Goal: Information Seeking & Learning: Learn about a topic

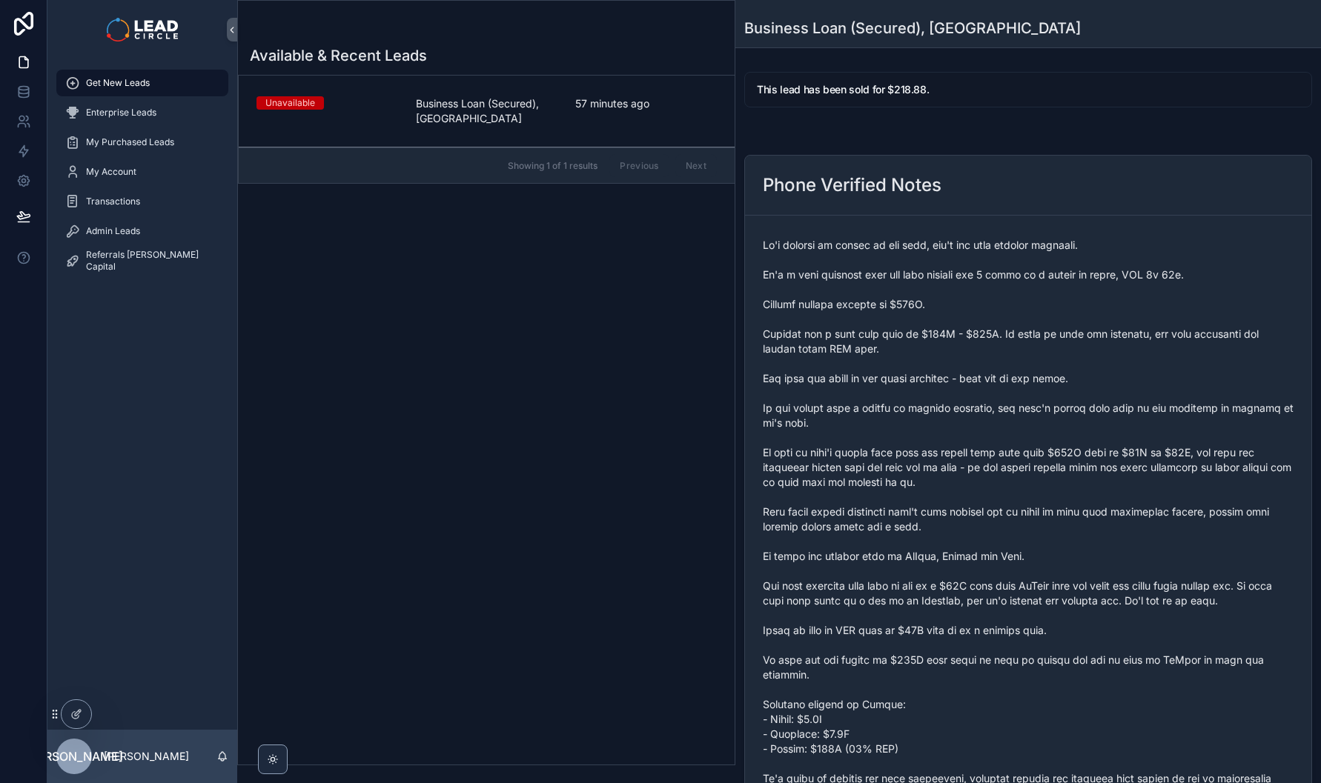
scroll to position [591, 0]
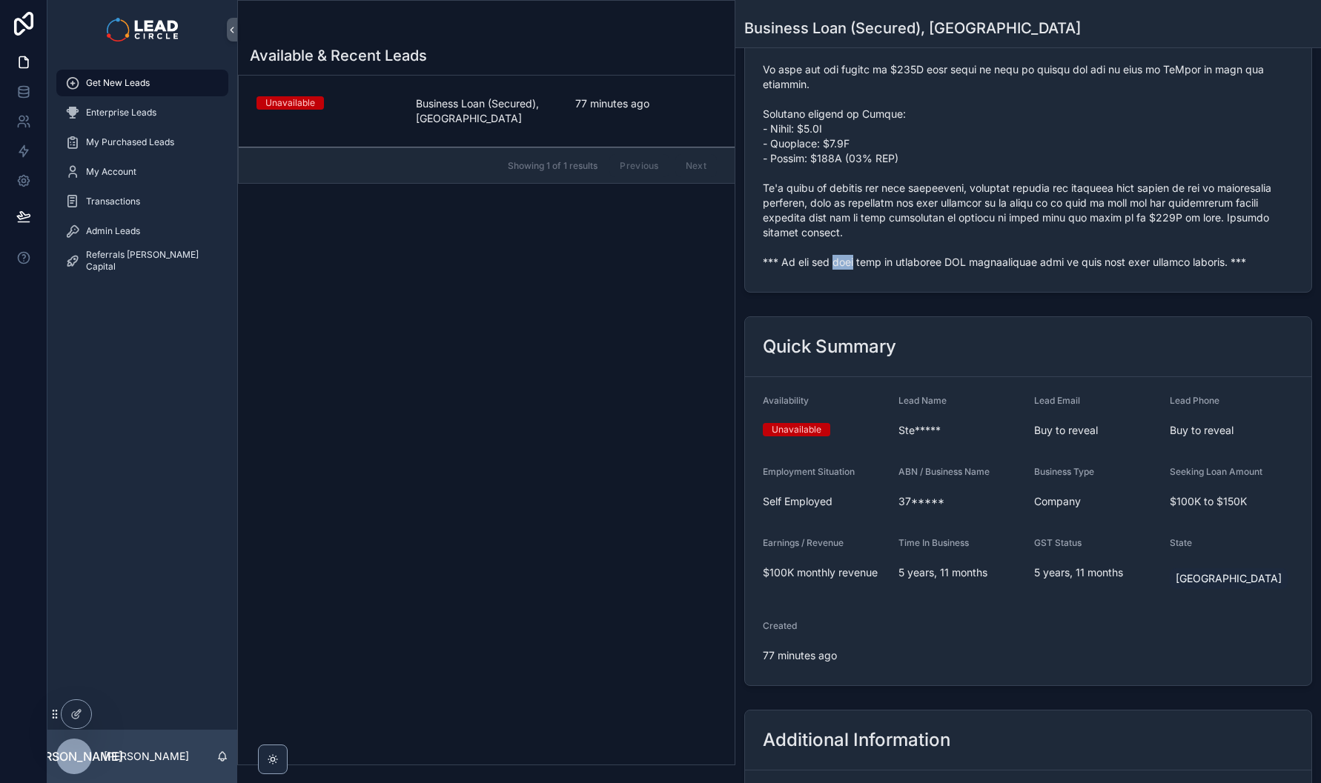
copy span "*** If you buy this lead an automatic SMS introduction will be sent with your c…"
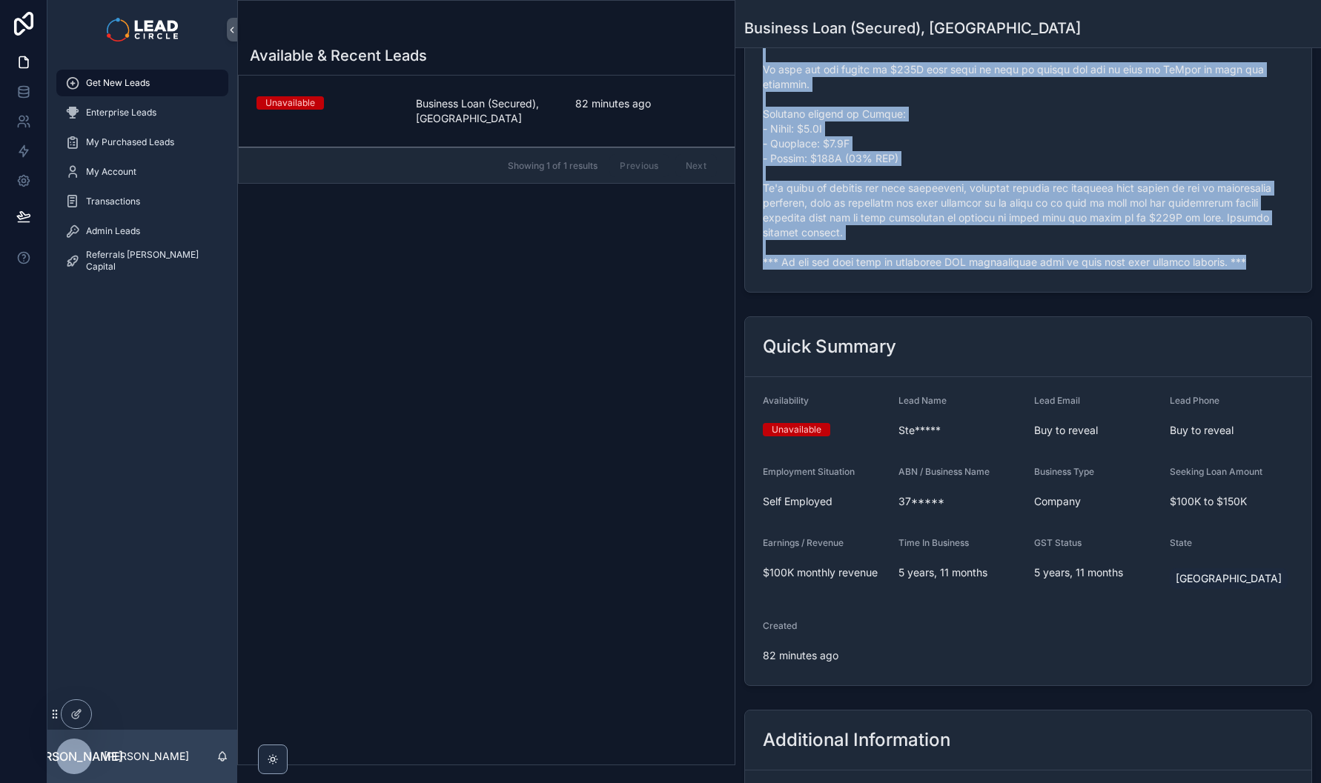
click at [118, 222] on div "Admin Leads" at bounding box center [142, 231] width 154 height 24
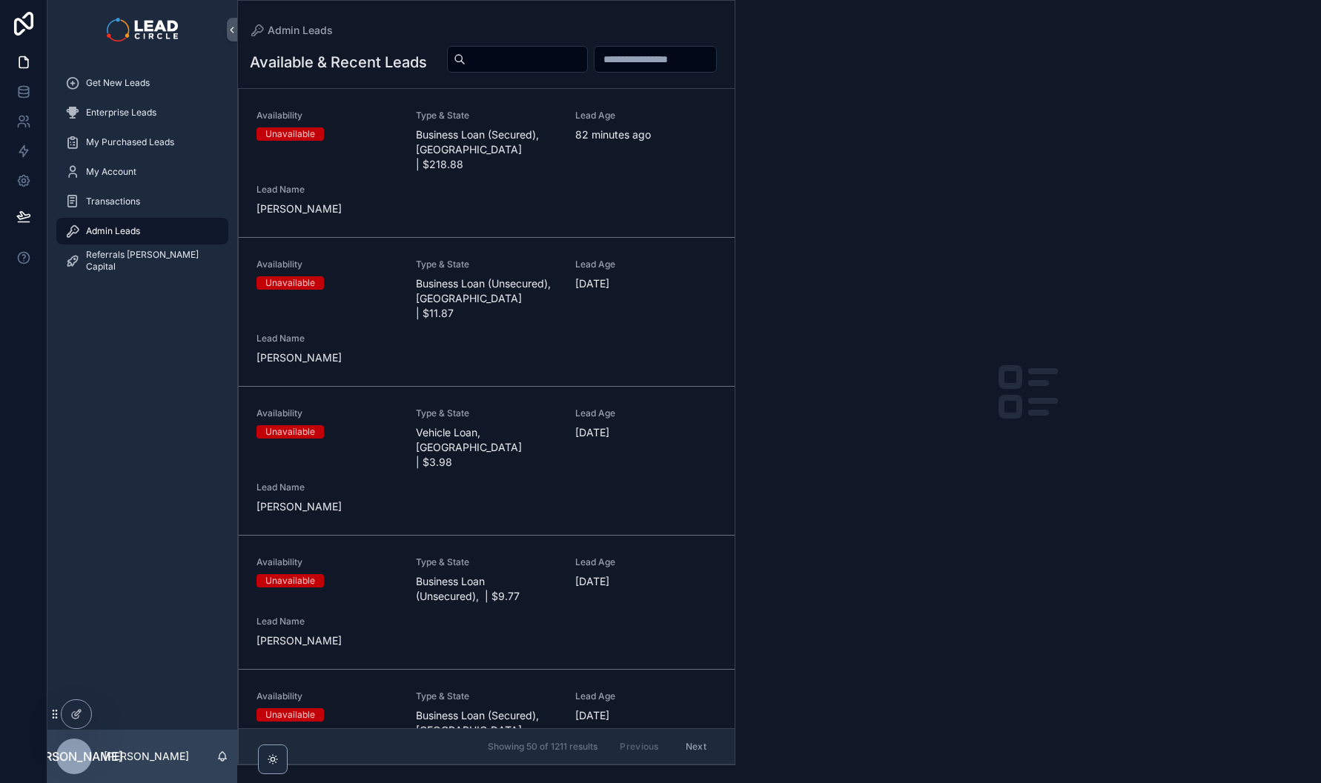
click at [587, 53] on input "scrollable content" at bounding box center [526, 59] width 122 height 21
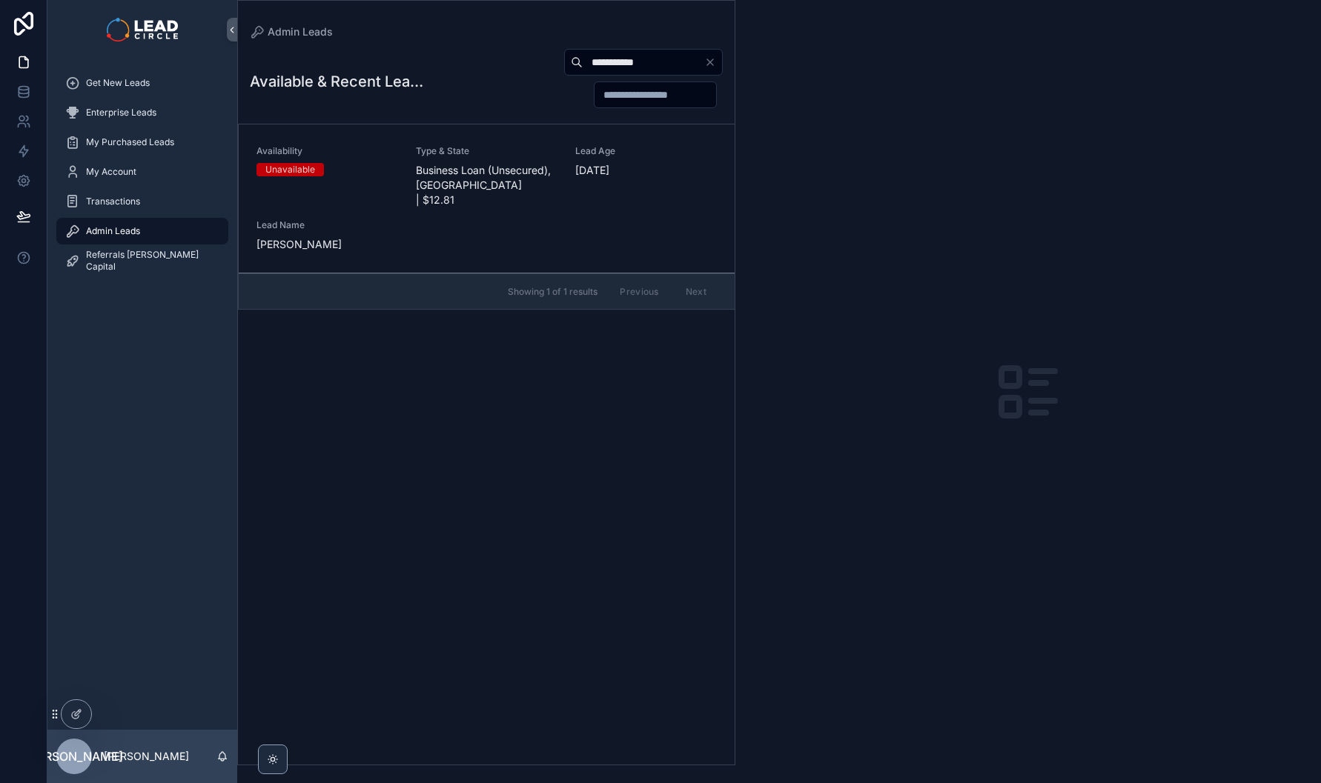
click at [521, 150] on span "Type & State" at bounding box center [487, 151] width 142 height 12
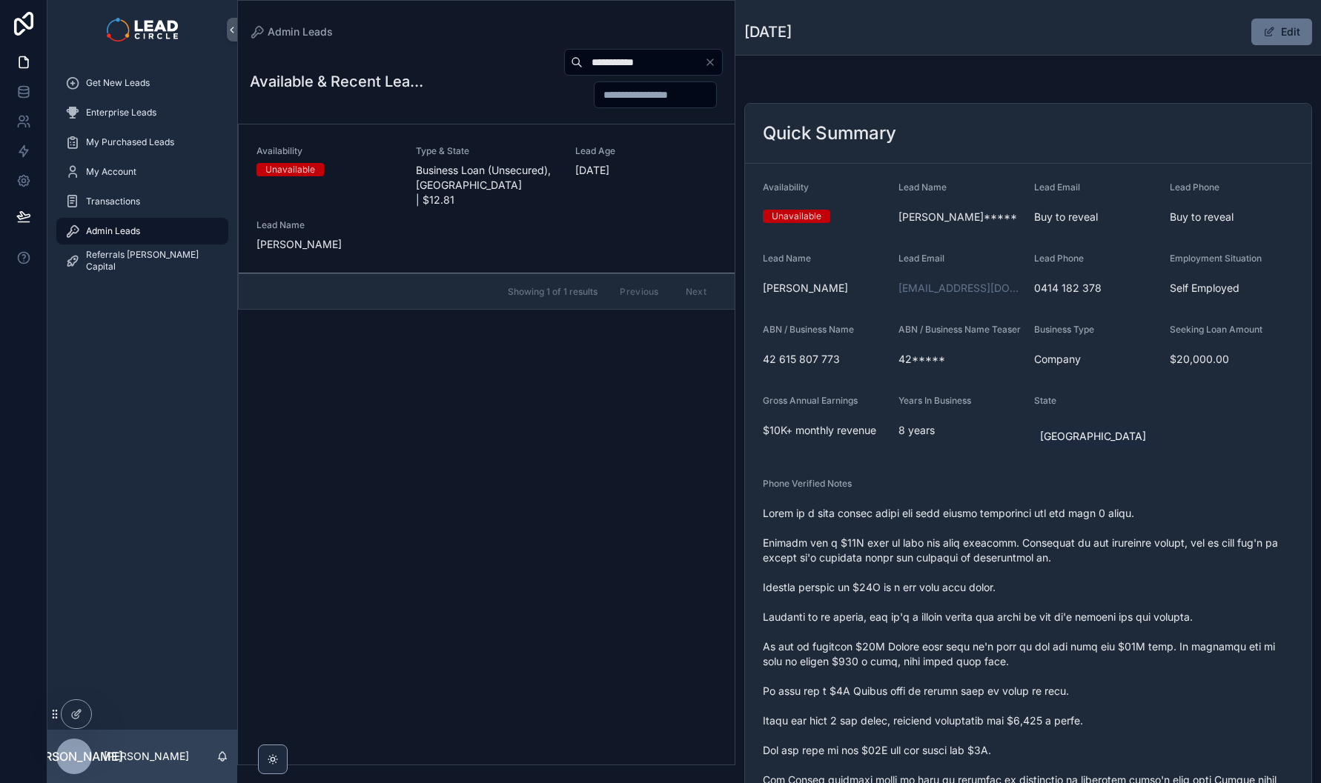
scroll to position [128, 0]
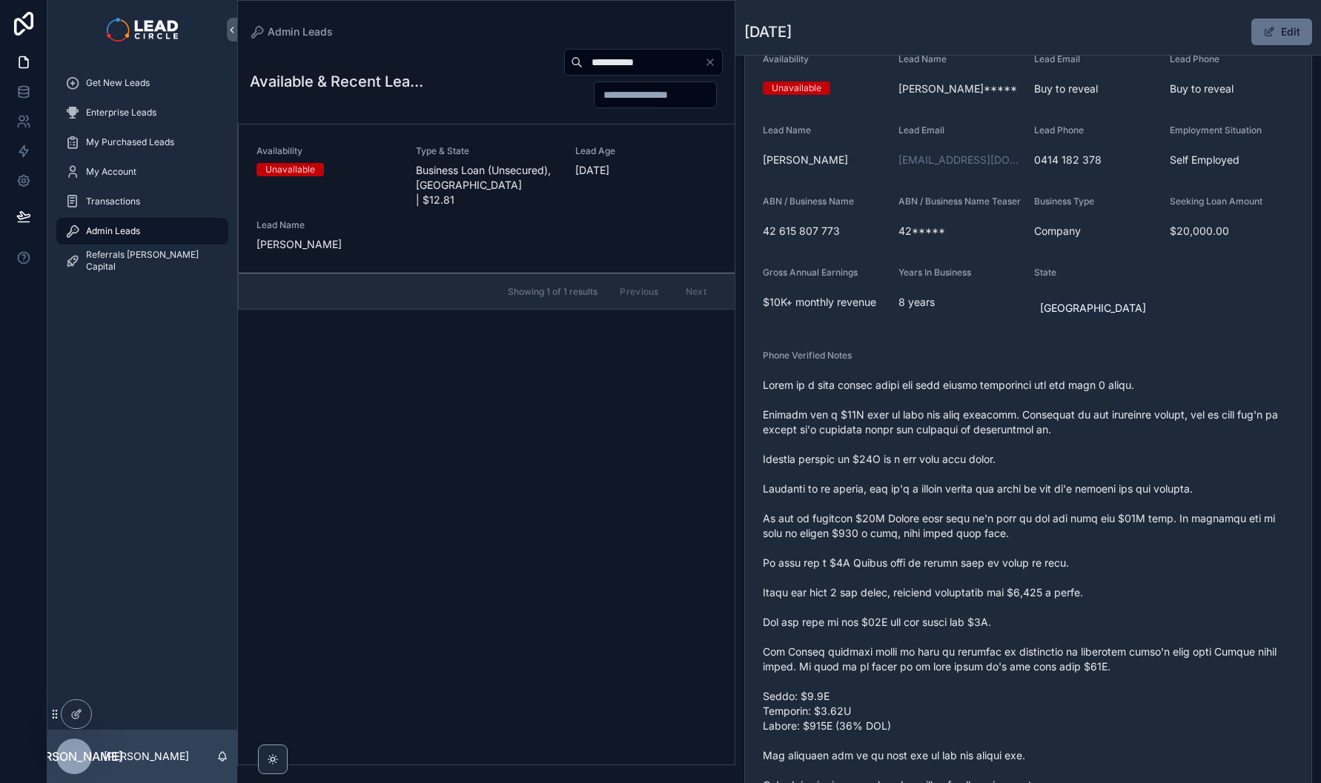
drag, startPoint x: 955, startPoint y: 396, endPoint x: 1079, endPoint y: 620, distance: 255.1
click at [1078, 620] on span "scrollable content" at bounding box center [1028, 600] width 531 height 445
click at [1079, 620] on span "scrollable content" at bounding box center [1028, 600] width 531 height 445
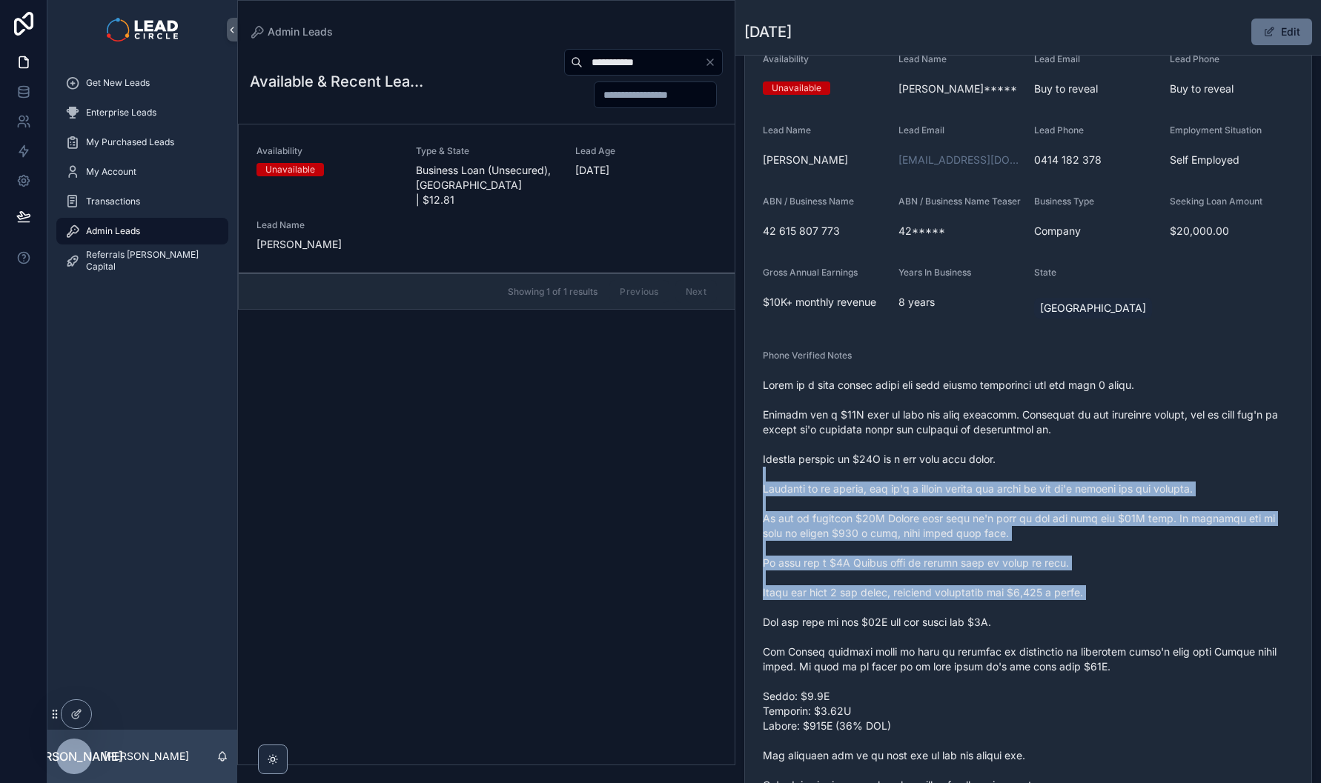
drag, startPoint x: 1075, startPoint y: 605, endPoint x: 1005, endPoint y: 455, distance: 165.8
click at [1017, 475] on span "scrollable content" at bounding box center [1028, 600] width 531 height 445
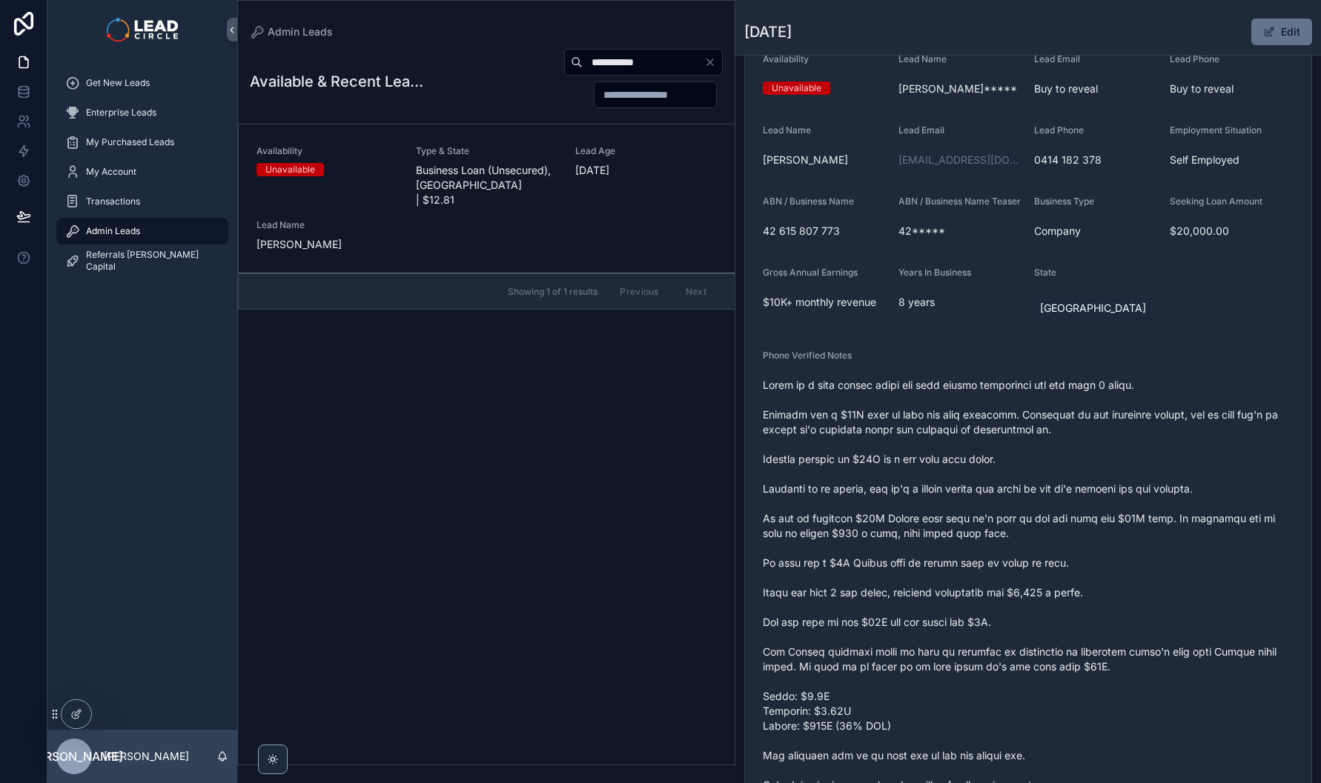
click at [1005, 455] on span "scrollable content" at bounding box center [1028, 600] width 531 height 445
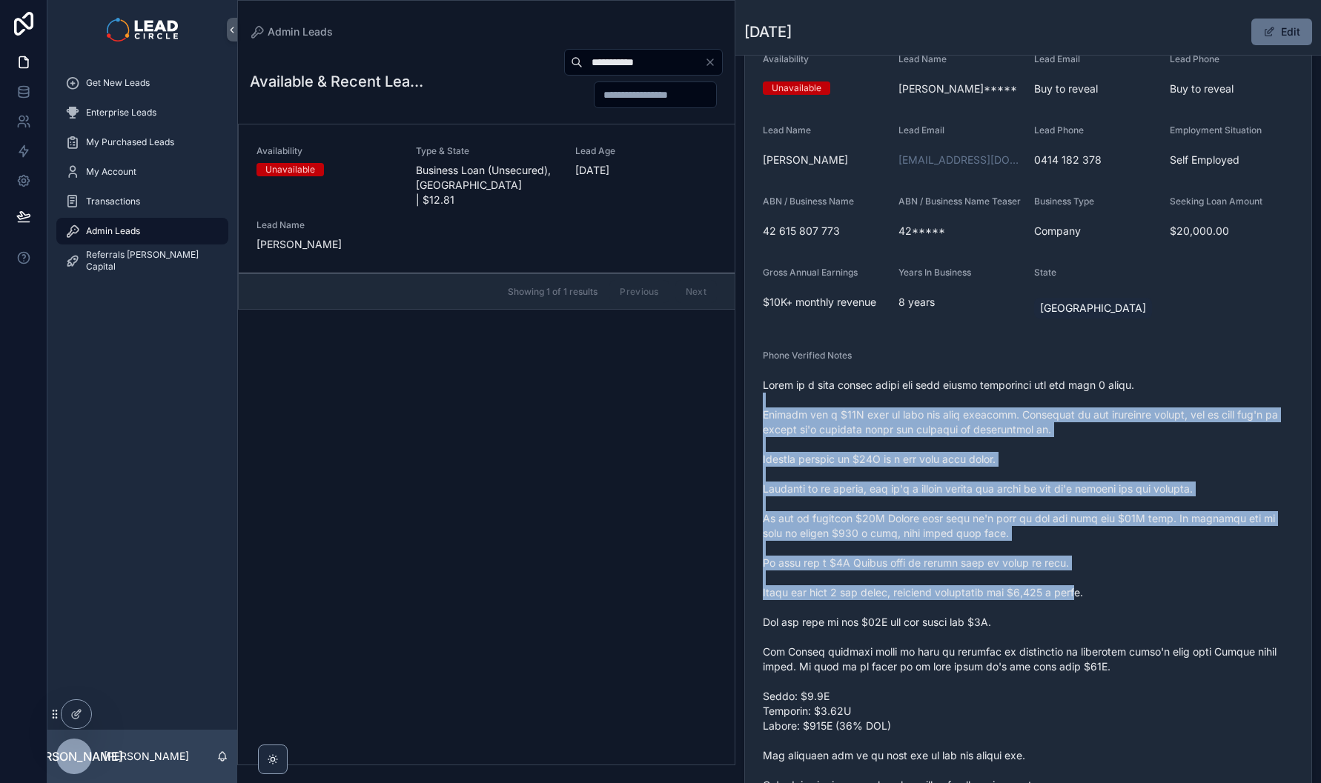
drag, startPoint x: 995, startPoint y: 414, endPoint x: 1110, endPoint y: 621, distance: 237.5
click at [1110, 621] on span "scrollable content" at bounding box center [1028, 600] width 531 height 445
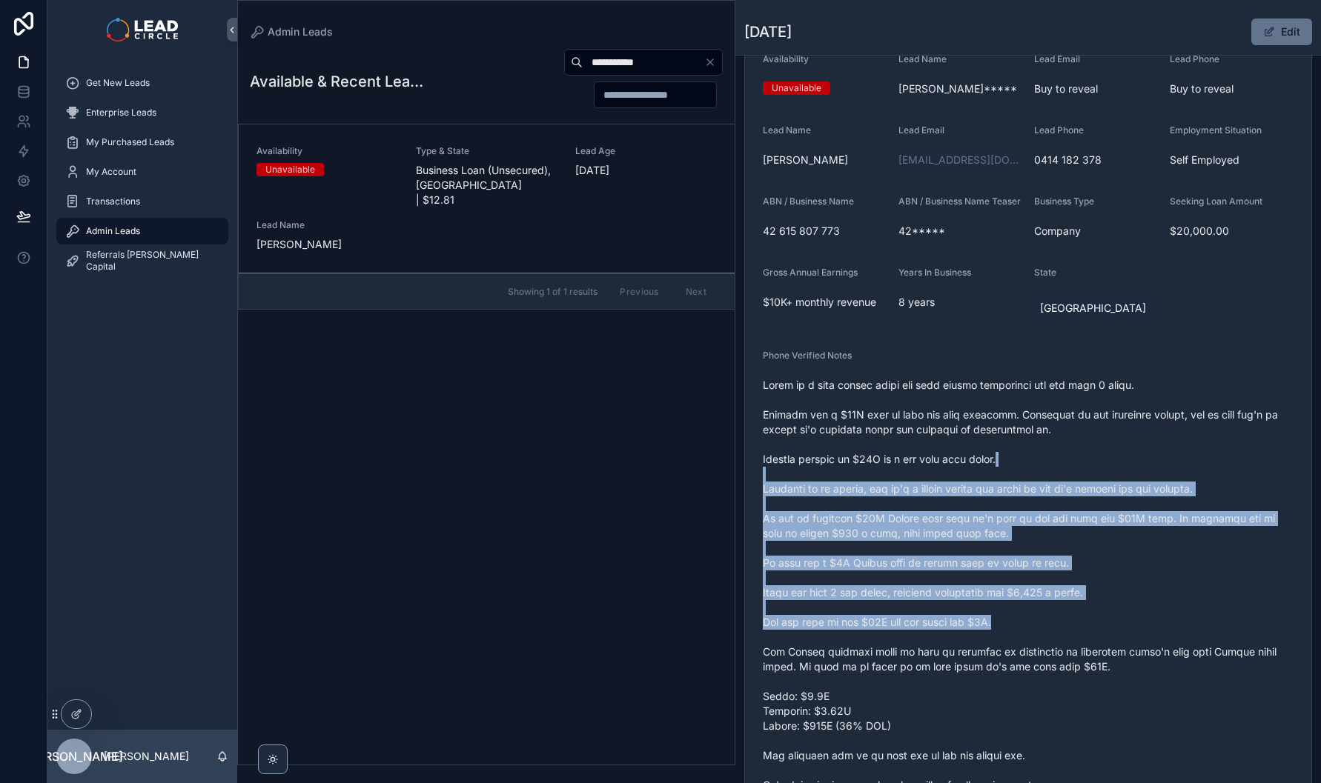
drag, startPoint x: 1149, startPoint y: 637, endPoint x: 1032, endPoint y: 475, distance: 199.5
click at [1032, 475] on span "scrollable content" at bounding box center [1028, 600] width 531 height 445
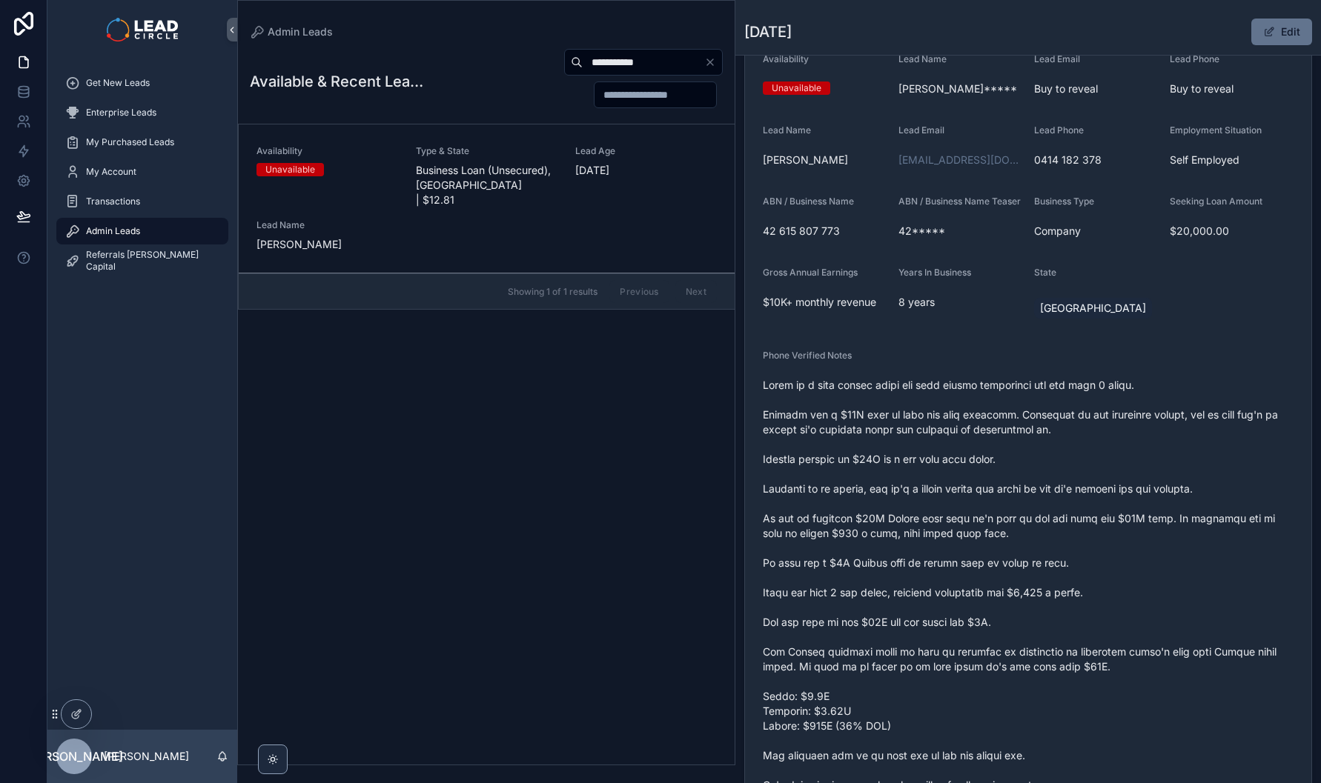
click at [1032, 472] on span "scrollable content" at bounding box center [1028, 600] width 531 height 445
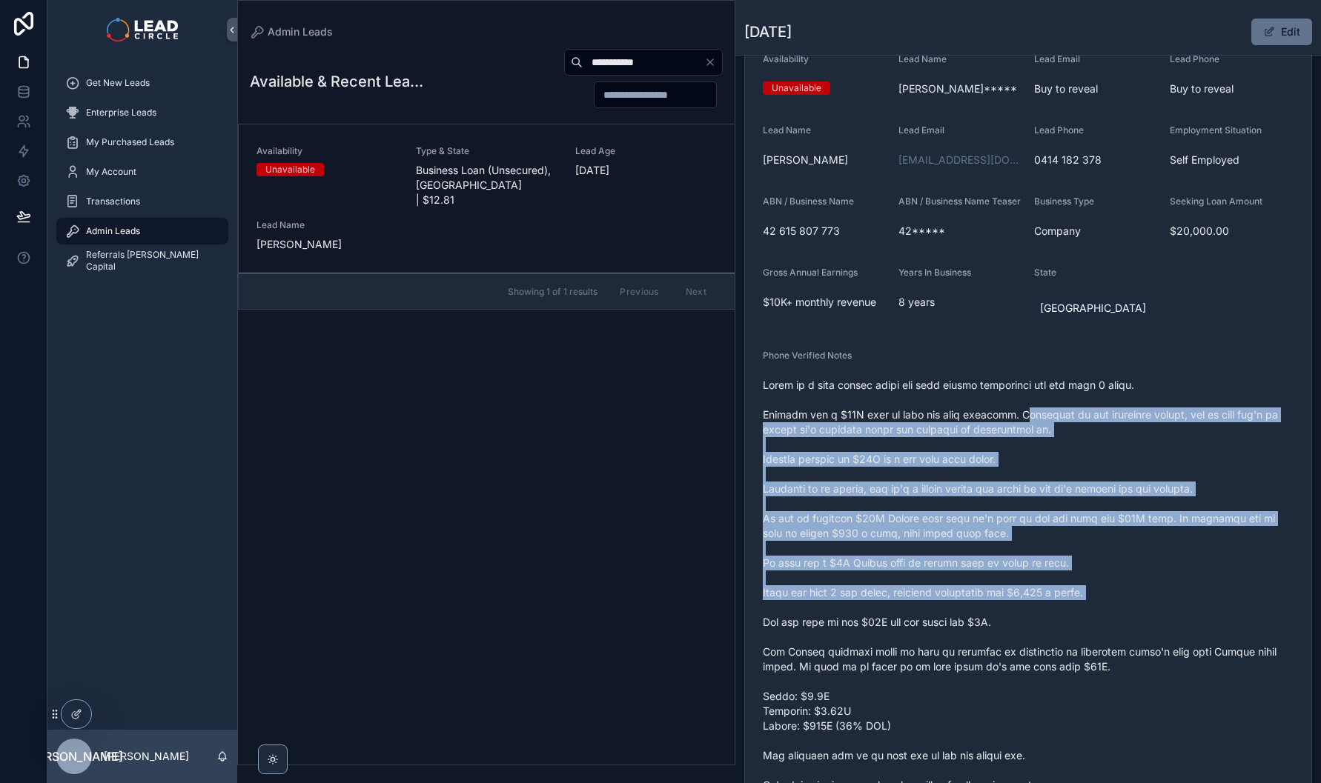
drag, startPoint x: 1027, startPoint y: 446, endPoint x: 1149, endPoint y: 620, distance: 211.8
click at [1149, 620] on span "scrollable content" at bounding box center [1028, 600] width 531 height 445
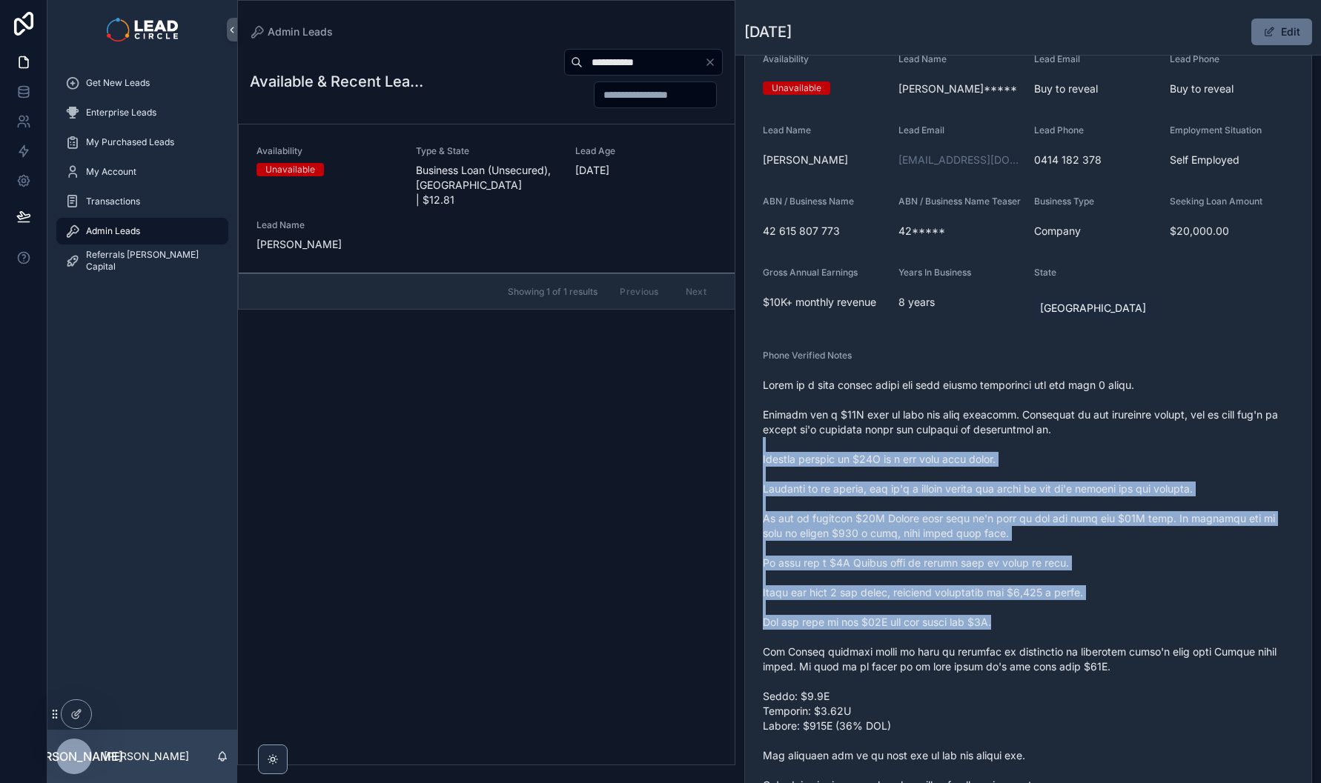
drag, startPoint x: 1178, startPoint y: 641, endPoint x: 992, endPoint y: 460, distance: 258.9
click at [992, 460] on span "scrollable content" at bounding box center [1028, 600] width 531 height 445
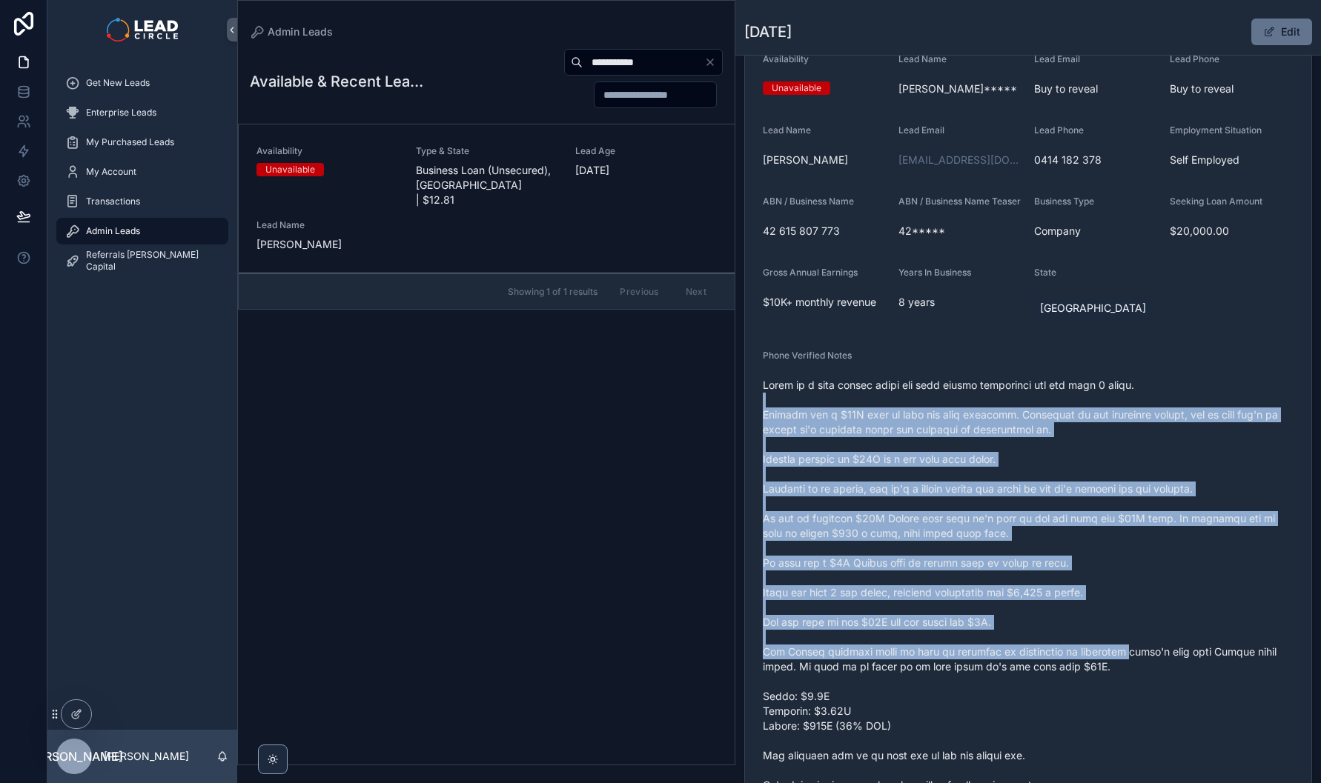
drag, startPoint x: 979, startPoint y: 419, endPoint x: 1126, endPoint y: 657, distance: 280.5
click at [1126, 657] on span "scrollable content" at bounding box center [1028, 600] width 531 height 445
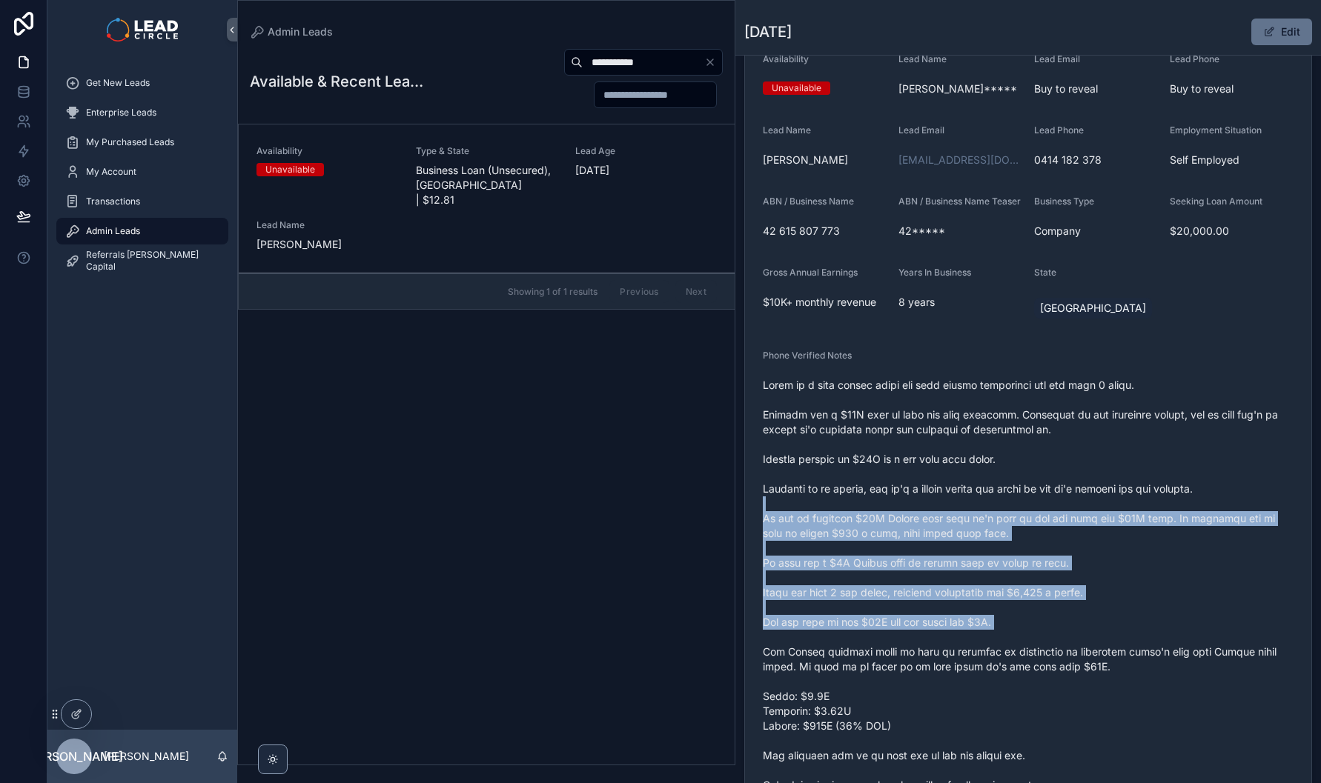
drag, startPoint x: 1083, startPoint y: 589, endPoint x: 961, endPoint y: 494, distance: 154.6
click at [961, 494] on span "scrollable content" at bounding box center [1028, 600] width 531 height 445
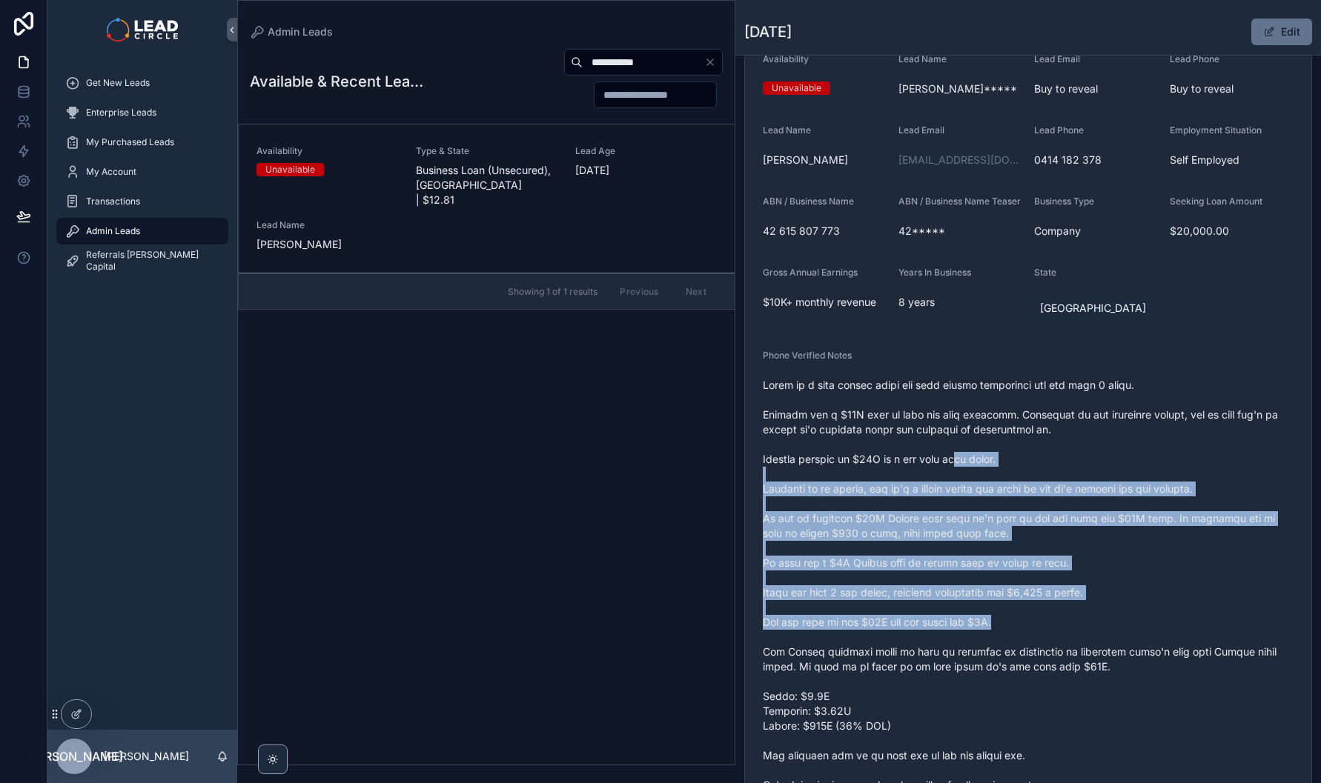
drag, startPoint x: 960, startPoint y: 469, endPoint x: 1072, endPoint y: 635, distance: 200.2
click at [1072, 635] on span "scrollable content" at bounding box center [1028, 600] width 531 height 445
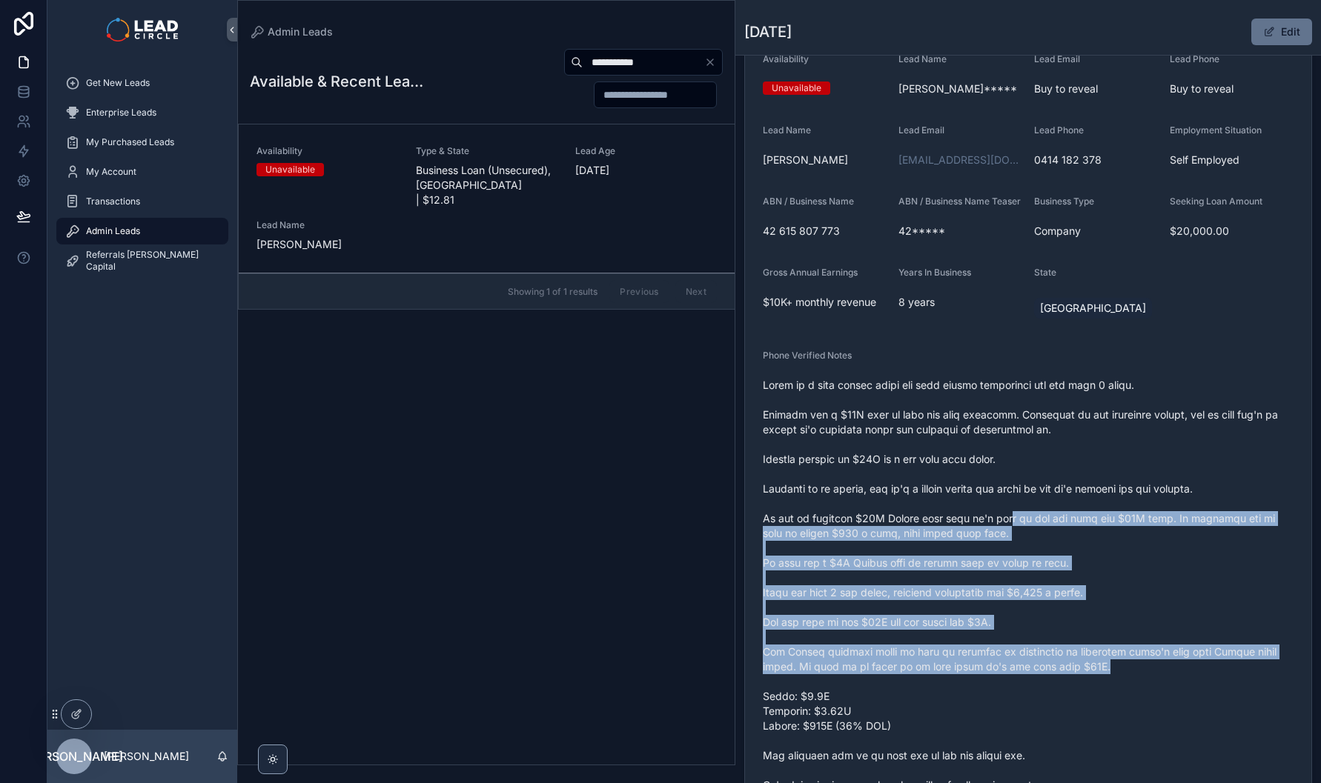
drag, startPoint x: 1103, startPoint y: 638, endPoint x: 909, endPoint y: 465, distance: 259.3
click at [914, 470] on span "scrollable content" at bounding box center [1028, 600] width 531 height 445
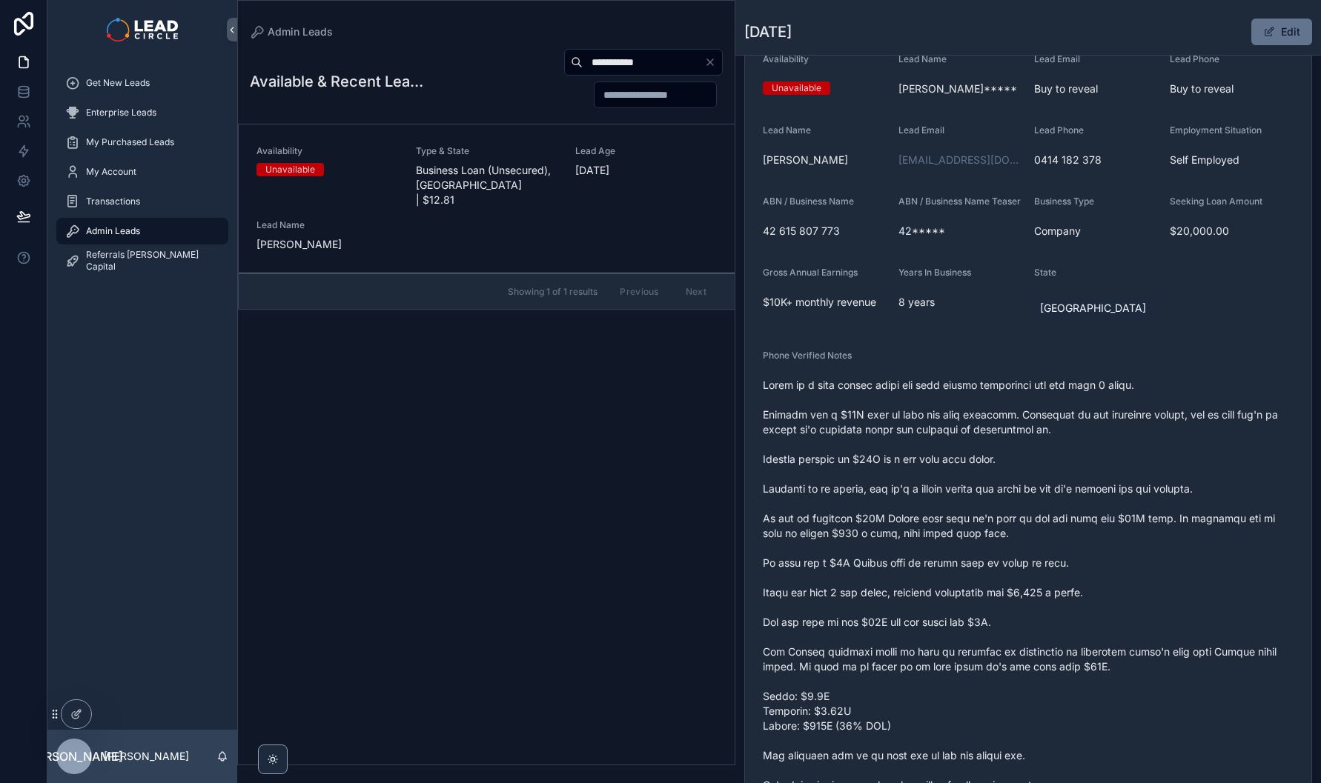
click at [909, 465] on span "scrollable content" at bounding box center [1028, 600] width 531 height 445
drag, startPoint x: 969, startPoint y: 535, endPoint x: 1081, endPoint y: 648, distance: 159.3
click at [1081, 648] on span "scrollable content" at bounding box center [1028, 600] width 531 height 445
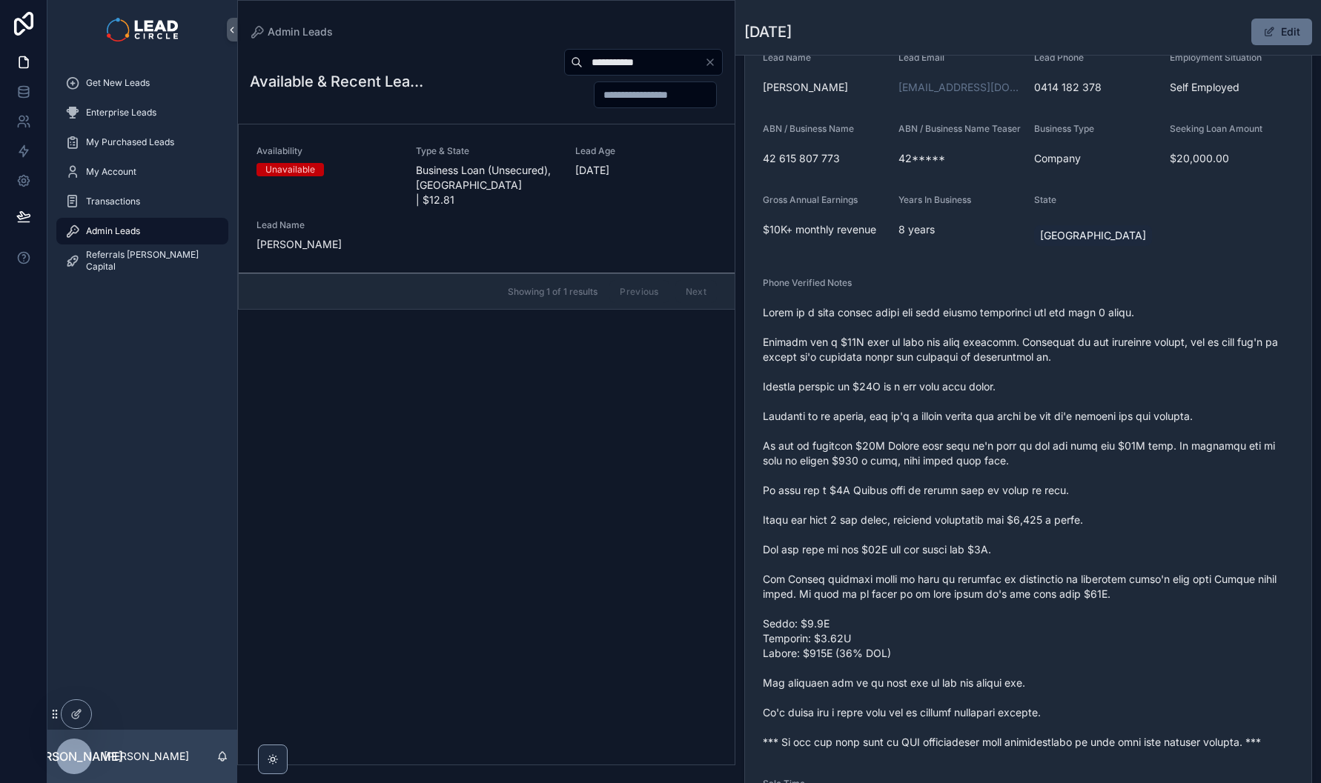
scroll to position [410, 0]
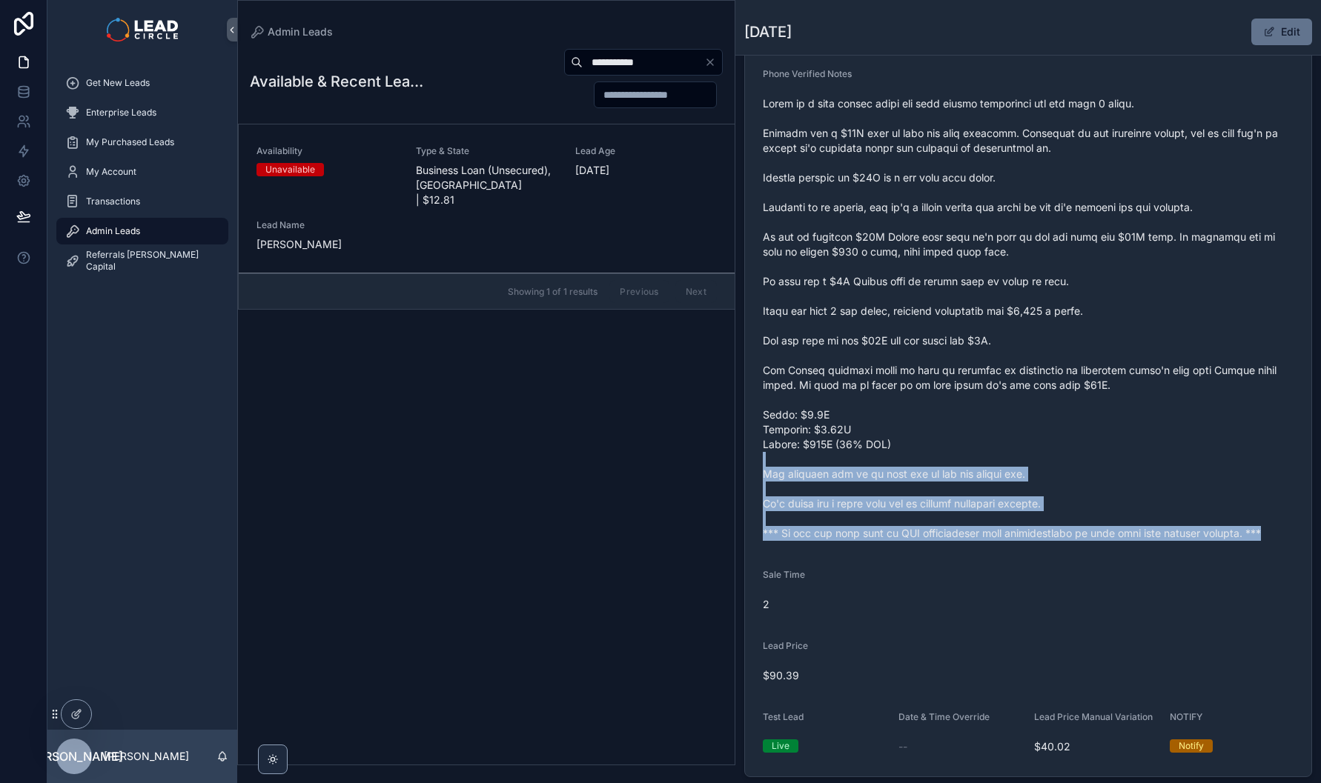
drag, startPoint x: 1019, startPoint y: 551, endPoint x: 860, endPoint y: 455, distance: 185.6
click at [860, 455] on form "Availability Unavailable Lead Name [PERSON_NAME]***** Lead Email Buy to reveal …" at bounding box center [1028, 265] width 566 height 1023
click at [860, 455] on span "scrollable content" at bounding box center [1028, 318] width 531 height 445
drag, startPoint x: 1029, startPoint y: 517, endPoint x: 1088, endPoint y: 534, distance: 61.7
click at [1075, 530] on span "scrollable content" at bounding box center [1028, 318] width 531 height 445
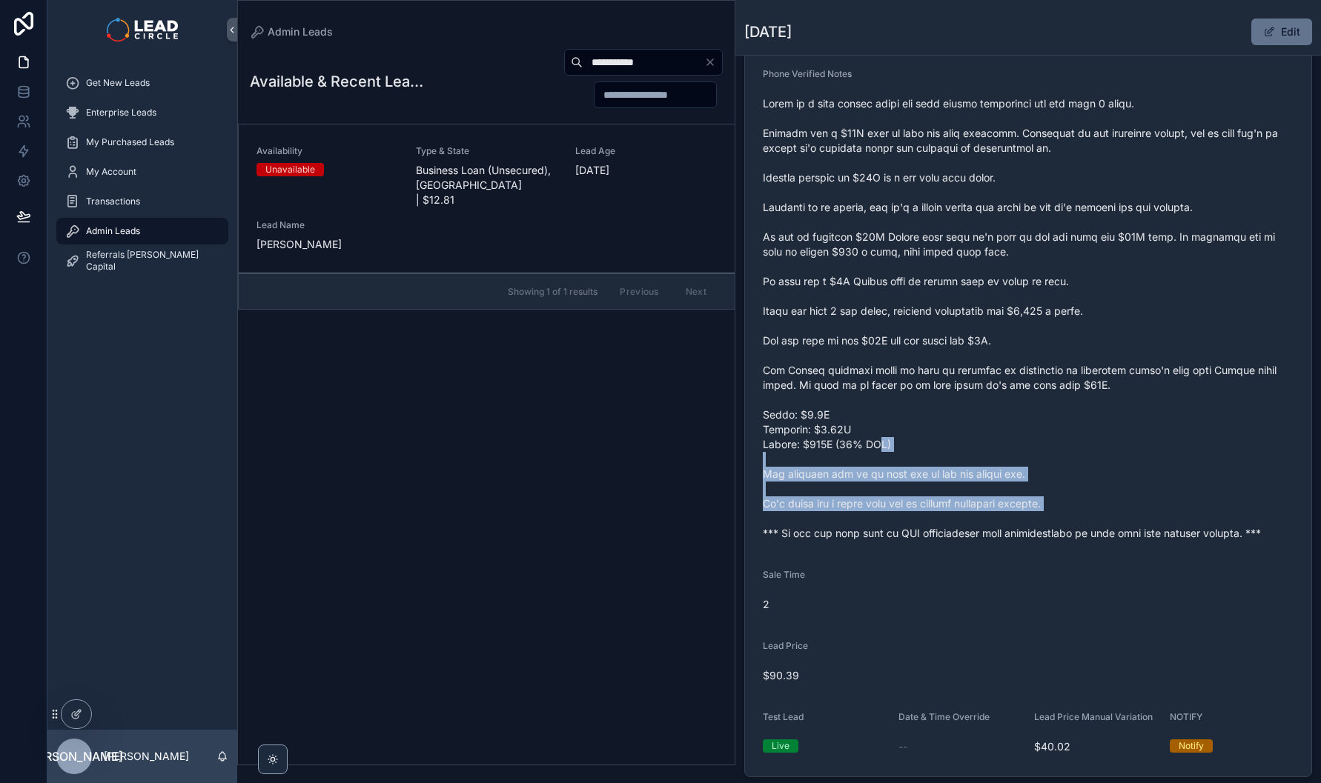
click at [1088, 534] on span "scrollable content" at bounding box center [1028, 318] width 531 height 445
drag, startPoint x: 1032, startPoint y: 514, endPoint x: 912, endPoint y: 470, distance: 128.0
click at [919, 473] on form "Availability Unavailable Lead Name [PERSON_NAME]***** Lead Email Buy to reveal …" at bounding box center [1028, 265] width 566 height 1023
click at [908, 468] on span "scrollable content" at bounding box center [1028, 318] width 531 height 445
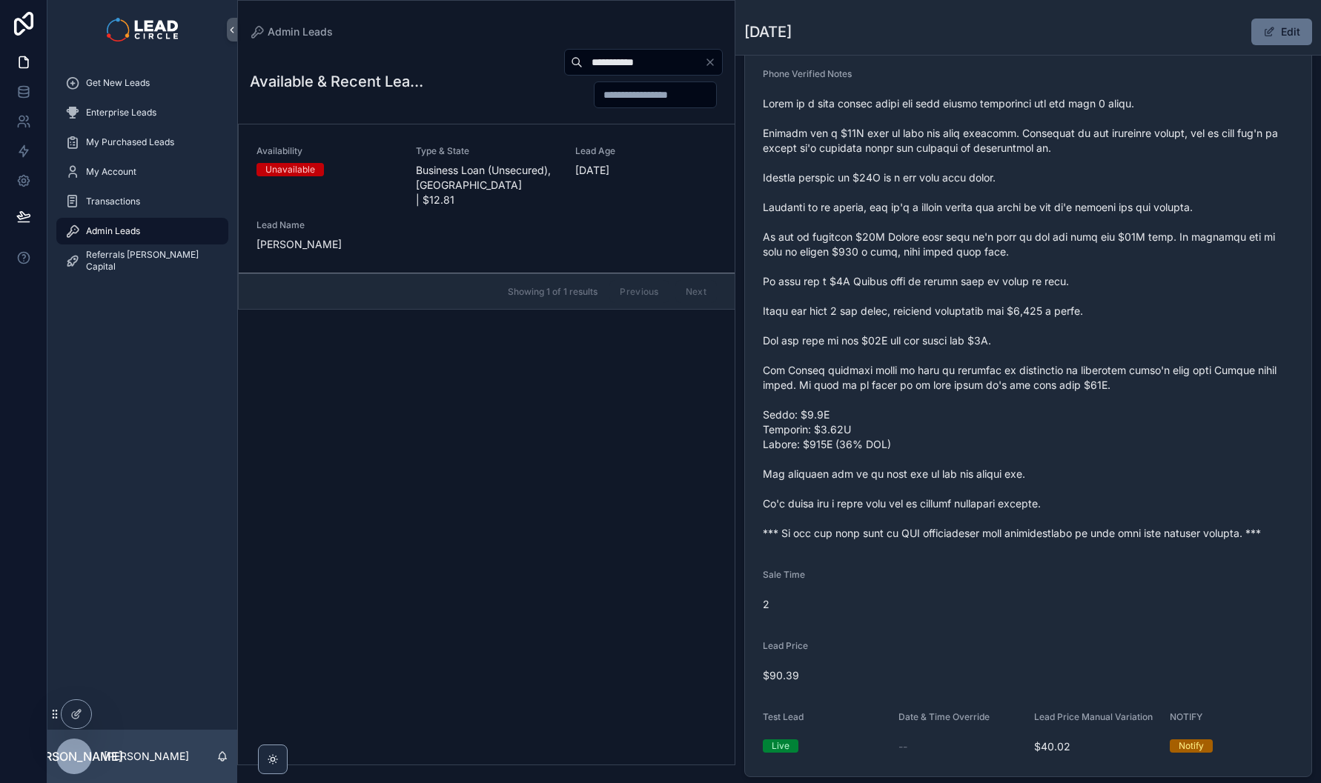
click at [654, 67] on input "**********" at bounding box center [644, 62] width 122 height 21
paste input "***"
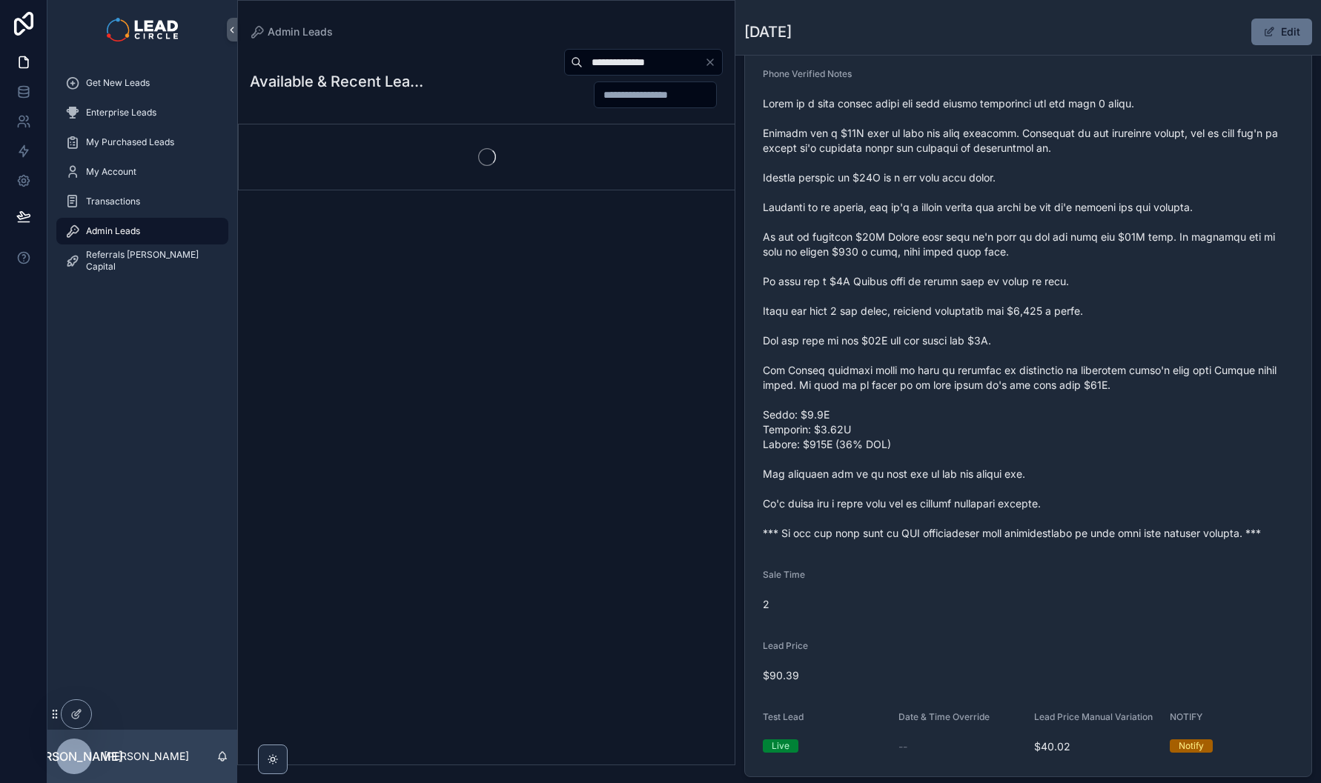
type input "**********"
click at [489, 148] on icon "scrollable content" at bounding box center [487, 157] width 18 height 18
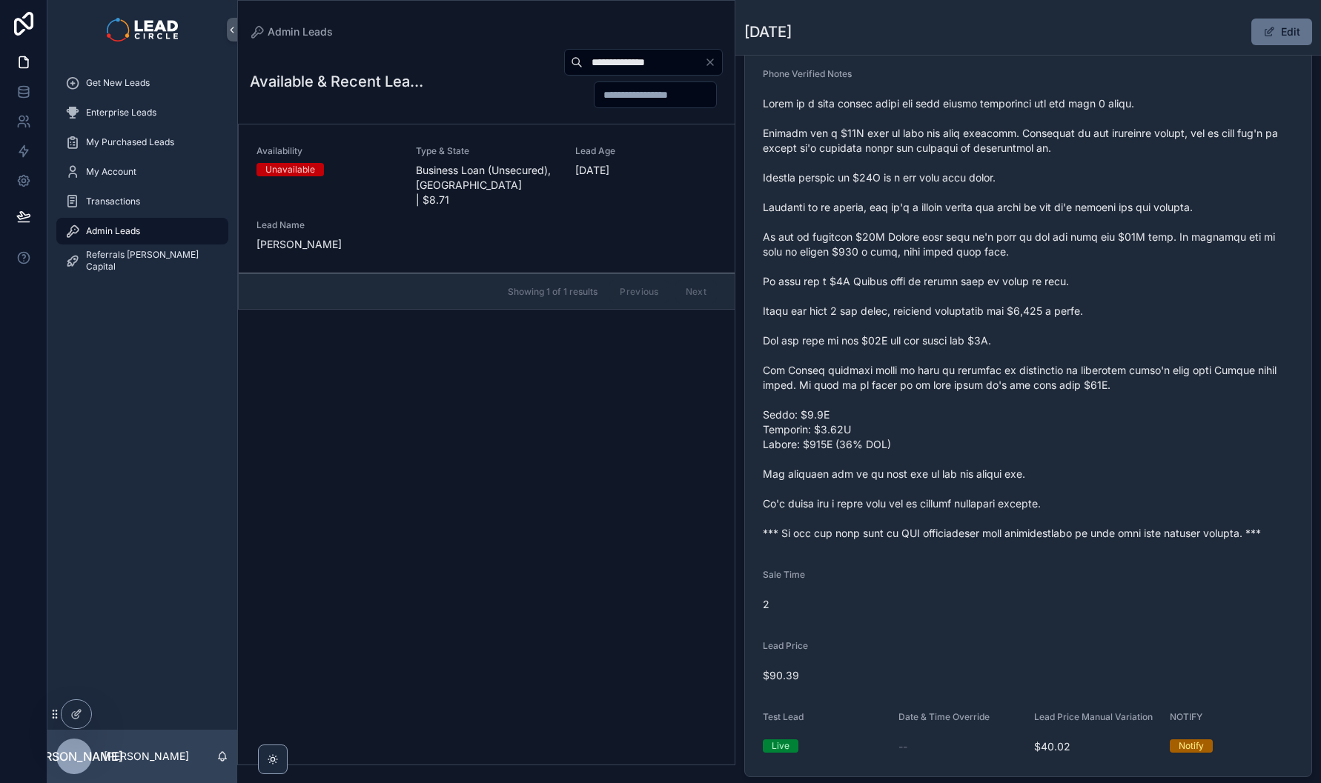
click at [489, 152] on span "Type & State" at bounding box center [487, 151] width 142 height 12
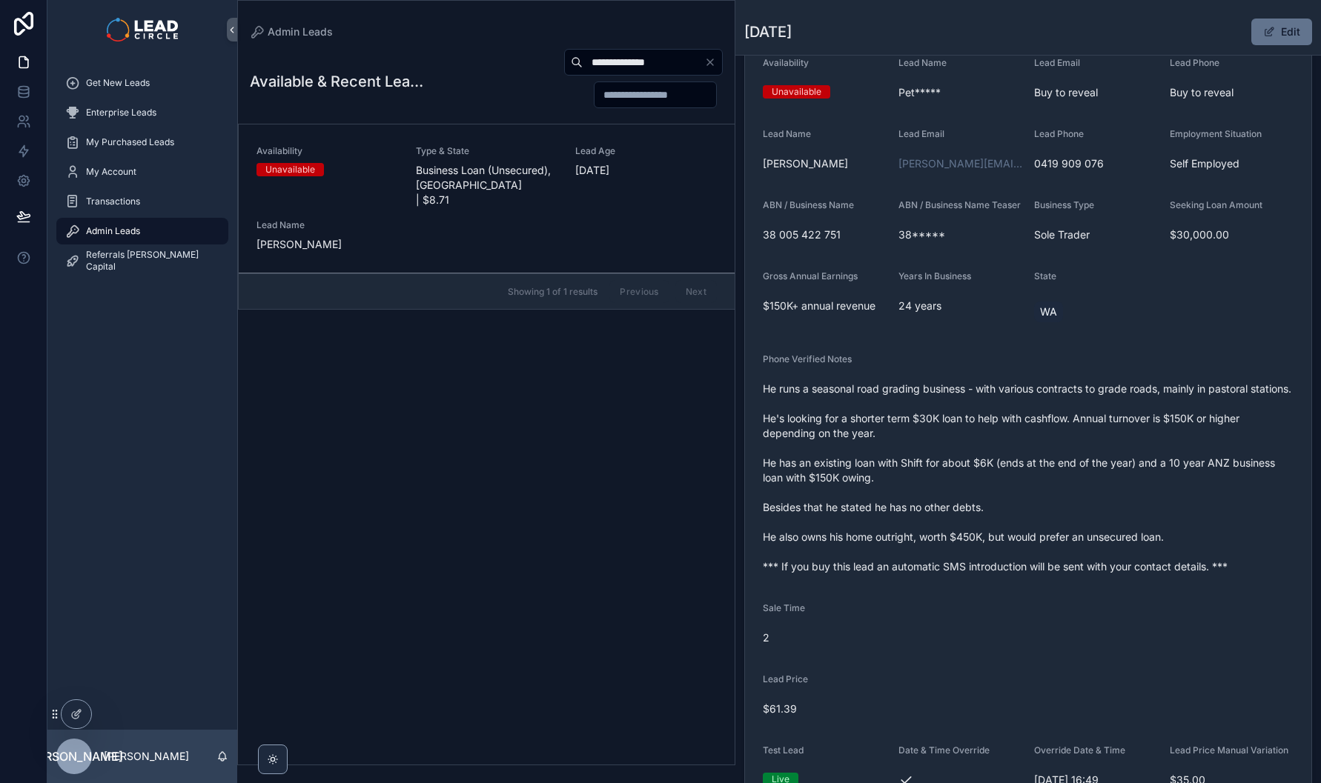
scroll to position [145, 0]
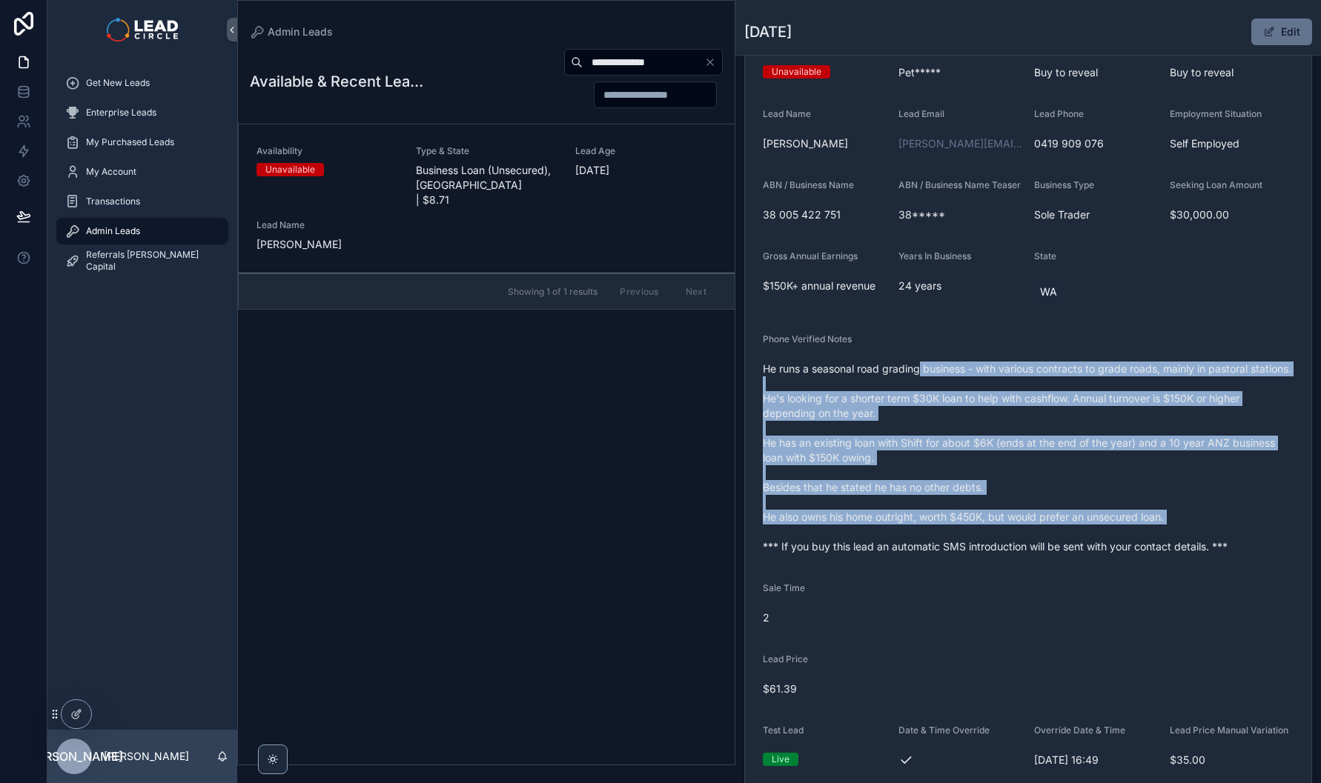
drag, startPoint x: 922, startPoint y: 381, endPoint x: 987, endPoint y: 572, distance: 202.0
click at [987, 554] on span "He runs a seasonal road grading business - with various contracts to grade road…" at bounding box center [1028, 458] width 531 height 193
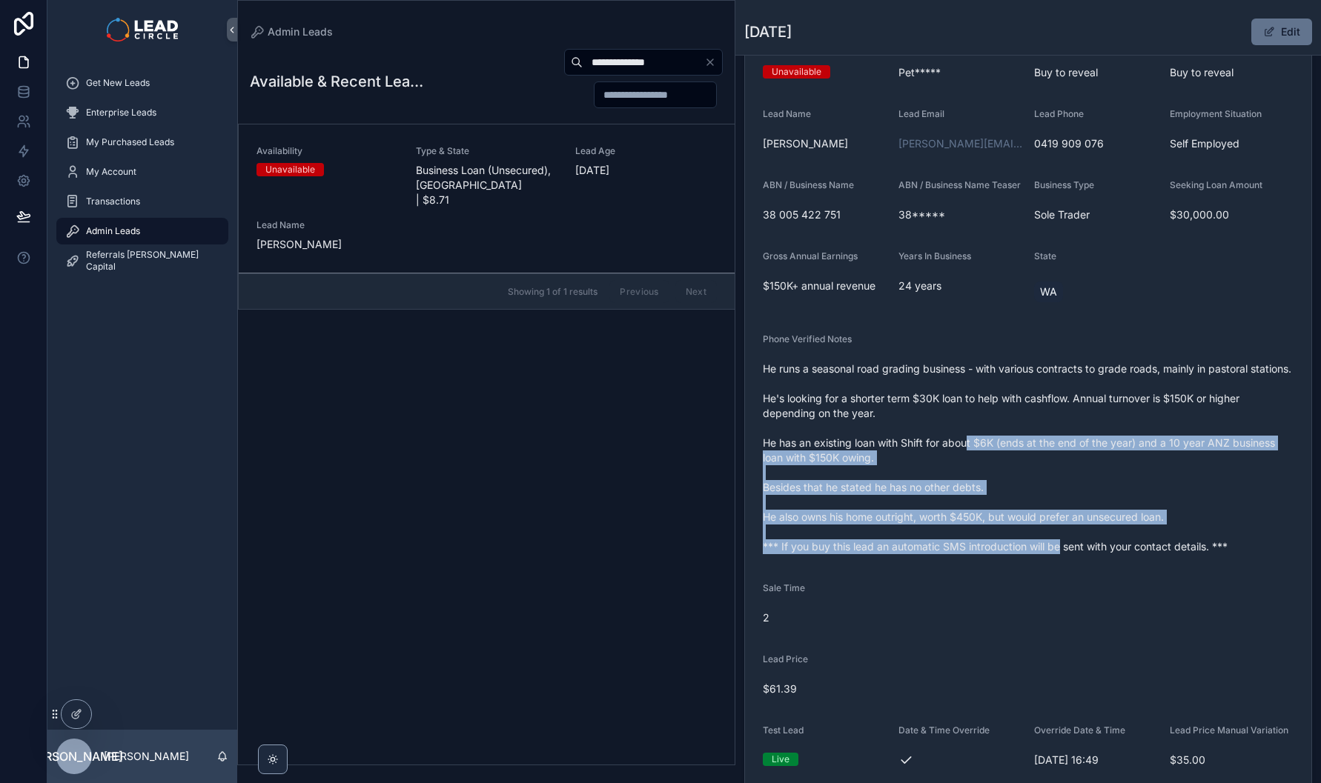
drag, startPoint x: 1058, startPoint y: 577, endPoint x: 935, endPoint y: 425, distance: 195.4
click at [935, 427] on span "He runs a seasonal road grading business - with various contracts to grade road…" at bounding box center [1028, 458] width 531 height 193
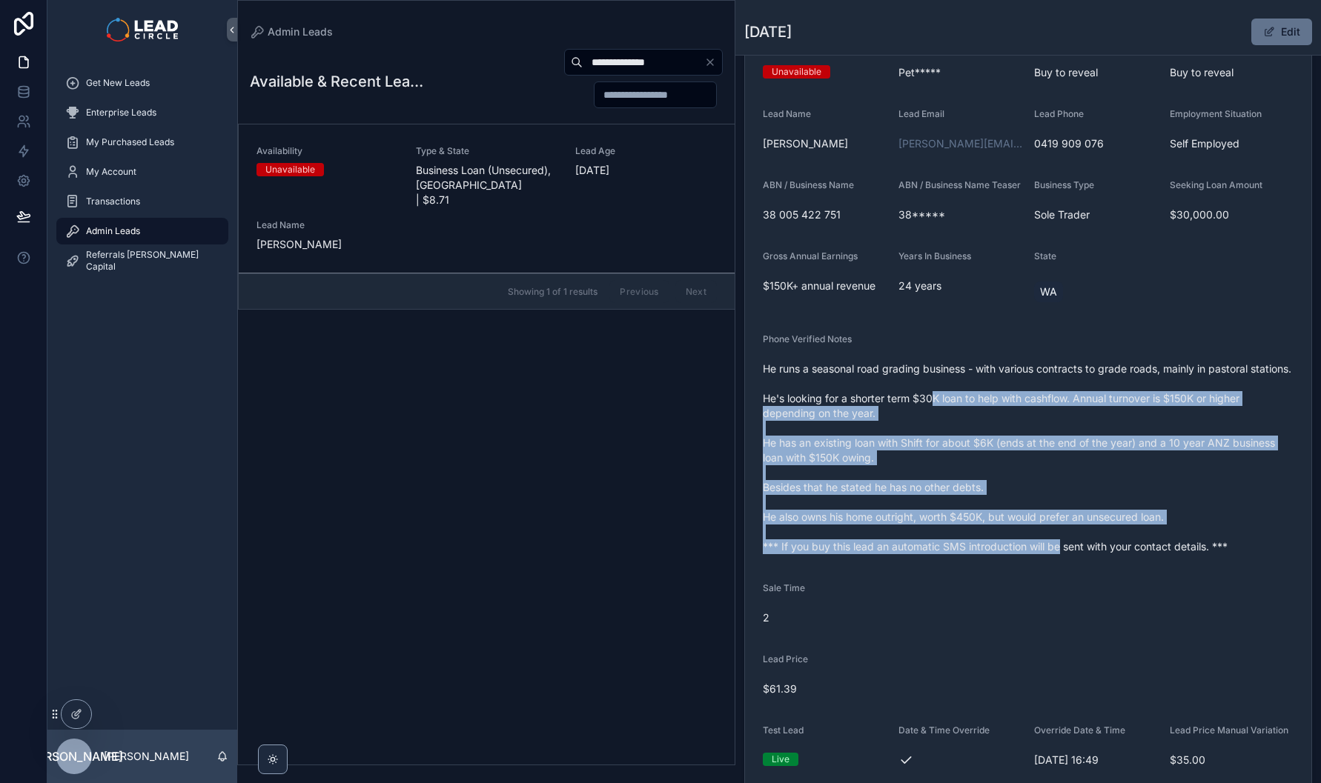
click at [935, 425] on span "He runs a seasonal road grading business - with various contracts to grade road…" at bounding box center [1028, 458] width 531 height 193
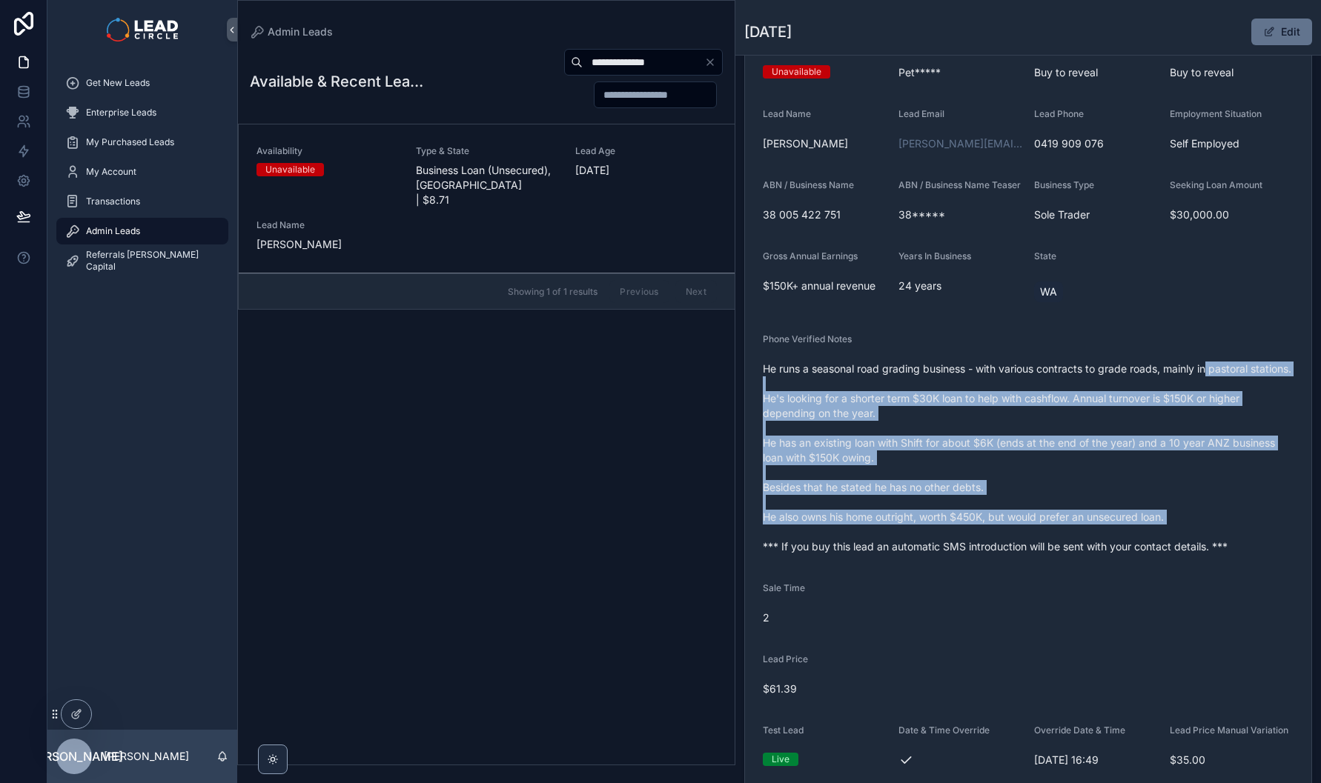
drag, startPoint x: 934, startPoint y: 401, endPoint x: 1056, endPoint y: 560, distance: 200.9
click at [1056, 554] on span "He runs a seasonal road grading business - with various contracts to grade road…" at bounding box center [1028, 458] width 531 height 193
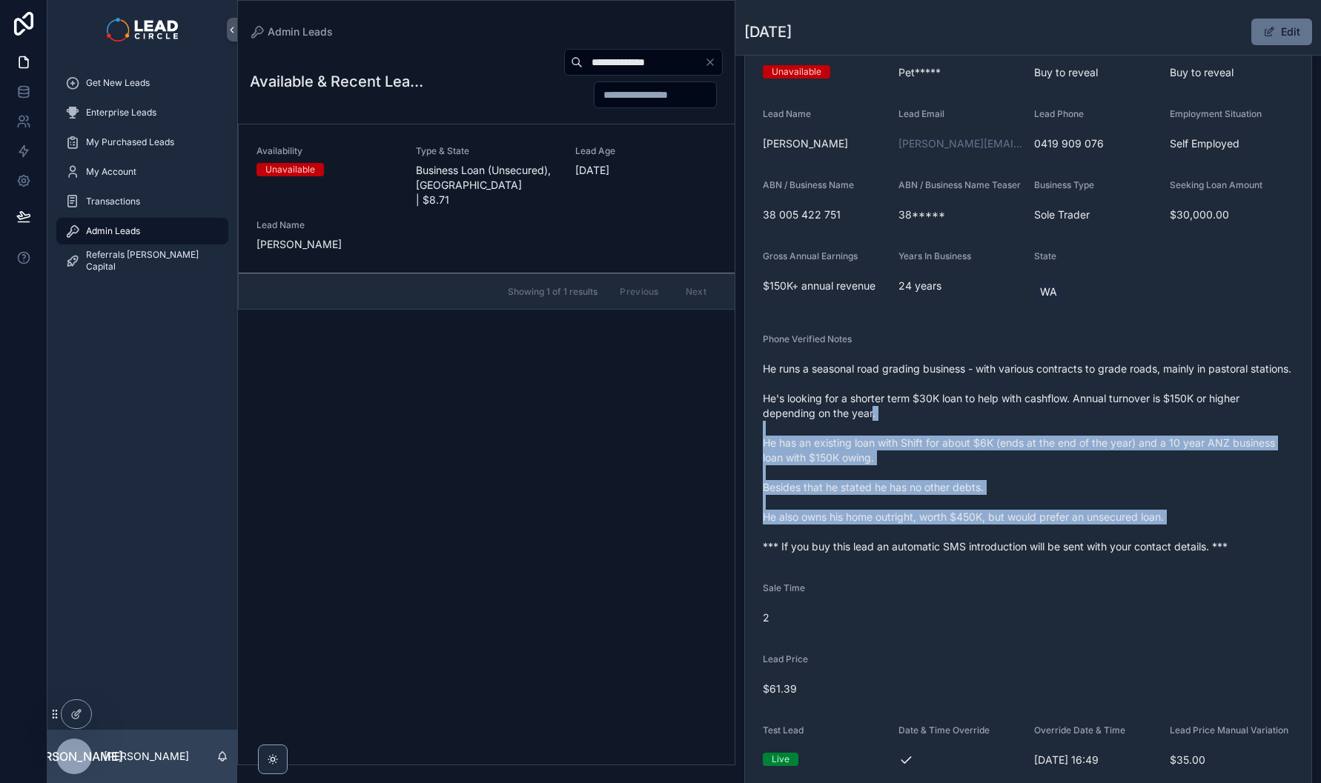
drag, startPoint x: 1078, startPoint y: 560, endPoint x: 869, endPoint y: 442, distance: 240.6
click at [869, 442] on span "He runs a seasonal road grading business - with various contracts to grade road…" at bounding box center [1028, 458] width 531 height 193
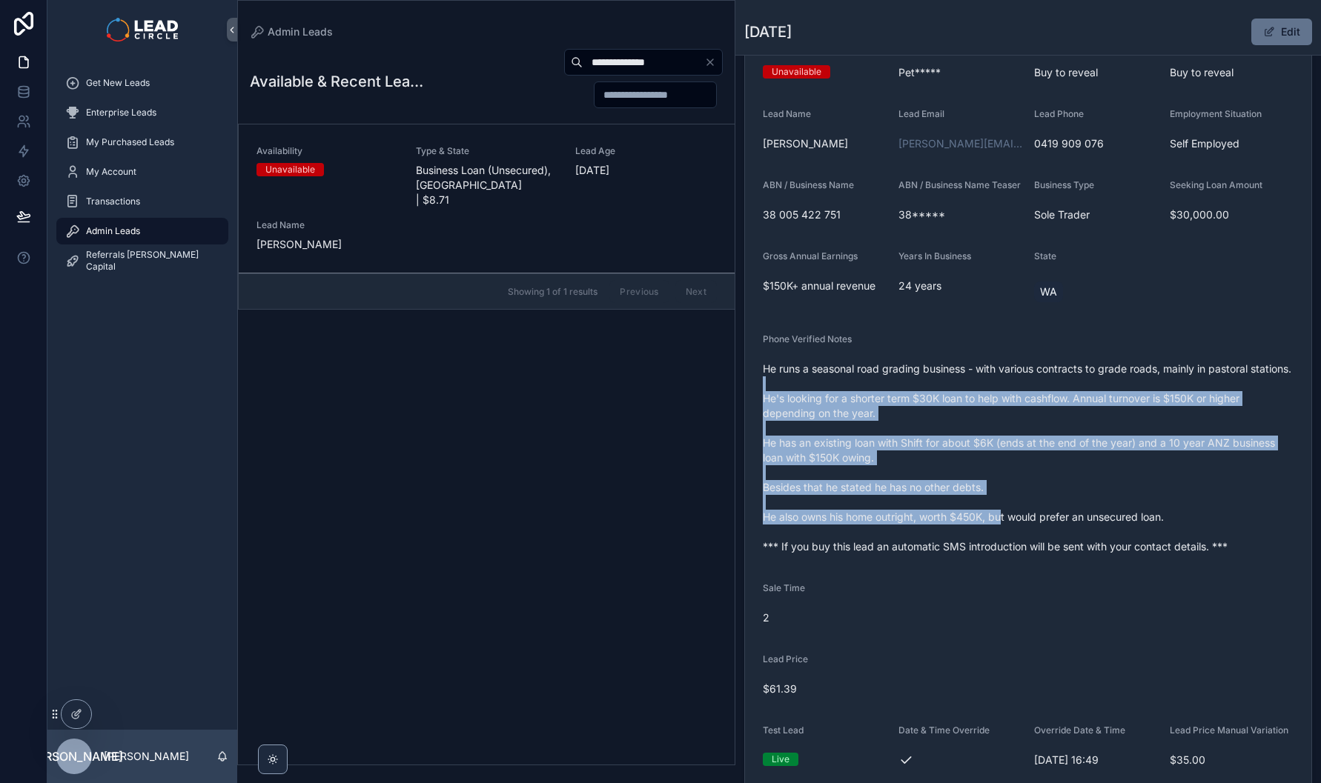
drag, startPoint x: 854, startPoint y: 414, endPoint x: 1006, endPoint y: 549, distance: 204.2
click at [1006, 550] on span "He runs a seasonal road grading business - with various contracts to grade road…" at bounding box center [1028, 458] width 531 height 193
click at [1006, 549] on span "He runs a seasonal road grading business - with various contracts to grade road…" at bounding box center [1028, 458] width 531 height 193
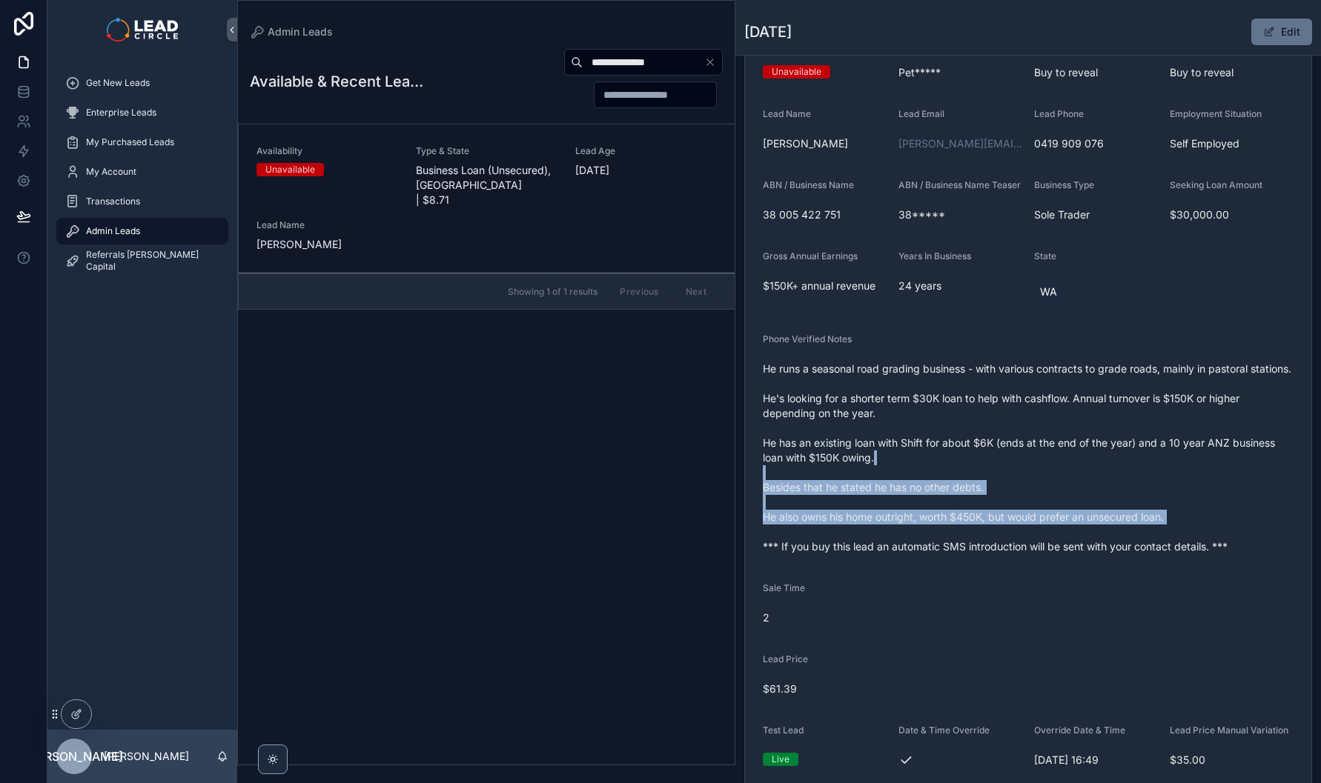
drag, startPoint x: 1052, startPoint y: 556, endPoint x: 869, endPoint y: 461, distance: 206.2
click at [869, 462] on span "He runs a seasonal road grading business - with various contracts to grade road…" at bounding box center [1028, 458] width 531 height 193
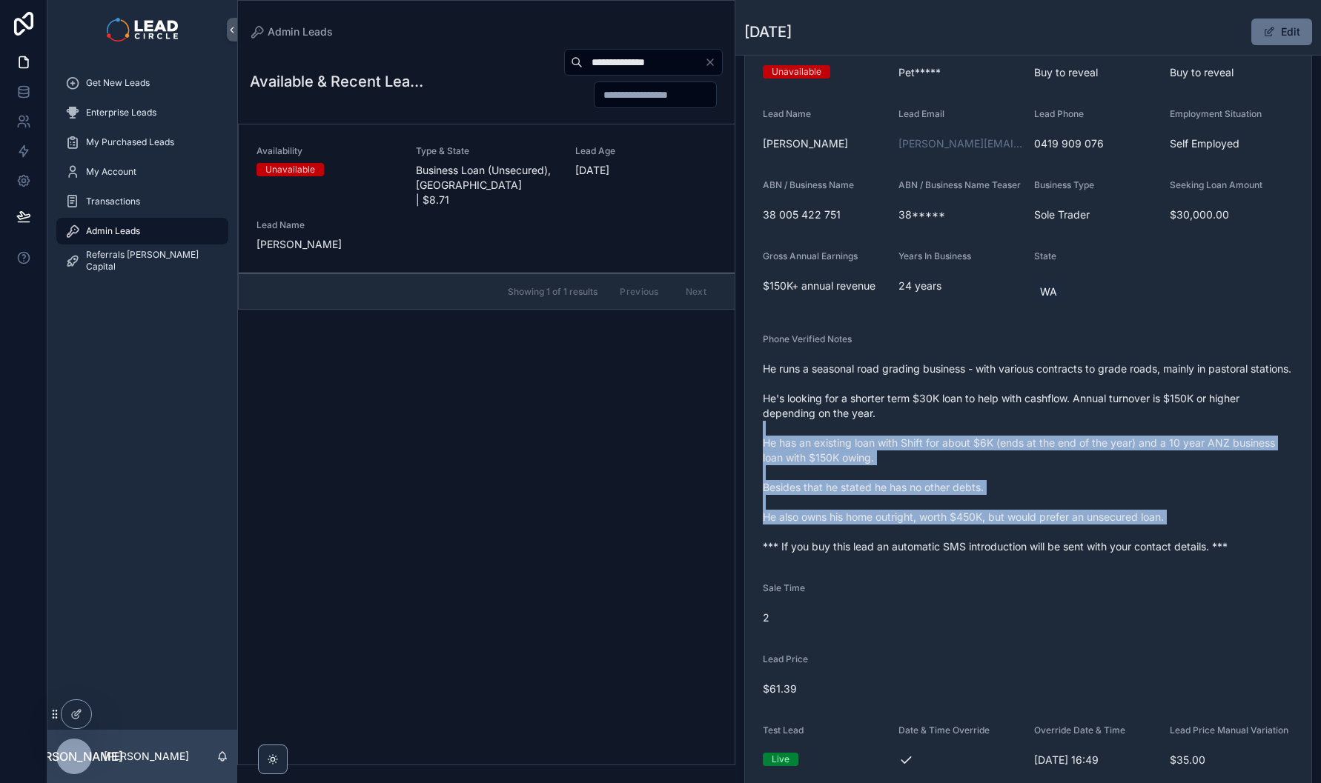
click at [868, 461] on span "He runs a seasonal road grading business - with various contracts to grade road…" at bounding box center [1028, 458] width 531 height 193
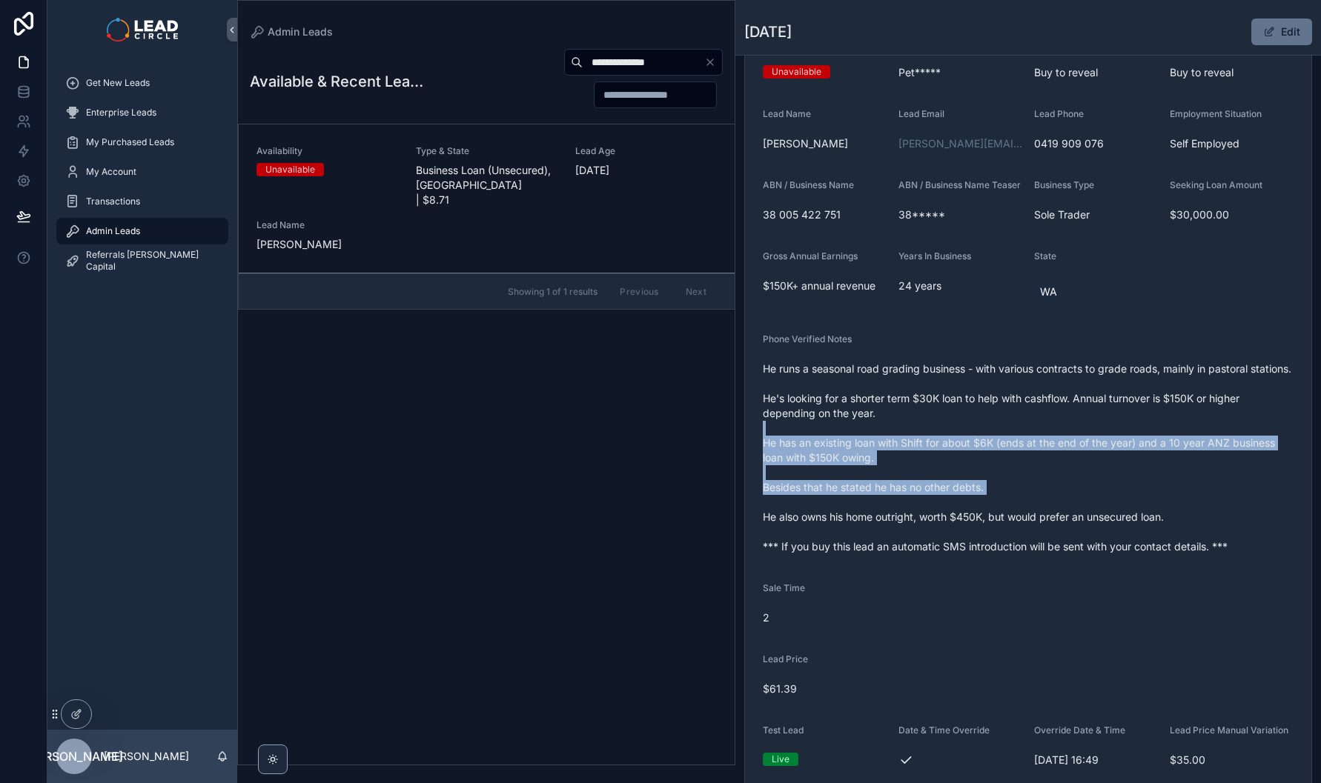
drag, startPoint x: 868, startPoint y: 461, endPoint x: 1066, endPoint y: 537, distance: 212.5
click at [1048, 534] on span "He runs a seasonal road grading business - with various contracts to grade road…" at bounding box center [1028, 458] width 531 height 193
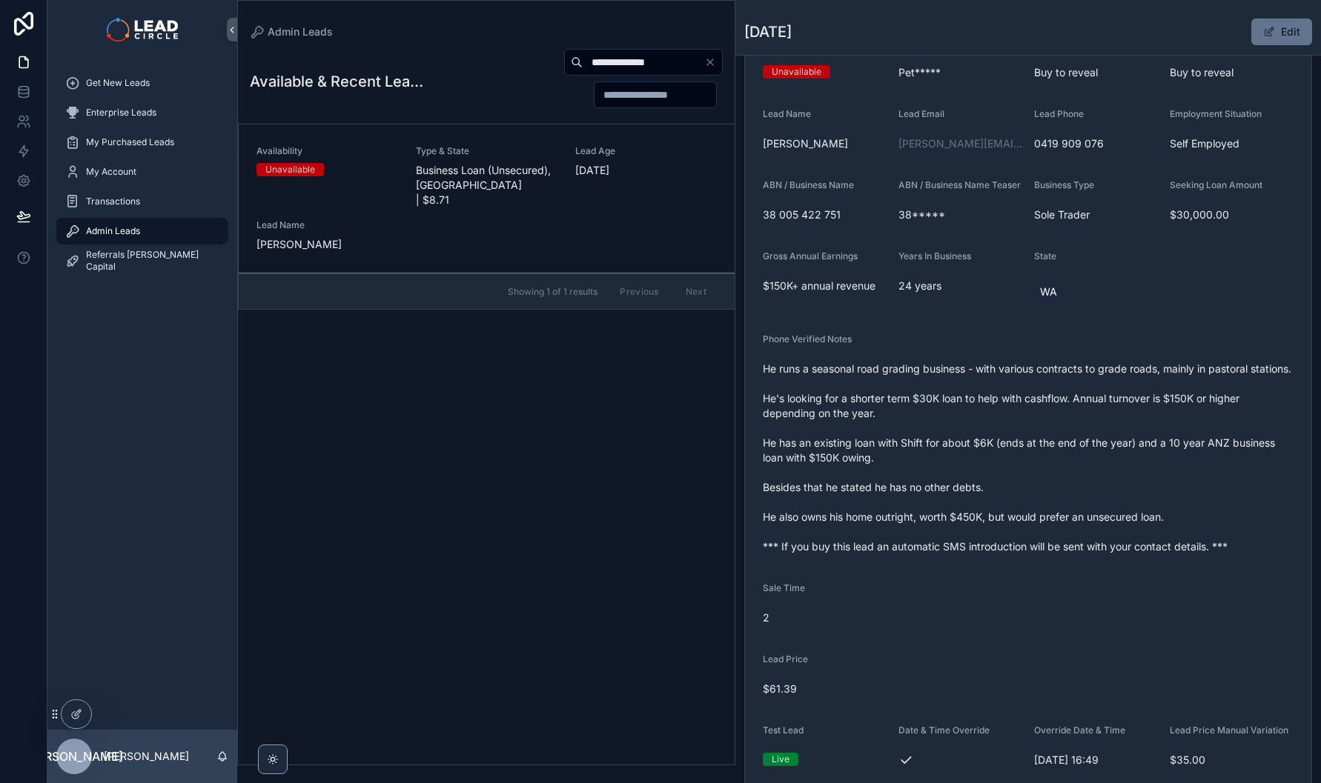
click at [1066, 537] on span "He runs a seasonal road grading business - with various contracts to grade road…" at bounding box center [1028, 458] width 531 height 193
drag, startPoint x: 1109, startPoint y: 551, endPoint x: 934, endPoint y: 531, distance: 176.0
click at [944, 533] on span "He runs a seasonal road grading business - with various contracts to grade road…" at bounding box center [1028, 458] width 531 height 193
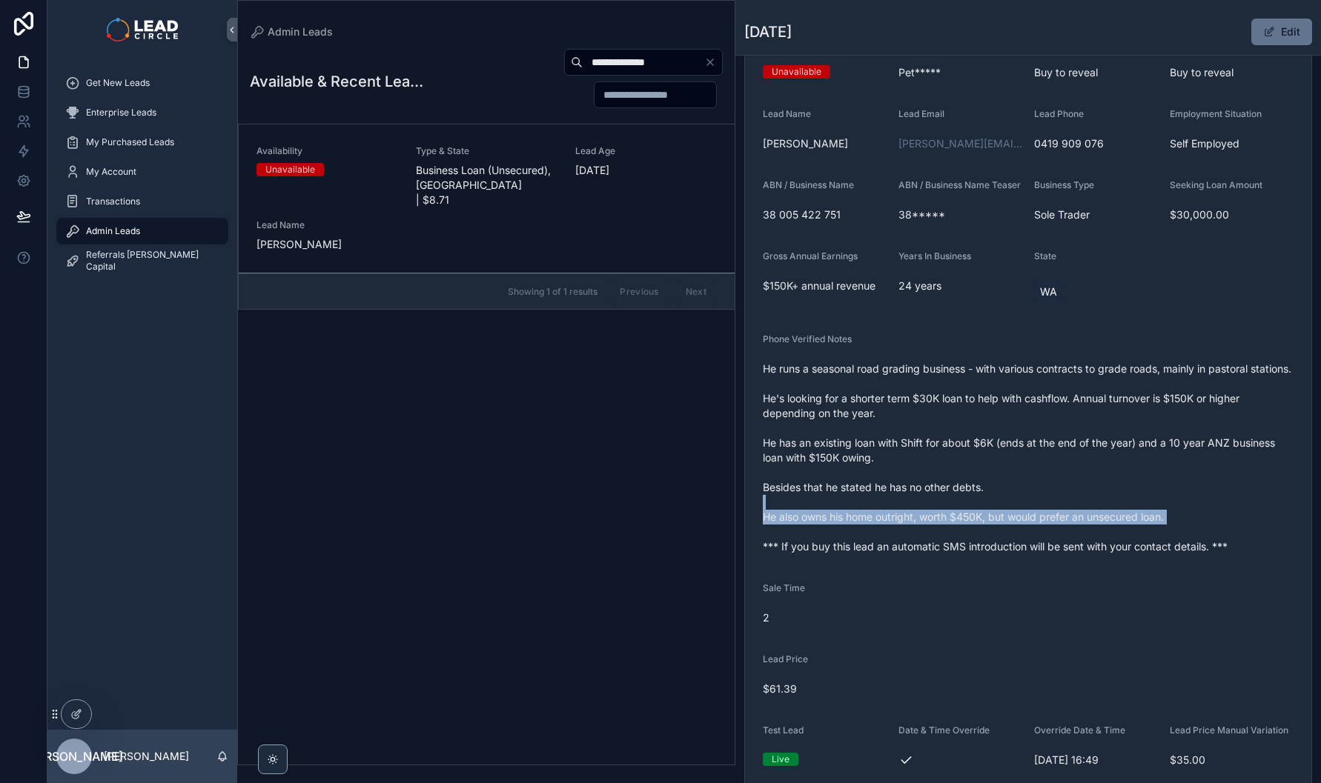
click at [933, 531] on span "He runs a seasonal road grading business - with various contracts to grade road…" at bounding box center [1028, 458] width 531 height 193
drag, startPoint x: 871, startPoint y: 549, endPoint x: 1247, endPoint y: 549, distance: 375.7
click at [1184, 549] on span "He runs a seasonal road grading business - with various contracts to grade road…" at bounding box center [1028, 458] width 531 height 193
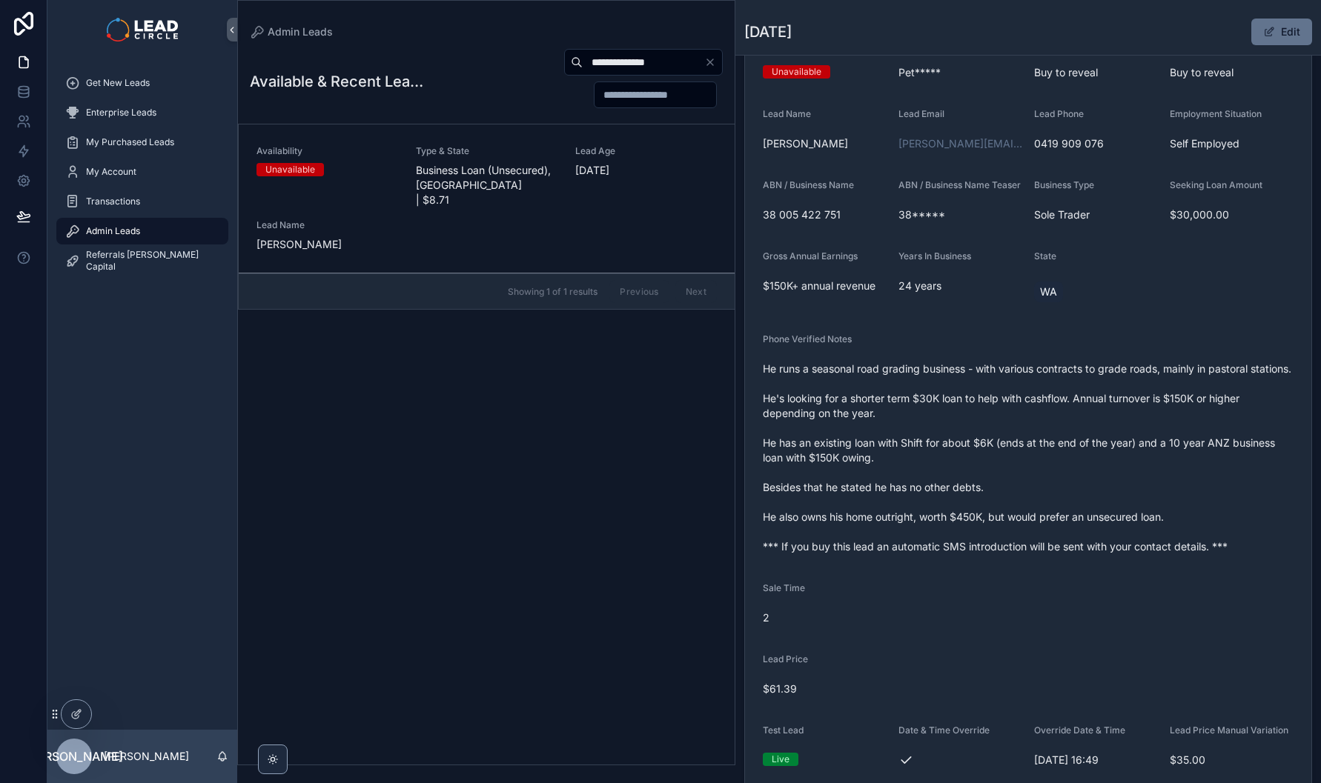
click at [711, 59] on icon "Clear" at bounding box center [710, 62] width 12 height 12
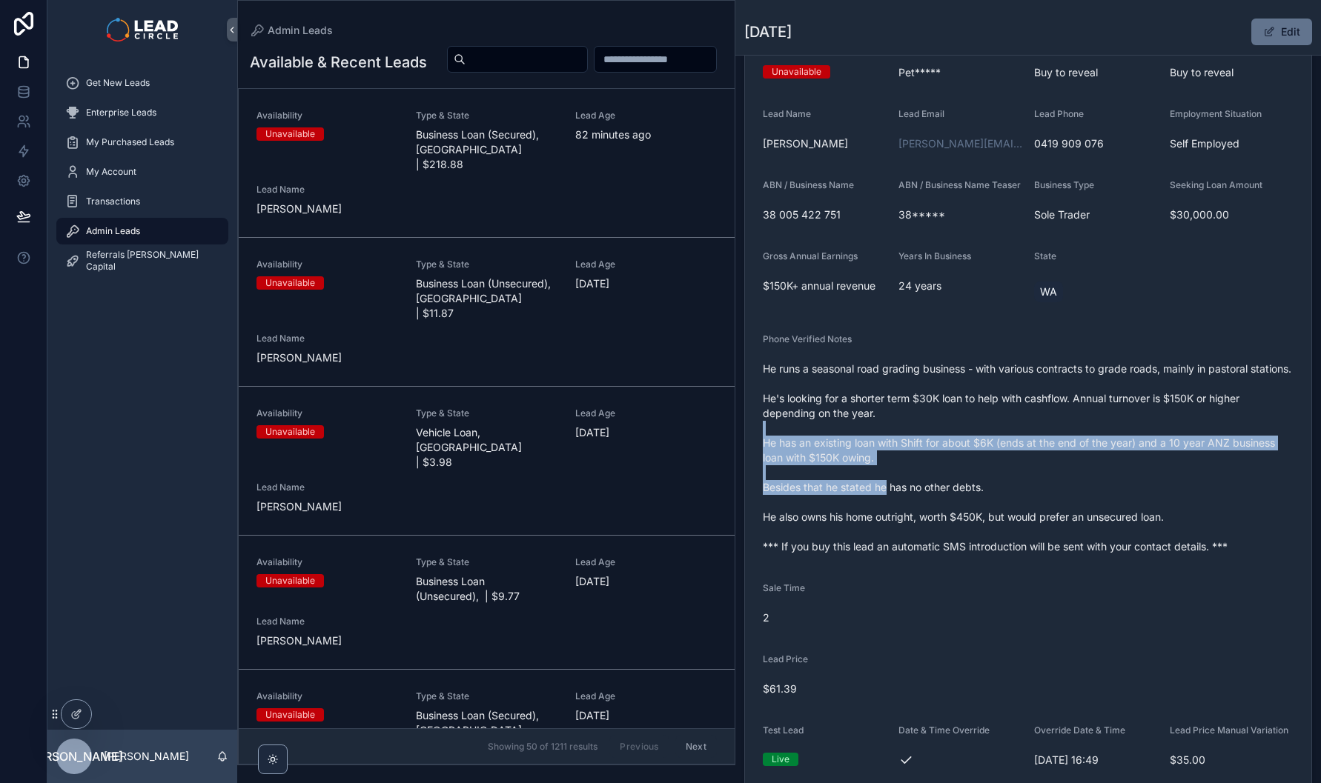
drag, startPoint x: 876, startPoint y: 494, endPoint x: 895, endPoint y: 519, distance: 30.7
click at [895, 518] on span "He runs a seasonal road grading business - with various contracts to grade road…" at bounding box center [1028, 458] width 531 height 193
click at [895, 519] on span "He runs a seasonal road grading business - with various contracts to grade road…" at bounding box center [1028, 458] width 531 height 193
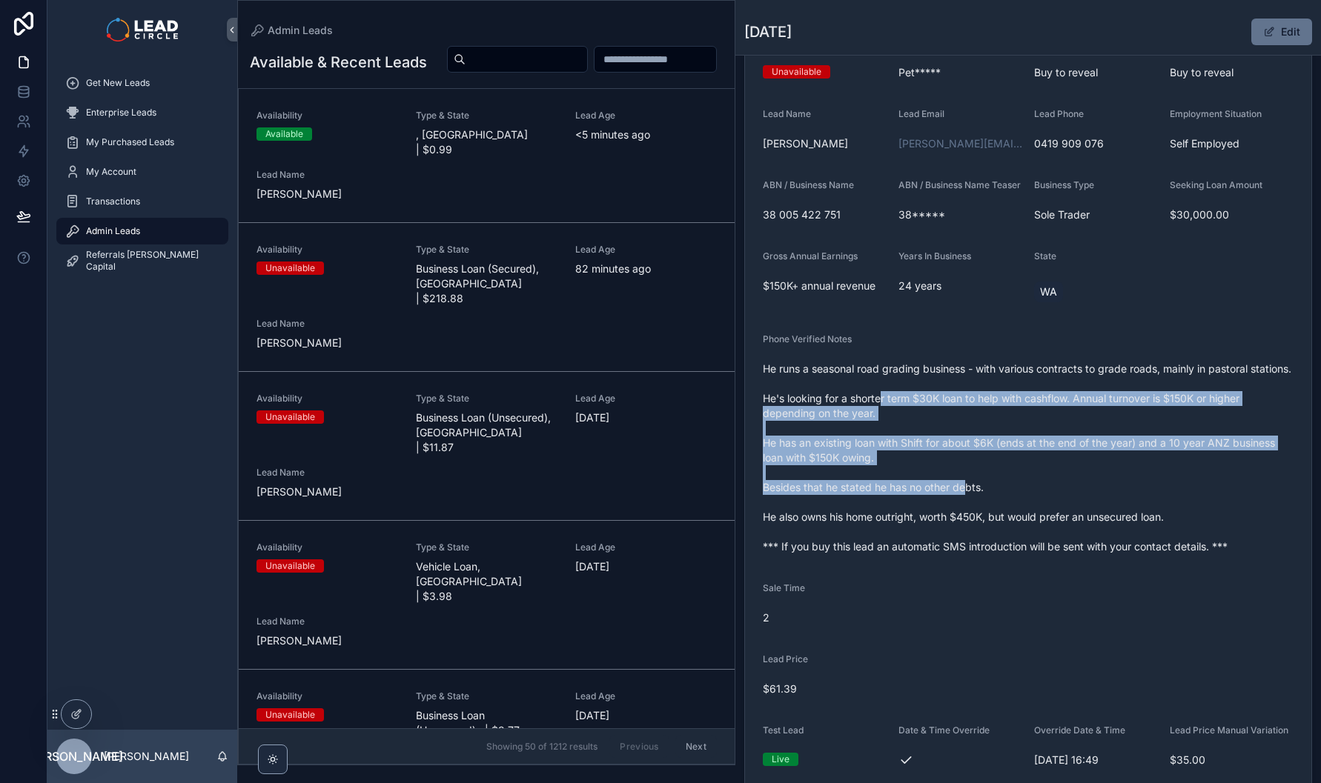
drag, startPoint x: 888, startPoint y: 431, endPoint x: 967, endPoint y: 513, distance: 114.3
click at [966, 512] on span "He runs a seasonal road grading business - with various contracts to grade road…" at bounding box center [1028, 458] width 531 height 193
click at [967, 513] on span "He runs a seasonal road grading business - with various contracts to grade road…" at bounding box center [1028, 458] width 531 height 193
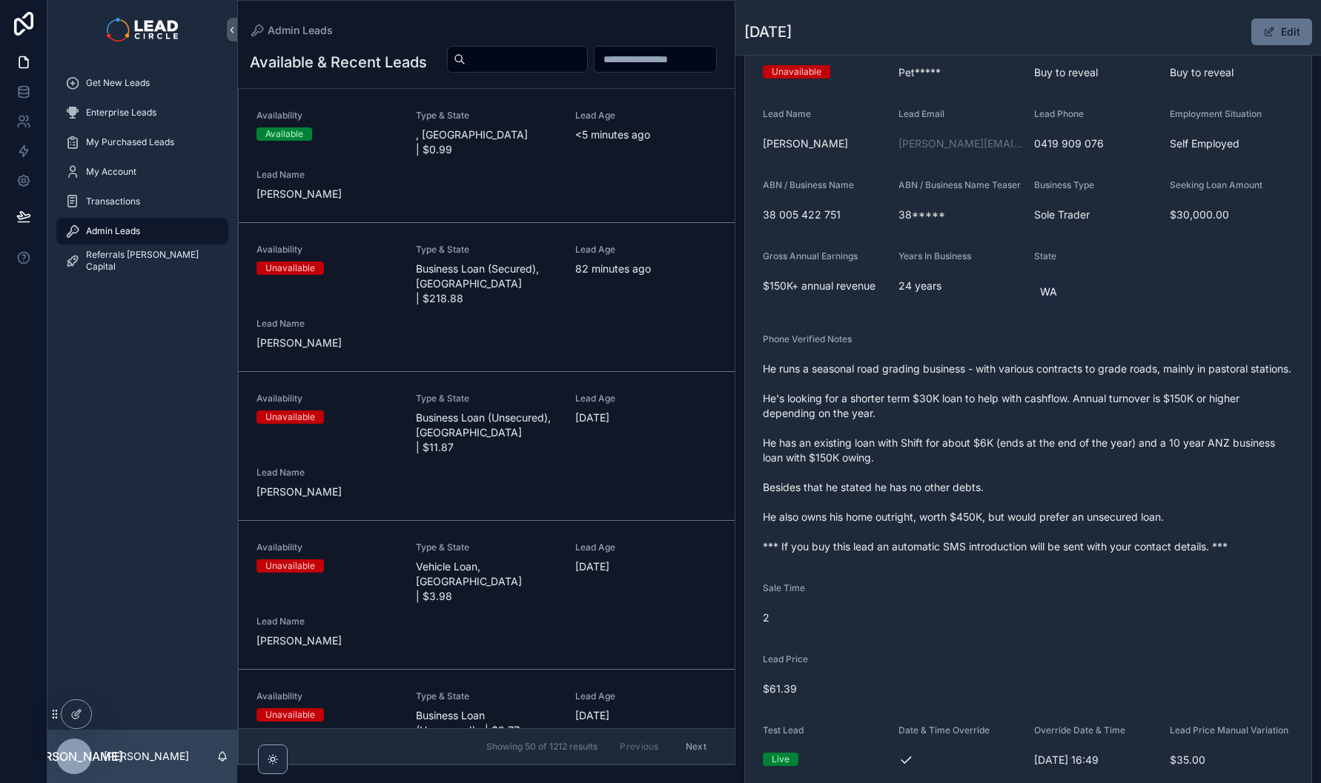
click at [543, 157] on span ", [GEOGRAPHIC_DATA] | $0.99" at bounding box center [487, 142] width 142 height 30
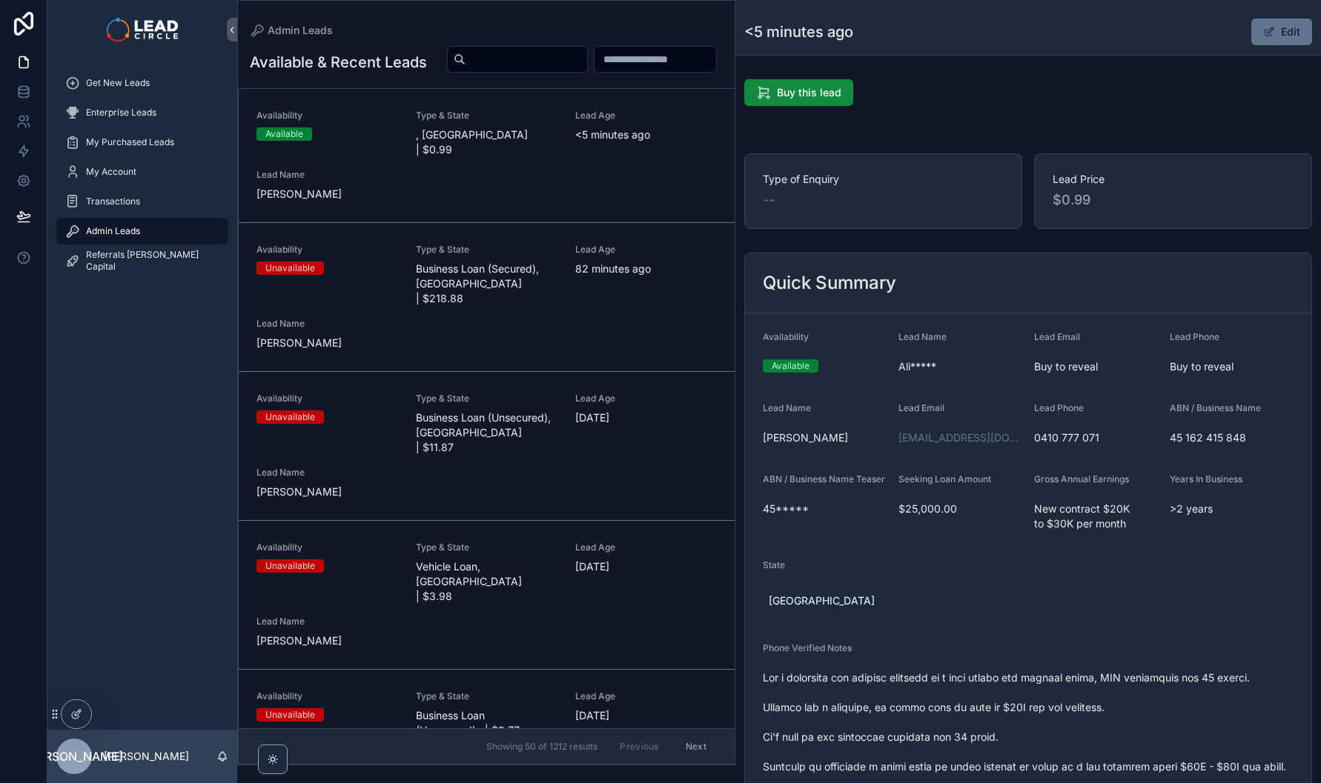
click at [555, 173] on div "Availability Available Type & State , [GEOGRAPHIC_DATA] | $0.99 Lead Age <[DEMO…" at bounding box center [486, 156] width 460 height 92
drag, startPoint x: 773, startPoint y: 171, endPoint x: 811, endPoint y: 219, distance: 60.6
click at [811, 219] on div "Type of Enquiry --" at bounding box center [883, 191] width 278 height 76
click at [634, 142] on span "<5 minutes ago" at bounding box center [646, 134] width 142 height 15
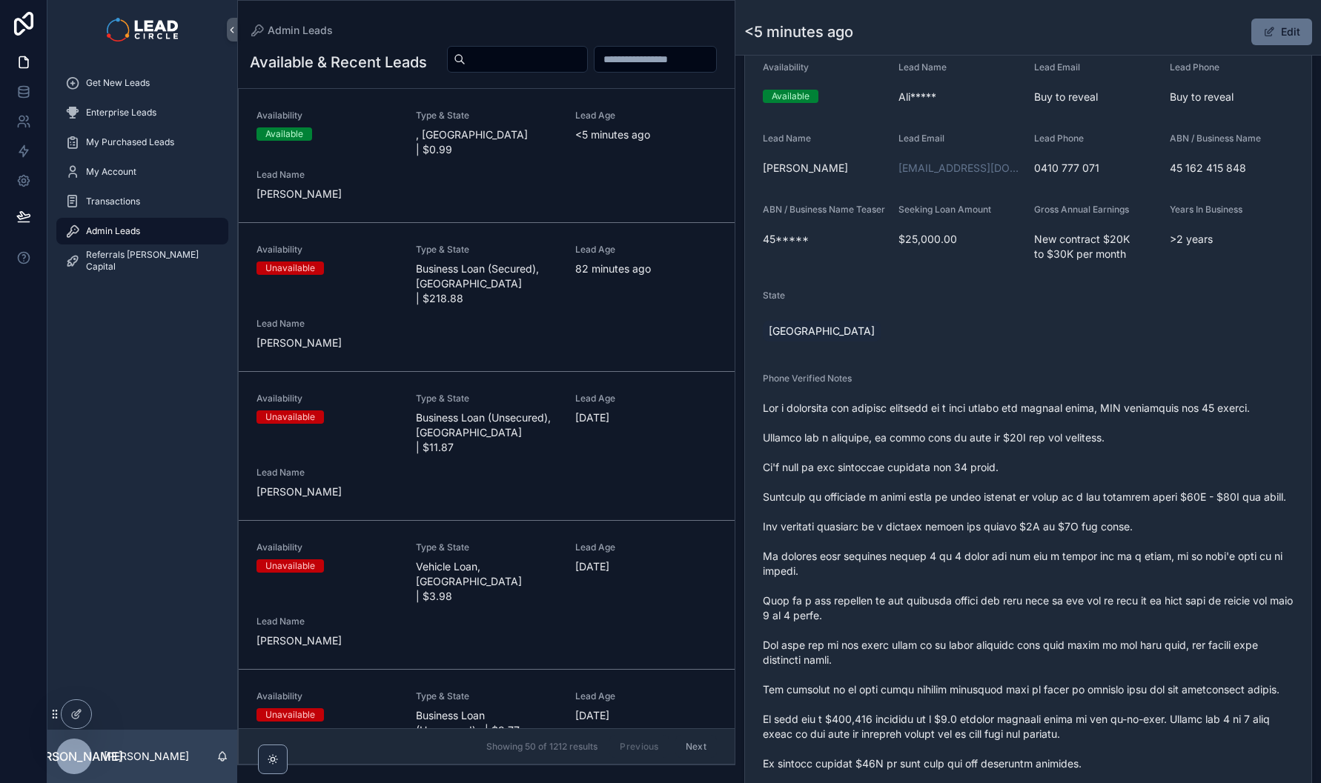
scroll to position [500, 0]
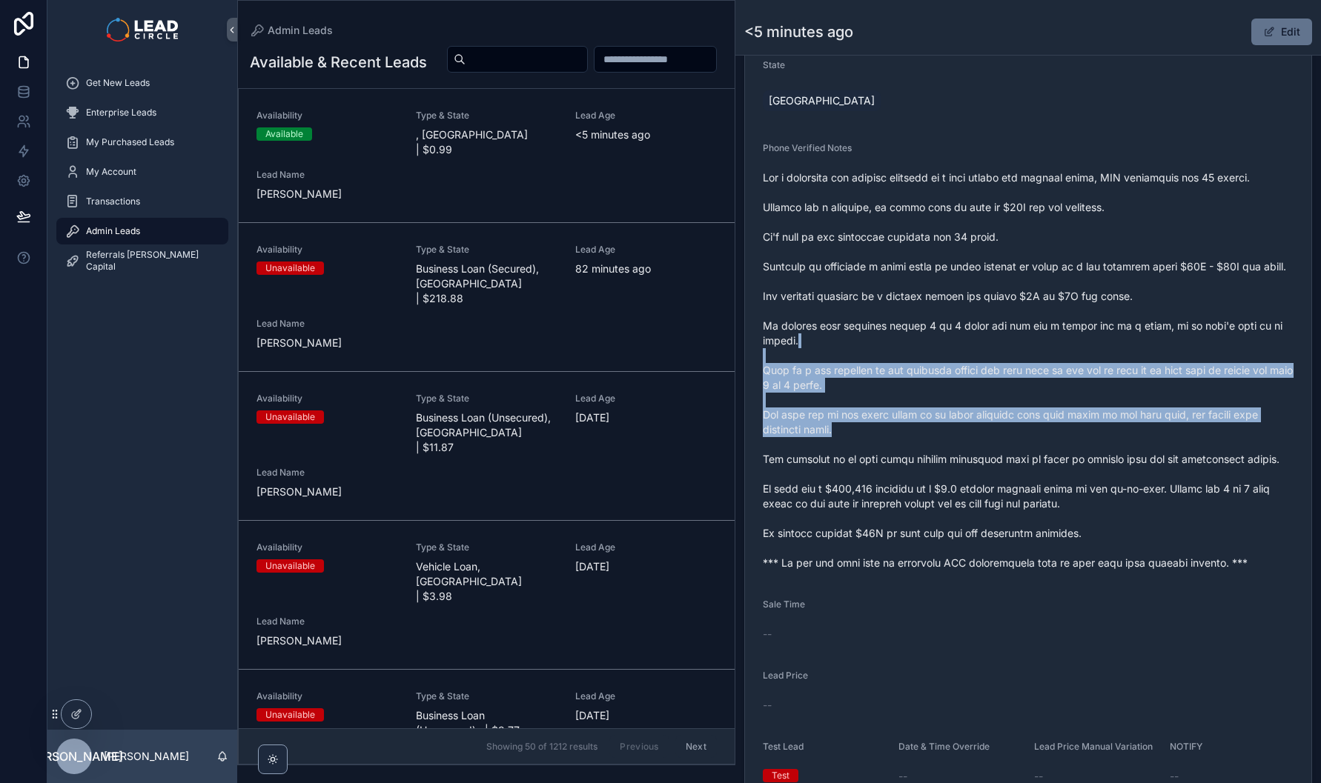
drag, startPoint x: 962, startPoint y: 351, endPoint x: 1046, endPoint y: 491, distance: 164.2
click at [1043, 489] on span "scrollable content" at bounding box center [1028, 370] width 531 height 400
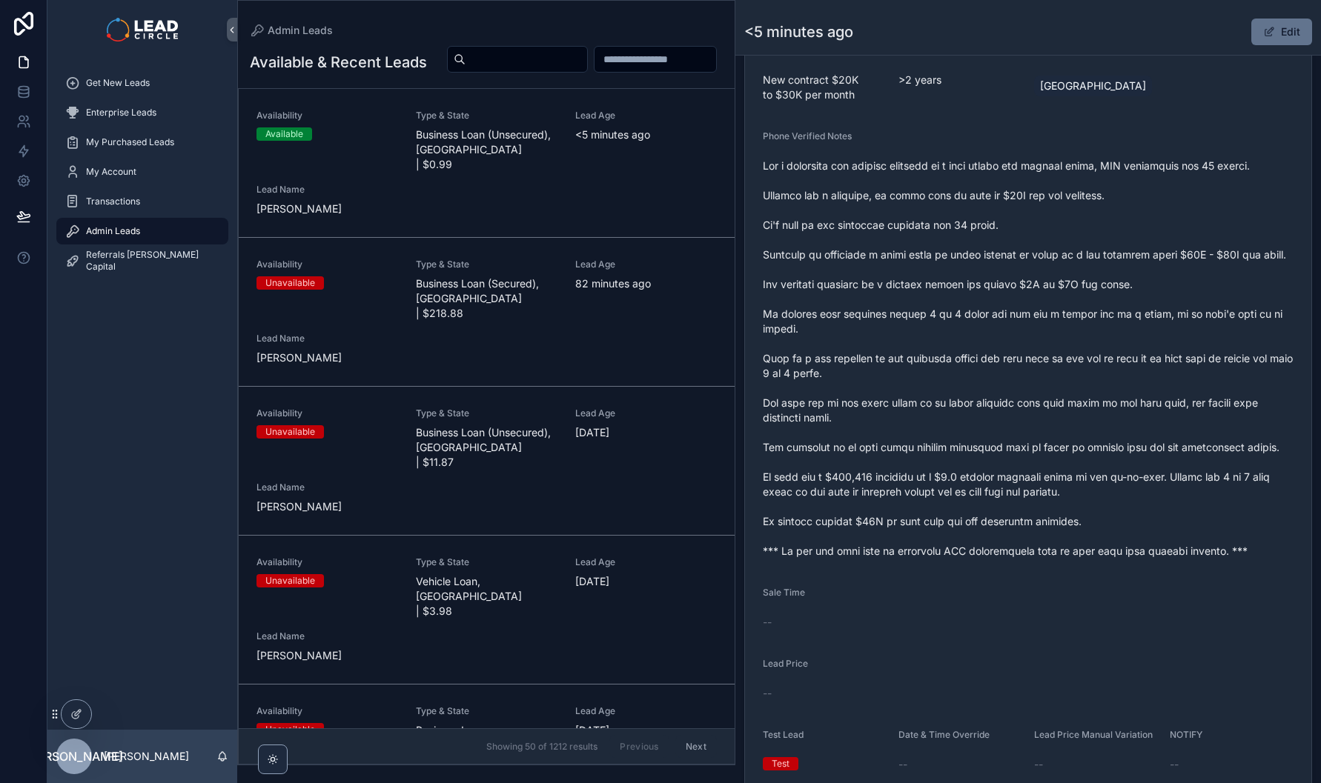
click at [1046, 491] on span "scrollable content" at bounding box center [1028, 359] width 531 height 400
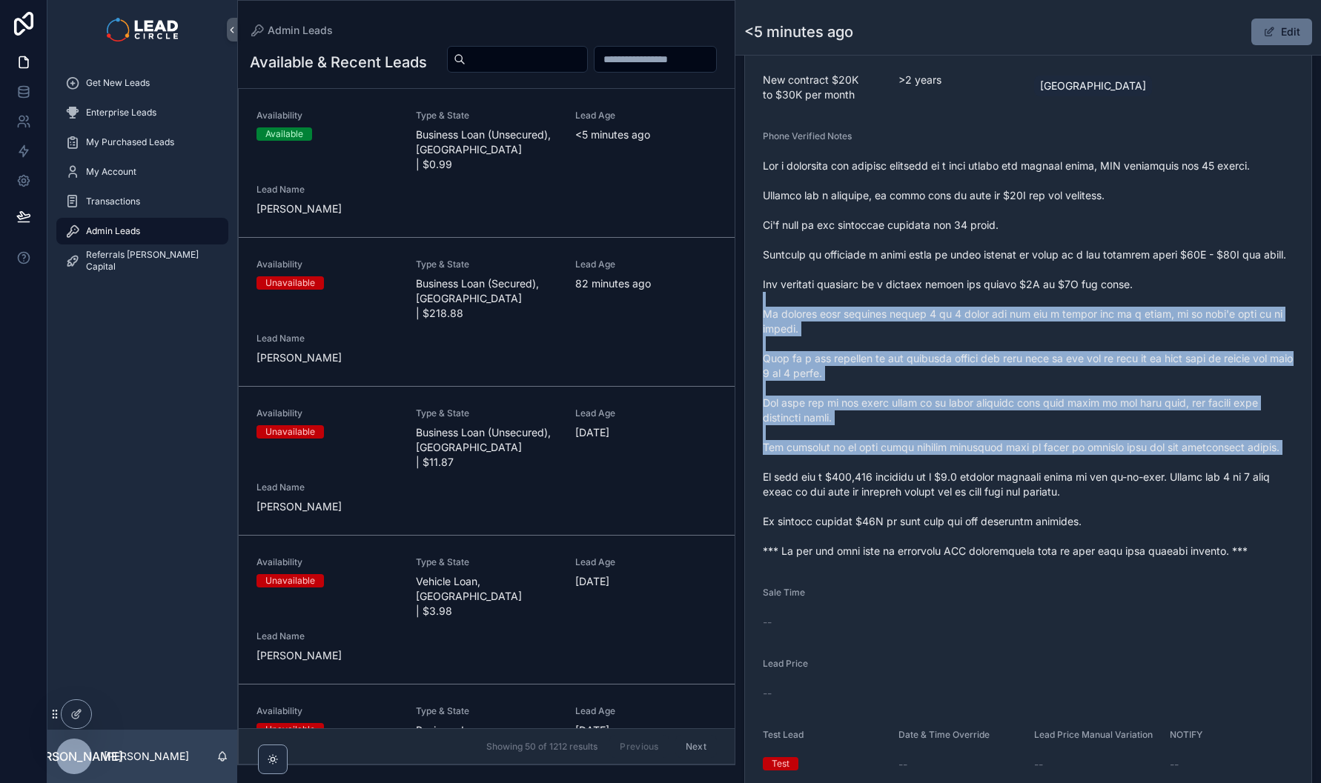
drag, startPoint x: 1017, startPoint y: 351, endPoint x: 1075, endPoint y: 497, distance: 157.7
click at [1074, 497] on span "scrollable content" at bounding box center [1028, 359] width 531 height 400
click at [1075, 497] on span "scrollable content" at bounding box center [1028, 359] width 531 height 400
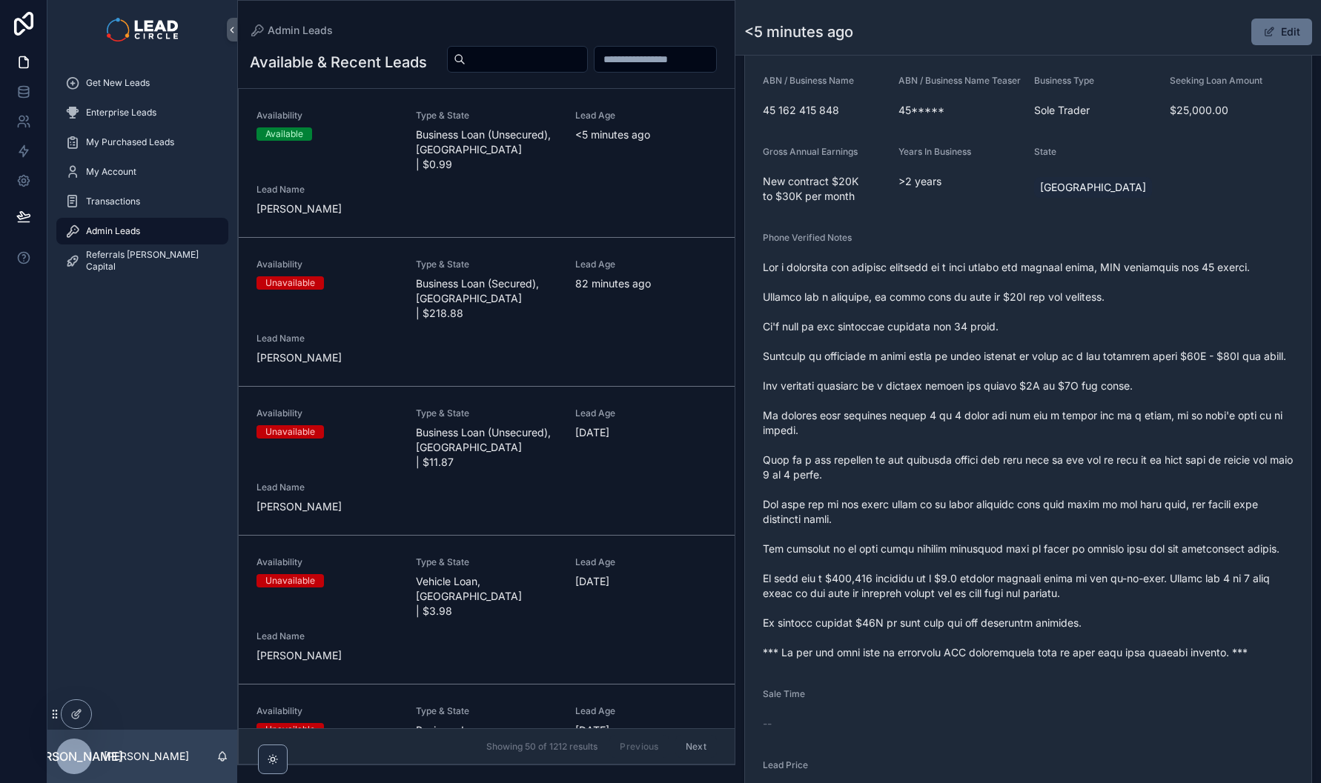
scroll to position [364, 0]
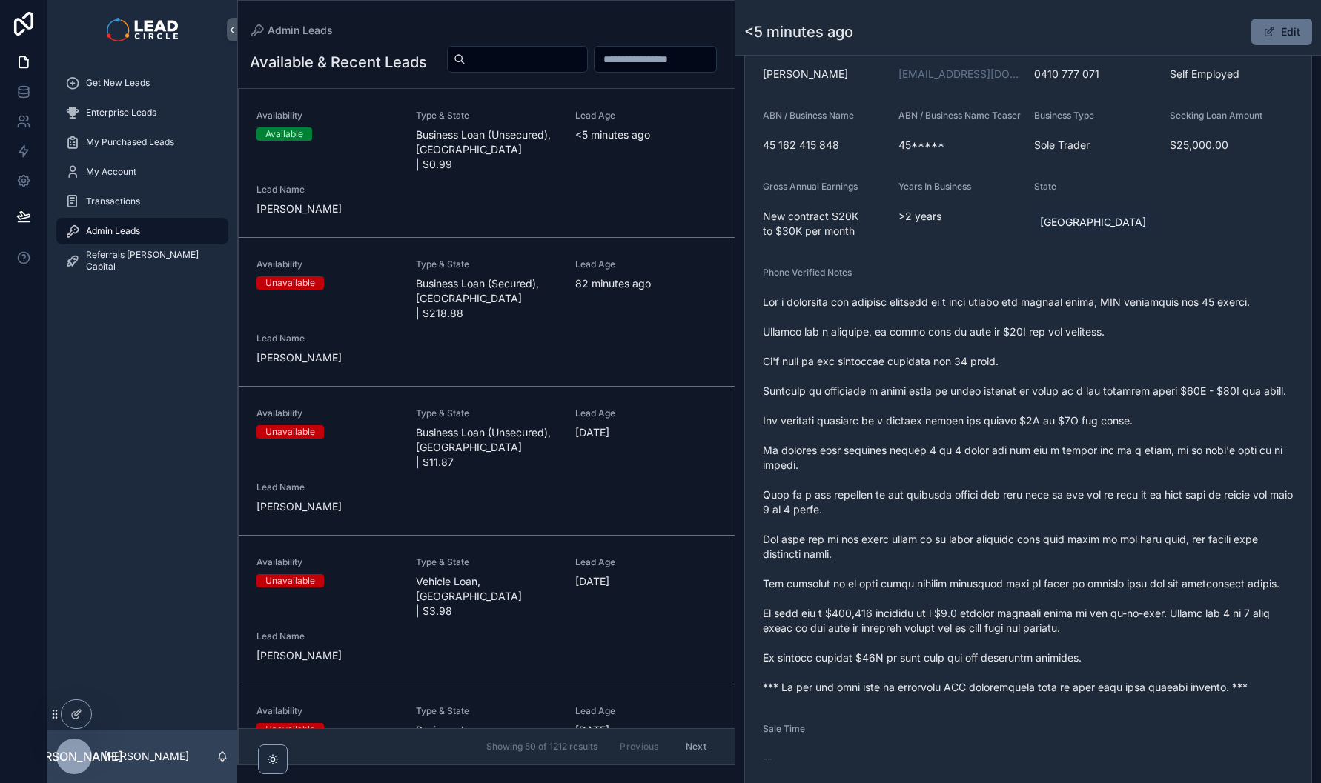
click at [1137, 407] on div "scrollable content" at bounding box center [1028, 495] width 531 height 409
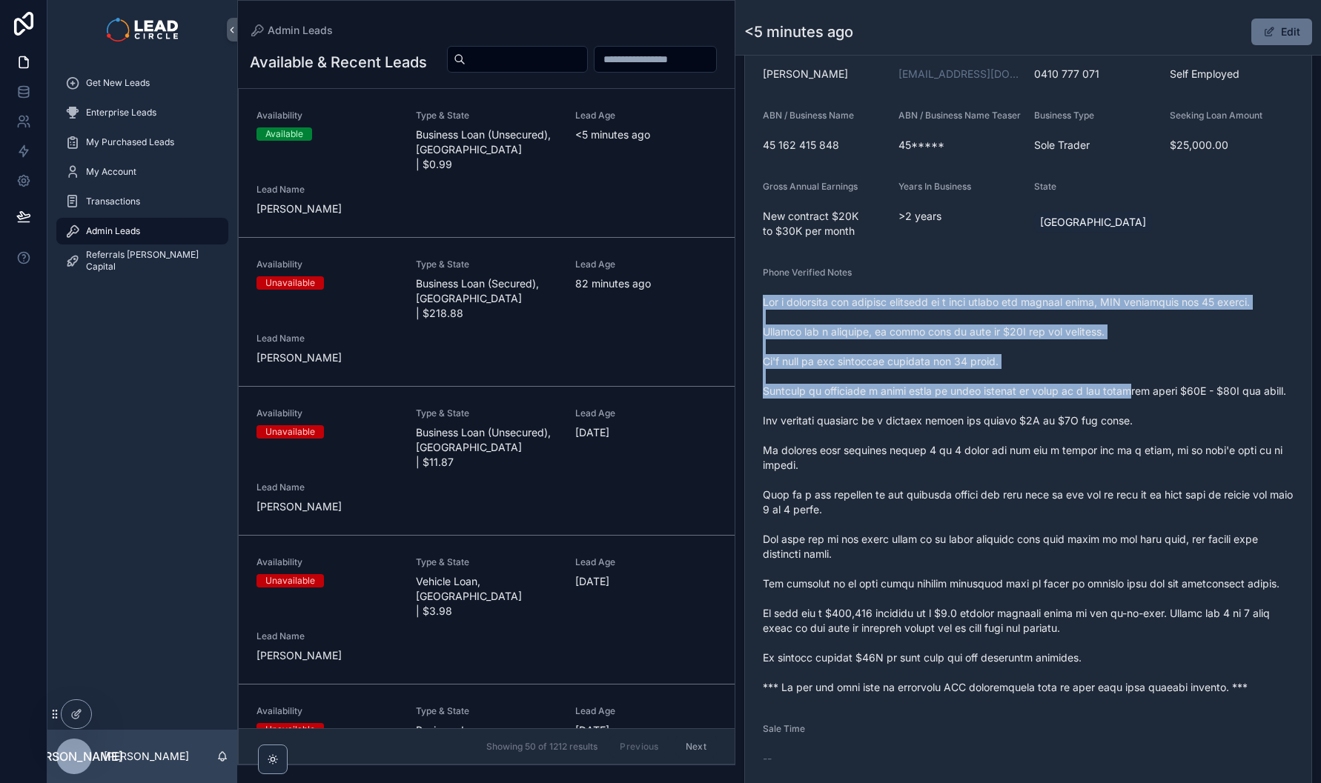
click at [1138, 408] on span "scrollable content" at bounding box center [1028, 495] width 531 height 400
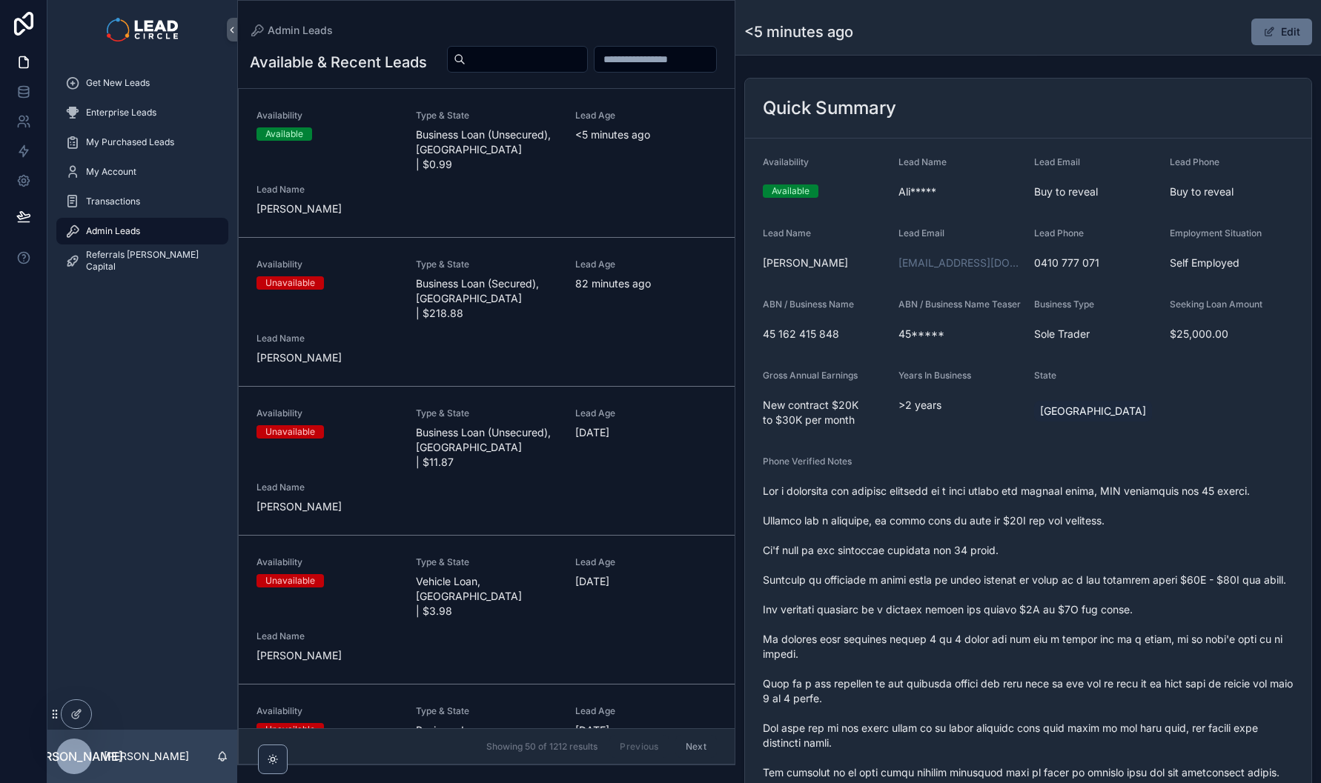
scroll to position [111, 0]
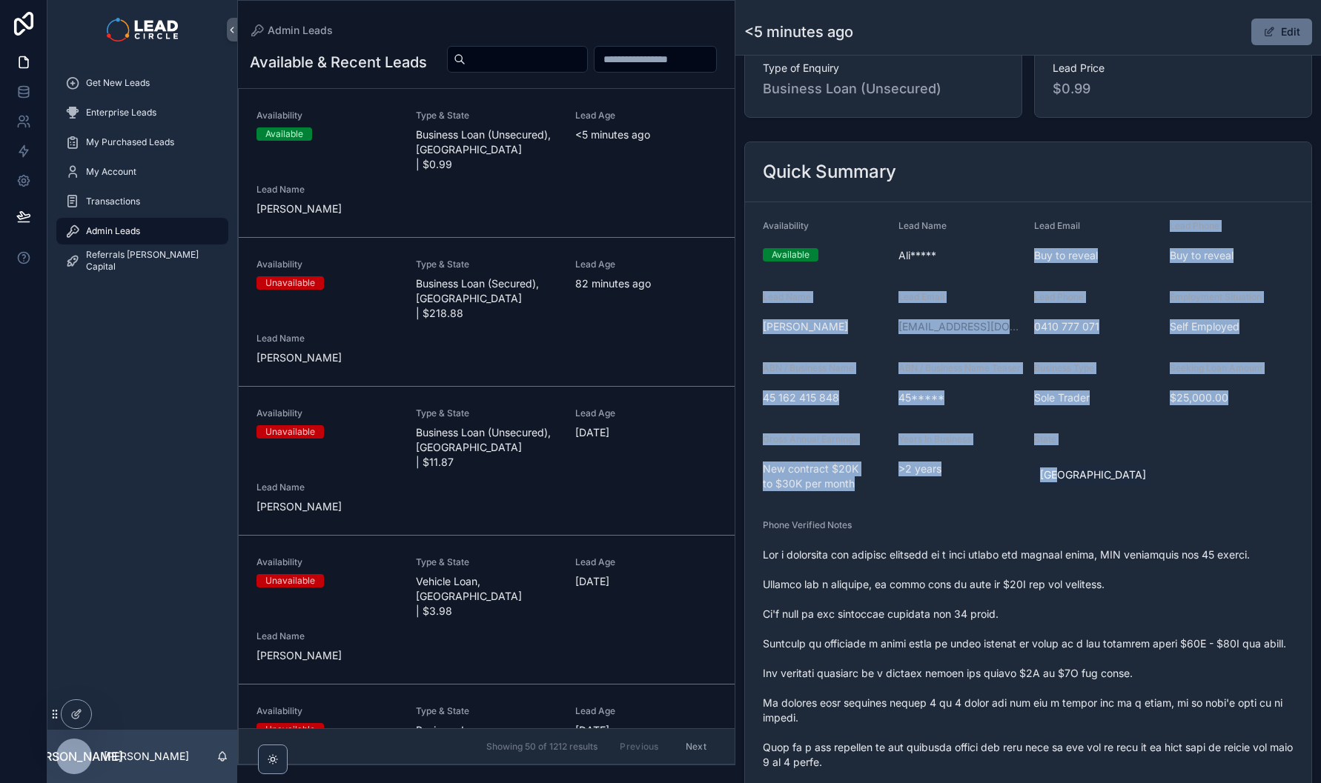
drag, startPoint x: 1143, startPoint y: 271, endPoint x: 1183, endPoint y: 487, distance: 219.3
click at [1183, 487] on form "Availability Available Lead Name [PERSON_NAME]***** Lead Email Buy to reveal Le…" at bounding box center [1028, 692] width 566 height 981
click at [1184, 488] on form "Availability Available Lead Name [PERSON_NAME]***** Lead Email Buy to reveal Le…" at bounding box center [1028, 692] width 566 height 981
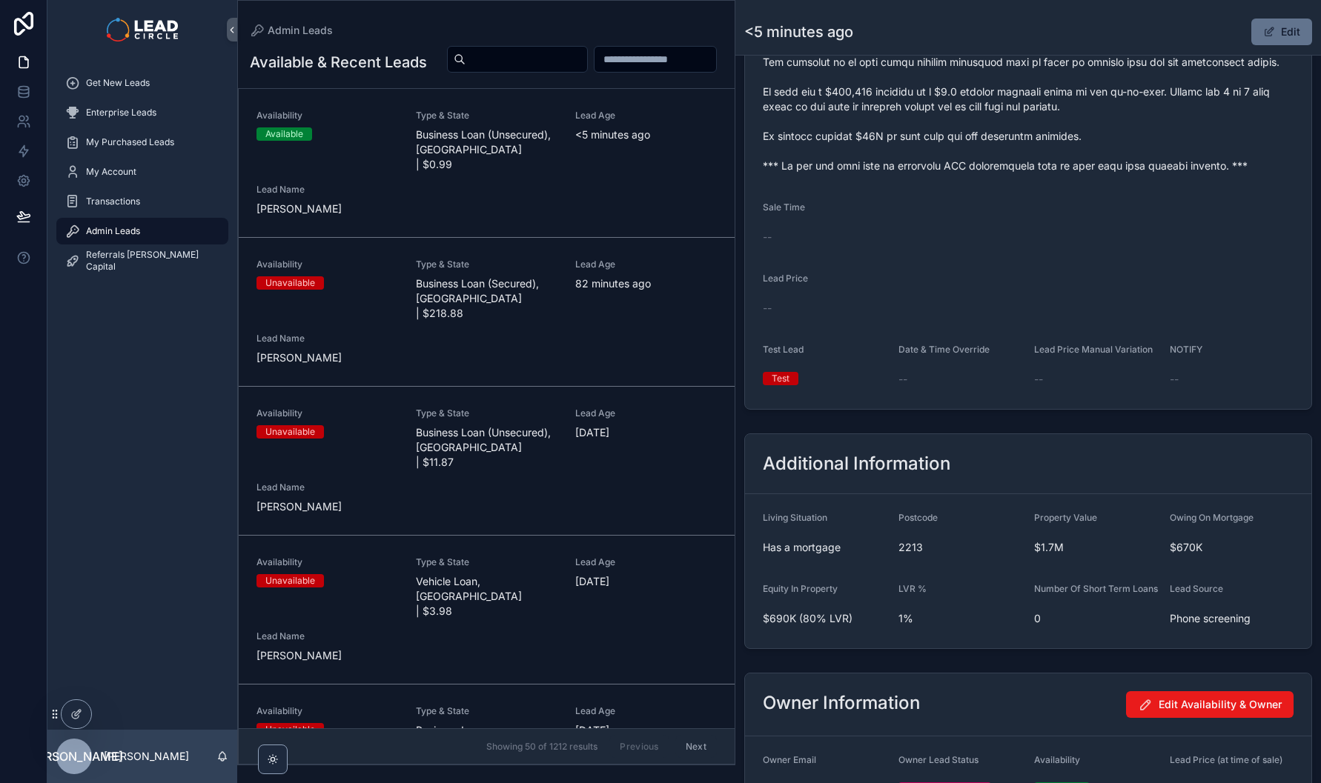
scroll to position [892, 0]
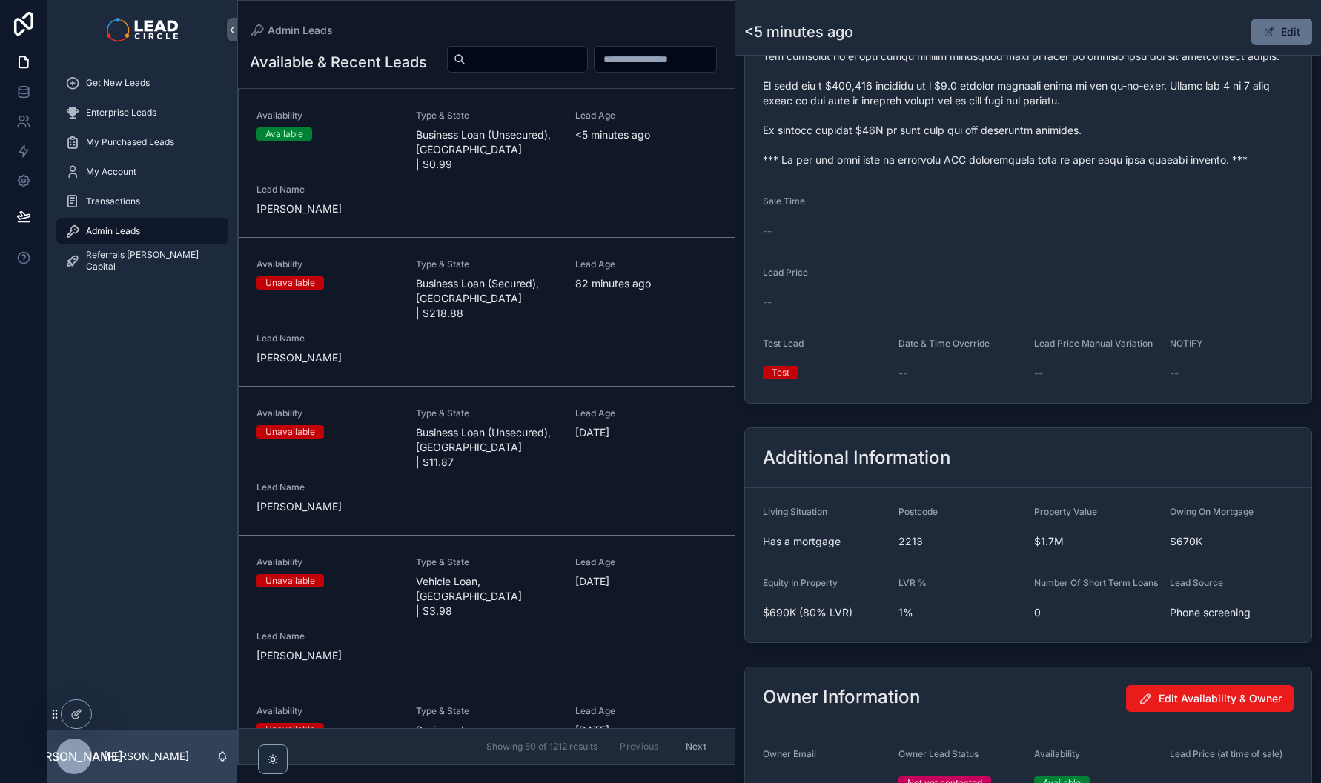
click at [1287, 30] on button "Edit" at bounding box center [1281, 32] width 61 height 27
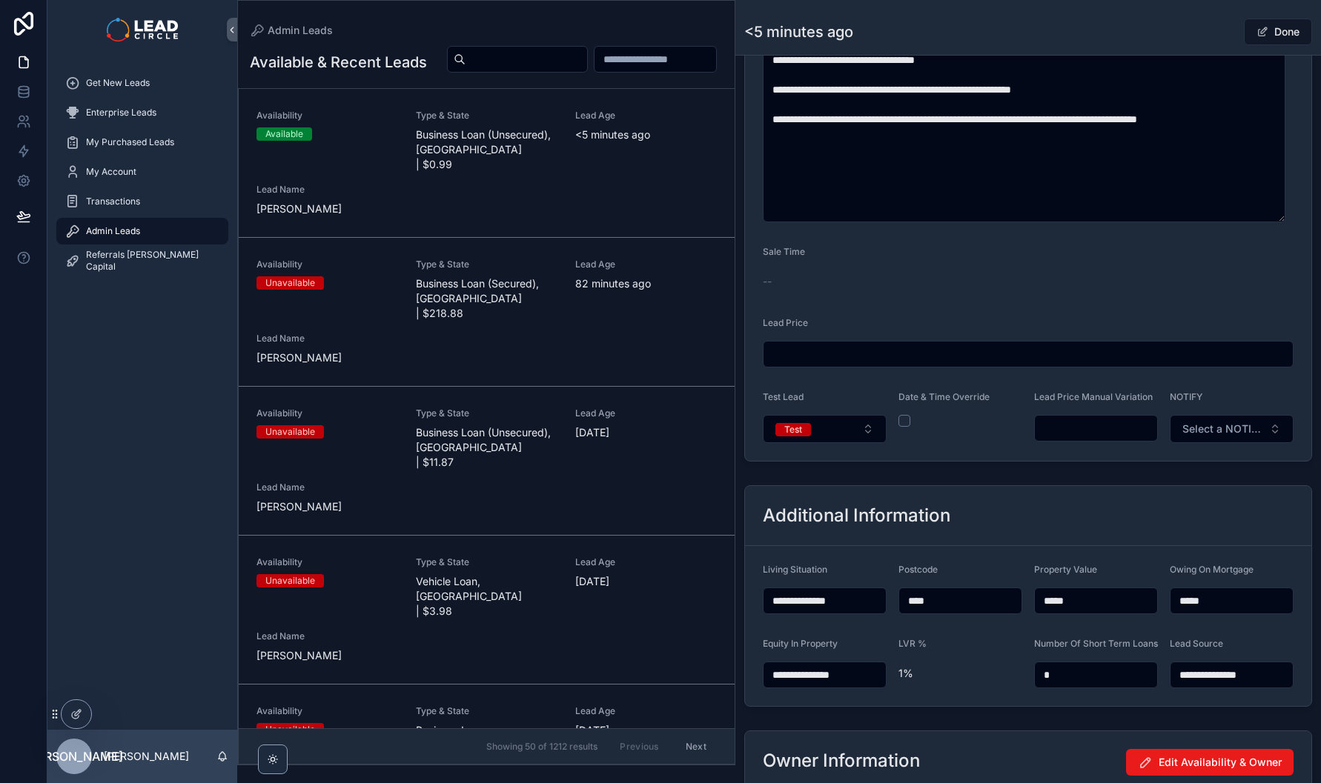
scroll to position [890, 0]
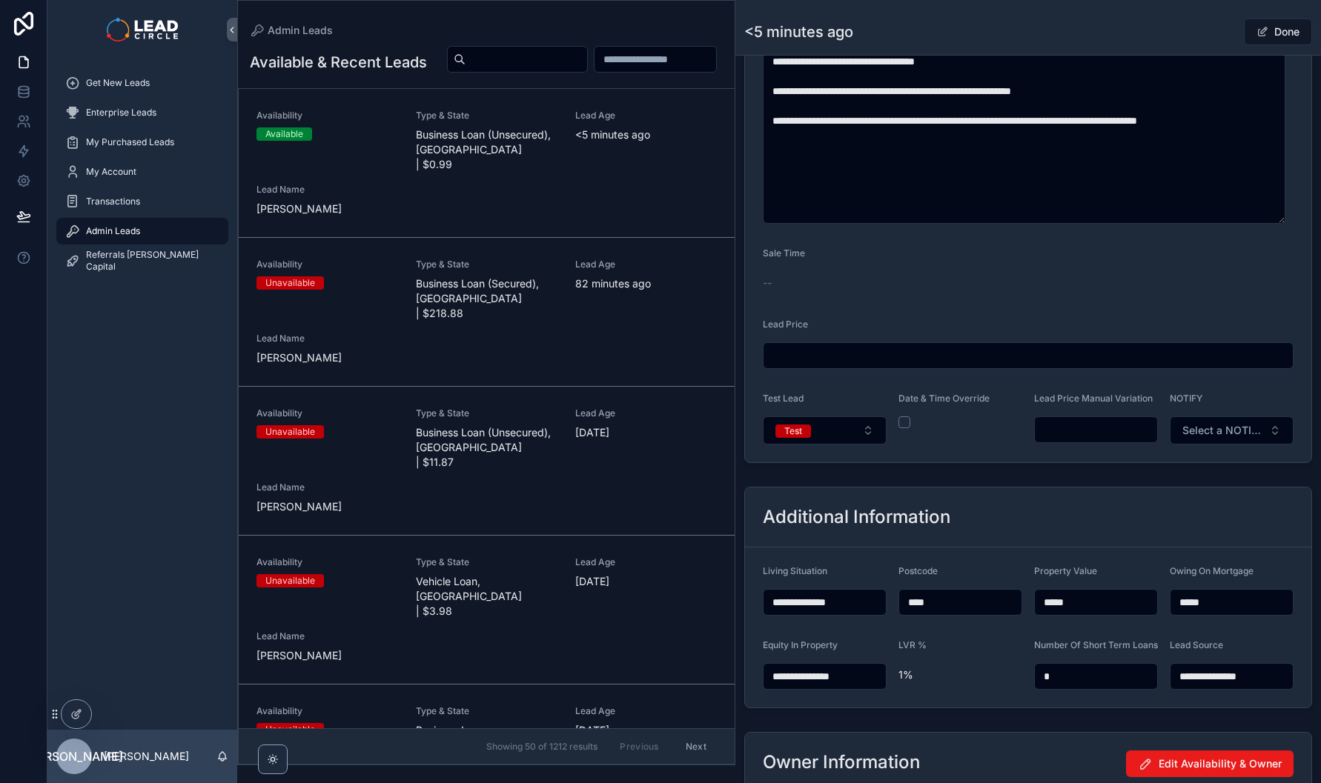
click at [1095, 440] on input "scrollable content" at bounding box center [1096, 429] width 122 height 21
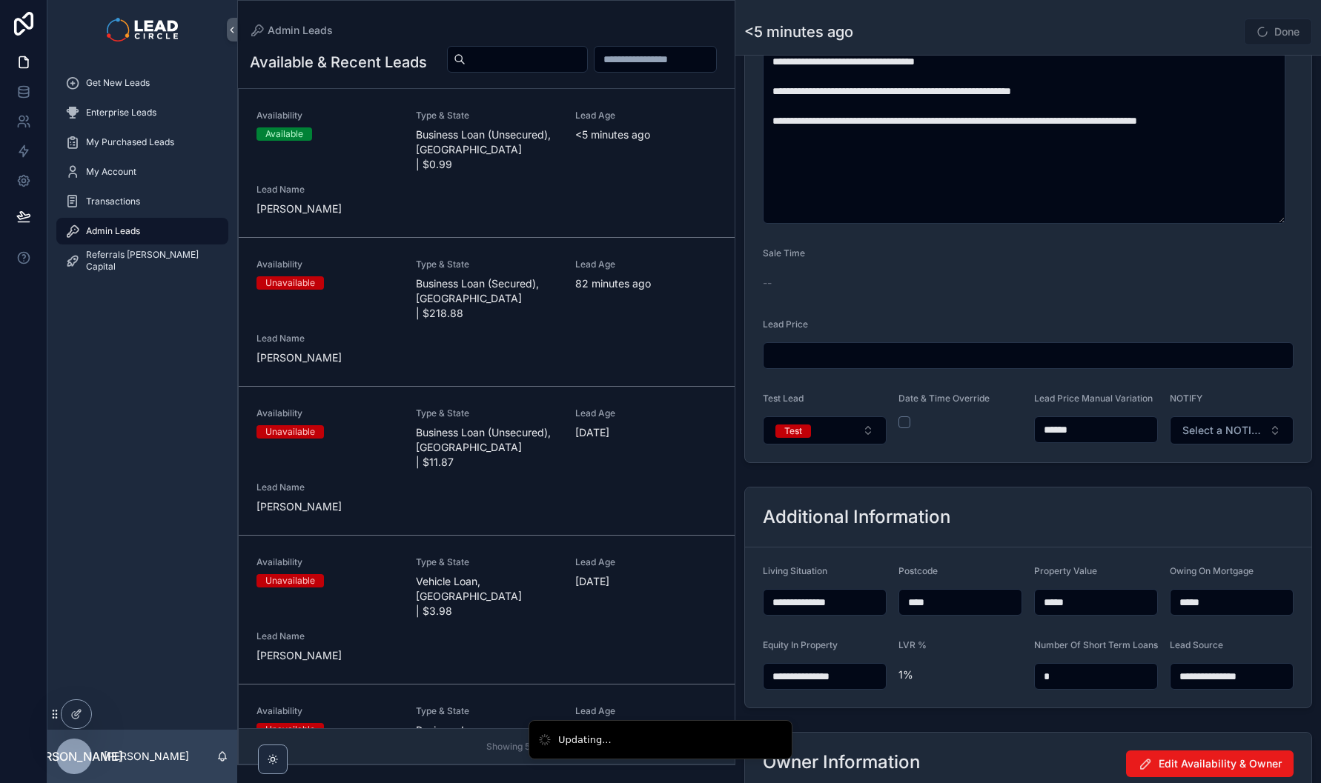
type input "******"
click at [1179, 32] on div "<5 minutes ago Done" at bounding box center [1028, 32] width 568 height 28
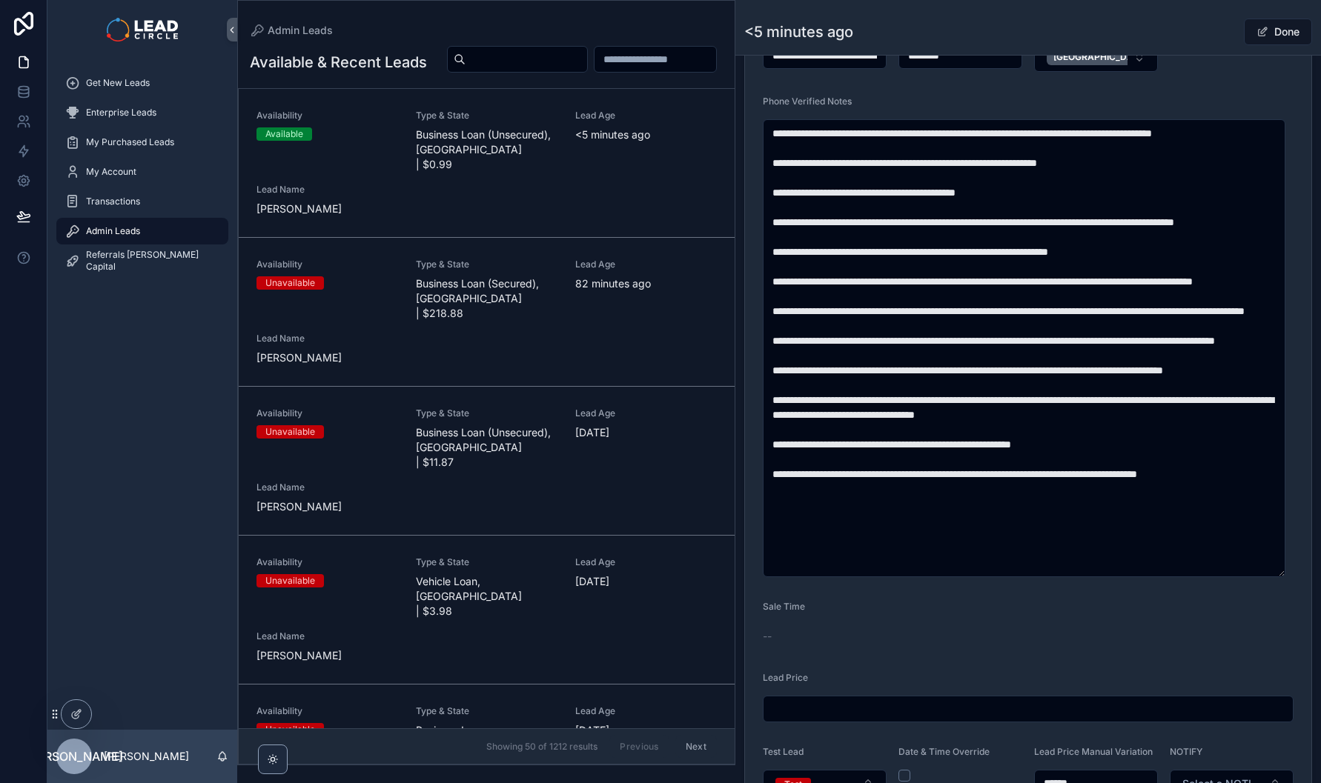
click at [1261, 33] on button "Done" at bounding box center [1278, 32] width 68 height 27
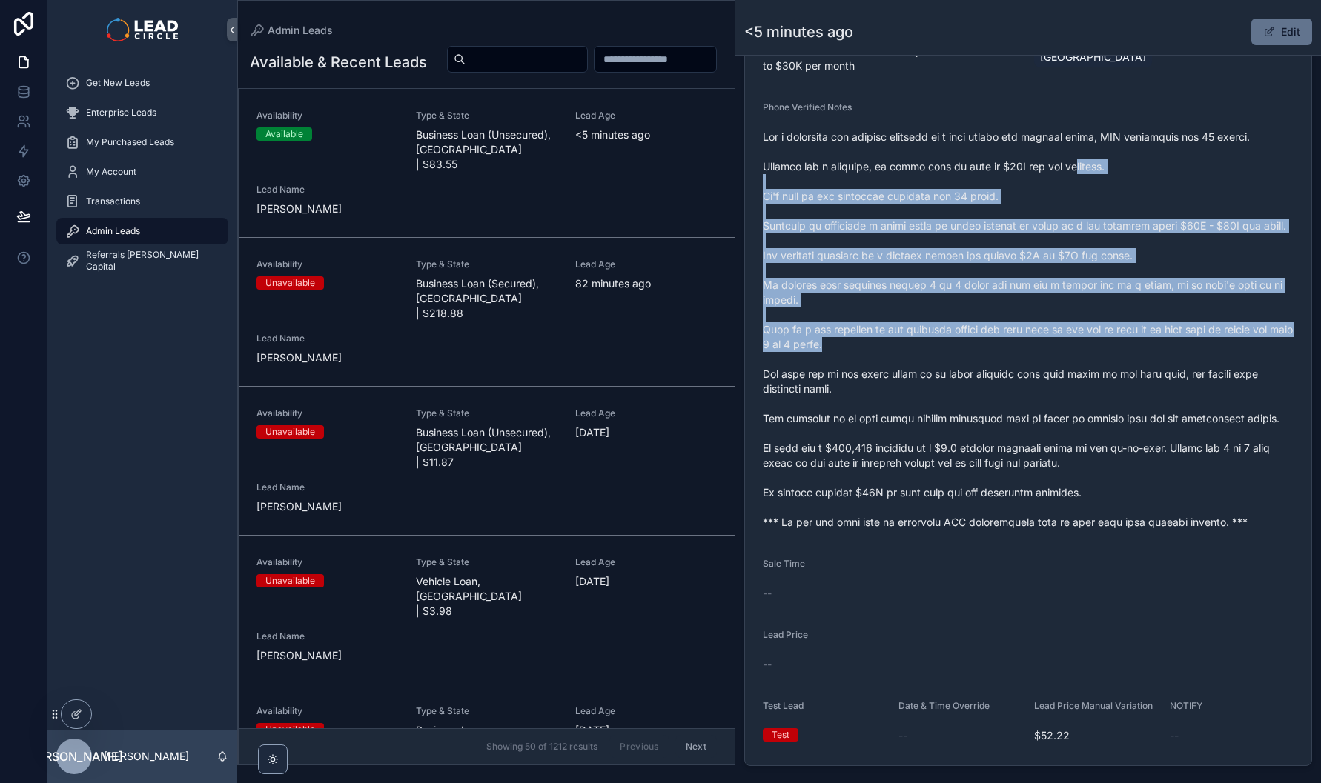
click at [1143, 371] on span "scrollable content" at bounding box center [1028, 330] width 531 height 400
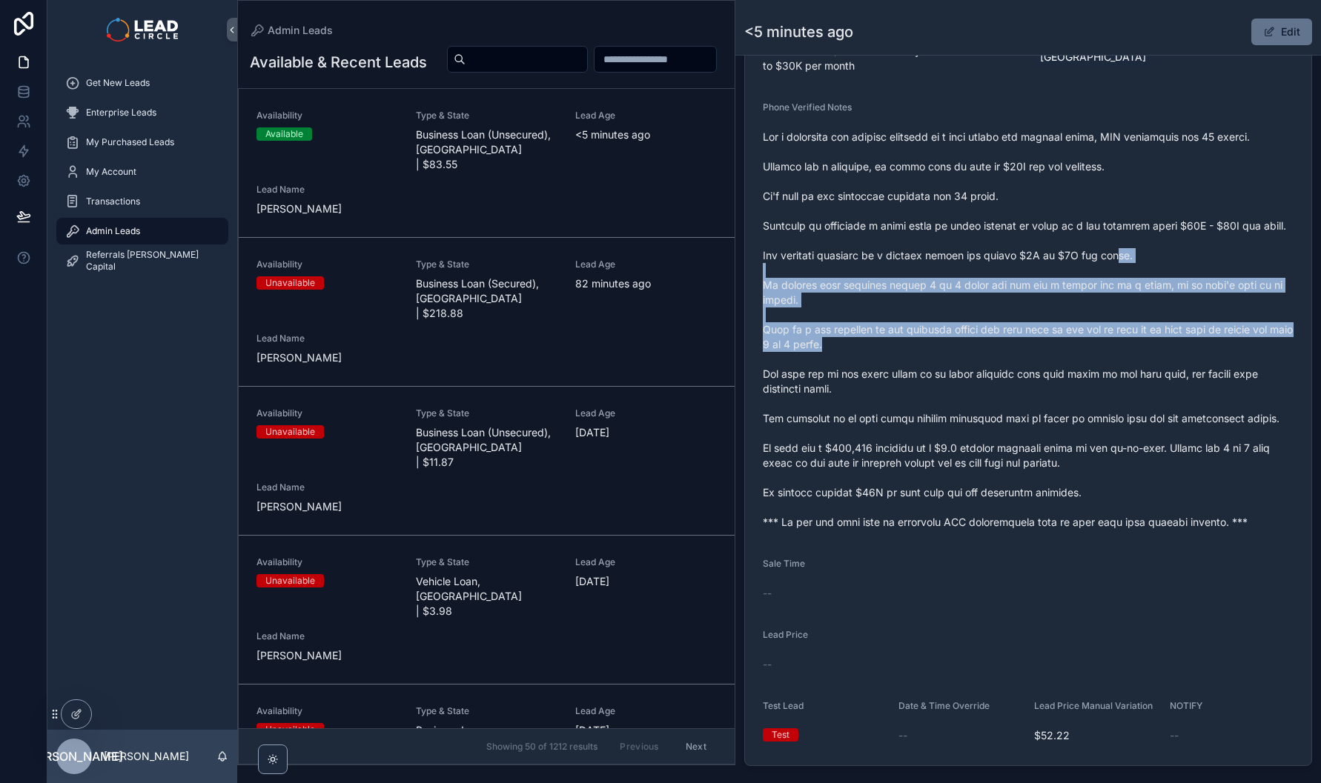
drag, startPoint x: 1165, startPoint y: 359, endPoint x: 1109, endPoint y: 261, distance: 112.5
click at [1114, 272] on span "scrollable content" at bounding box center [1028, 330] width 531 height 400
click at [1109, 261] on span "scrollable content" at bounding box center [1028, 330] width 531 height 400
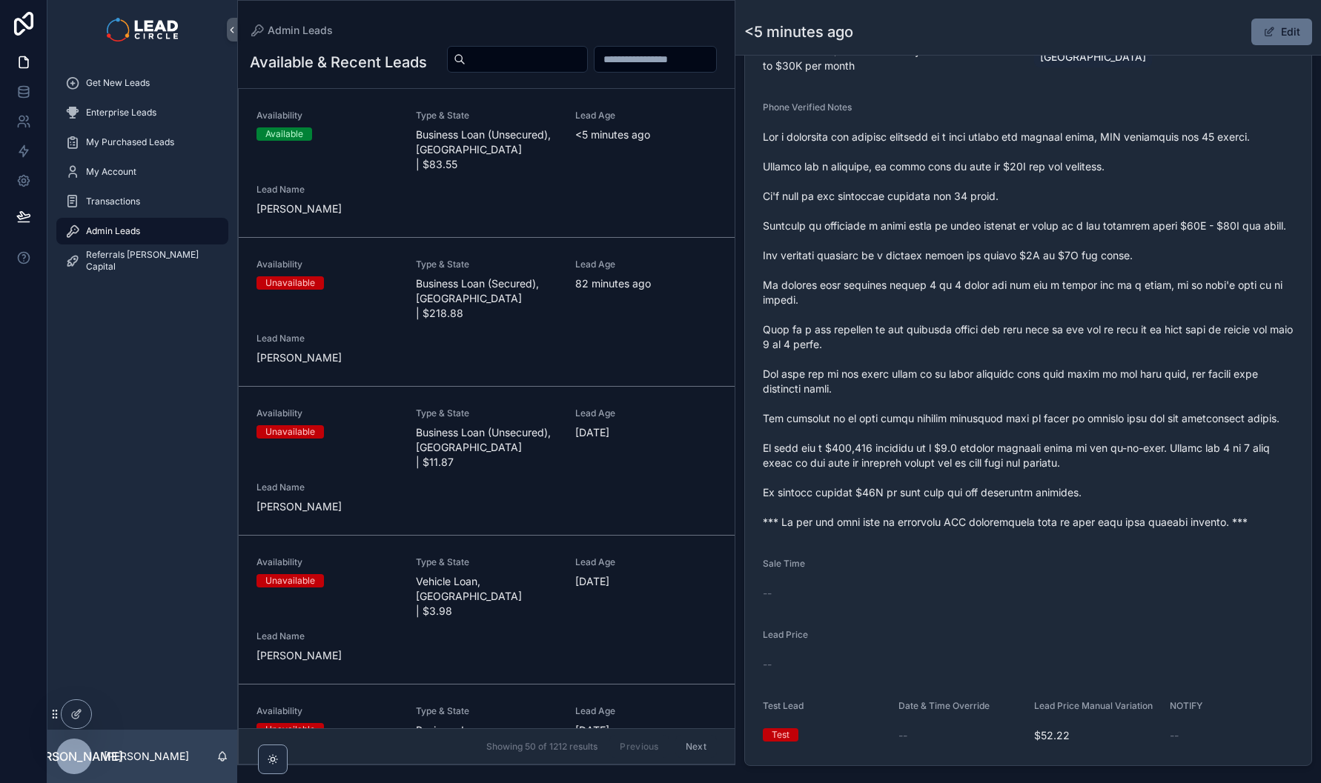
click at [1279, 30] on button "Edit" at bounding box center [1281, 32] width 61 height 27
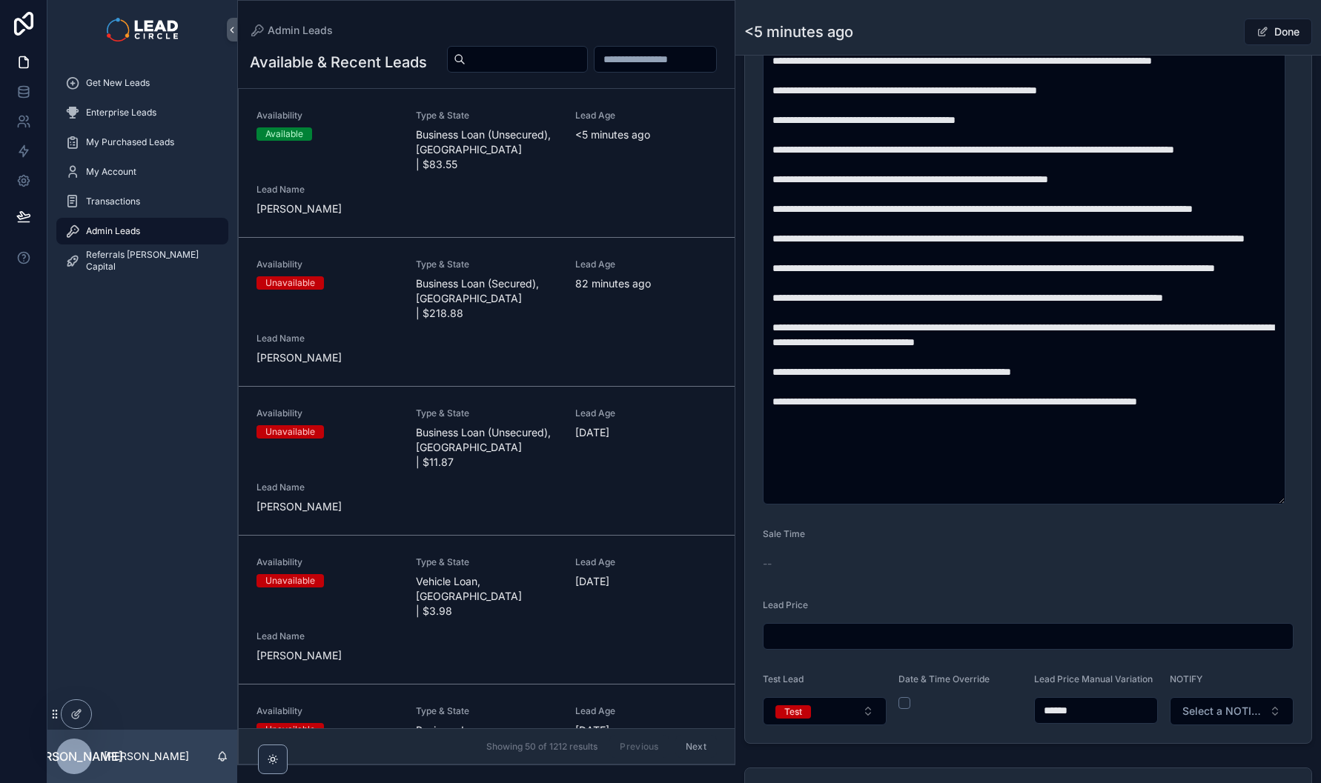
scroll to position [681, 0]
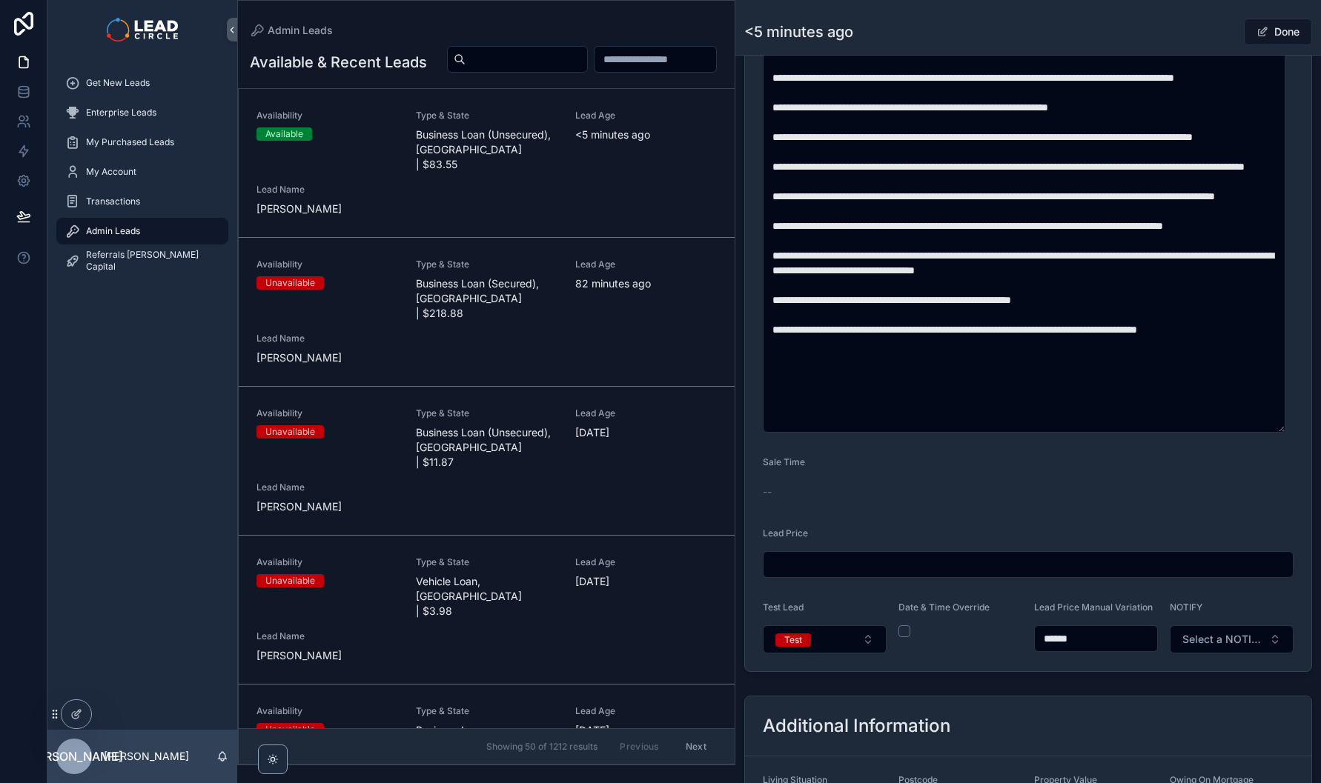
click at [1051, 647] on input "******" at bounding box center [1096, 638] width 122 height 21
click at [1090, 649] on input "******" at bounding box center [1096, 638] width 122 height 21
click at [1058, 648] on input "******" at bounding box center [1096, 638] width 122 height 21
type input "******"
click at [842, 647] on button "Test" at bounding box center [825, 639] width 124 height 28
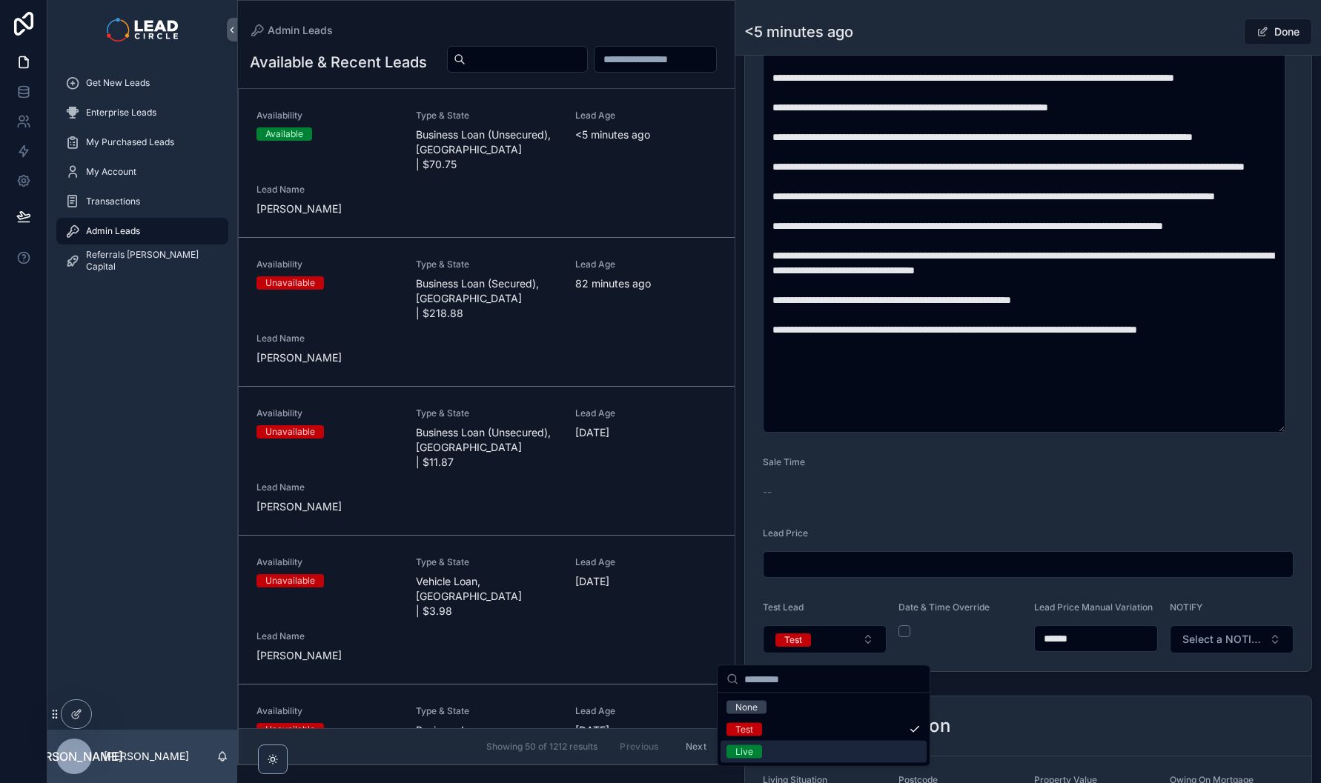
click at [845, 753] on div "Live" at bounding box center [823, 752] width 206 height 22
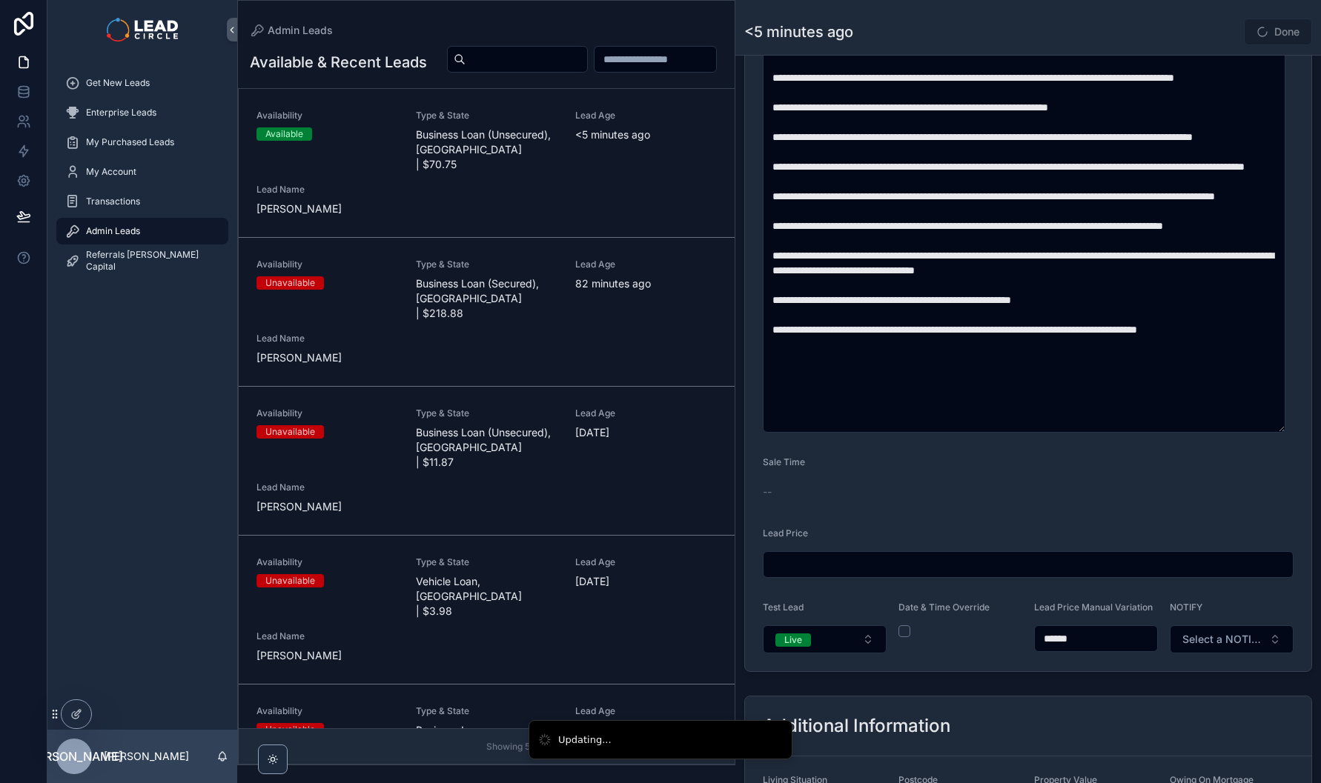
click at [1151, 667] on form "**********" at bounding box center [1028, 151] width 566 height 1039
click at [1240, 647] on span "Select a NOTIFY" at bounding box center [1222, 639] width 81 height 15
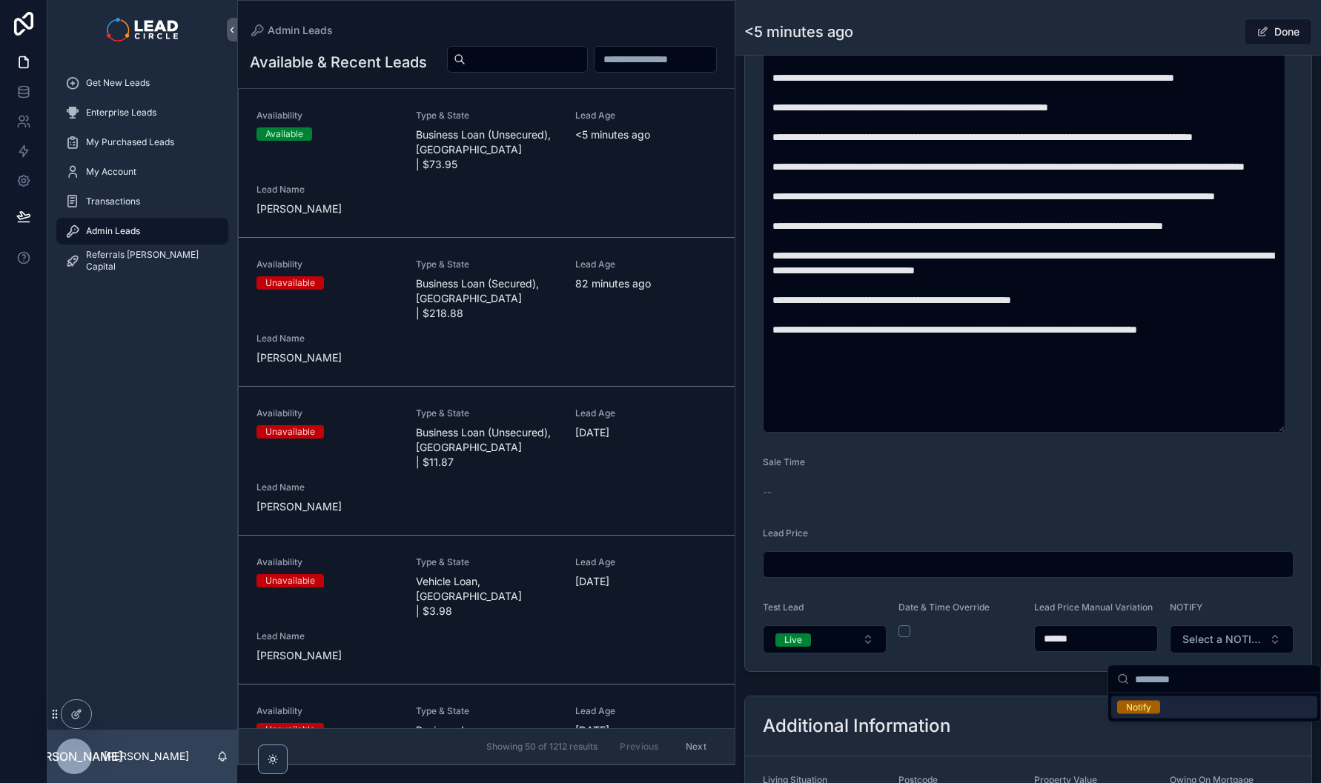
click at [1199, 709] on div "Notify" at bounding box center [1214, 708] width 206 height 22
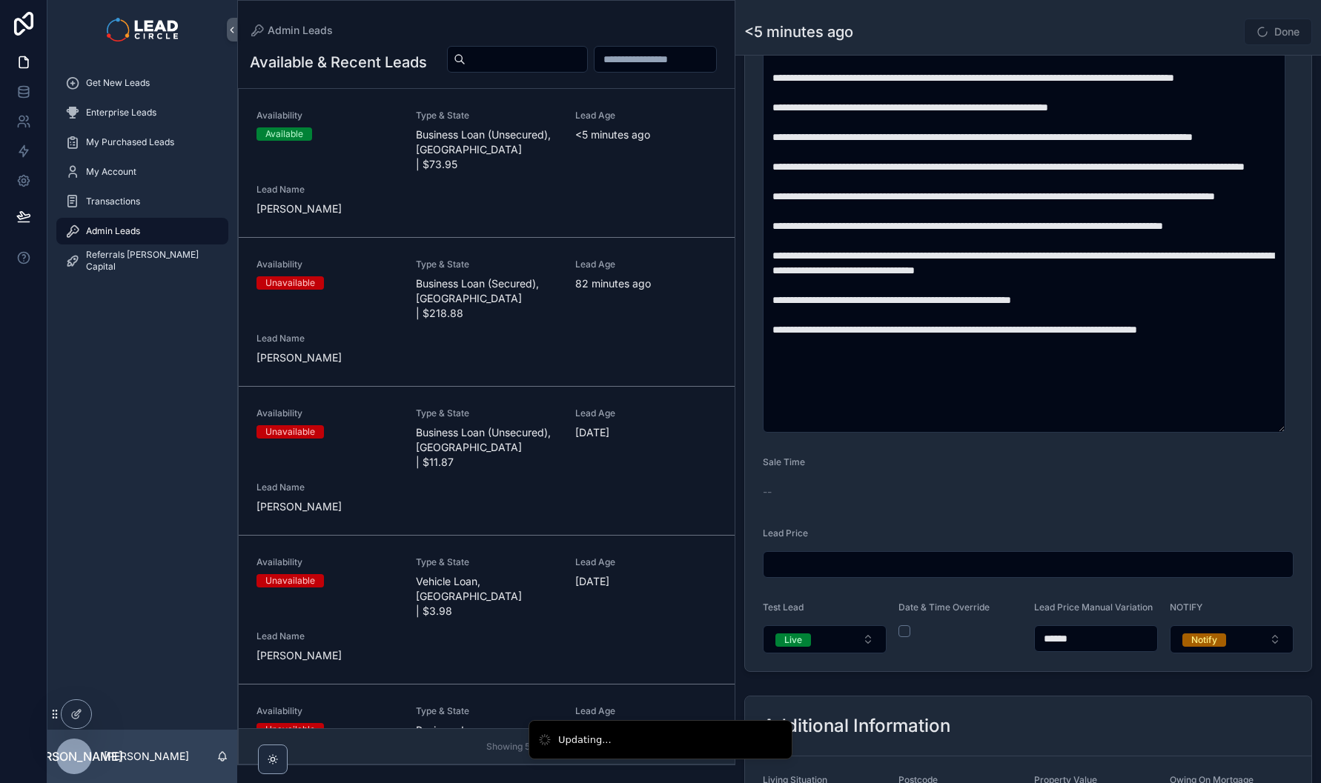
click at [1209, 27] on div "Done" at bounding box center [1256, 32] width 111 height 28
click at [1268, 33] on button "Done" at bounding box center [1278, 32] width 68 height 27
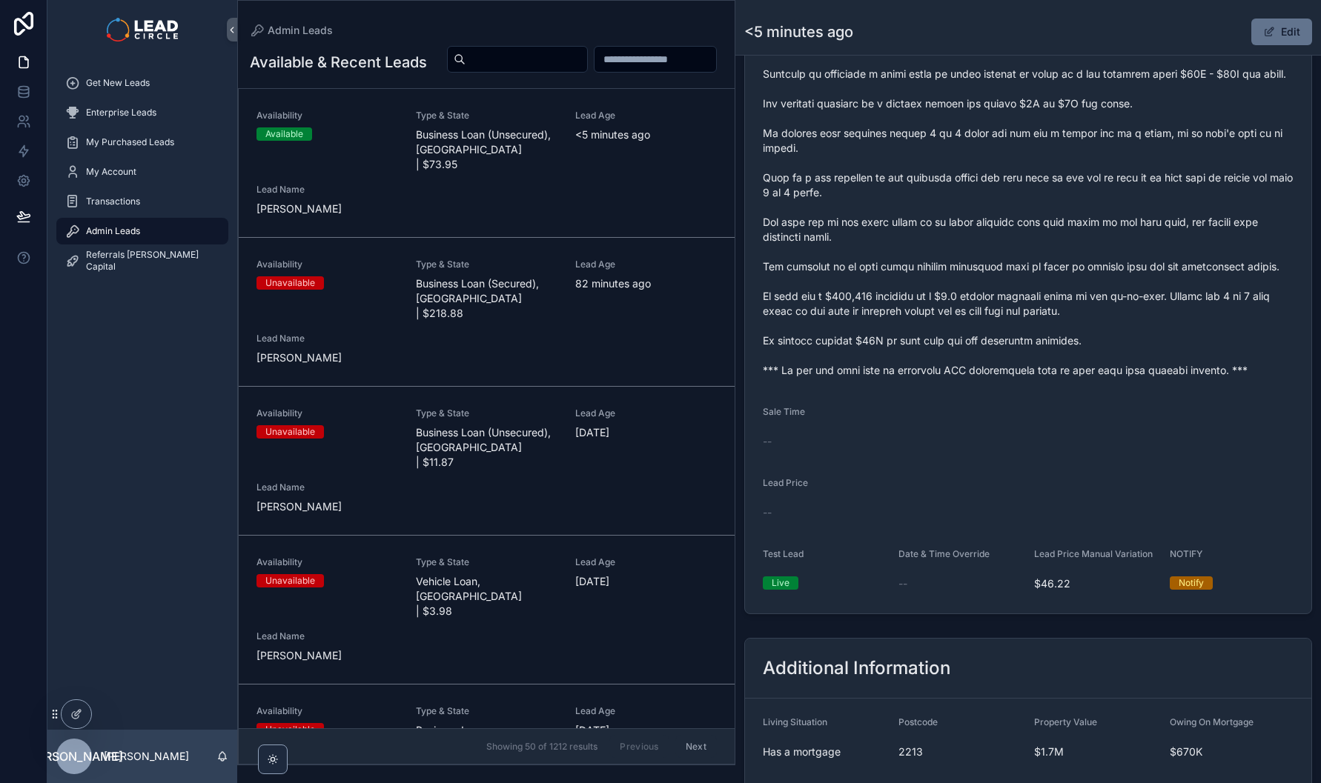
scroll to position [683, 0]
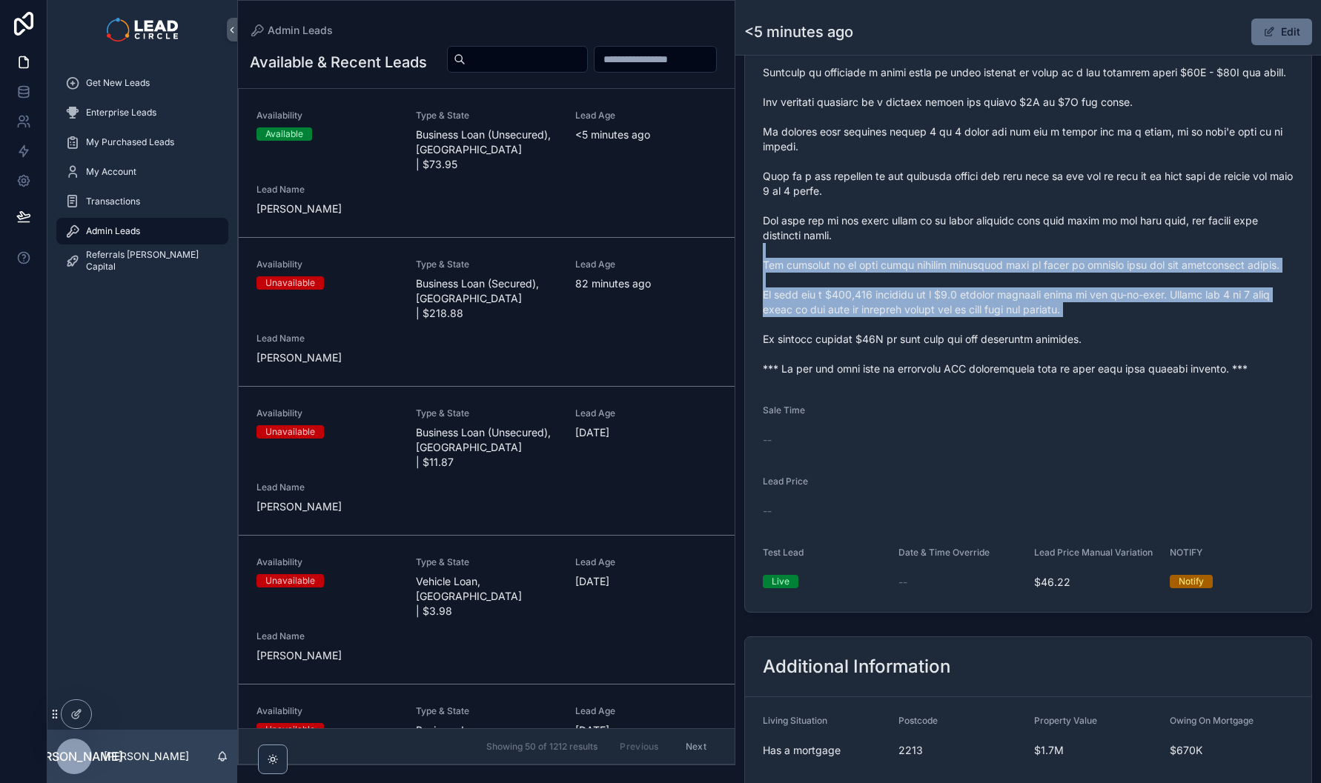
drag, startPoint x: 1116, startPoint y: 270, endPoint x: 1129, endPoint y: 354, distance: 85.5
click at [1129, 354] on span "scrollable content" at bounding box center [1028, 176] width 531 height 400
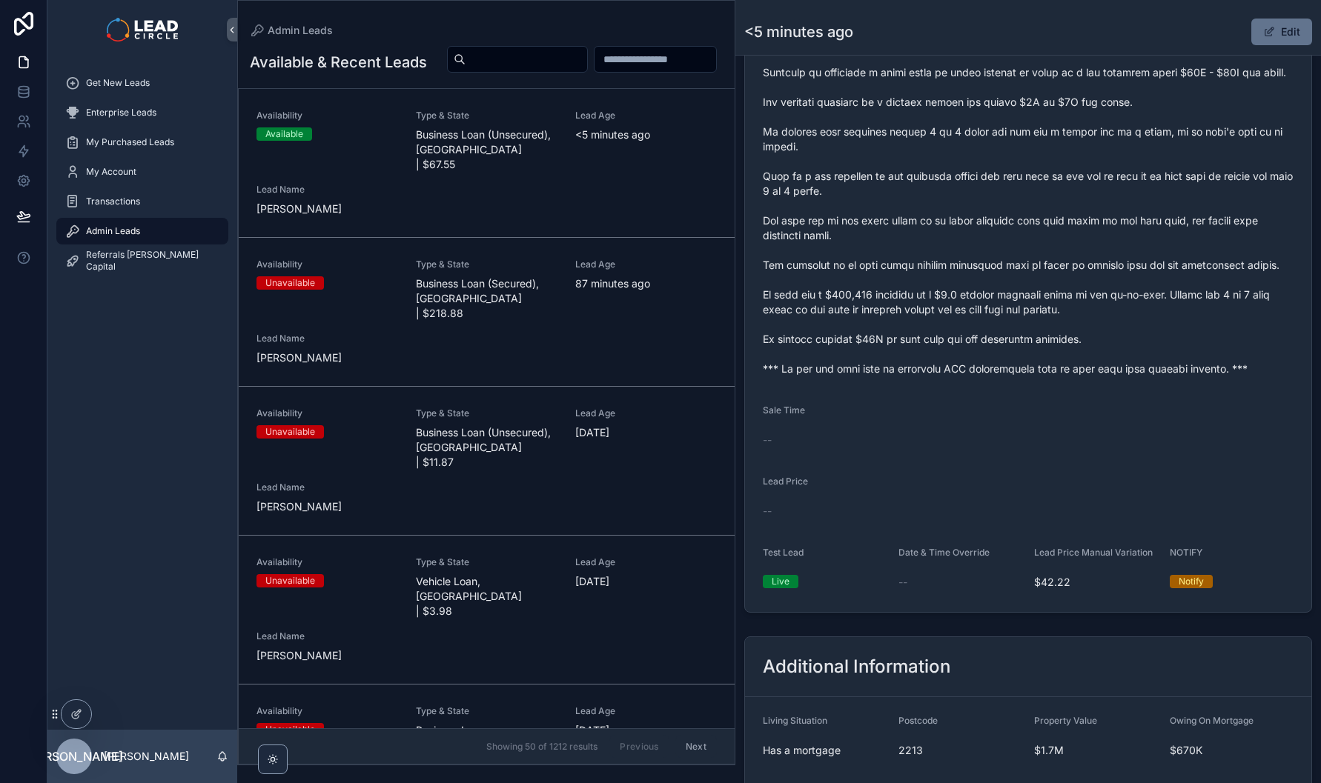
scroll to position [533, 0]
click at [338, 196] on span "Lead Name" at bounding box center [327, 190] width 142 height 12
click at [171, 68] on div "Get New Leads" at bounding box center [142, 83] width 190 height 30
click at [171, 76] on div "Get New Leads" at bounding box center [142, 83] width 154 height 24
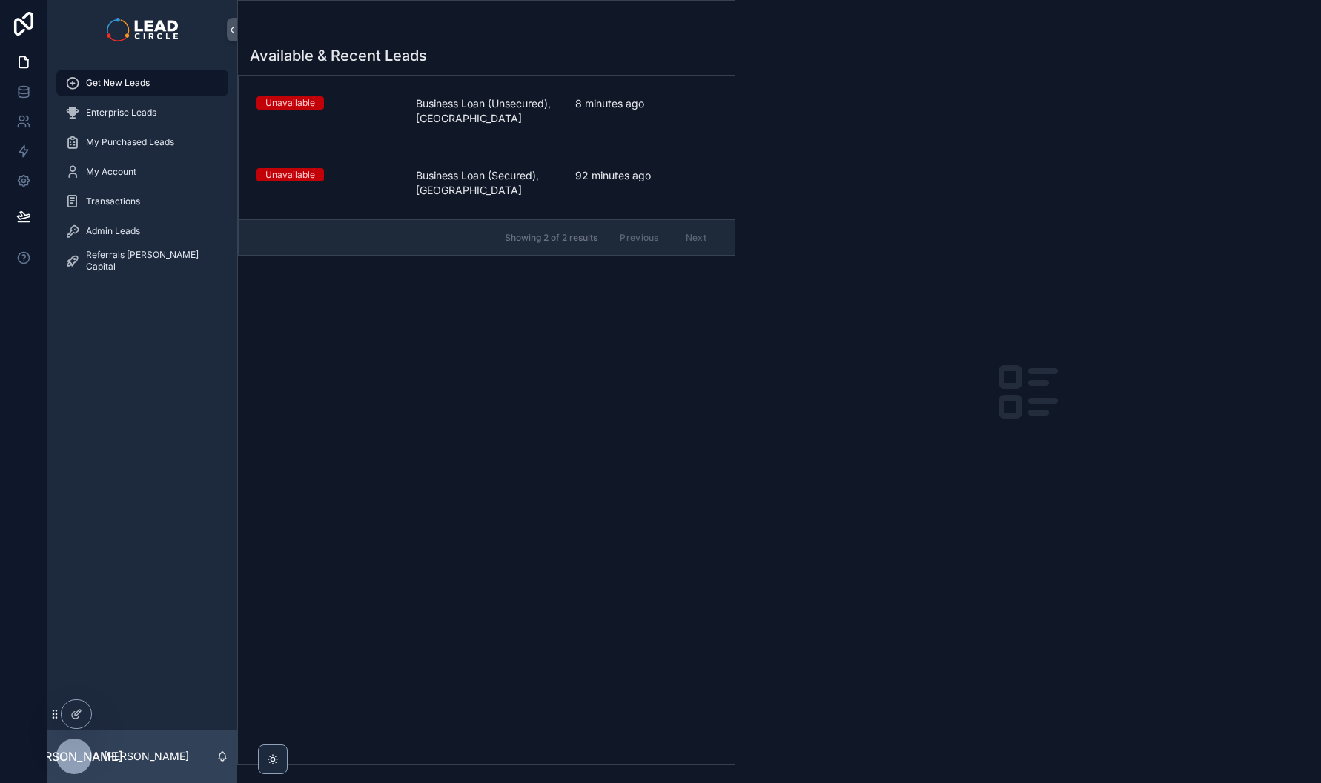
click at [443, 116] on span "Business Loan (Unsecured), [GEOGRAPHIC_DATA]" at bounding box center [487, 111] width 142 height 30
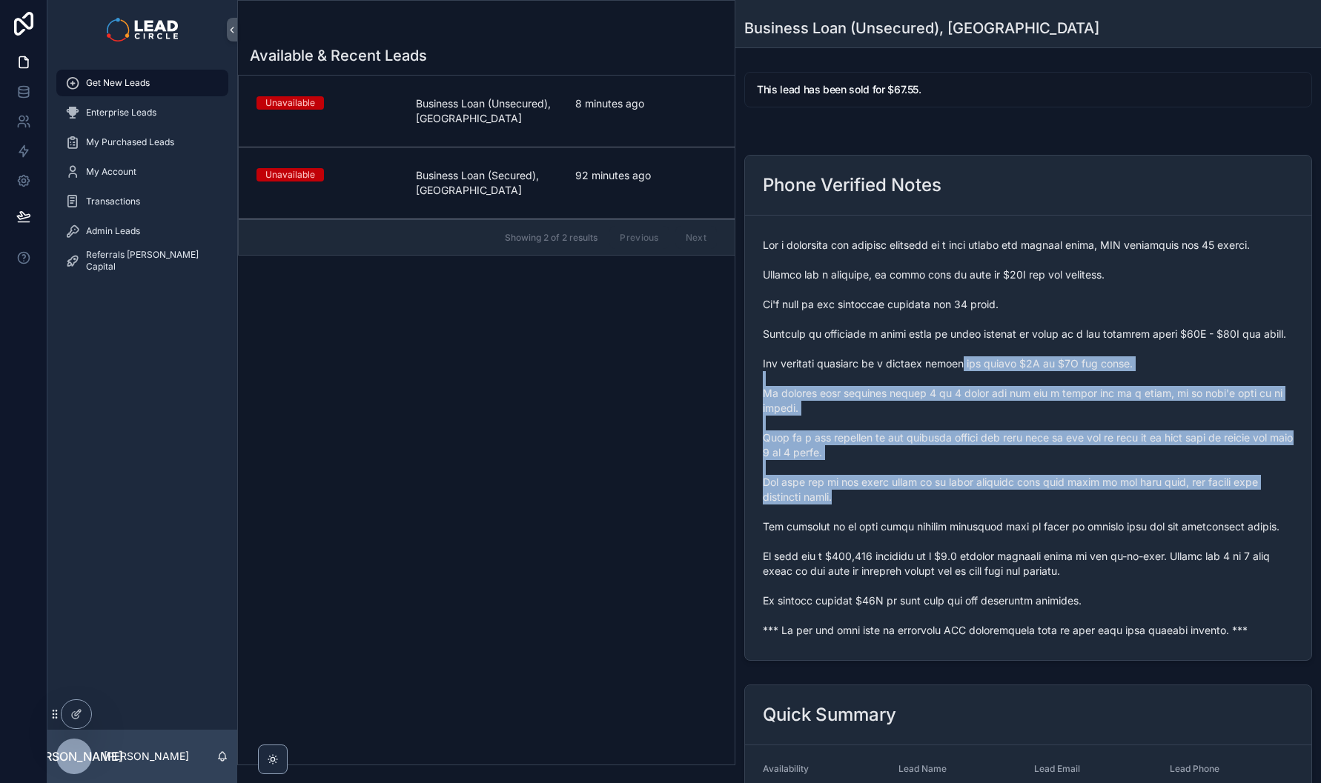
drag, startPoint x: 983, startPoint y: 418, endPoint x: 1040, endPoint y: 530, distance: 125.6
click at [1031, 522] on span "scrollable content" at bounding box center [1028, 438] width 531 height 400
click at [1040, 530] on span "scrollable content" at bounding box center [1028, 438] width 531 height 400
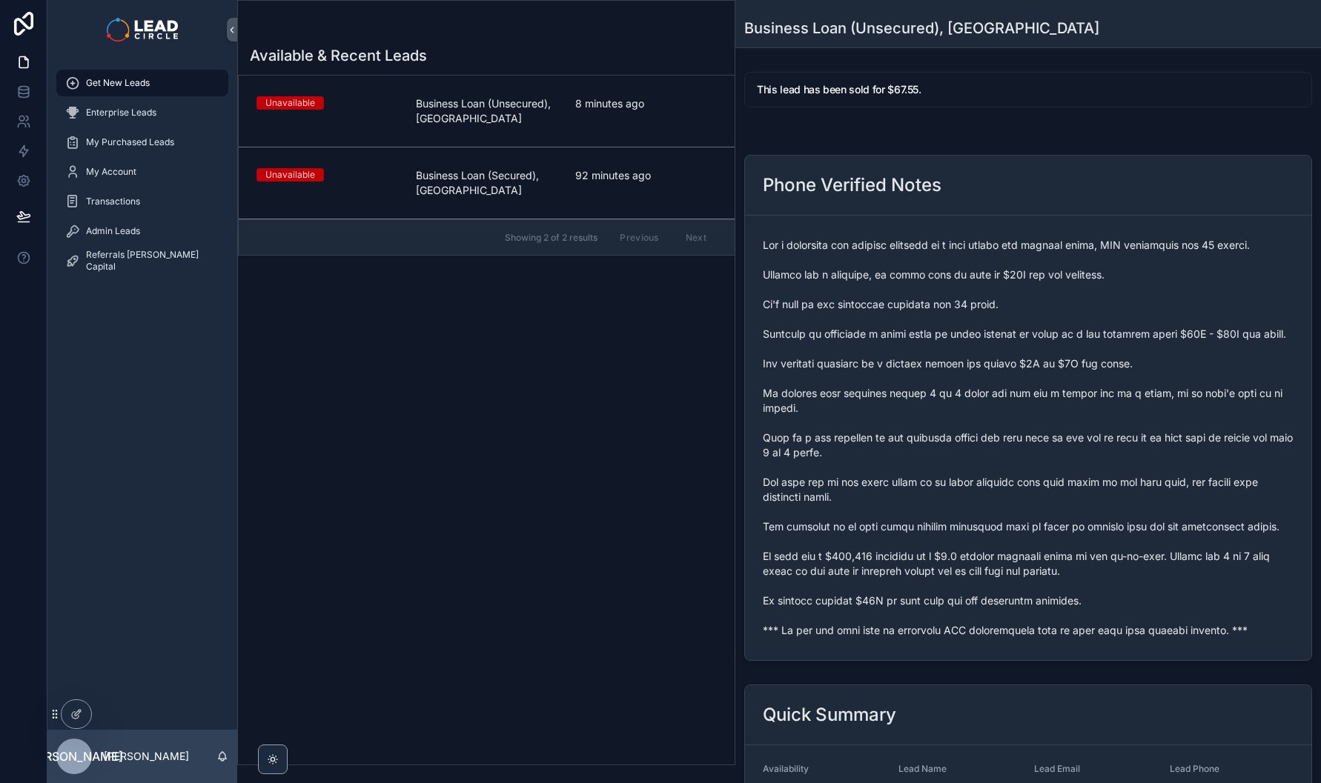
click at [534, 140] on link "Unavailable Business Loan (Unsecured), [GEOGRAPHIC_DATA] 8 minutes ago" at bounding box center [487, 112] width 496 height 72
click at [578, 193] on div "92 minutes ago" at bounding box center [646, 183] width 142 height 30
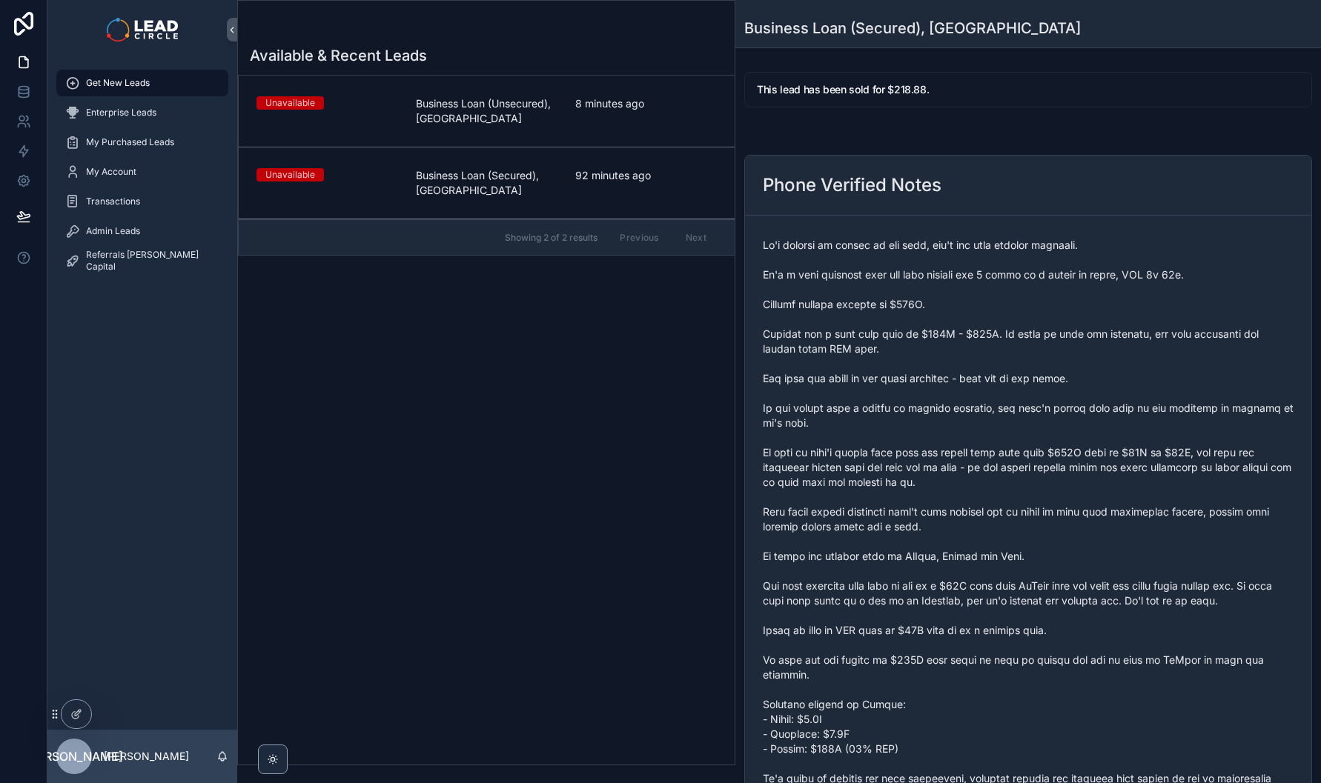
click at [588, 127] on link "Unavailable Business Loan (Unsecured), [GEOGRAPHIC_DATA] 8 minutes ago" at bounding box center [487, 112] width 496 height 72
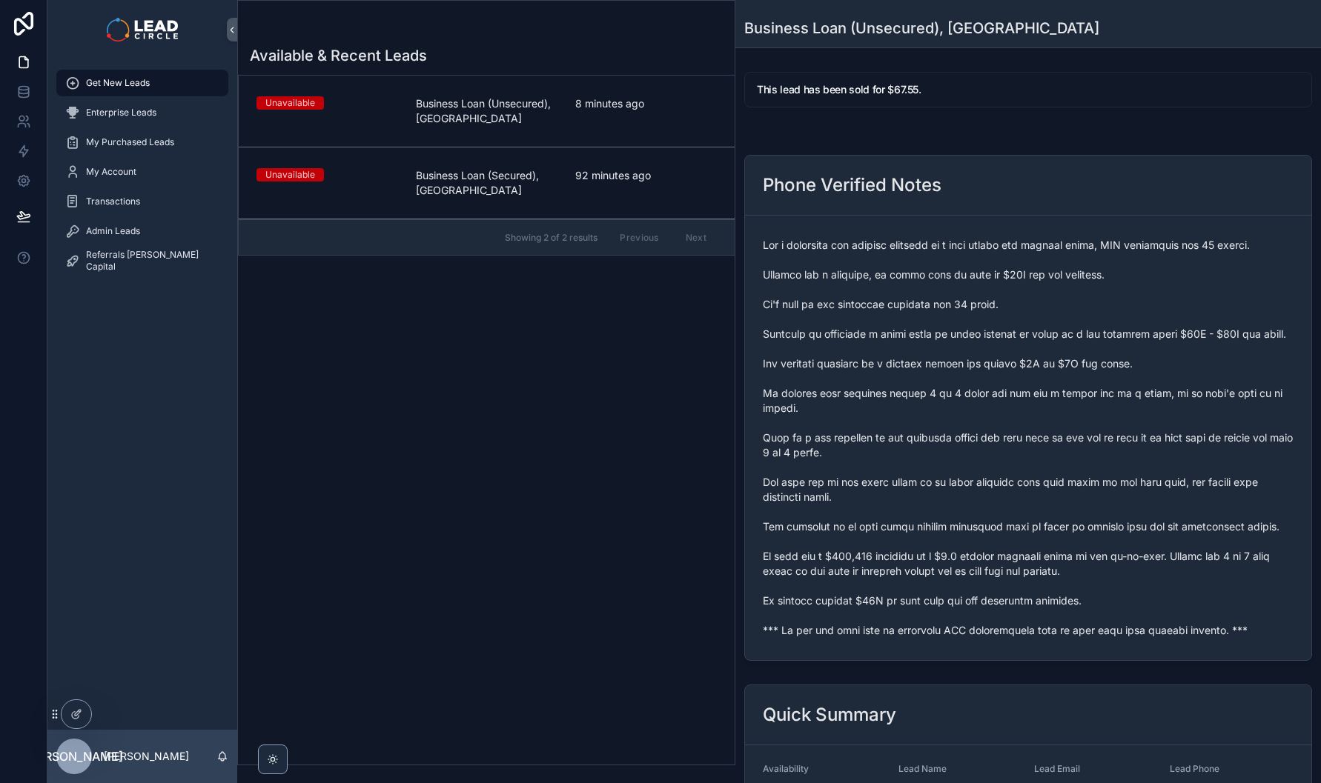
click at [938, 354] on span "scrollable content" at bounding box center [1028, 438] width 531 height 400
click at [880, 638] on span "scrollable content" at bounding box center [1028, 438] width 531 height 400
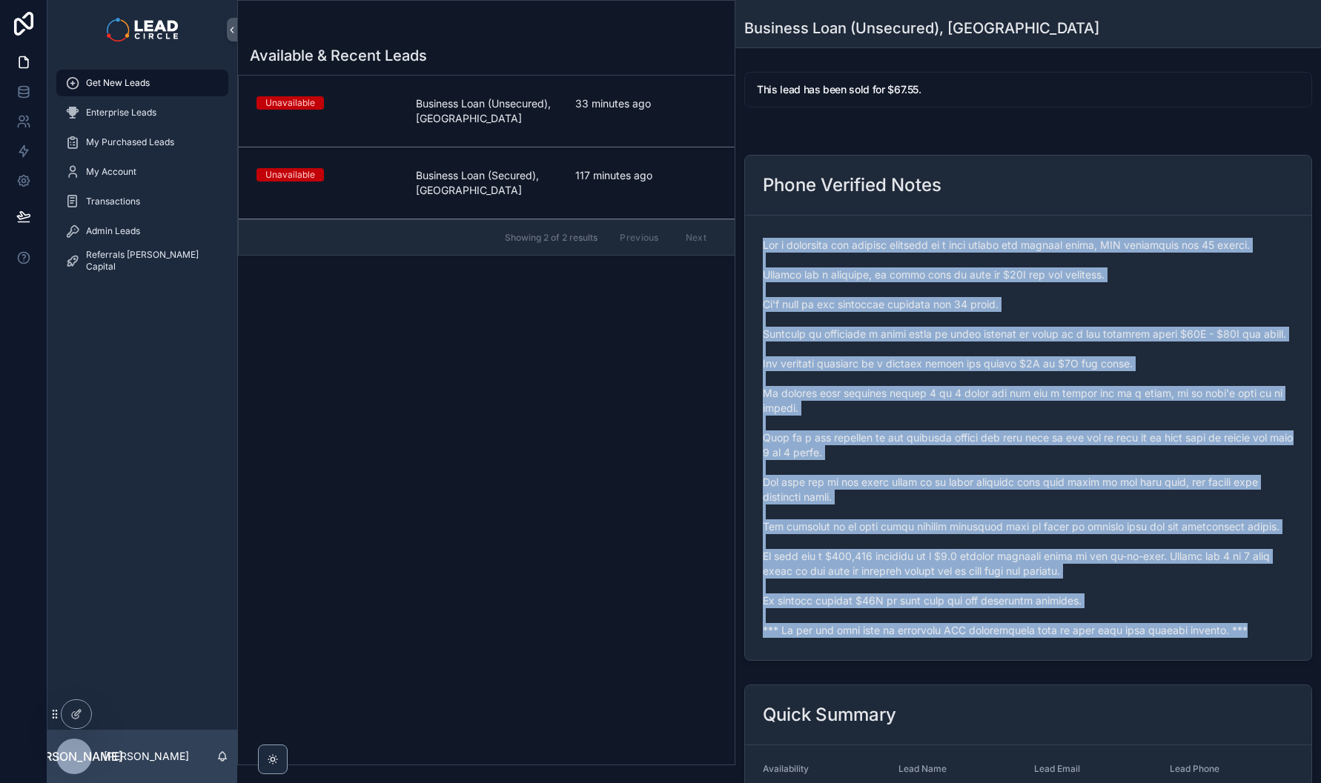
copy span "*** If you buy this lead an automatic SMS introduction will be sent with your c…"
click at [333, 178] on div "Unavailable" at bounding box center [327, 174] width 142 height 13
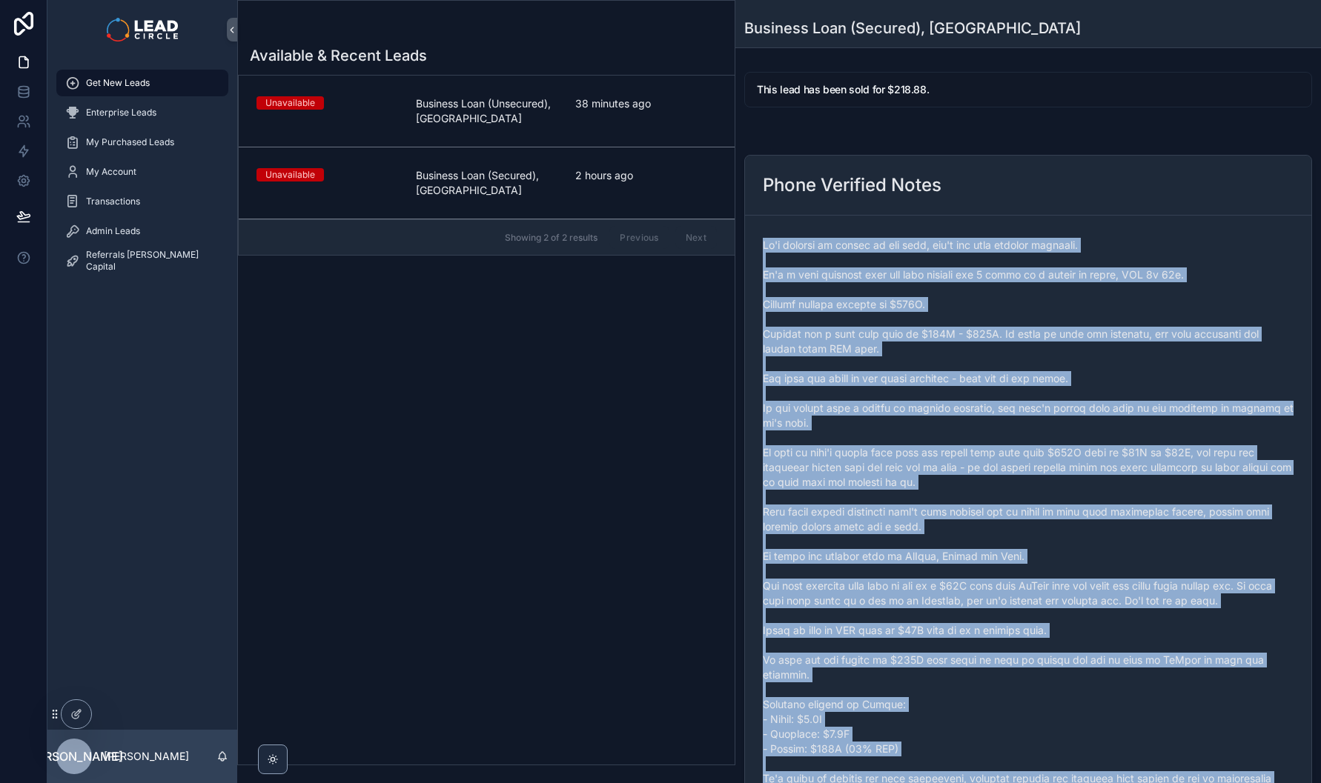
click at [586, 190] on div "2 hours ago" at bounding box center [646, 183] width 142 height 30
click at [974, 397] on span "scrollable content" at bounding box center [1028, 549] width 531 height 623
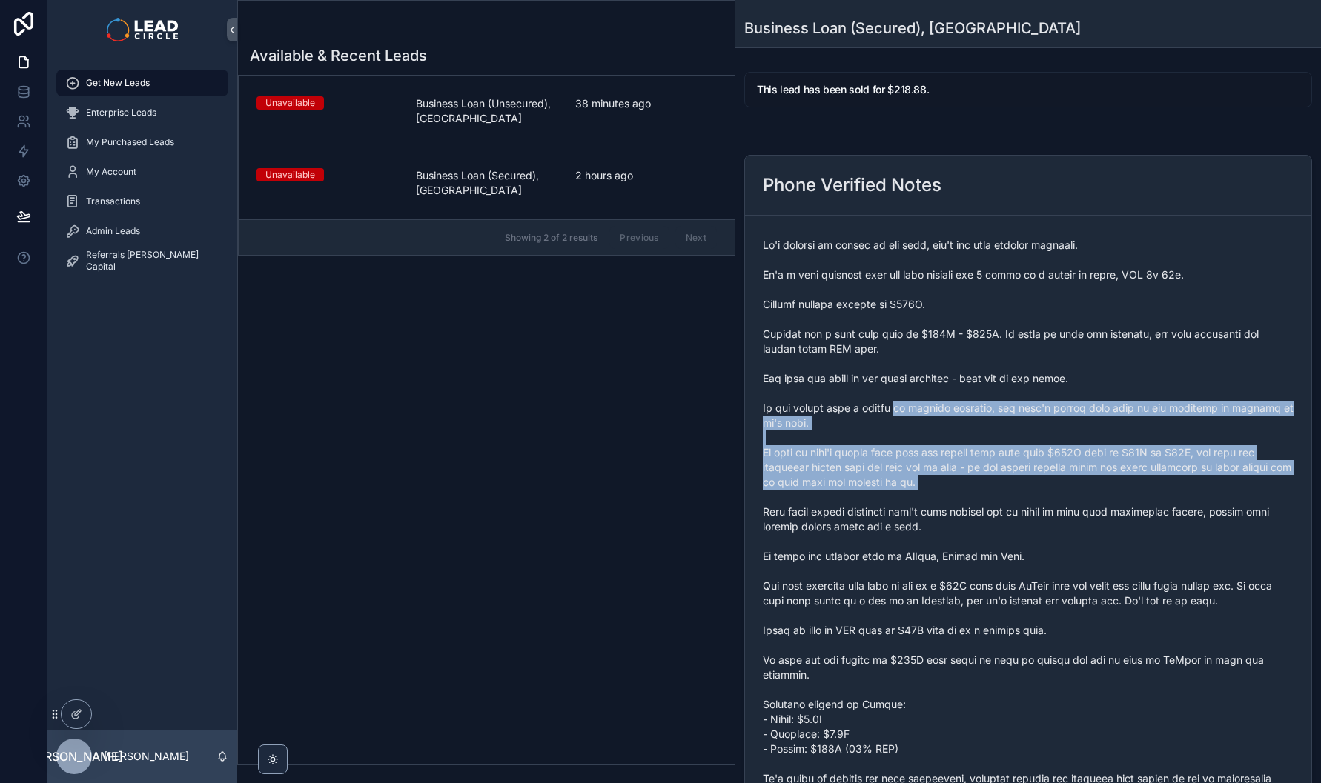
drag, startPoint x: 915, startPoint y: 425, endPoint x: 956, endPoint y: 516, distance: 99.5
click at [951, 510] on span "scrollable content" at bounding box center [1028, 549] width 531 height 623
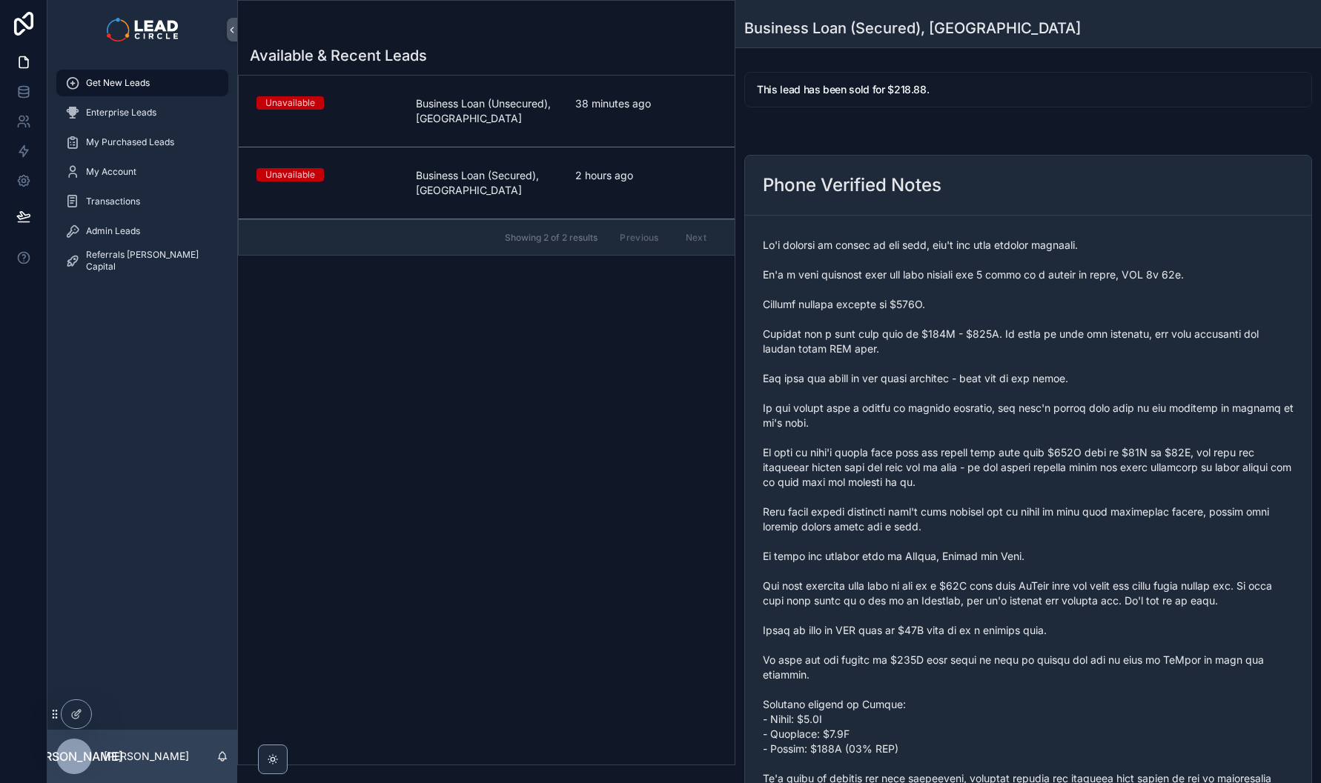
click at [957, 517] on span "scrollable content" at bounding box center [1028, 549] width 531 height 623
click at [637, 104] on span "38 minutes ago" at bounding box center [646, 103] width 142 height 15
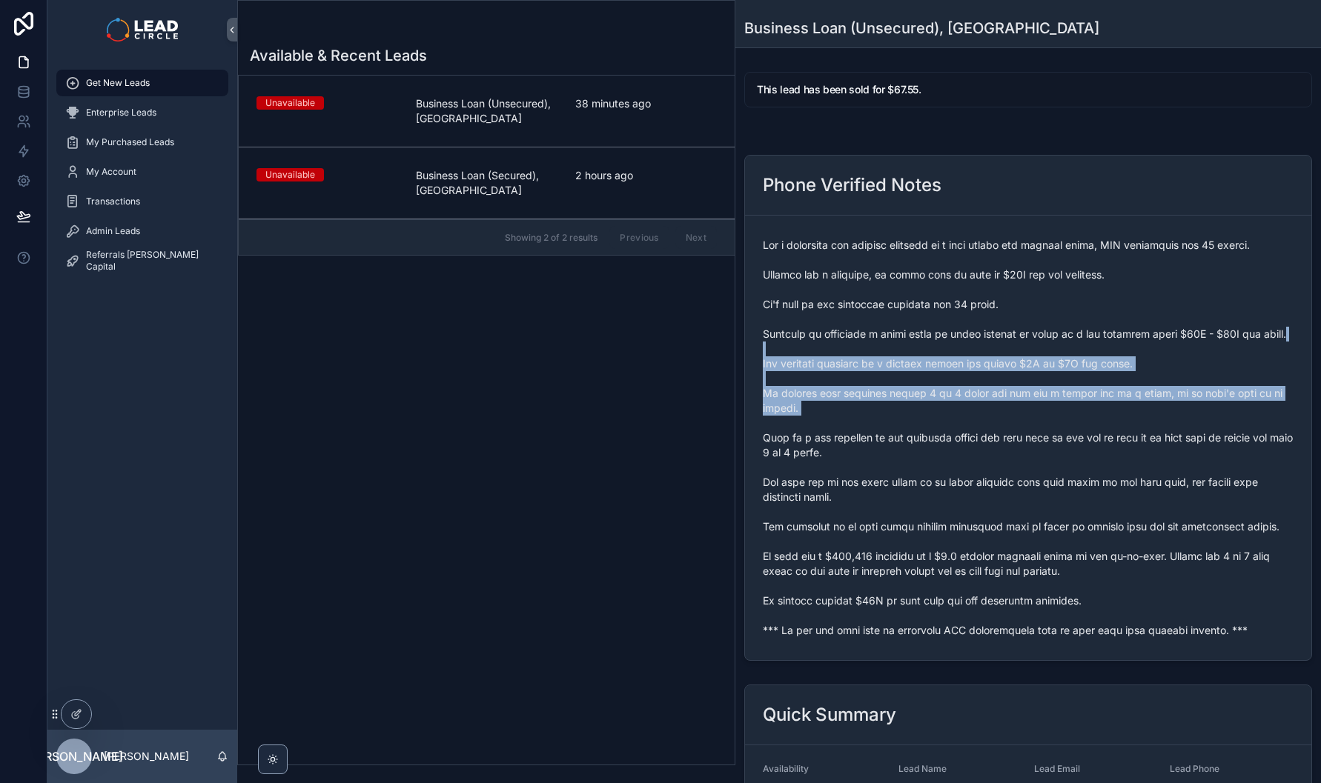
click at [967, 510] on span "scrollable content" at bounding box center [1028, 438] width 531 height 400
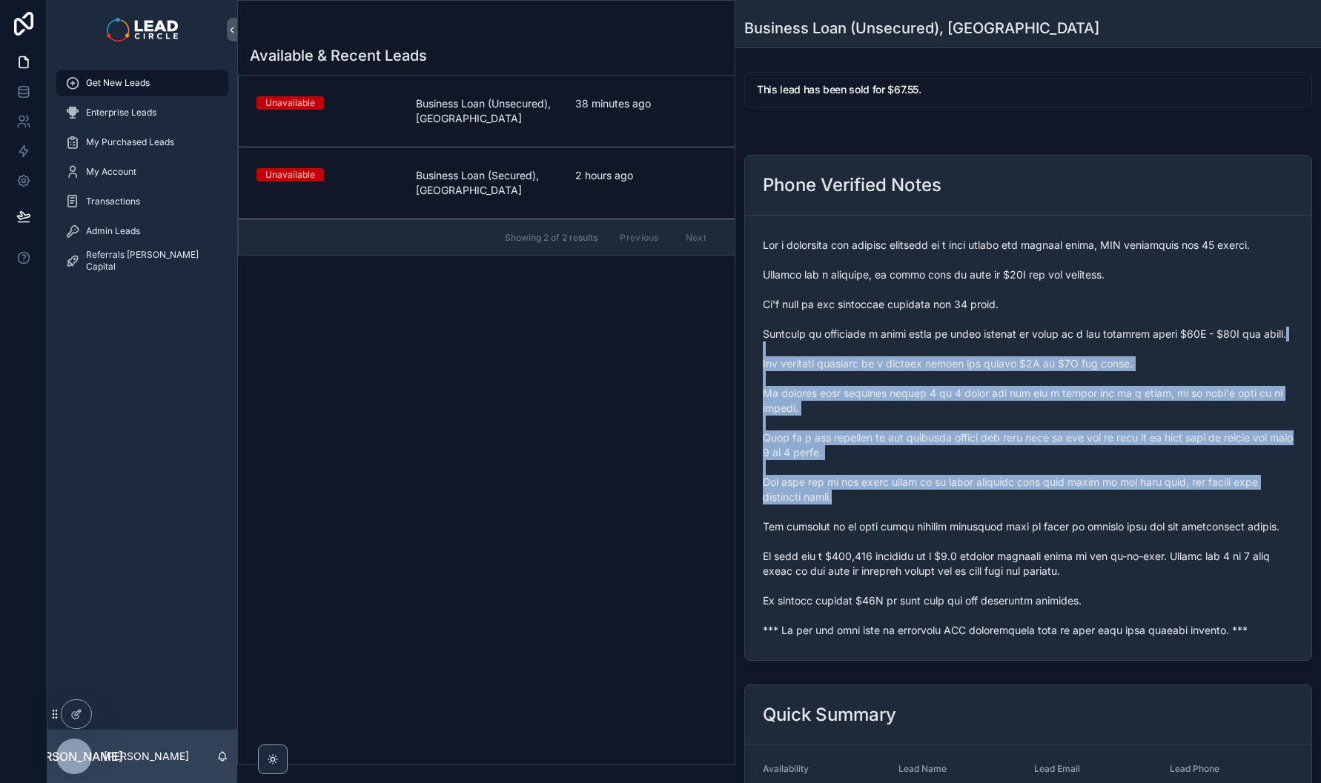
click at [969, 513] on span "scrollable content" at bounding box center [1028, 438] width 531 height 400
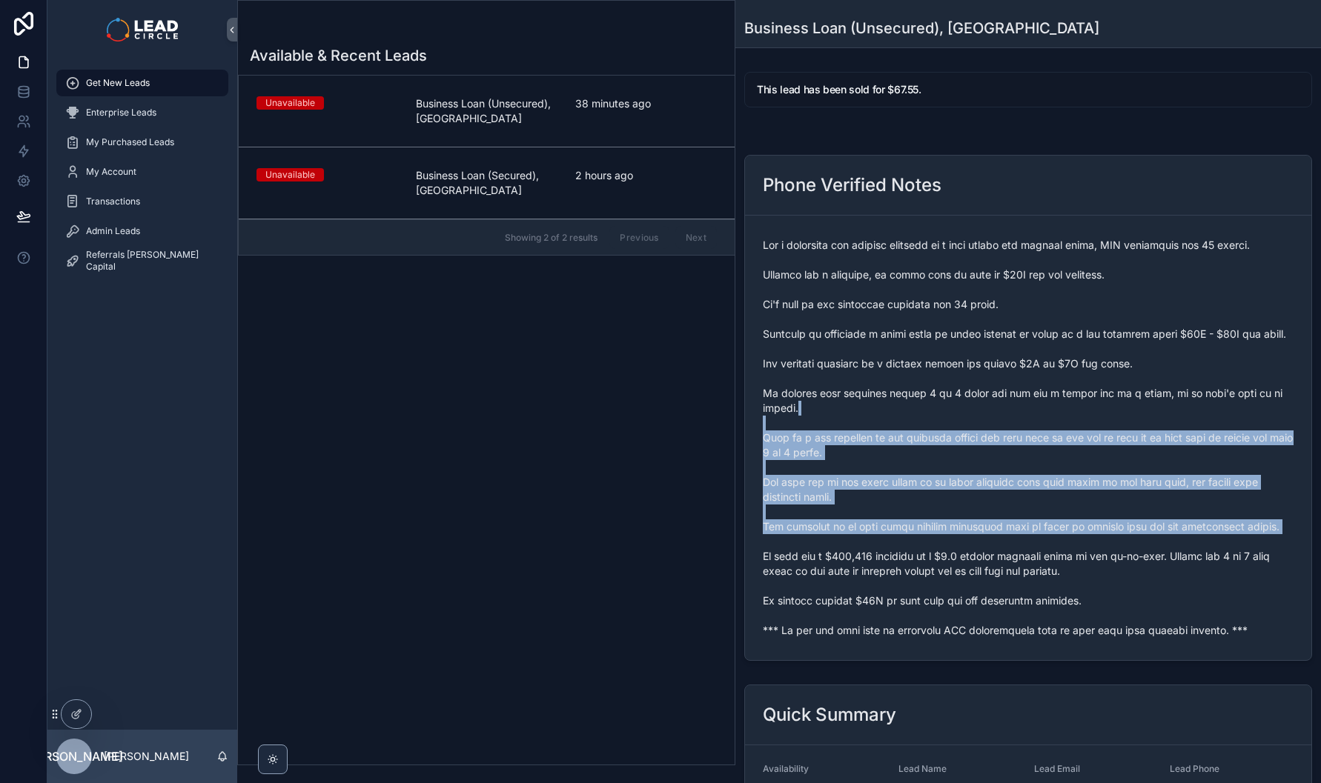
drag, startPoint x: 1017, startPoint y: 561, endPoint x: 969, endPoint y: 396, distance: 172.1
click at [969, 401] on span "scrollable content" at bounding box center [1028, 438] width 531 height 400
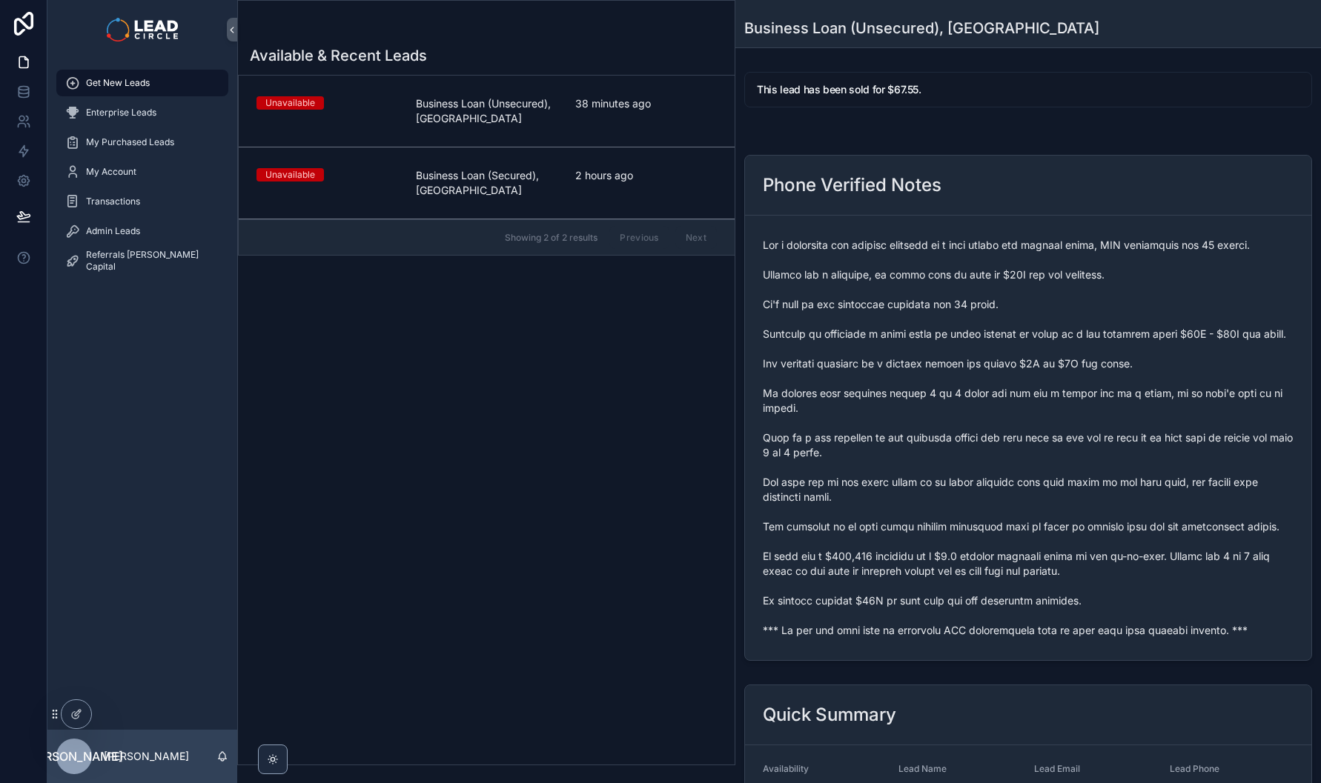
click at [969, 396] on span "scrollable content" at bounding box center [1028, 438] width 531 height 400
click at [186, 228] on div "Admin Leads" at bounding box center [142, 231] width 154 height 24
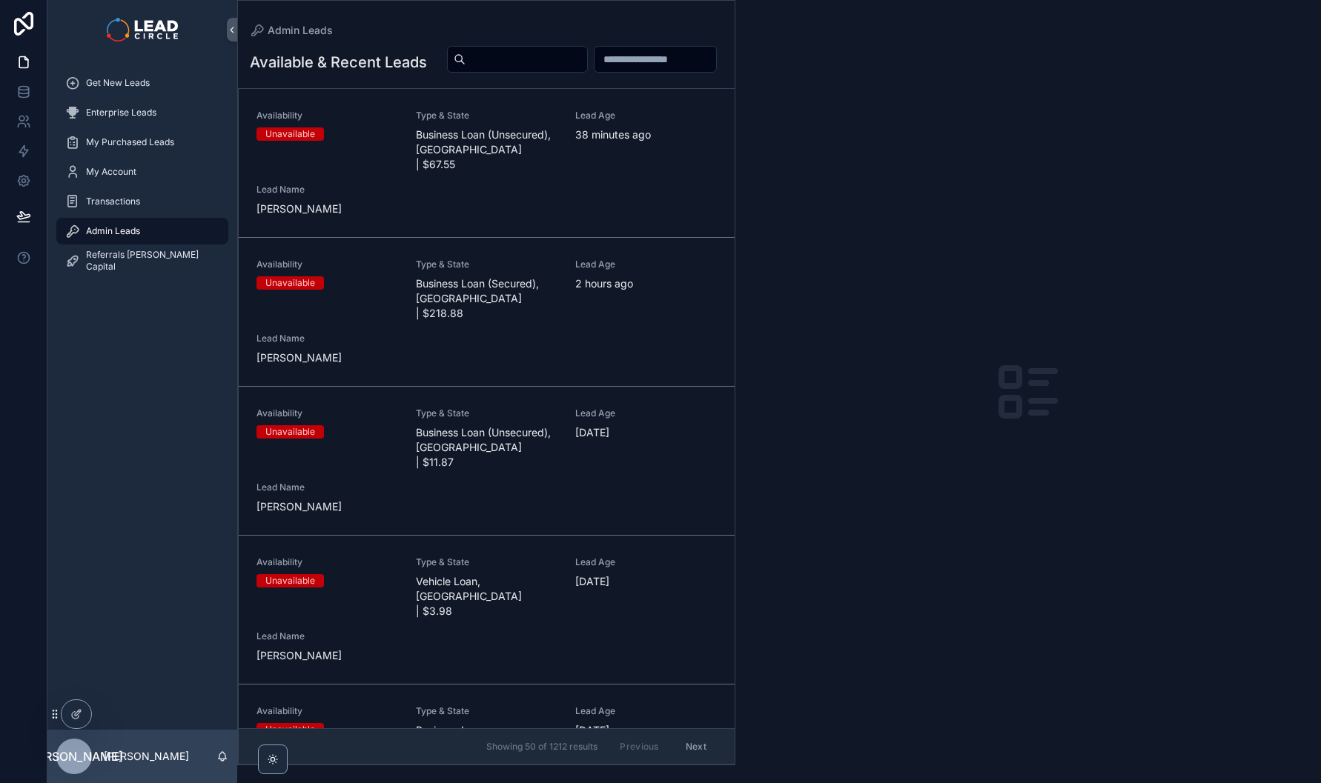
click at [587, 59] on input "scrollable content" at bounding box center [526, 59] width 122 height 21
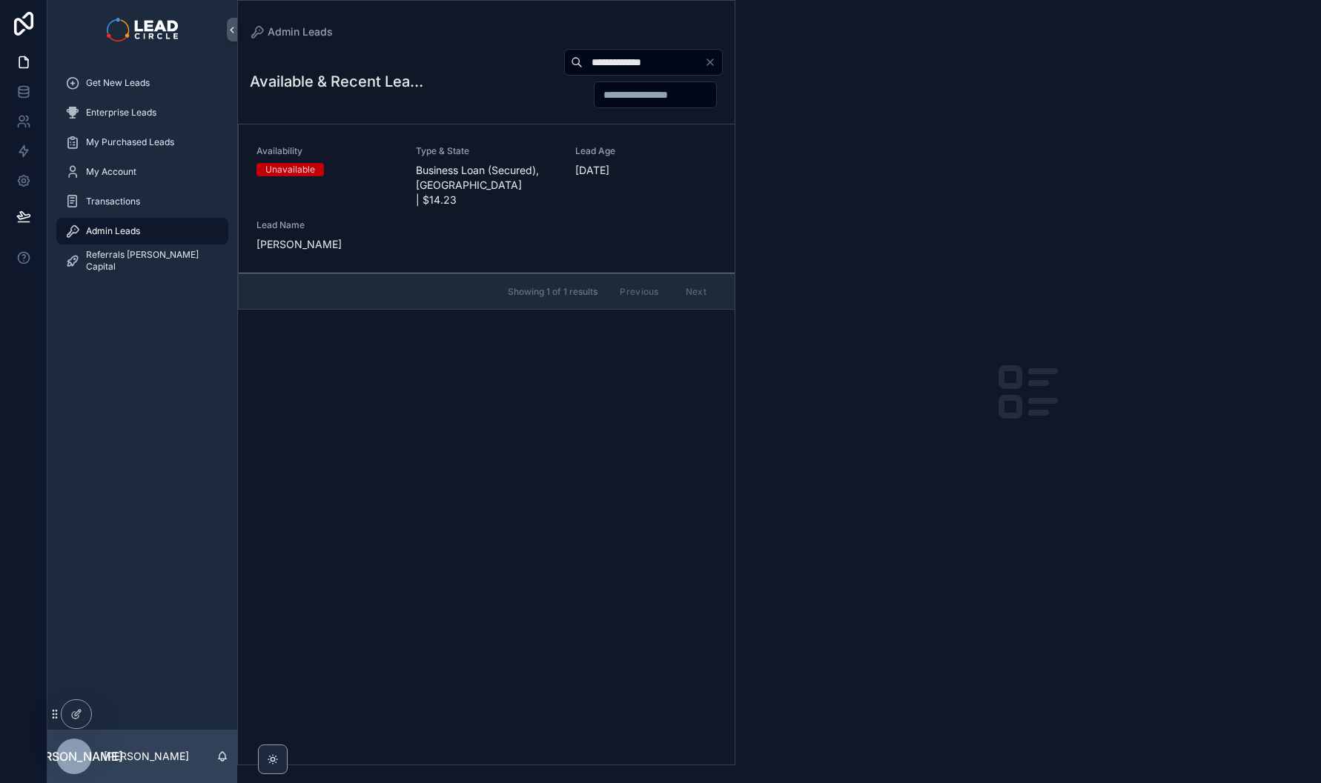
click at [454, 155] on span "Type & State" at bounding box center [487, 151] width 142 height 12
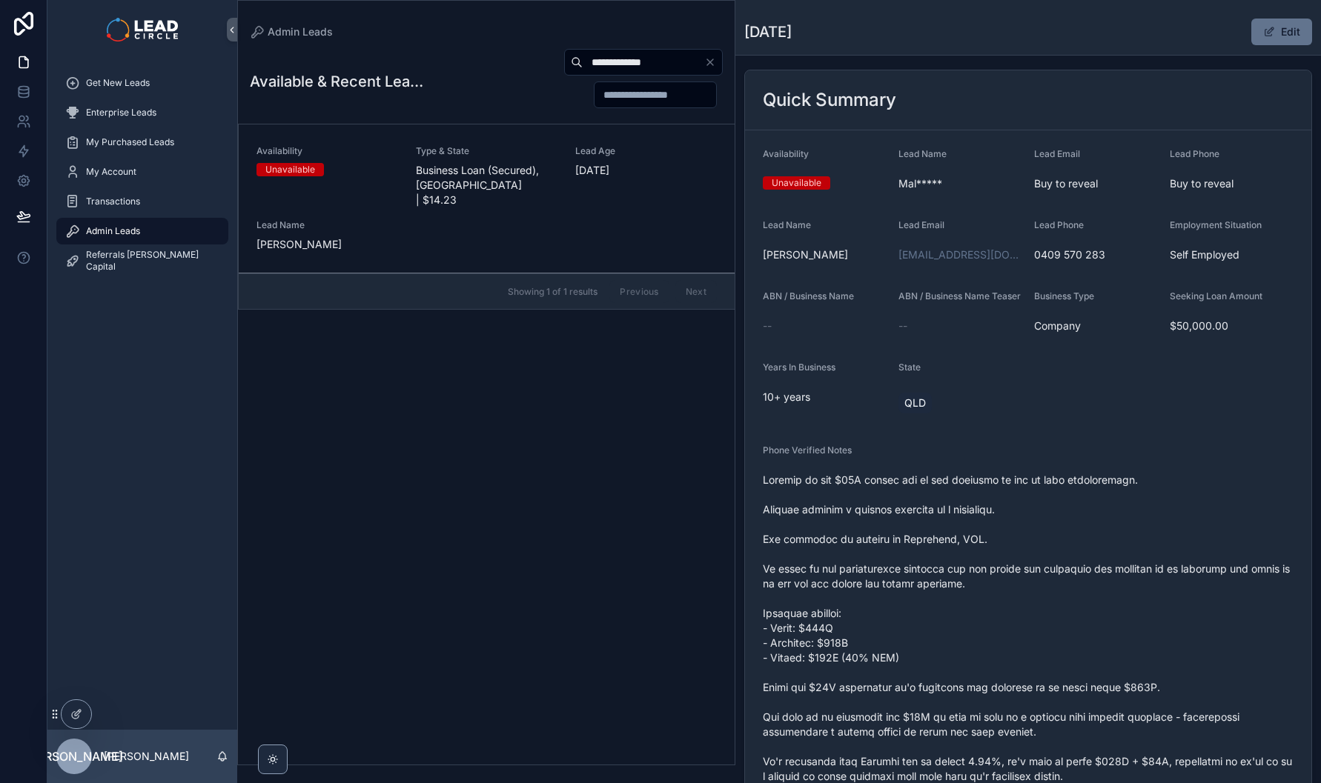
scroll to position [111, 0]
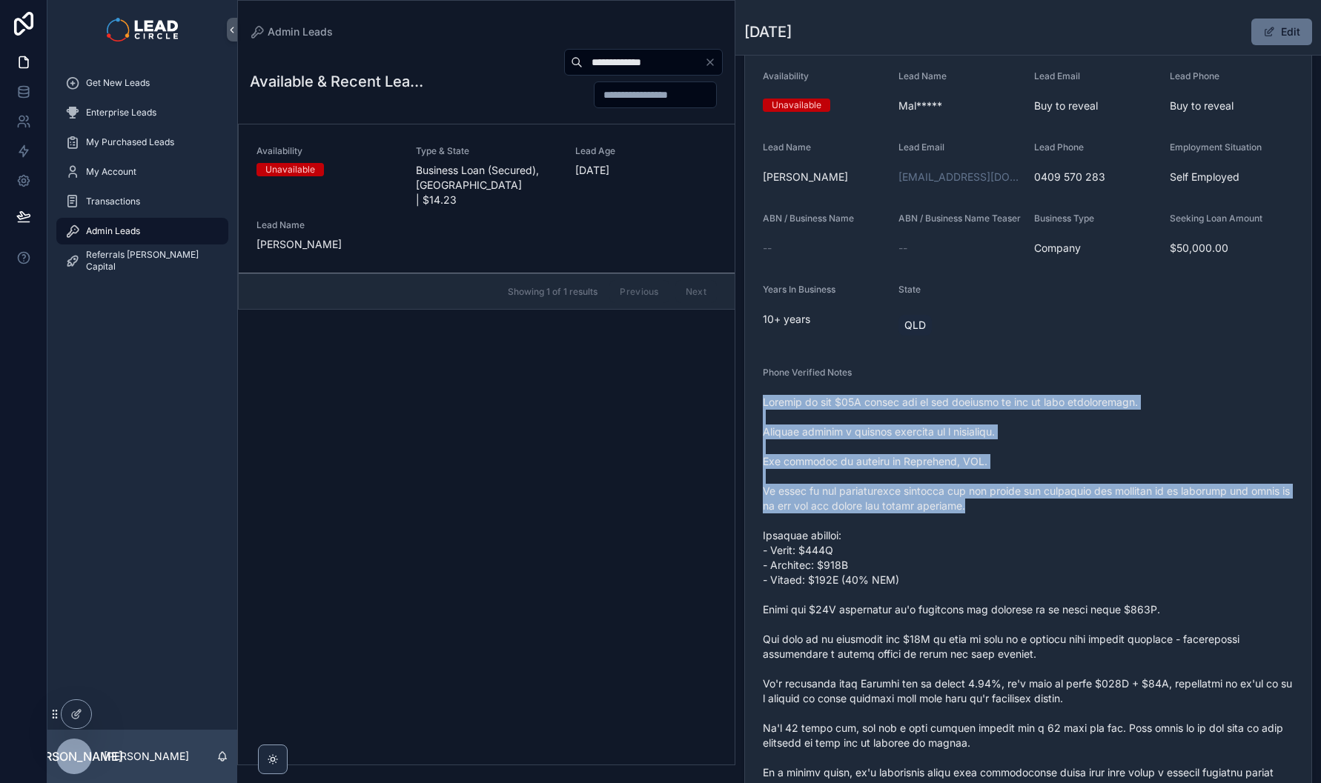
drag, startPoint x: 1085, startPoint y: 495, endPoint x: 1101, endPoint y: 520, distance: 29.6
click at [1101, 520] on div "scrollable content" at bounding box center [1028, 647] width 531 height 513
drag, startPoint x: 1101, startPoint y: 520, endPoint x: 1148, endPoint y: 551, distance: 56.7
click at [1101, 520] on span "scrollable content" at bounding box center [1028, 647] width 531 height 504
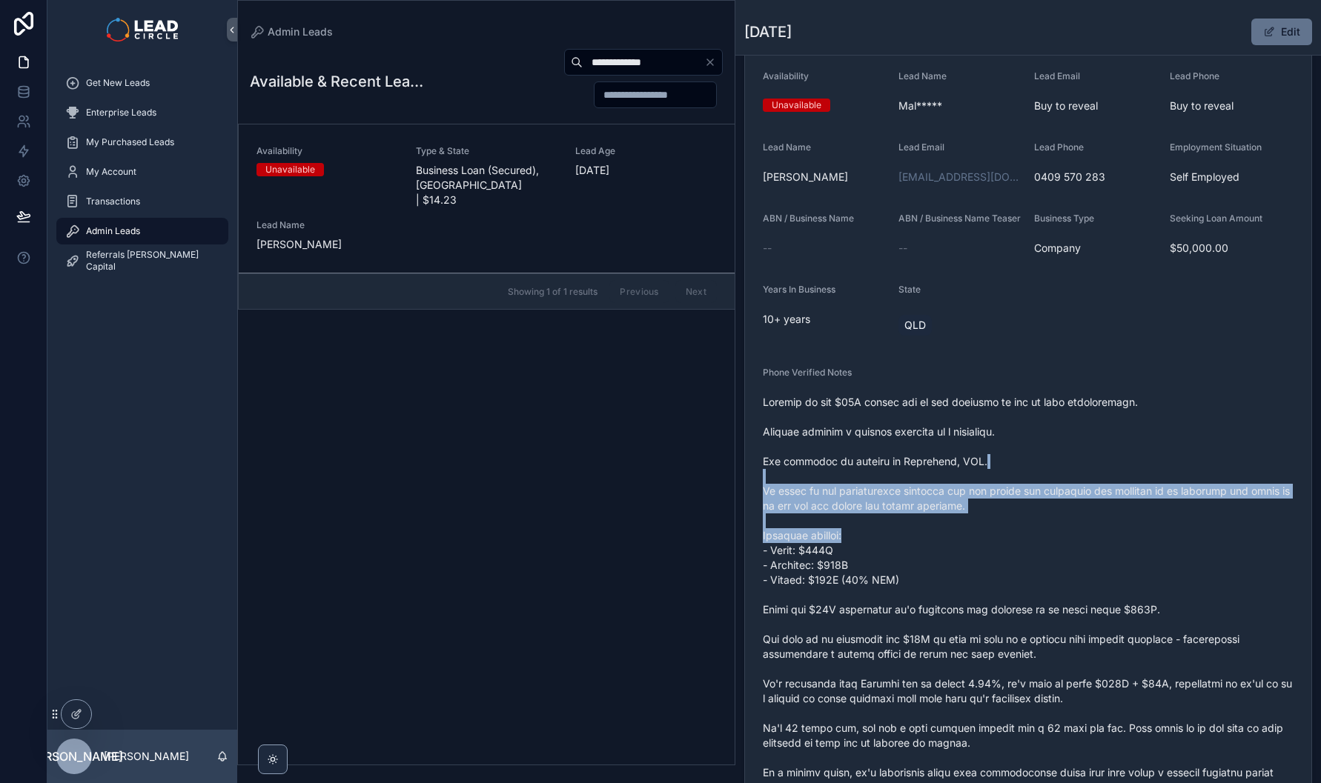
drag, startPoint x: 1148, startPoint y: 551, endPoint x: 1080, endPoint y: 438, distance: 132.3
click at [1080, 438] on span "scrollable content" at bounding box center [1028, 647] width 531 height 504
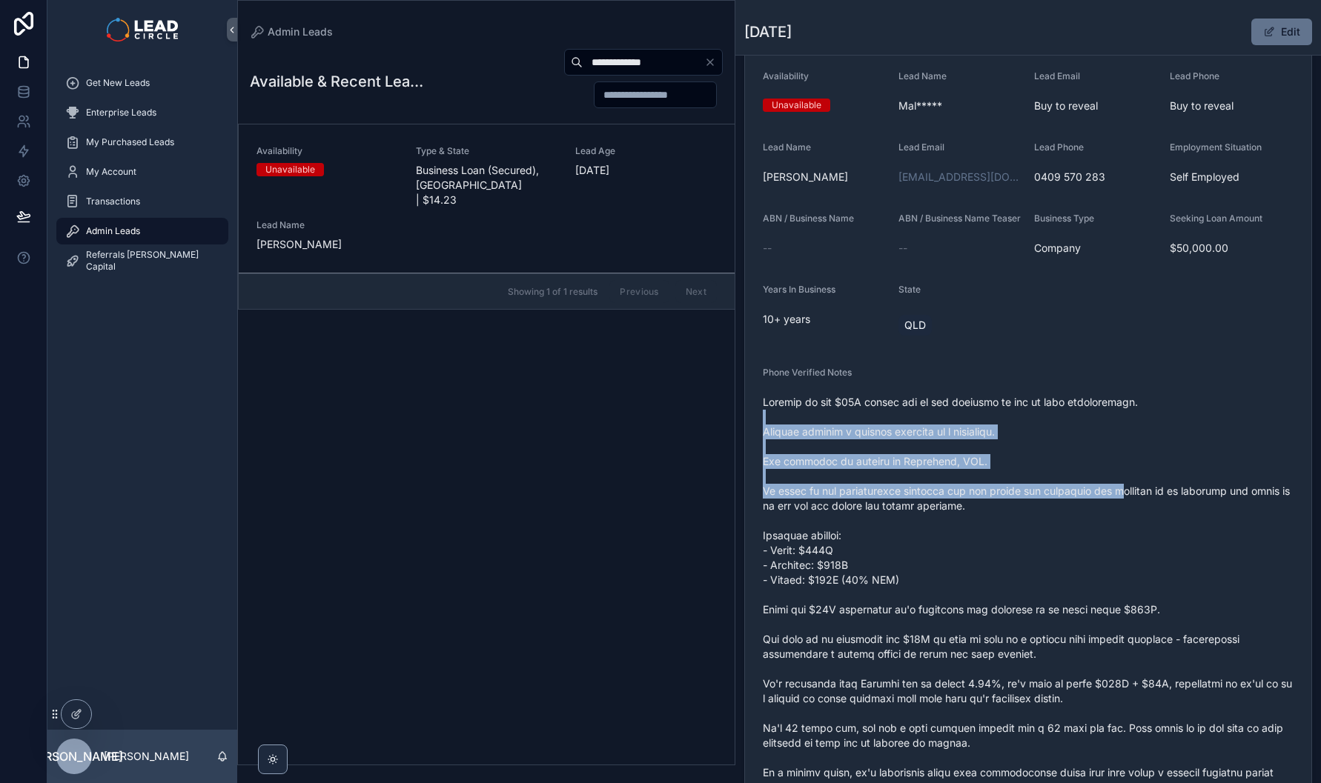
drag, startPoint x: 1077, startPoint y: 422, endPoint x: 1129, endPoint y: 531, distance: 121.0
click at [1129, 531] on span "scrollable content" at bounding box center [1028, 647] width 531 height 504
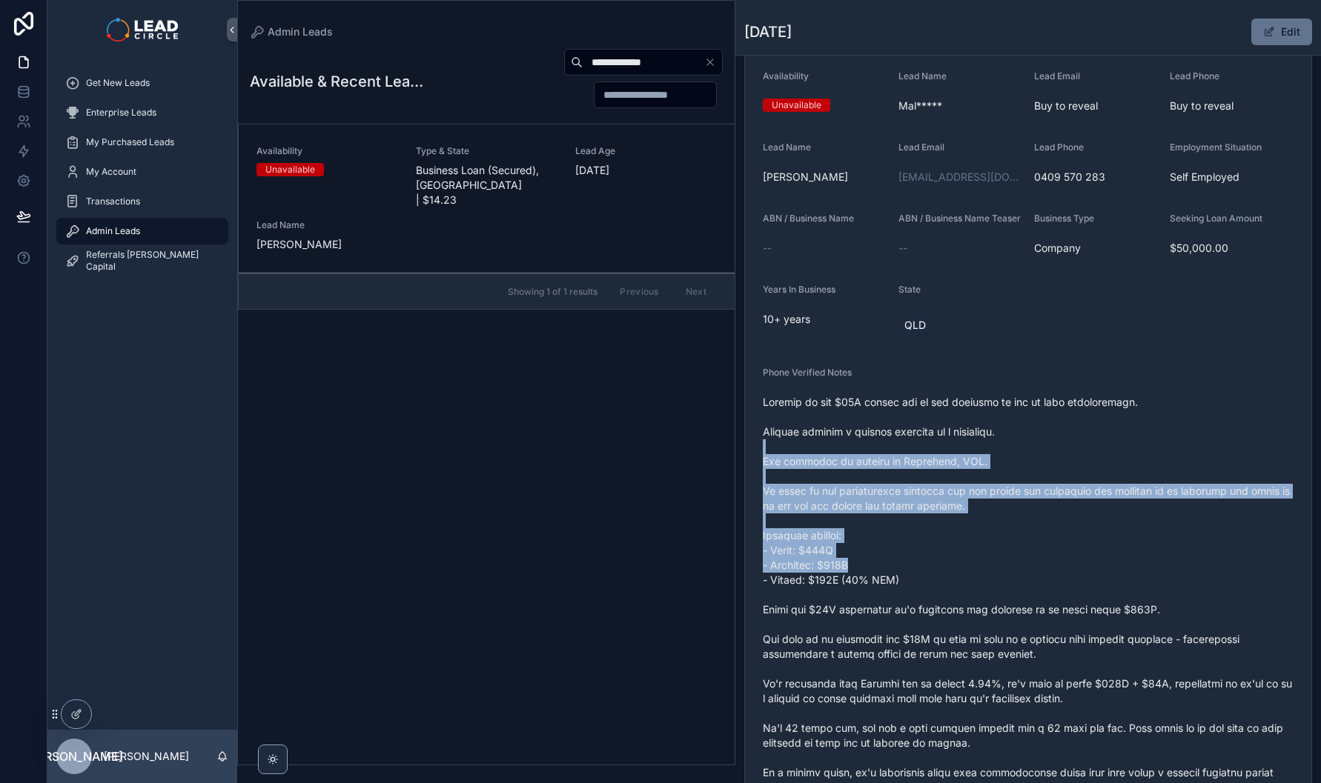
drag, startPoint x: 1187, startPoint y: 571, endPoint x: 1108, endPoint y: 448, distance: 147.0
click at [1115, 459] on span "scrollable content" at bounding box center [1028, 647] width 531 height 504
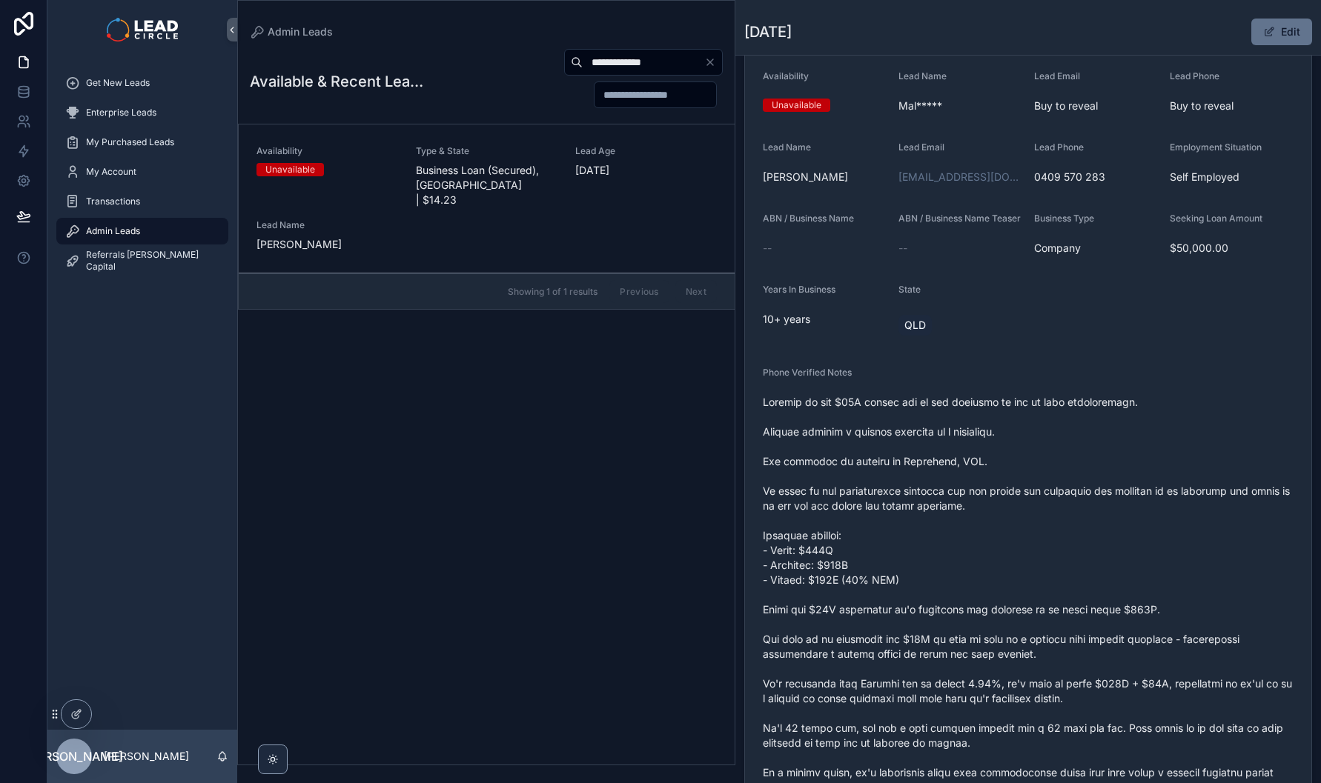
click at [1108, 448] on span "scrollable content" at bounding box center [1028, 647] width 531 height 504
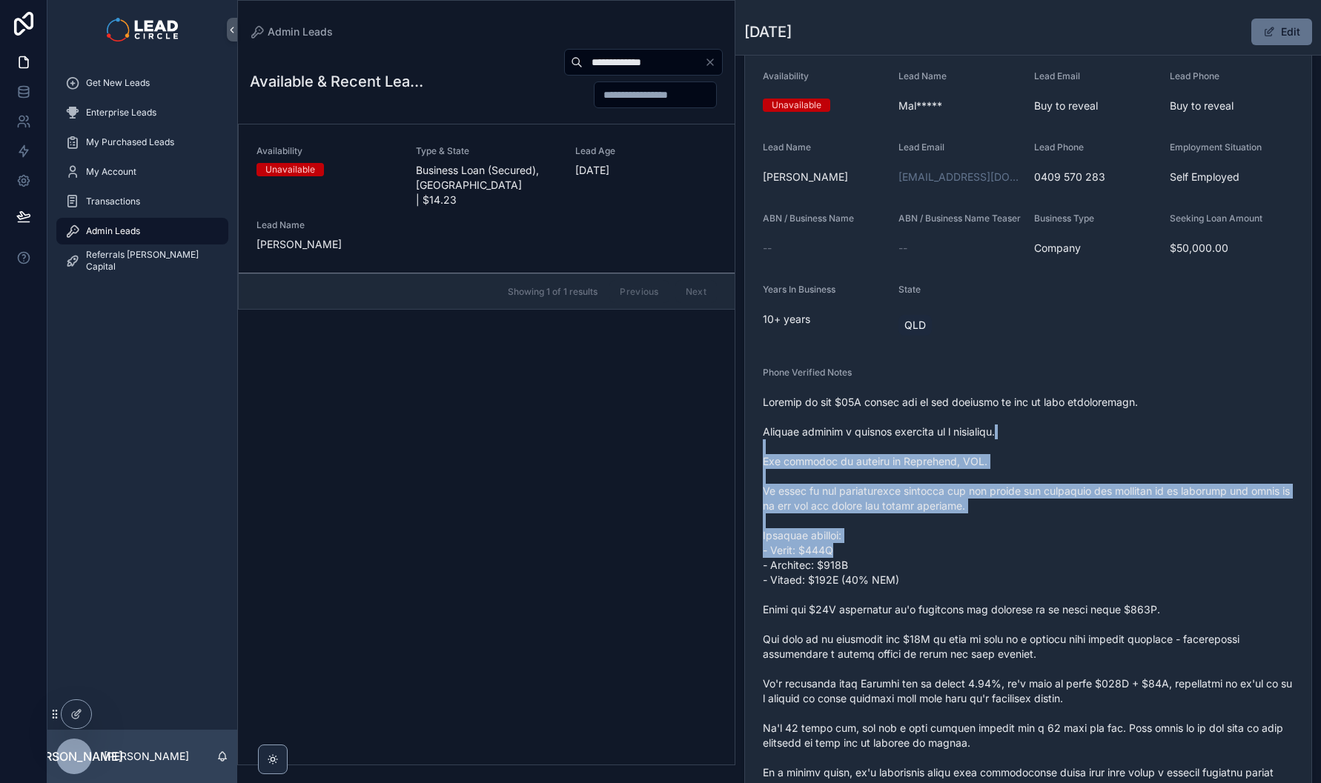
drag, startPoint x: 1105, startPoint y: 438, endPoint x: 1174, endPoint y: 561, distance: 141.0
click at [1174, 561] on span "scrollable content" at bounding box center [1028, 647] width 531 height 504
click at [1175, 560] on span "scrollable content" at bounding box center [1028, 647] width 531 height 504
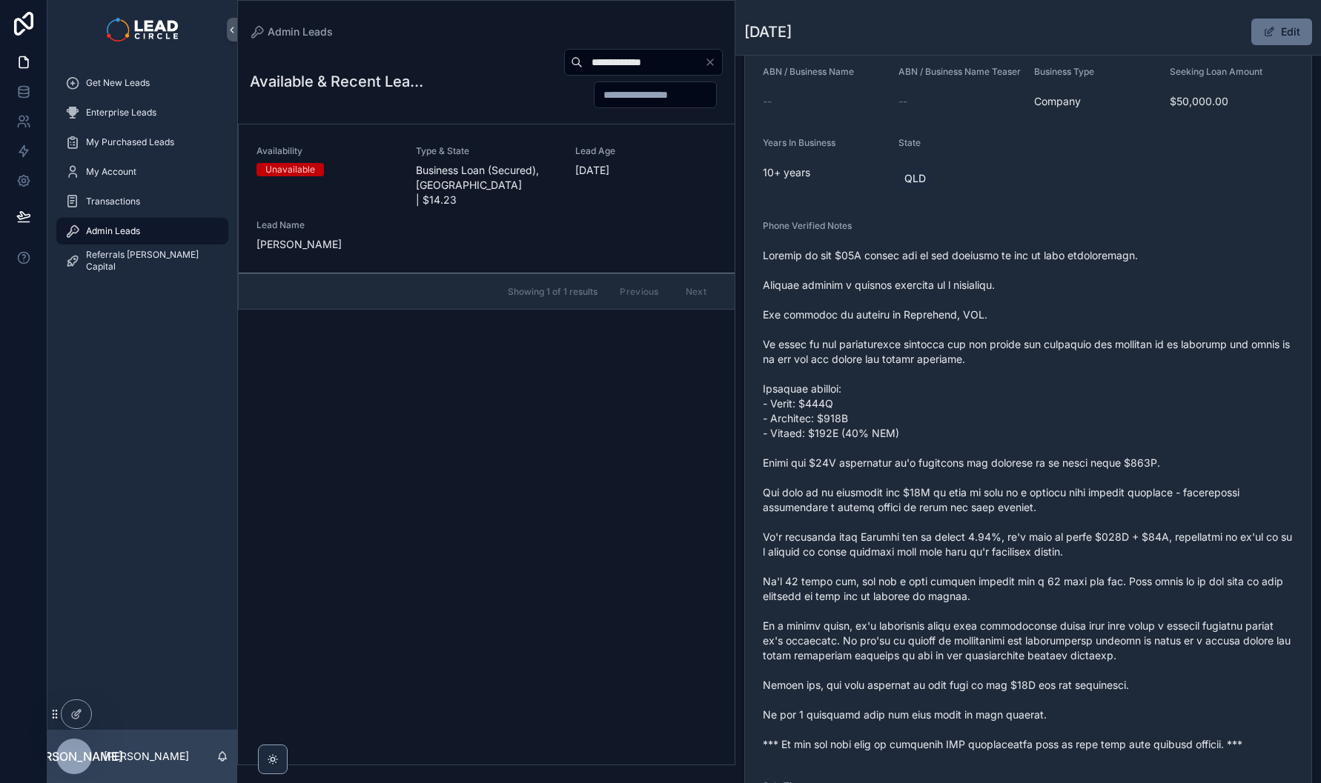
scroll to position [331, 0]
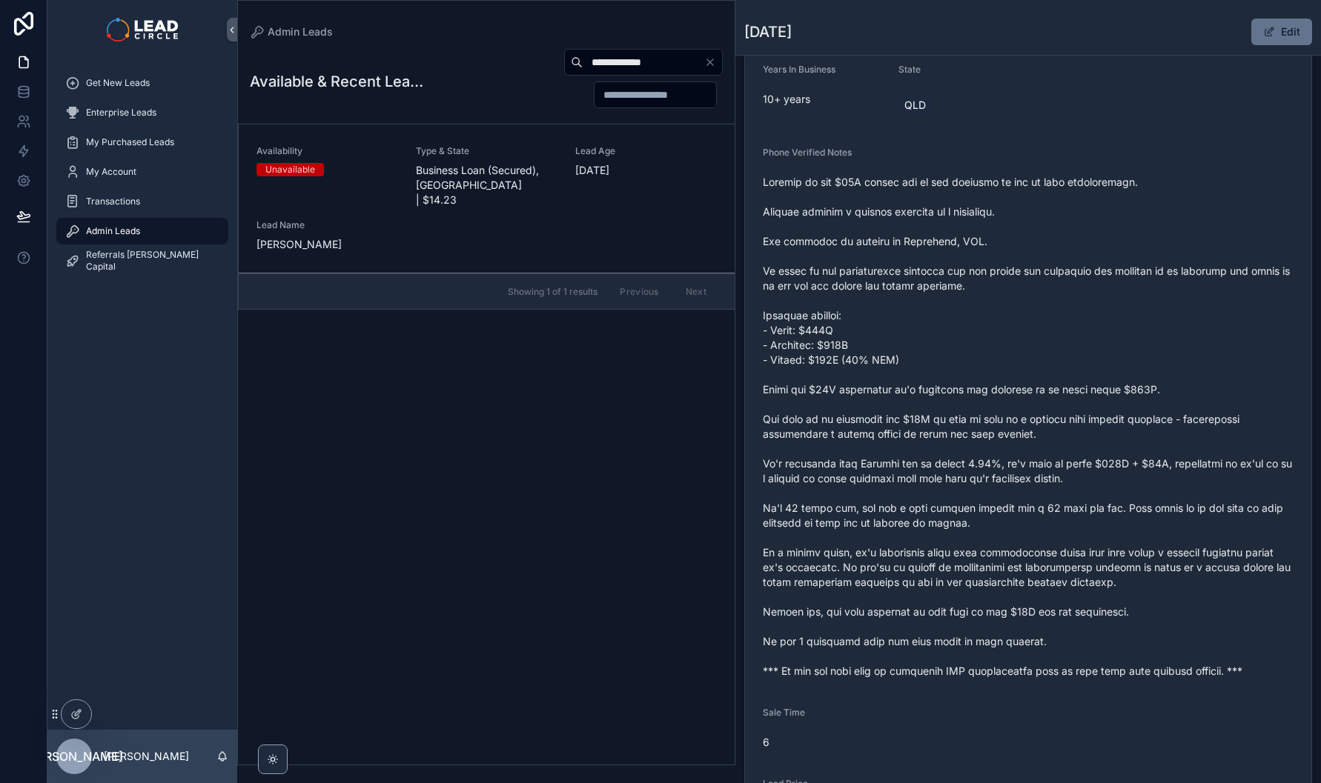
click at [631, 53] on input "**********" at bounding box center [644, 62] width 122 height 21
paste input "scrollable content"
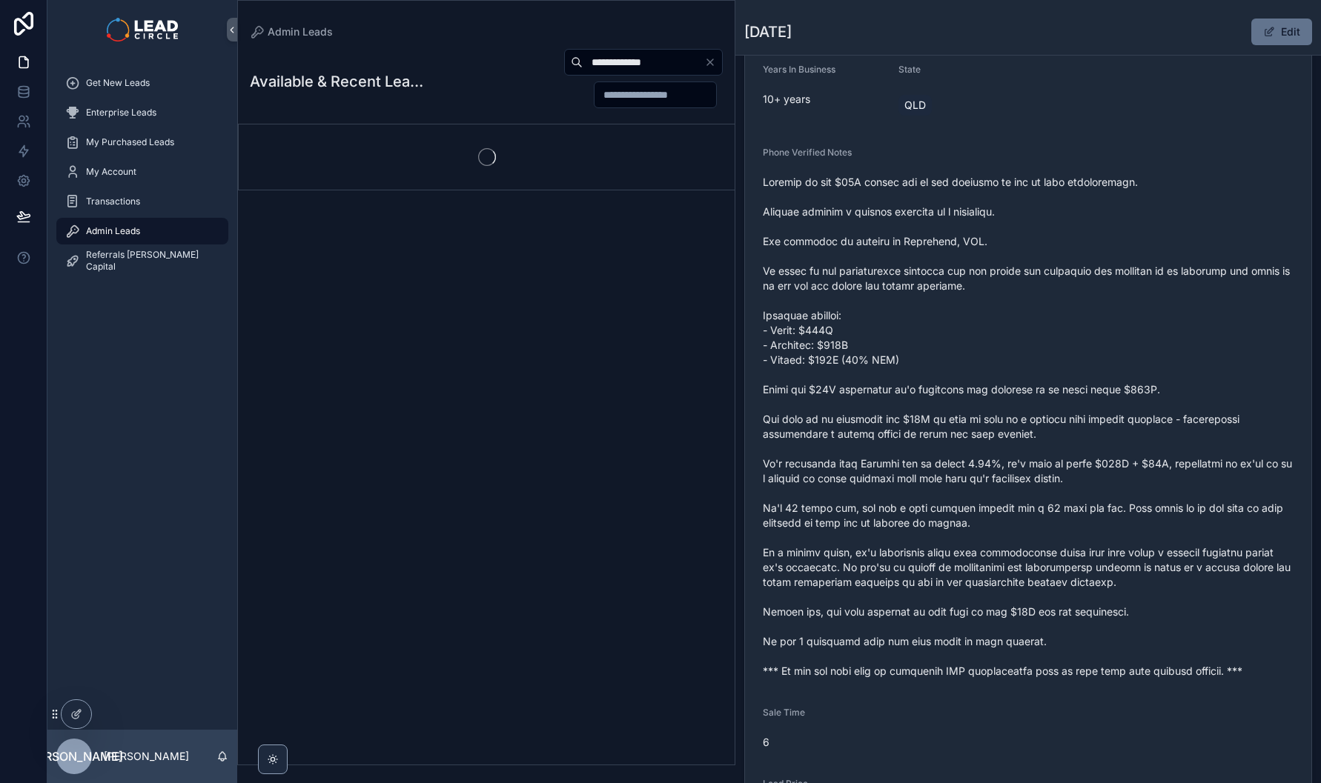
type input "**********"
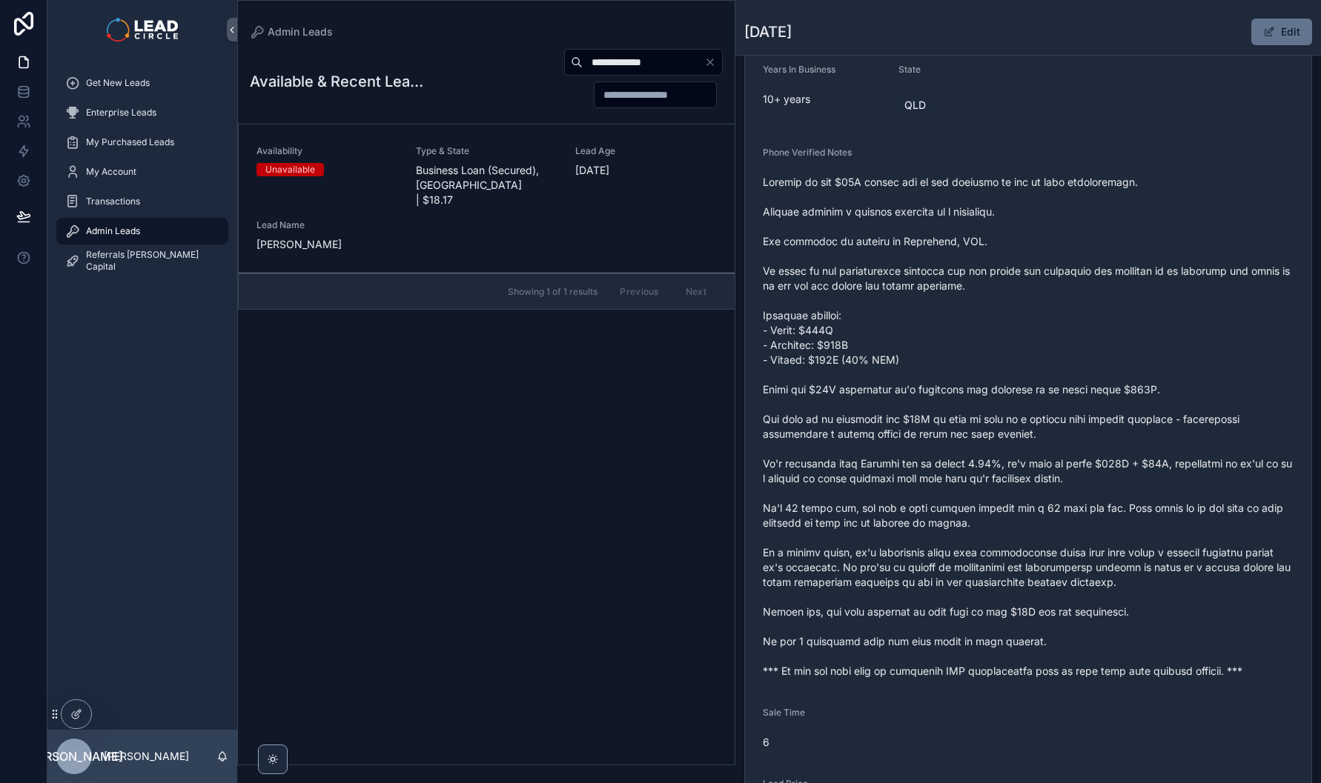
click at [487, 158] on div "Type & State Business Loan (Secured), [GEOGRAPHIC_DATA] | $18.17" at bounding box center [487, 176] width 142 height 62
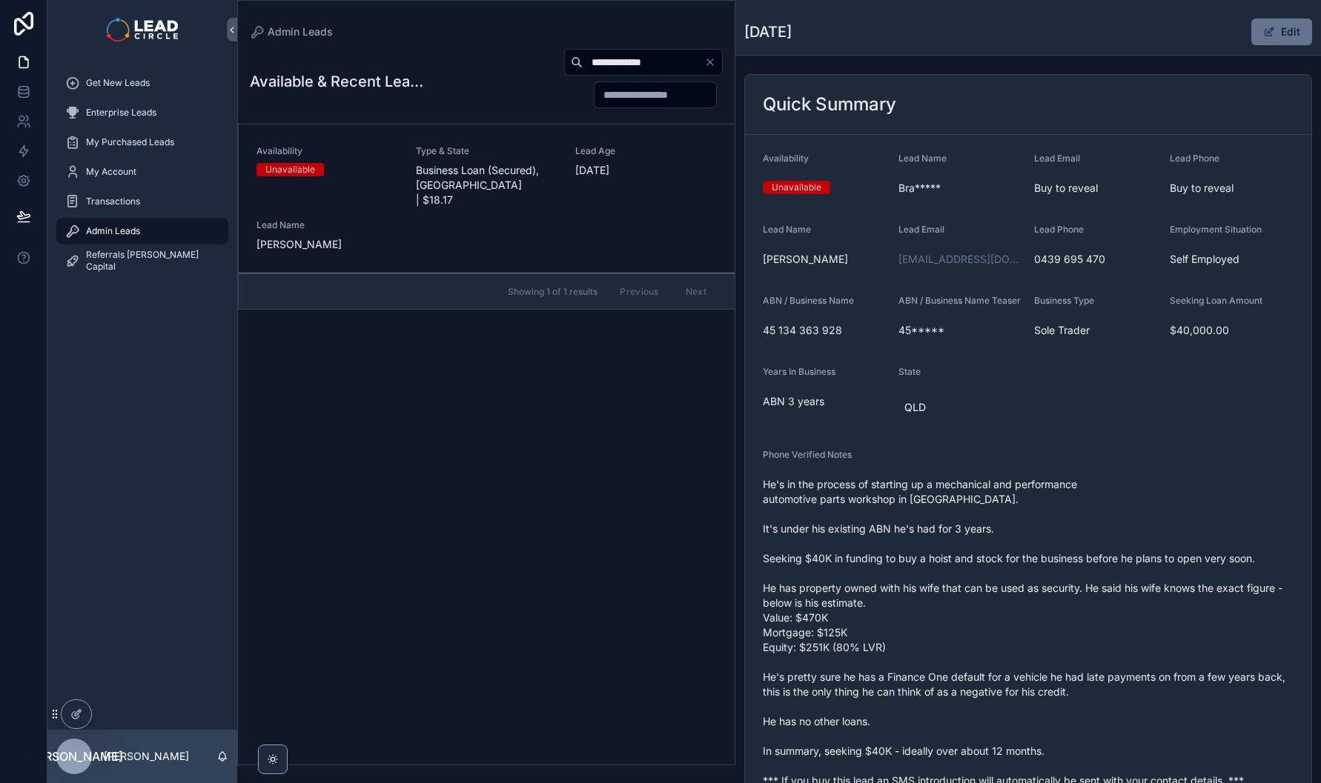
scroll to position [109, 0]
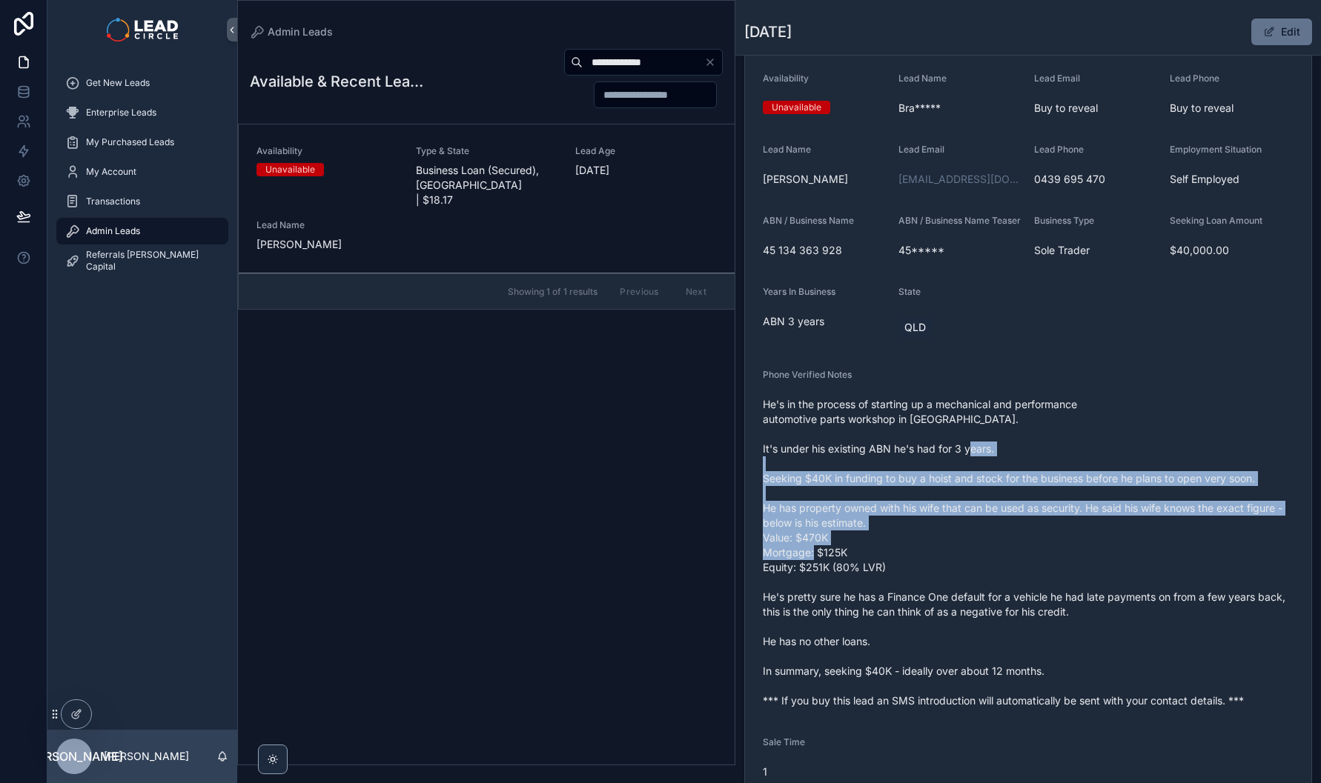
drag, startPoint x: 982, startPoint y: 566, endPoint x: 943, endPoint y: 469, distance: 104.7
click at [943, 471] on span "He's in the process of starting up a mechanical and performance automotive part…" at bounding box center [1028, 552] width 531 height 311
drag, startPoint x: 957, startPoint y: 443, endPoint x: 995, endPoint y: 565, distance: 127.5
click at [995, 565] on span "He's in the process of starting up a mechanical and performance automotive part…" at bounding box center [1028, 552] width 531 height 311
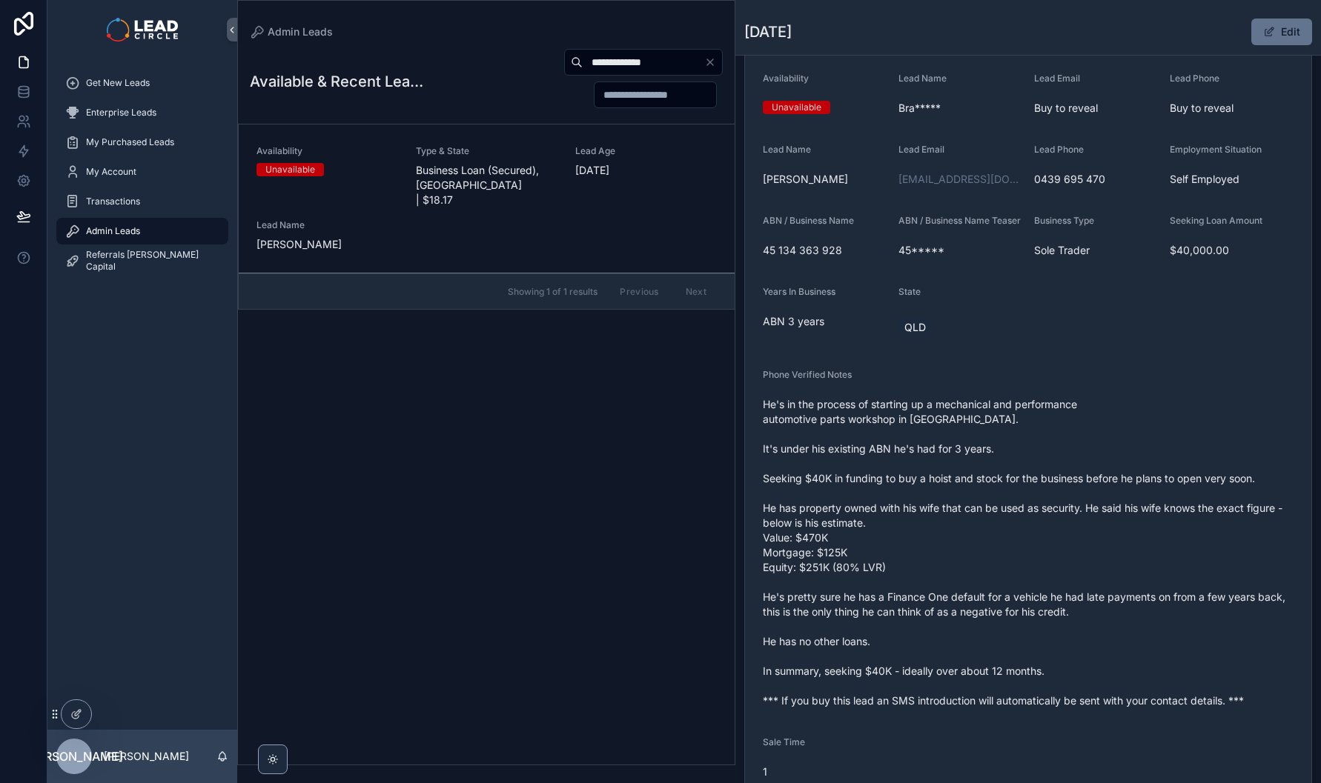
click at [995, 565] on span "He's in the process of starting up a mechanical and performance automotive part…" at bounding box center [1028, 552] width 531 height 311
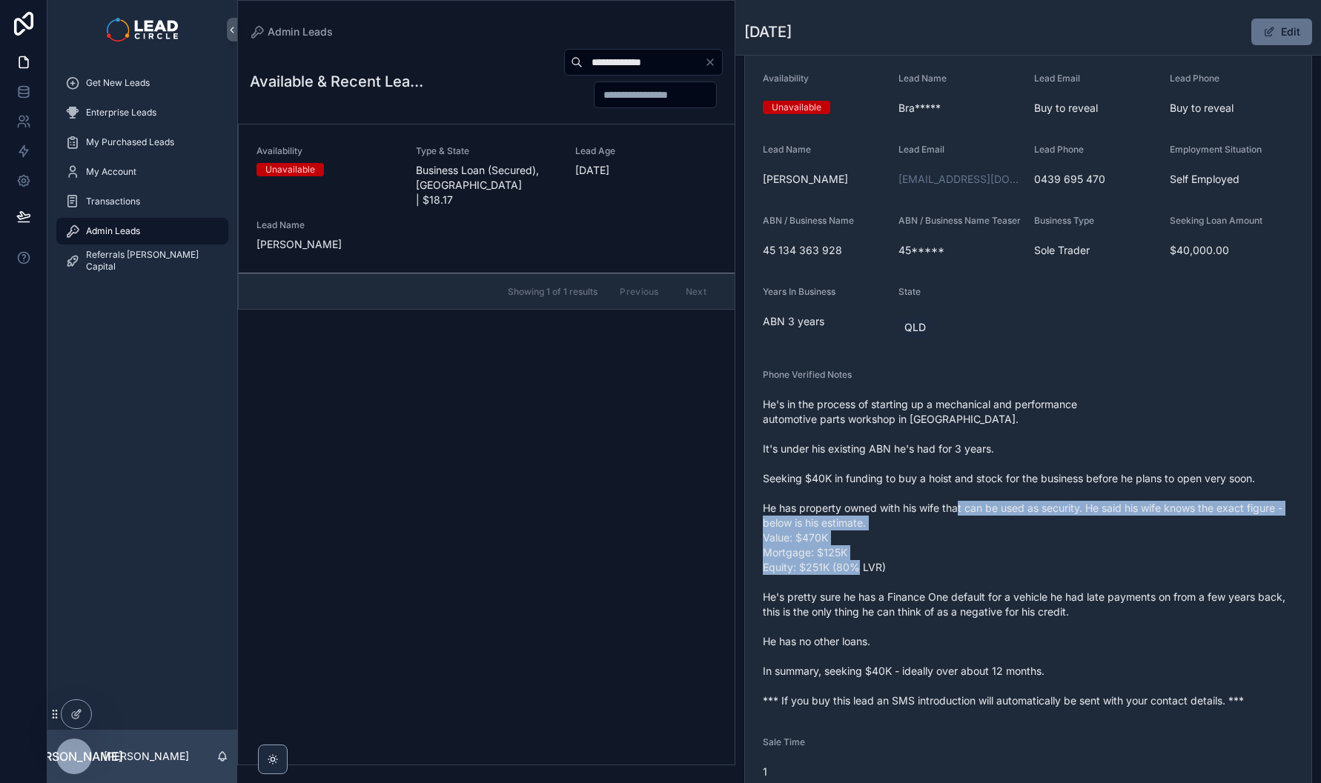
drag, startPoint x: 1041, startPoint y: 591, endPoint x: 976, endPoint y: 511, distance: 103.8
click at [978, 513] on span "He's in the process of starting up a mechanical and performance automotive part…" at bounding box center [1028, 552] width 531 height 311
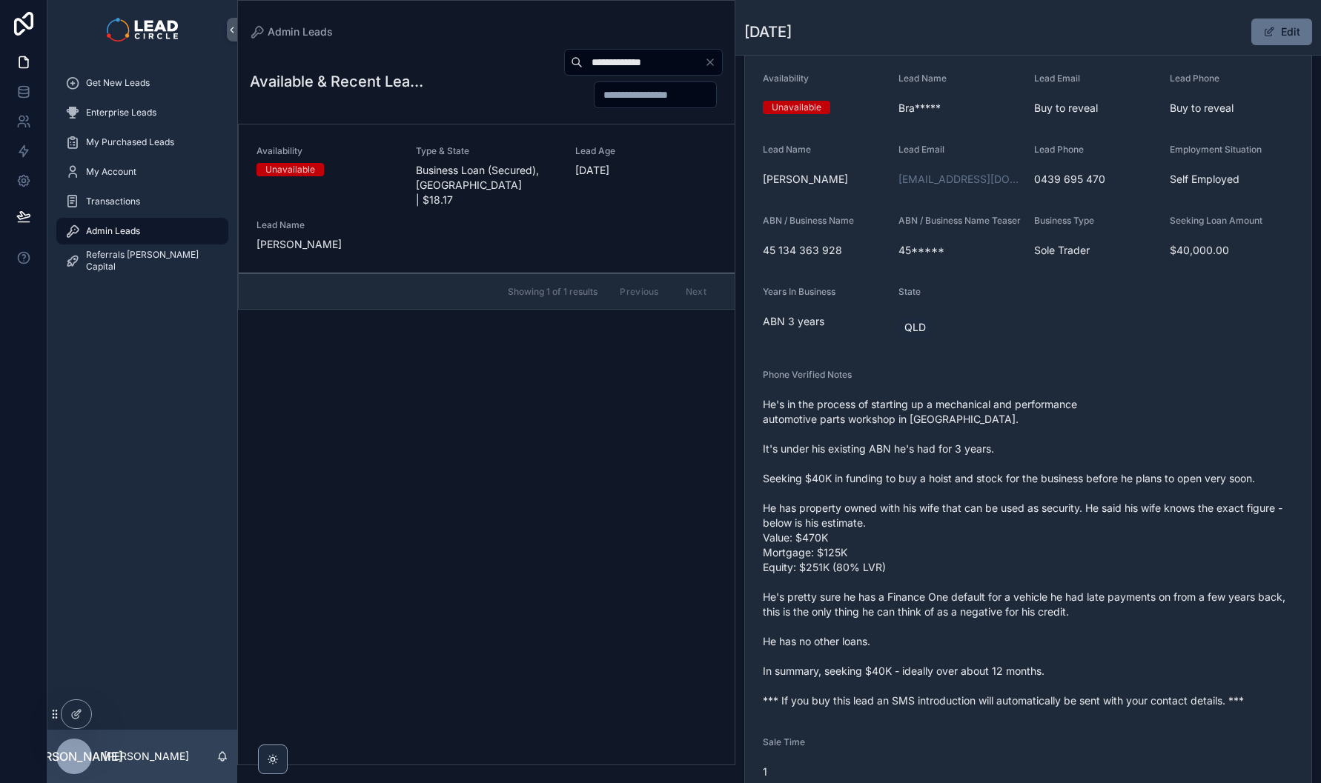
click at [975, 509] on span "He's in the process of starting up a mechanical and performance automotive part…" at bounding box center [1028, 552] width 531 height 311
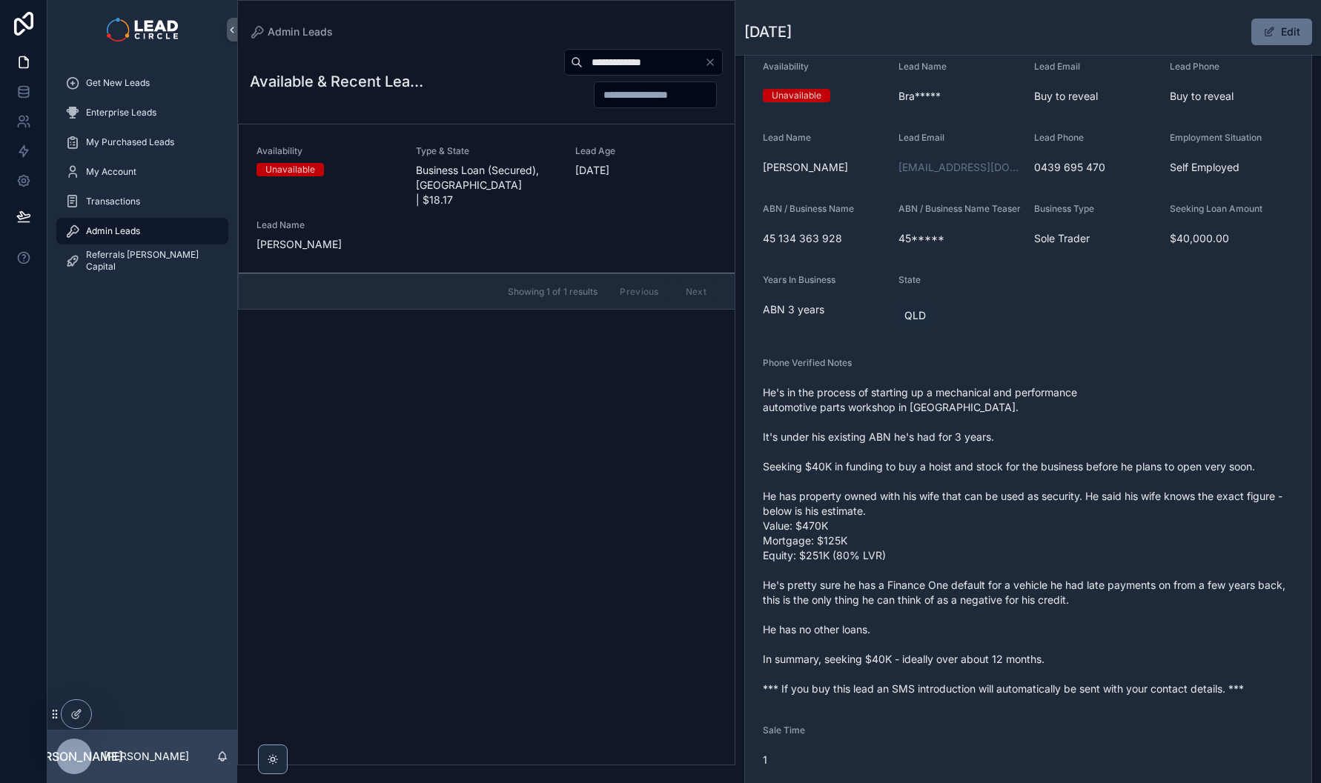
scroll to position [134, 0]
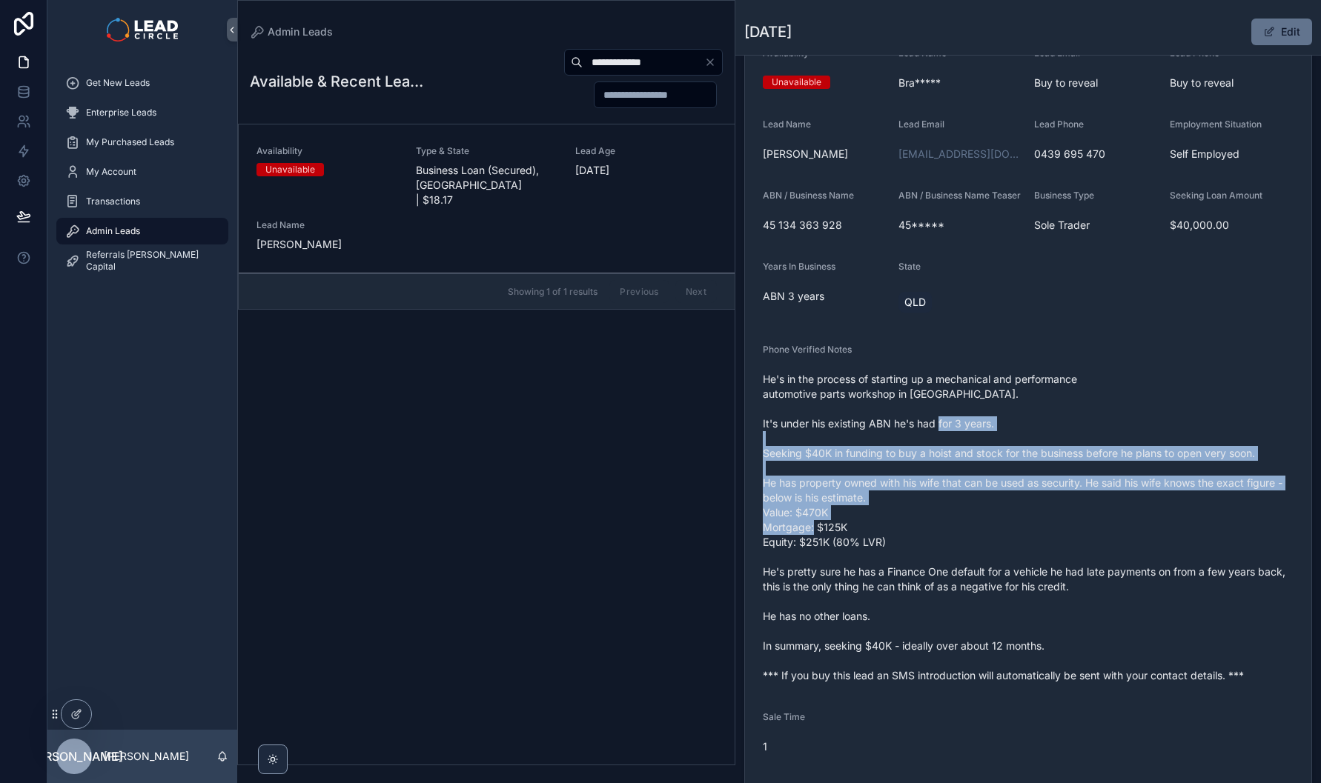
drag, startPoint x: 966, startPoint y: 440, endPoint x: 1004, endPoint y: 546, distance: 112.8
click at [1003, 546] on span "He's in the process of starting up a mechanical and performance automotive part…" at bounding box center [1028, 527] width 531 height 311
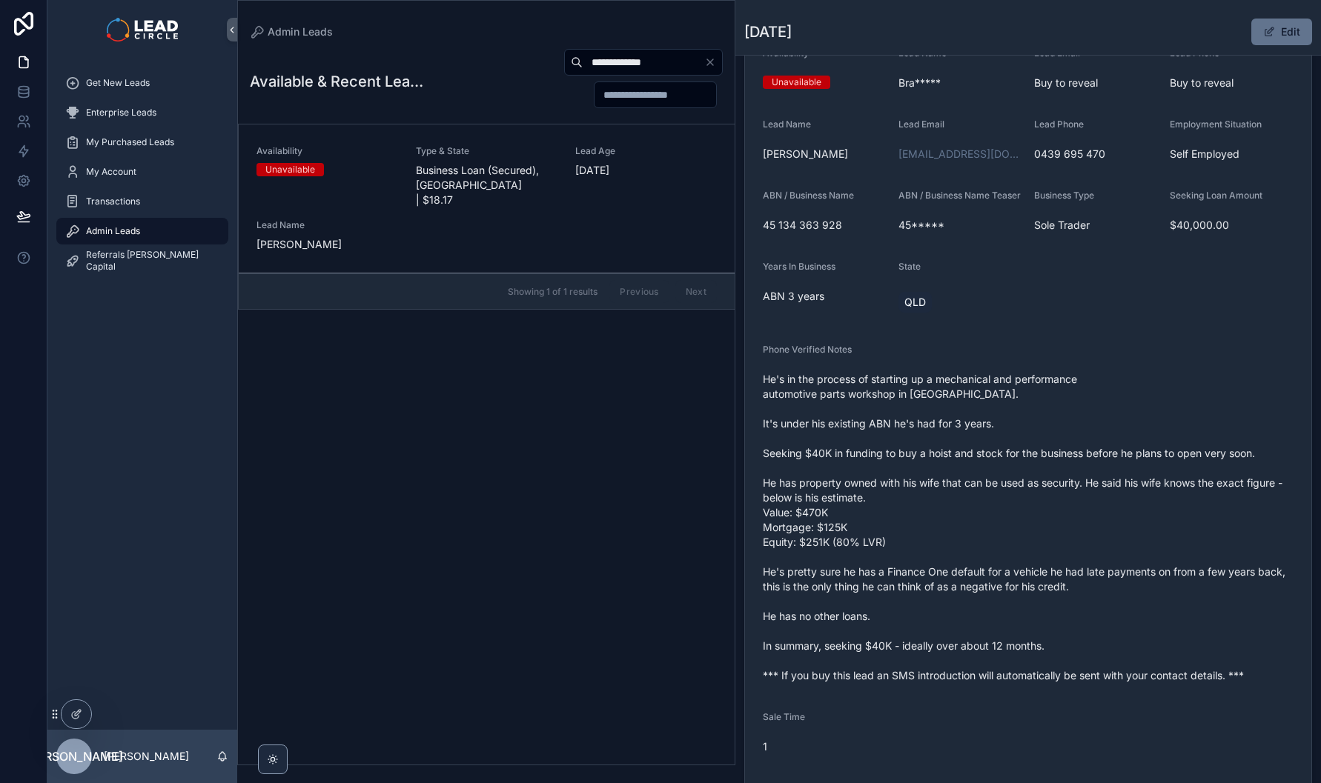
click at [1055, 578] on span "He's in the process of starting up a mechanical and performance automotive part…" at bounding box center [1028, 527] width 531 height 311
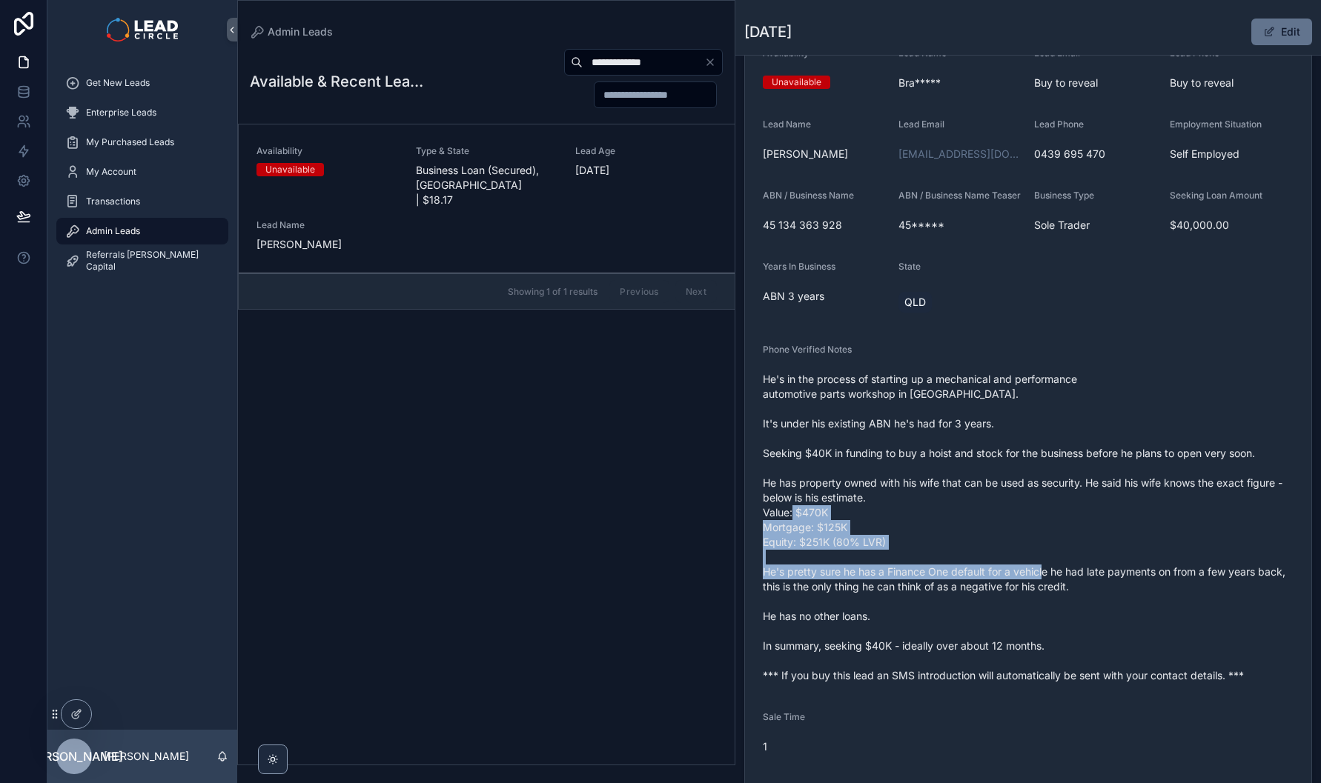
drag, startPoint x: 1077, startPoint y: 587, endPoint x: 976, endPoint y: 508, distance: 128.2
click at [978, 508] on span "He's in the process of starting up a mechanical and performance automotive part…" at bounding box center [1028, 527] width 531 height 311
click at [976, 508] on span "He's in the process of starting up a mechanical and performance automotive part…" at bounding box center [1028, 527] width 531 height 311
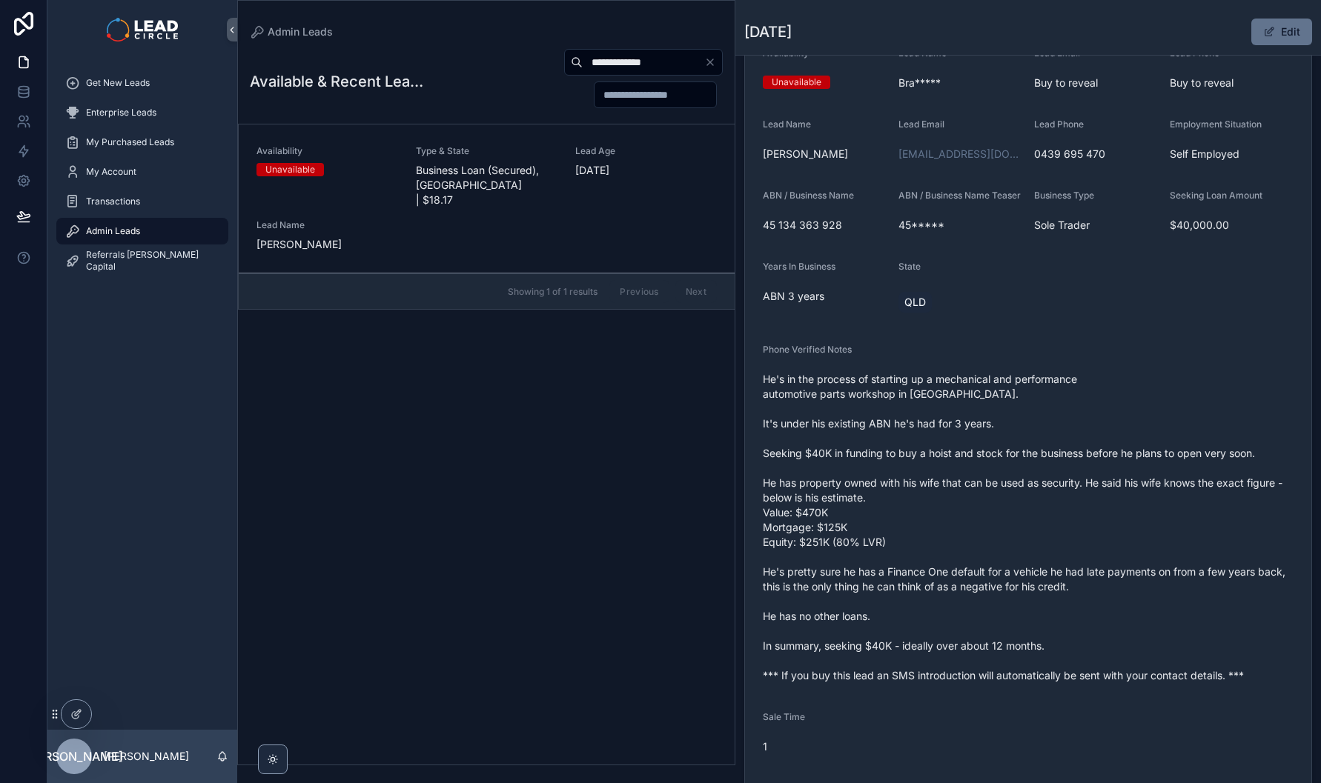
click at [716, 64] on button "Clear" at bounding box center [713, 62] width 18 height 12
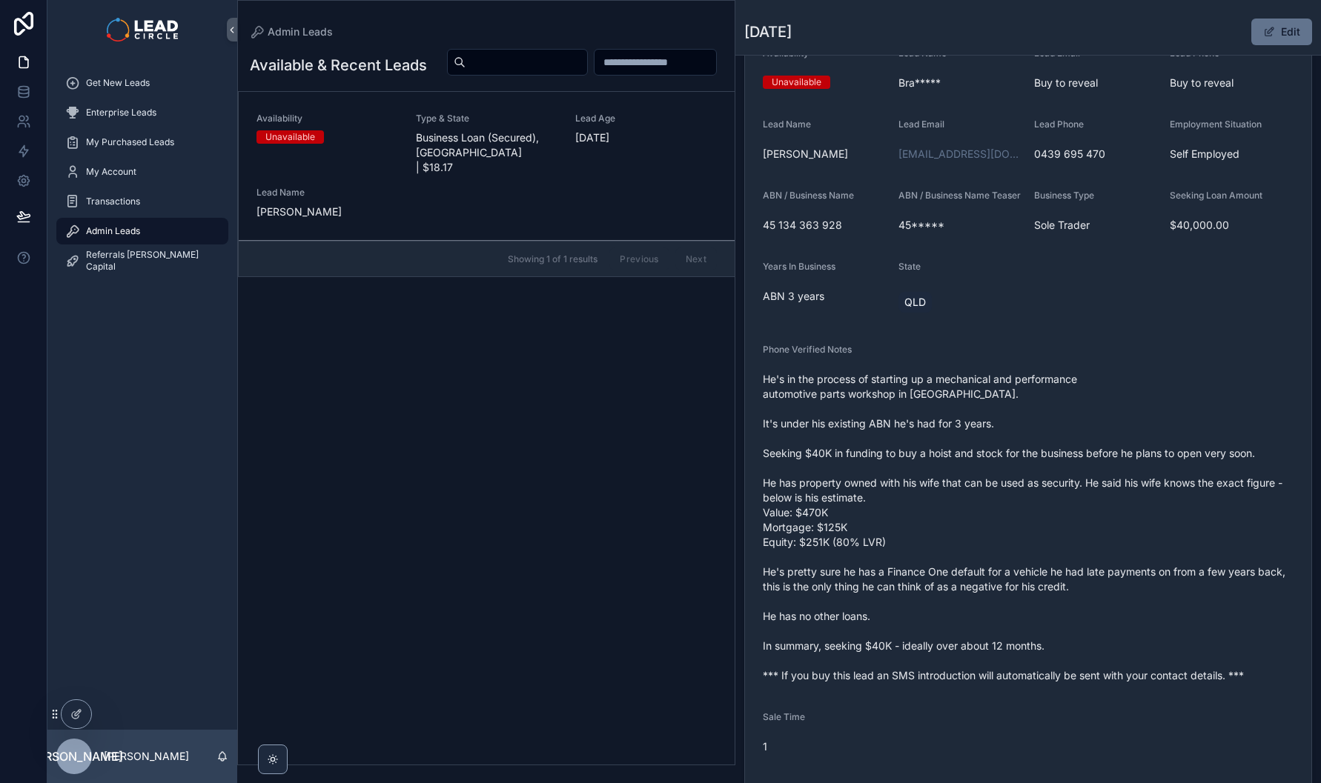
click at [882, 529] on span "He's in the process of starting up a mechanical and performance automotive part…" at bounding box center [1028, 527] width 531 height 311
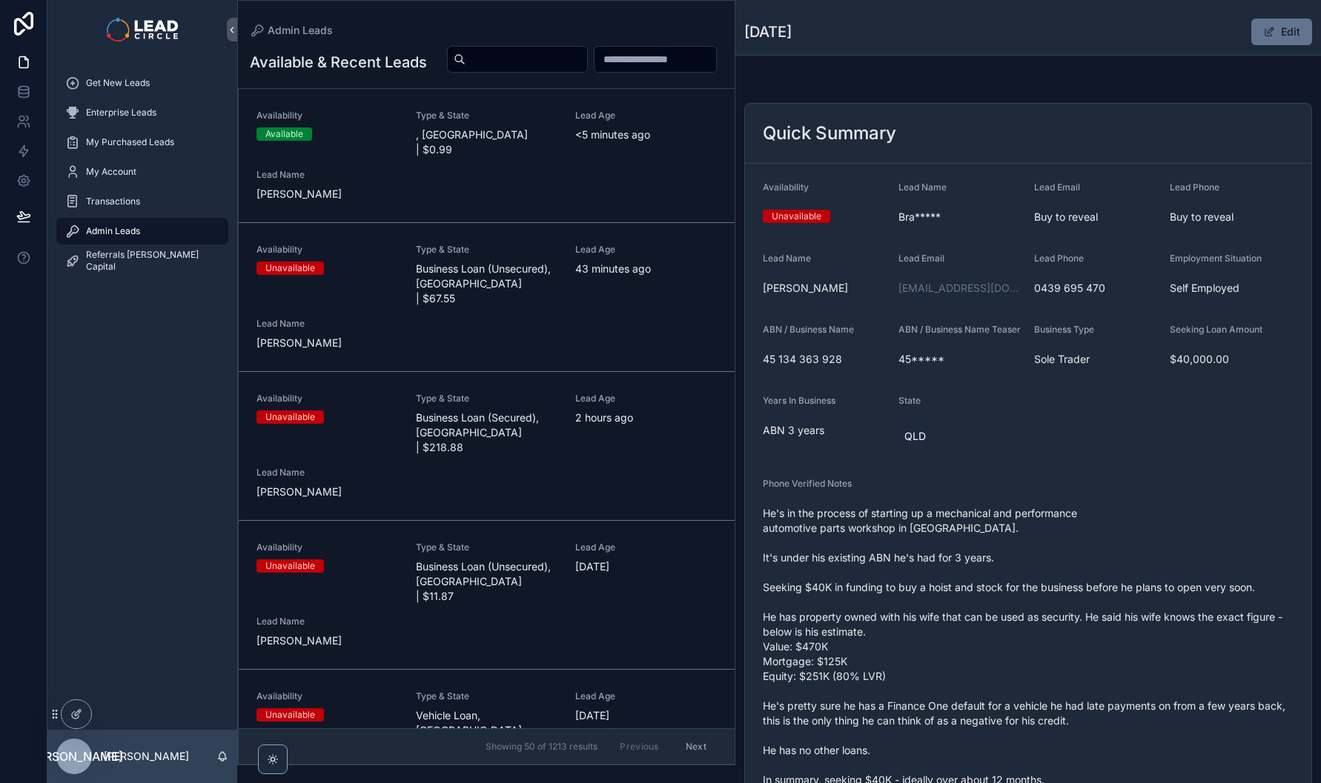
click at [617, 202] on div "Availability Available Type & State , [GEOGRAPHIC_DATA] | $0.99 Lead Age <[DEMO…" at bounding box center [486, 156] width 460 height 92
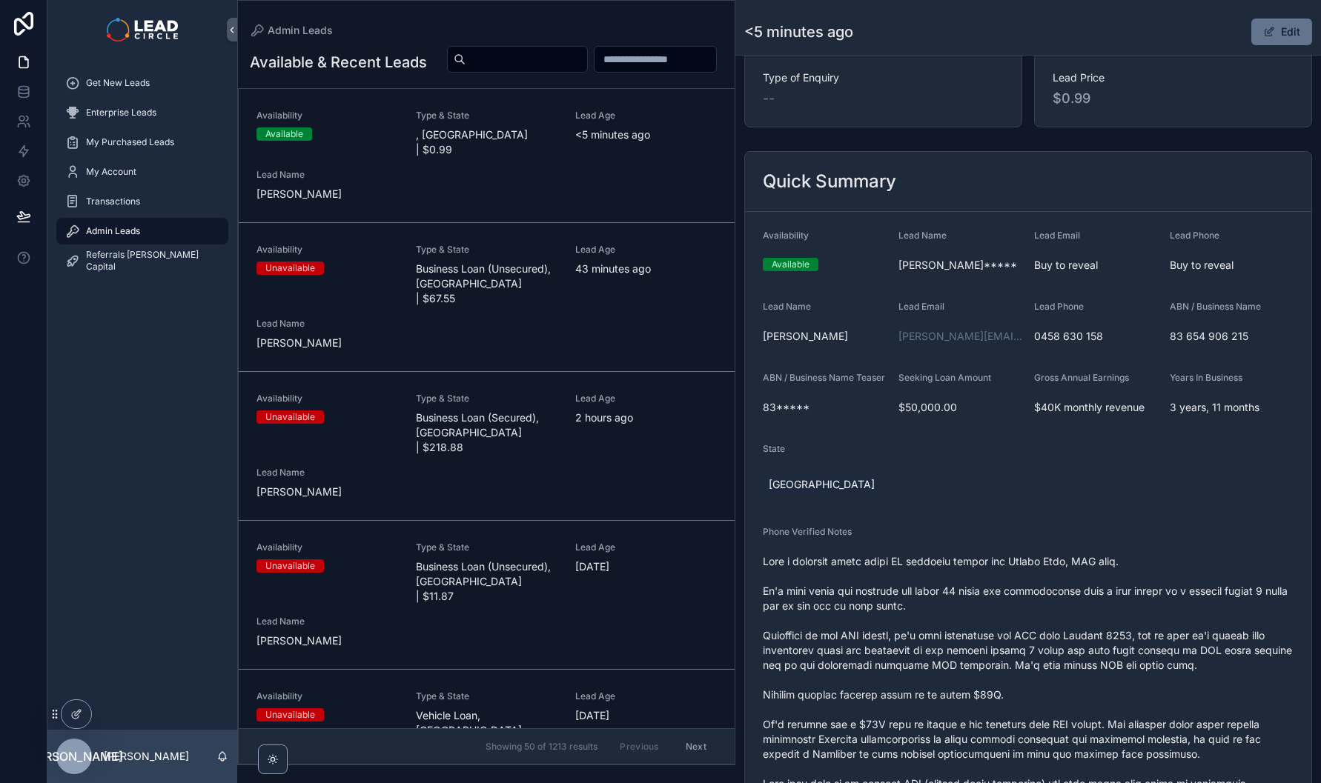
scroll to position [136, 0]
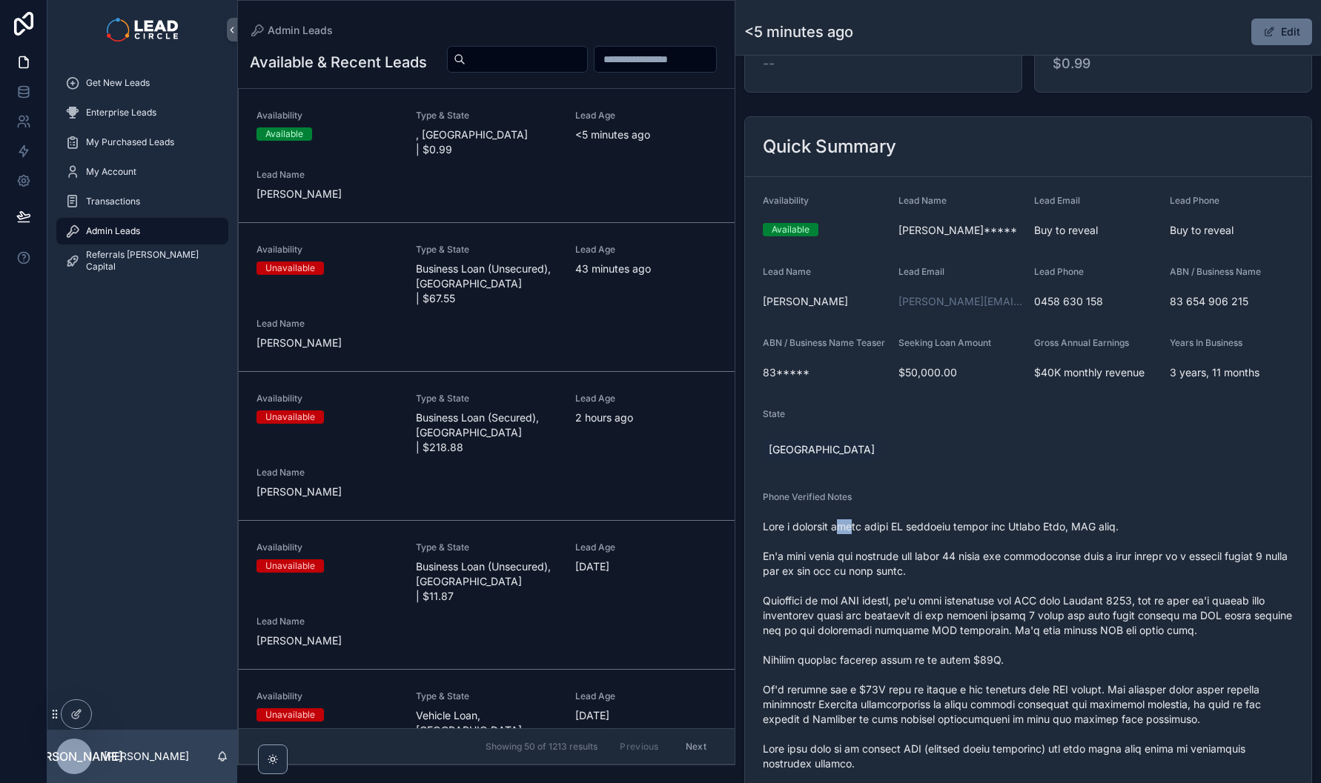
drag, startPoint x: 855, startPoint y: 534, endPoint x: 966, endPoint y: 537, distance: 111.2
click at [1270, 38] on button "Edit" at bounding box center [1281, 32] width 61 height 27
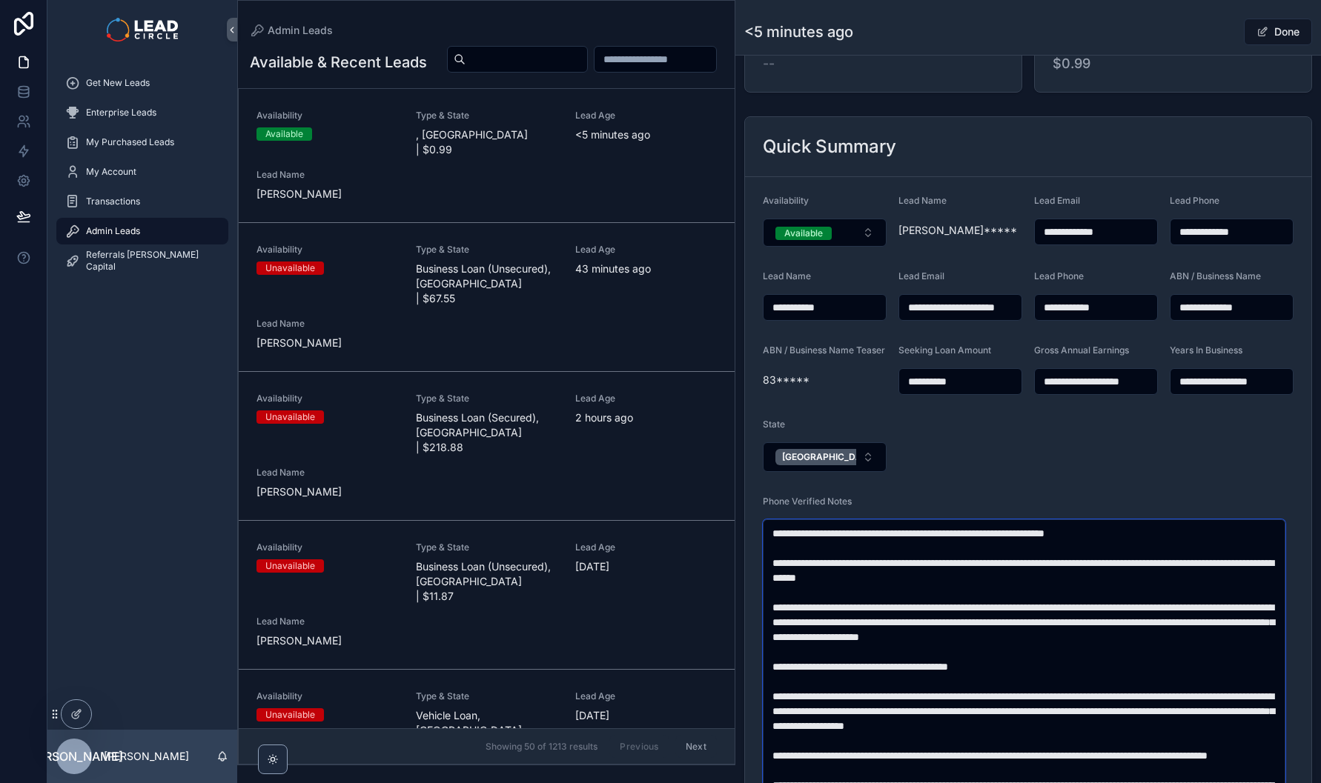
click at [787, 540] on textarea "scrollable content" at bounding box center [1024, 749] width 522 height 458
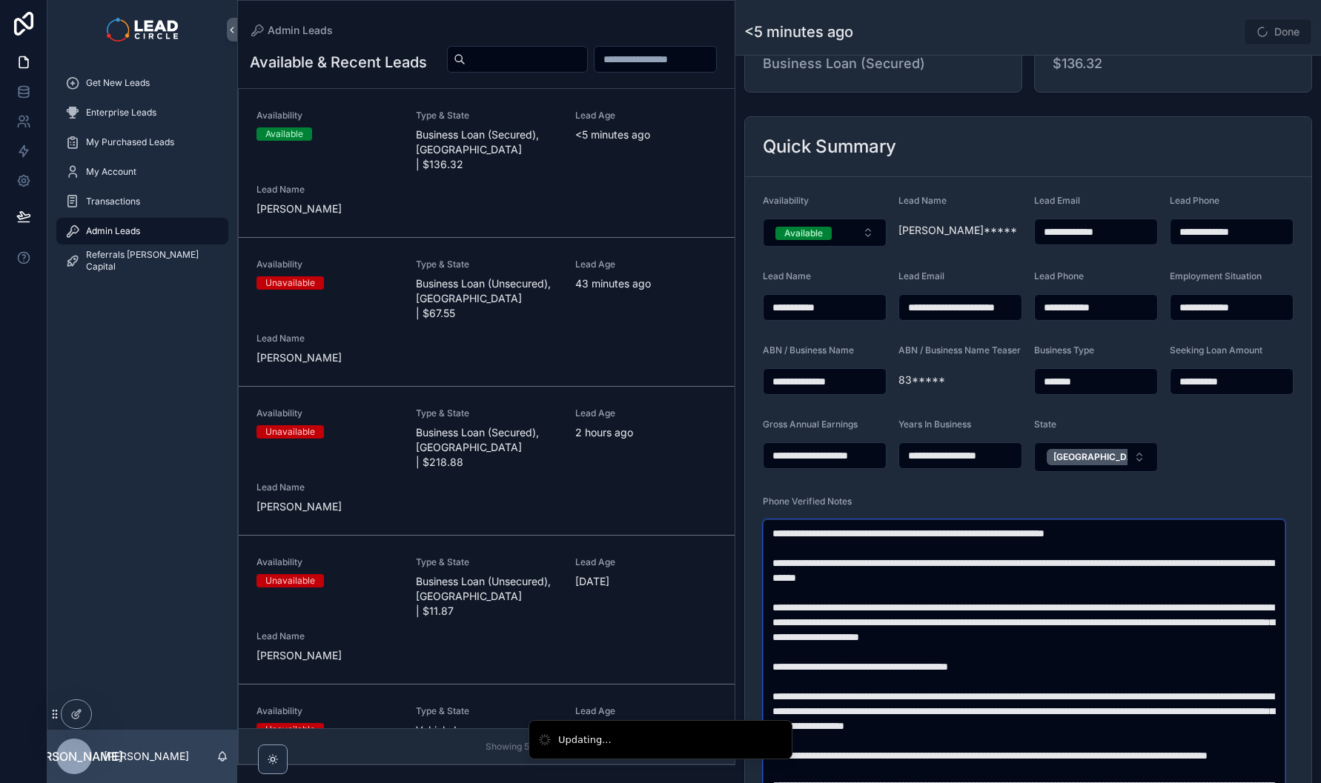
type textarea "**********"
click at [1201, 33] on div "Done" at bounding box center [1256, 32] width 111 height 28
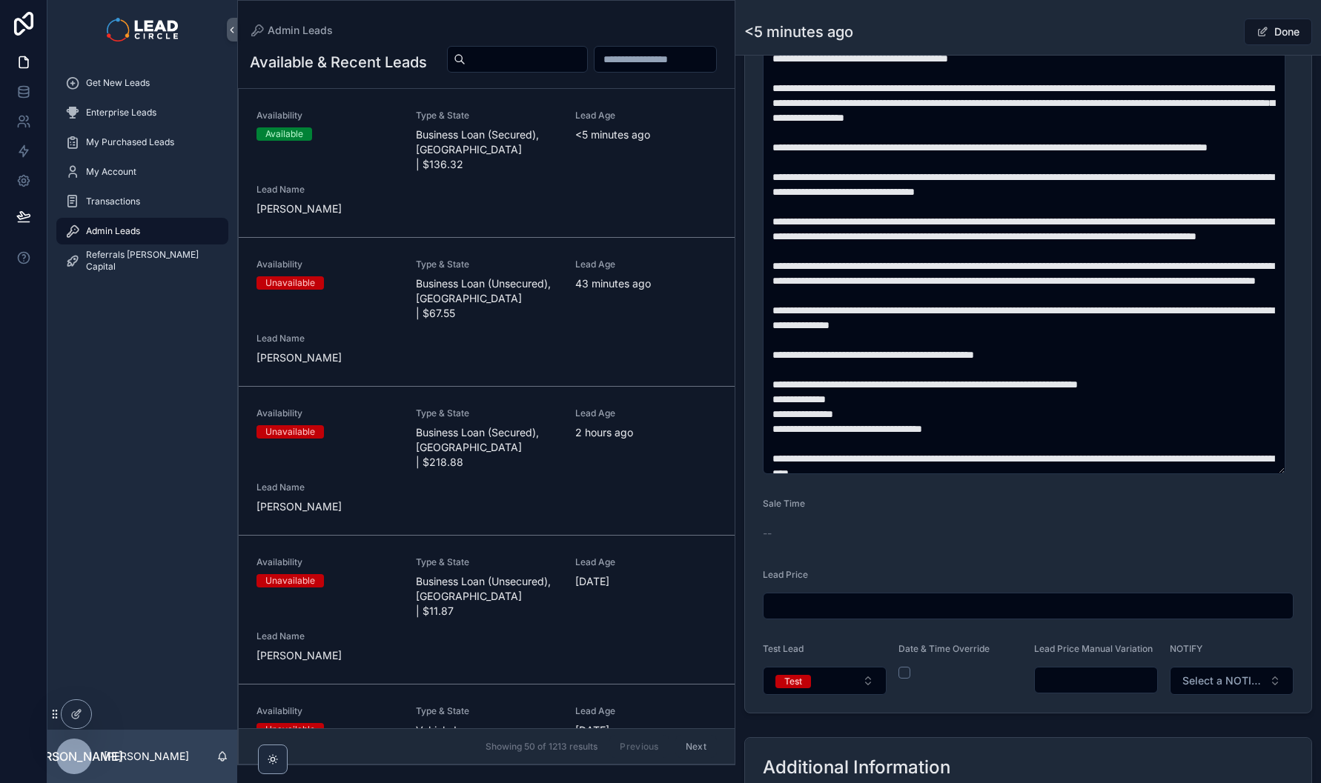
scroll to position [252, 0]
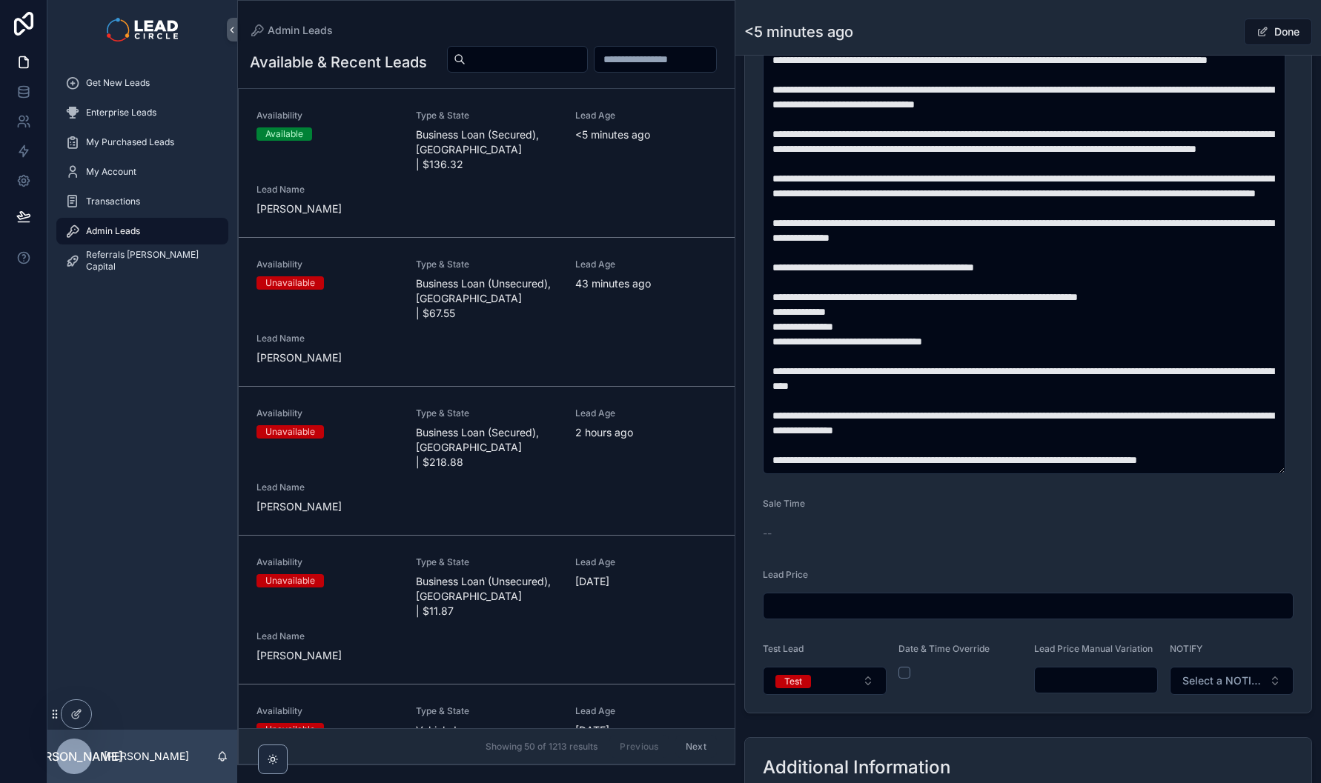
click at [1093, 691] on input "scrollable content" at bounding box center [1096, 680] width 122 height 21
type input "*******"
click at [1269, 31] on span "Done" at bounding box center [1278, 32] width 68 height 27
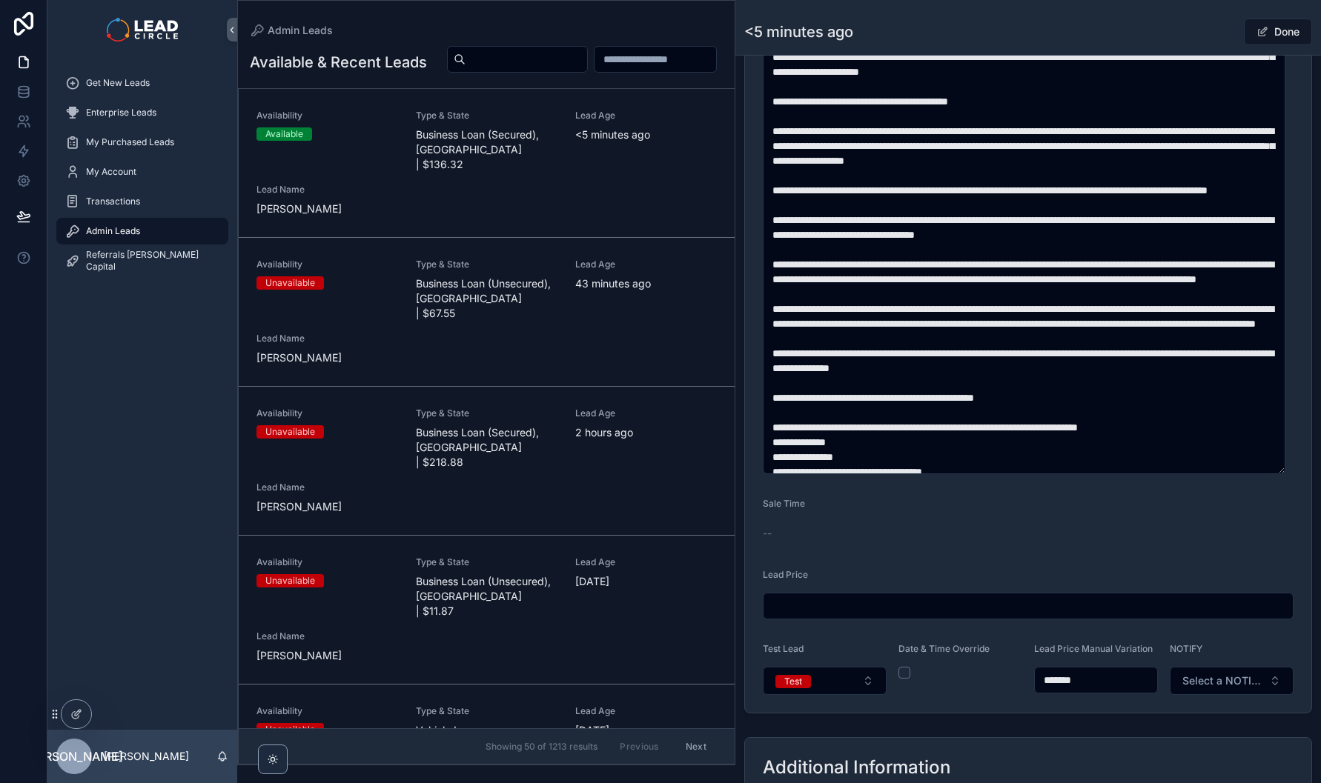
scroll to position [0, 0]
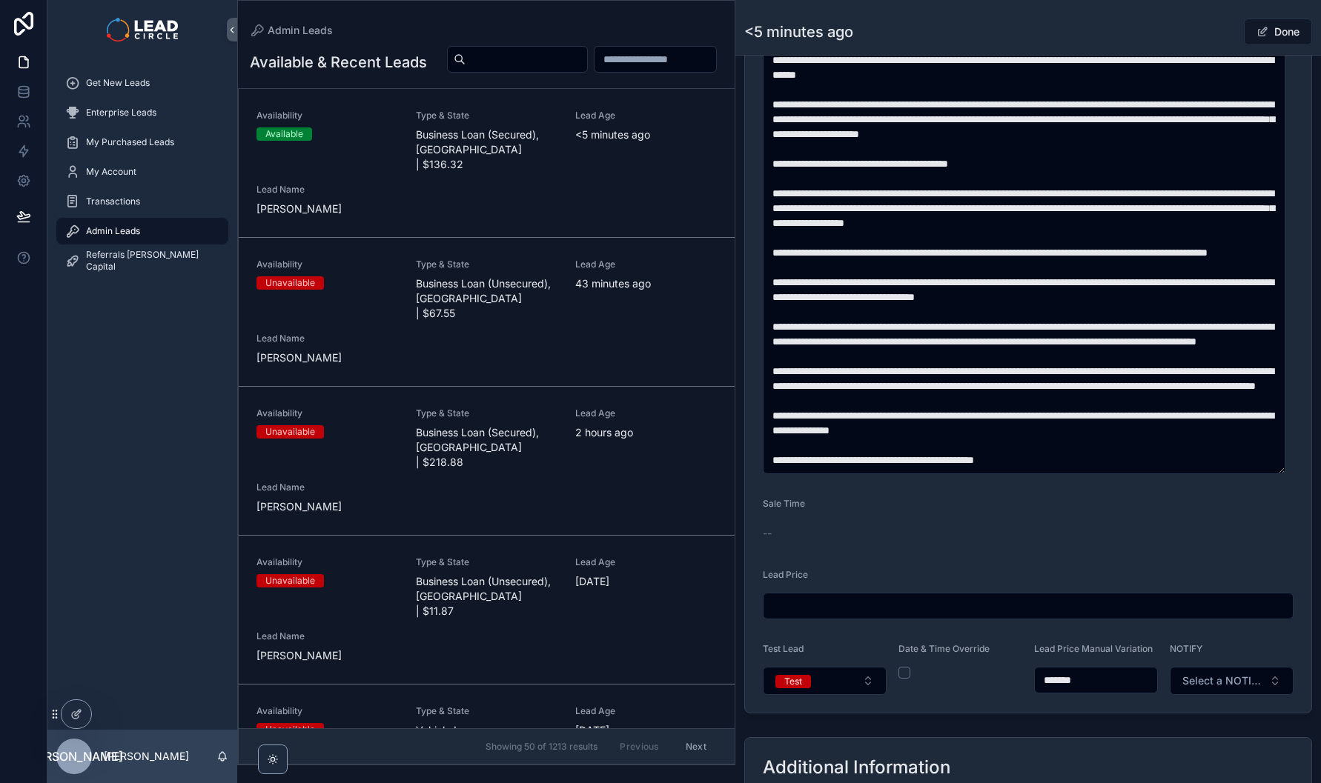
click at [1272, 42] on button "Done" at bounding box center [1278, 32] width 68 height 27
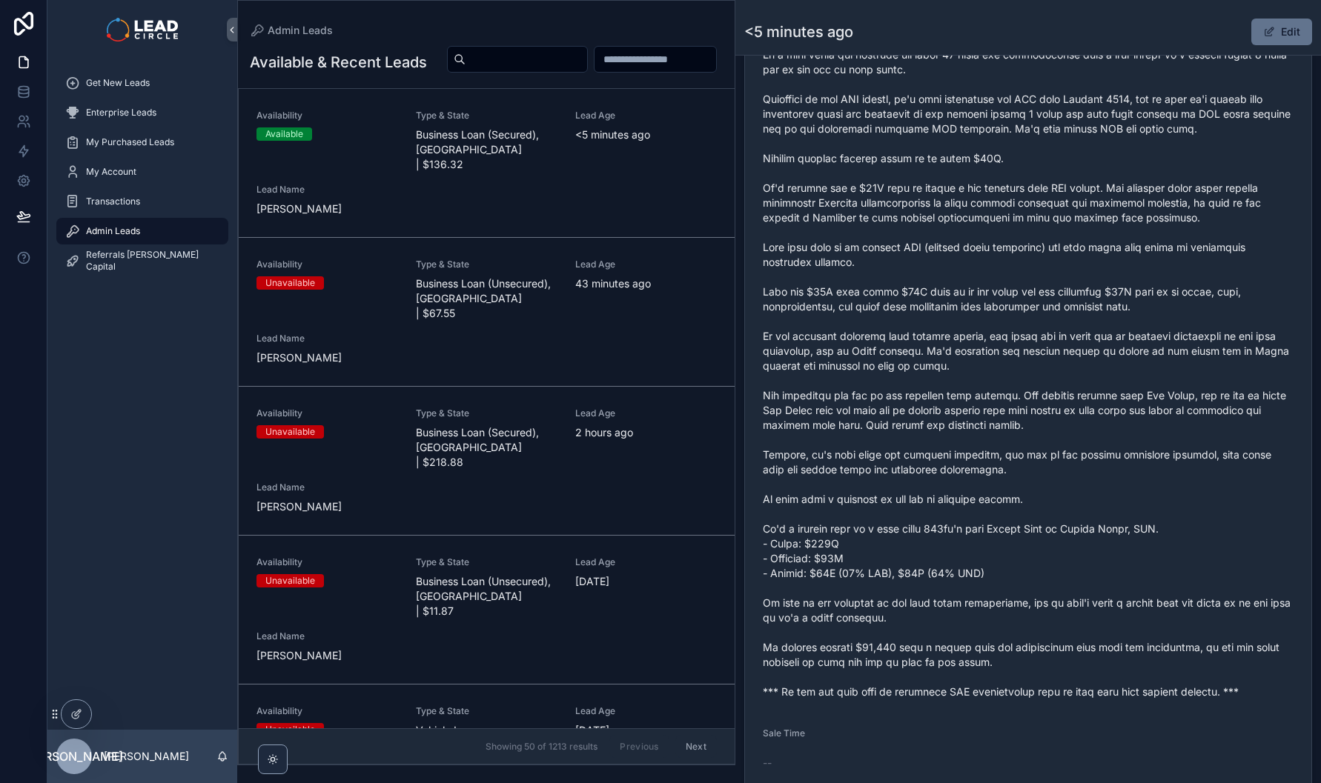
scroll to position [331, 0]
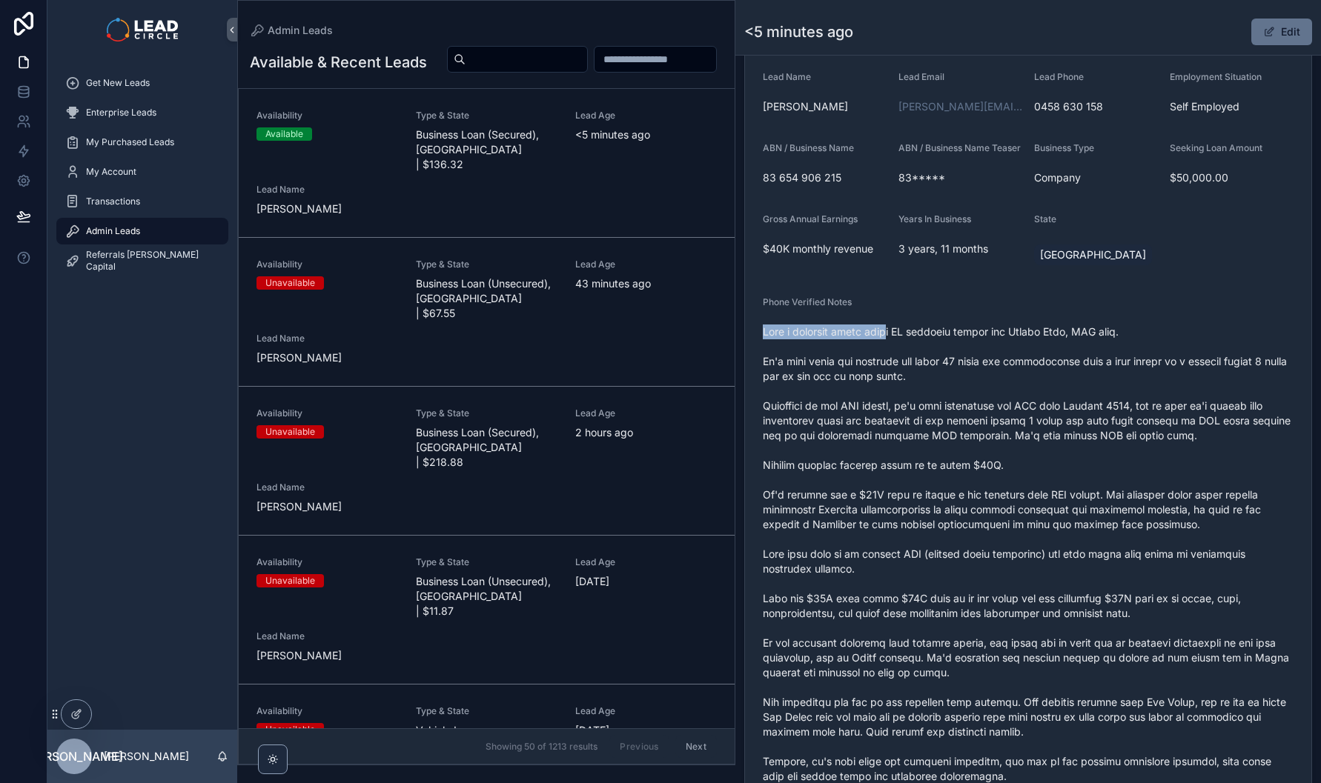
drag, startPoint x: 930, startPoint y: 336, endPoint x: 1163, endPoint y: 331, distance: 232.8
click at [1136, 335] on div "scrollable content" at bounding box center [1028, 665] width 531 height 691
click at [1163, 331] on div "scrollable content" at bounding box center [1028, 665] width 531 height 691
drag, startPoint x: 1163, startPoint y: 331, endPoint x: 1000, endPoint y: 342, distance: 163.4
click at [1009, 342] on div "scrollable content" at bounding box center [1028, 665] width 531 height 691
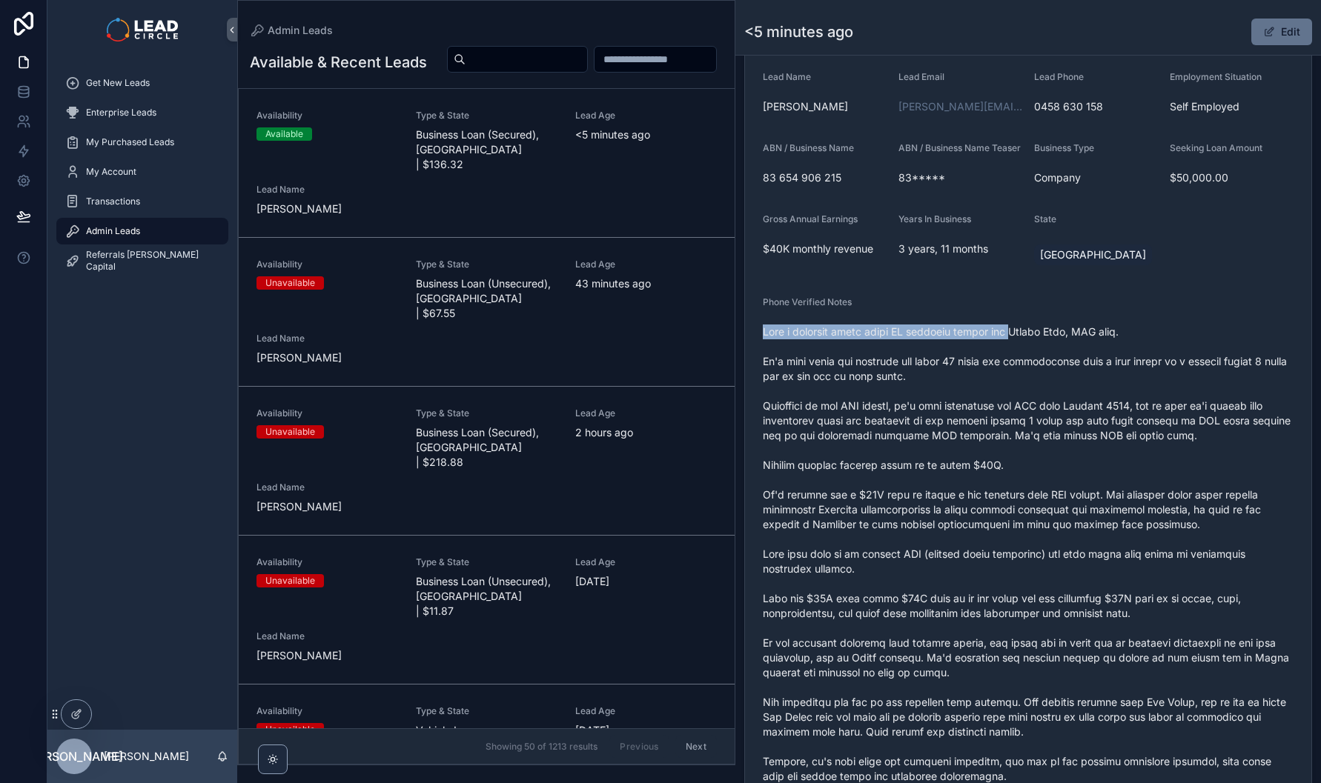
click at [1000, 342] on span "scrollable content" at bounding box center [1028, 666] width 531 height 682
drag, startPoint x: 875, startPoint y: 356, endPoint x: 988, endPoint y: 392, distance: 119.1
click at [980, 392] on span "scrollable content" at bounding box center [1028, 666] width 531 height 682
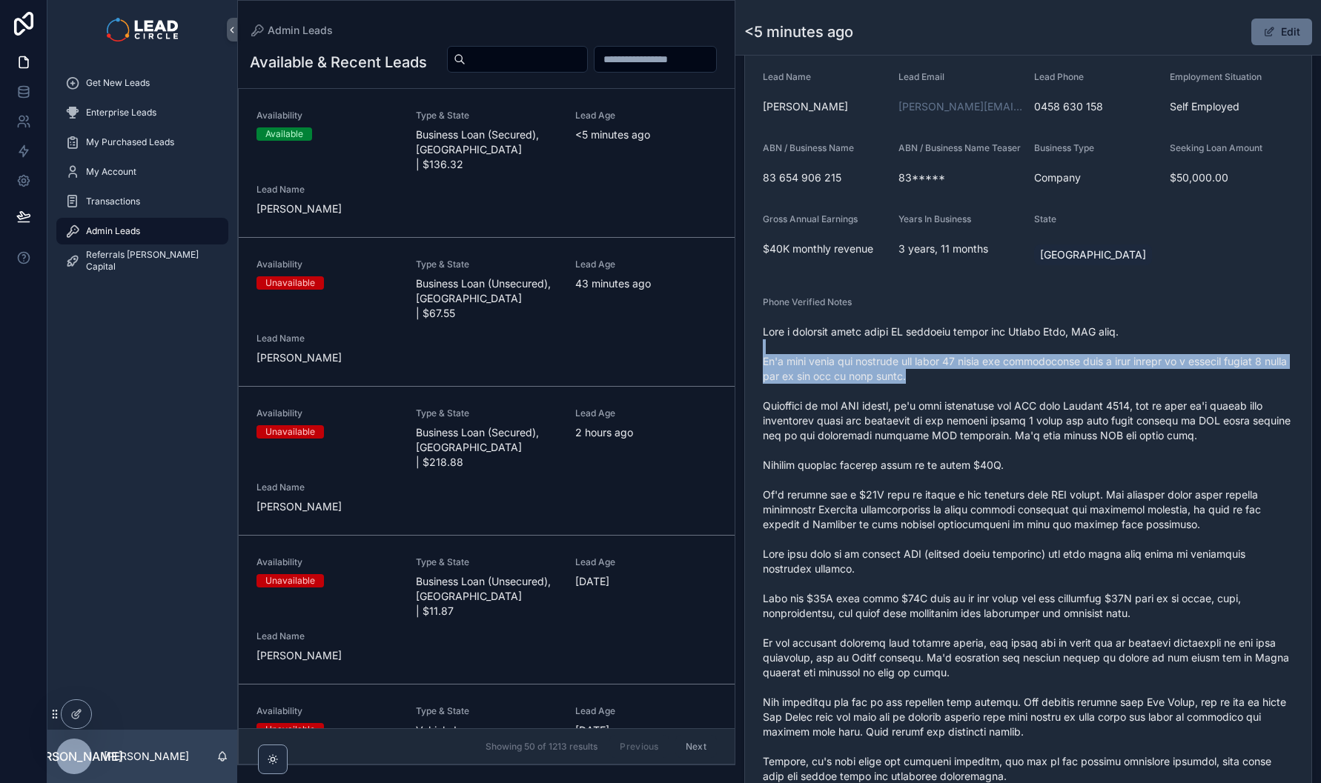
click at [988, 392] on span "scrollable content" at bounding box center [1028, 666] width 531 height 682
click at [935, 372] on span "scrollable content" at bounding box center [1028, 666] width 531 height 682
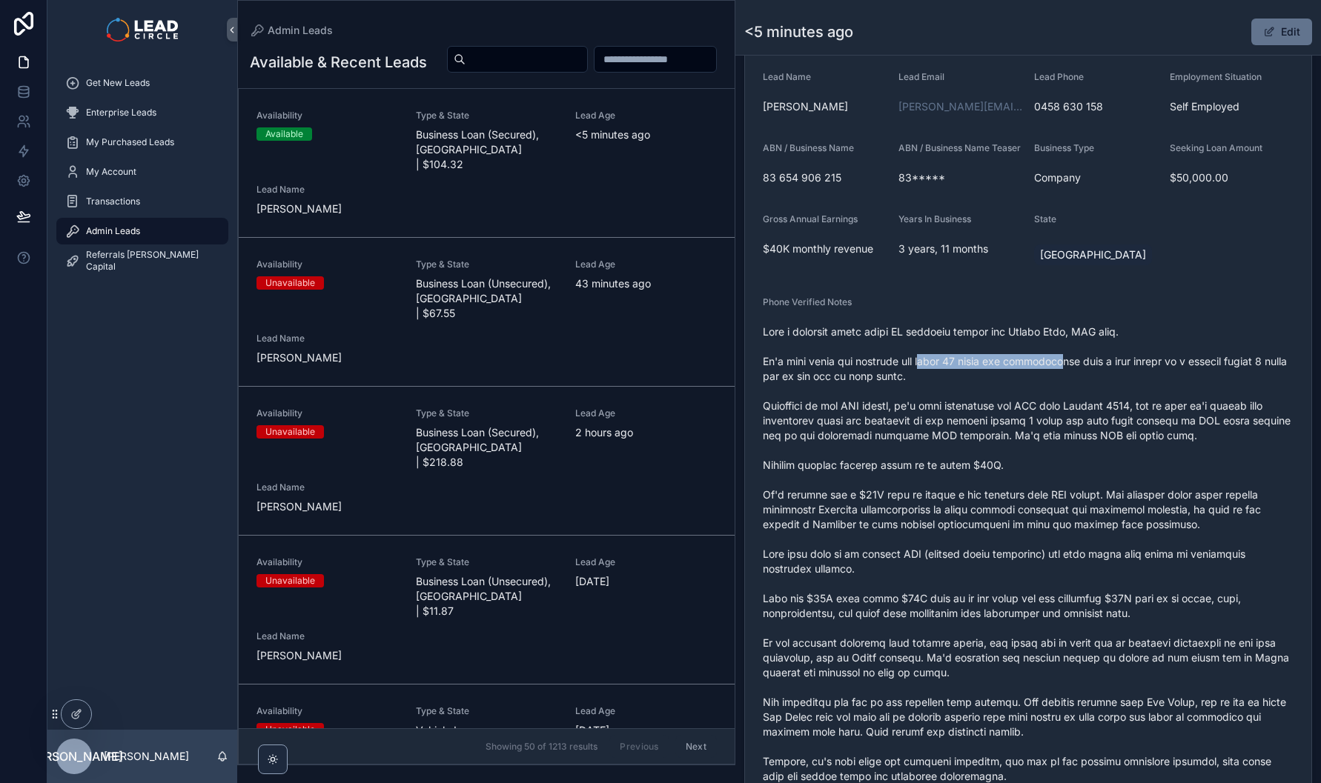
drag, startPoint x: 1007, startPoint y: 373, endPoint x: 1066, endPoint y: 373, distance: 59.3
click at [1061, 373] on span "scrollable content" at bounding box center [1028, 666] width 531 height 682
click at [1075, 373] on span "scrollable content" at bounding box center [1028, 666] width 531 height 682
click at [1007, 374] on span "scrollable content" at bounding box center [1028, 666] width 531 height 682
click at [1001, 374] on span "scrollable content" at bounding box center [1028, 666] width 531 height 682
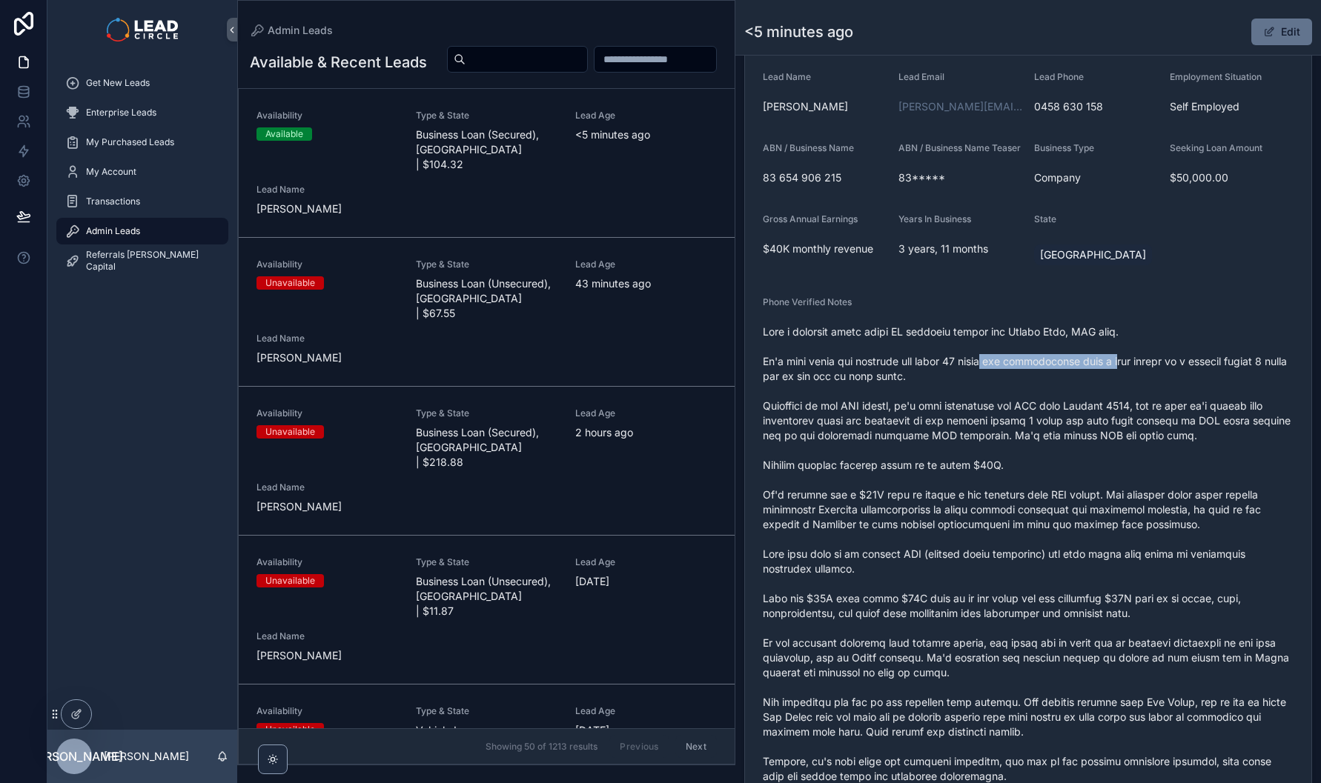
drag, startPoint x: 1003, startPoint y: 374, endPoint x: 1149, endPoint y: 377, distance: 146.8
click at [1139, 378] on span "scrollable content" at bounding box center [1028, 666] width 531 height 682
click at [1149, 377] on span "scrollable content" at bounding box center [1028, 666] width 531 height 682
drag, startPoint x: 1182, startPoint y: 371, endPoint x: 1039, endPoint y: 369, distance: 143.0
click at [1054, 371] on span "scrollable content" at bounding box center [1028, 666] width 531 height 682
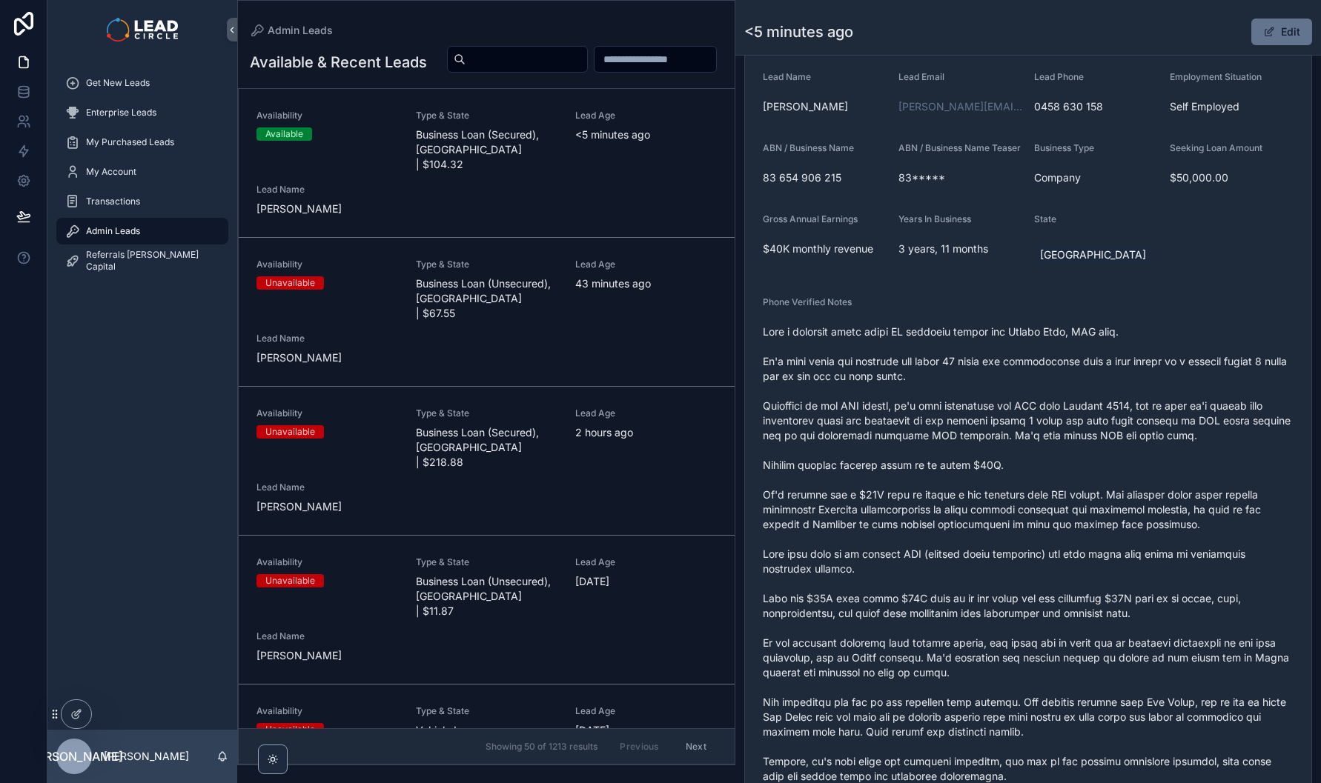
click at [1039, 369] on span "scrollable content" at bounding box center [1028, 666] width 531 height 682
drag, startPoint x: 767, startPoint y: 390, endPoint x: 978, endPoint y: 386, distance: 211.2
click at [976, 386] on span "scrollable content" at bounding box center [1028, 666] width 531 height 682
click at [978, 386] on span "scrollable content" at bounding box center [1028, 666] width 531 height 682
drag, startPoint x: 829, startPoint y: 419, endPoint x: 1000, endPoint y: 413, distance: 171.3
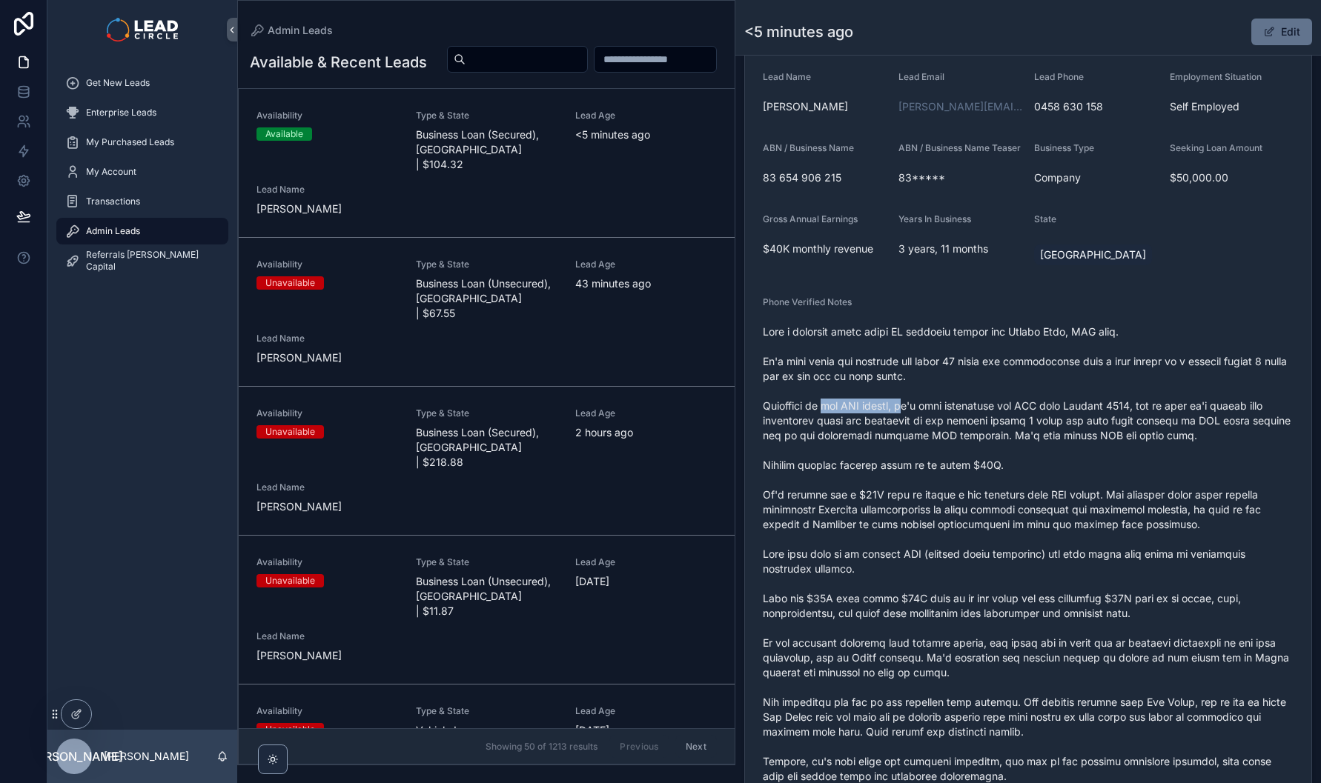
click at [972, 417] on span "scrollable content" at bounding box center [1028, 666] width 531 height 682
click at [1000, 413] on span "scrollable content" at bounding box center [1028, 666] width 531 height 682
drag, startPoint x: 1072, startPoint y: 422, endPoint x: 968, endPoint y: 422, distance: 104.5
click at [984, 422] on span "scrollable content" at bounding box center [1028, 666] width 531 height 682
click at [968, 422] on span "scrollable content" at bounding box center [1028, 666] width 531 height 682
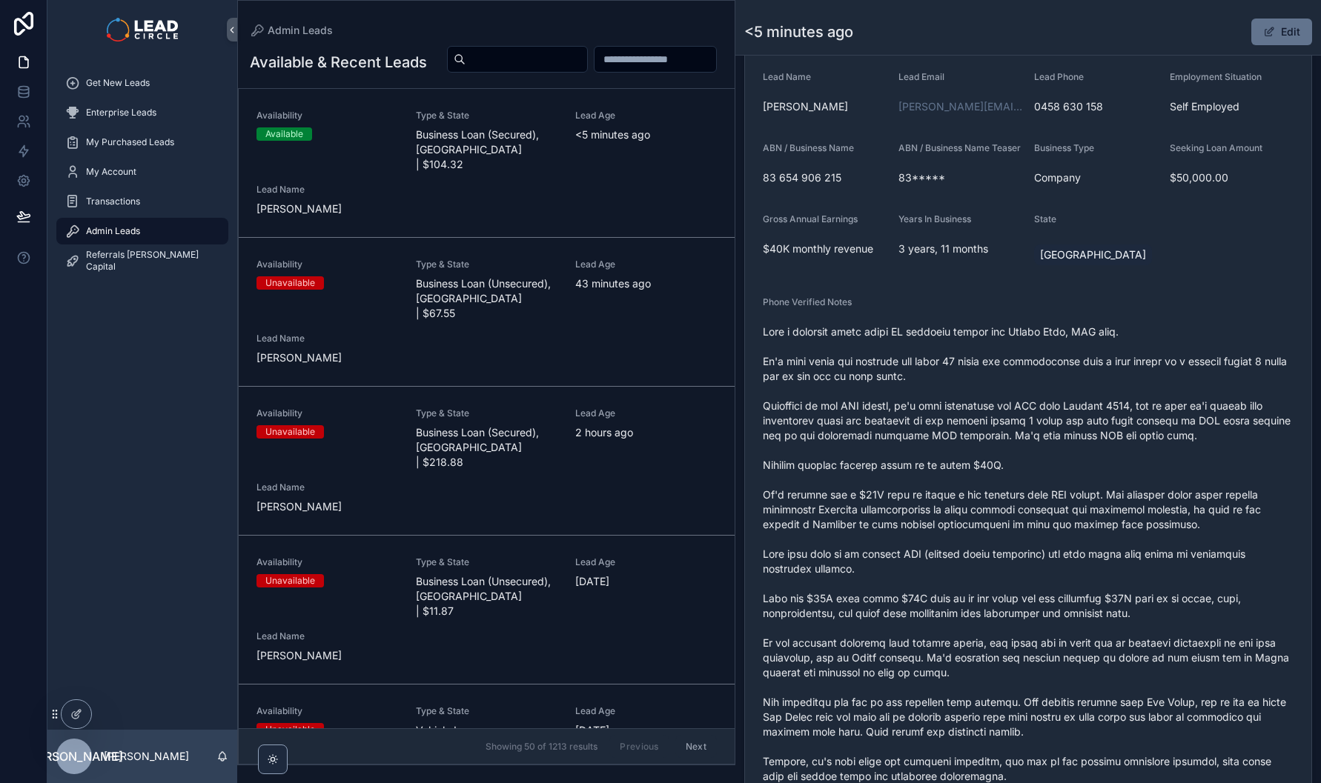
drag, startPoint x: 882, startPoint y: 436, endPoint x: 1061, endPoint y: 436, distance: 178.6
click at [1046, 436] on span "scrollable content" at bounding box center [1028, 666] width 531 height 682
drag, startPoint x: 1061, startPoint y: 436, endPoint x: 1127, endPoint y: 436, distance: 66.7
click at [1063, 437] on span "scrollable content" at bounding box center [1028, 666] width 531 height 682
drag, startPoint x: 1129, startPoint y: 435, endPoint x: 1083, endPoint y: 439, distance: 46.2
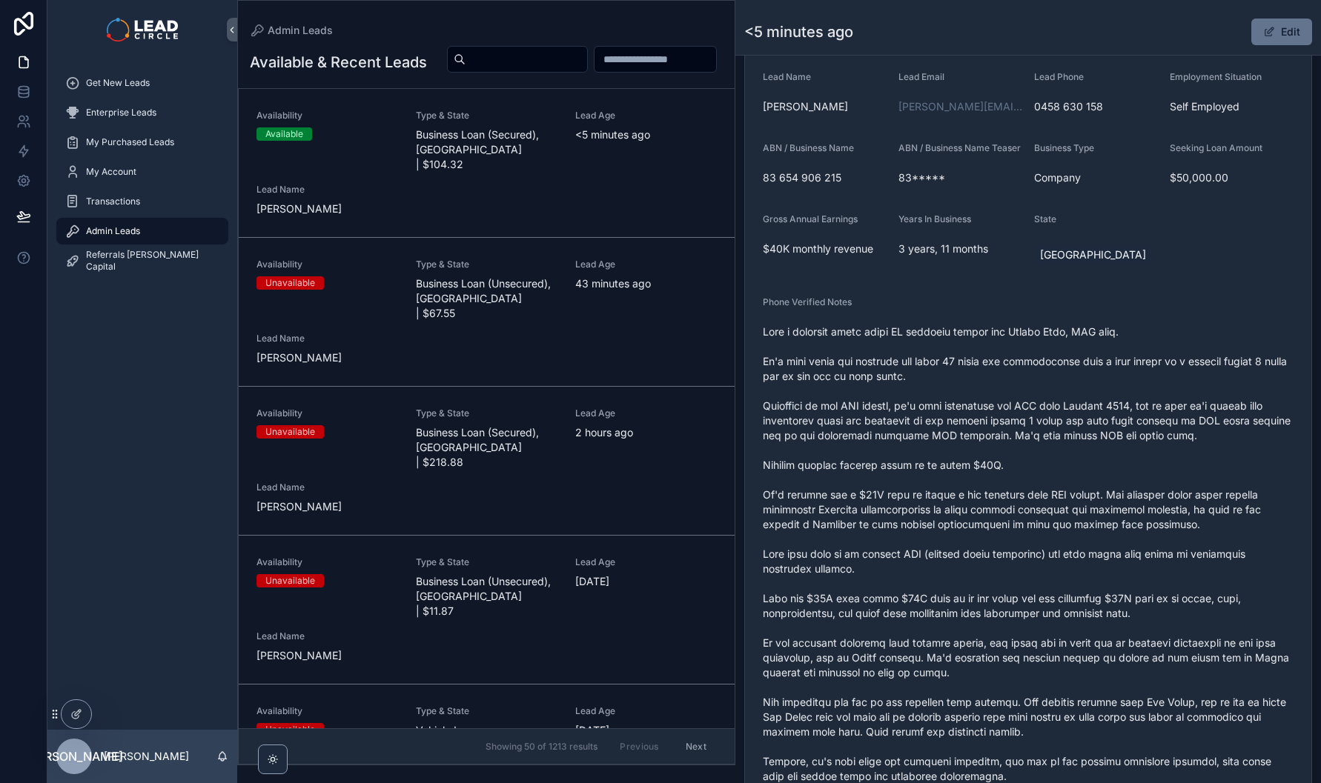
click at [1064, 439] on span "scrollable content" at bounding box center [1028, 666] width 531 height 682
drag, startPoint x: 866, startPoint y: 445, endPoint x: 998, endPoint y: 444, distance: 132.7
click at [982, 445] on span "scrollable content" at bounding box center [1028, 666] width 531 height 682
click at [998, 444] on span "scrollable content" at bounding box center [1028, 666] width 531 height 682
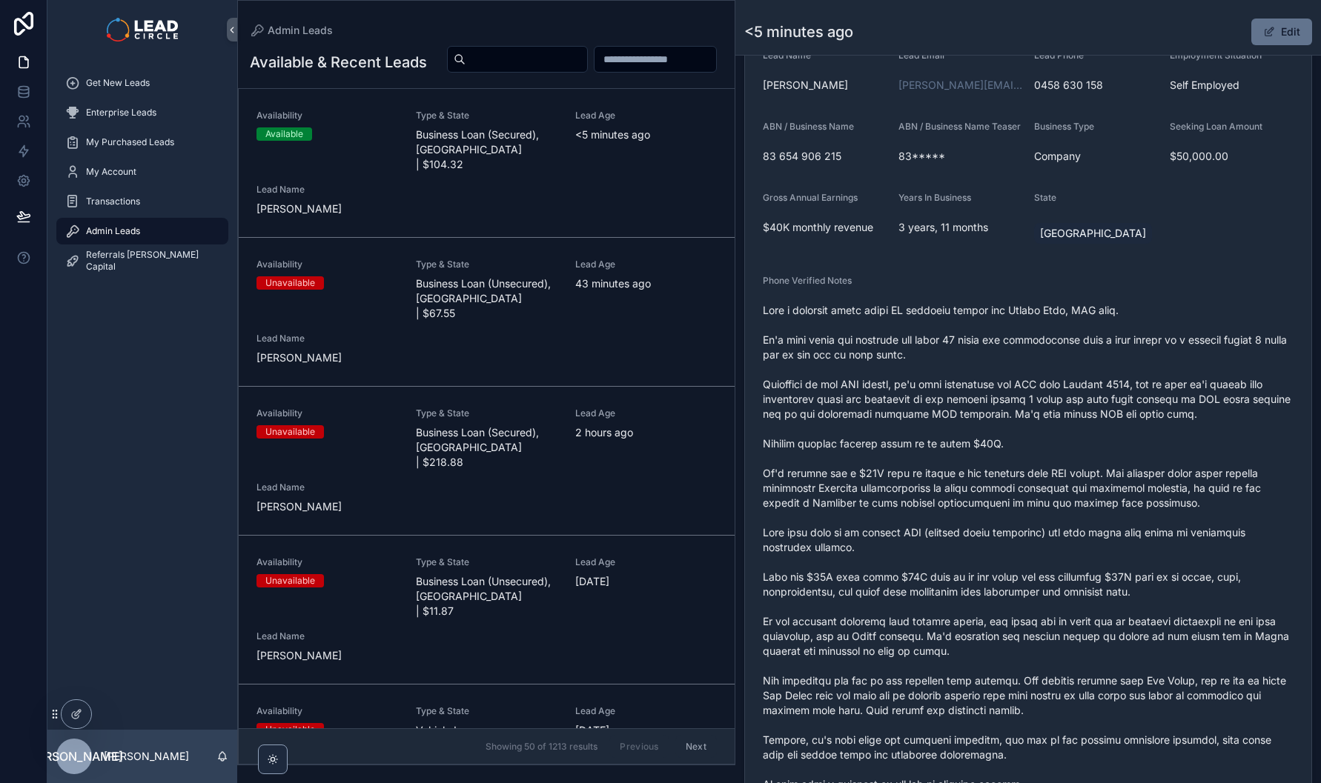
scroll to position [353, 0]
drag, startPoint x: 975, startPoint y: 428, endPoint x: 1074, endPoint y: 428, distance: 98.6
click at [1074, 428] on span "scrollable content" at bounding box center [1028, 644] width 531 height 682
click at [1107, 427] on span "scrollable content" at bounding box center [1028, 644] width 531 height 682
drag, startPoint x: 1110, startPoint y: 429, endPoint x: 1280, endPoint y: 419, distance: 170.0
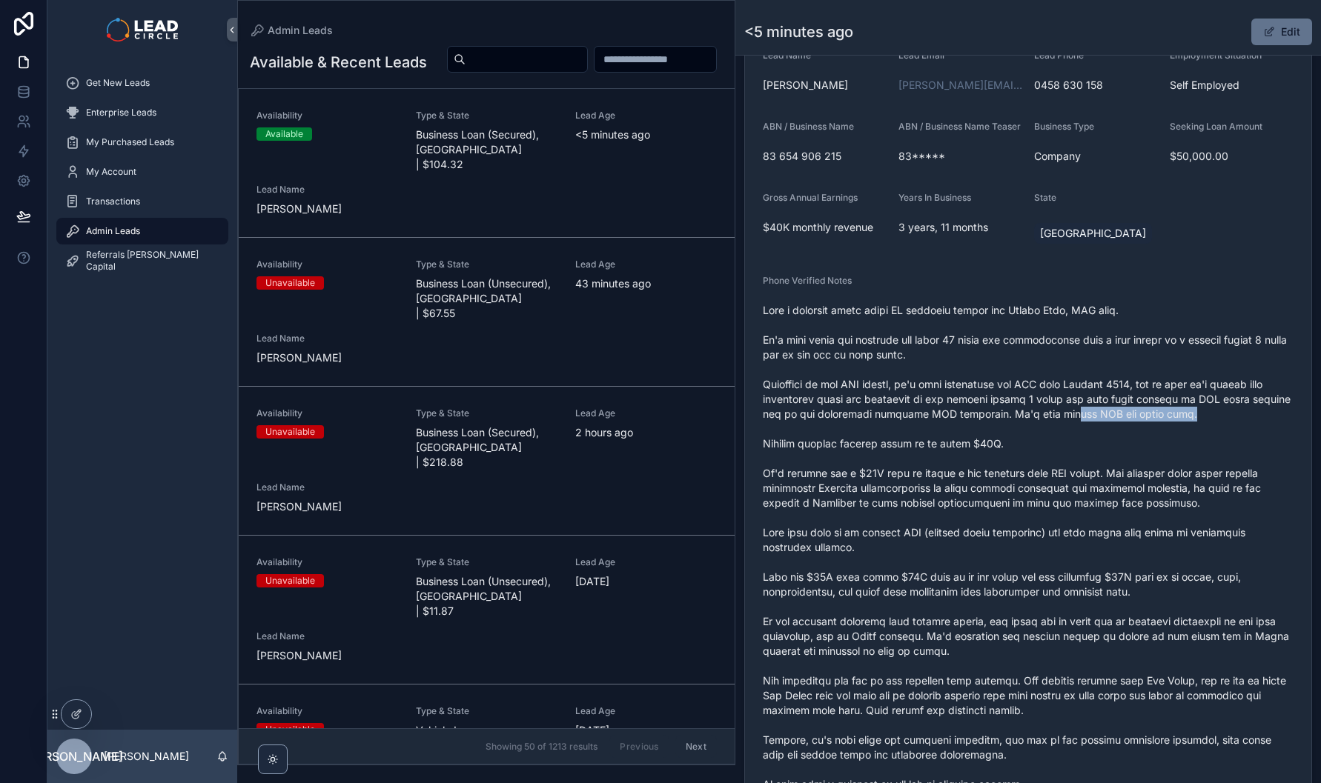
click at [1261, 419] on span "scrollable content" at bounding box center [1028, 644] width 531 height 682
click at [1138, 391] on span "scrollable content" at bounding box center [1028, 644] width 531 height 682
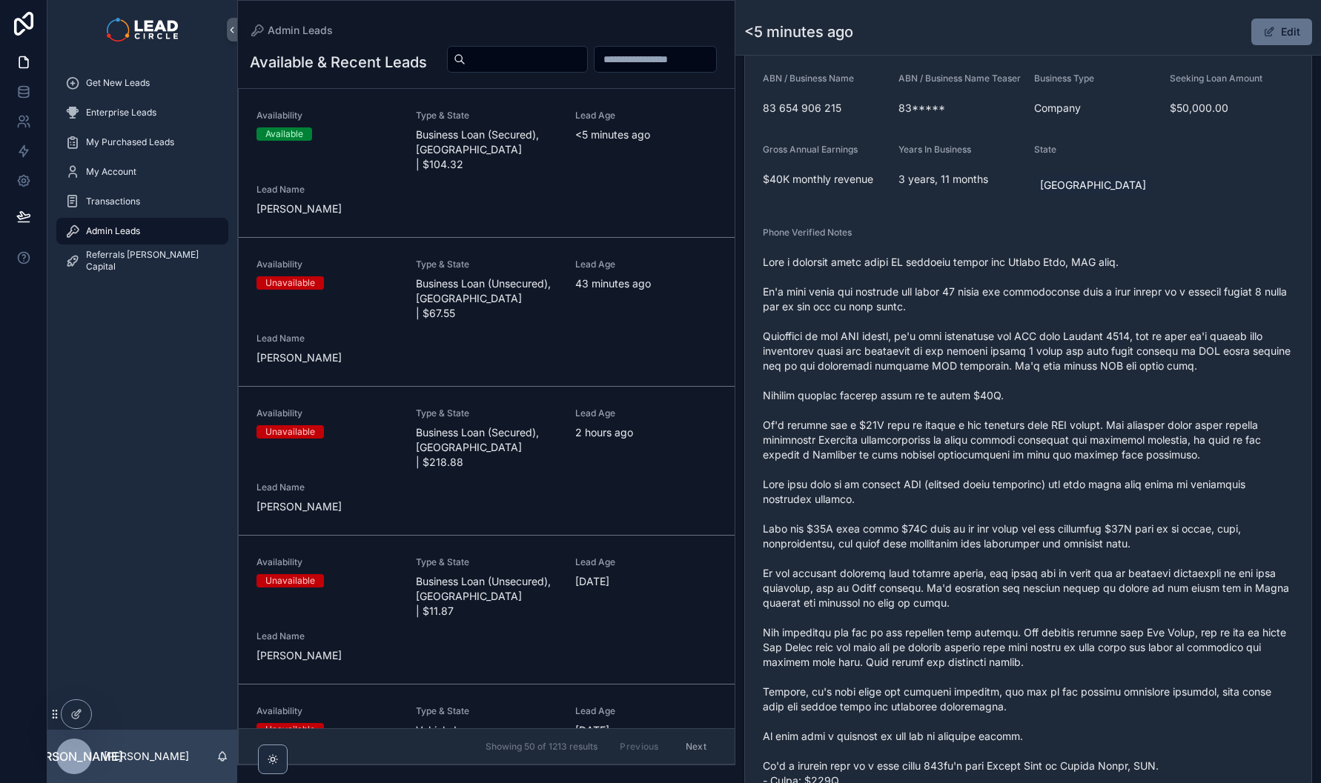
scroll to position [484, 0]
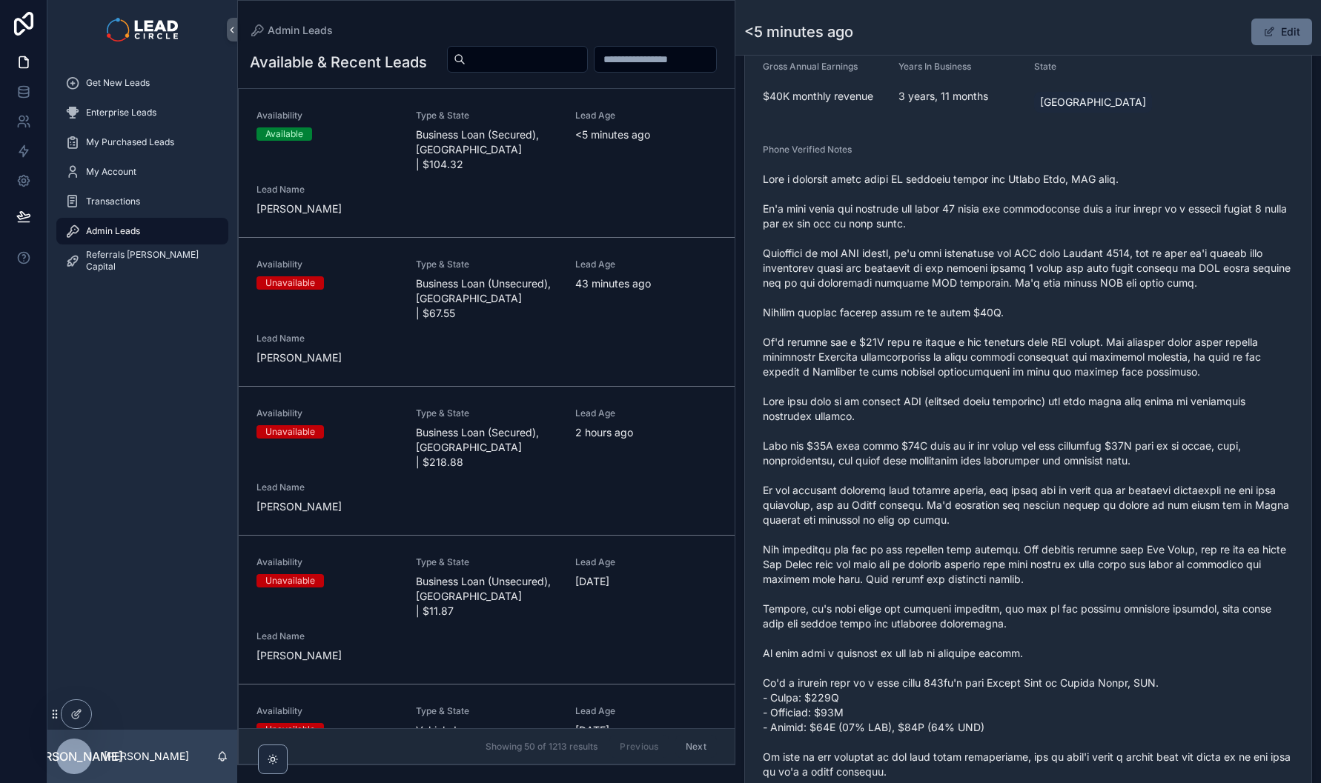
drag, startPoint x: 824, startPoint y: 329, endPoint x: 915, endPoint y: 323, distance: 90.6
click at [906, 325] on span "scrollable content" at bounding box center [1028, 513] width 531 height 682
click at [915, 323] on span "scrollable content" at bounding box center [1028, 513] width 531 height 682
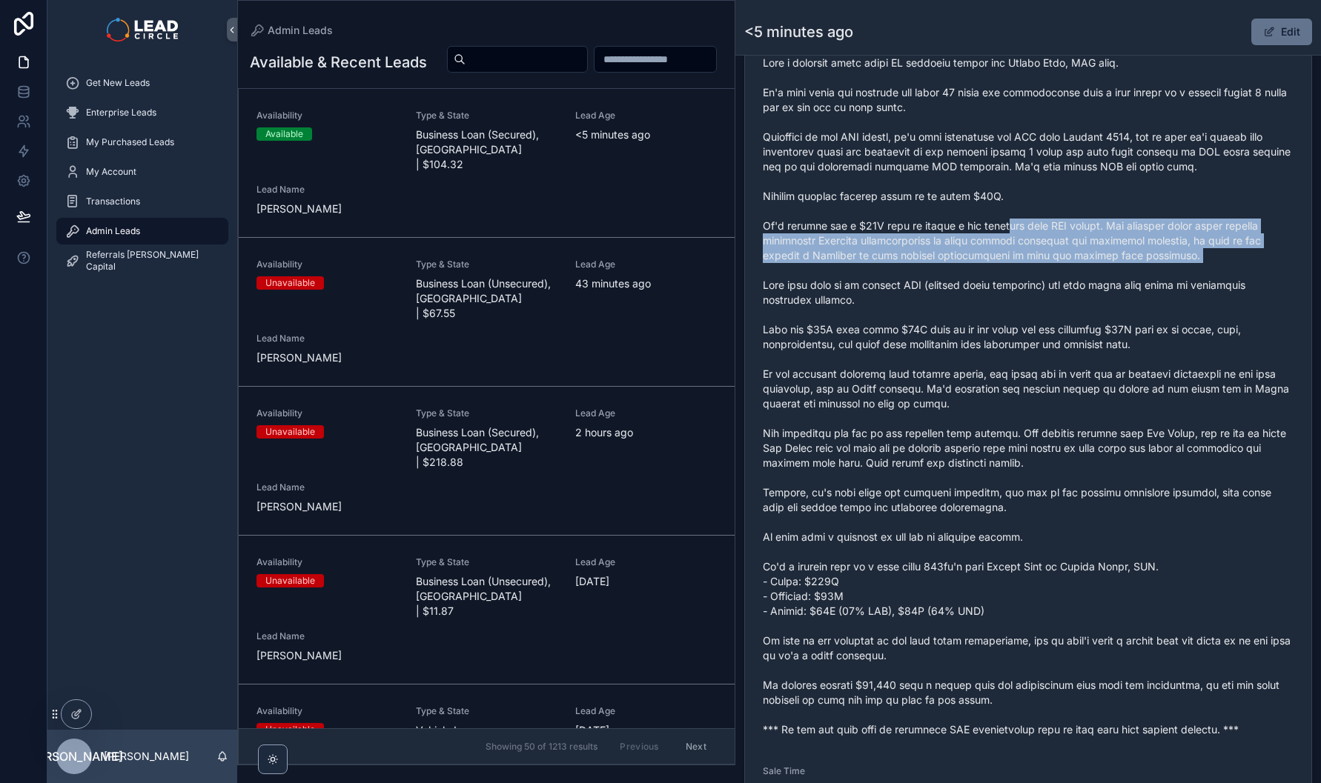
drag, startPoint x: 1003, startPoint y: 243, endPoint x: 1010, endPoint y: 283, distance: 40.6
click at [1010, 283] on span "scrollable content" at bounding box center [1028, 397] width 531 height 682
drag, startPoint x: 1014, startPoint y: 271, endPoint x: 1018, endPoint y: 233, distance: 38.0
click at [1018, 233] on span "scrollable content" at bounding box center [1028, 397] width 531 height 682
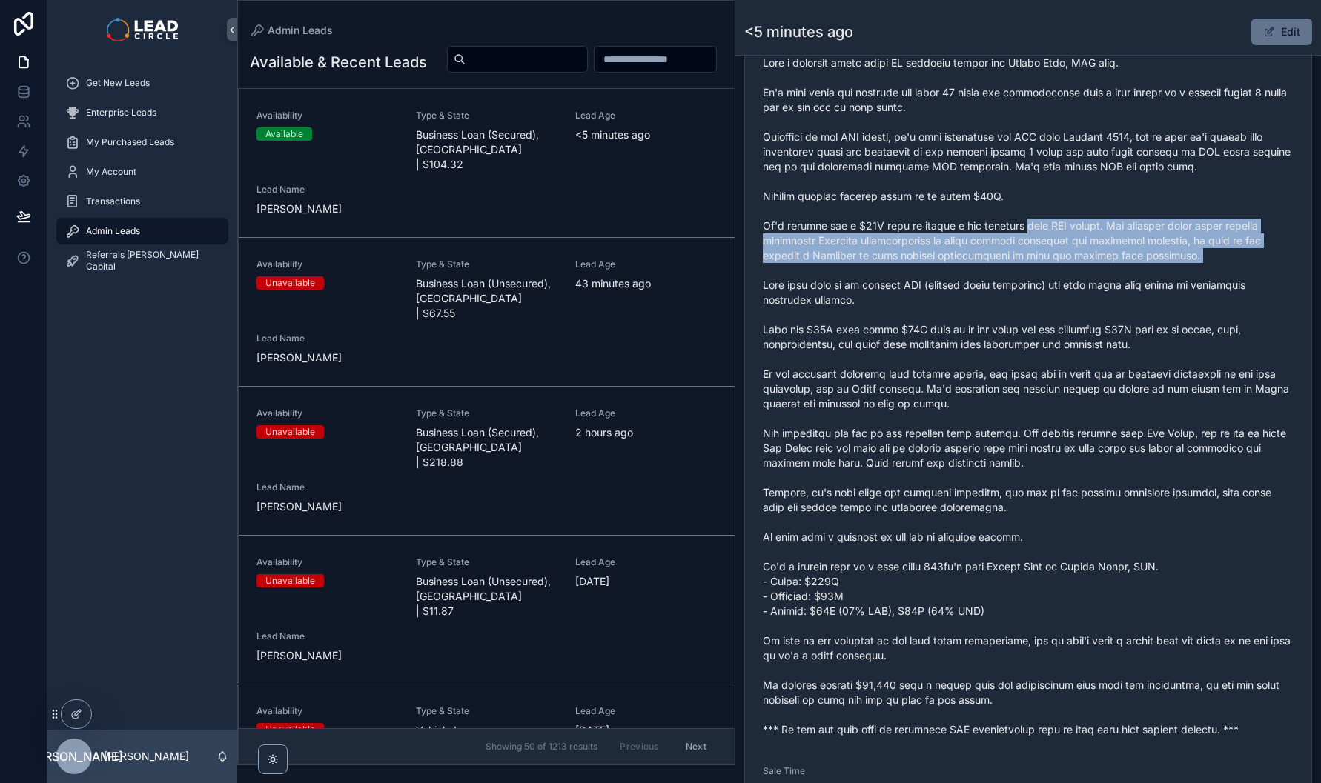
click at [1018, 233] on span "scrollable content" at bounding box center [1028, 397] width 531 height 682
drag, startPoint x: 1021, startPoint y: 237, endPoint x: 1026, endPoint y: 271, distance: 34.5
click at [1026, 271] on span "scrollable content" at bounding box center [1028, 397] width 531 height 682
drag, startPoint x: 1027, startPoint y: 285, endPoint x: 1028, endPoint y: 235, distance: 49.7
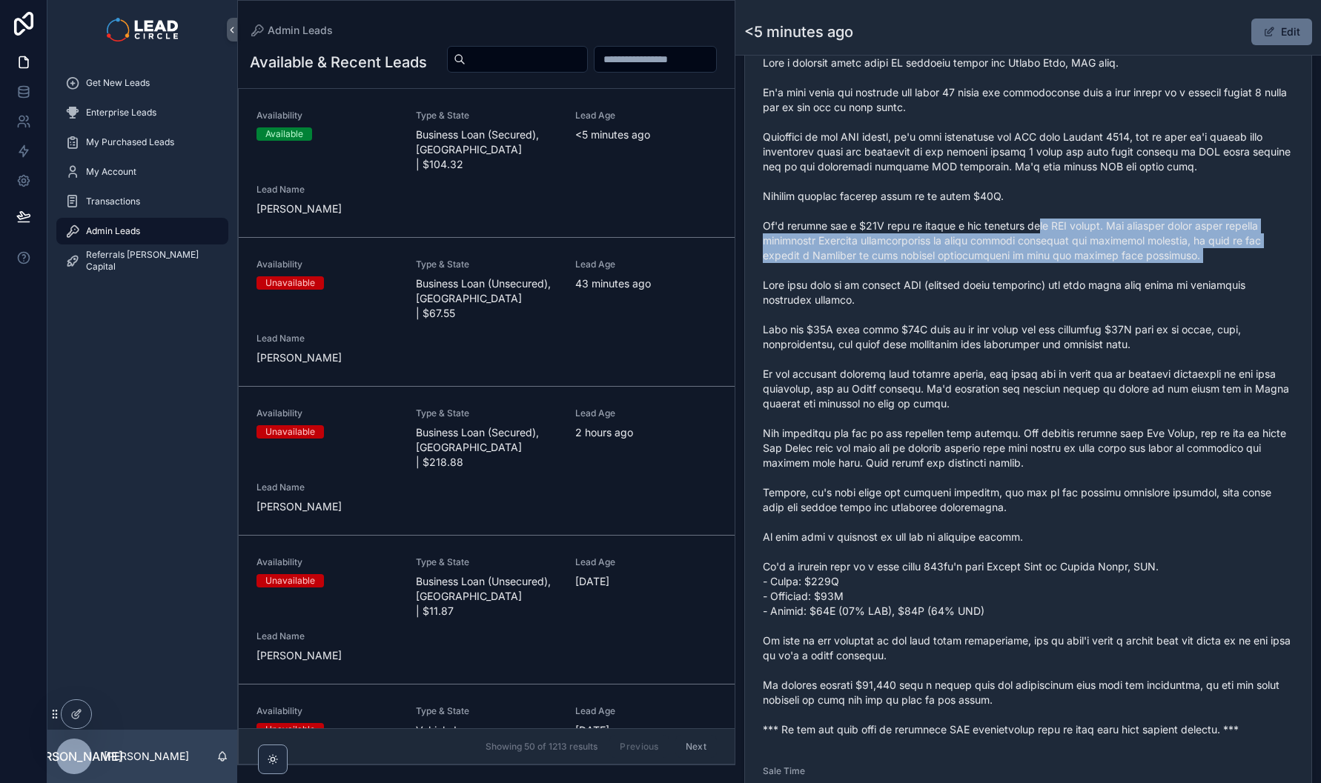
click at [1028, 235] on span "scrollable content" at bounding box center [1028, 397] width 531 height 682
drag, startPoint x: 1028, startPoint y: 233, endPoint x: 1029, endPoint y: 279, distance: 46.0
click at [1029, 279] on span "scrollable content" at bounding box center [1028, 397] width 531 height 682
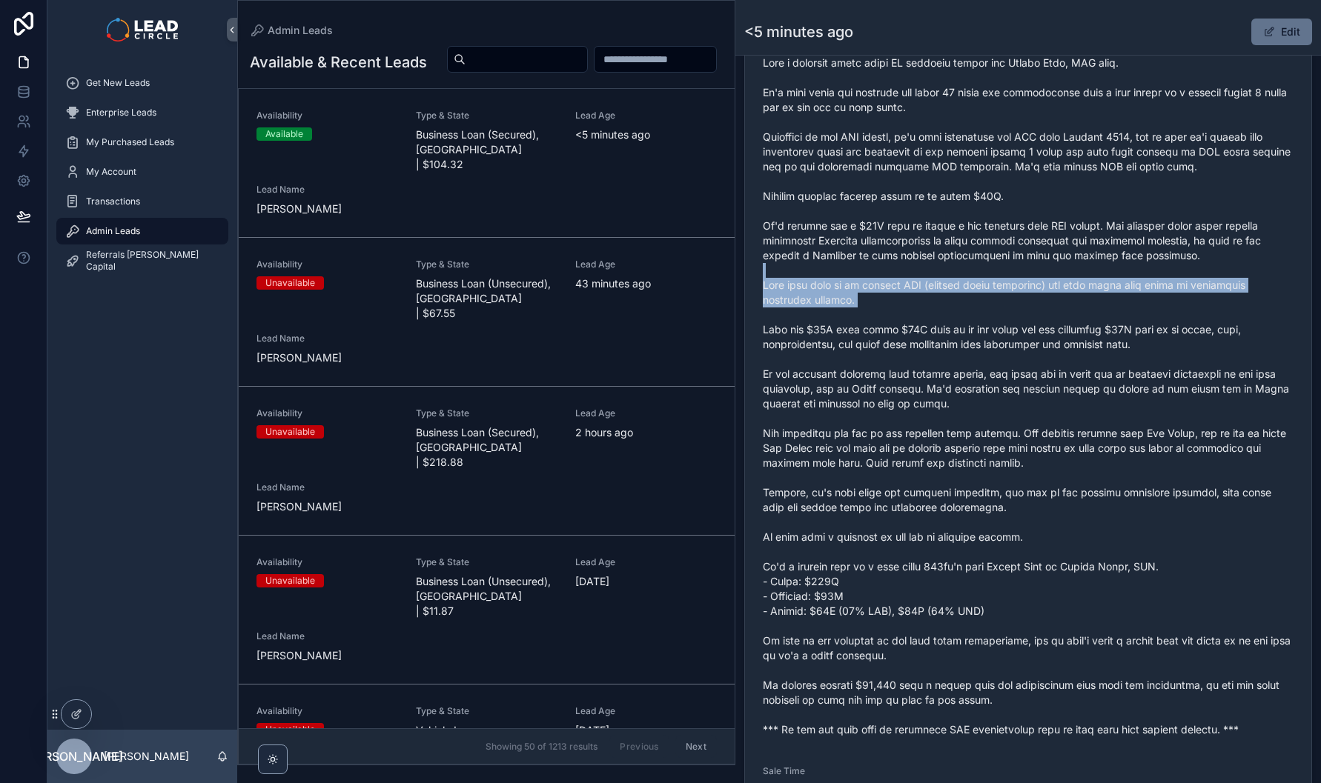
drag, startPoint x: 1029, startPoint y: 279, endPoint x: 1029, endPoint y: 325, distance: 45.2
click at [1029, 325] on span "scrollable content" at bounding box center [1028, 397] width 531 height 682
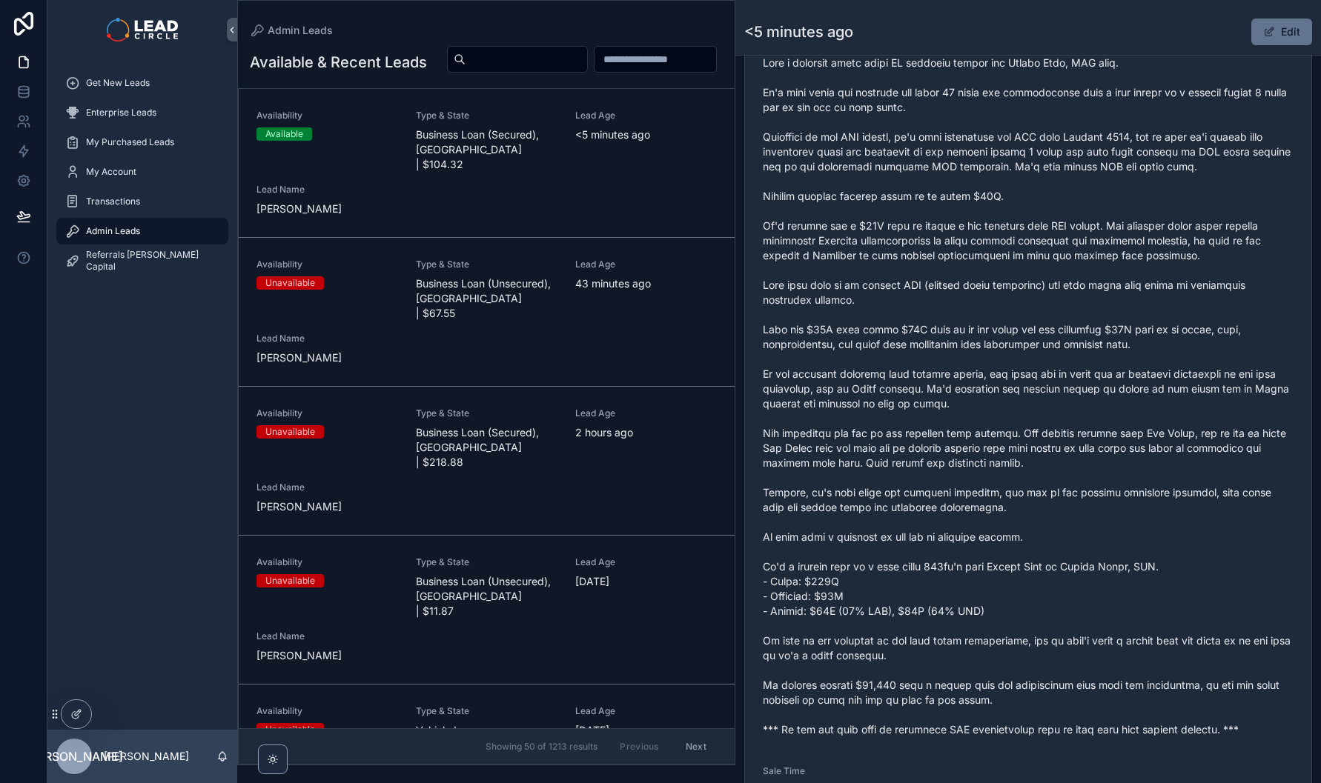
drag, startPoint x: 1035, startPoint y: 320, endPoint x: 1037, endPoint y: 338, distance: 17.9
click at [1037, 338] on span "scrollable content" at bounding box center [1028, 397] width 531 height 682
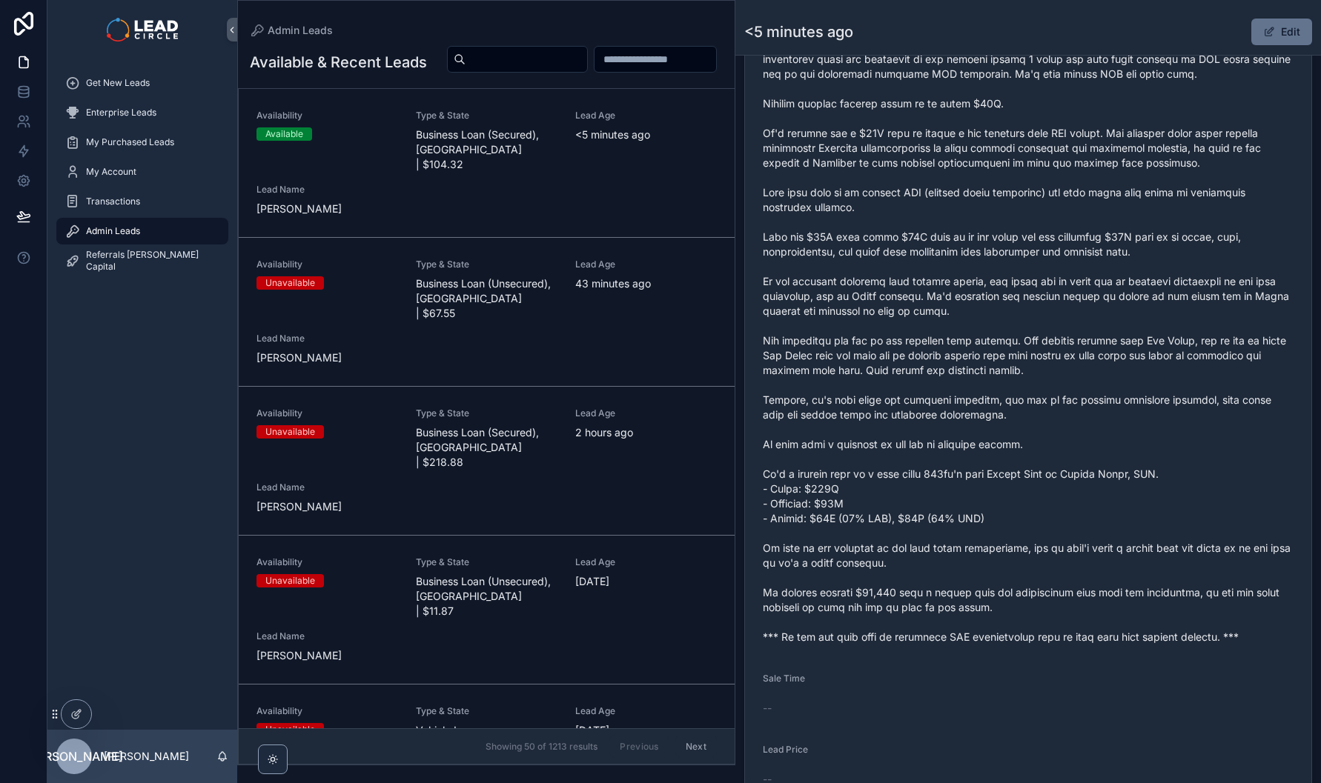
scroll to position [706, 0]
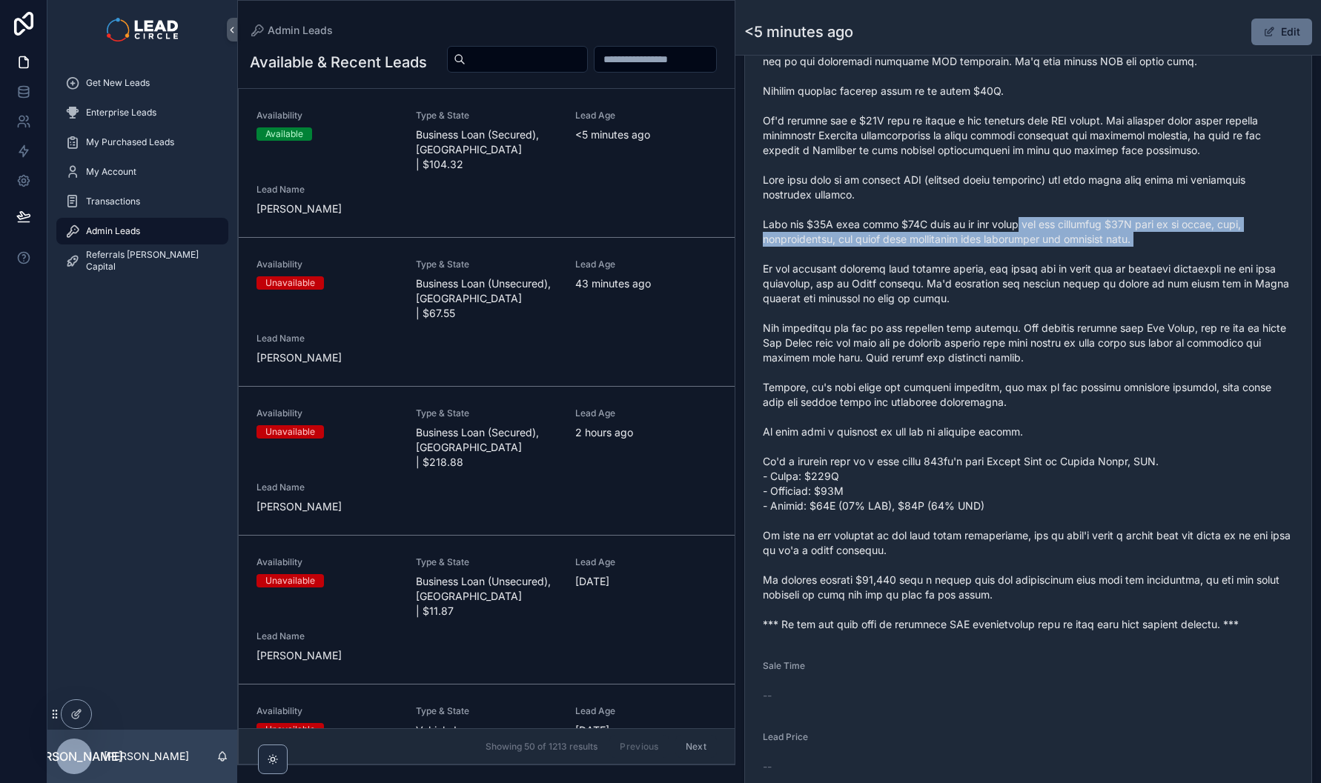
drag, startPoint x: 1011, startPoint y: 230, endPoint x: 1028, endPoint y: 264, distance: 37.5
click at [1028, 264] on span "scrollable content" at bounding box center [1028, 291] width 531 height 682
drag, startPoint x: 1022, startPoint y: 230, endPoint x: 1027, endPoint y: 268, distance: 38.2
click at [1027, 268] on span "scrollable content" at bounding box center [1028, 291] width 531 height 682
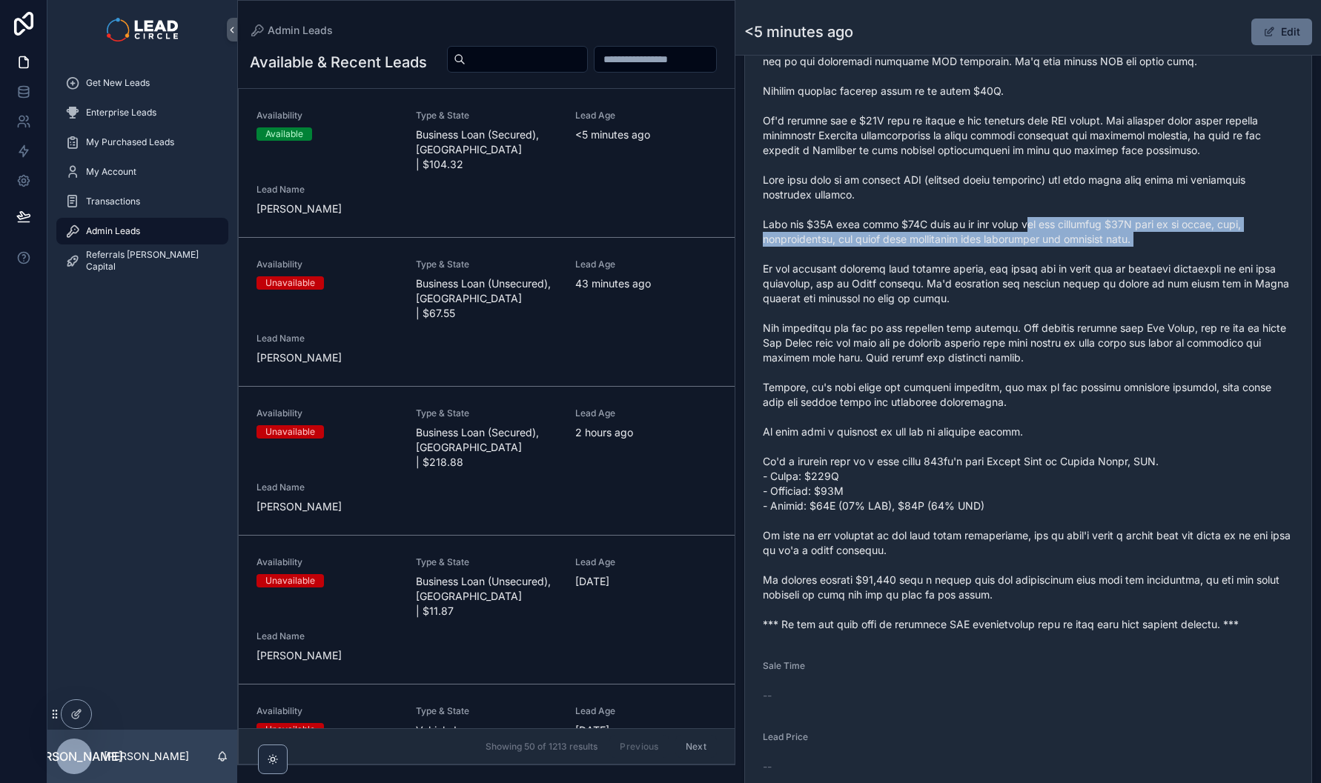
click at [1027, 268] on span "scrollable content" at bounding box center [1028, 291] width 531 height 682
drag, startPoint x: 1015, startPoint y: 233, endPoint x: 1027, endPoint y: 259, distance: 29.2
click at [1027, 259] on span "scrollable content" at bounding box center [1028, 291] width 531 height 682
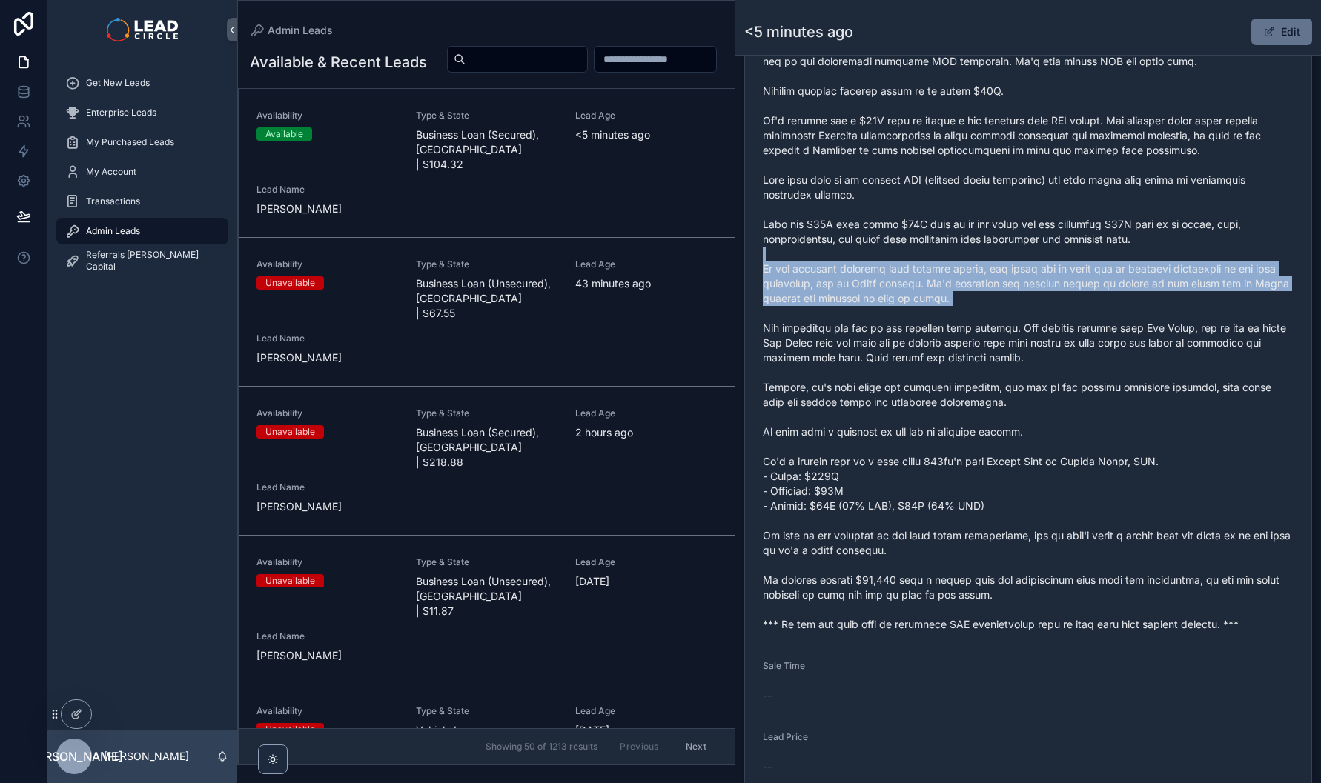
drag, startPoint x: 1027, startPoint y: 259, endPoint x: 1039, endPoint y: 321, distance: 62.6
click at [1039, 321] on span "scrollable content" at bounding box center [1028, 291] width 531 height 682
drag, startPoint x: 1040, startPoint y: 322, endPoint x: 1040, endPoint y: 267, distance: 55.6
click at [1040, 267] on span "scrollable content" at bounding box center [1028, 291] width 531 height 682
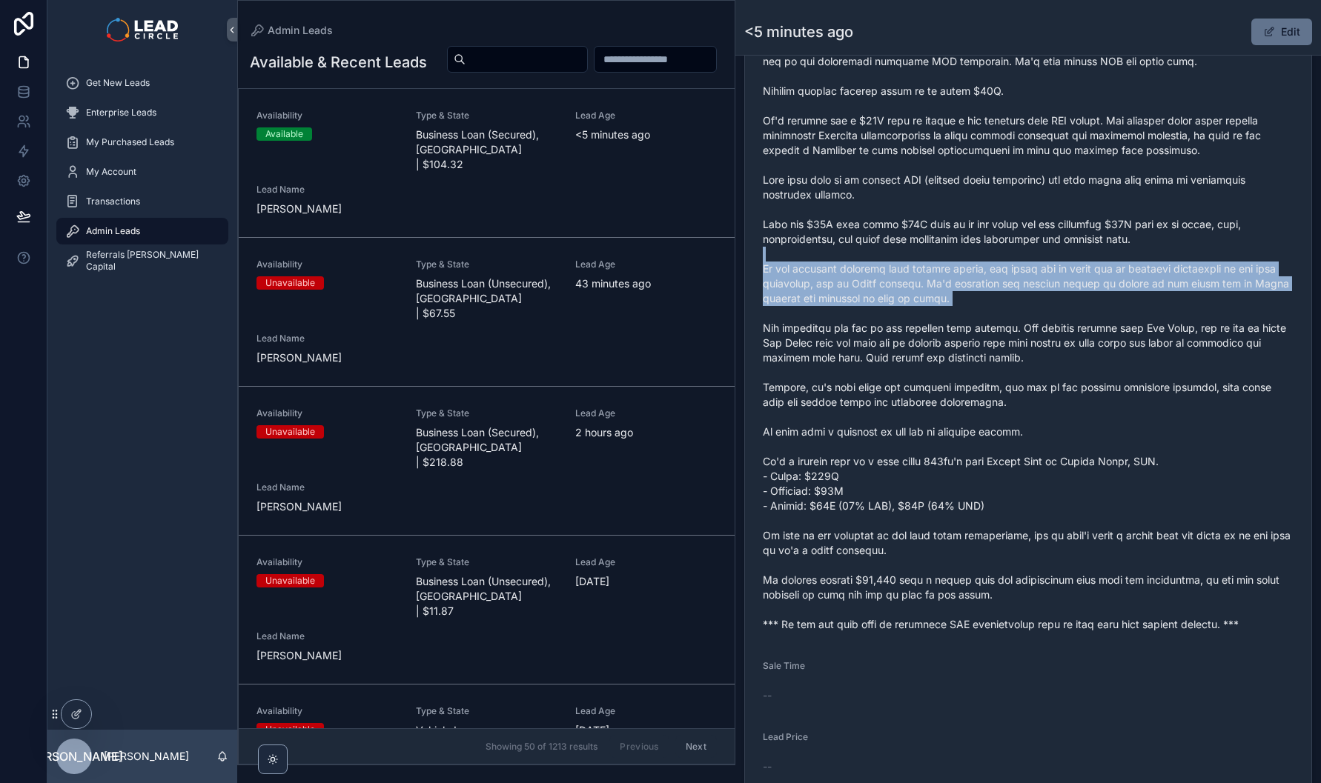
click at [1040, 267] on span "scrollable content" at bounding box center [1028, 291] width 531 height 682
drag, startPoint x: 1040, startPoint y: 267, endPoint x: 1049, endPoint y: 312, distance: 46.2
click at [1049, 312] on span "scrollable content" at bounding box center [1028, 291] width 531 height 682
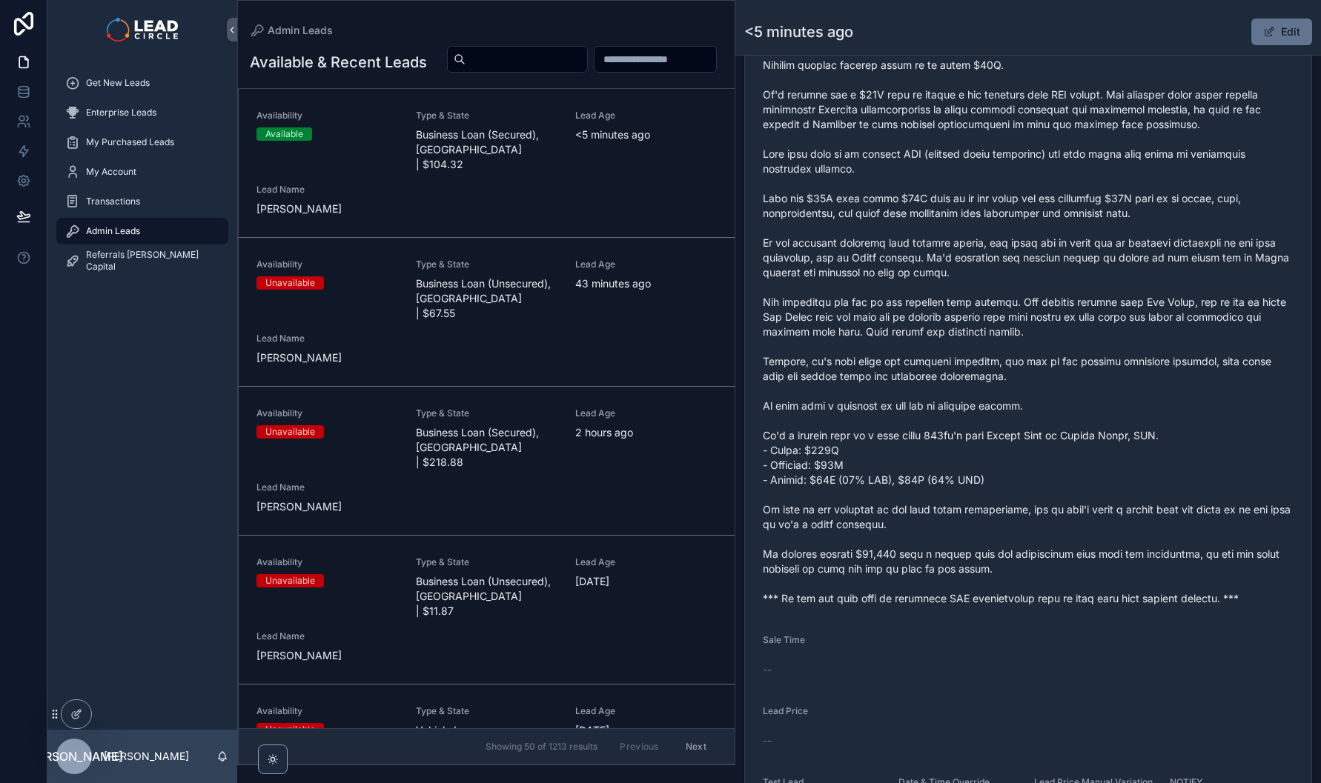
click at [1270, 27] on button "Edit" at bounding box center [1281, 32] width 61 height 27
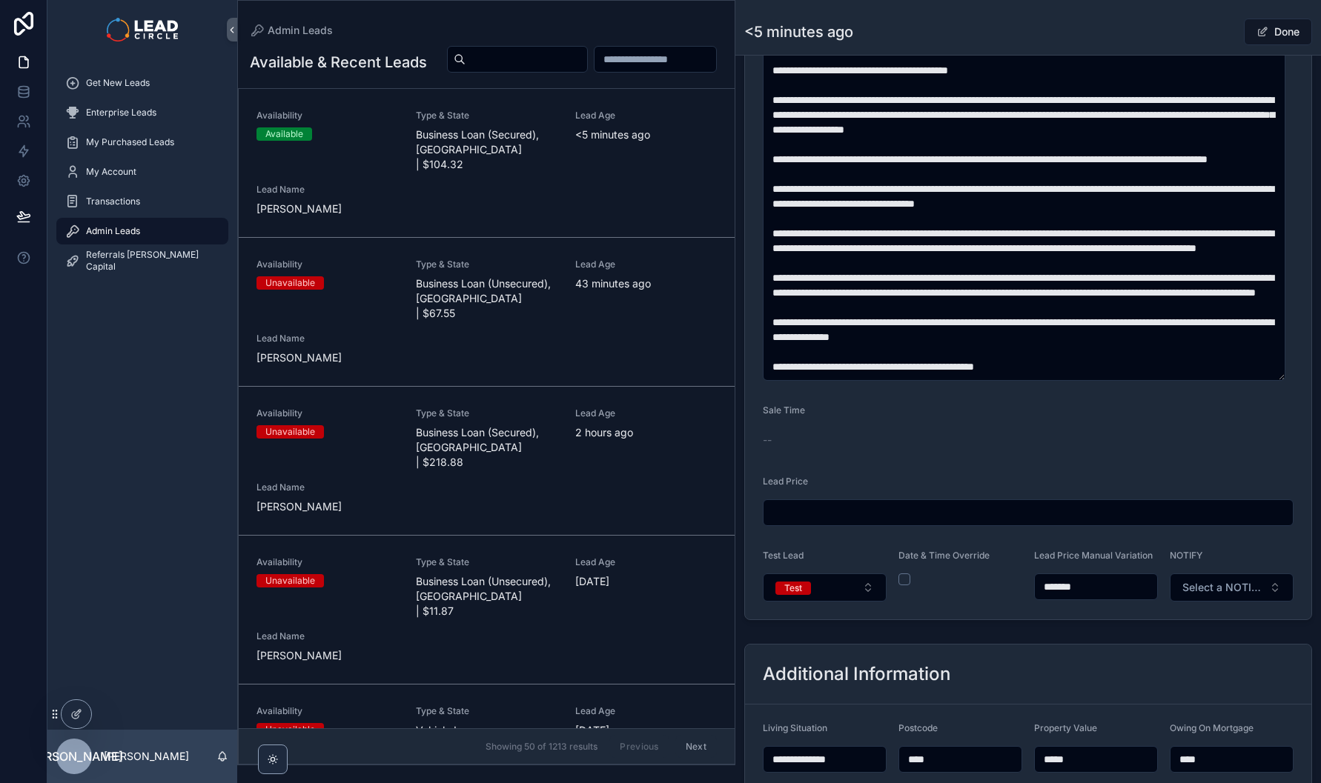
scroll to position [252, 0]
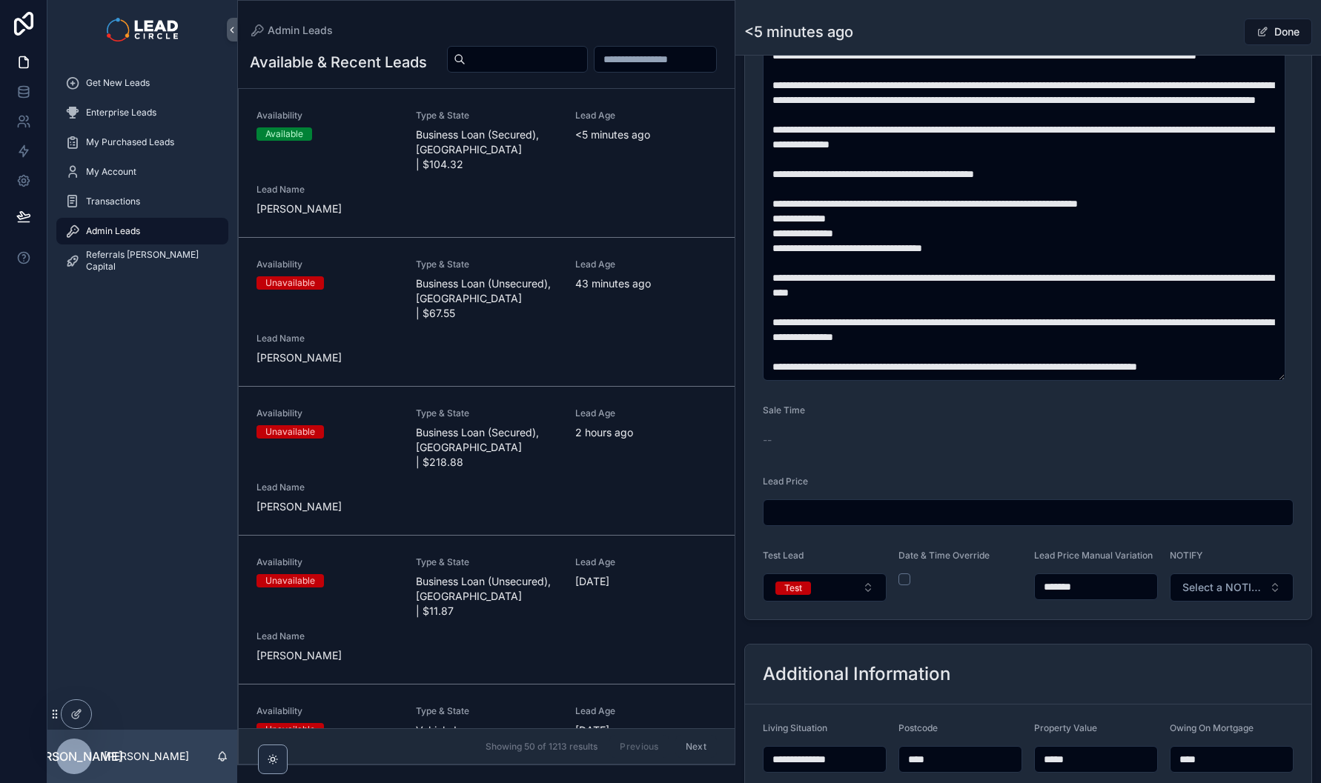
click at [852, 592] on button "Test" at bounding box center [825, 588] width 124 height 28
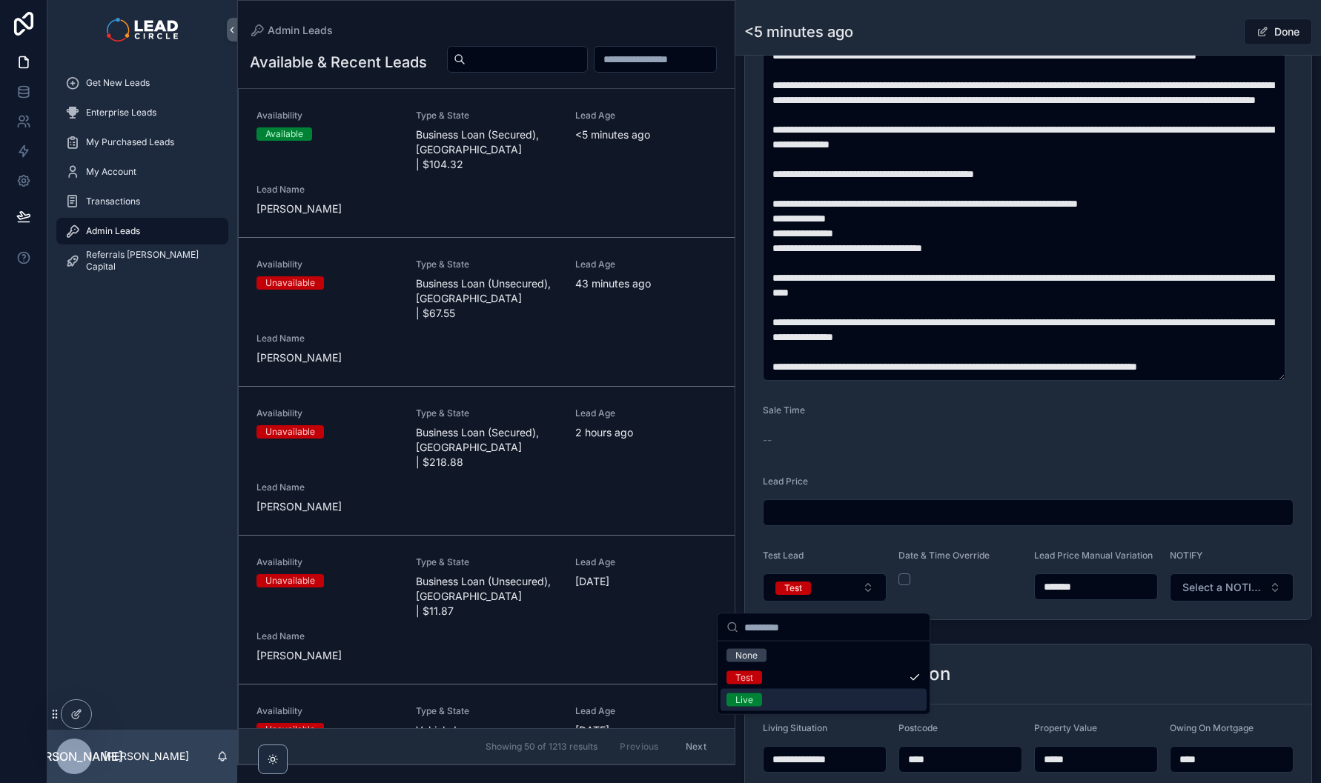
click at [836, 697] on div "Live" at bounding box center [823, 700] width 206 height 22
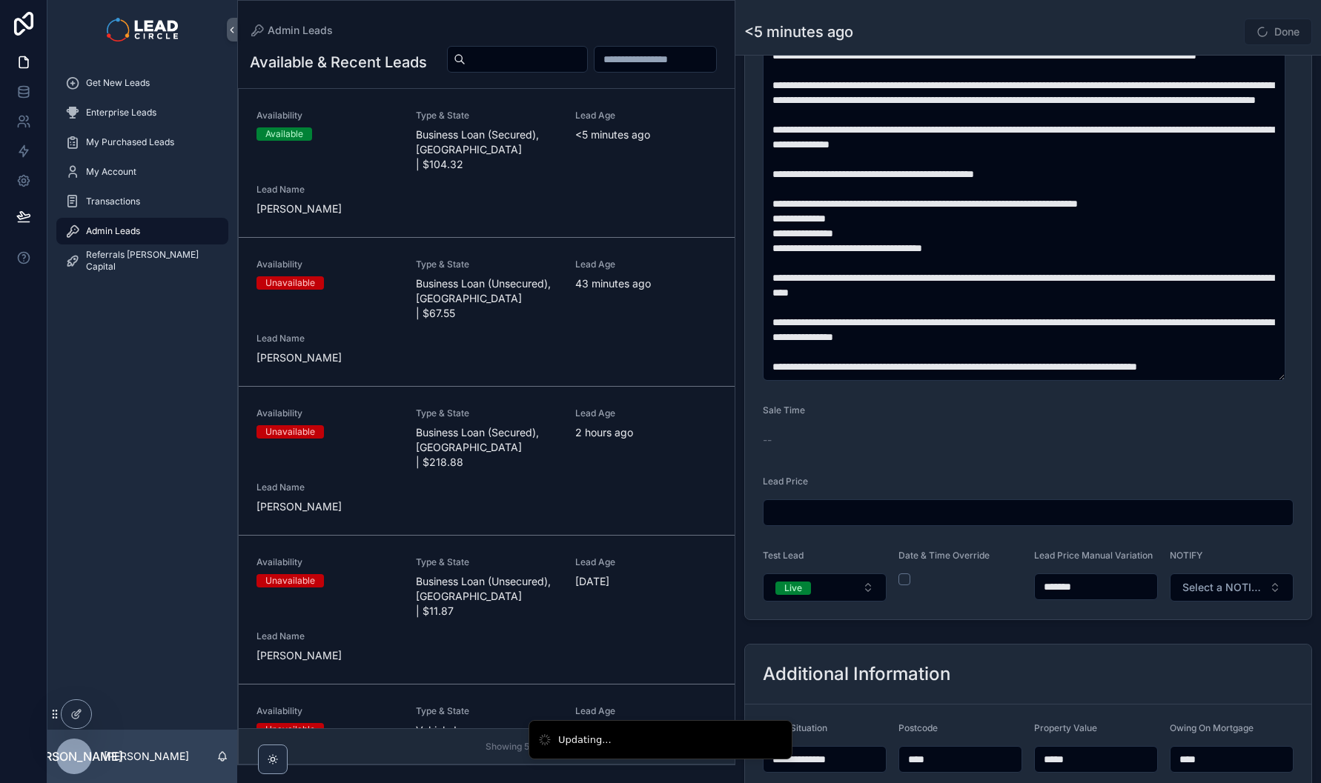
click at [1223, 595] on span "Select a NOTIFY" at bounding box center [1222, 587] width 81 height 15
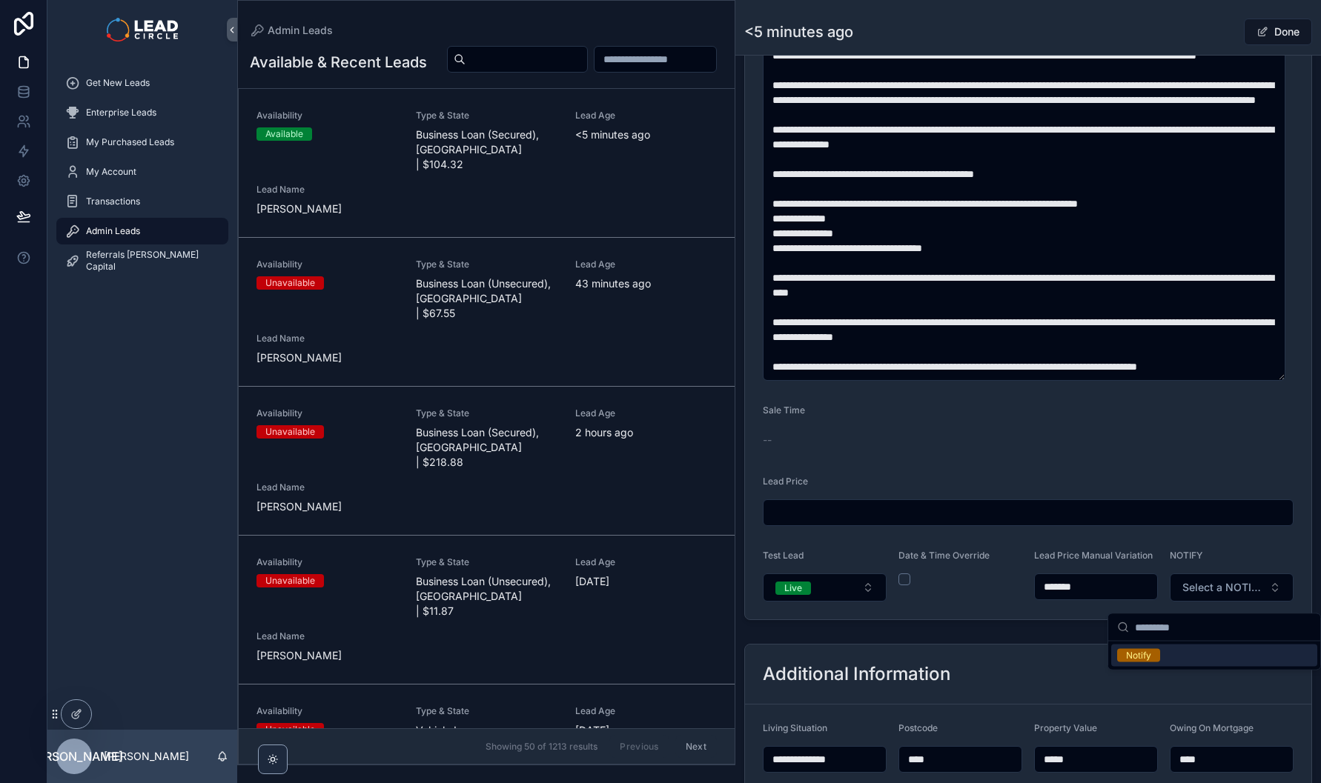
click at [1201, 654] on div "Notify" at bounding box center [1214, 656] width 206 height 22
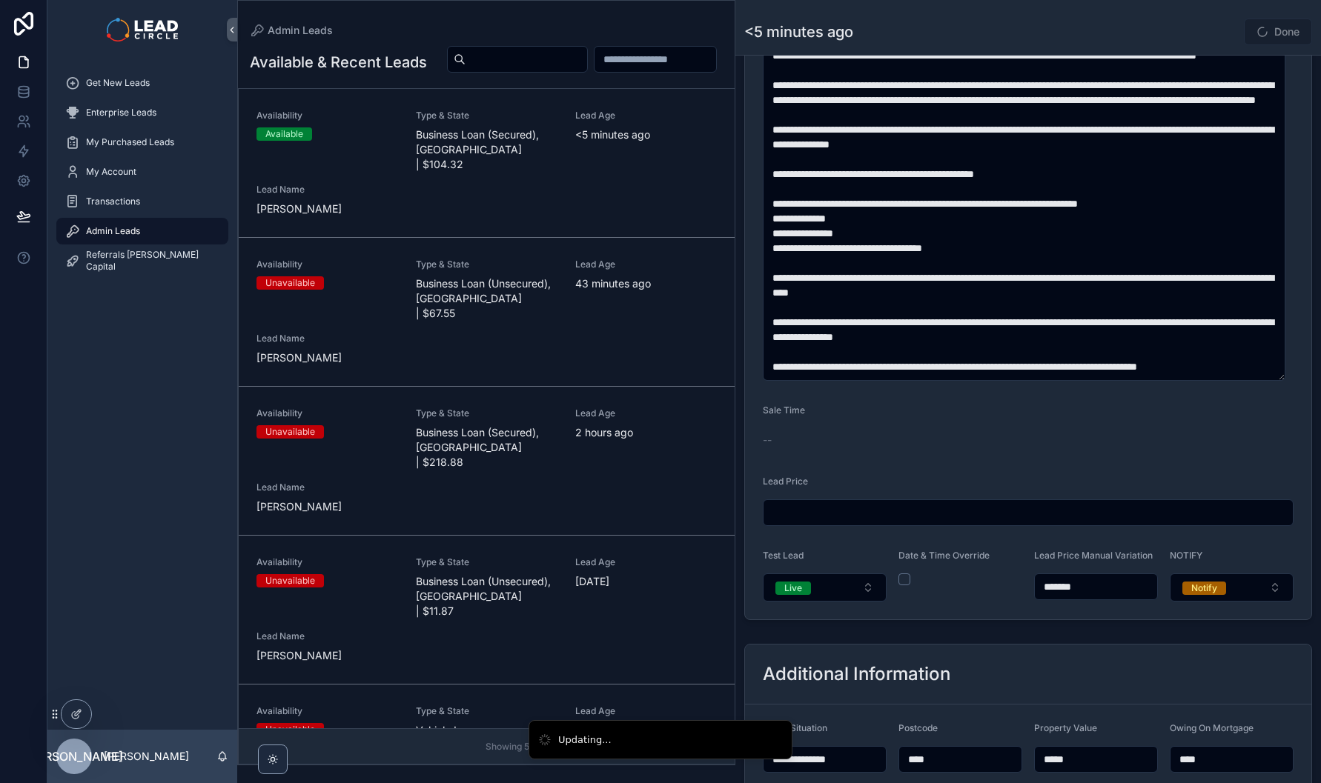
click at [1209, 47] on div "Back to Admin Leads Admin Leads <5 minutes ago Done" at bounding box center [1028, 27] width 568 height 55
click at [1261, 32] on button "Done" at bounding box center [1278, 32] width 68 height 27
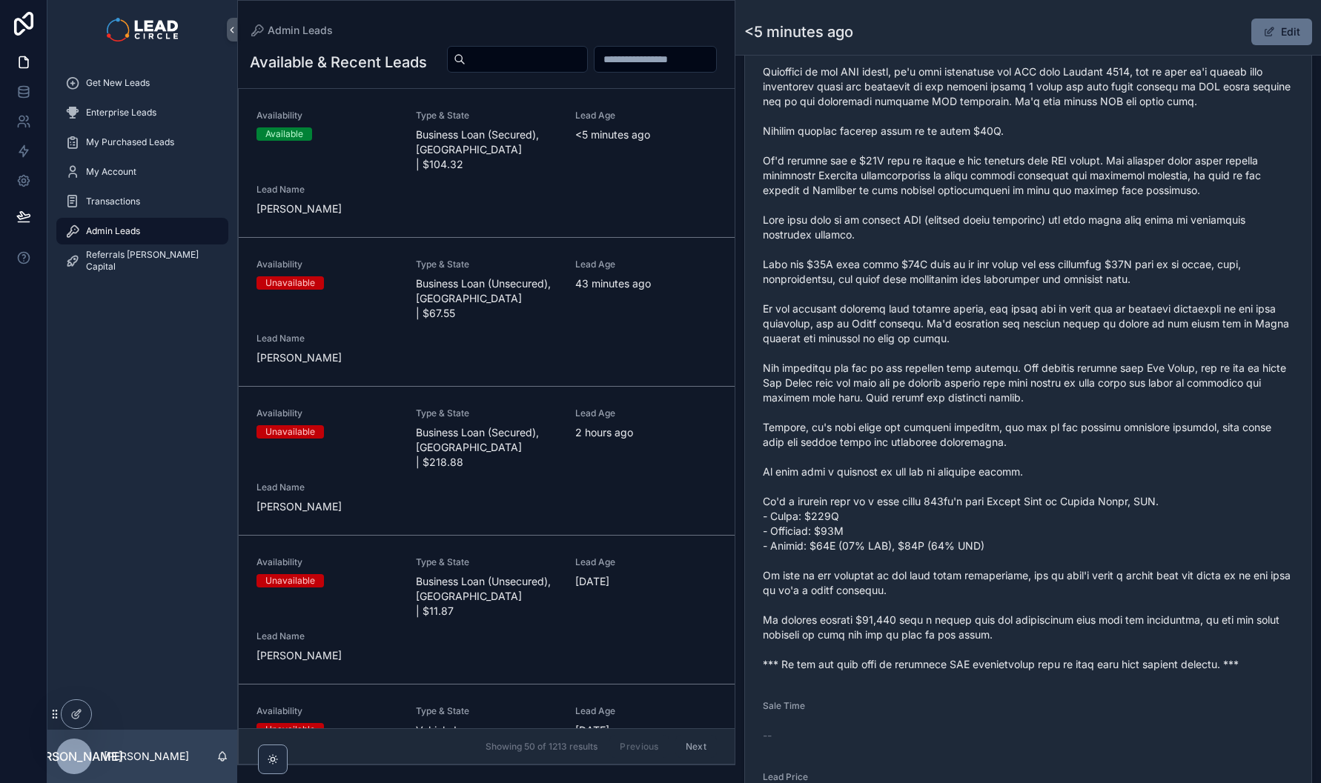
scroll to position [666, 0]
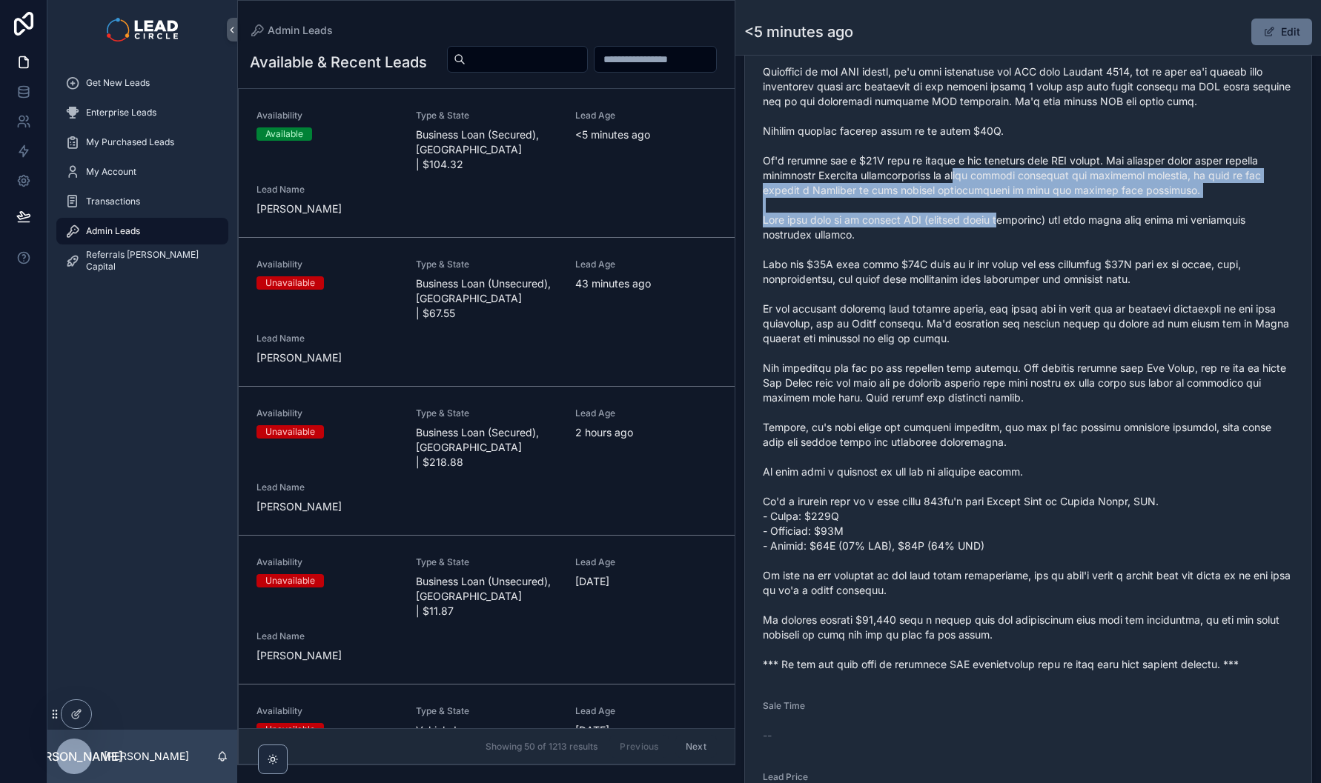
drag
click at [1016, 239] on span "scrollable content" at bounding box center [1028, 331] width 531 height 682
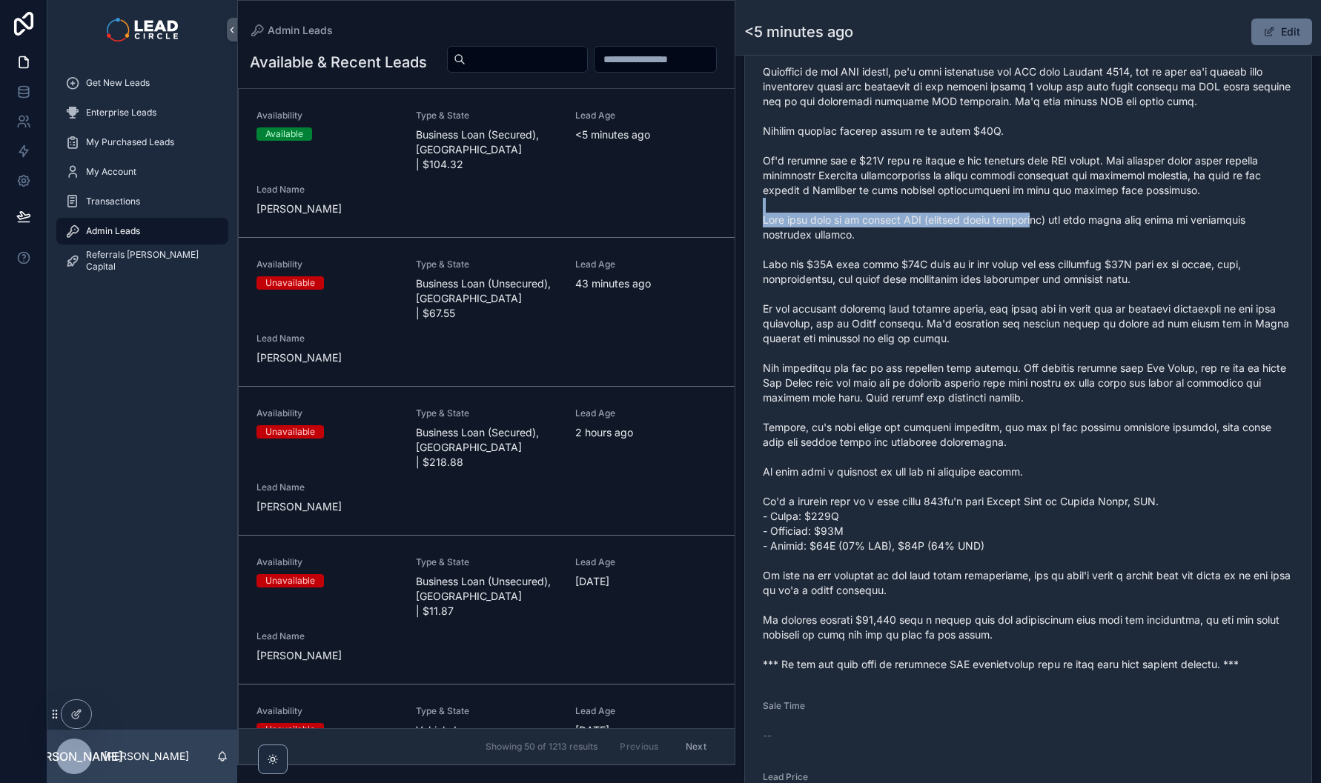
click at [914, 220] on span "scrollable content" at bounding box center [1028, 331] width 531 height 682
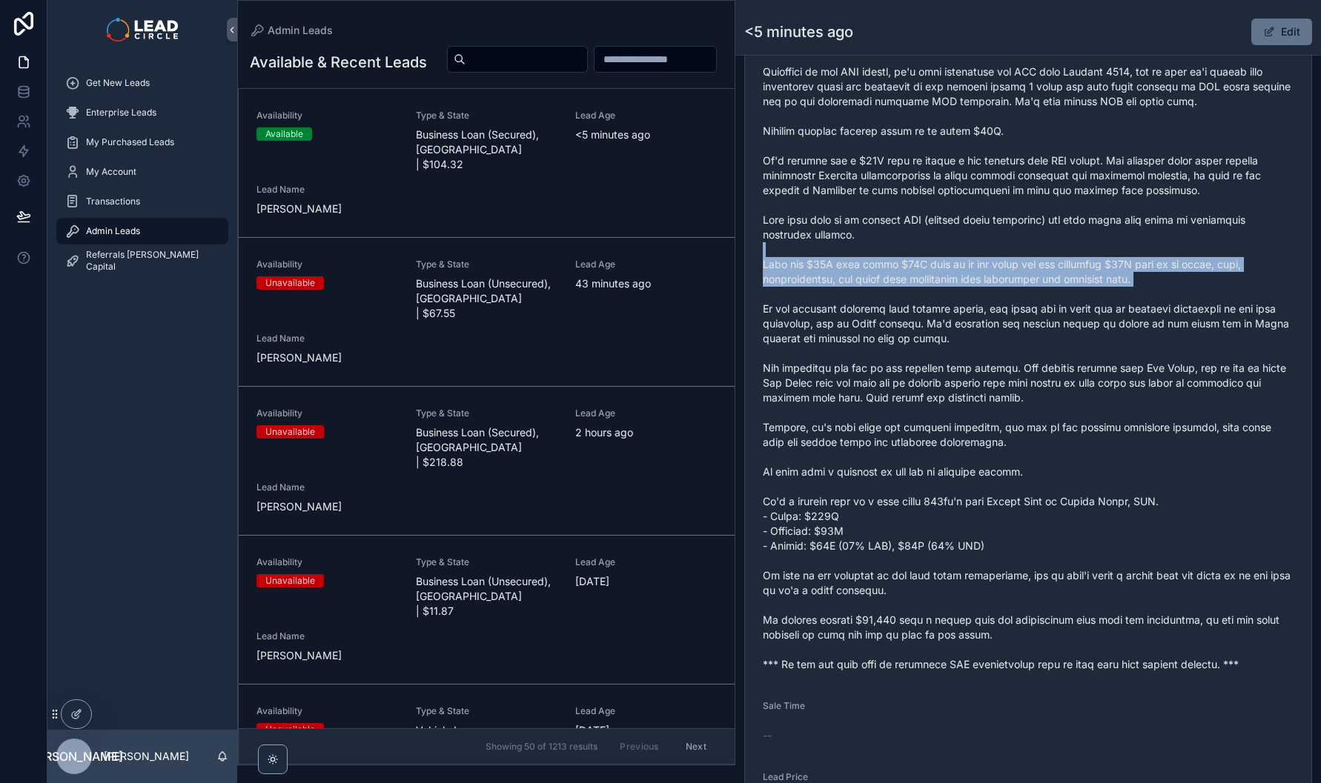
click at [1062, 308] on span "scrollable content" at bounding box center [1028, 331] width 531 height 682
click at [1068, 307] on span "scrollable content" at bounding box center [1028, 331] width 531 height 682
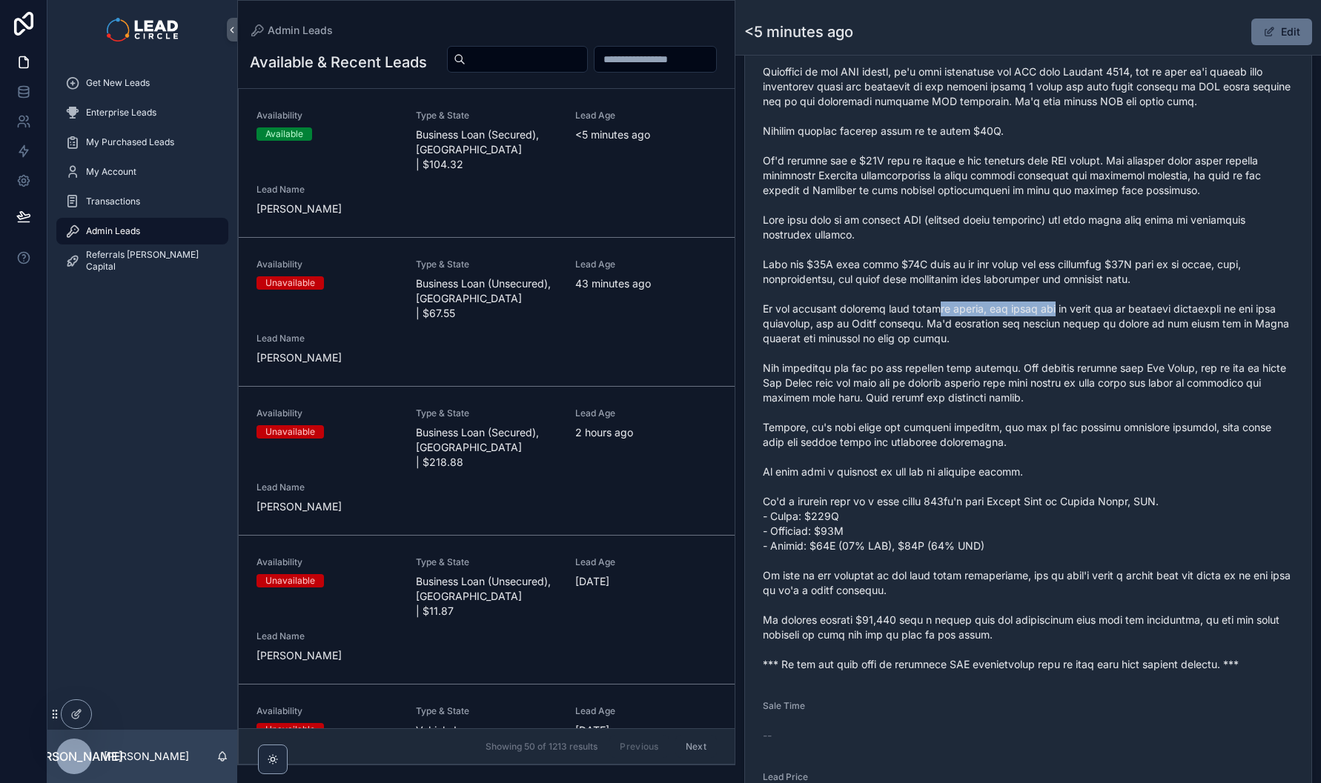
click at [1122, 318] on span "scrollable content" at bounding box center [1028, 331] width 531 height 682
click at [1135, 318] on span "scrollable content" at bounding box center [1028, 331] width 531 height 682
click at [1203, 322] on span "scrollable content" at bounding box center [1028, 331] width 531 height 682
click at [1220, 322] on span "scrollable content" at bounding box center [1028, 331] width 531 height 682
click at [1089, 314] on span "scrollable content" at bounding box center [1028, 331] width 531 height 682
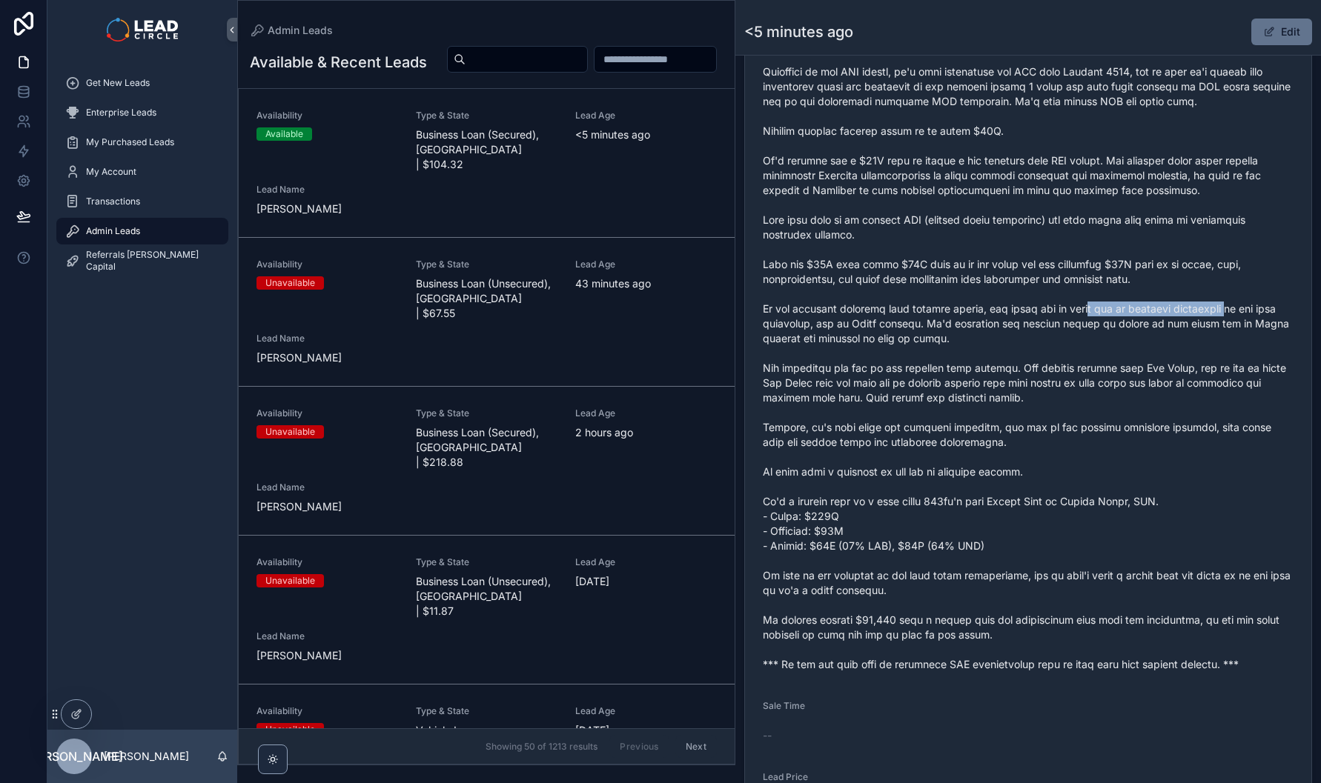
click at [1089, 314] on span "scrollable content" at bounding box center [1028, 331] width 531 height 682
click at [1053, 339] on span "scrollable content" at bounding box center [1028, 331] width 531 height 682
click at [1075, 339] on span "scrollable content" at bounding box center [1028, 331] width 531 height 682
click at [1209, 336] on span "scrollable content" at bounding box center [1028, 331] width 531 height 682
click at [1221, 336] on span "scrollable content" at bounding box center [1028, 331] width 531 height 682
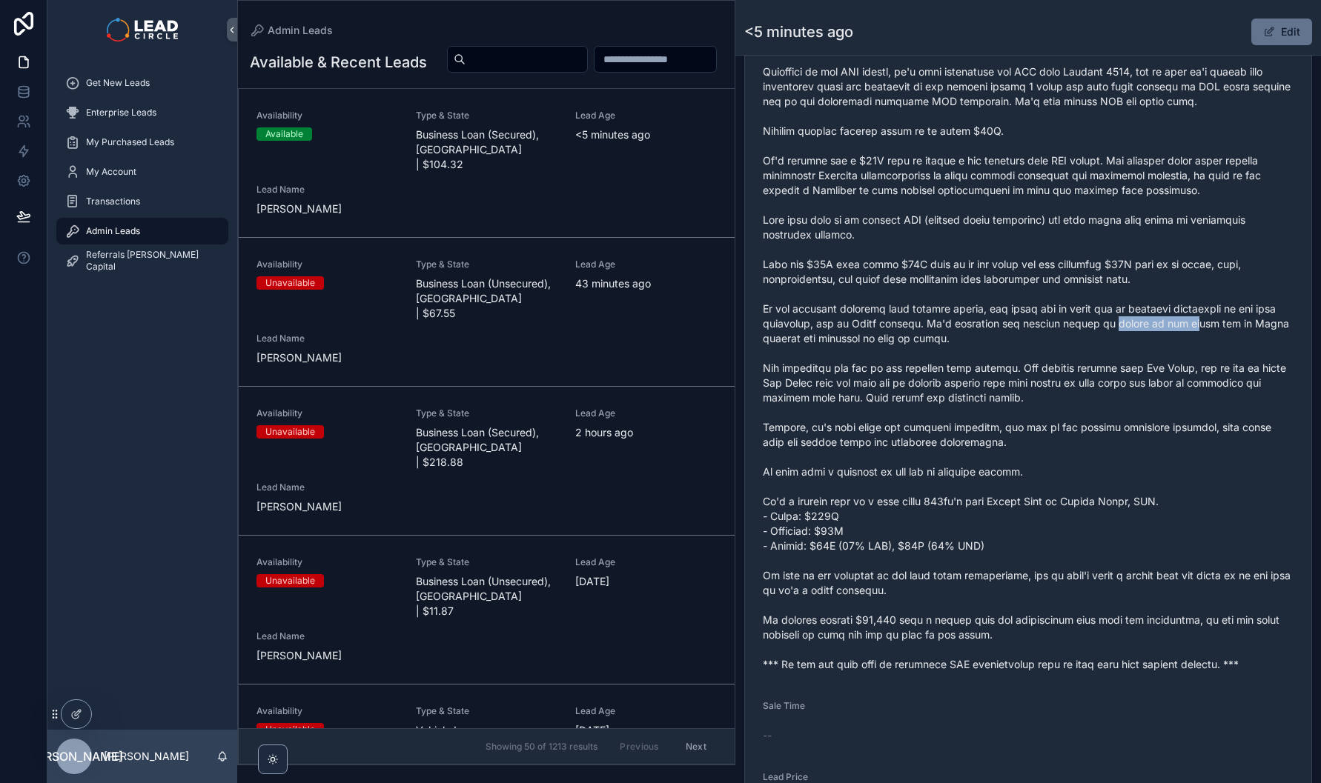
click at [1058, 336] on span "scrollable content" at bounding box center [1028, 331] width 531 height 682
click at [1048, 335] on span "scrollable content" at bounding box center [1028, 331] width 531 height 682
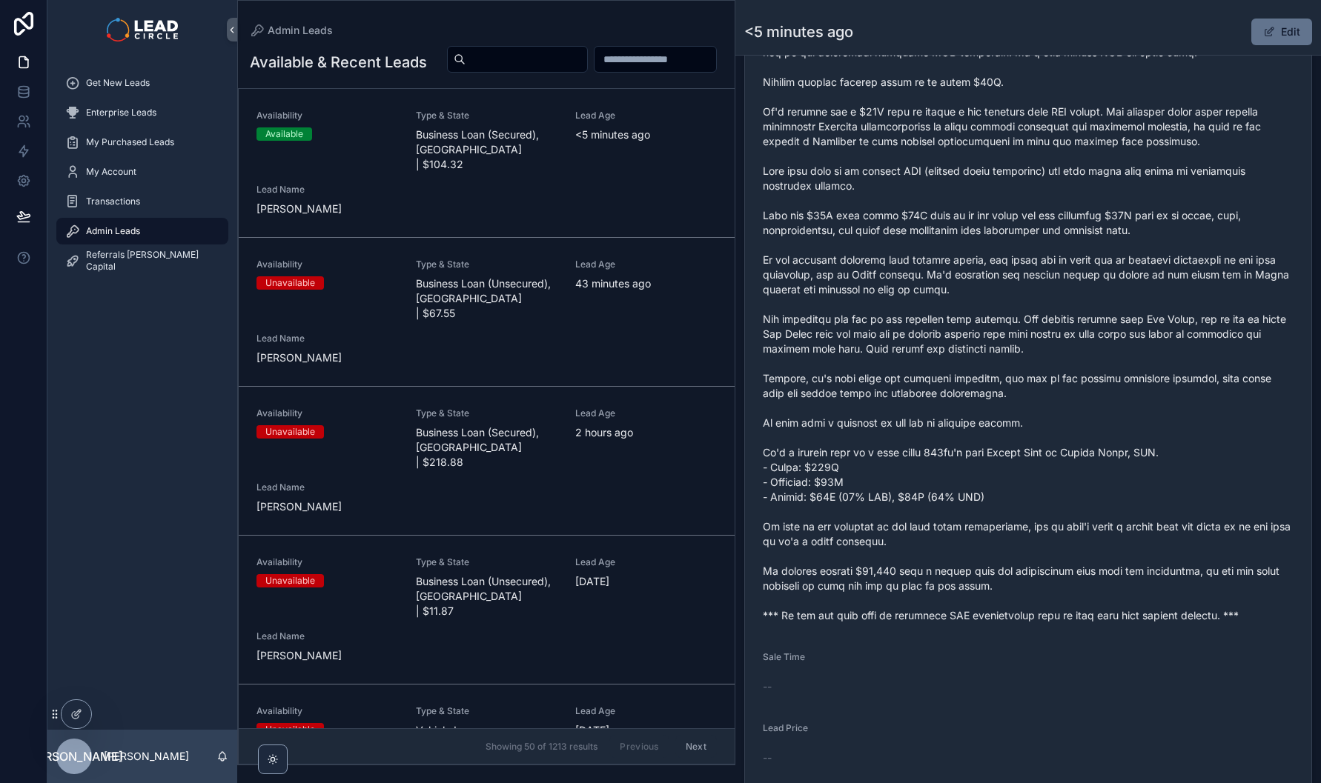
scroll to position [714, 0]
click at [1278, 31] on button "Edit" at bounding box center [1281, 32] width 61 height 27
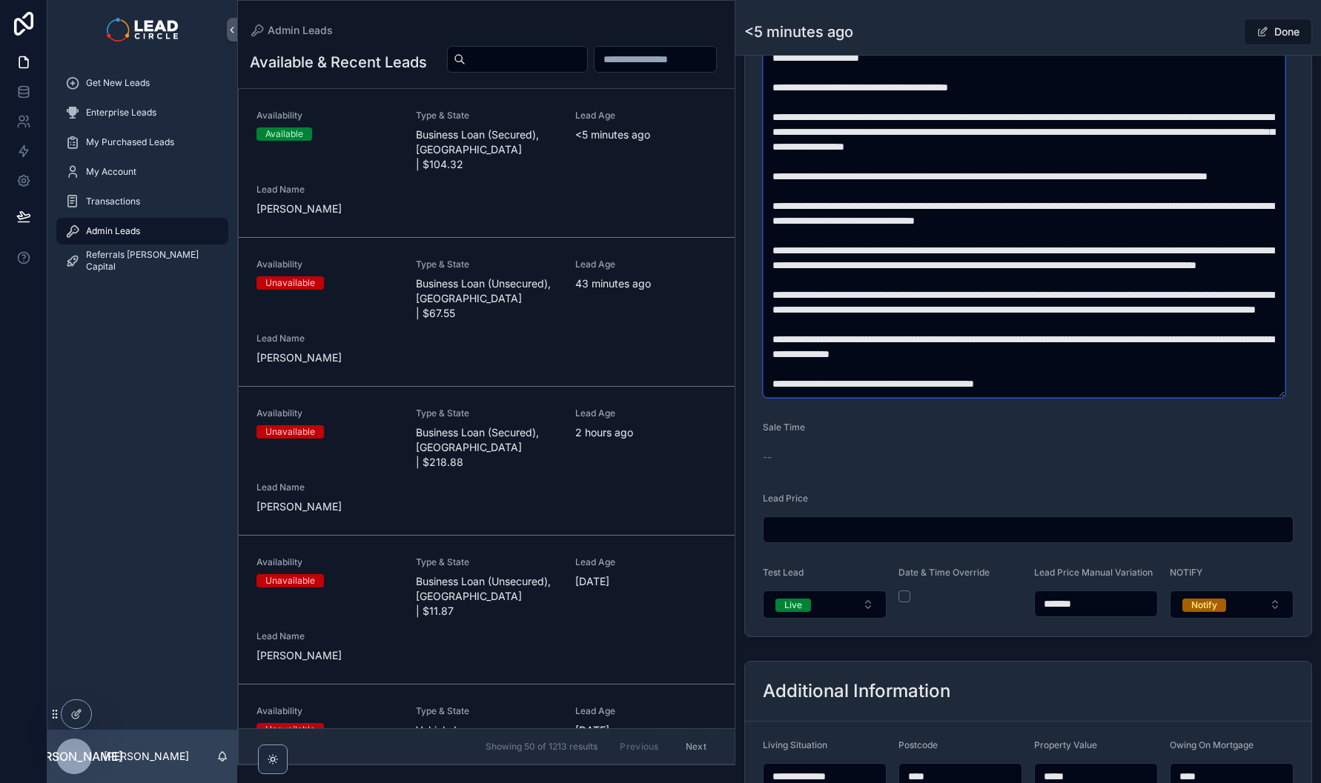
click at [840, 348] on textarea "scrollable content" at bounding box center [1024, 169] width 522 height 458
click at [1040, 357] on textarea "scrollable content" at bounding box center [1024, 169] width 522 height 458
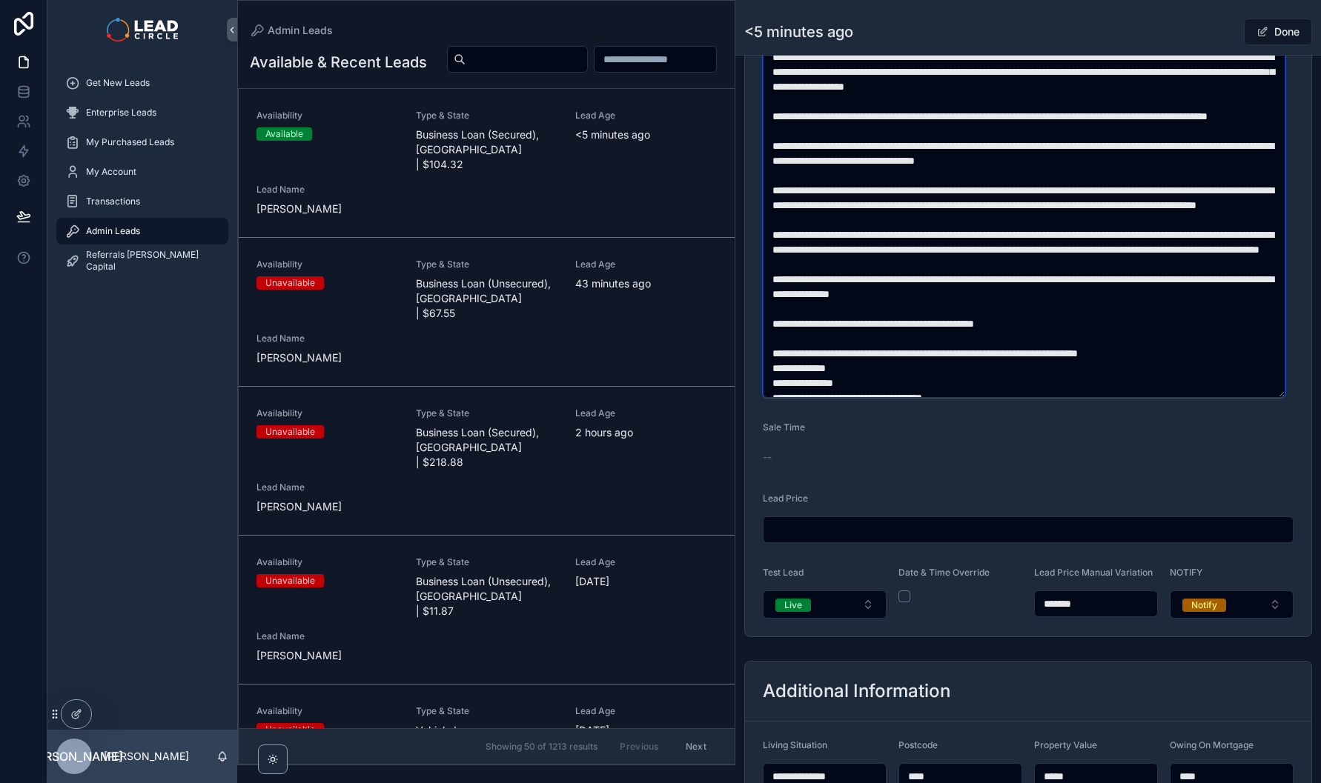
scroll to position [133, 0]
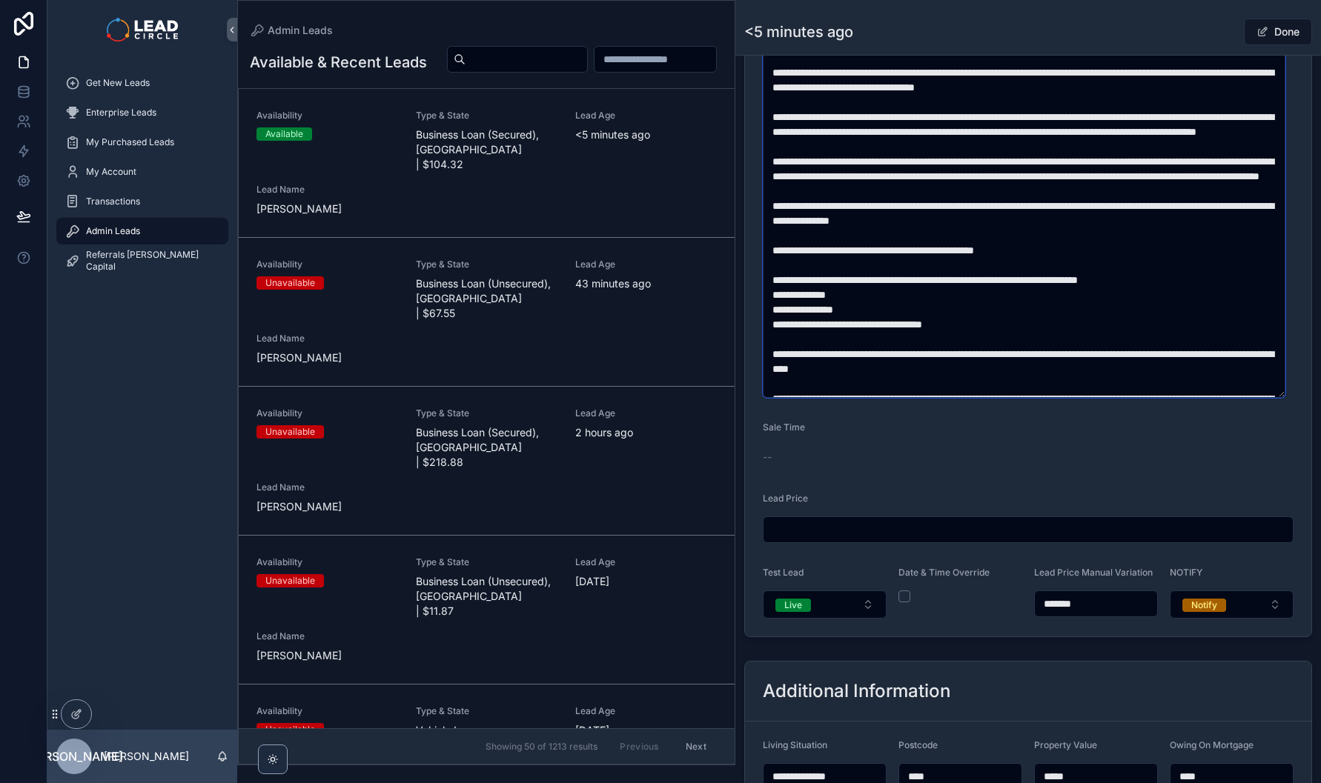
click at [1087, 291] on textarea "scrollable content" at bounding box center [1024, 169] width 522 height 458
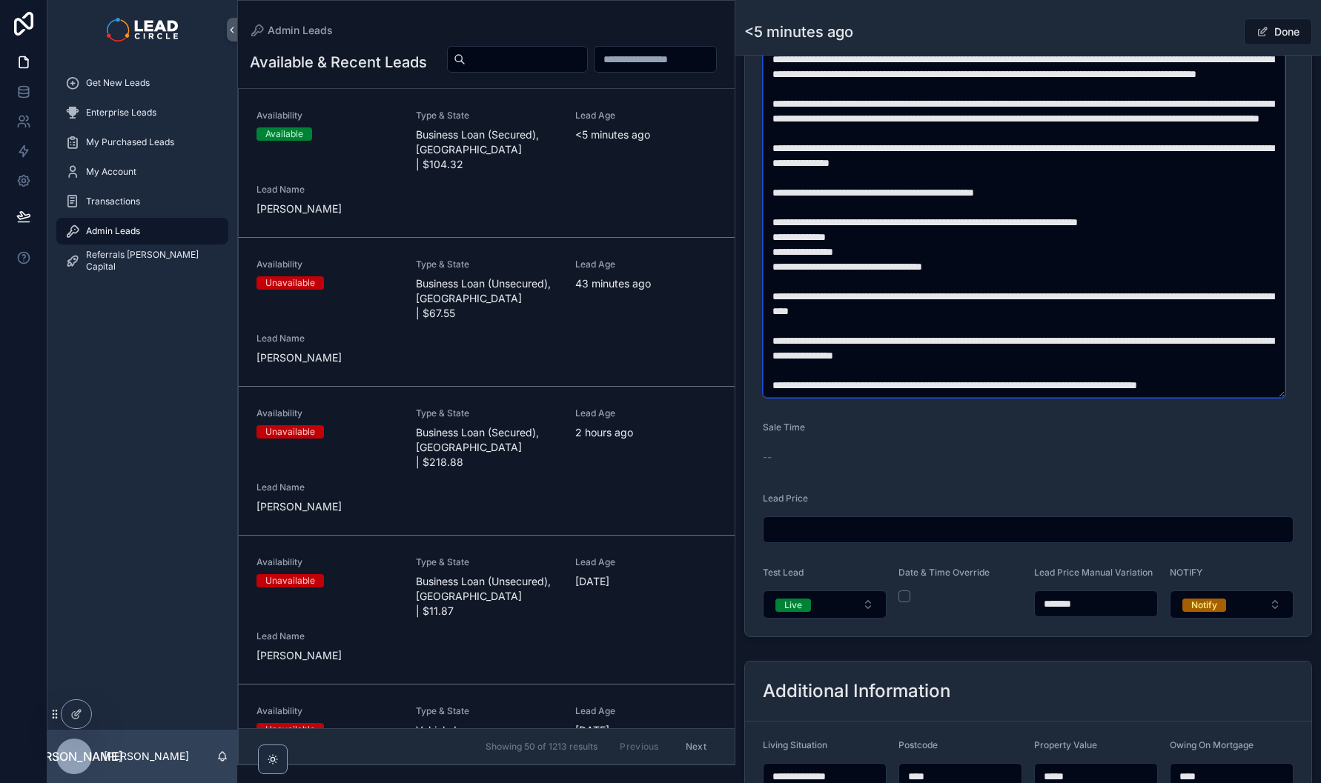
scroll to position [252, 0]
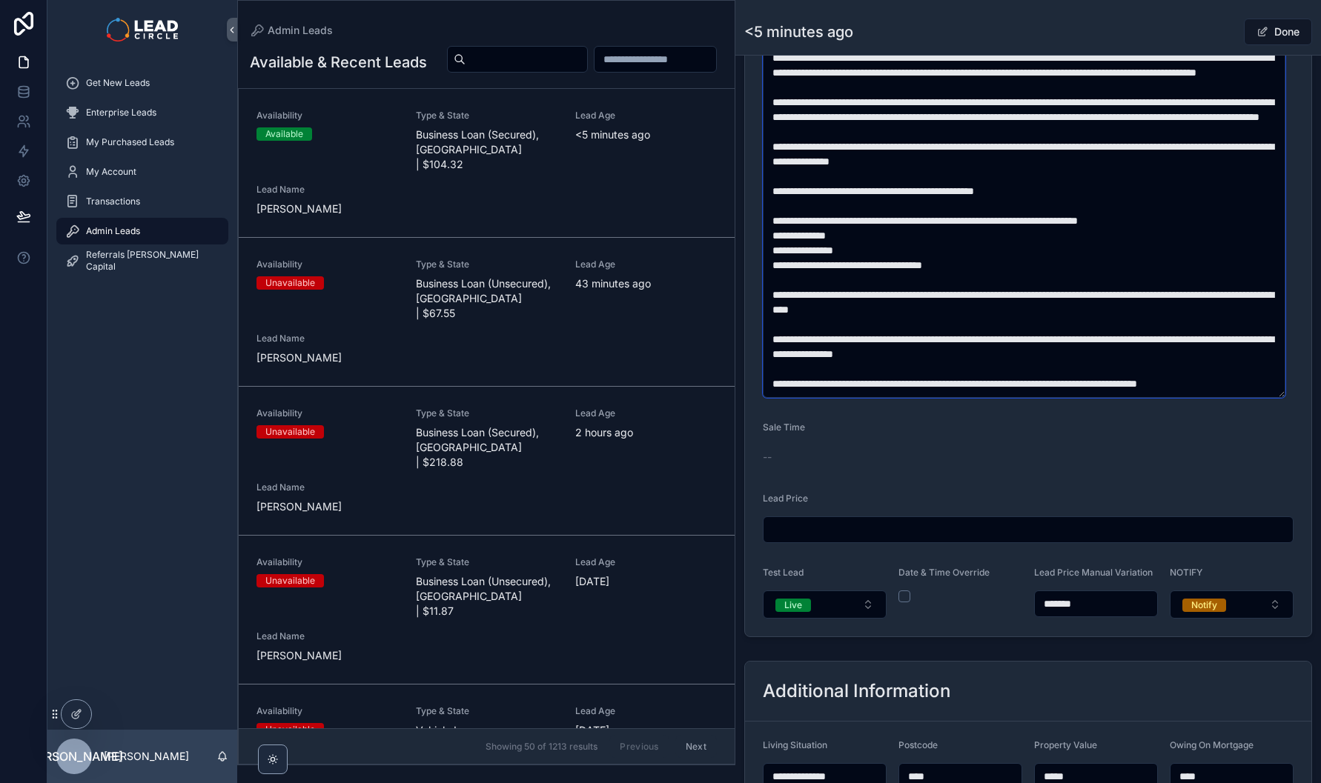
click at [1098, 199] on textarea "scrollable content" at bounding box center [1024, 169] width 522 height 458
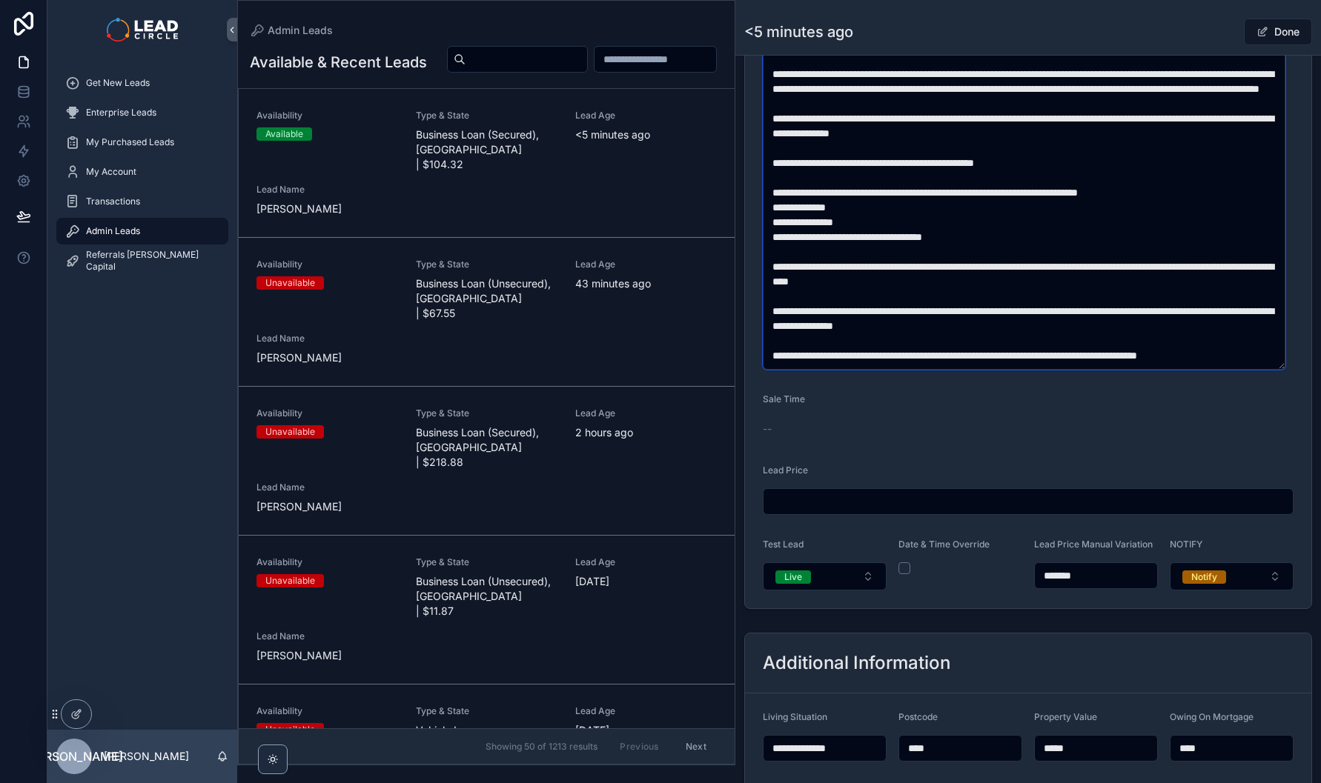
drag, startPoint x: 938, startPoint y: 200, endPoint x: 1011, endPoint y: 257, distance: 92.4
click at [1011, 257] on textarea "scrollable content" at bounding box center [1024, 141] width 522 height 458
drag, startPoint x: 1040, startPoint y: 308, endPoint x: 1052, endPoint y: 327, distance: 22.4
click at [1052, 327] on textarea "scrollable content" at bounding box center [1024, 141] width 522 height 458
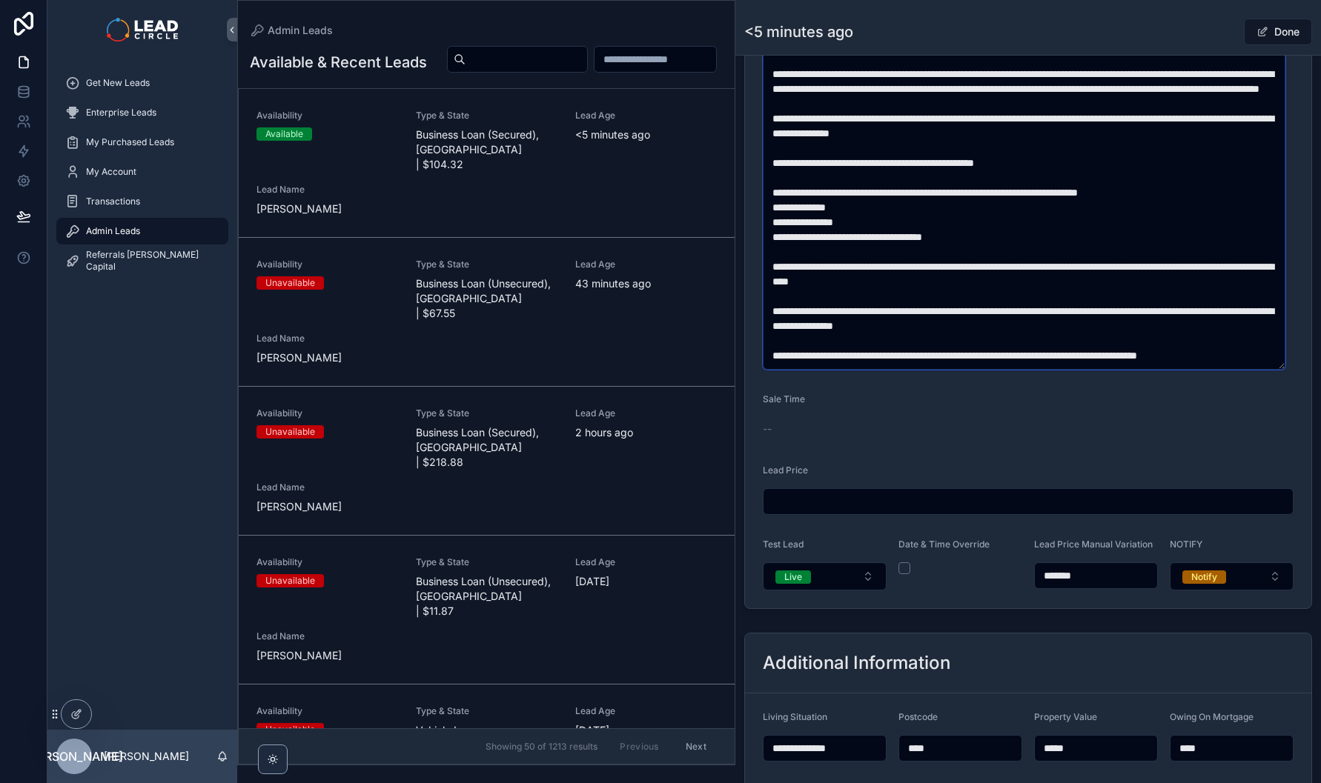
click at [1052, 327] on textarea "scrollable content" at bounding box center [1024, 141] width 522 height 458
drag, startPoint x: 1070, startPoint y: 336, endPoint x: 1021, endPoint y: 318, distance: 52.3
click at [1026, 321] on textarea "scrollable content" at bounding box center [1024, 141] width 522 height 458
click at [1021, 318] on textarea "scrollable content" at bounding box center [1024, 141] width 522 height 458
drag, startPoint x: 1021, startPoint y: 318, endPoint x: 1053, endPoint y: 342, distance: 39.7
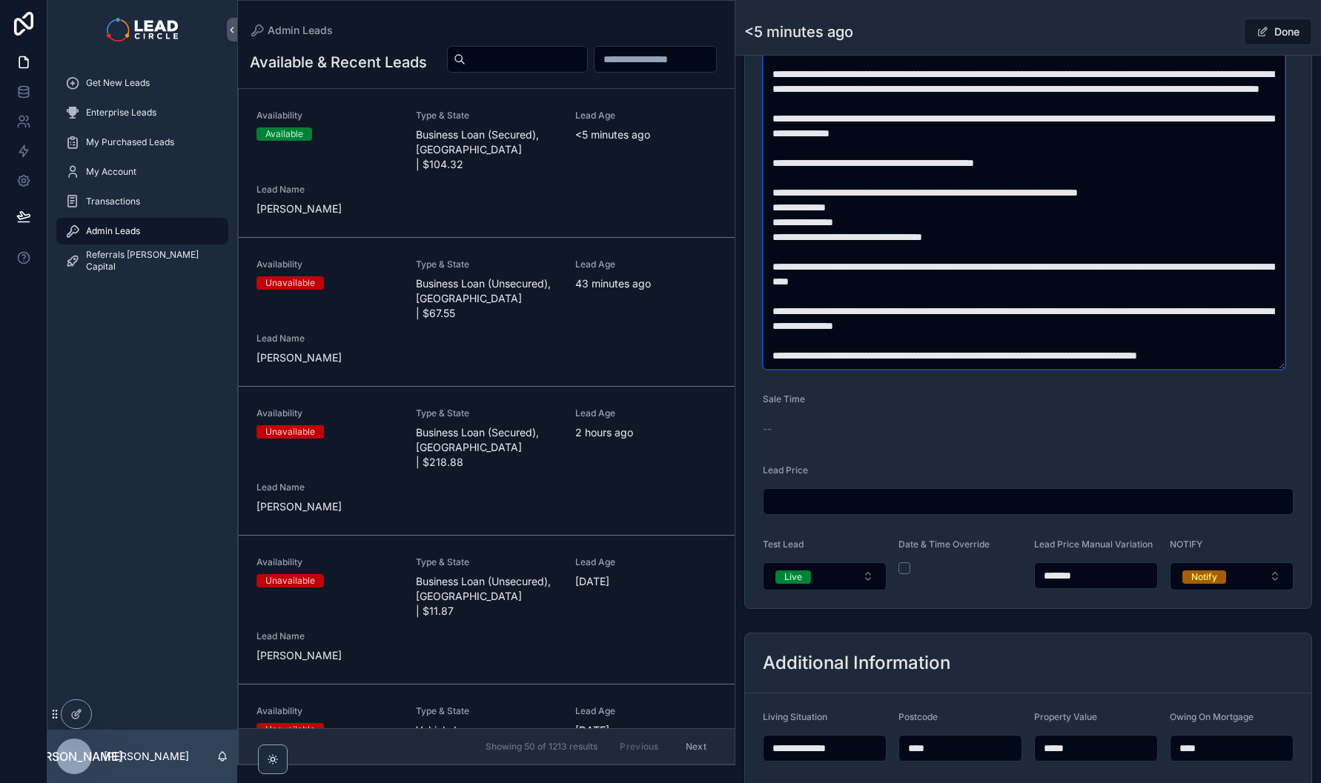
click at [1049, 340] on textarea "scrollable content" at bounding box center [1024, 141] width 522 height 458
click at [1053, 342] on textarea "scrollable content" at bounding box center [1024, 141] width 522 height 458
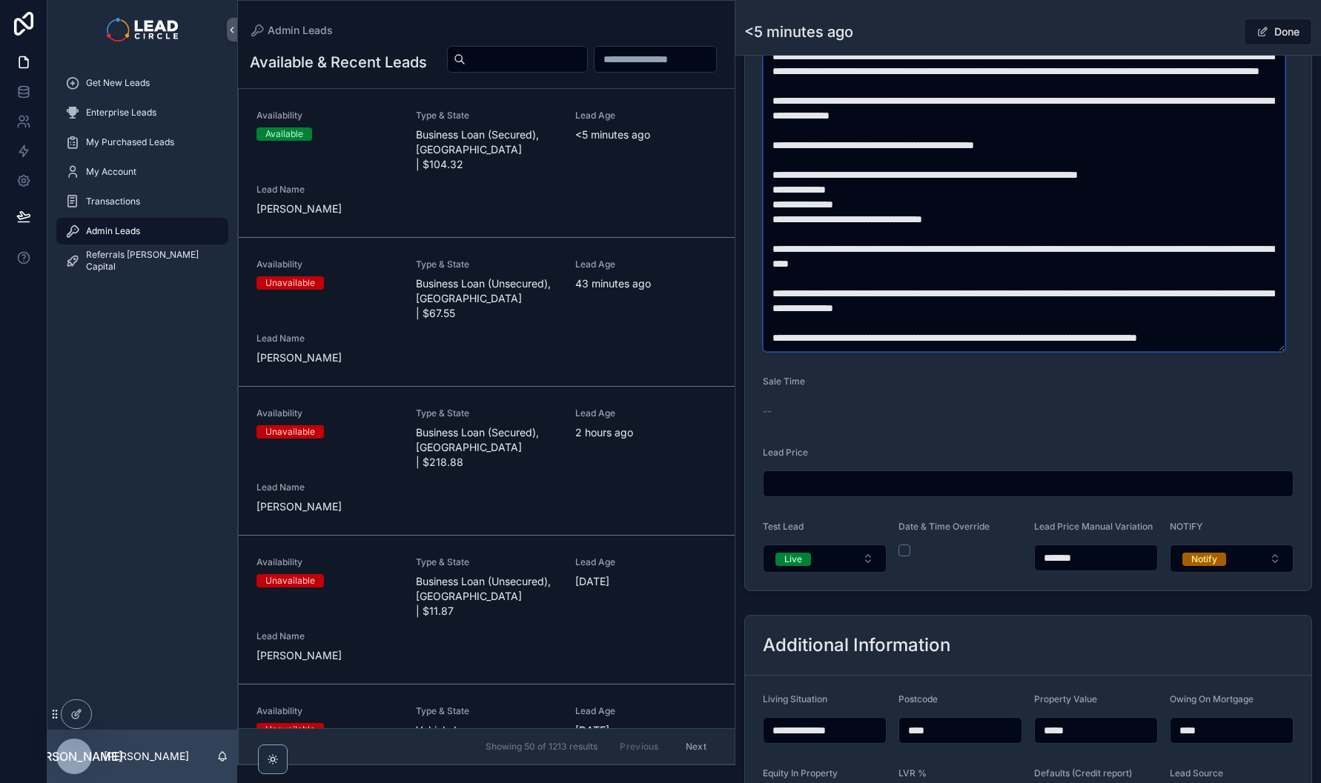
scroll to position [763, 0]
type textarea "**********"
click at [1256, 30] on span "scrollable content" at bounding box center [1262, 32] width 12 height 12
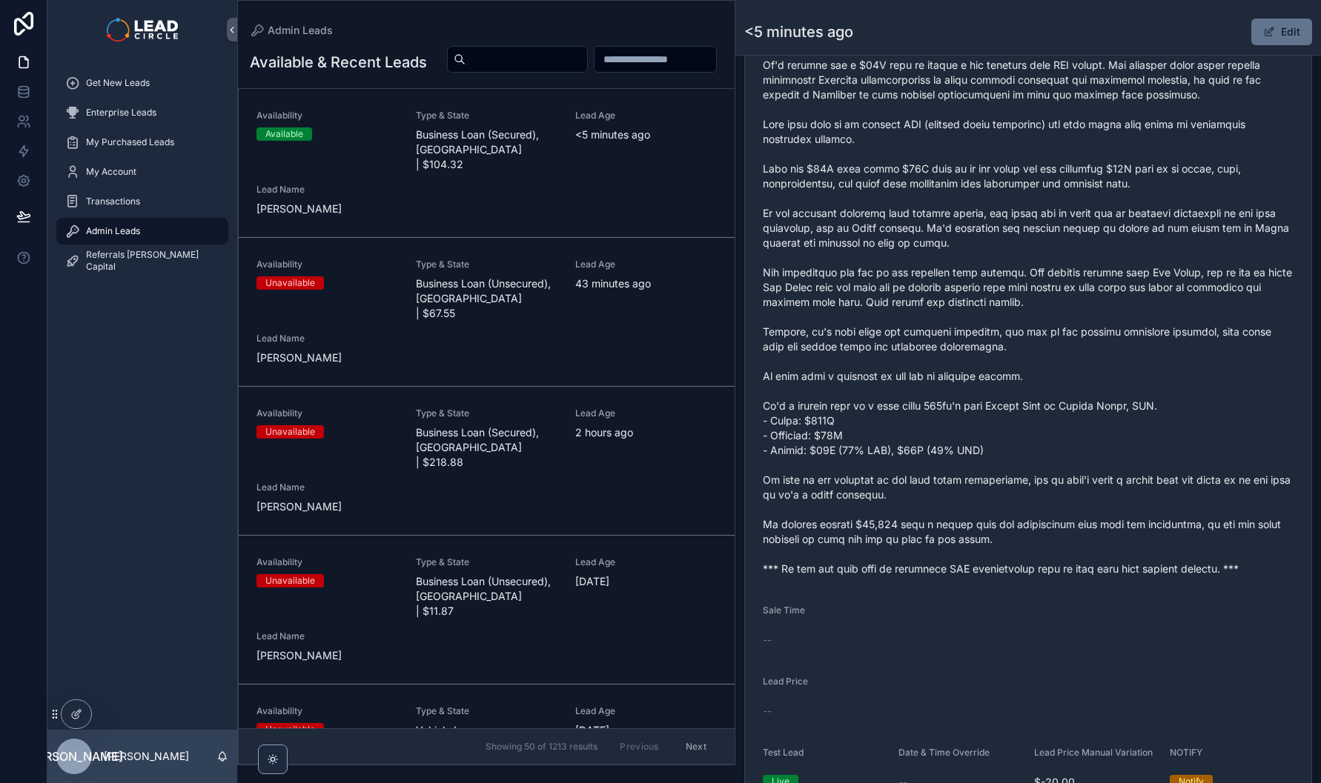
drag, startPoint x: 1090, startPoint y: 288, endPoint x: 1112, endPoint y: 411, distance: 125.7
click at [1112, 411] on span "scrollable content" at bounding box center [1028, 236] width 531 height 682
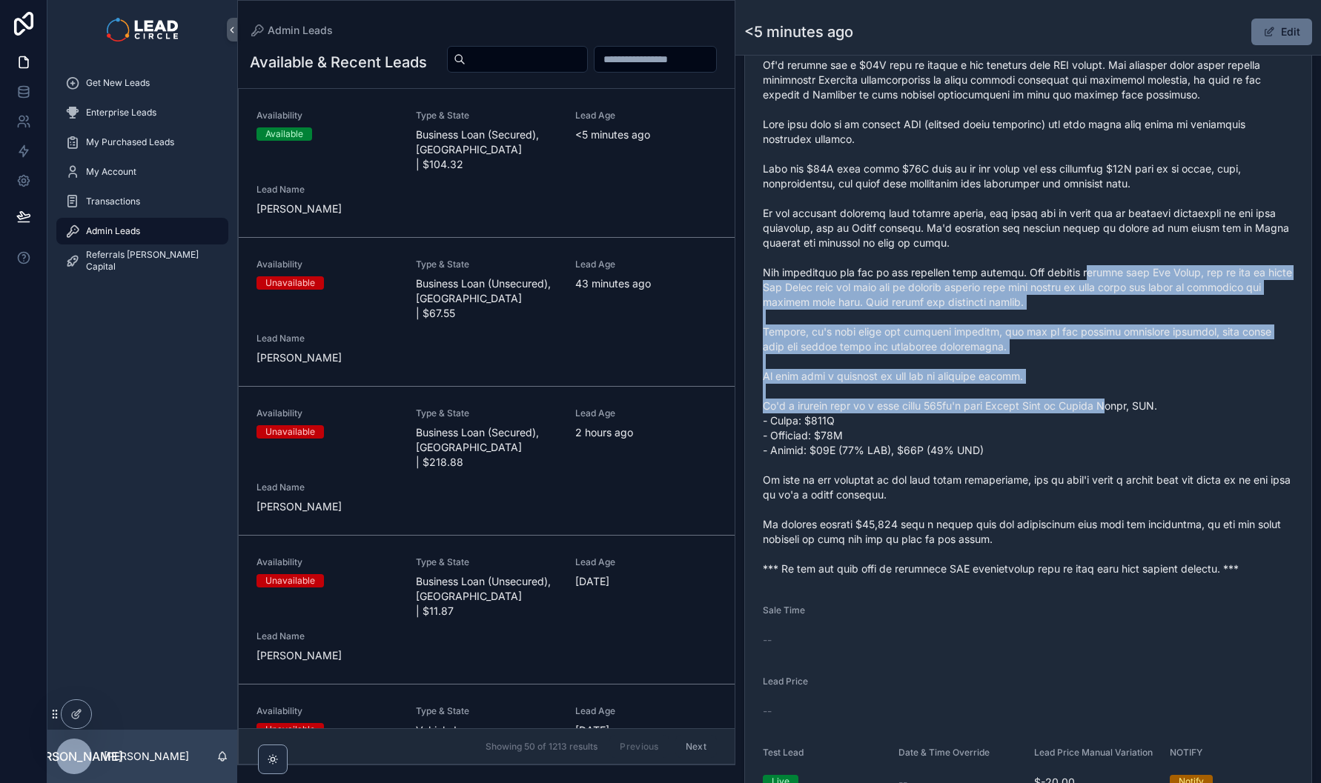
click at [1112, 411] on span "scrollable content" at bounding box center [1028, 236] width 531 height 682
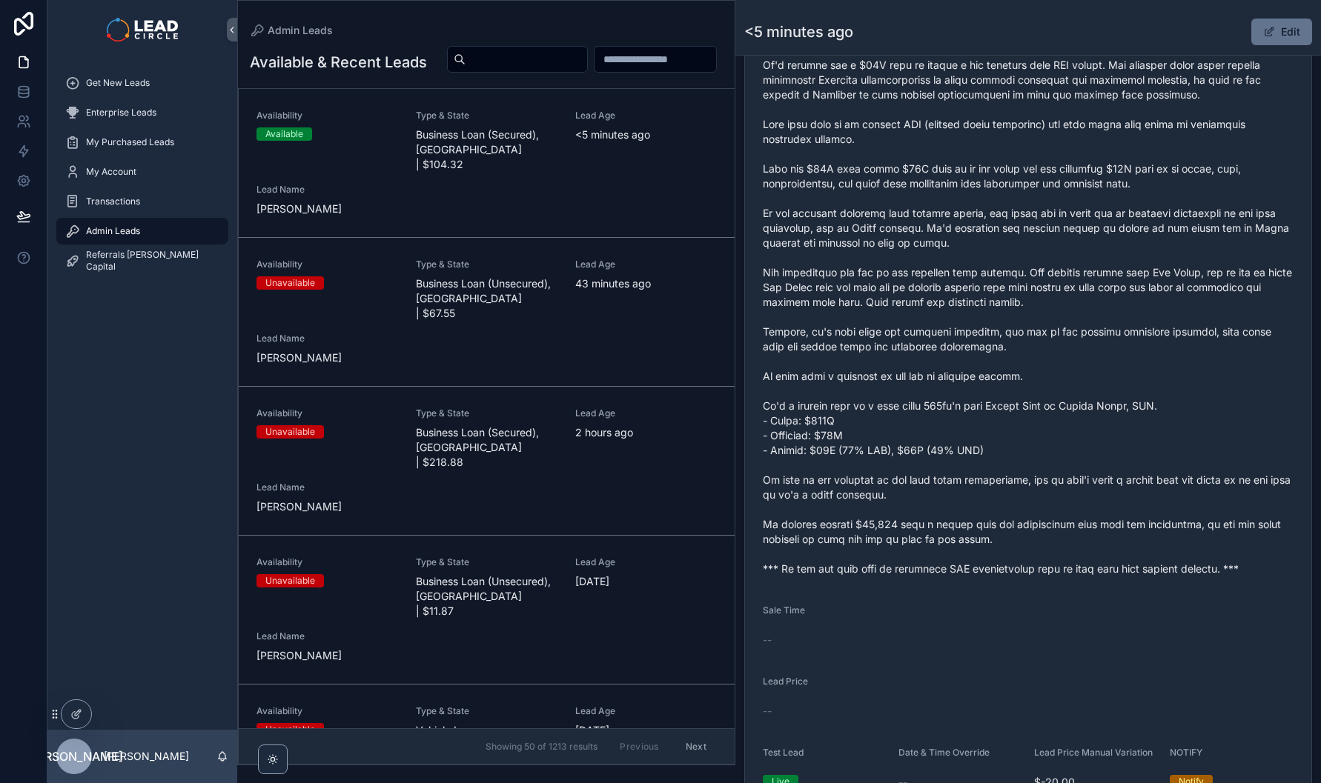
click at [119, 87] on span "Get New Leads" at bounding box center [118, 83] width 64 height 12
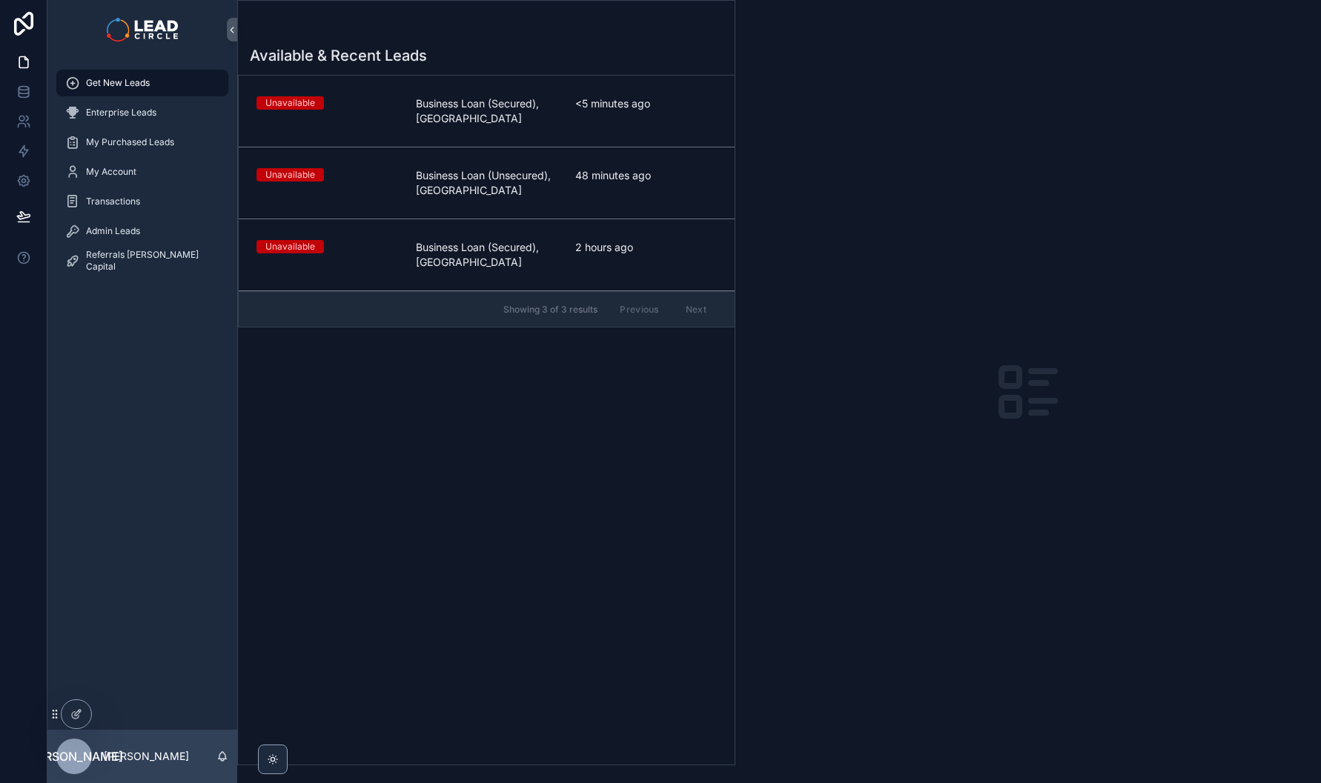
click at [425, 126] on link "Unavailable Business Loan (Secured), [GEOGRAPHIC_DATA] <5 minutes ago" at bounding box center [487, 112] width 496 height 72
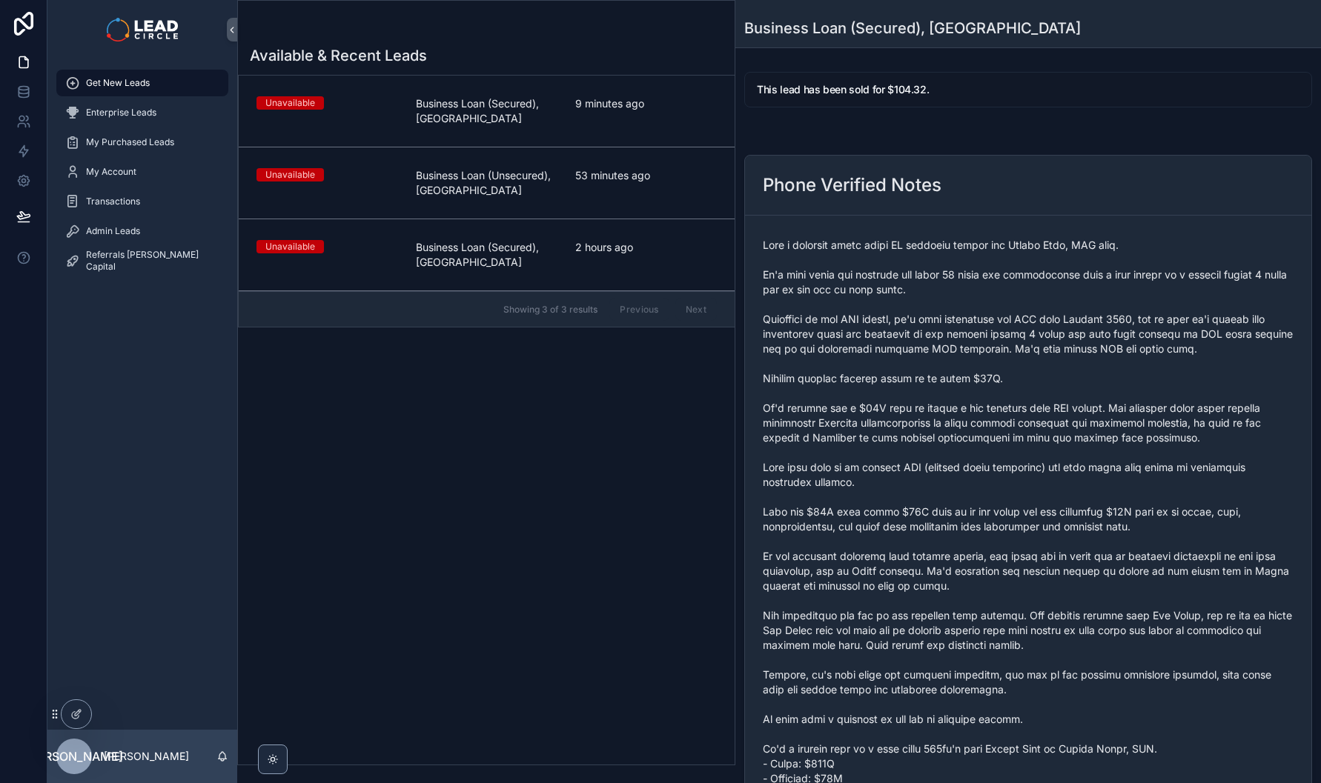
click at [654, 119] on div "9 minutes ago" at bounding box center [646, 111] width 142 height 30
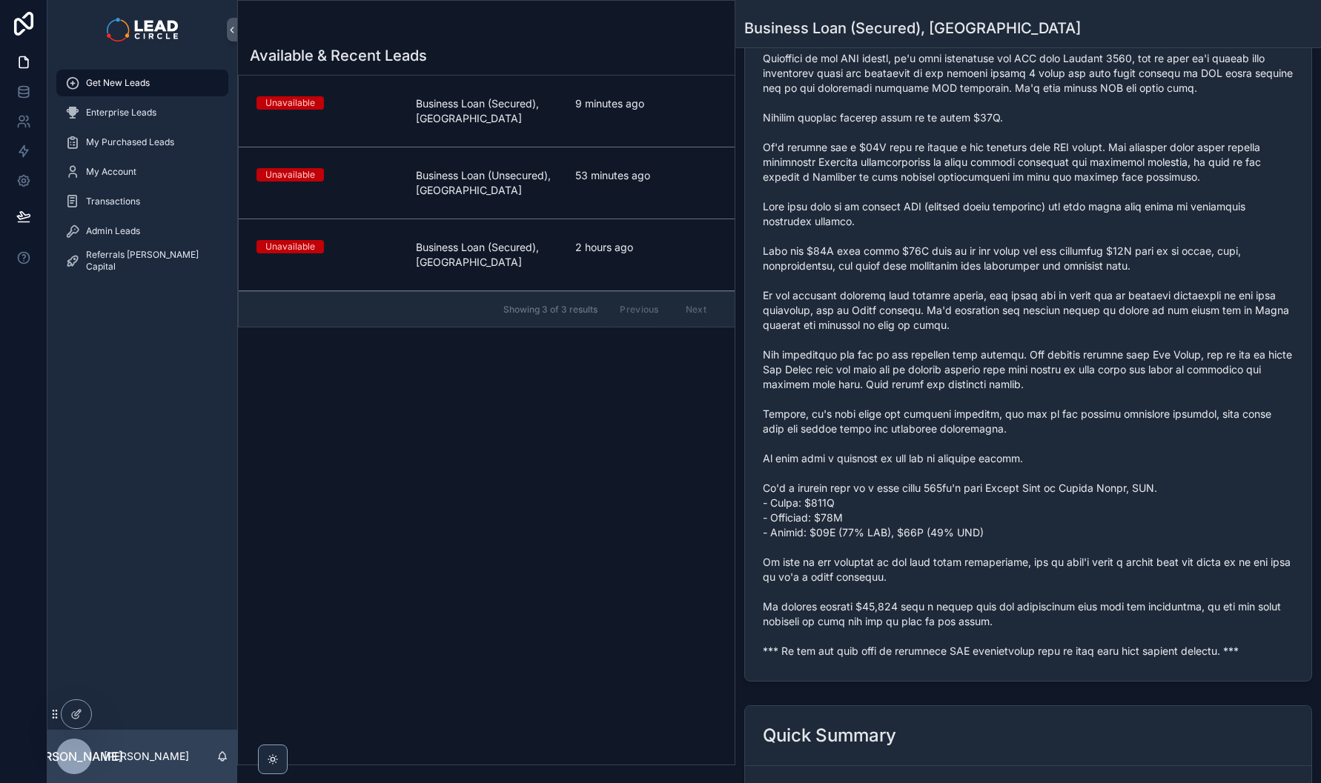
scroll to position [511, 0]
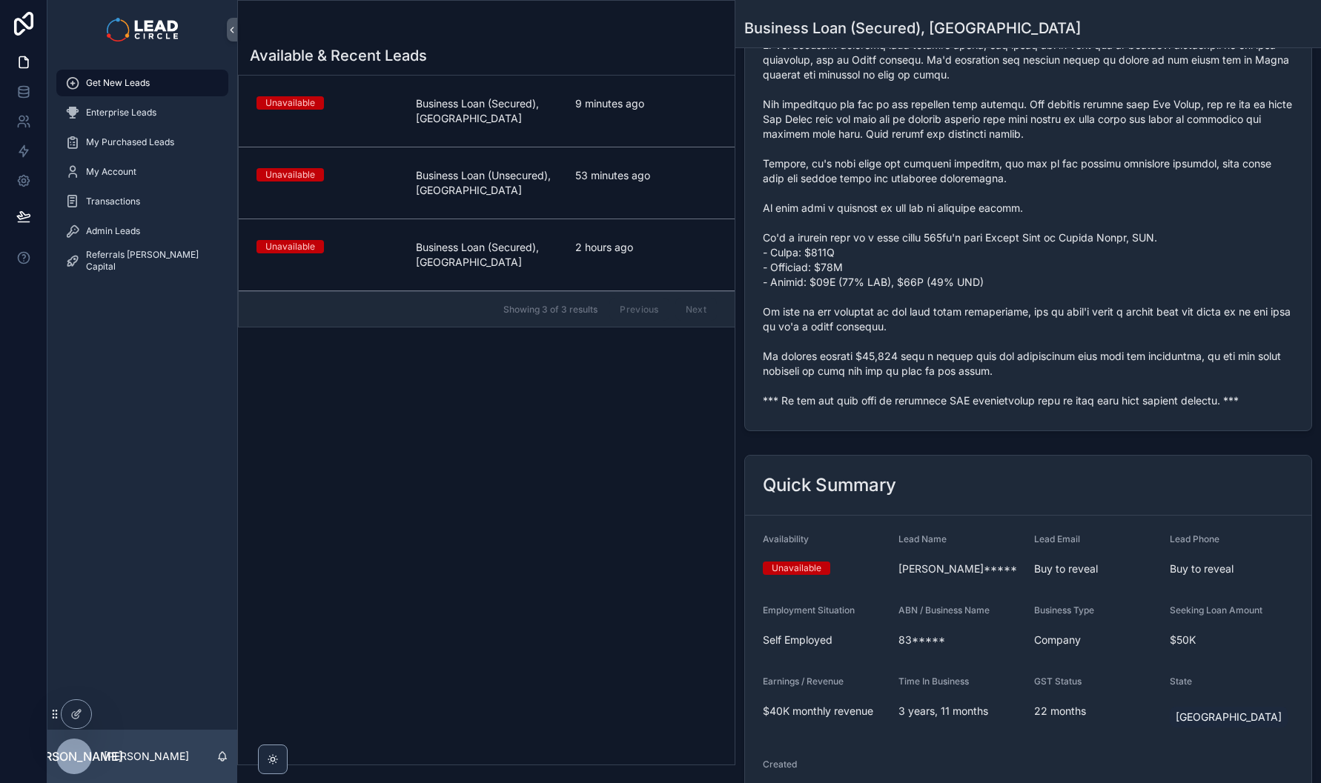
click at [908, 408] on span "scrollable content" at bounding box center [1028, 68] width 531 height 682
copy span "*** If you buy this lead an automatic SMS introduction will be sent with your c…"
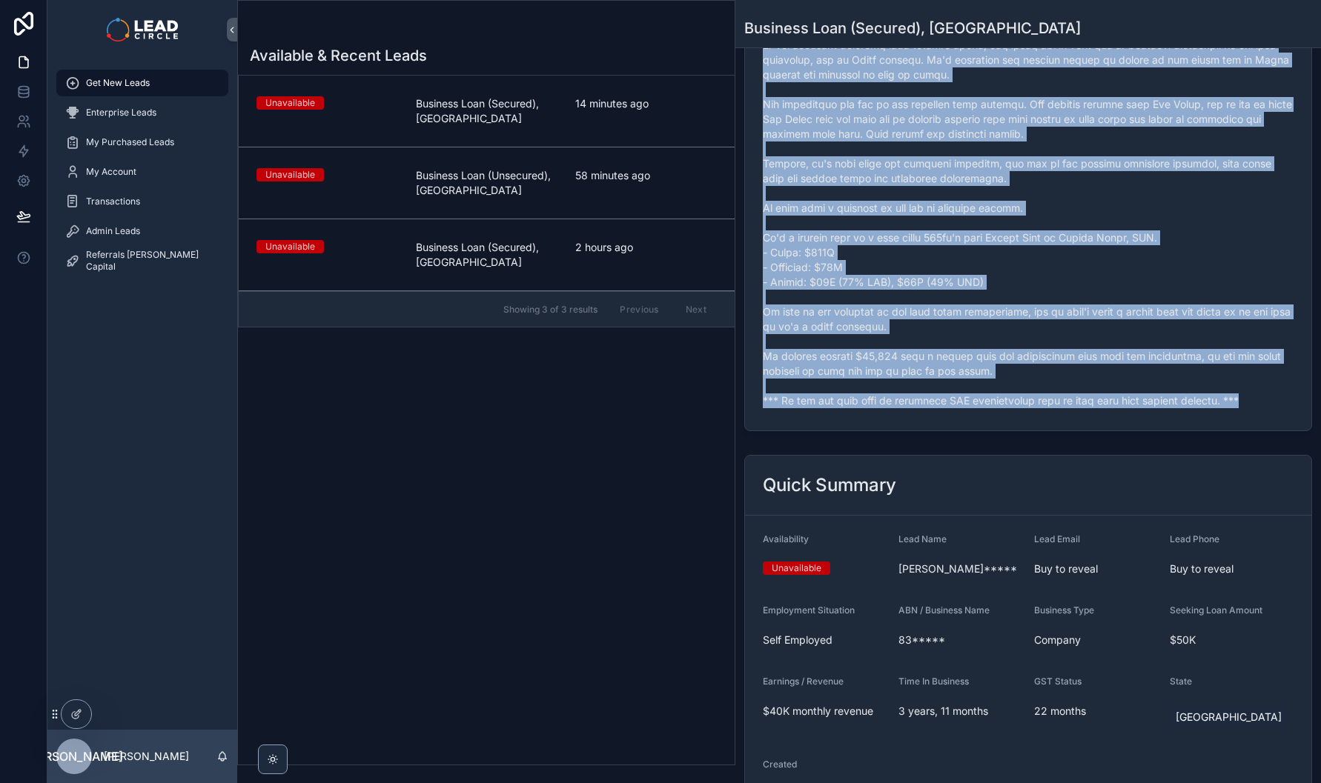
click at [176, 223] on div "Admin Leads" at bounding box center [142, 231] width 154 height 24
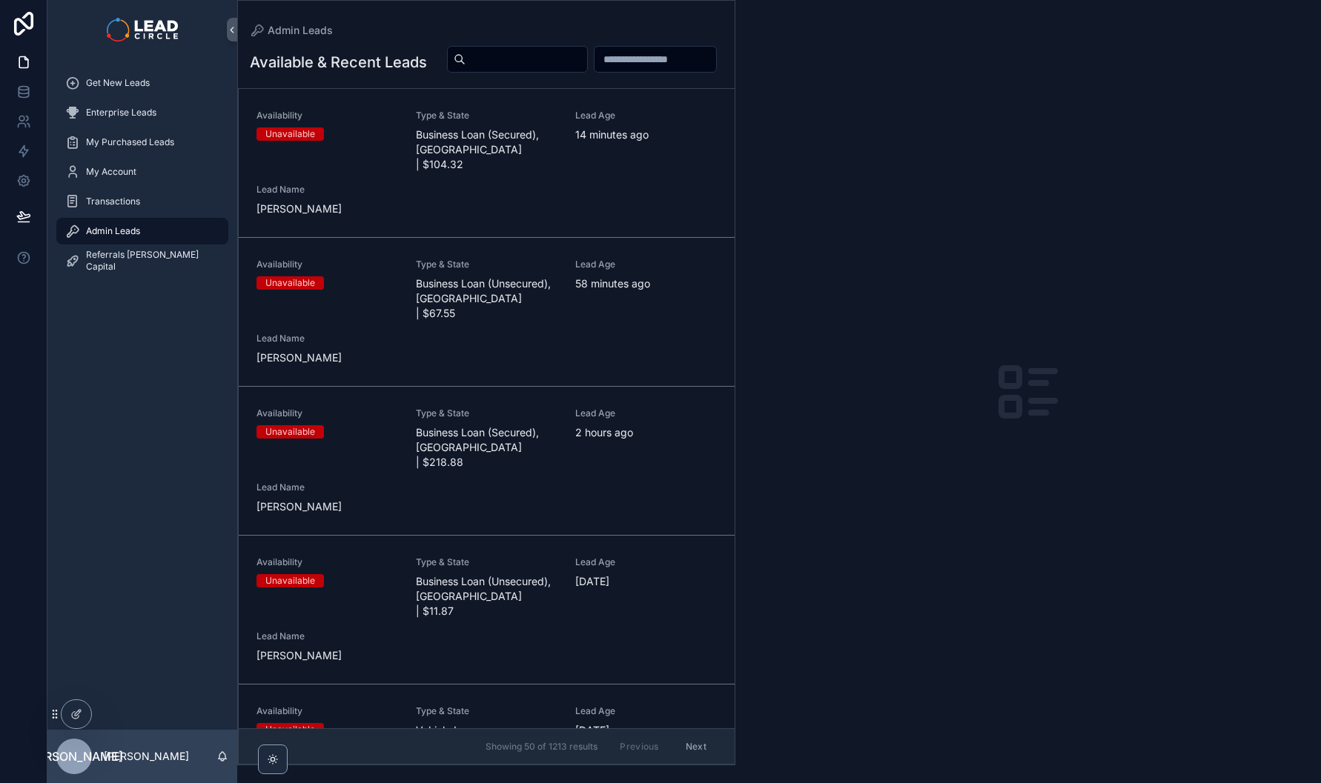
click at [587, 59] on input "scrollable content" at bounding box center [526, 59] width 122 height 21
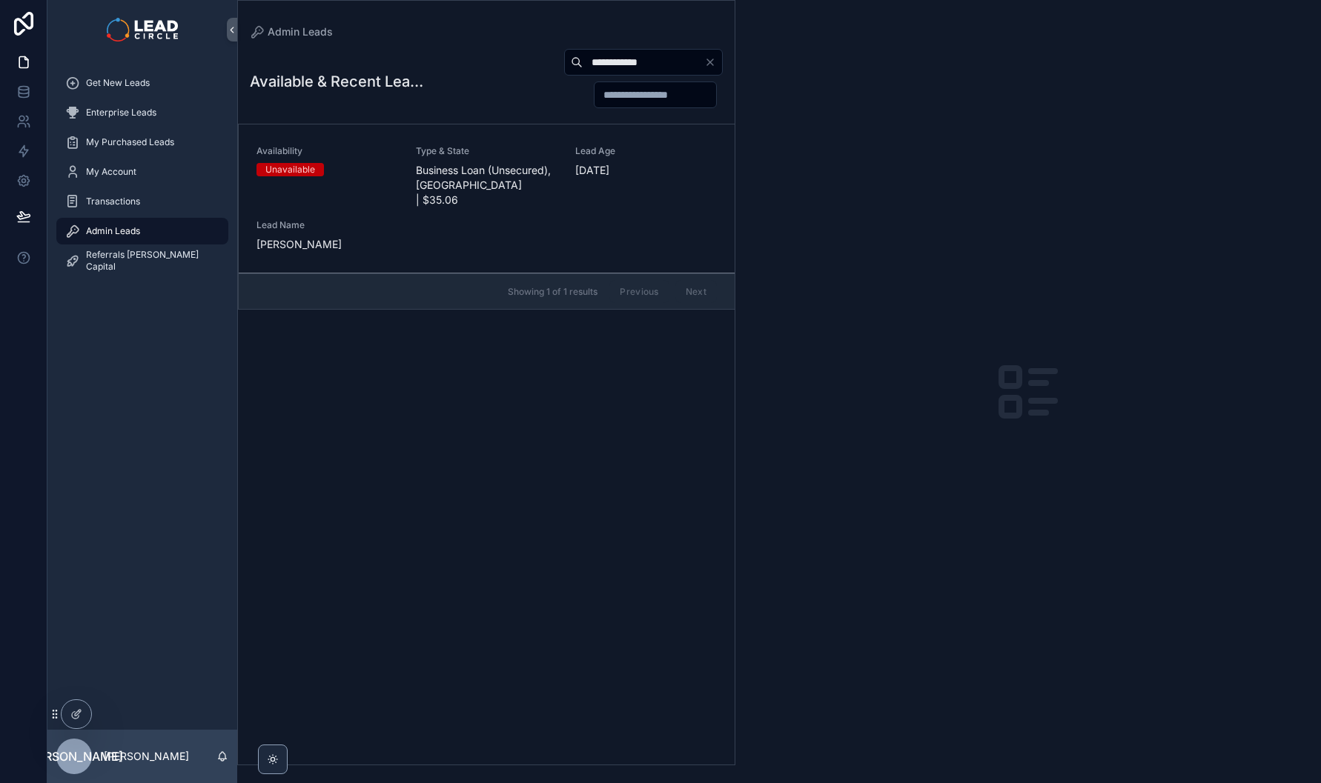
drag, startPoint x: 497, startPoint y: 88, endPoint x: 503, endPoint y: 182, distance: 93.6
click at [497, 93] on div "**********" at bounding box center [572, 78] width 299 height 61
click at [503, 190] on span "Business Loan (Unsecured), [GEOGRAPHIC_DATA] | $35.06" at bounding box center [487, 185] width 142 height 44
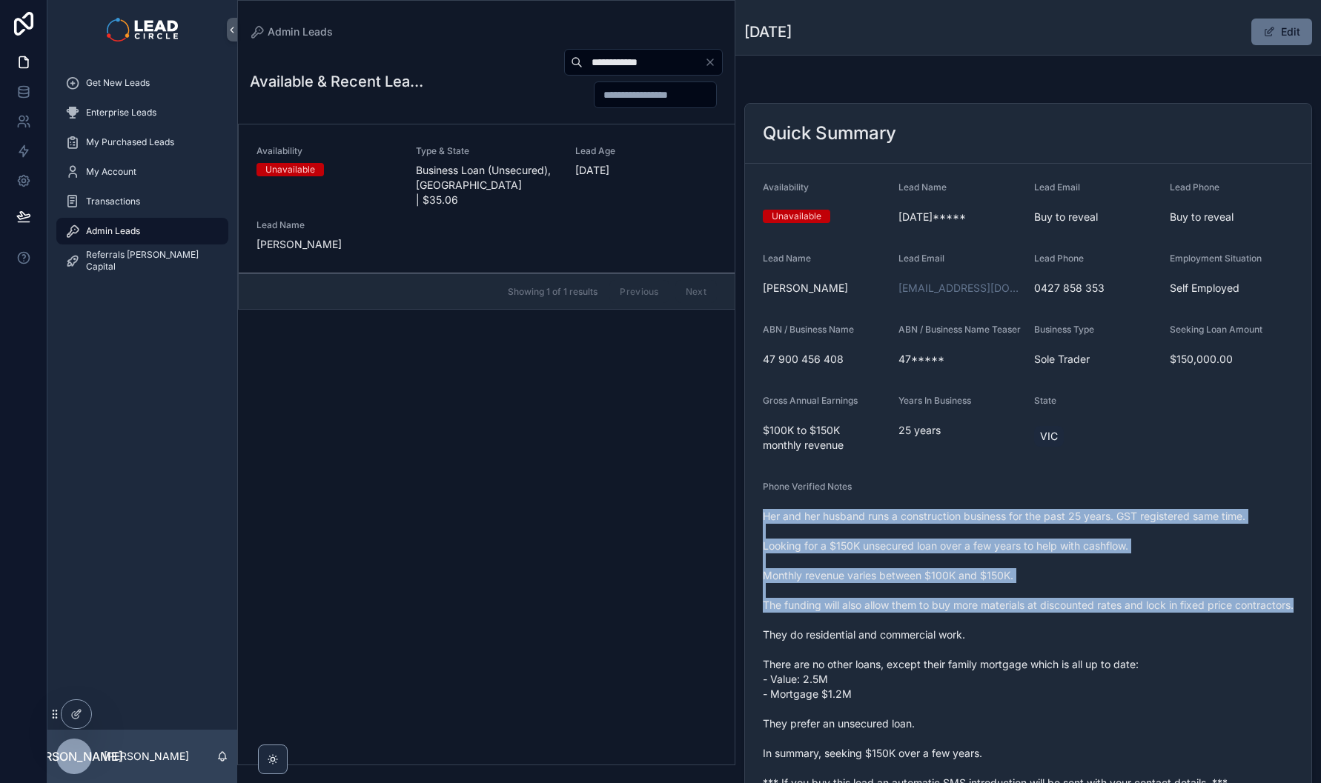
drag, startPoint x: 906, startPoint y: 617, endPoint x: 920, endPoint y: 646, distance: 31.5
click at [920, 646] on div "Phone Verified Notes Her and her husband runs a construction business for the p…" at bounding box center [1028, 638] width 531 height 314
click at [920, 646] on span "Her and her husband runs a construction business for the past 25 years. GST reg…" at bounding box center [1028, 650] width 531 height 282
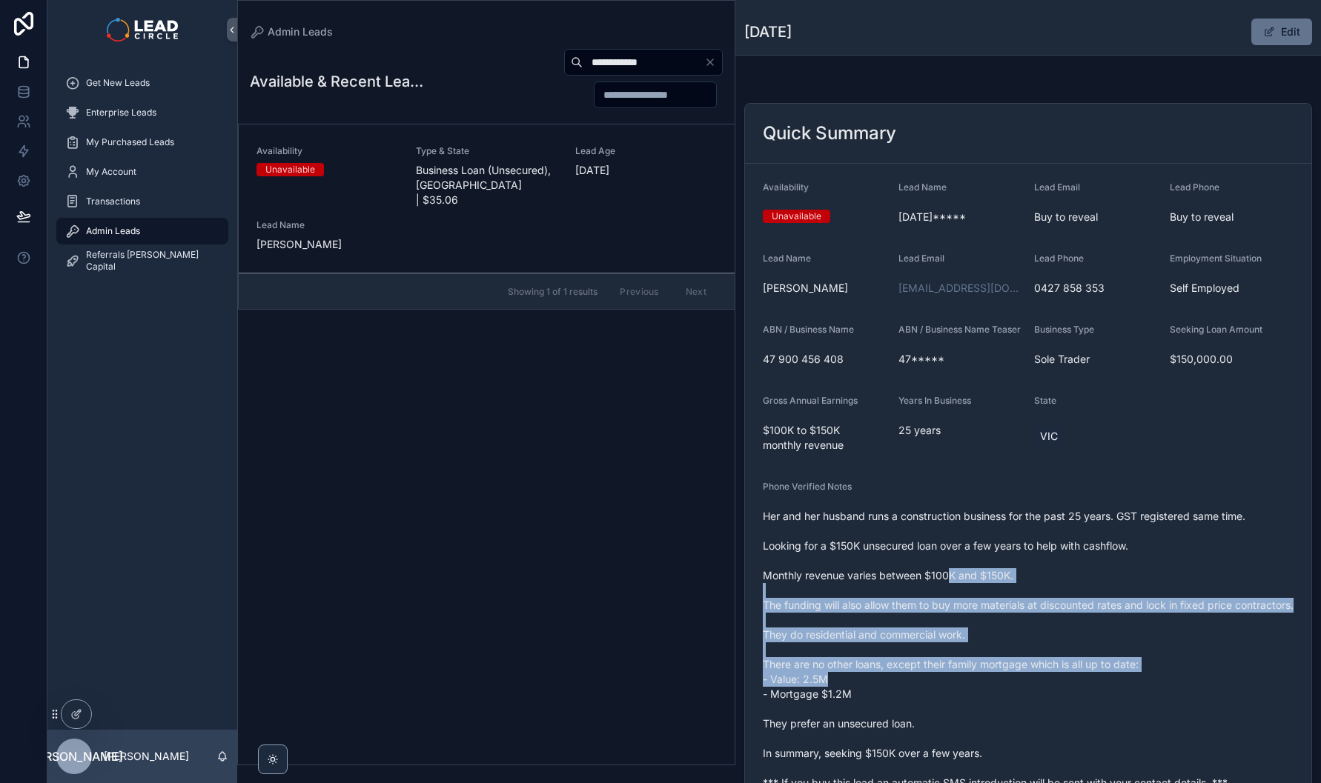
drag, startPoint x: 975, startPoint y: 706, endPoint x: 946, endPoint y: 568, distance: 140.1
click at [946, 572] on span "Her and her husband runs a construction business for the past 25 years. GST reg…" at bounding box center [1028, 650] width 531 height 282
click at [946, 568] on span "Her and her husband runs a construction business for the past 25 years. GST reg…" at bounding box center [1028, 650] width 531 height 282
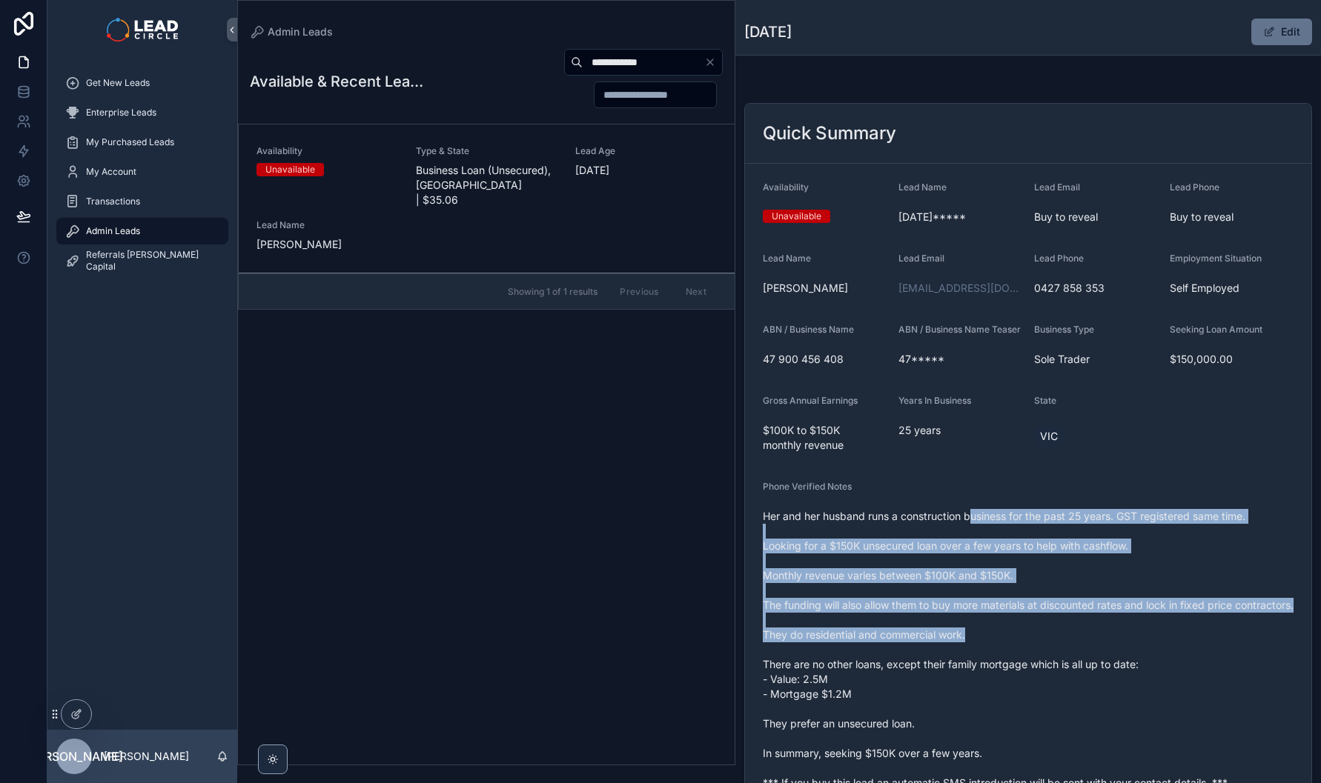
drag, startPoint x: 969, startPoint y: 524, endPoint x: 990, endPoint y: 675, distance: 152.6
click at [990, 675] on span "Her and her husband runs a construction business for the past 25 years. GST reg…" at bounding box center [1028, 650] width 531 height 282
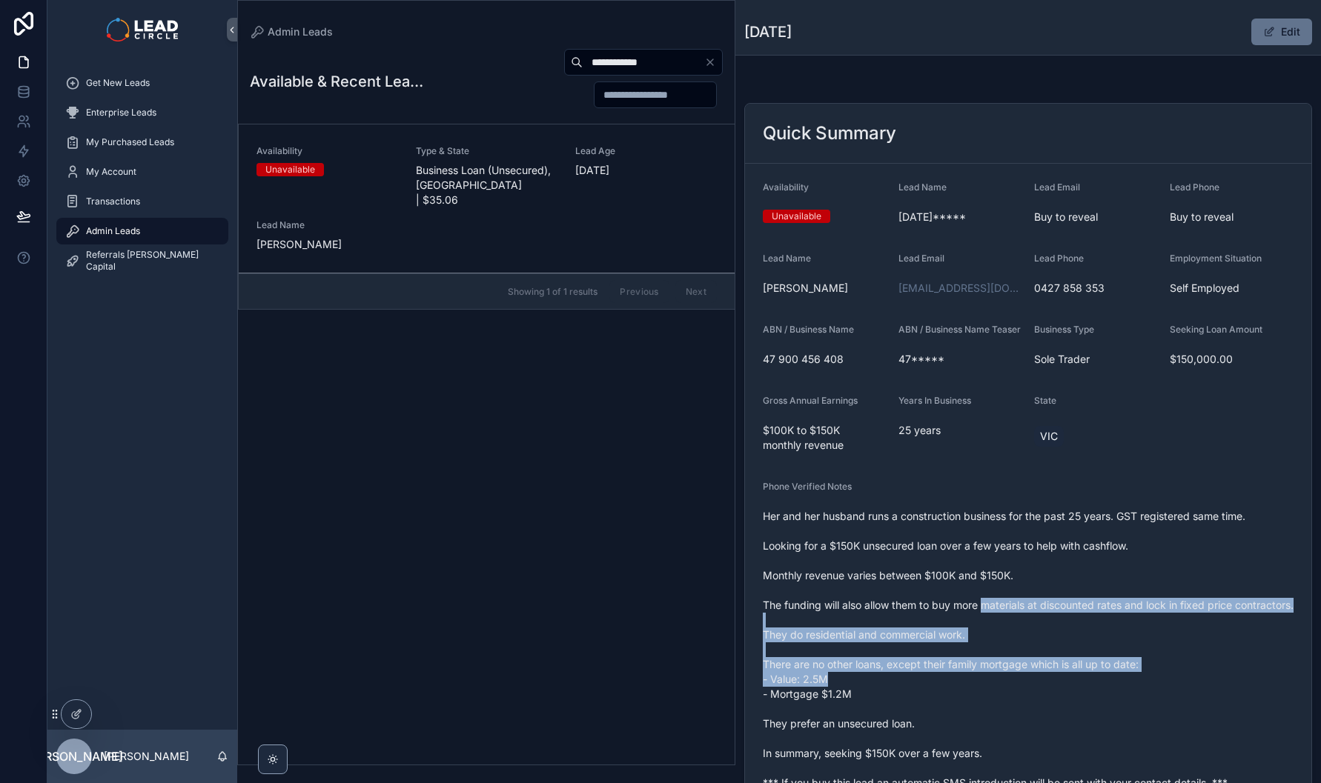
drag, startPoint x: 1004, startPoint y: 703, endPoint x: 971, endPoint y: 522, distance: 183.2
click at [971, 528] on span "Her and her husband runs a construction business for the past 25 years. GST reg…" at bounding box center [1028, 650] width 531 height 282
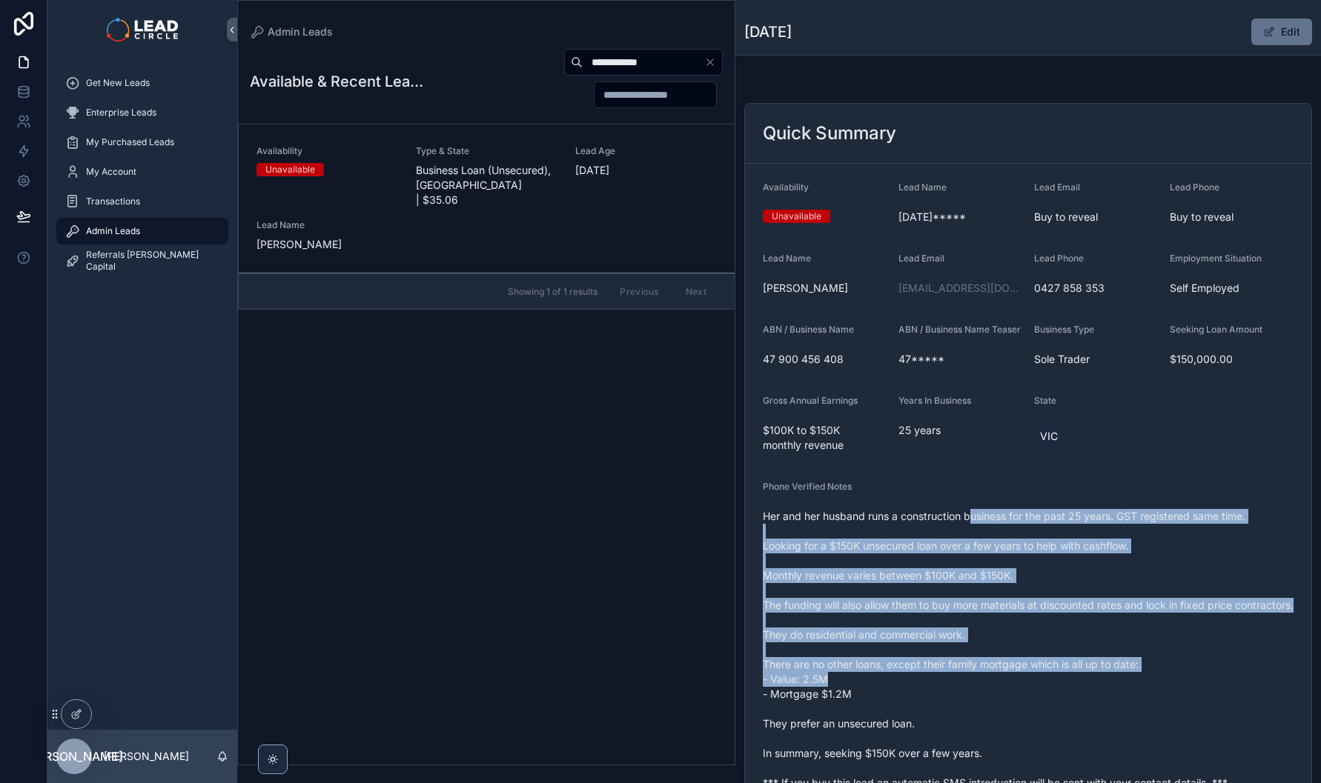
click at [971, 522] on span "Her and her husband runs a construction business for the past 25 years. GST reg…" at bounding box center [1028, 650] width 531 height 282
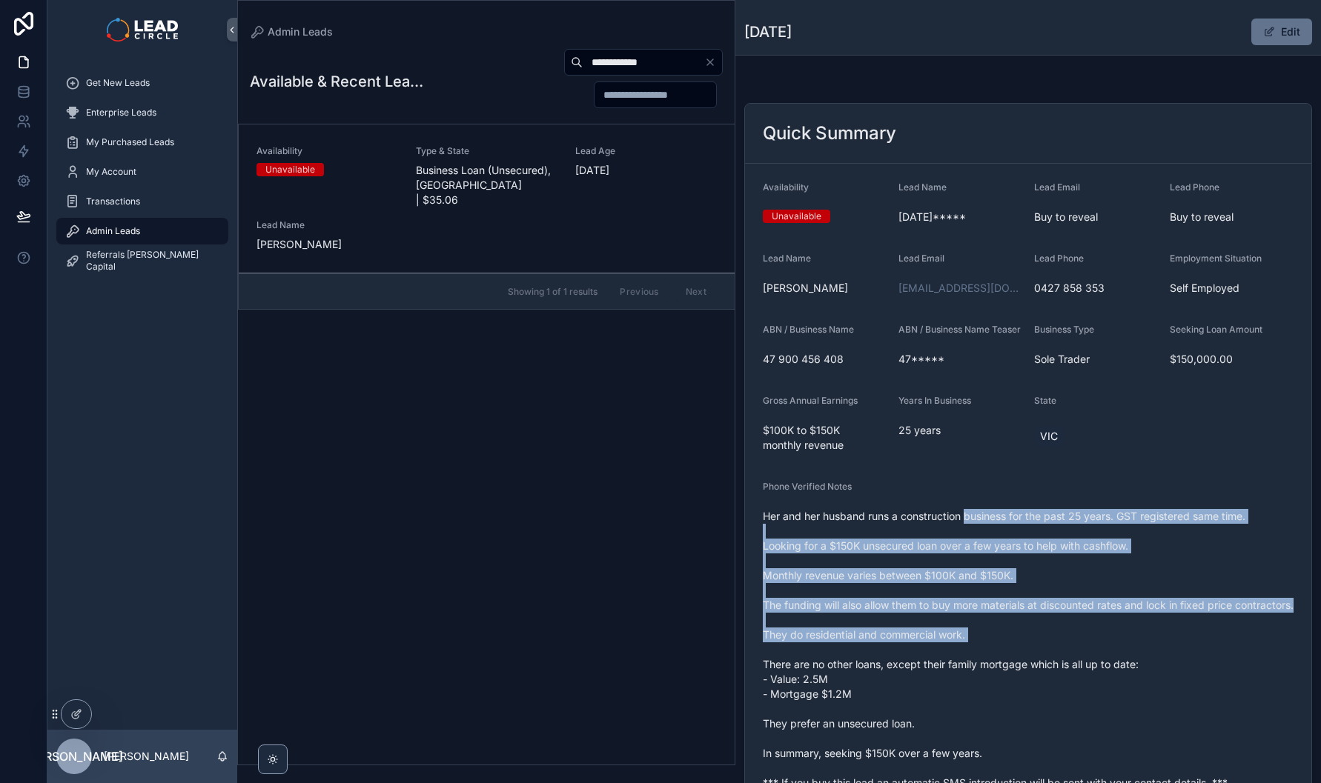
drag, startPoint x: 972, startPoint y: 522, endPoint x: 990, endPoint y: 661, distance: 140.6
click at [990, 661] on span "Her and her husband runs a construction business for the past 25 years. GST reg…" at bounding box center [1028, 650] width 531 height 282
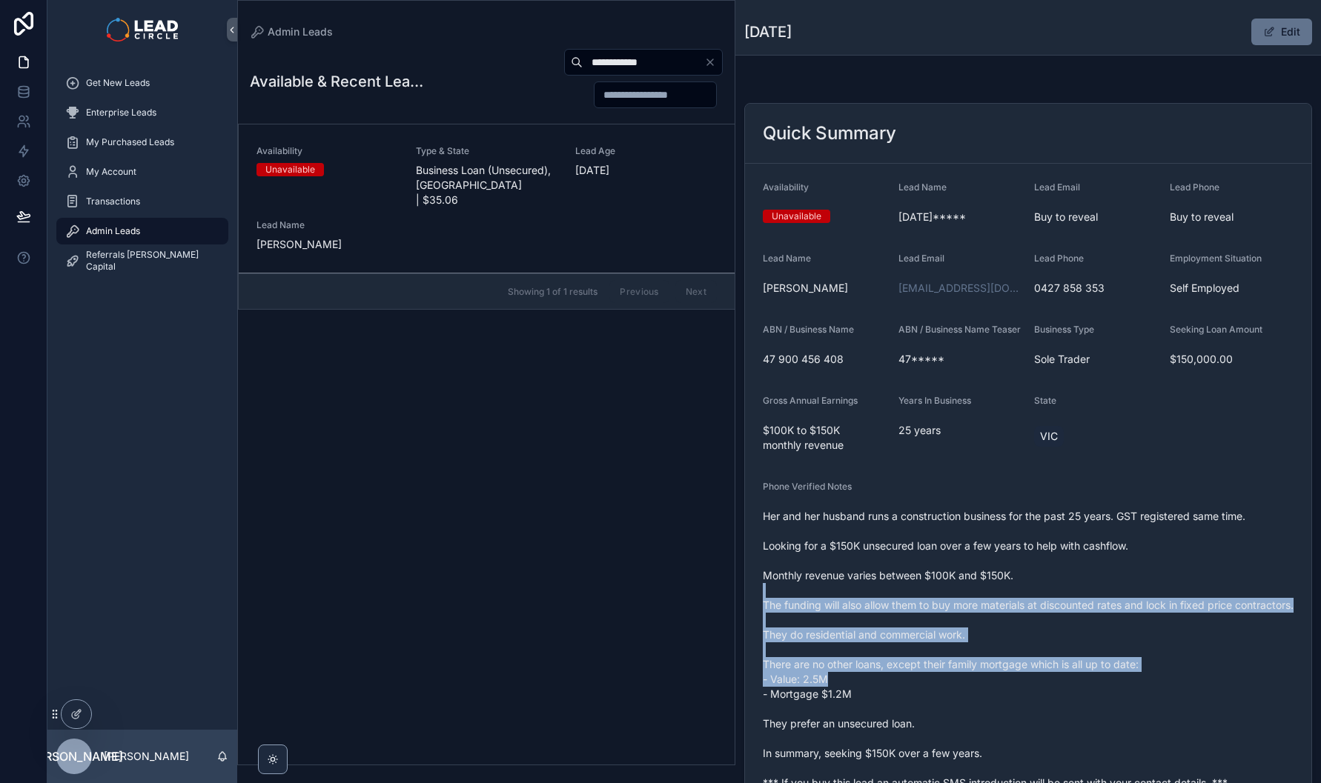
drag, startPoint x: 1005, startPoint y: 707, endPoint x: 957, endPoint y: 541, distance: 172.9
click at [959, 548] on span "Her and her husband runs a construction business for the past 25 years. GST reg…" at bounding box center [1028, 650] width 531 height 282
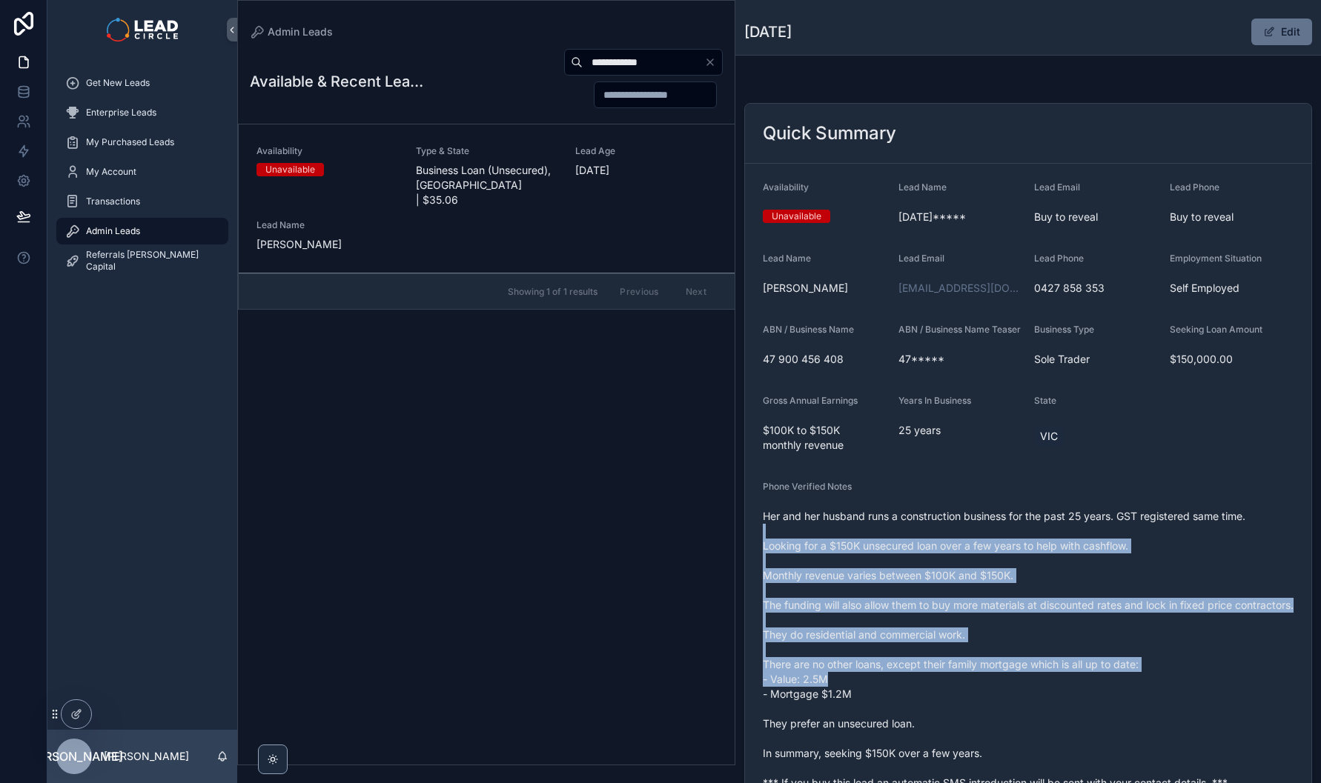
click at [957, 538] on span "Her and her husband runs a construction business for the past 25 years. GST reg…" at bounding box center [1028, 650] width 531 height 282
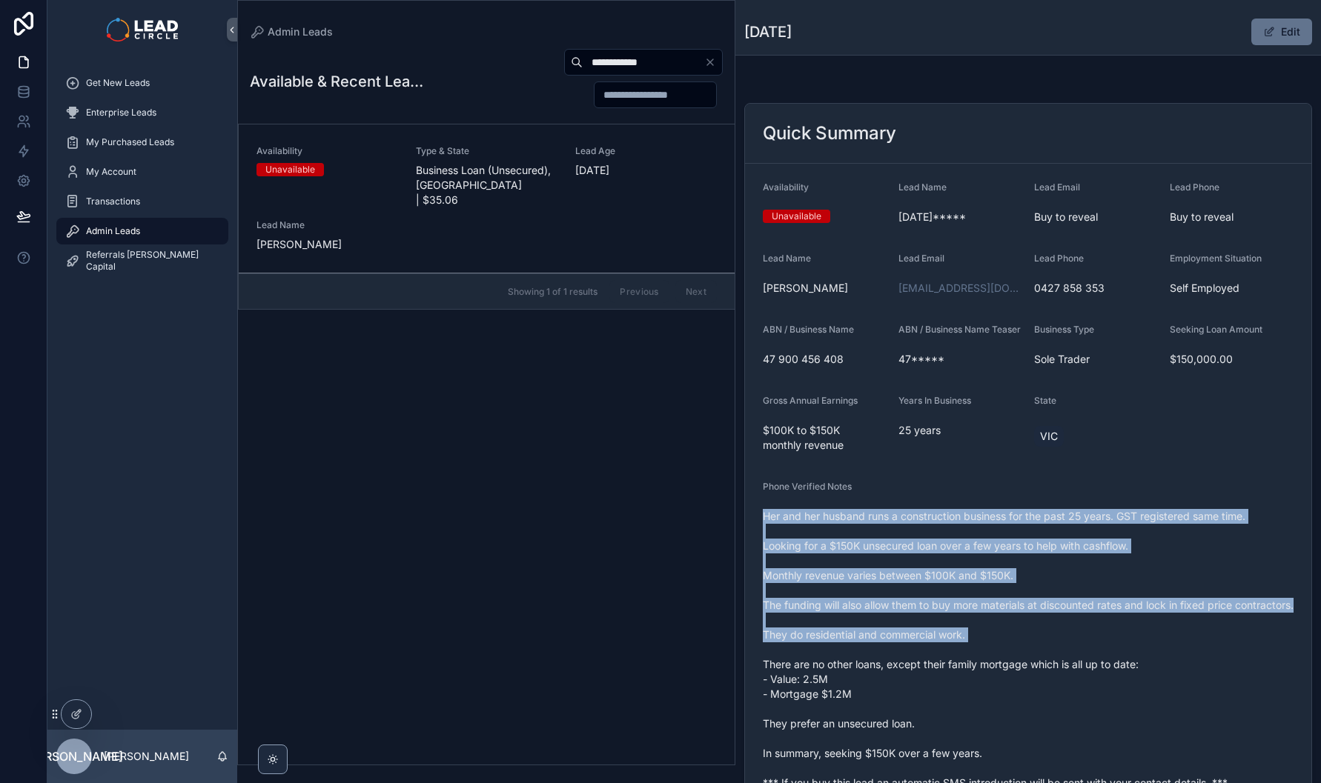
drag, startPoint x: 966, startPoint y: 513, endPoint x: 990, endPoint y: 671, distance: 160.5
click at [990, 671] on div "Phone Verified Notes Her and her husband runs a construction business for the p…" at bounding box center [1028, 638] width 531 height 314
click at [990, 671] on span "Her and her husband runs a construction business for the past 25 years. GST reg…" at bounding box center [1028, 650] width 531 height 282
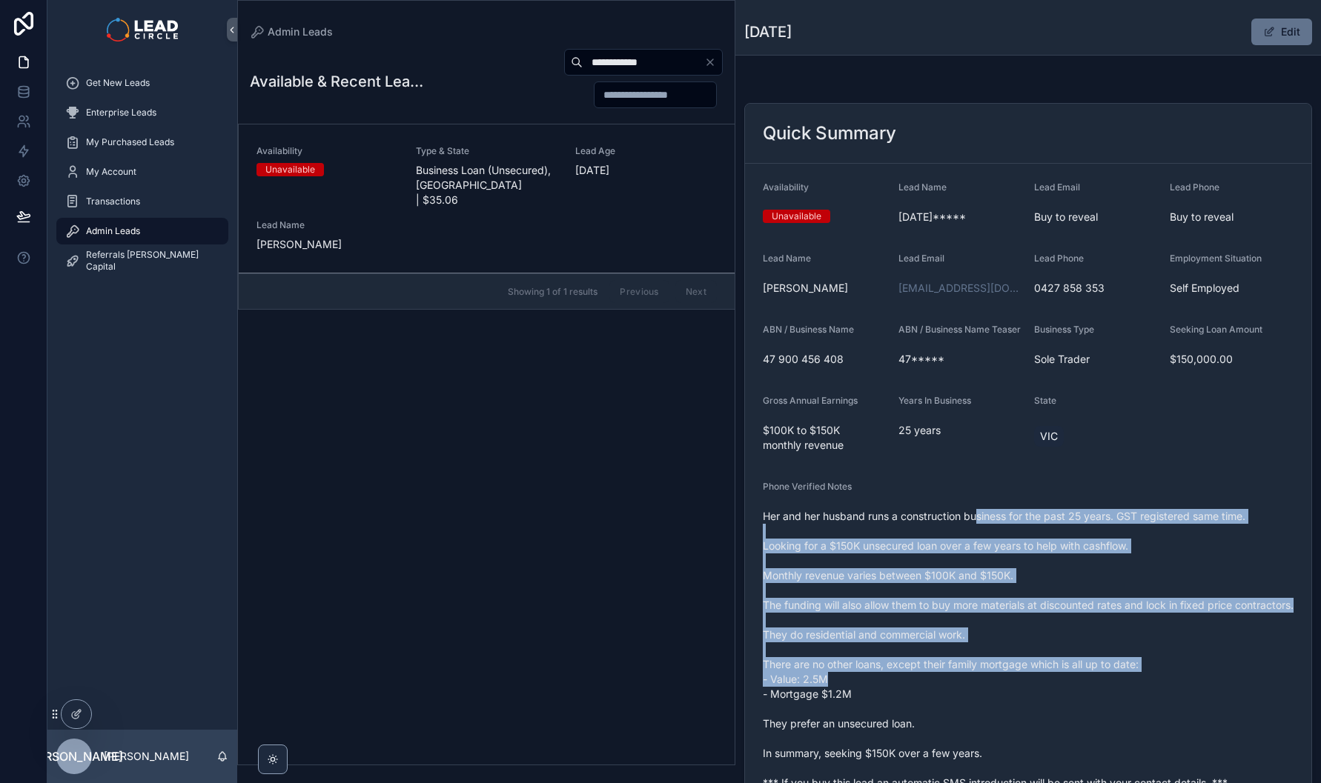
drag, startPoint x: 1016, startPoint y: 709, endPoint x: 981, endPoint y: 531, distance: 181.2
click at [981, 531] on span "Her and her husband runs a construction business for the past 25 years. GST reg…" at bounding box center [1028, 650] width 531 height 282
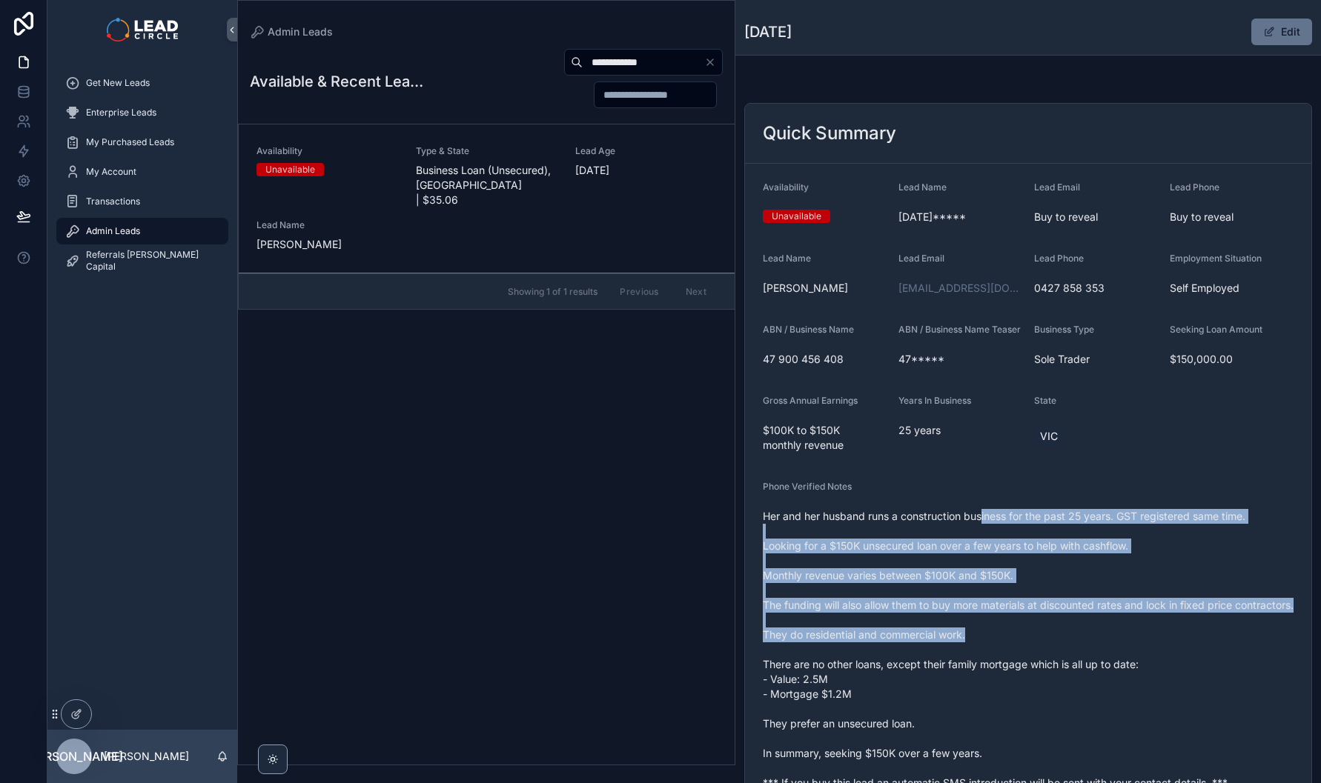
drag, startPoint x: 983, startPoint y: 521, endPoint x: 1016, endPoint y: 662, distance: 144.7
click at [1016, 662] on span "Her and her husband runs a construction business for the past 25 years. GST reg…" at bounding box center [1028, 650] width 531 height 282
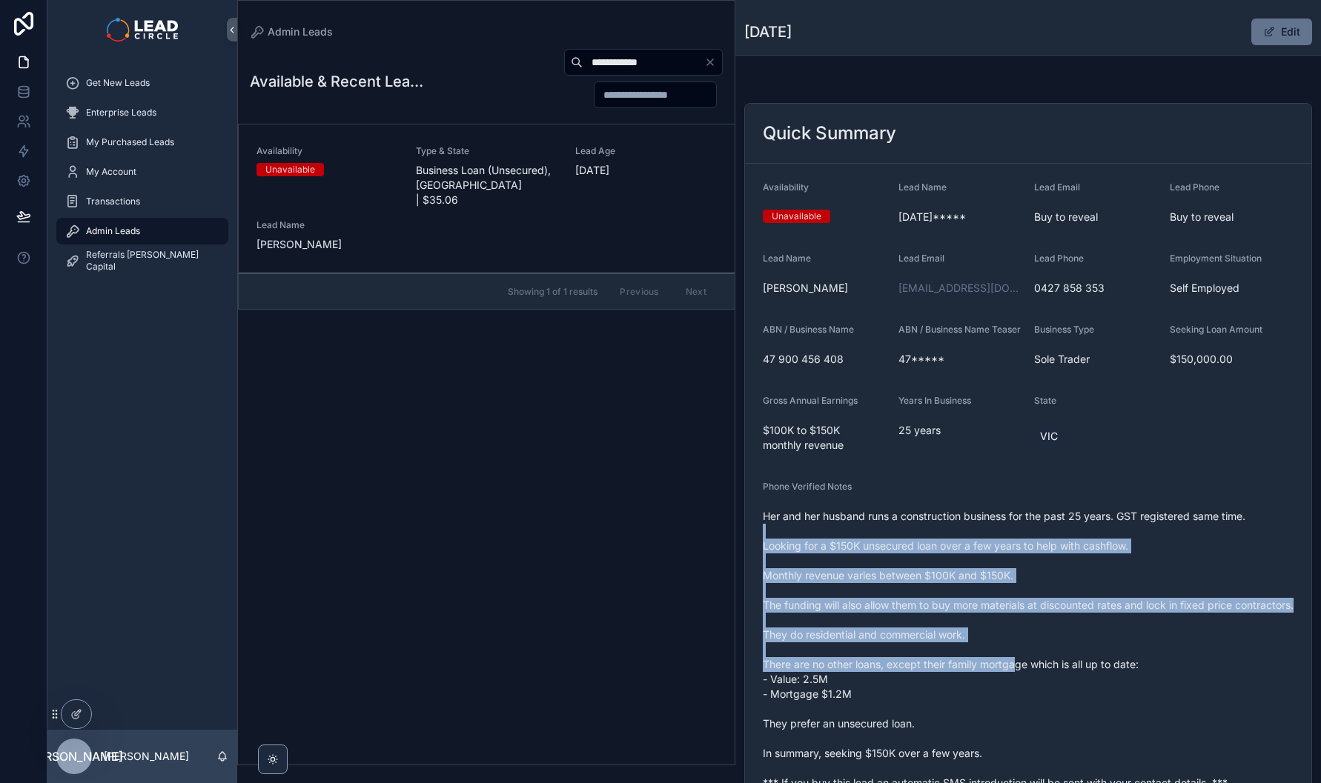
drag, startPoint x: 1019, startPoint y: 697, endPoint x: 992, endPoint y: 544, distance: 155.1
click at [992, 544] on span "Her and her husband runs a construction business for the past 25 years. GST reg…" at bounding box center [1028, 650] width 531 height 282
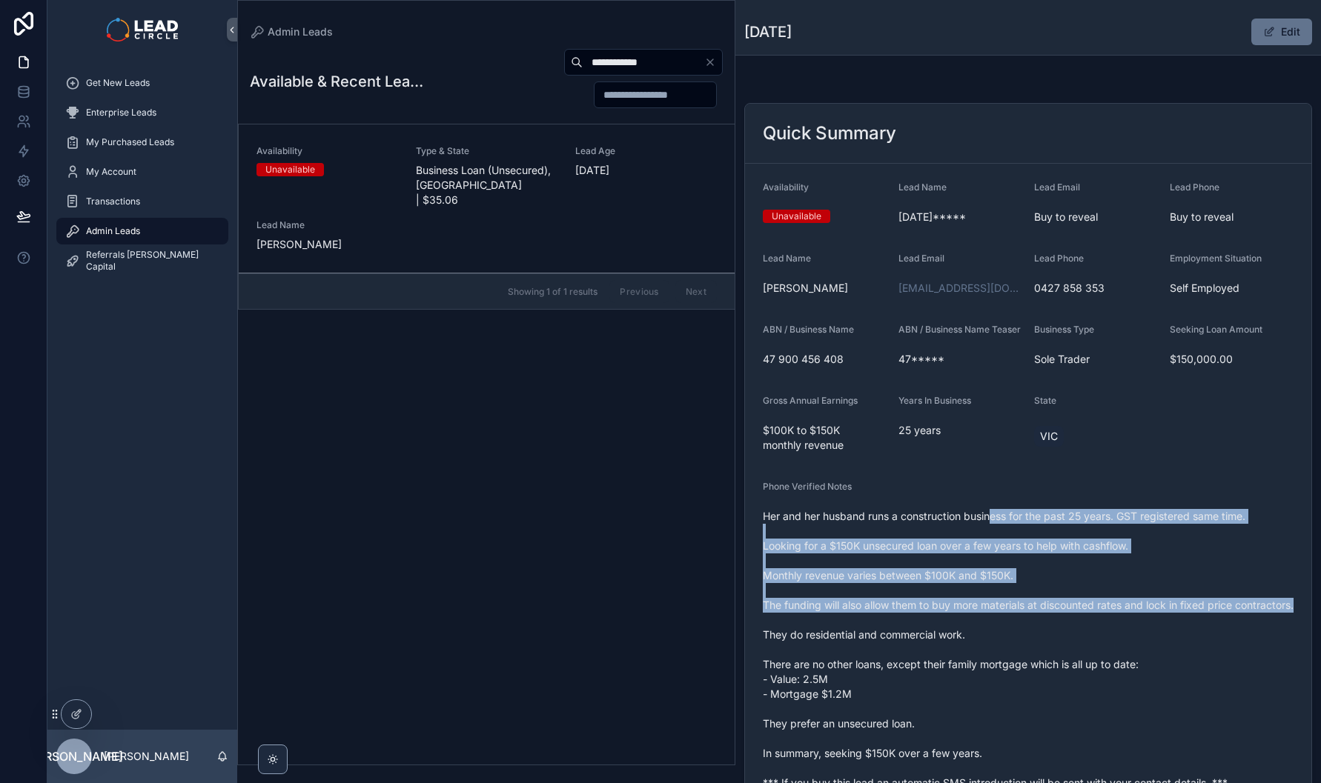
drag, startPoint x: 995, startPoint y: 523, endPoint x: 1010, endPoint y: 643, distance: 121.0
click at [1010, 643] on span "Her and her husband runs a construction business for the past 25 years. GST reg…" at bounding box center [1028, 650] width 531 height 282
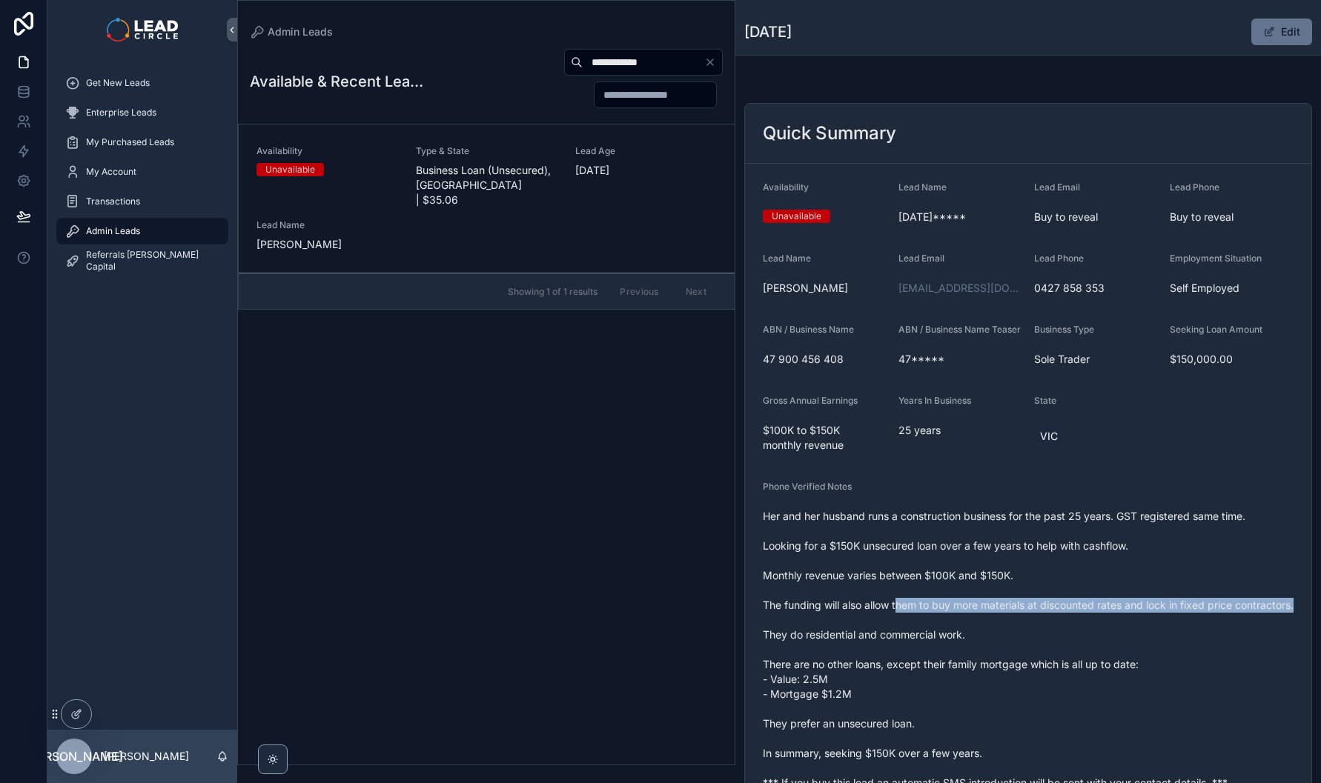
drag, startPoint x: 897, startPoint y: 612, endPoint x: 956, endPoint y: 647, distance: 68.8
click at [949, 646] on span "Her and her husband runs a construction business for the past 25 years. GST reg…" at bounding box center [1028, 650] width 531 height 282
click at [956, 647] on span "Her and her husband runs a construction business for the past 25 years. GST reg…" at bounding box center [1028, 650] width 531 height 282
click at [906, 614] on span "Her and her husband runs a construction business for the past 25 years. GST reg…" at bounding box center [1028, 650] width 531 height 282
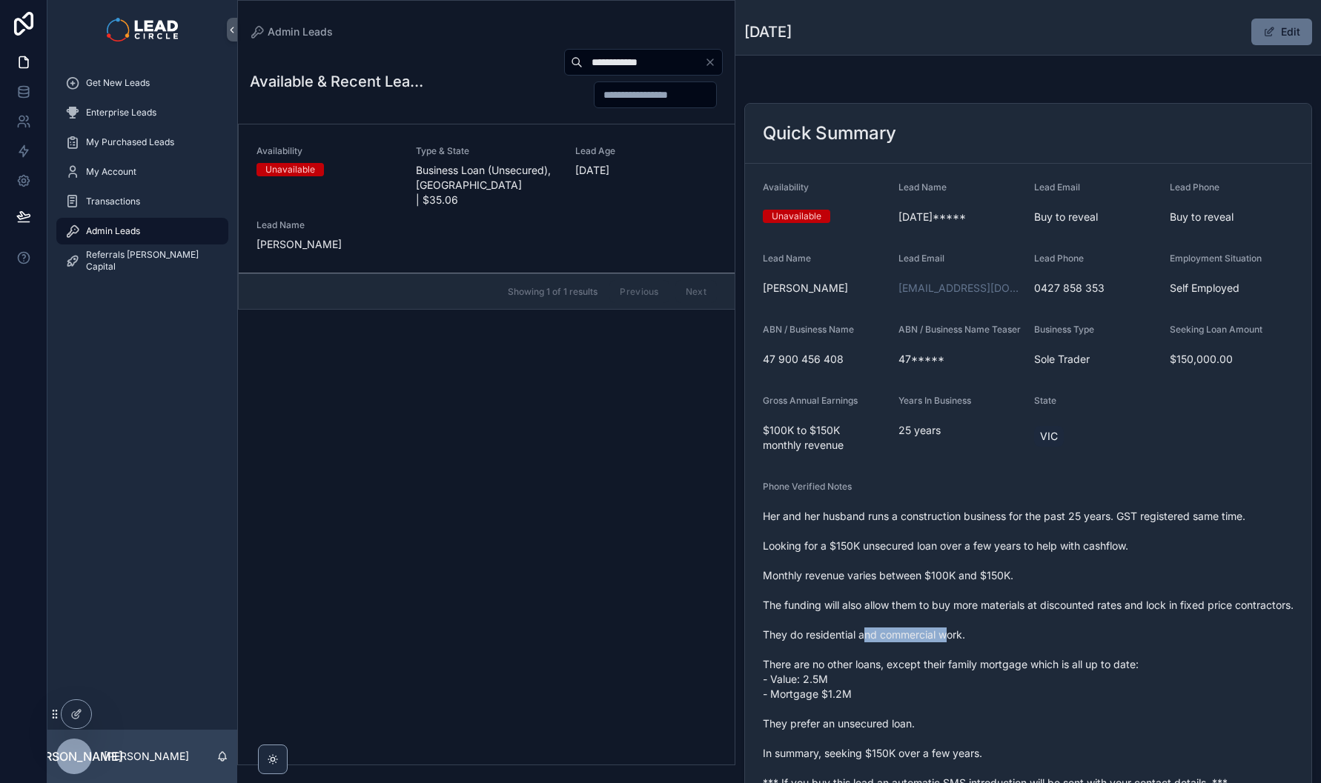
drag, startPoint x: 862, startPoint y: 663, endPoint x: 1010, endPoint y: 659, distance: 148.3
click at [998, 661] on span "Her and her husband runs a construction business for the past 25 years. GST reg…" at bounding box center [1028, 650] width 531 height 282
click at [1017, 657] on span "Her and her husband runs a construction business for the past 25 years. GST reg…" at bounding box center [1028, 650] width 531 height 282
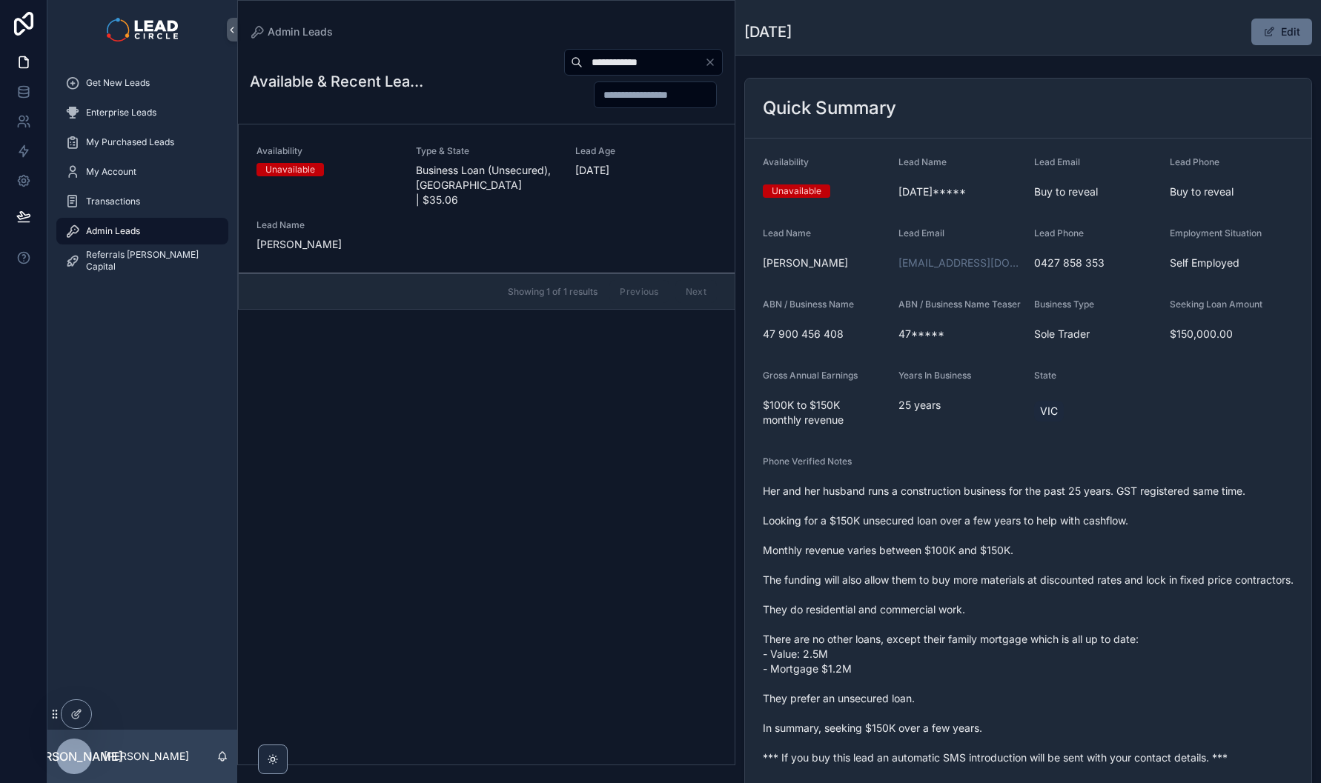
scroll to position [142, 0]
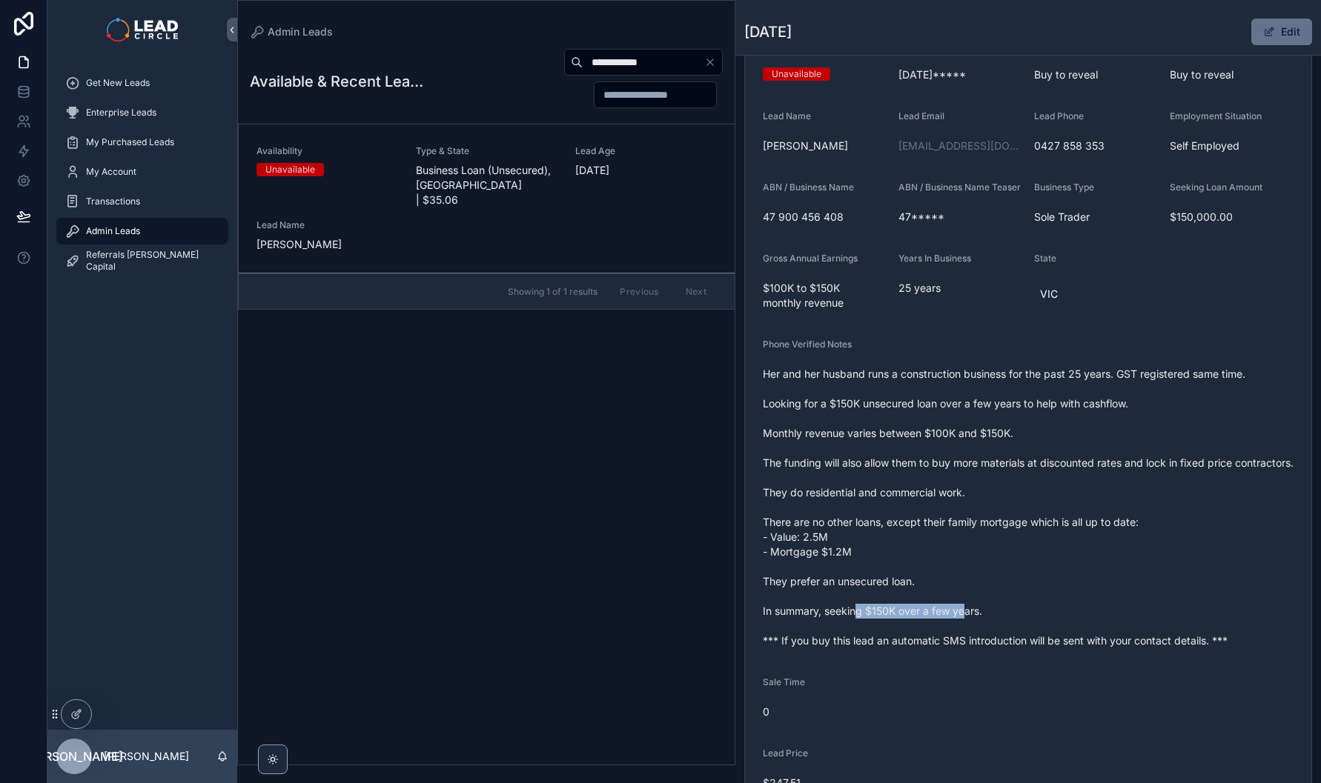
drag, startPoint x: 856, startPoint y: 637, endPoint x: 1009, endPoint y: 642, distance: 152.8
click at [993, 641] on span "Her and her husband runs a construction business for the past 25 years. GST reg…" at bounding box center [1028, 508] width 531 height 282
click at [1009, 642] on span "Her and her husband runs a construction business for the past 25 years. GST reg…" at bounding box center [1028, 508] width 531 height 282
drag, startPoint x: 1056, startPoint y: 665, endPoint x: 972, endPoint y: 665, distance: 83.7
click at [975, 648] on span "Her and her husband runs a construction business for the past 25 years. GST reg…" at bounding box center [1028, 508] width 531 height 282
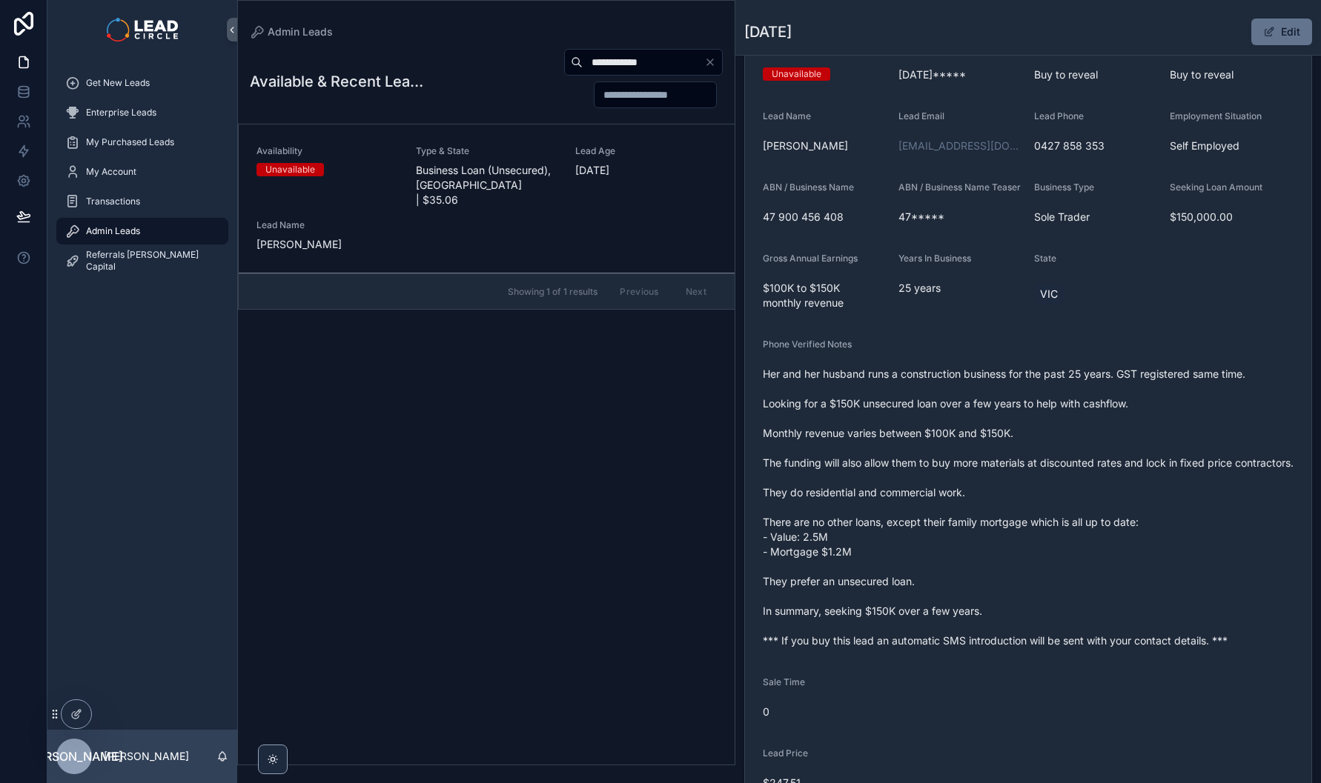
click at [972, 648] on span "Her and her husband runs a construction business for the past 25 years. GST reg…" at bounding box center [1028, 508] width 531 height 282
drag, startPoint x: 959, startPoint y: 667, endPoint x: 1110, endPoint y: 667, distance: 151.2
click at [1082, 648] on span "Her and her husband runs a construction business for the past 25 years. GST reg…" at bounding box center [1028, 508] width 531 height 282
click at [1110, 648] on span "Her and her husband runs a construction business for the past 25 years. GST reg…" at bounding box center [1028, 508] width 531 height 282
drag, startPoint x: 1110, startPoint y: 667, endPoint x: 978, endPoint y: 661, distance: 132.8
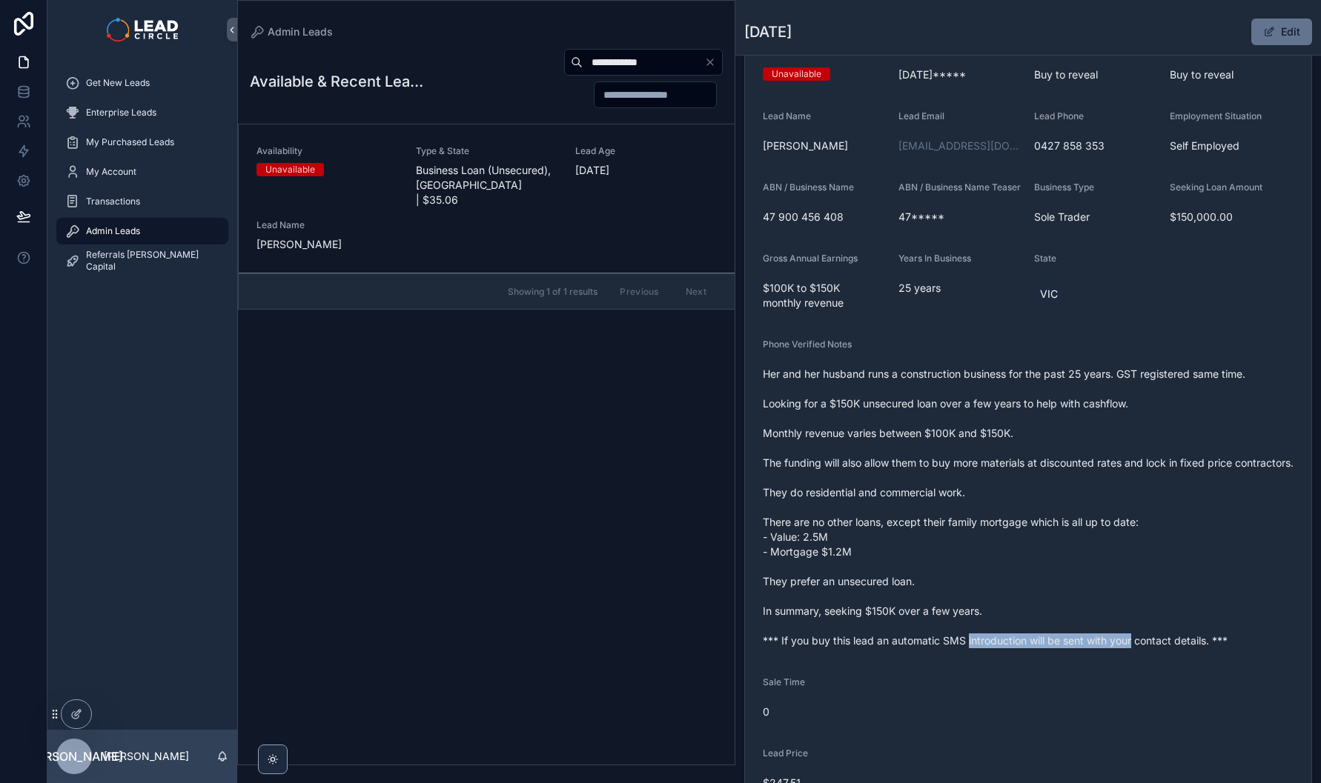
click at [980, 648] on span "Her and her husband runs a construction business for the past 25 years. GST reg…" at bounding box center [1028, 508] width 531 height 282
click at [975, 648] on span "Her and her husband runs a construction business for the past 25 years. GST reg…" at bounding box center [1028, 508] width 531 height 282
drag, startPoint x: 869, startPoint y: 631, endPoint x: 1003, endPoint y: 654, distance: 135.5
click at [958, 648] on span "Her and her husband runs a construction business for the past 25 years. GST reg…" at bounding box center [1028, 508] width 531 height 282
click at [1003, 648] on span "Her and her husband runs a construction business for the past 25 years. GST reg…" at bounding box center [1028, 508] width 531 height 282
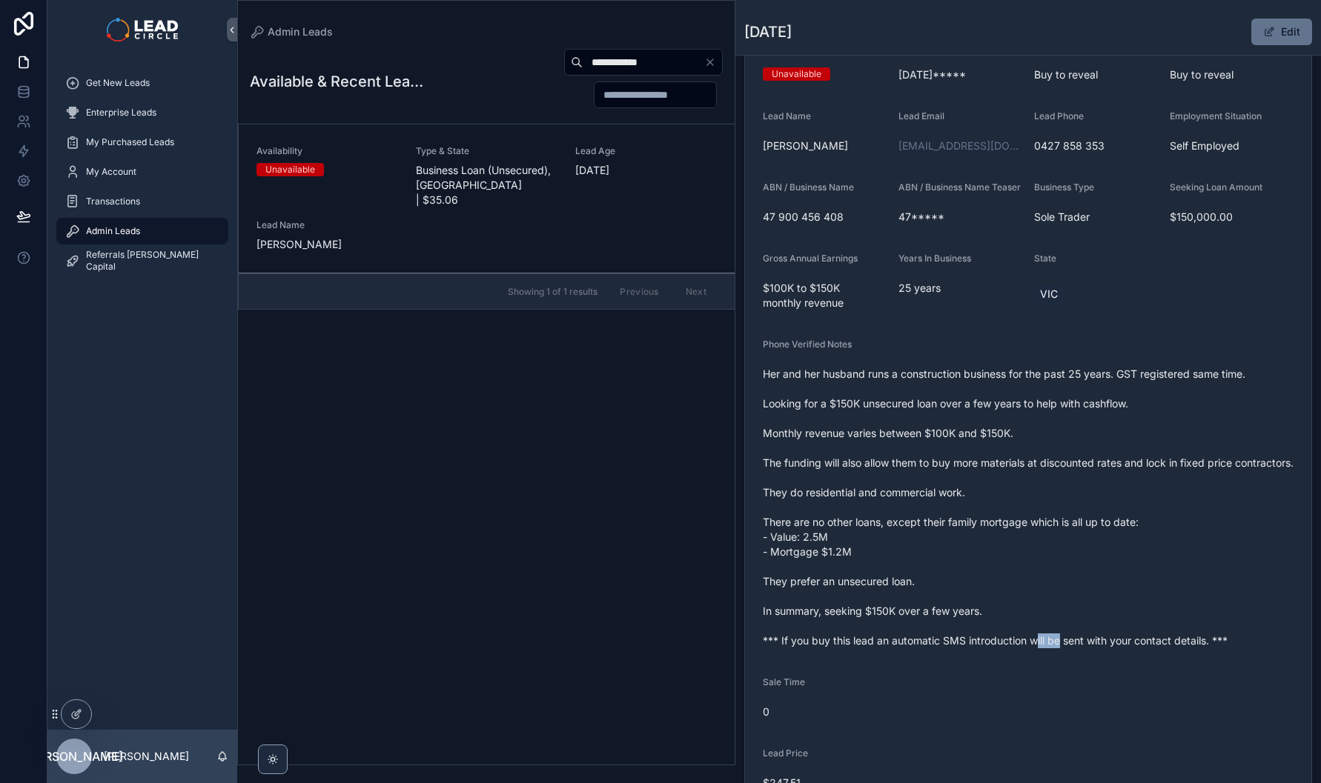
drag, startPoint x: 1062, startPoint y: 674, endPoint x: 970, endPoint y: 659, distance: 93.2
click at [978, 648] on span "Her and her husband runs a construction business for the past 25 years. GST reg…" at bounding box center [1028, 508] width 531 height 282
click at [970, 648] on span "Her and her husband runs a construction business for the past 25 years. GST reg…" at bounding box center [1028, 508] width 531 height 282
drag, startPoint x: 961, startPoint y: 665, endPoint x: 1078, endPoint y: 665, distance: 117.1
click at [1055, 648] on span "Her and her husband runs a construction business for the past 25 years. GST reg…" at bounding box center [1028, 508] width 531 height 282
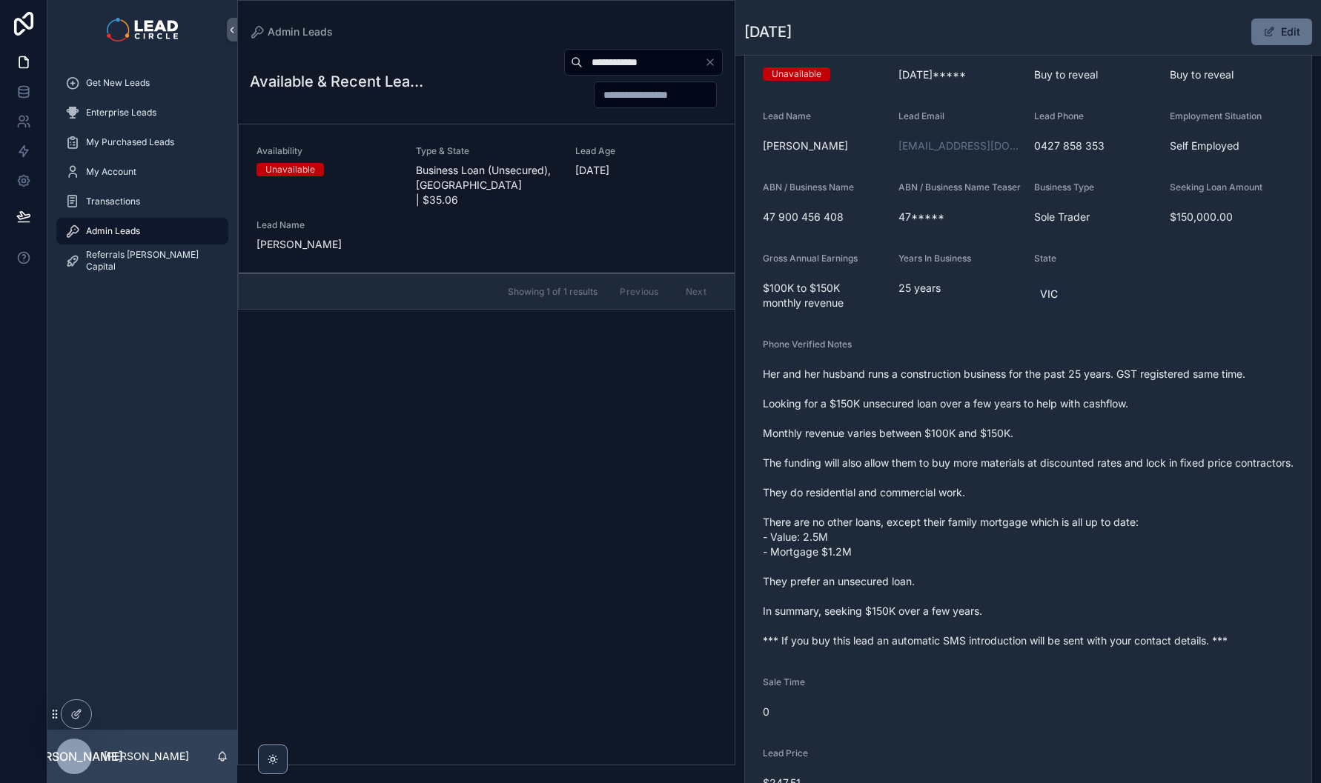
click at [1078, 648] on span "Her and her husband runs a construction business for the past 25 years. GST reg…" at bounding box center [1028, 508] width 531 height 282
drag, startPoint x: 1077, startPoint y: 665, endPoint x: 990, endPoint y: 665, distance: 86.7
click at [1006, 648] on span "Her and her husband runs a construction business for the past 25 years. GST reg…" at bounding box center [1028, 508] width 531 height 282
click at [990, 648] on span "Her and her husband runs a construction business for the past 25 years. GST reg…" at bounding box center [1028, 508] width 531 height 282
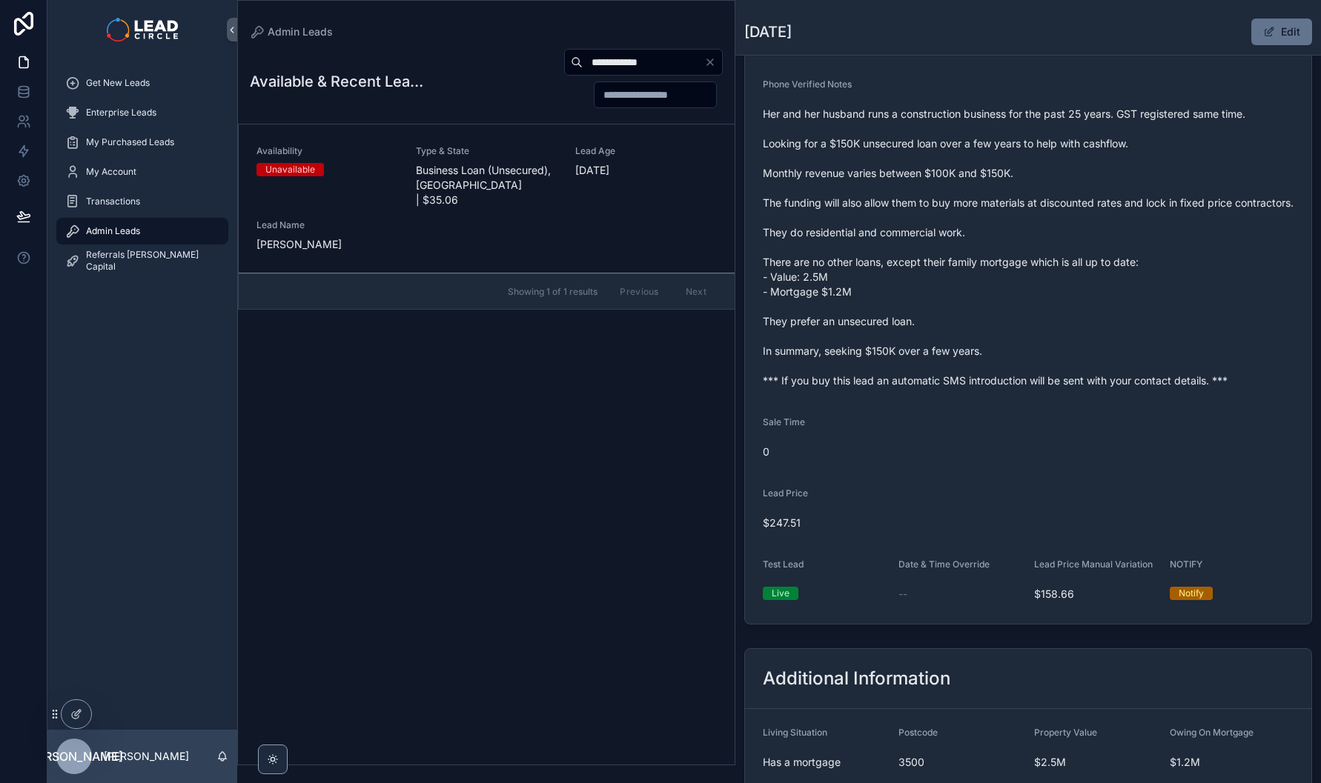
scroll to position [408, 0]
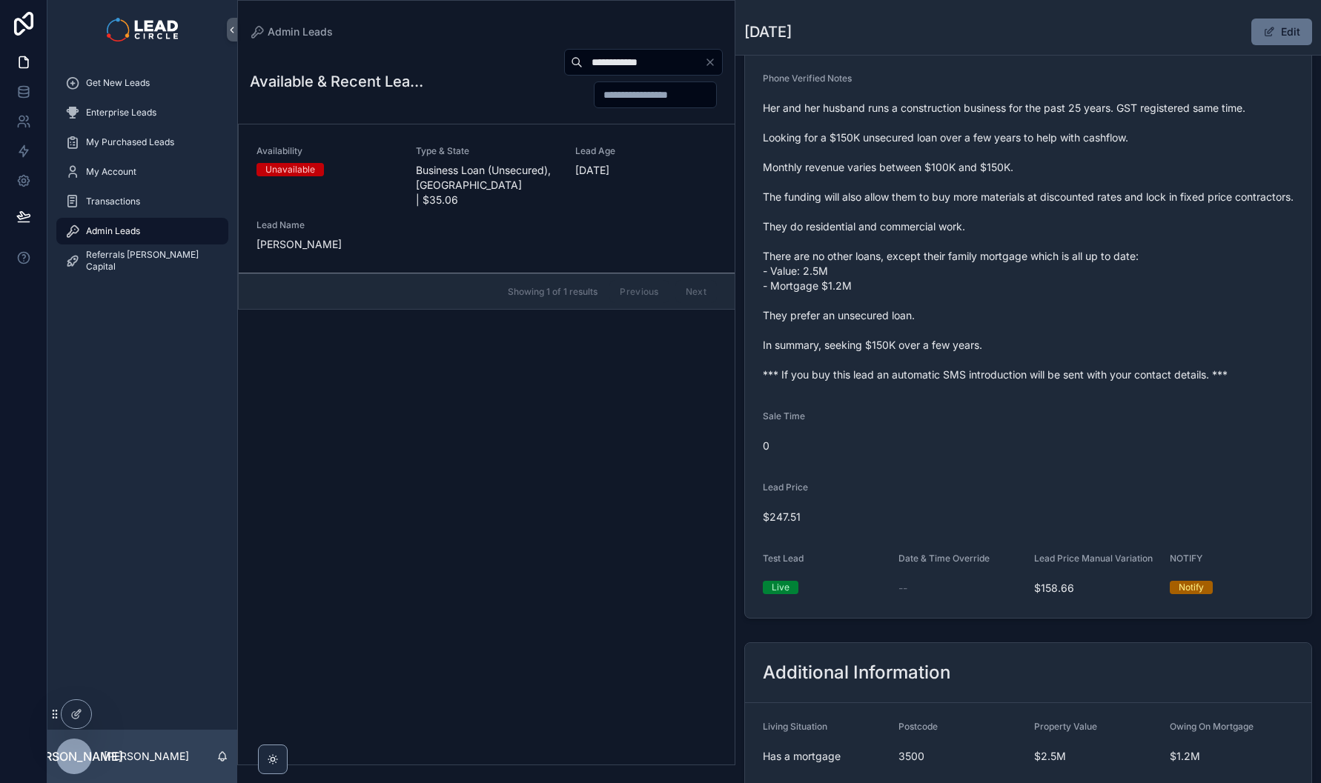
click at [643, 72] on input "**********" at bounding box center [644, 62] width 122 height 21
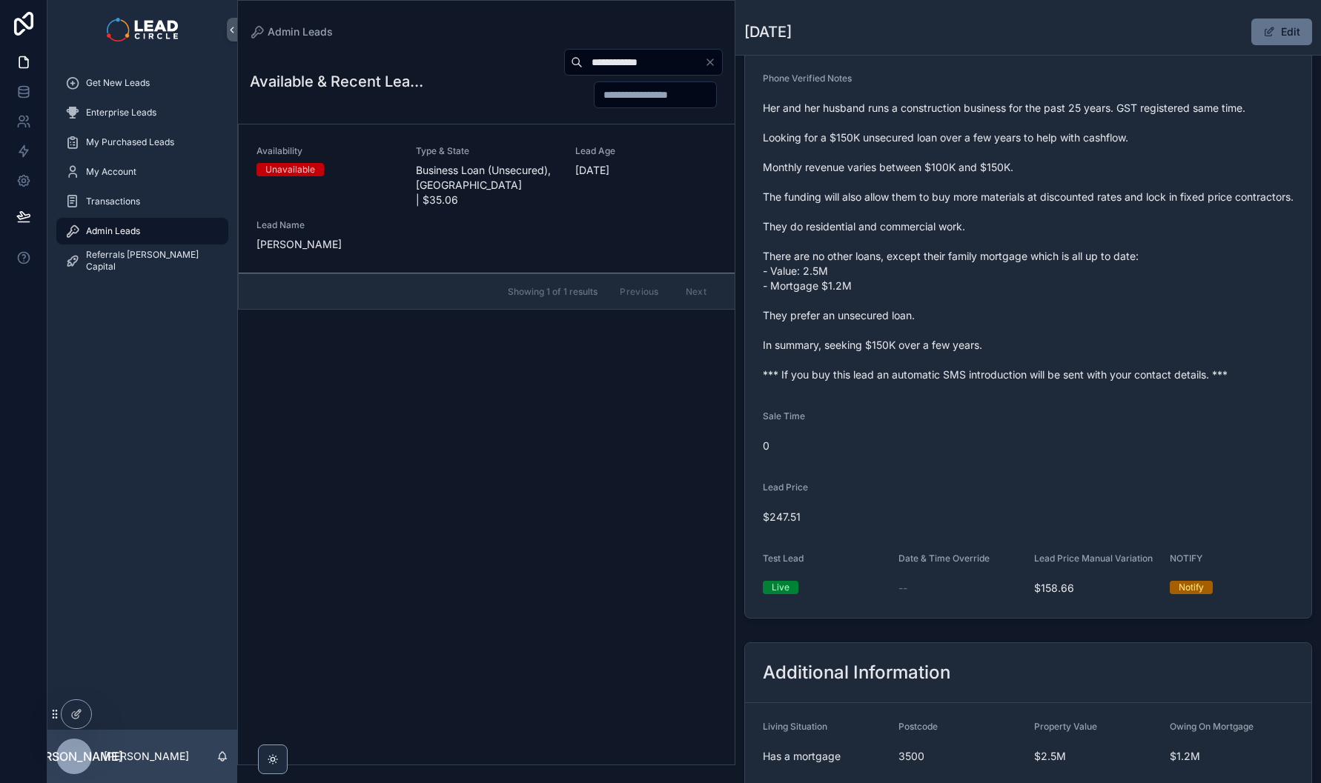
click at [643, 72] on input "**********" at bounding box center [644, 62] width 122 height 21
paste input "****"
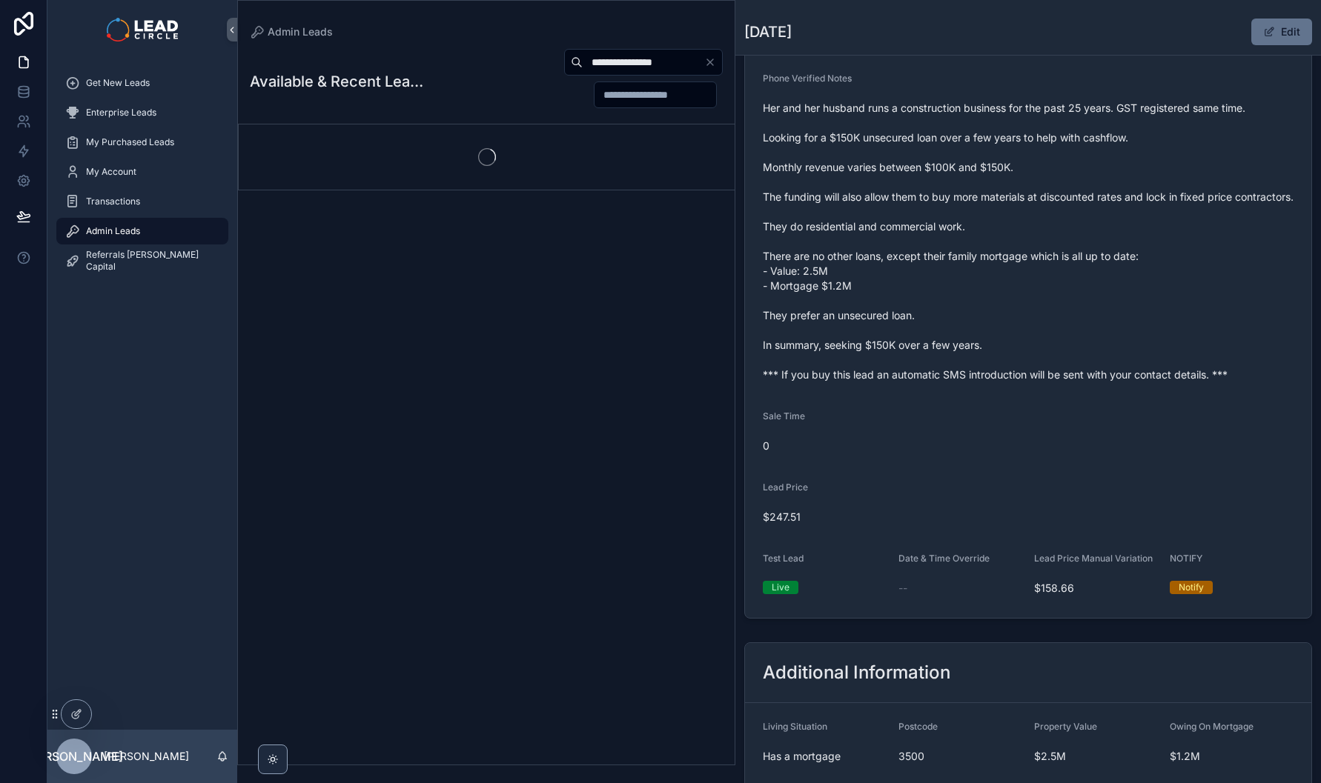
type input "**********"
click at [628, 348] on div "**********" at bounding box center [486, 402] width 497 height 726
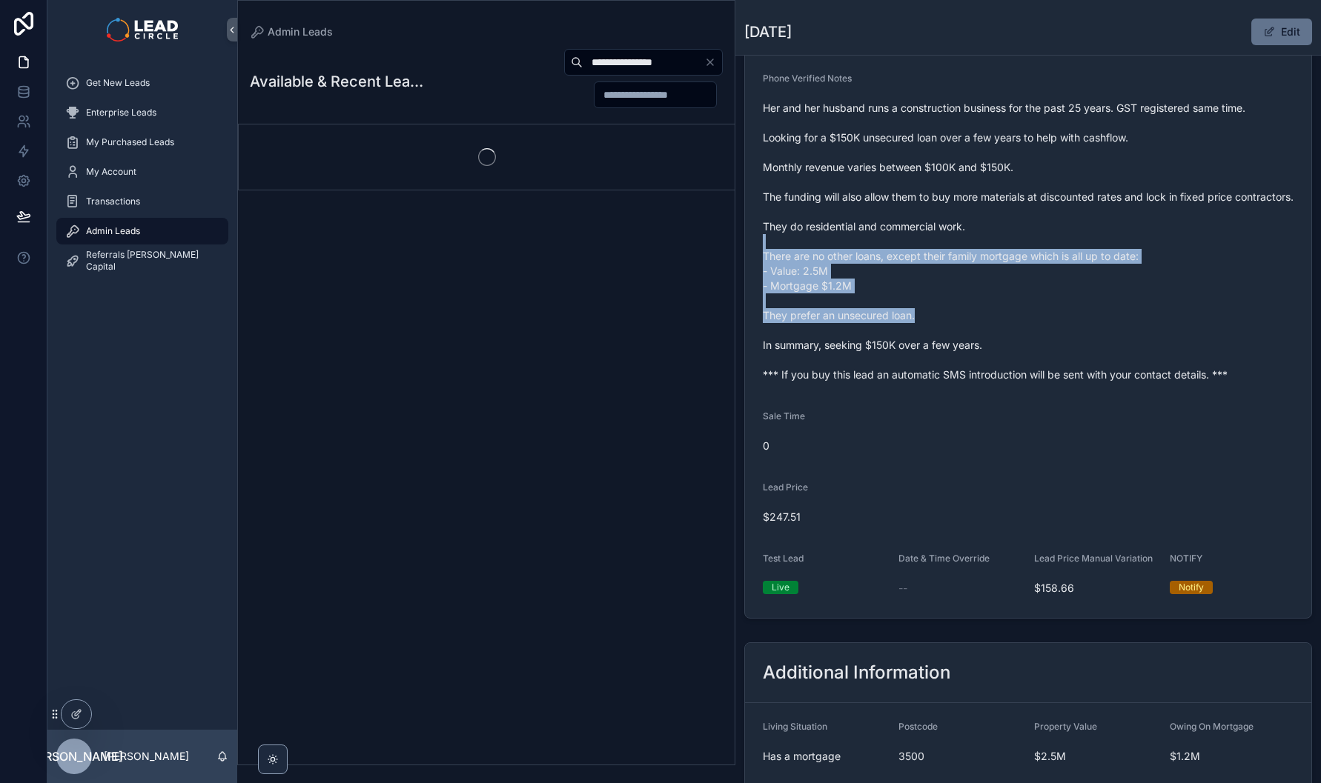
drag, startPoint x: 946, startPoint y: 271, endPoint x: 955, endPoint y: 347, distance: 76.8
click at [955, 347] on span "Her and her husband runs a construction business for the past 25 years. GST reg…" at bounding box center [1028, 242] width 531 height 282
drag, startPoint x: 881, startPoint y: 277, endPoint x: 904, endPoint y: 327, distance: 54.7
click at [903, 326] on span "Her and her husband runs a construction business for the past 25 years. GST reg…" at bounding box center [1028, 242] width 531 height 282
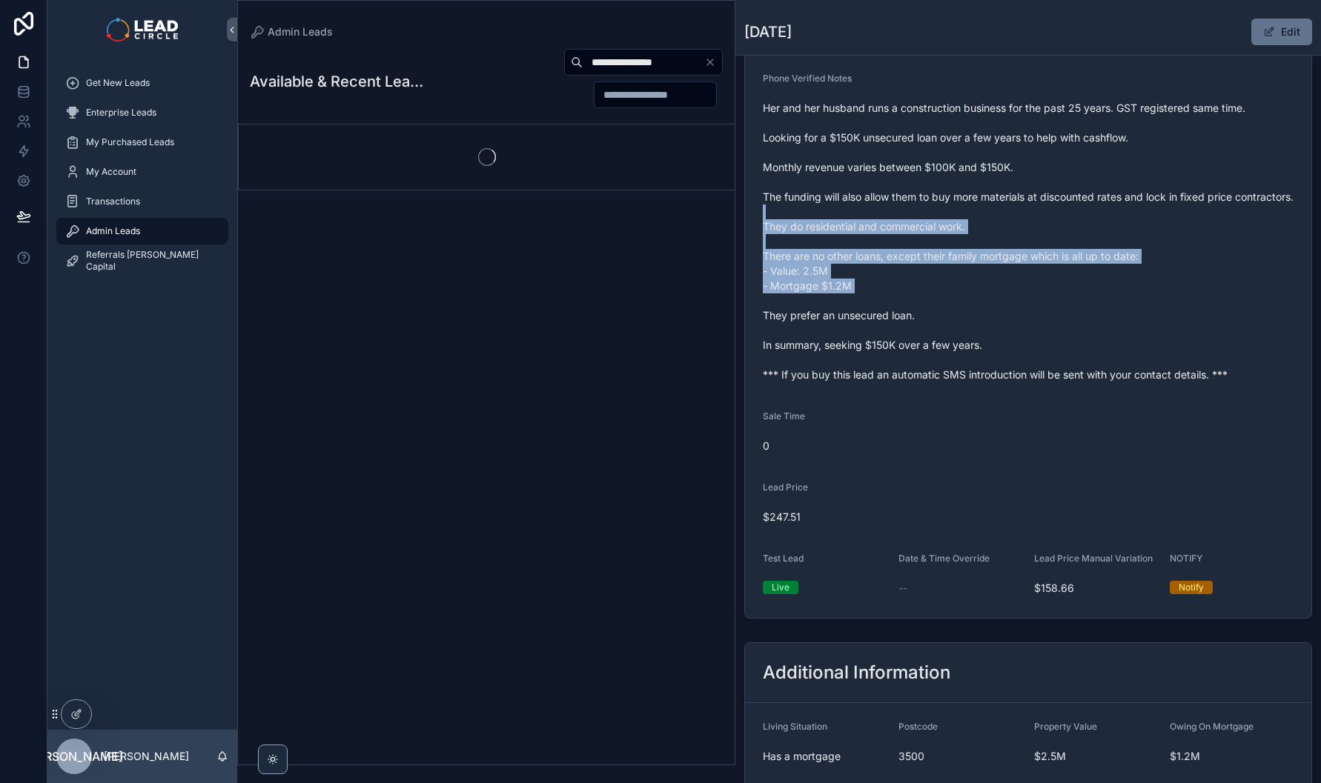
click at [904, 327] on span "Her and her husband runs a construction business for the past 25 years. GST reg…" at bounding box center [1028, 242] width 531 height 282
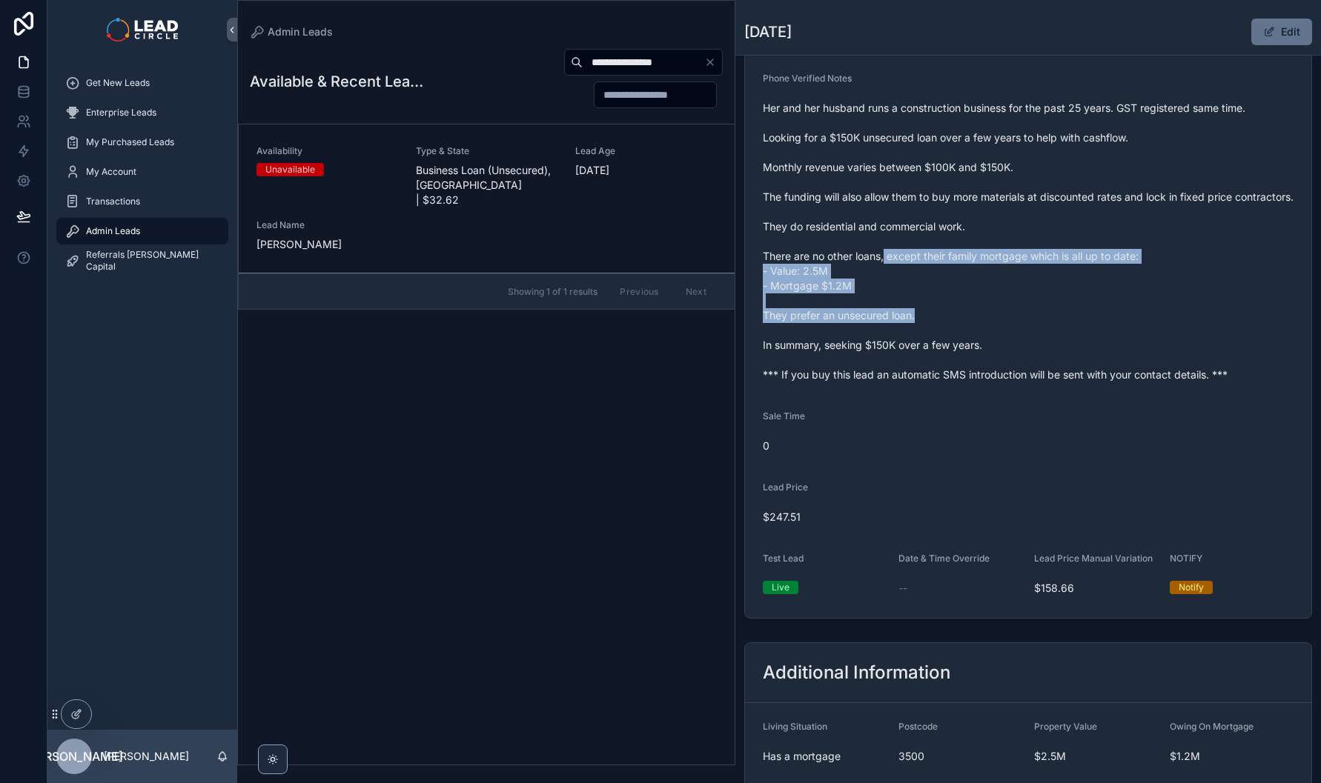
drag, startPoint x: 919, startPoint y: 342, endPoint x: 871, endPoint y: 247, distance: 107.1
click at [874, 254] on span "Her and her husband runs a construction business for the past 25 years. GST reg…" at bounding box center [1028, 242] width 531 height 282
click at [871, 247] on span "Her and her husband runs a construction business for the past 25 years. GST reg…" at bounding box center [1028, 242] width 531 height 282
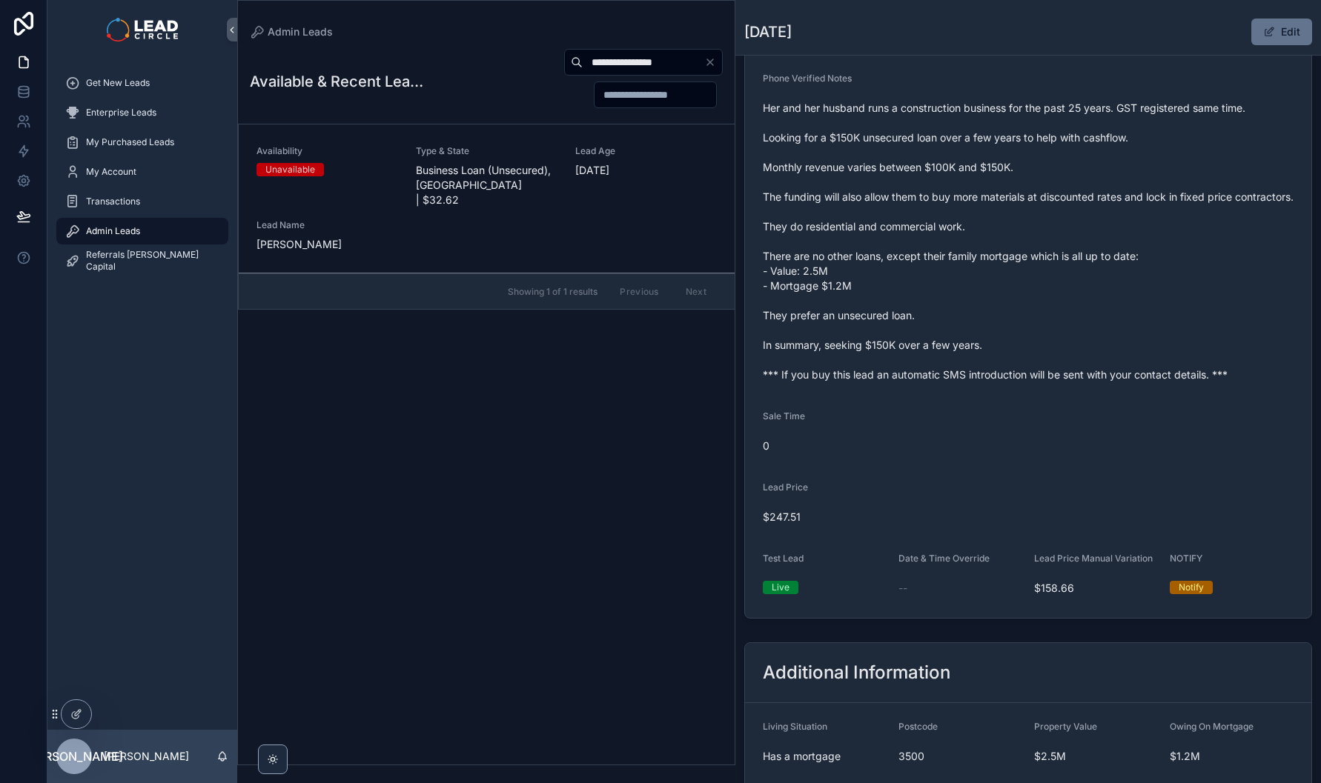
click at [593, 170] on span "[DATE]" at bounding box center [646, 170] width 142 height 15
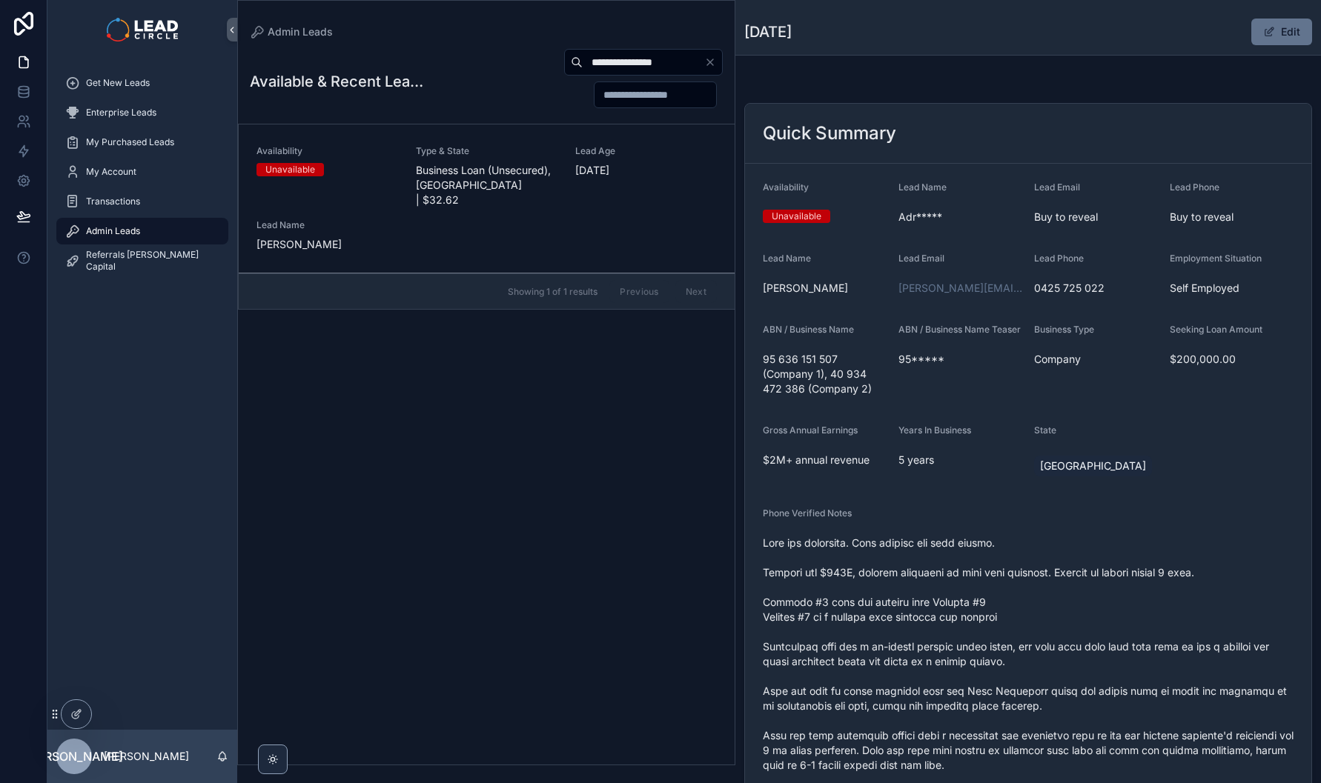
scroll to position [307, 0]
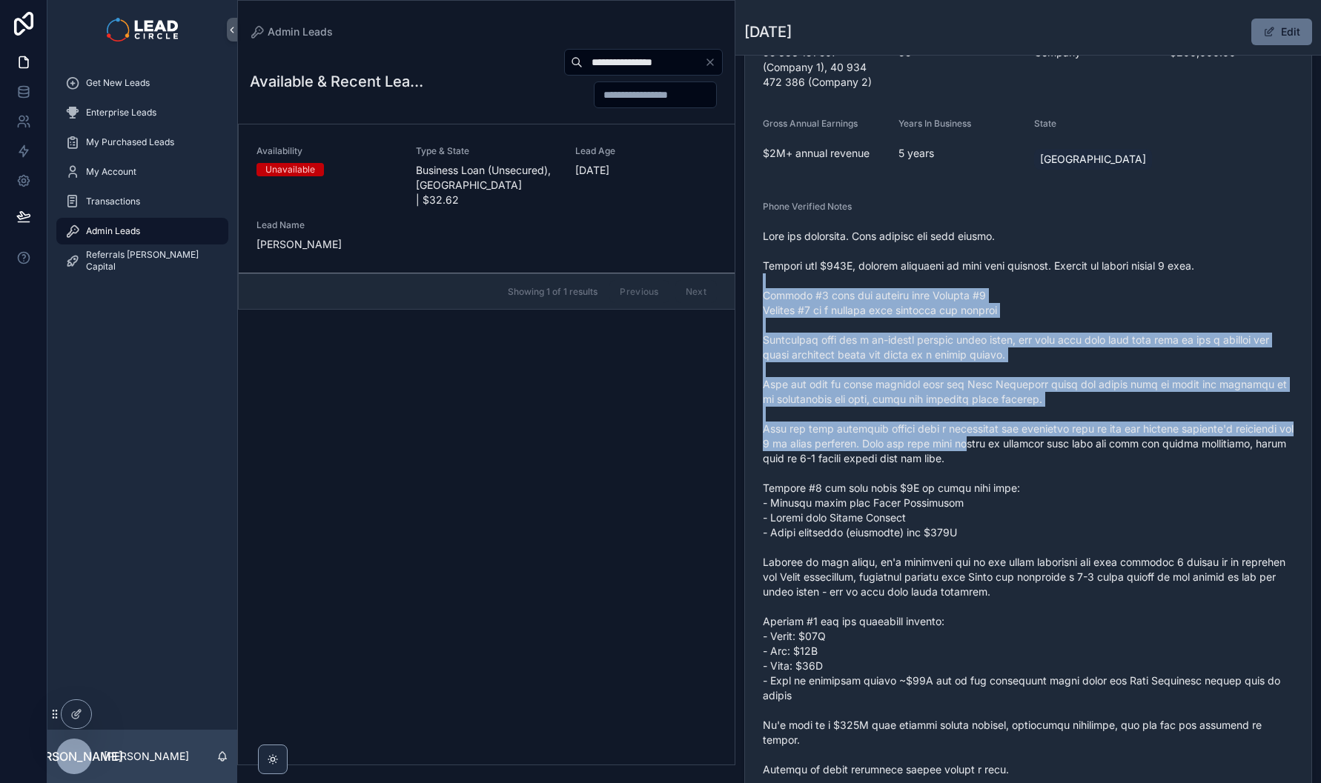
drag, startPoint x: 999, startPoint y: 379, endPoint x: 1053, endPoint y: 490, distance: 123.0
click at [1052, 489] on span "scrollable content" at bounding box center [1028, 592] width 531 height 726
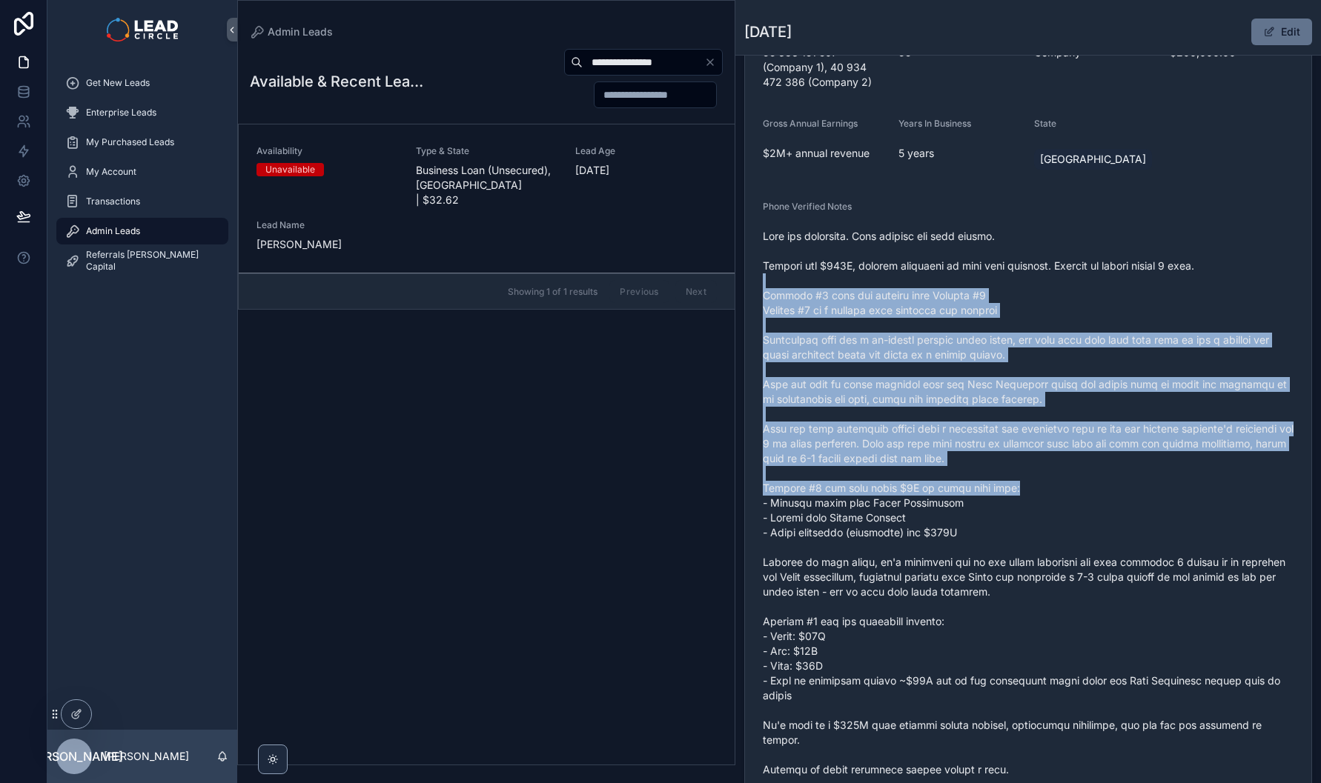
drag, startPoint x: 1053, startPoint y: 490, endPoint x: 1091, endPoint y: 557, distance: 77.3
click at [1053, 490] on span "scrollable content" at bounding box center [1028, 592] width 531 height 726
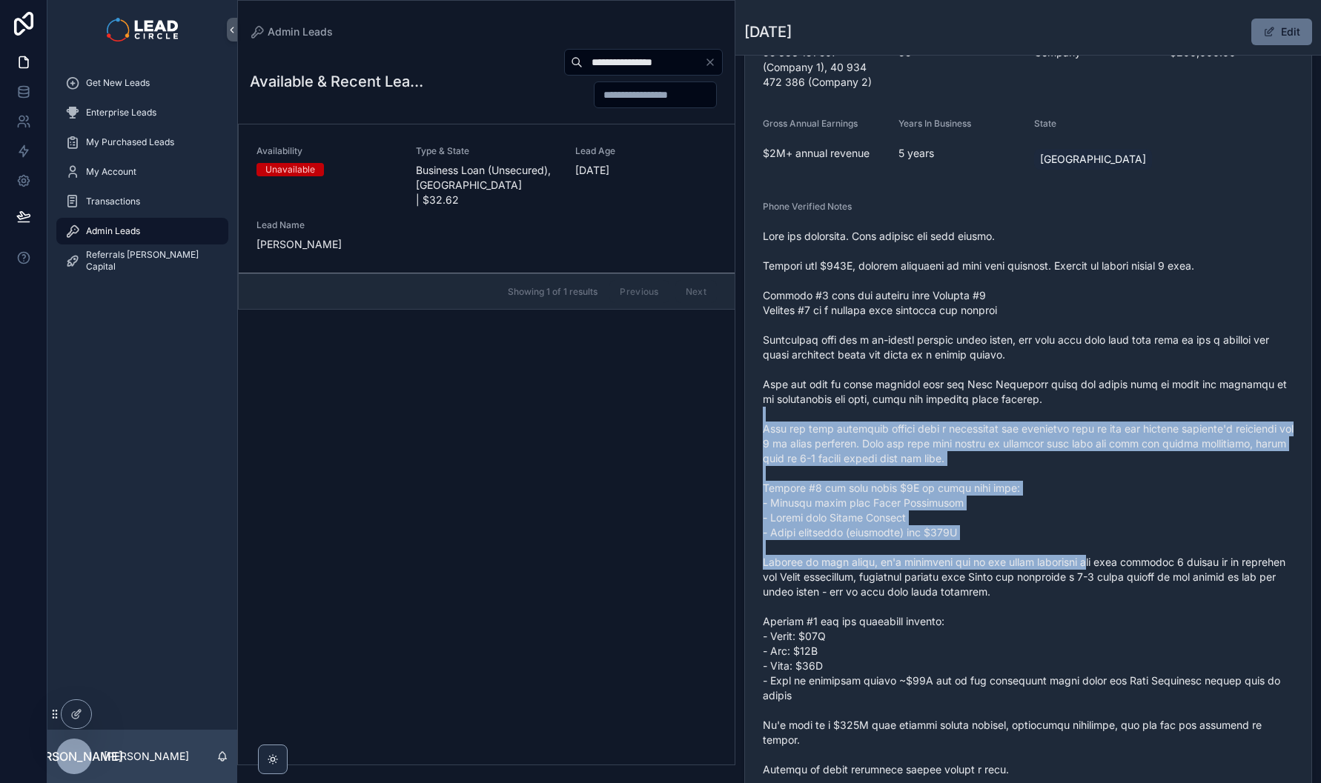
drag, startPoint x: 1078, startPoint y: 526, endPoint x: 1006, endPoint y: 365, distance: 176.8
click at [1009, 370] on span "scrollable content" at bounding box center [1028, 592] width 531 height 726
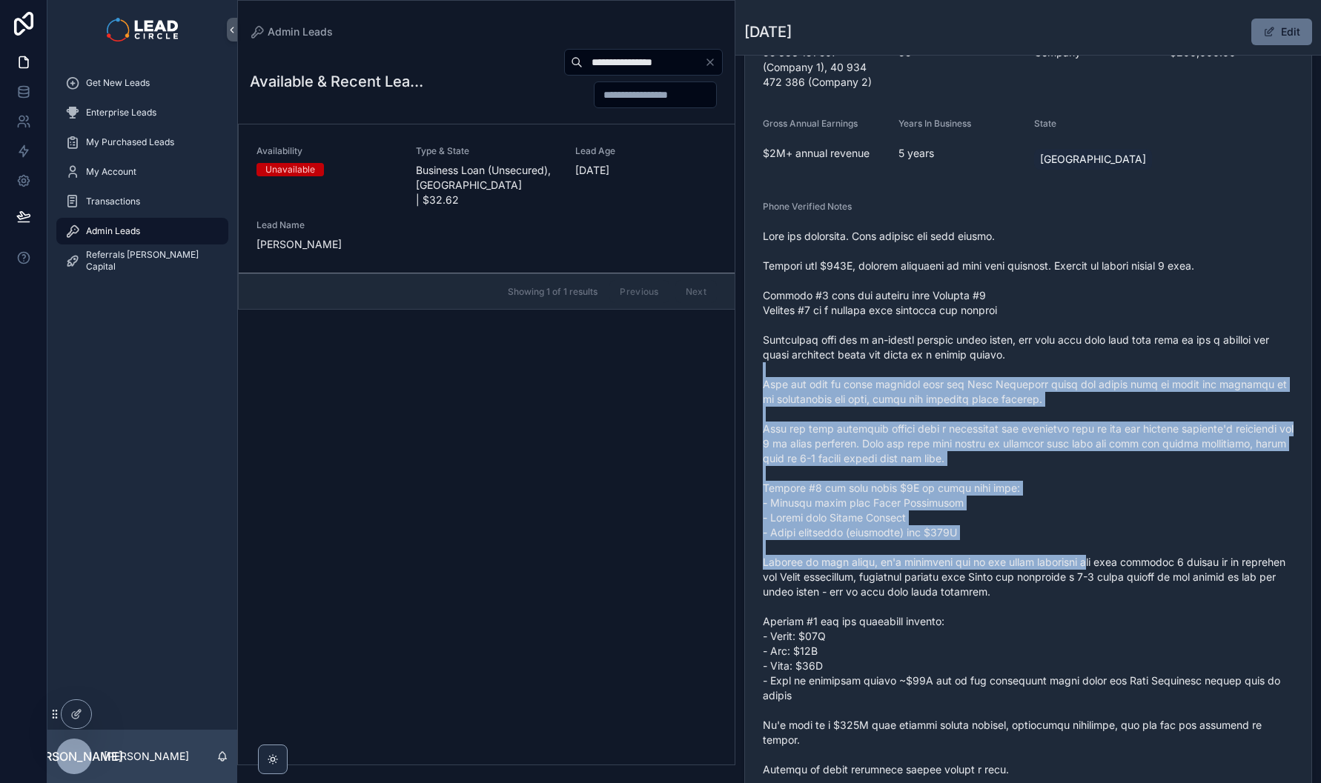
click at [1006, 365] on span "scrollable content" at bounding box center [1028, 592] width 531 height 726
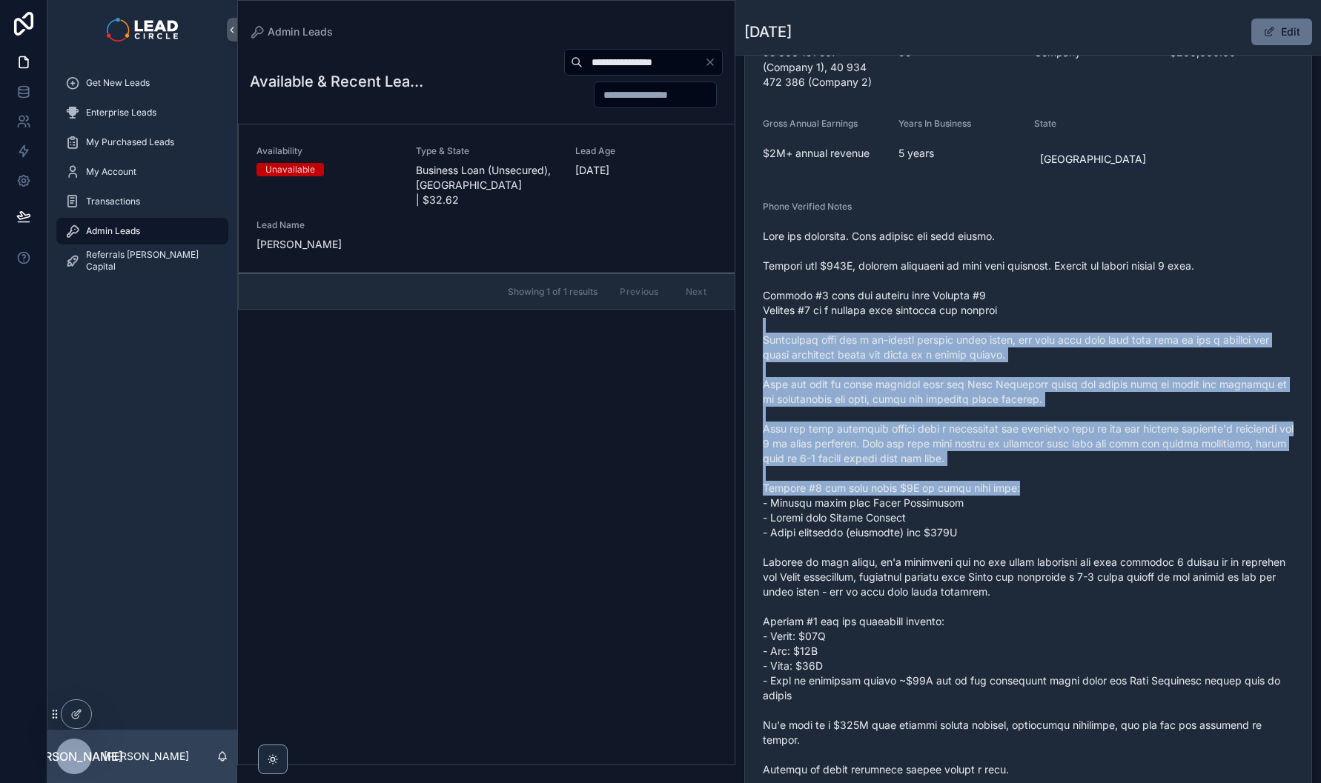
drag, startPoint x: 1003, startPoint y: 330, endPoint x: 1048, endPoint y: 508, distance: 183.3
click at [1047, 507] on span "scrollable content" at bounding box center [1028, 592] width 531 height 726
click at [1048, 508] on span "scrollable content" at bounding box center [1028, 592] width 531 height 726
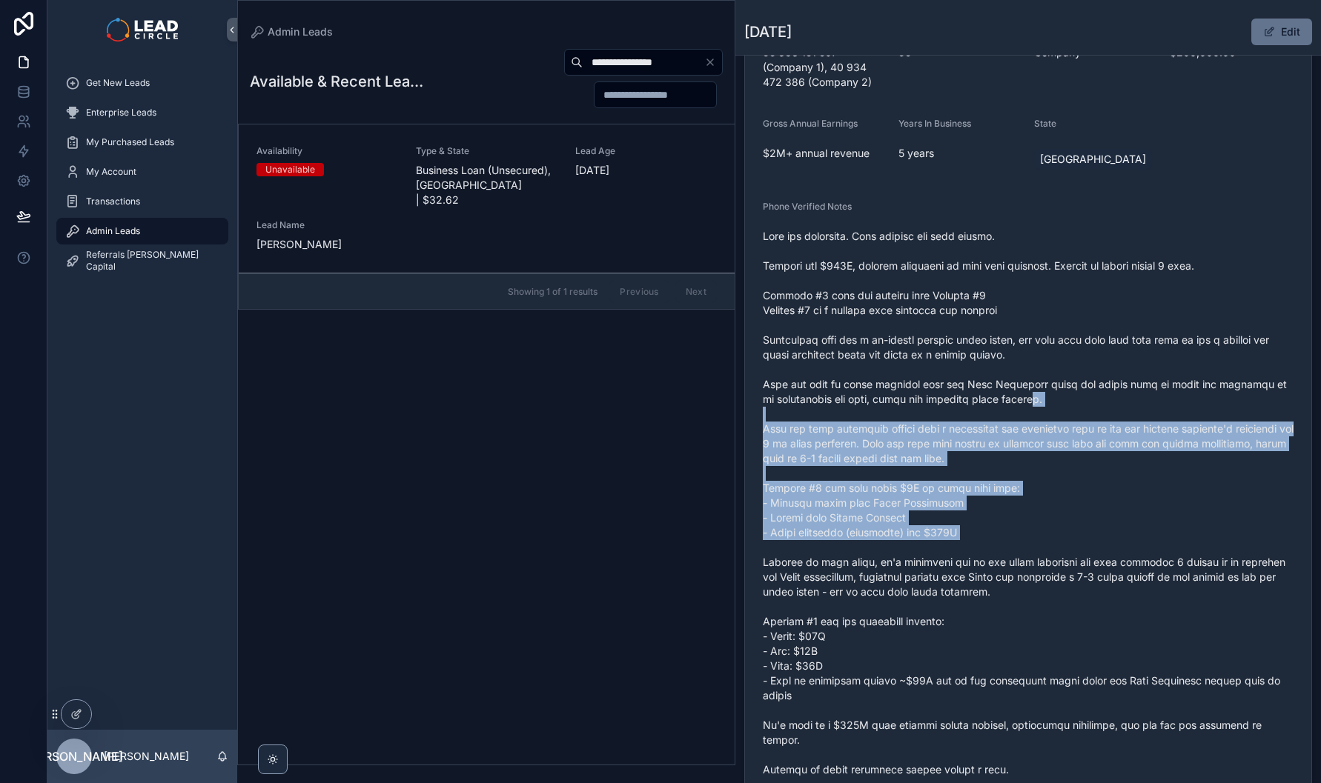
drag, startPoint x: 1089, startPoint y: 547, endPoint x: 1011, endPoint y: 382, distance: 182.7
click at [1013, 385] on span "scrollable content" at bounding box center [1028, 592] width 531 height 726
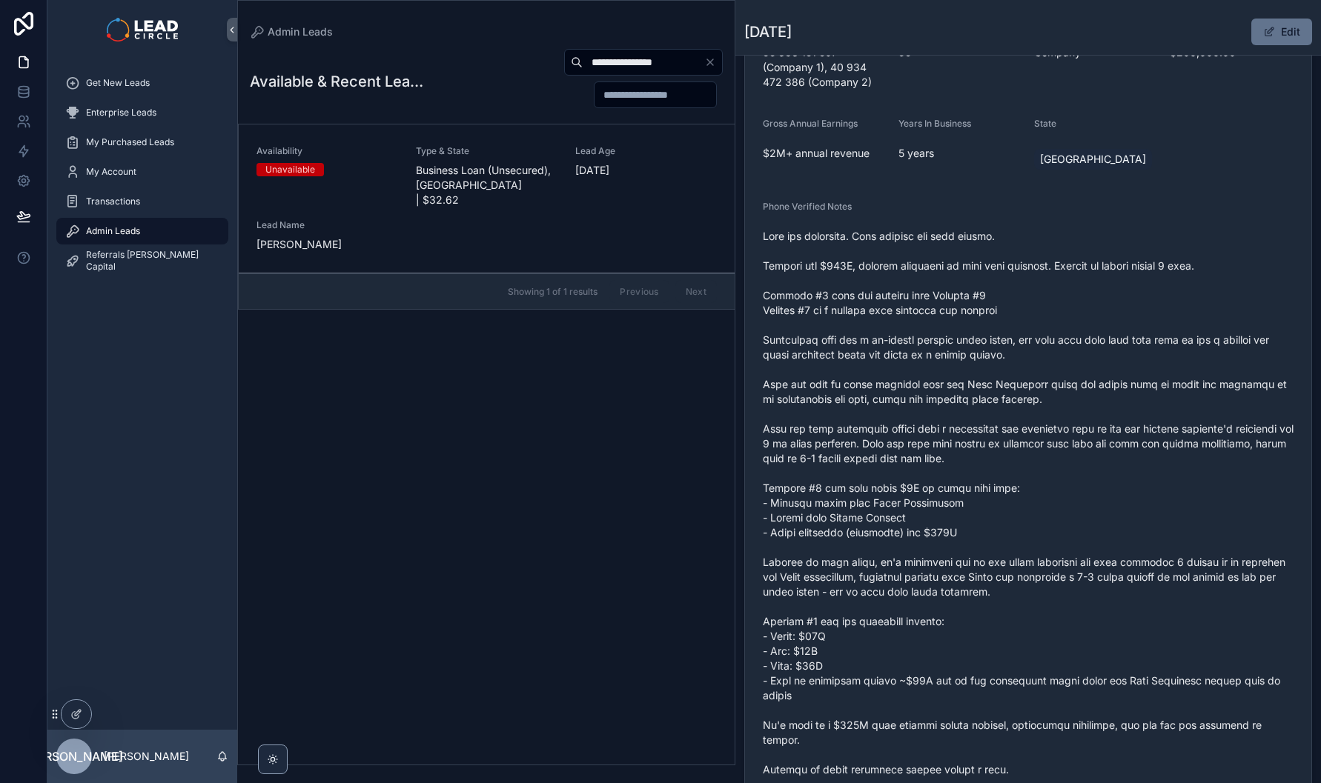
click at [1011, 380] on span "scrollable content" at bounding box center [1028, 592] width 531 height 726
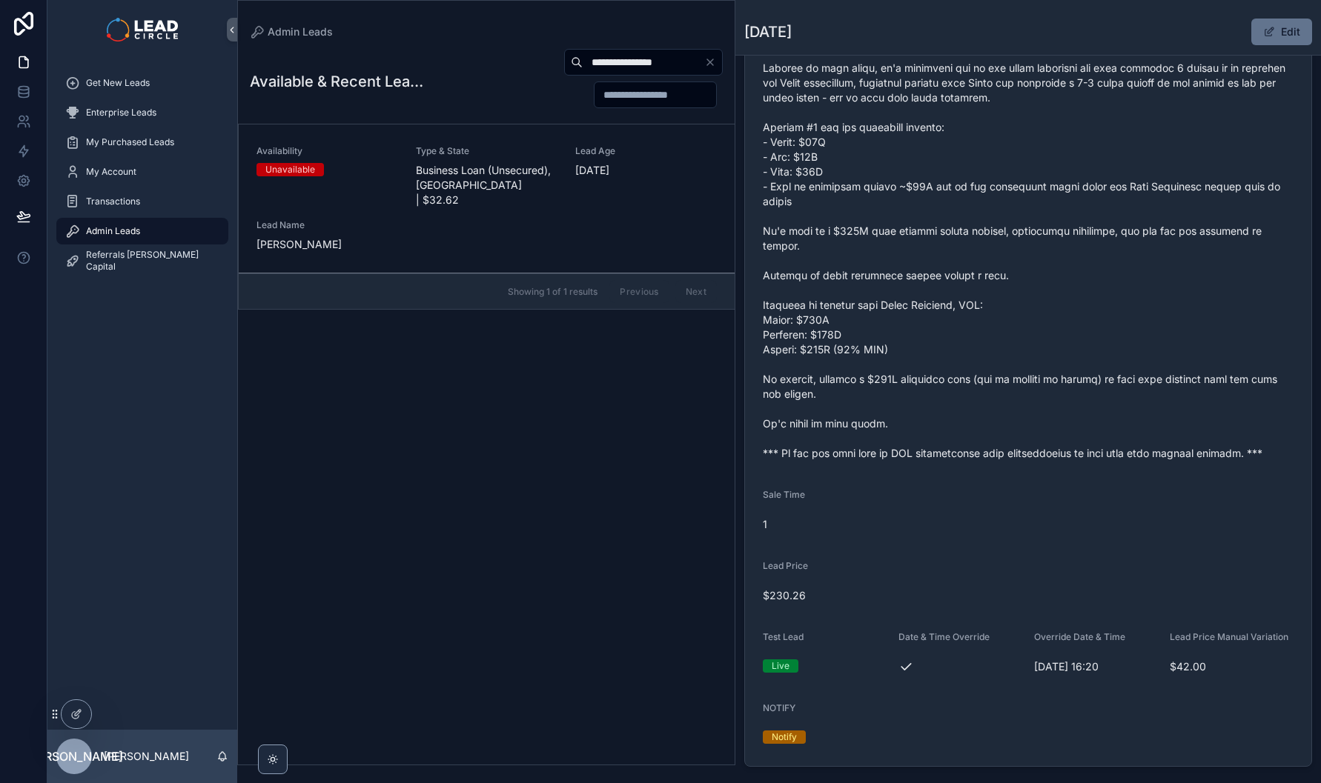
scroll to position [860, 0]
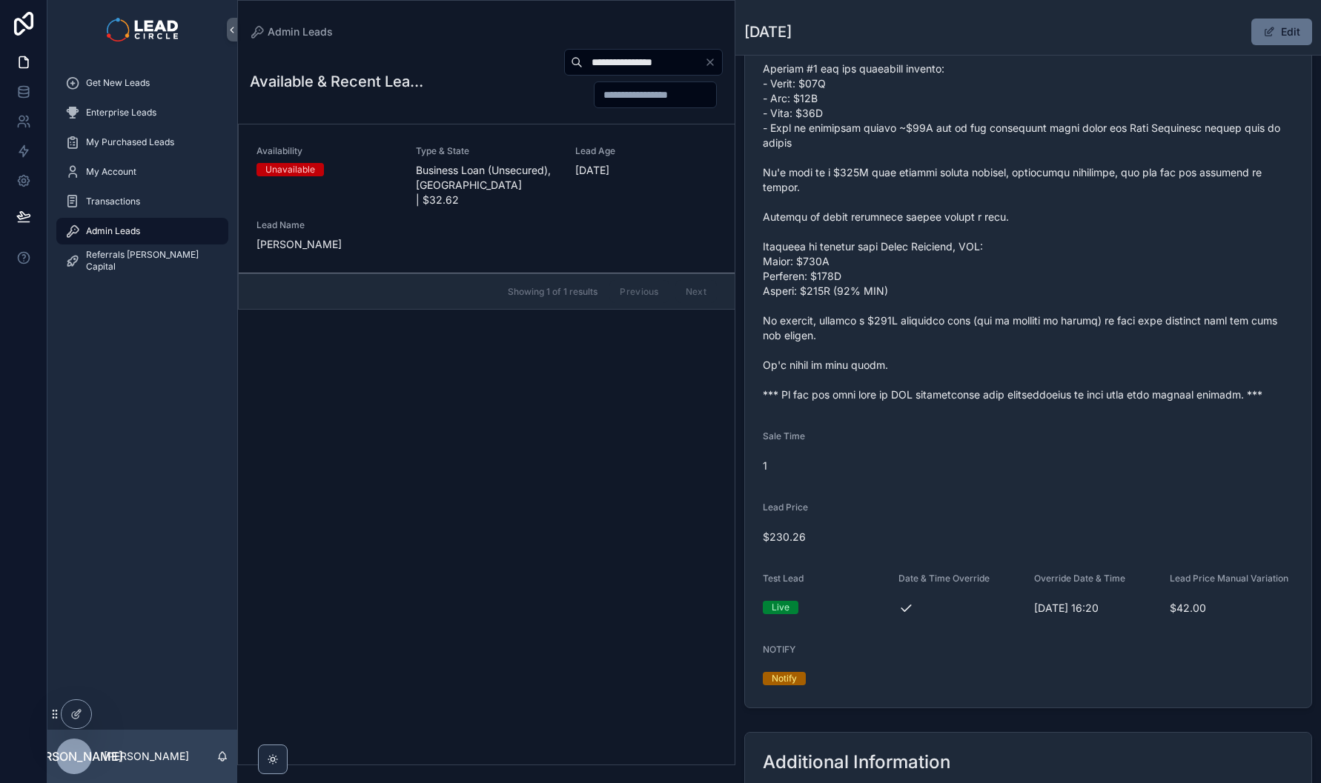
click at [713, 64] on icon "Clear" at bounding box center [710, 62] width 12 height 12
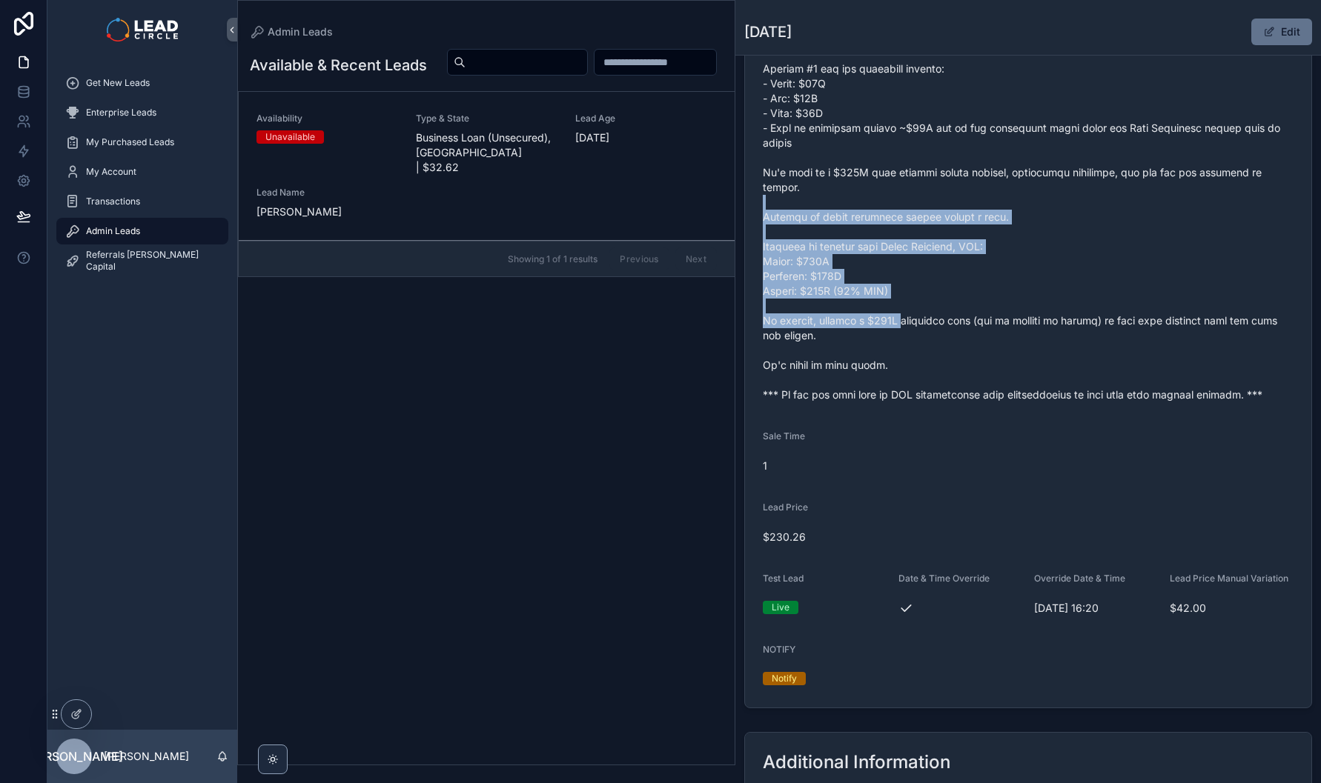
click at [911, 314] on span "scrollable content" at bounding box center [1028, 39] width 531 height 726
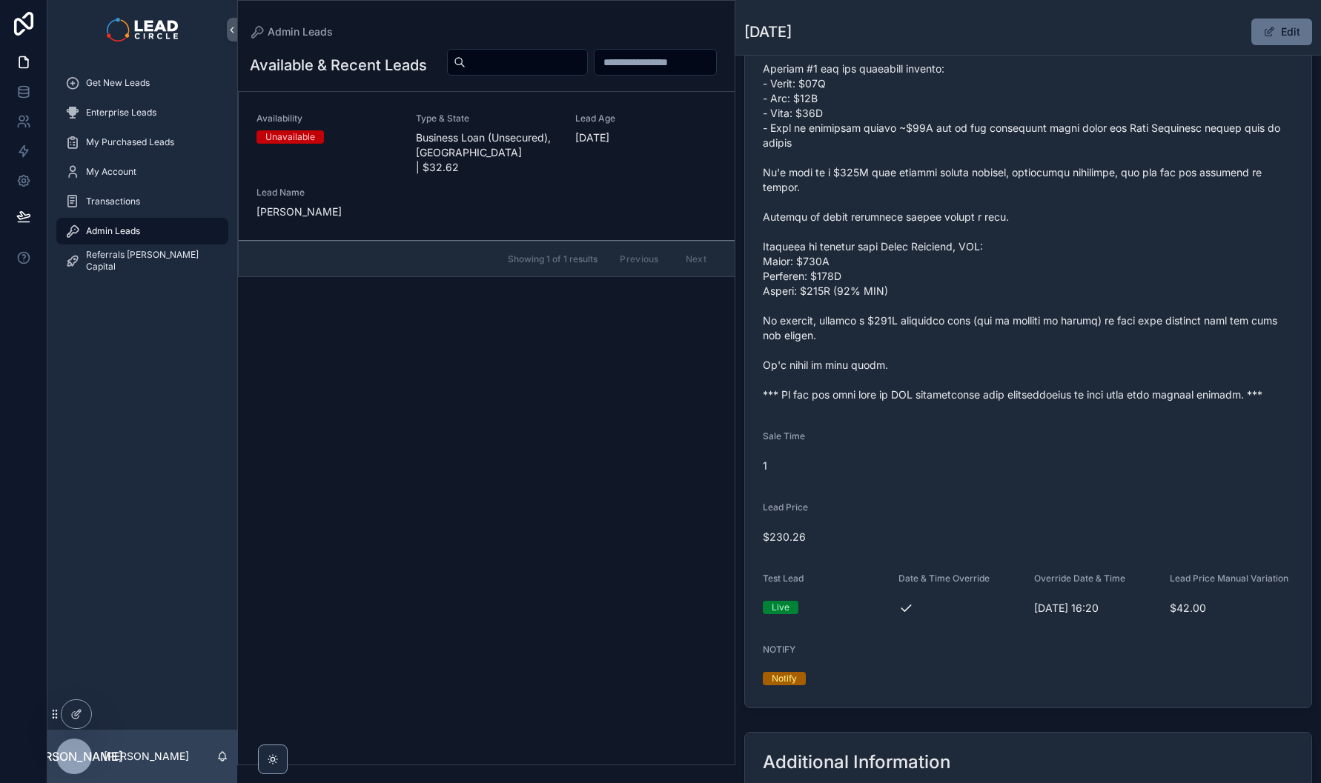
click at [919, 316] on span "scrollable content" at bounding box center [1028, 39] width 531 height 726
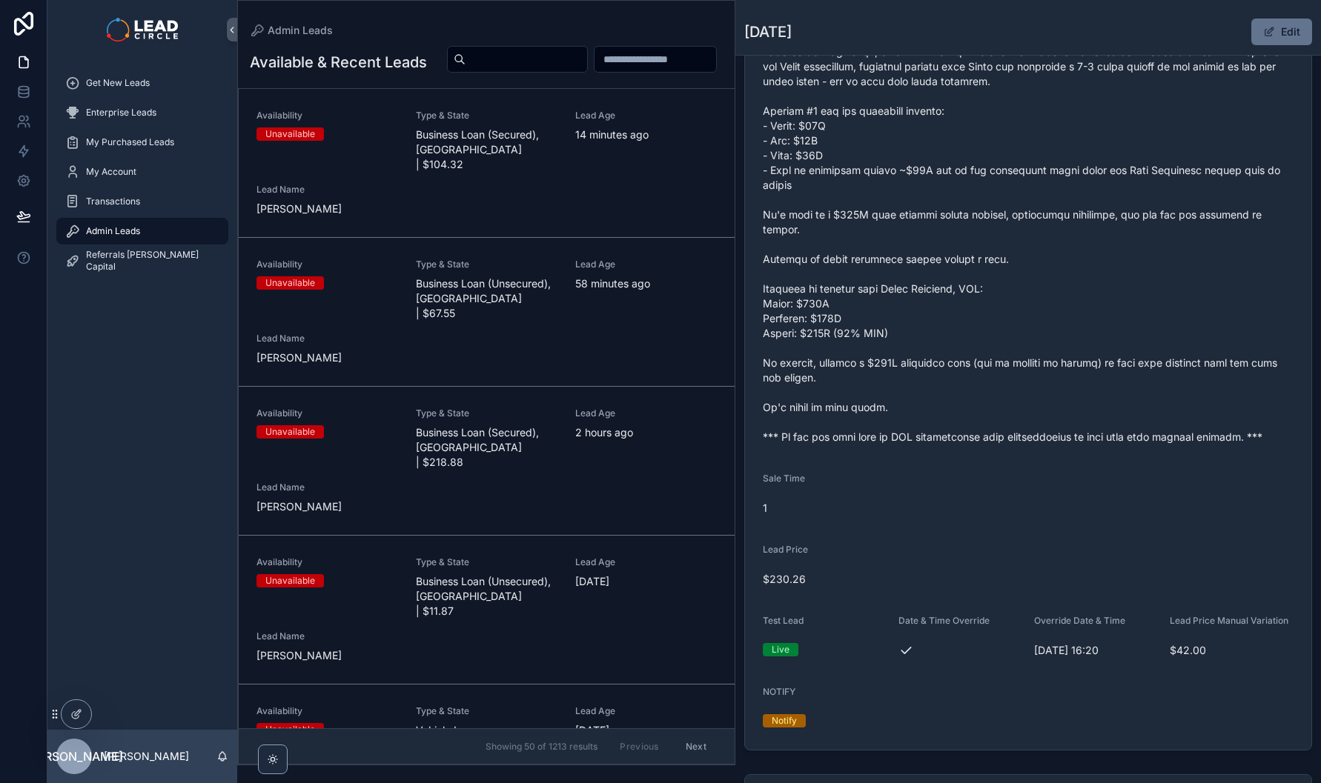
scroll to position [777, 0]
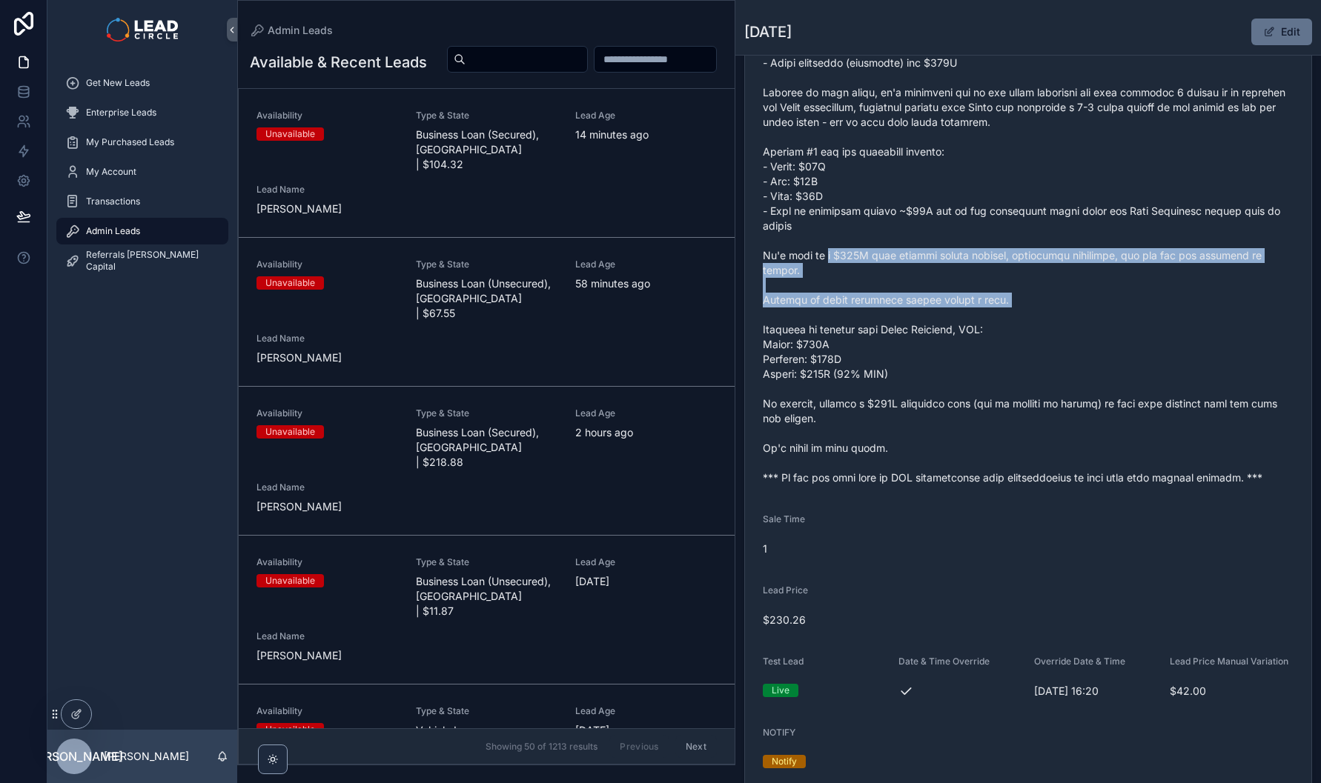
click at [865, 341] on span "scrollable content" at bounding box center [1028, 122] width 531 height 726
click at [817, 330] on span "scrollable content" at bounding box center [1028, 122] width 531 height 726
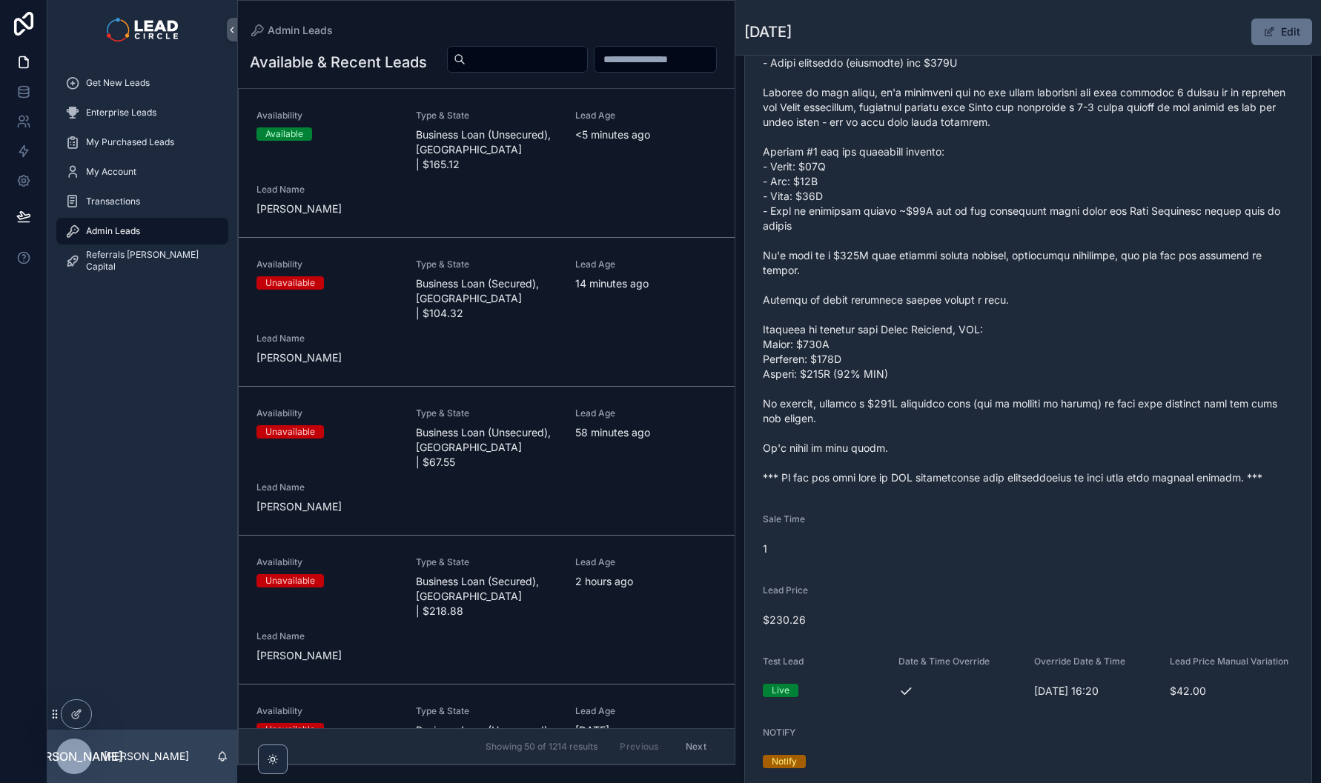
click at [506, 172] on span "Business Loan (Unsecured), [GEOGRAPHIC_DATA] | $165.12" at bounding box center [487, 149] width 142 height 44
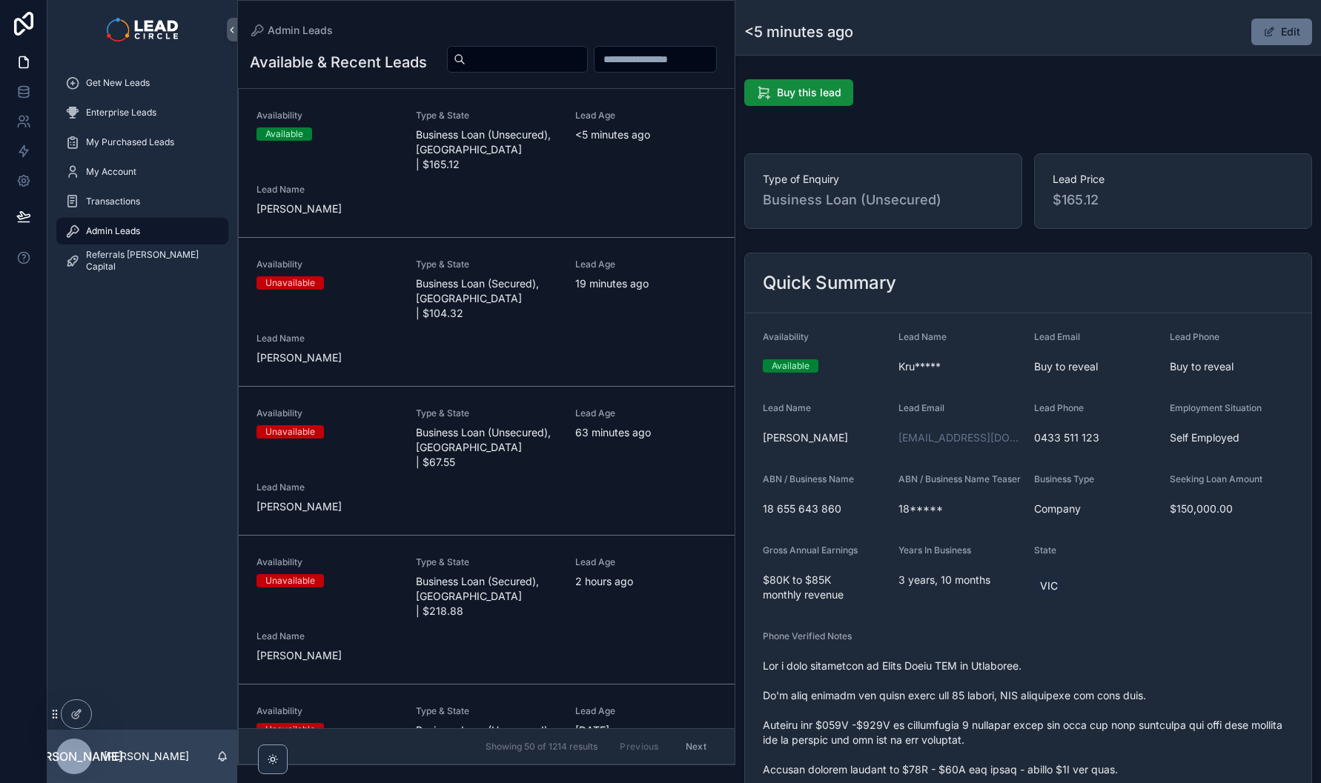
click at [1276, 36] on button "Edit" at bounding box center [1281, 32] width 61 height 27
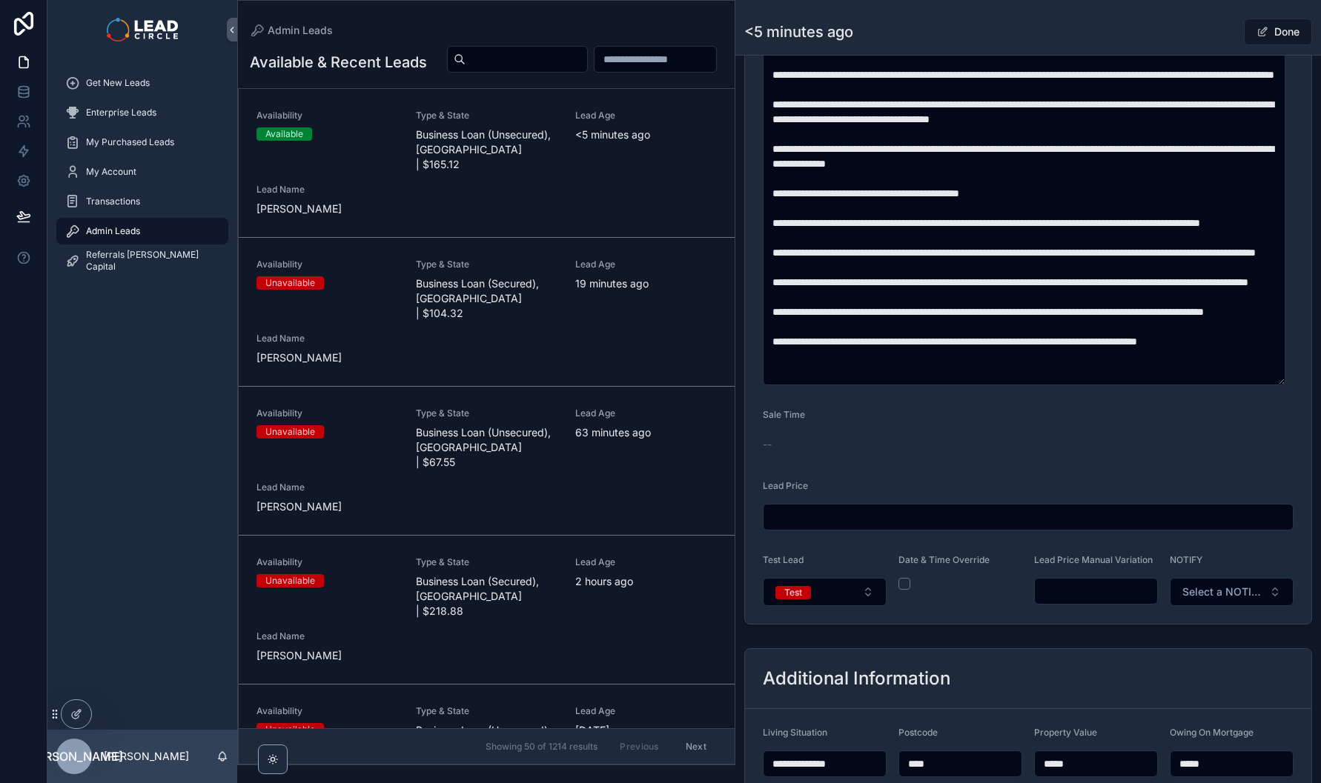
scroll to position [879, 0]
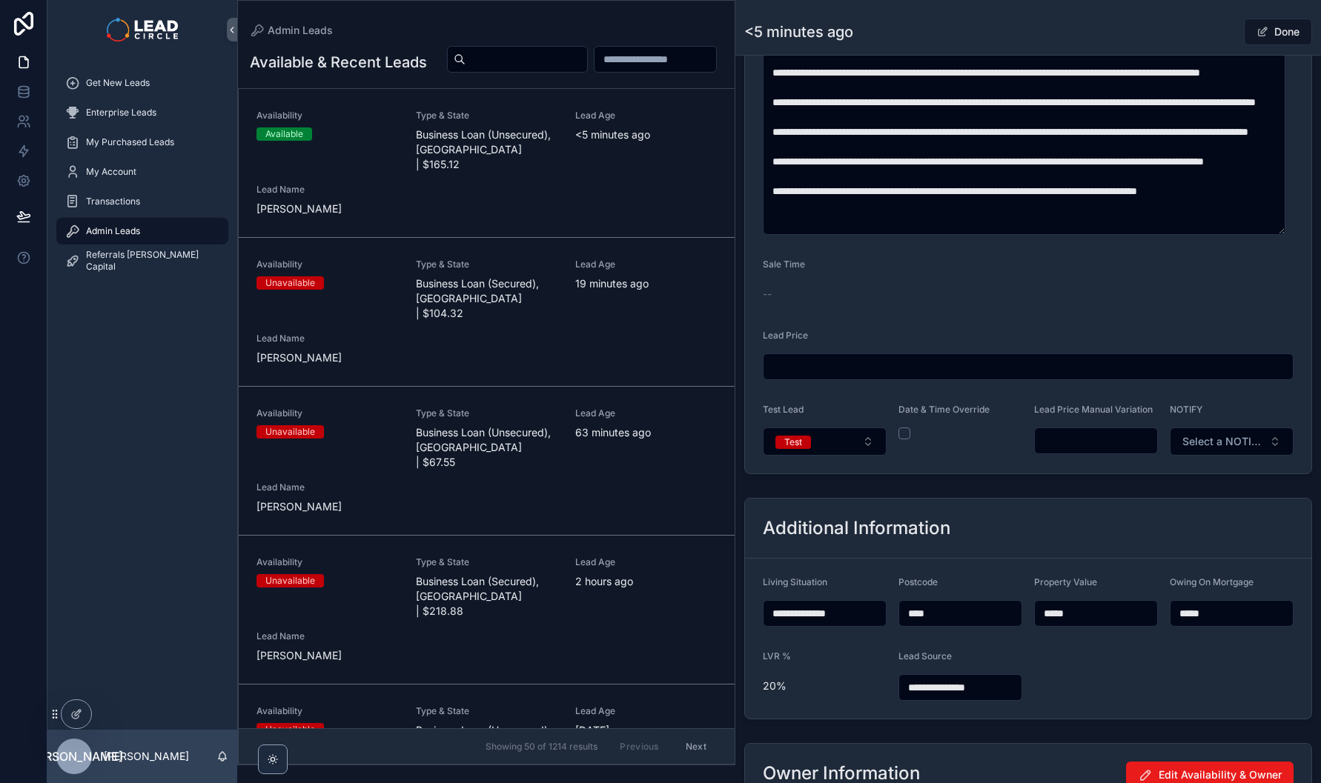
click at [1068, 439] on input "scrollable content" at bounding box center [1096, 441] width 122 height 21
type input "******"
click at [1121, 500] on div "**********" at bounding box center [1027, 79] width 585 height 1771
click at [1287, 34] on button "Done" at bounding box center [1278, 32] width 68 height 27
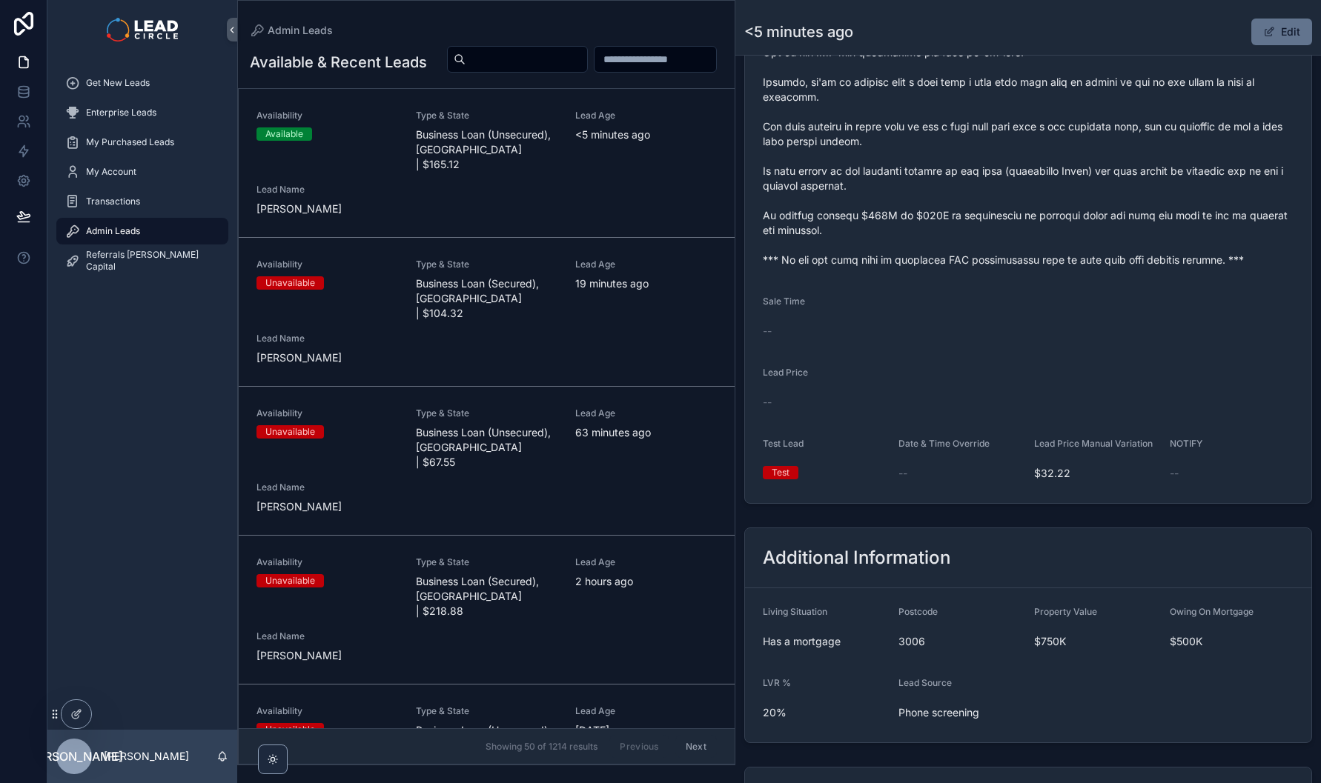
click at [533, 576] on span "Business Loan (Secured), [GEOGRAPHIC_DATA] | $218.88" at bounding box center [487, 596] width 142 height 44
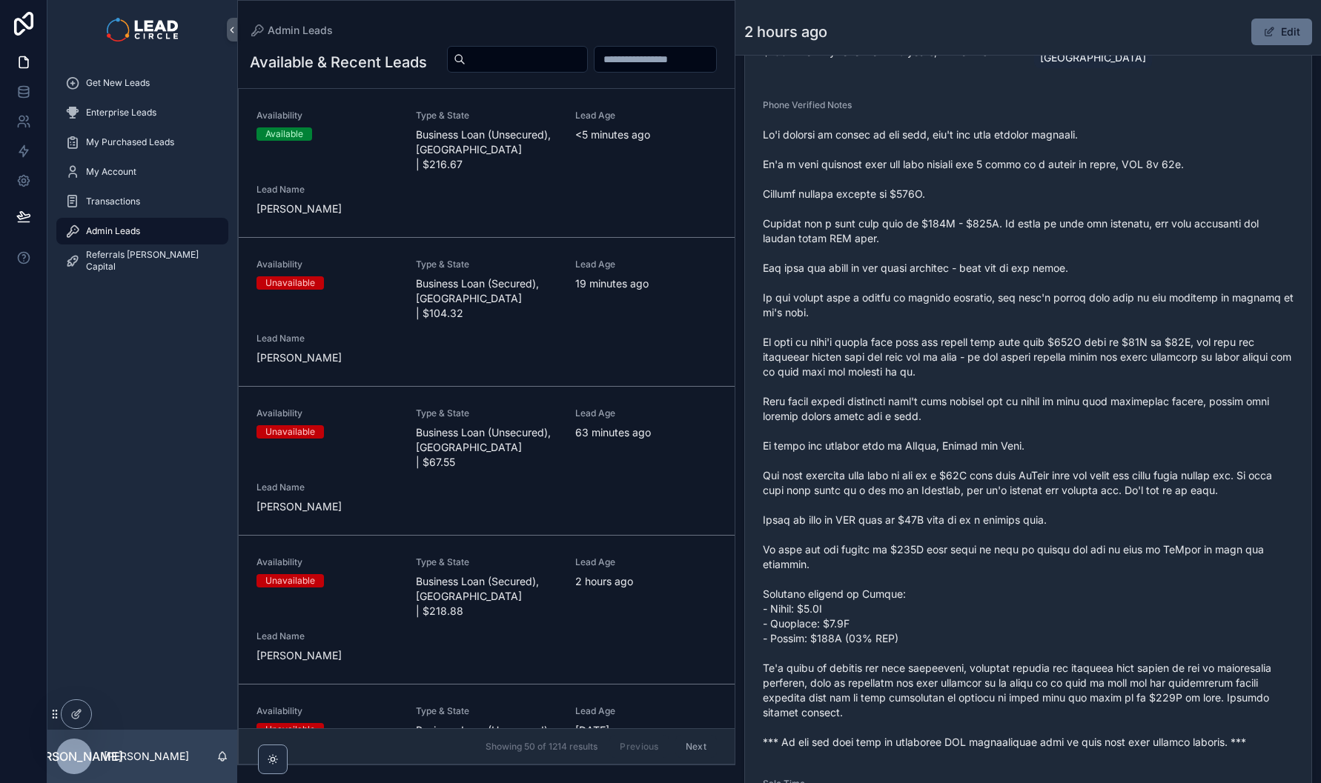
scroll to position [371, 0]
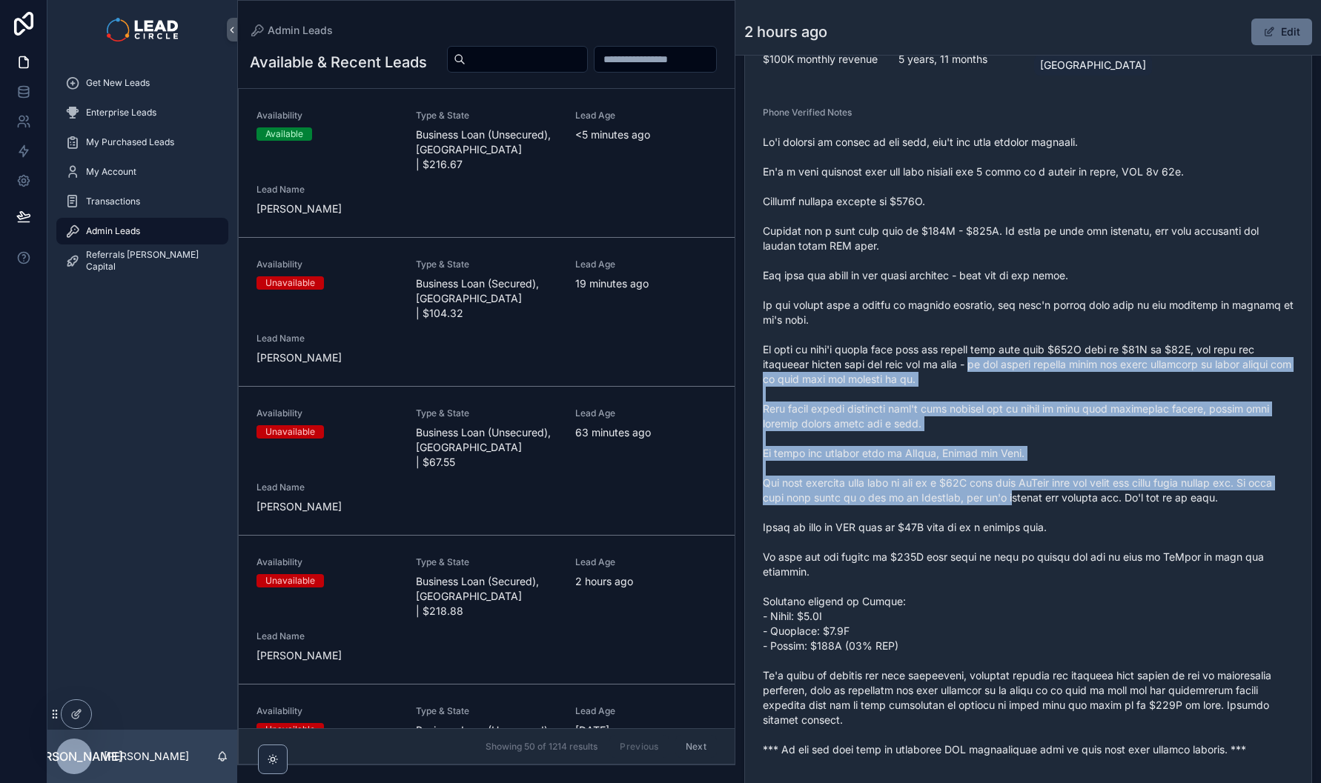
drag, startPoint x: 1015, startPoint y: 442, endPoint x: 1063, endPoint y: 527, distance: 97.9
click at [1062, 525] on span "scrollable content" at bounding box center [1028, 446] width 531 height 623
click at [1063, 527] on span "scrollable content" at bounding box center [1028, 446] width 531 height 623
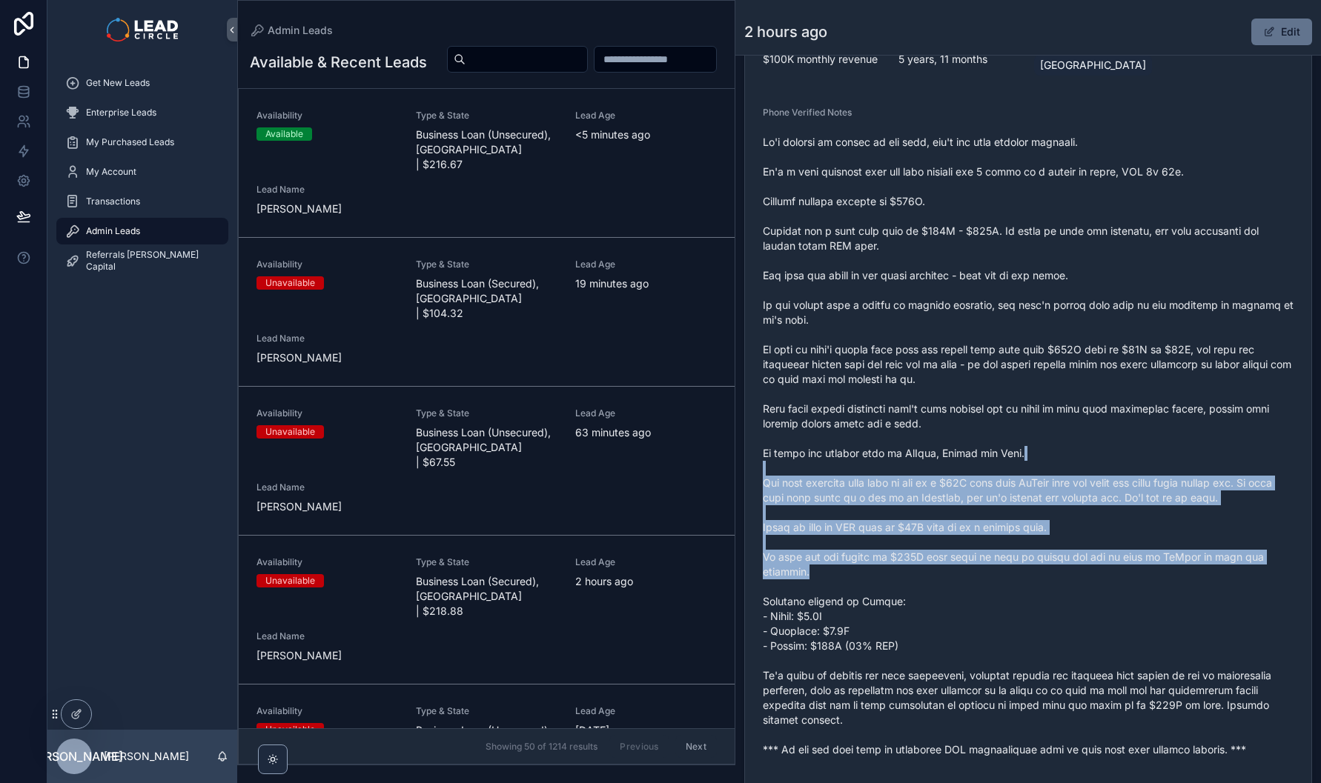
drag, startPoint x: 1129, startPoint y: 578, endPoint x: 1085, endPoint y: 448, distance: 136.9
click at [1089, 457] on span "scrollable content" at bounding box center [1028, 446] width 531 height 623
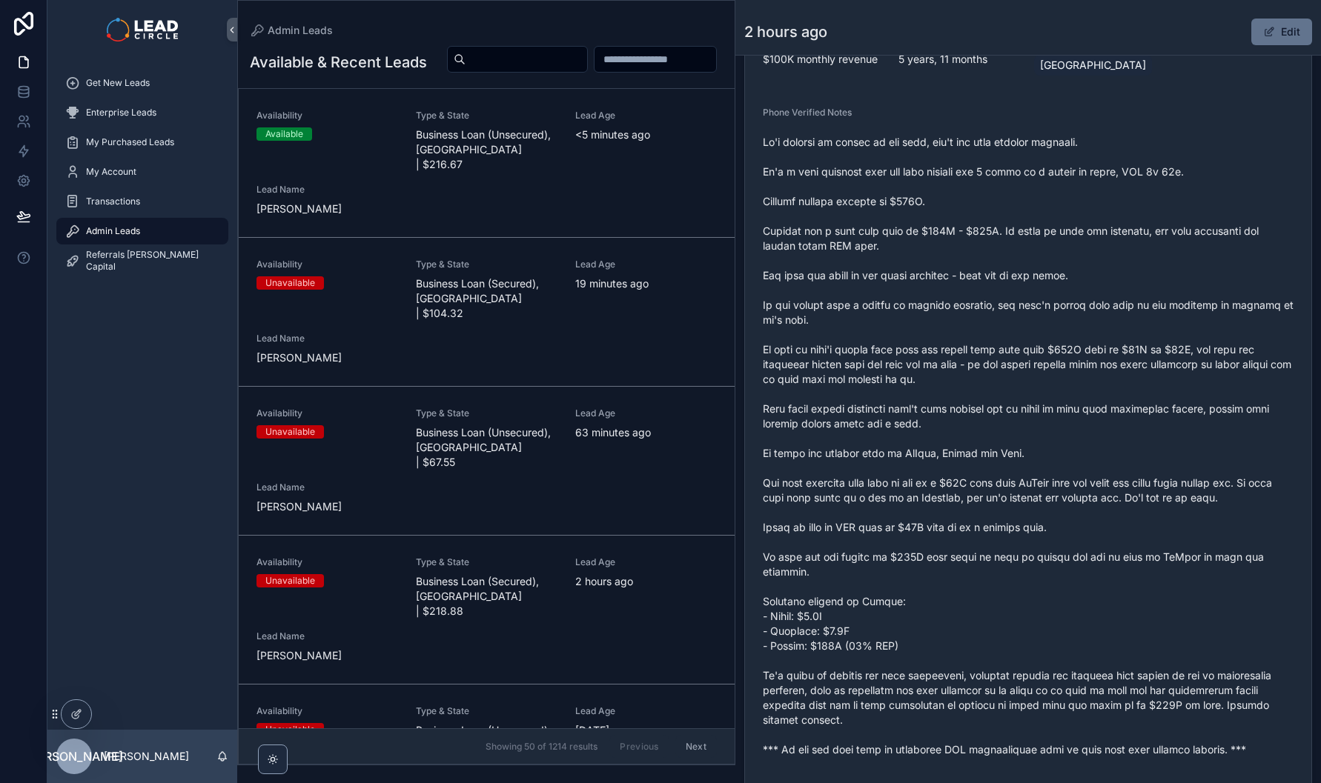
click at [1085, 448] on span "scrollable content" at bounding box center [1028, 446] width 531 height 623
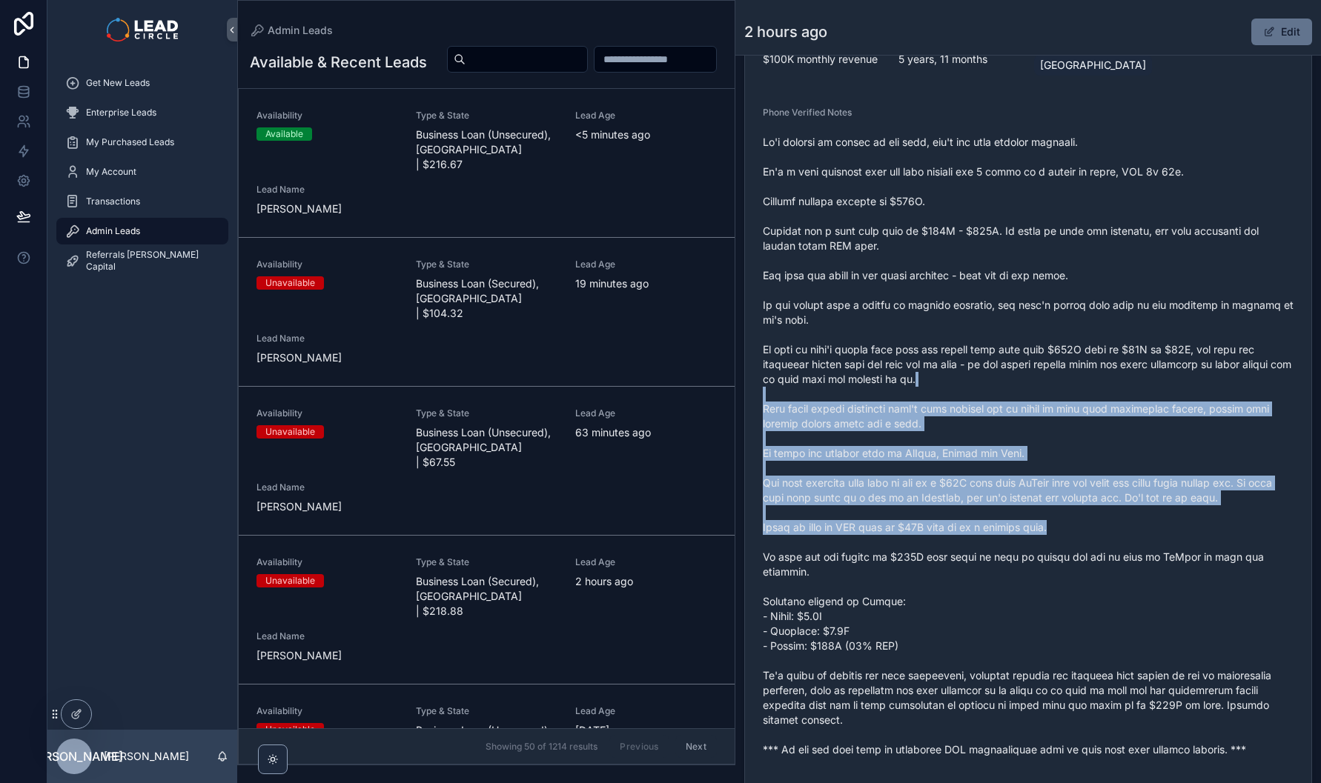
drag, startPoint x: 1069, startPoint y: 397, endPoint x: 1113, endPoint y: 555, distance: 163.8
click at [1113, 555] on span "scrollable content" at bounding box center [1028, 446] width 531 height 623
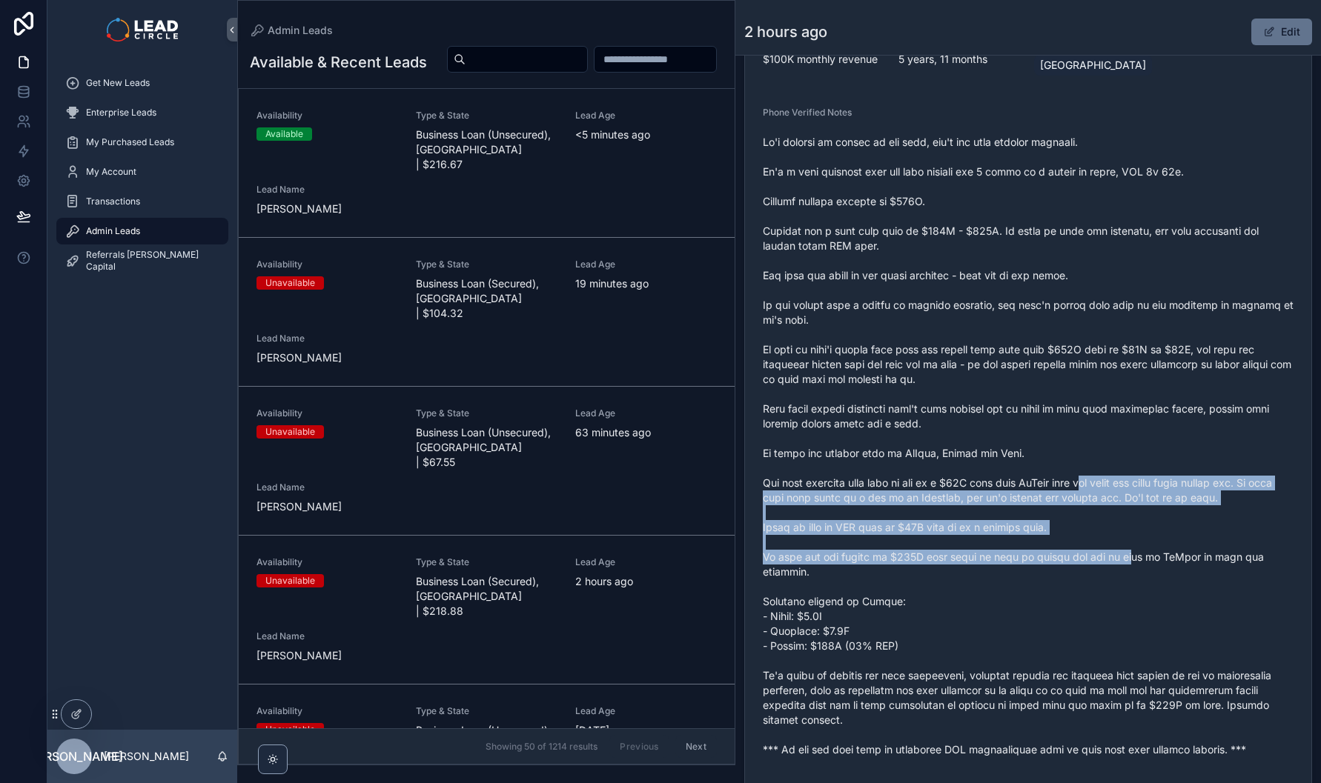
drag, startPoint x: 1121, startPoint y: 573, endPoint x: 1083, endPoint y: 458, distance: 120.9
click at [1085, 465] on span "scrollable content" at bounding box center [1028, 446] width 531 height 623
click at [1083, 458] on span "scrollable content" at bounding box center [1028, 446] width 531 height 623
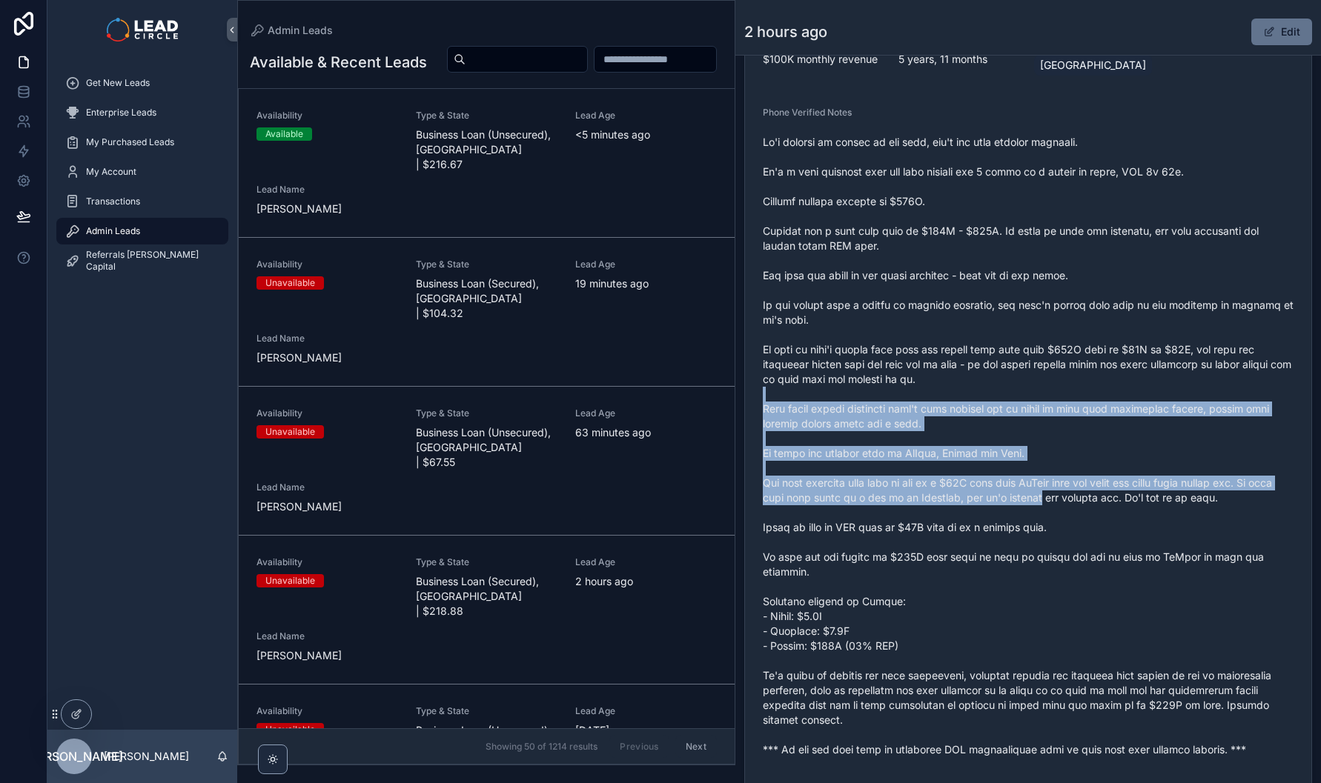
drag, startPoint x: 1066, startPoint y: 403, endPoint x: 1084, endPoint y: 520, distance: 117.8
click at [1083, 517] on span "scrollable content" at bounding box center [1028, 446] width 531 height 623
click at [1084, 521] on span "scrollable content" at bounding box center [1028, 446] width 531 height 623
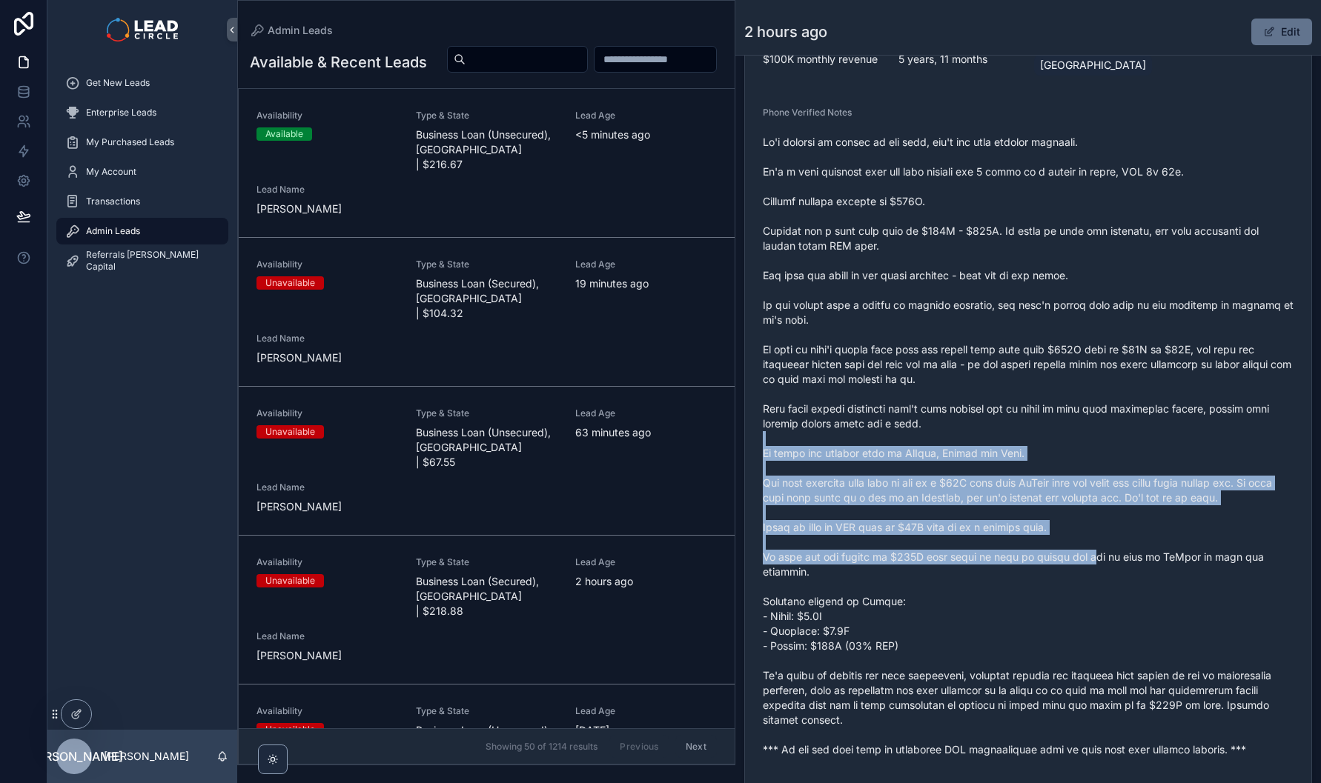
drag, startPoint x: 1075, startPoint y: 522, endPoint x: 1054, endPoint y: 420, distance: 103.6
click at [1054, 422] on span "scrollable content" at bounding box center [1028, 446] width 531 height 623
click at [1054, 420] on span "scrollable content" at bounding box center [1028, 446] width 531 height 623
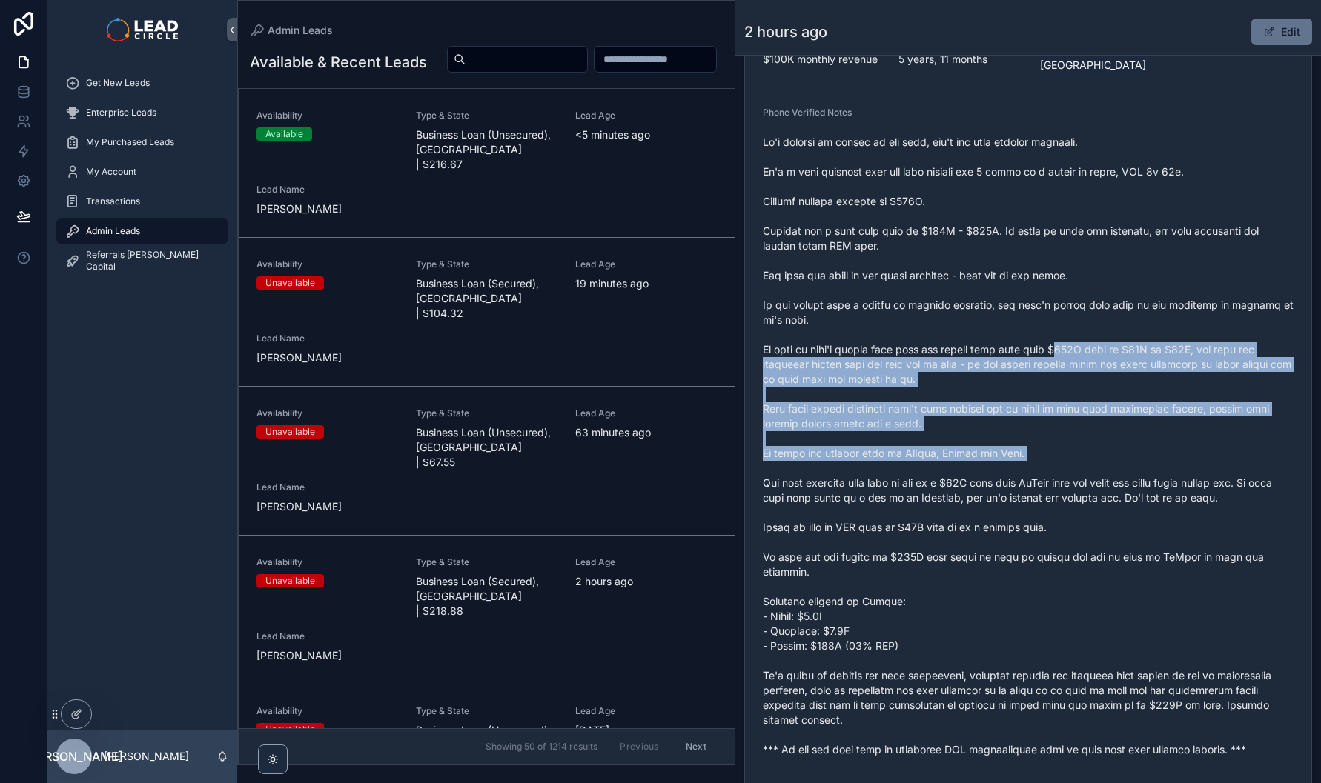
drag, startPoint x: 1050, startPoint y: 356, endPoint x: 1080, endPoint y: 518, distance: 164.3
click at [1080, 517] on span "scrollable content" at bounding box center [1028, 446] width 531 height 623
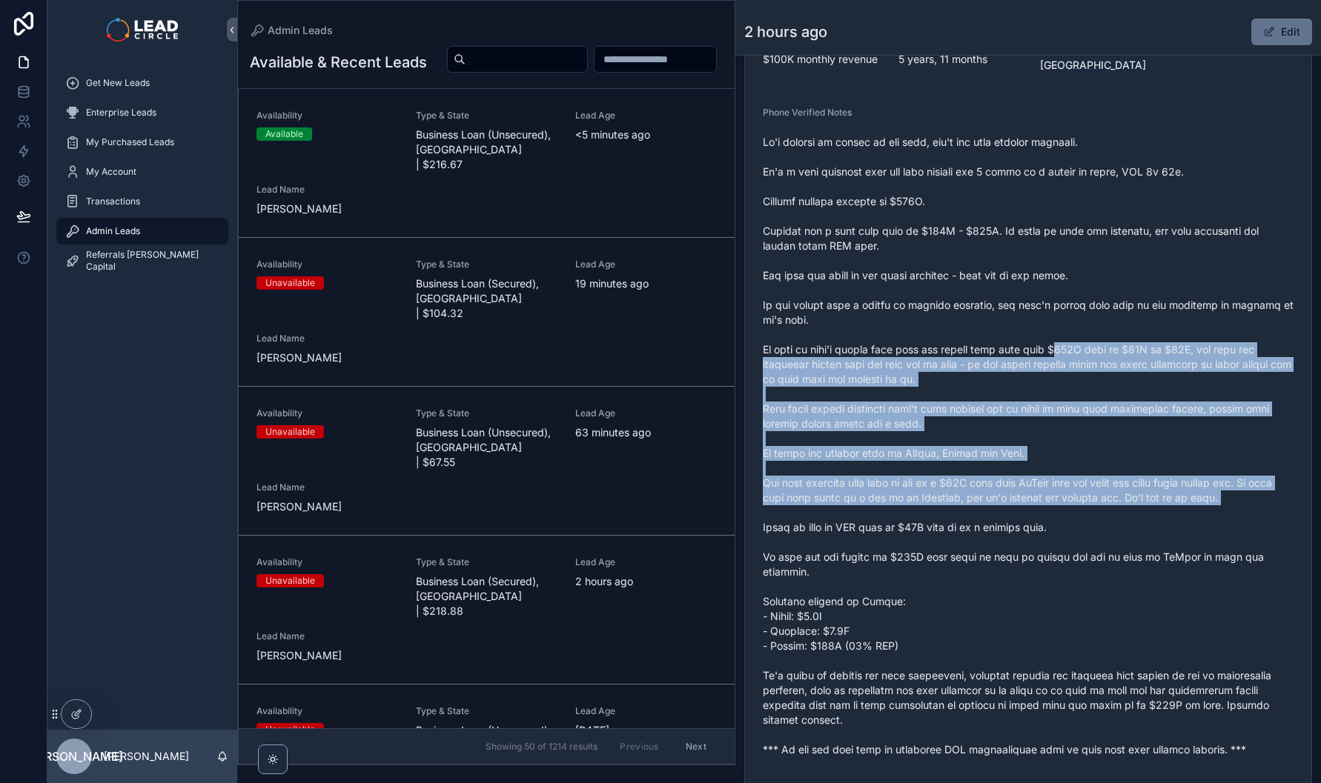
drag, startPoint x: 1080, startPoint y: 518, endPoint x: 1105, endPoint y: 589, distance: 75.5
click at [1080, 518] on span "scrollable content" at bounding box center [1028, 446] width 531 height 623
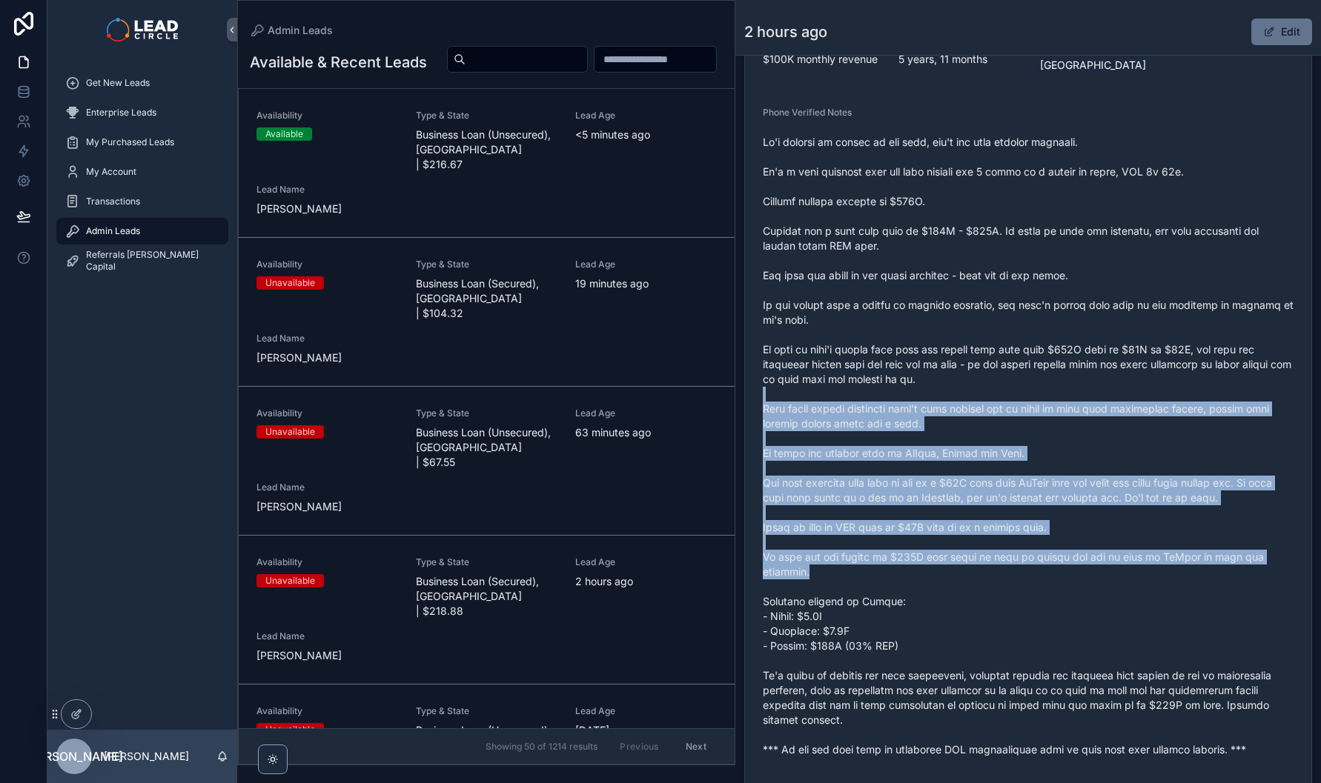
drag, startPoint x: 1105, startPoint y: 589, endPoint x: 1046, endPoint y: 404, distance: 194.3
click at [1049, 412] on span "scrollable content" at bounding box center [1028, 446] width 531 height 623
click at [1046, 401] on span "scrollable content" at bounding box center [1028, 446] width 531 height 623
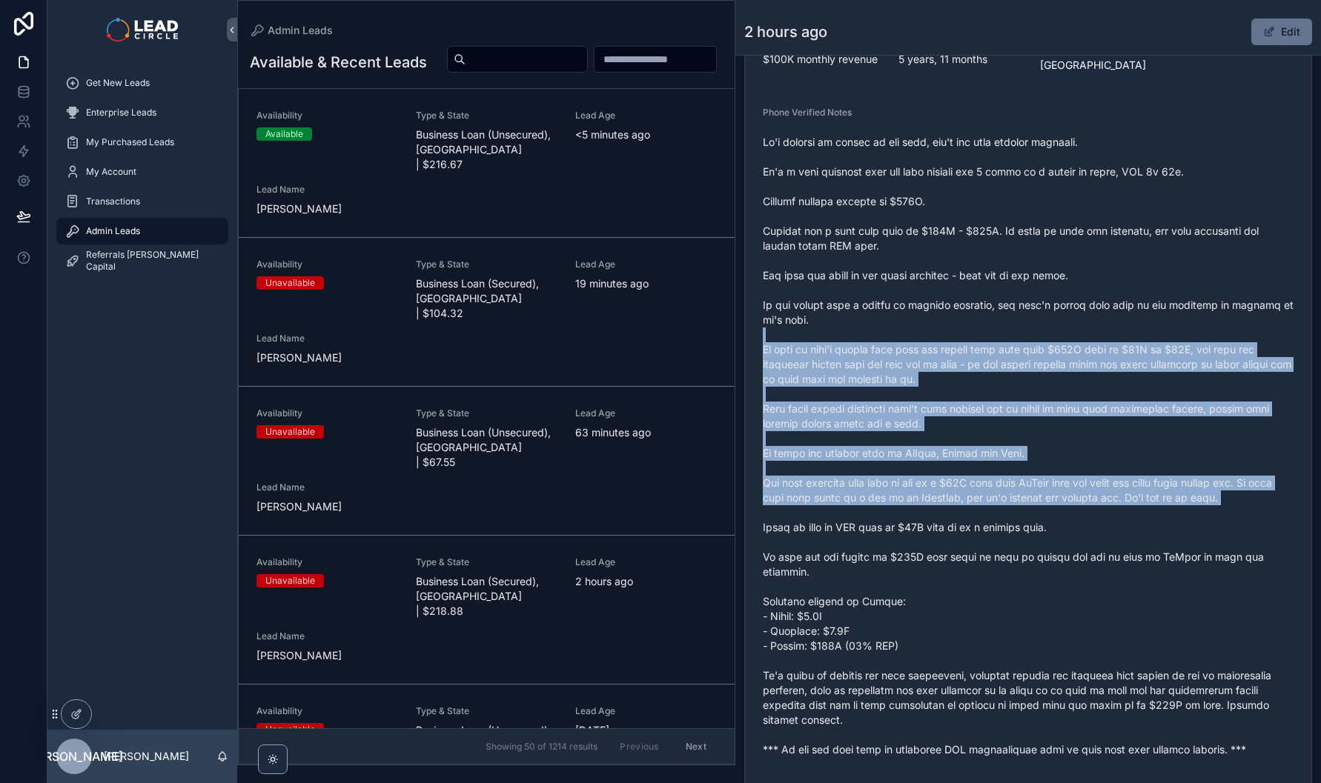
drag, startPoint x: 1043, startPoint y: 348, endPoint x: 1074, endPoint y: 534, distance: 189.3
click at [1074, 534] on span "scrollable content" at bounding box center [1028, 446] width 531 height 623
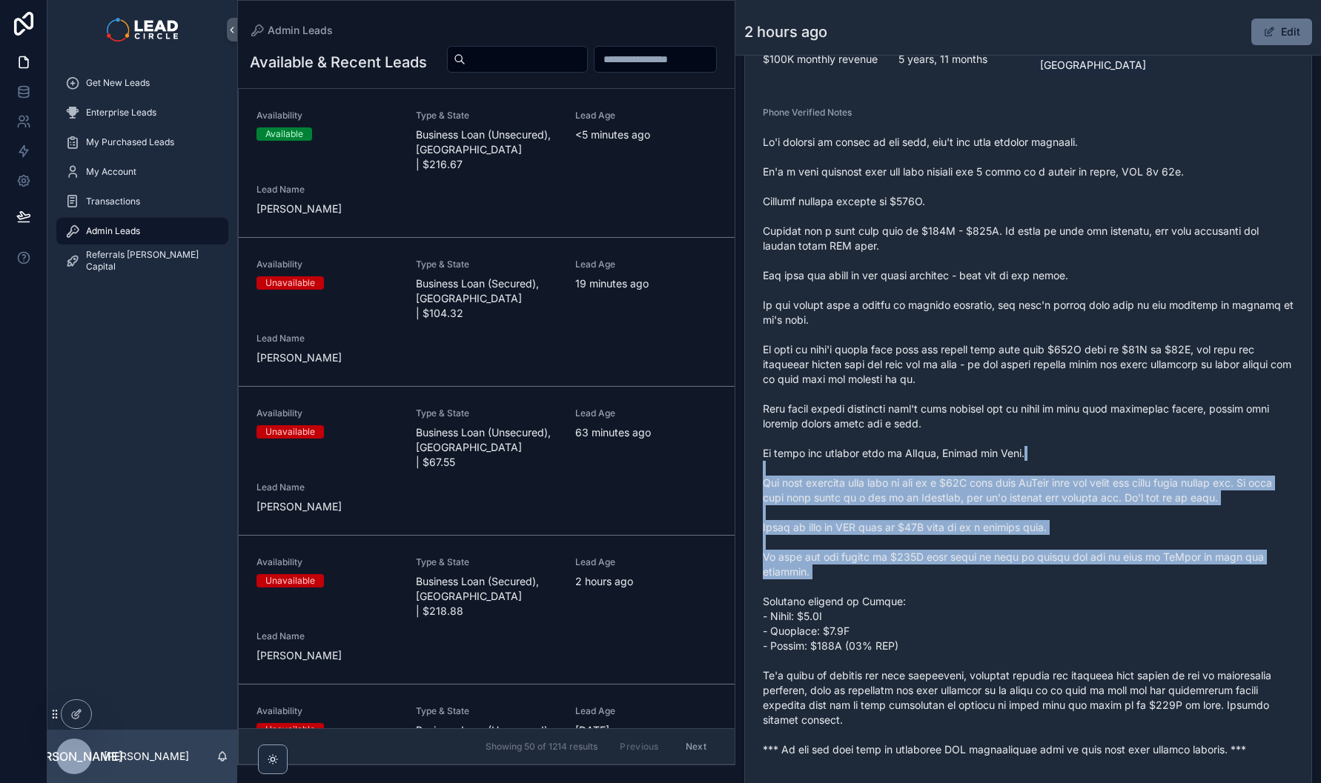
drag, startPoint x: 1089, startPoint y: 557, endPoint x: 1050, endPoint y: 428, distance: 134.1
click at [1052, 435] on span "scrollable content" at bounding box center [1028, 446] width 531 height 623
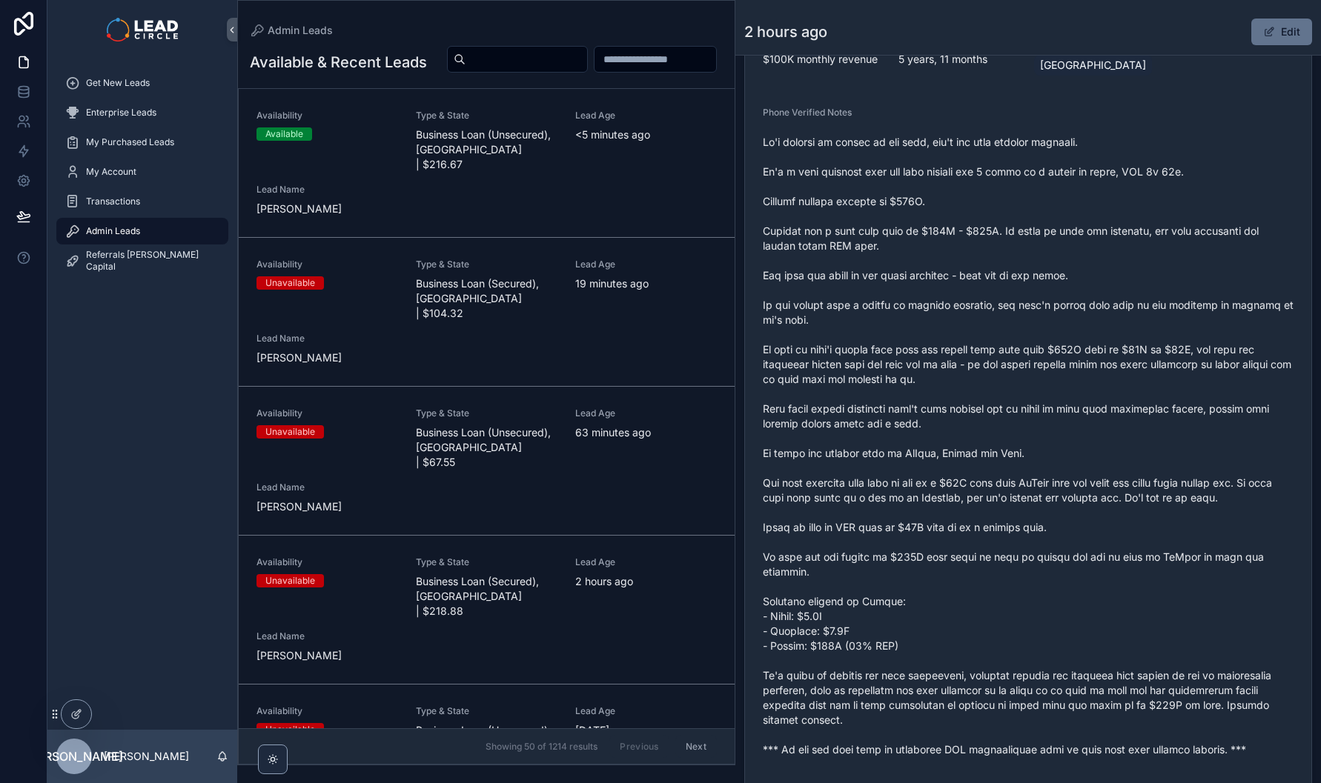
click at [1050, 425] on span "scrollable content" at bounding box center [1028, 446] width 531 height 623
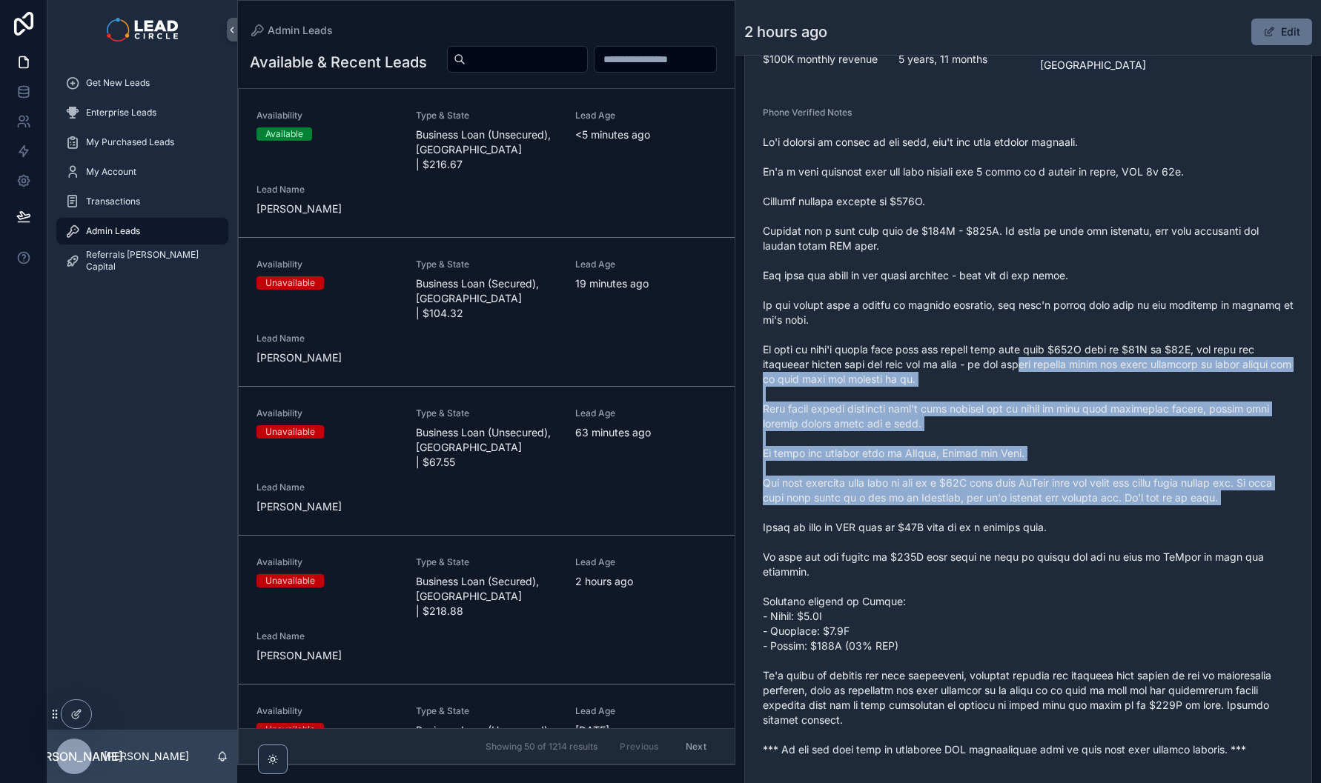
drag, startPoint x: 1047, startPoint y: 379, endPoint x: 1085, endPoint y: 547, distance: 171.7
click at [1085, 547] on span "scrollable content" at bounding box center [1028, 446] width 531 height 623
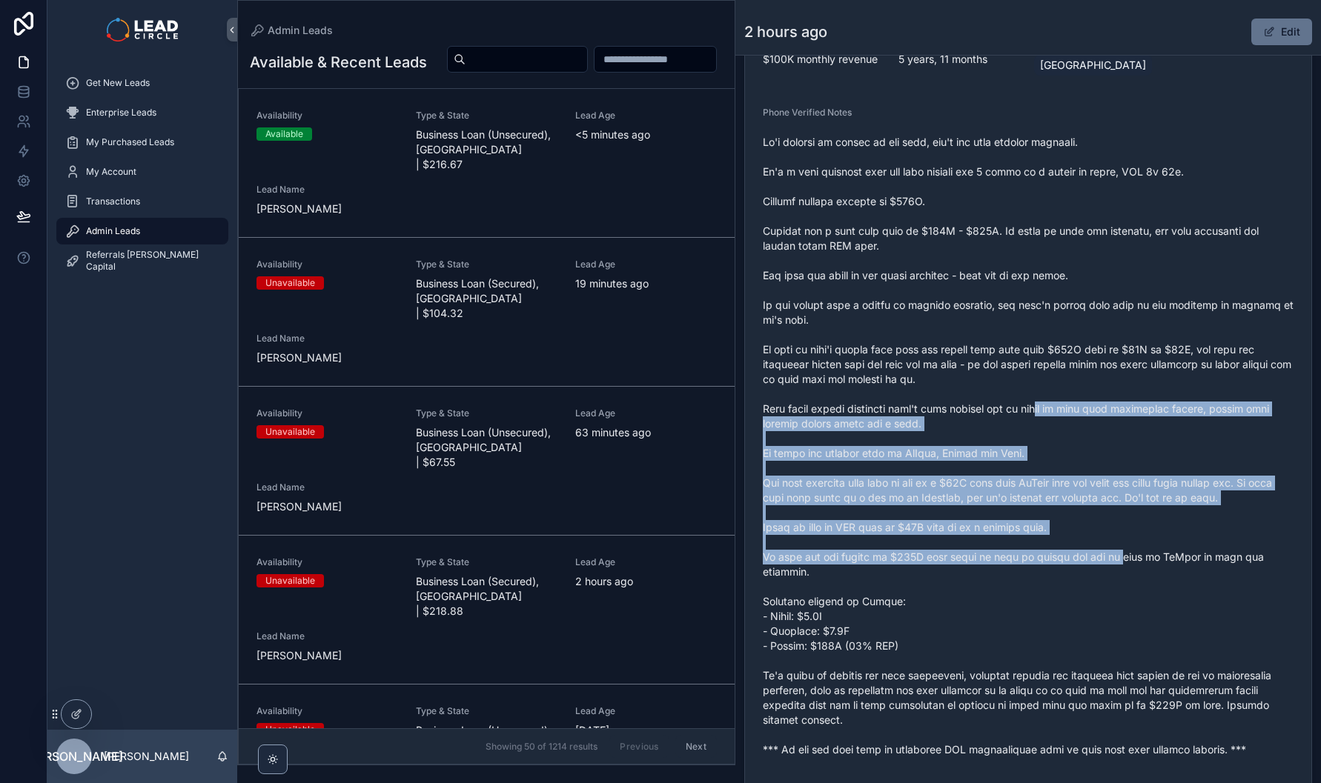
drag, startPoint x: 1058, startPoint y: 418, endPoint x: 1051, endPoint y: 399, distance: 20.0
click at [1054, 408] on span "scrollable content" at bounding box center [1028, 446] width 531 height 623
click at [1051, 399] on span "scrollable content" at bounding box center [1028, 446] width 531 height 623
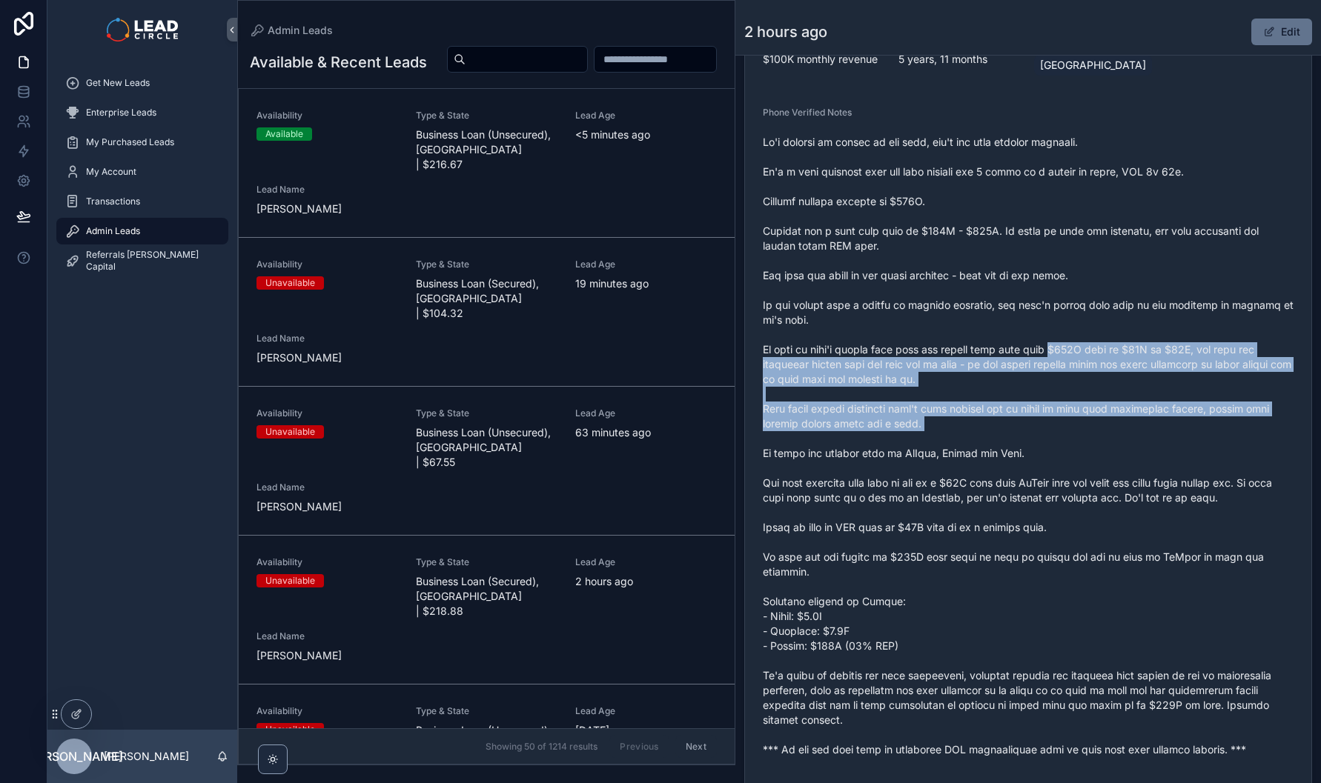
drag, startPoint x: 1044, startPoint y: 358, endPoint x: 1121, endPoint y: 522, distance: 180.7
click at [1116, 517] on span "scrollable content" at bounding box center [1028, 446] width 531 height 623
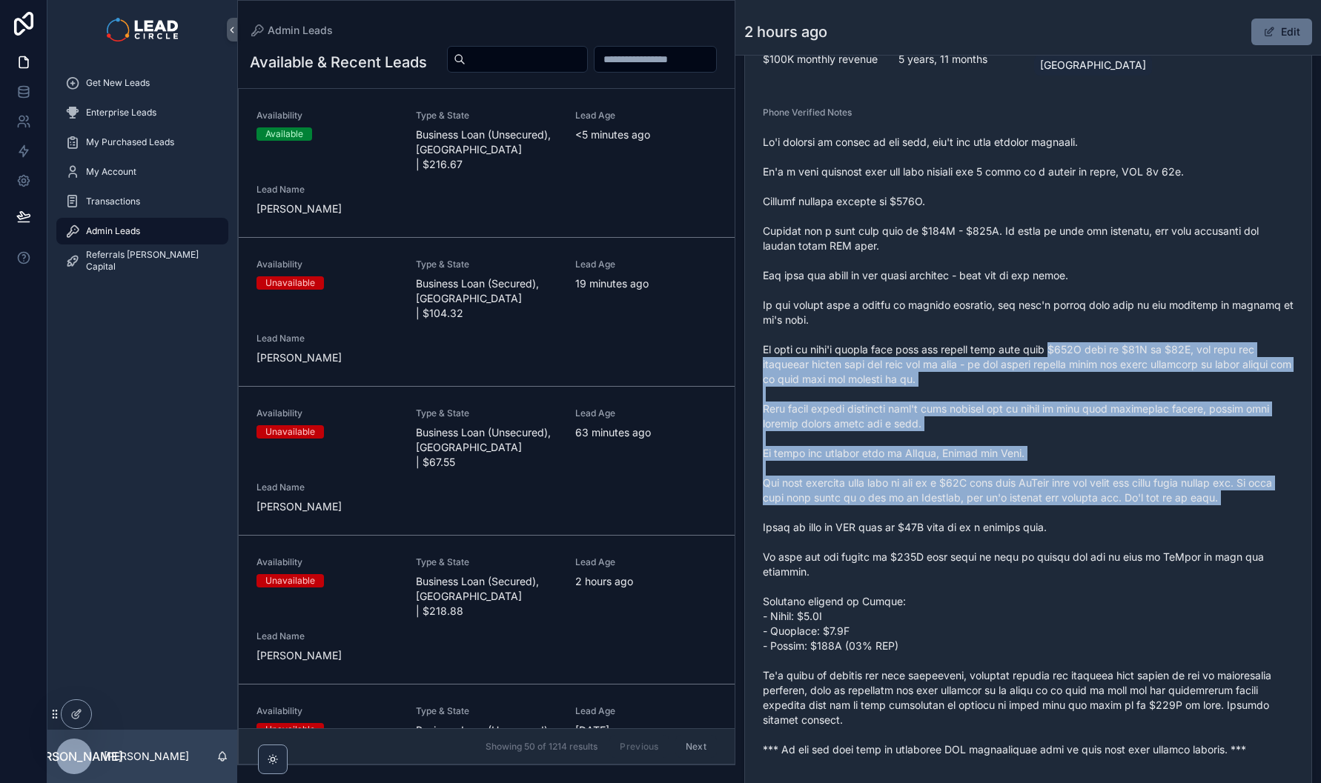
click at [1121, 522] on span "scrollable content" at bounding box center [1028, 446] width 531 height 623
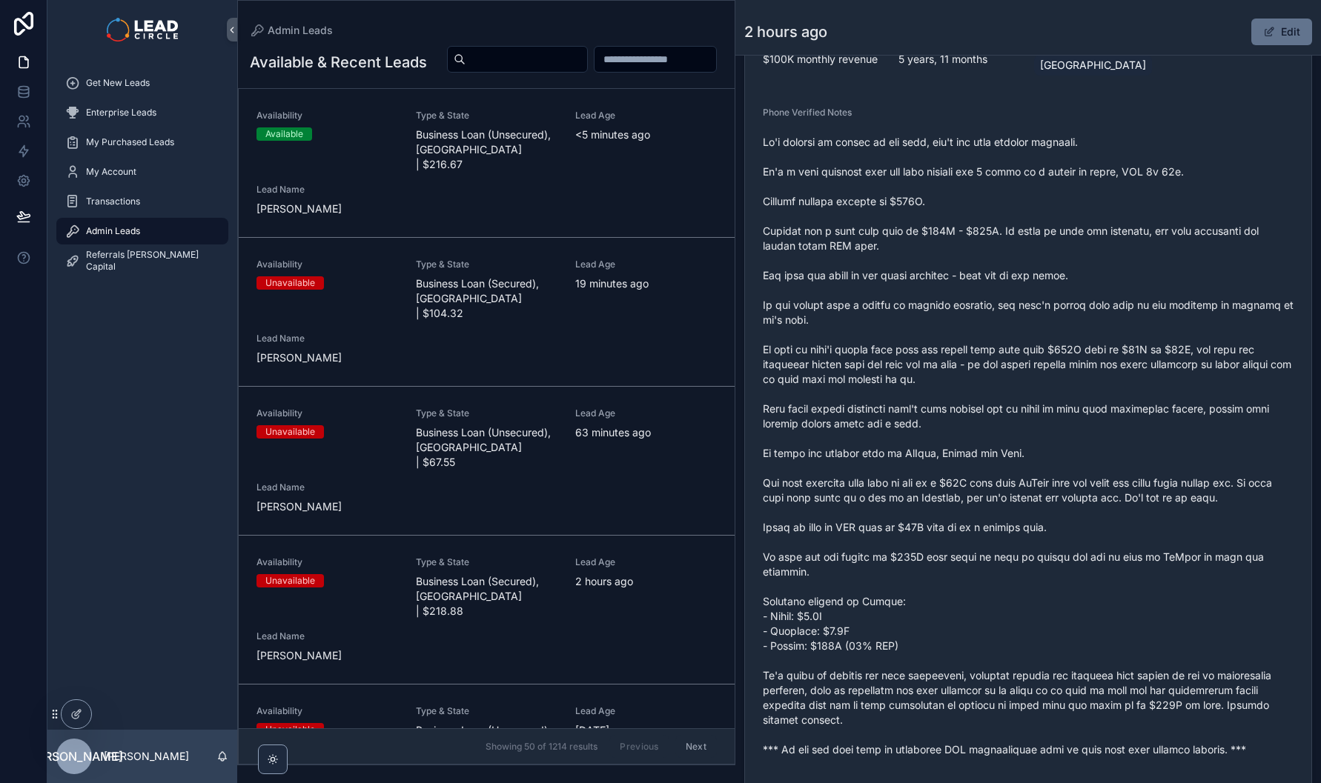
scroll to position [346, 0]
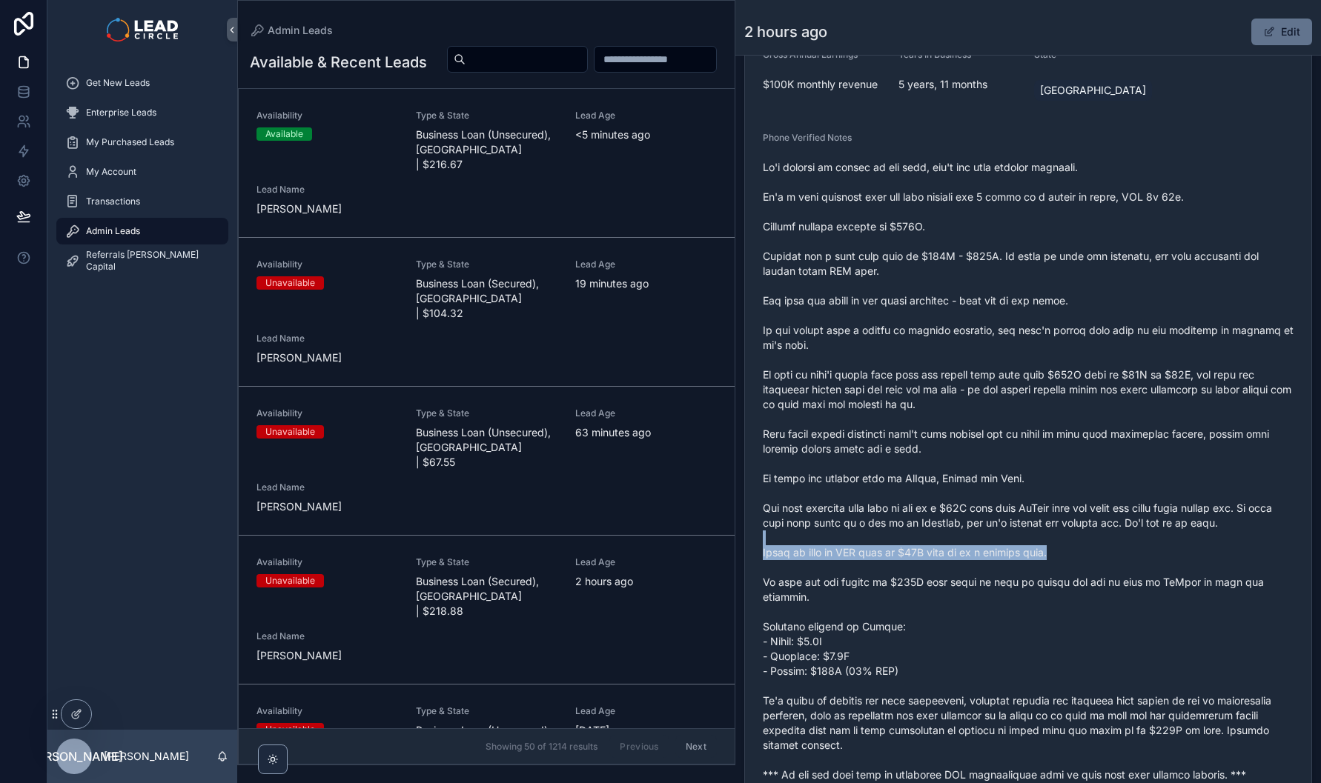
drag, startPoint x: 1098, startPoint y: 501, endPoint x: 1079, endPoint y: 470, distance: 36.6
click at [1088, 483] on span "scrollable content" at bounding box center [1028, 471] width 531 height 623
click at [1070, 457] on span "scrollable content" at bounding box center [1028, 471] width 531 height 623
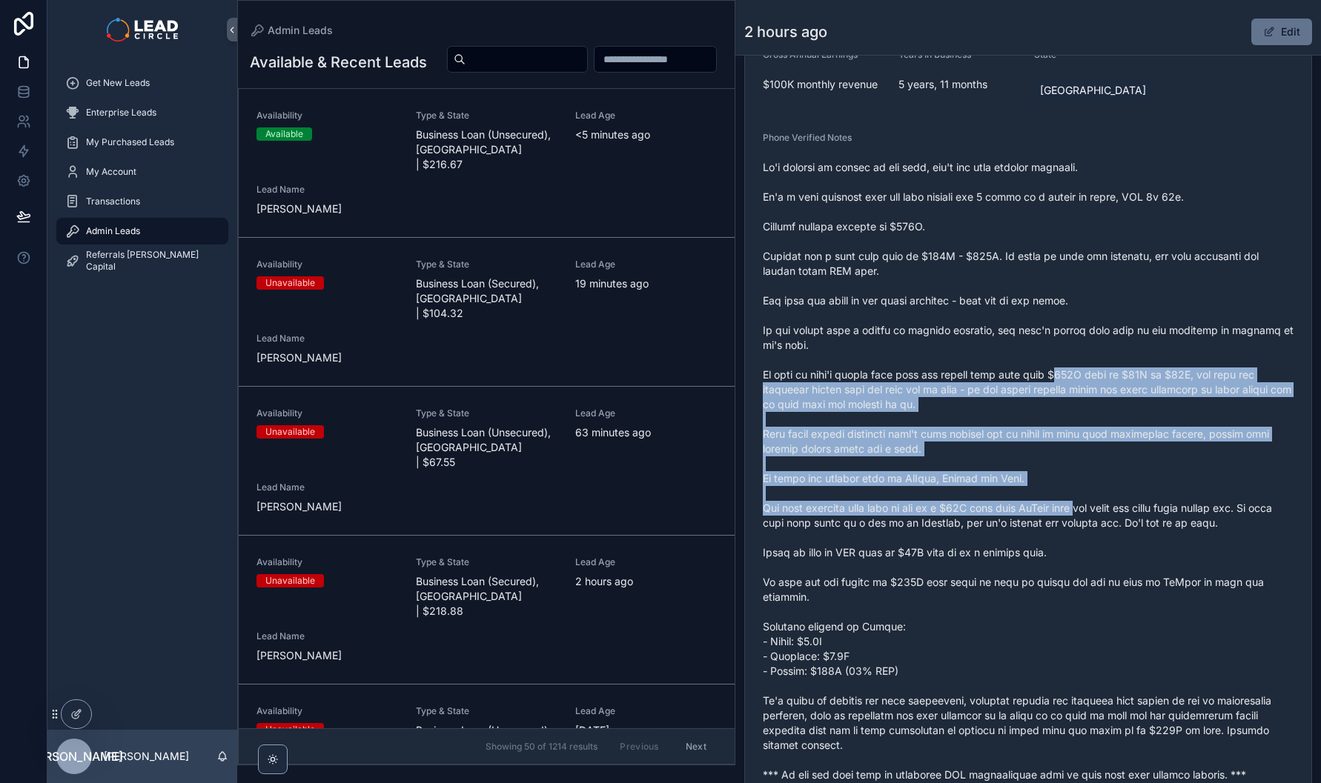
drag, startPoint x: 1051, startPoint y: 382, endPoint x: 1105, endPoint y: 543, distance: 169.7
click at [1105, 543] on span "scrollable content" at bounding box center [1028, 471] width 531 height 623
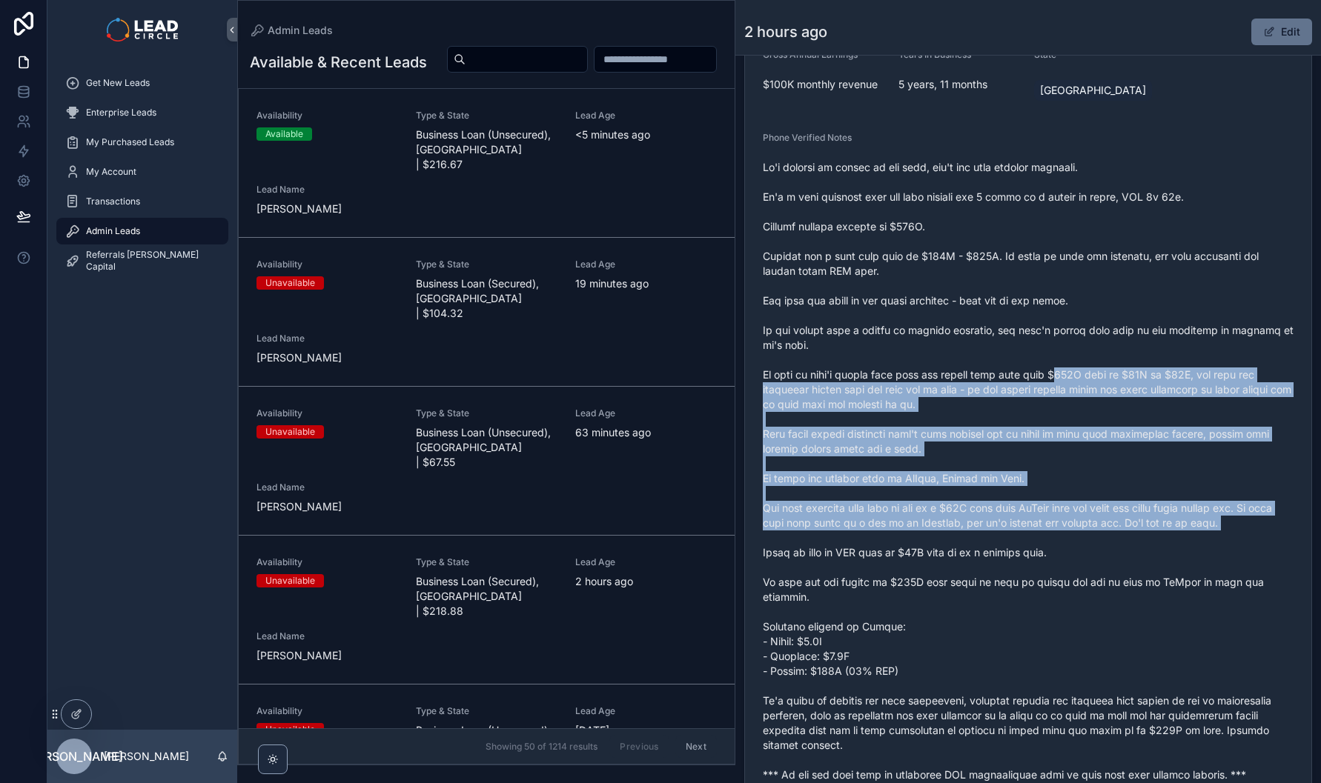
click at [1105, 543] on span "scrollable content" at bounding box center [1028, 471] width 531 height 623
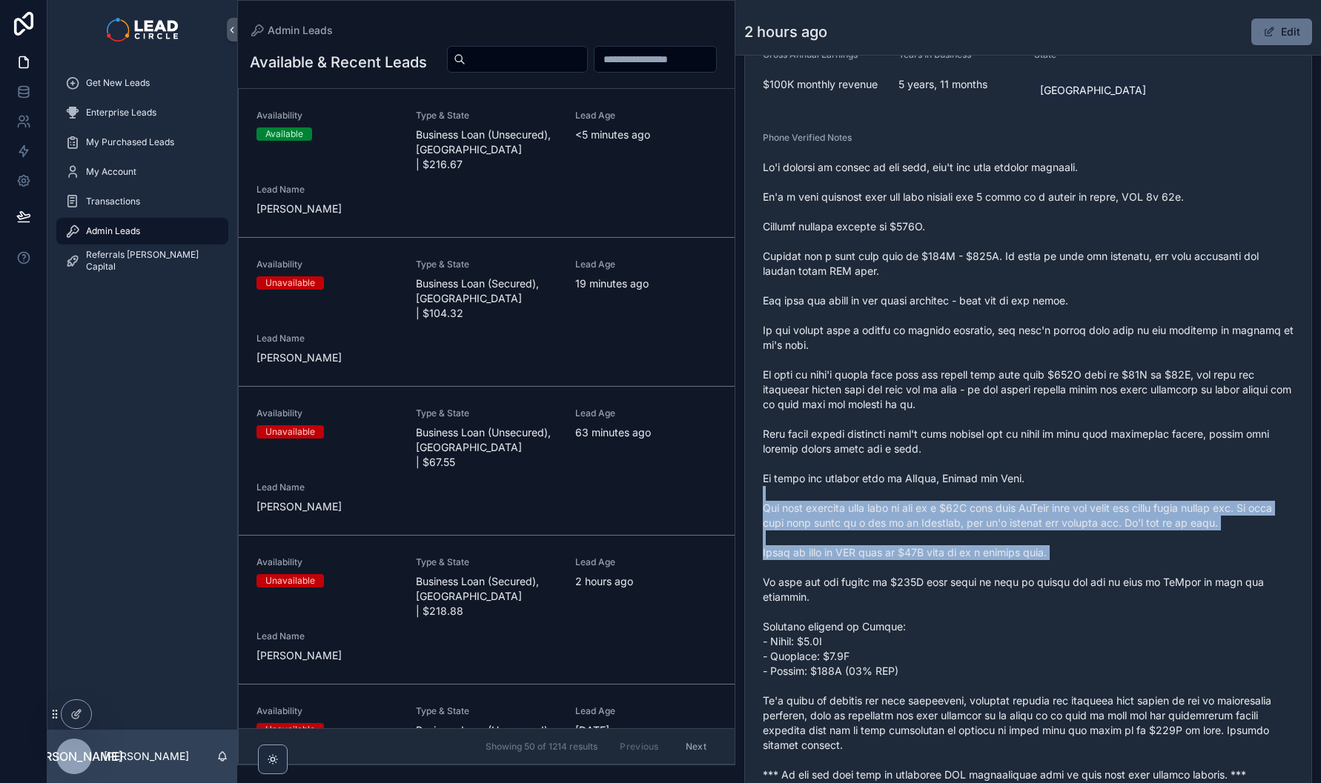
drag, startPoint x: 1122, startPoint y: 577, endPoint x: 1058, endPoint y: 460, distance: 133.3
click at [1066, 471] on span "scrollable content" at bounding box center [1028, 471] width 531 height 623
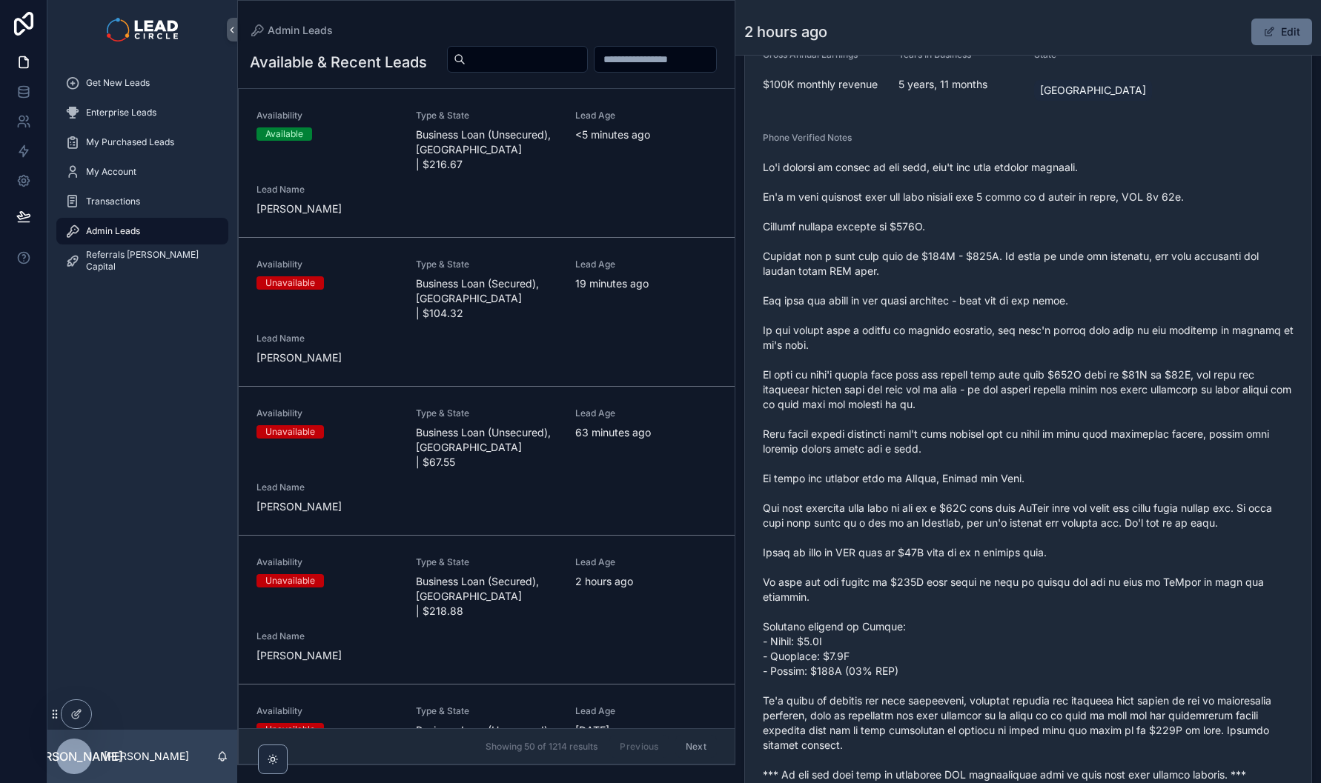
click at [1055, 456] on span "scrollable content" at bounding box center [1028, 471] width 531 height 623
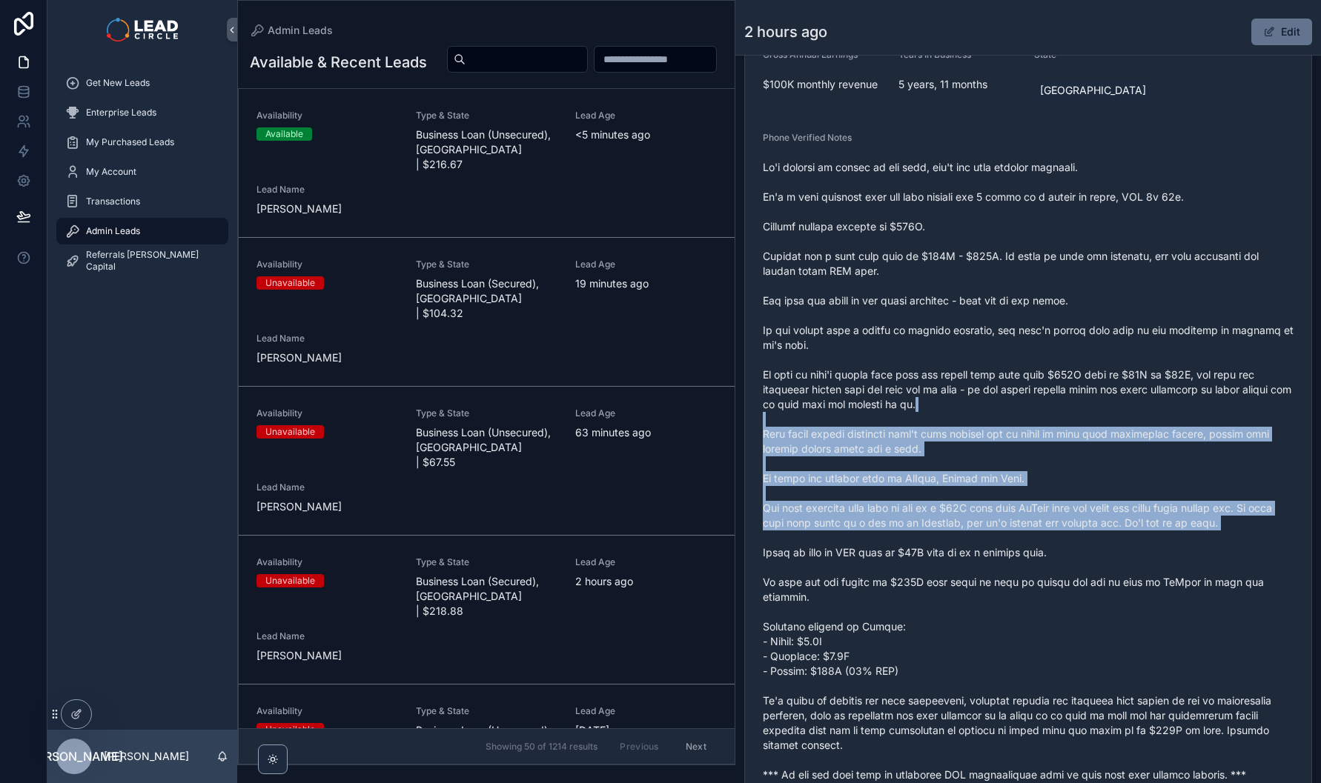
drag, startPoint x: 1041, startPoint y: 411, endPoint x: 1095, endPoint y: 542, distance: 141.9
click at [1095, 542] on span "scrollable content" at bounding box center [1028, 471] width 531 height 623
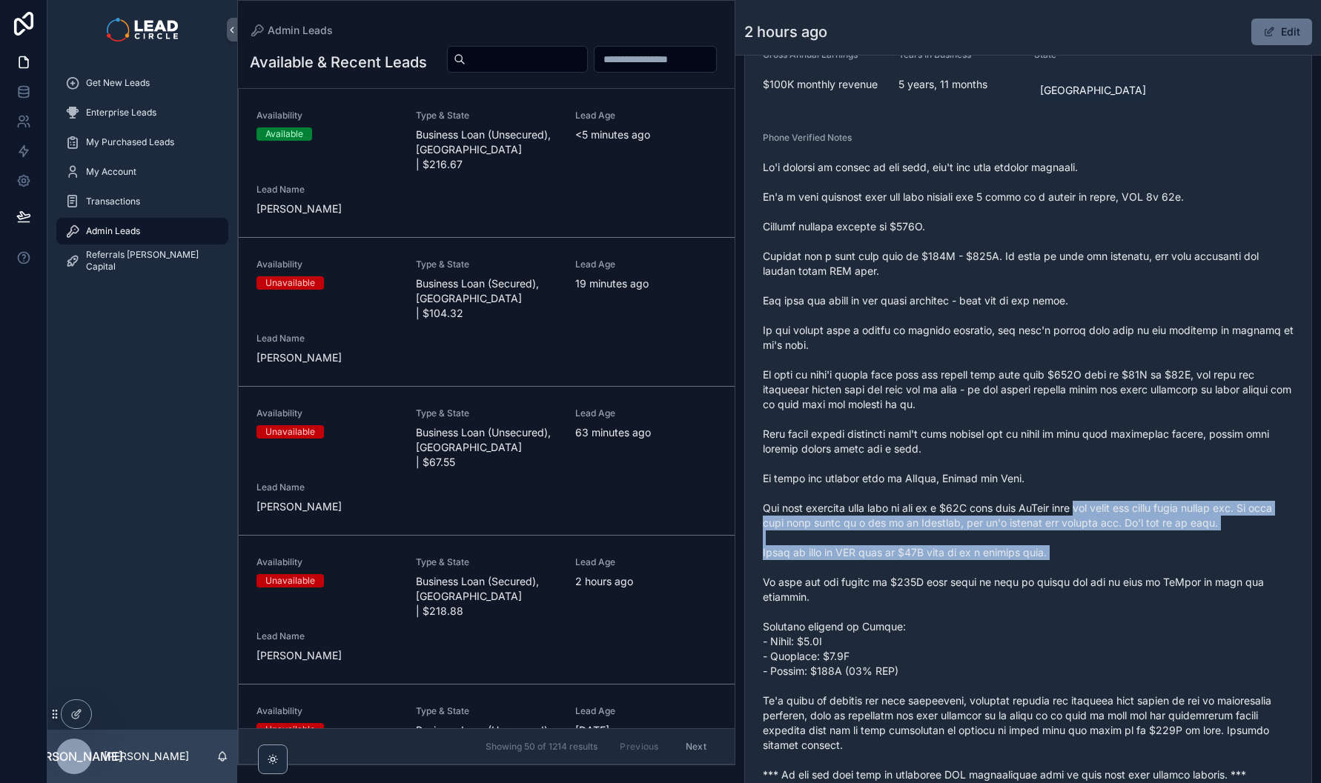
drag, startPoint x: 1119, startPoint y: 586, endPoint x: 1049, endPoint y: 470, distance: 135.6
click at [1053, 474] on span "scrollable content" at bounding box center [1028, 471] width 531 height 623
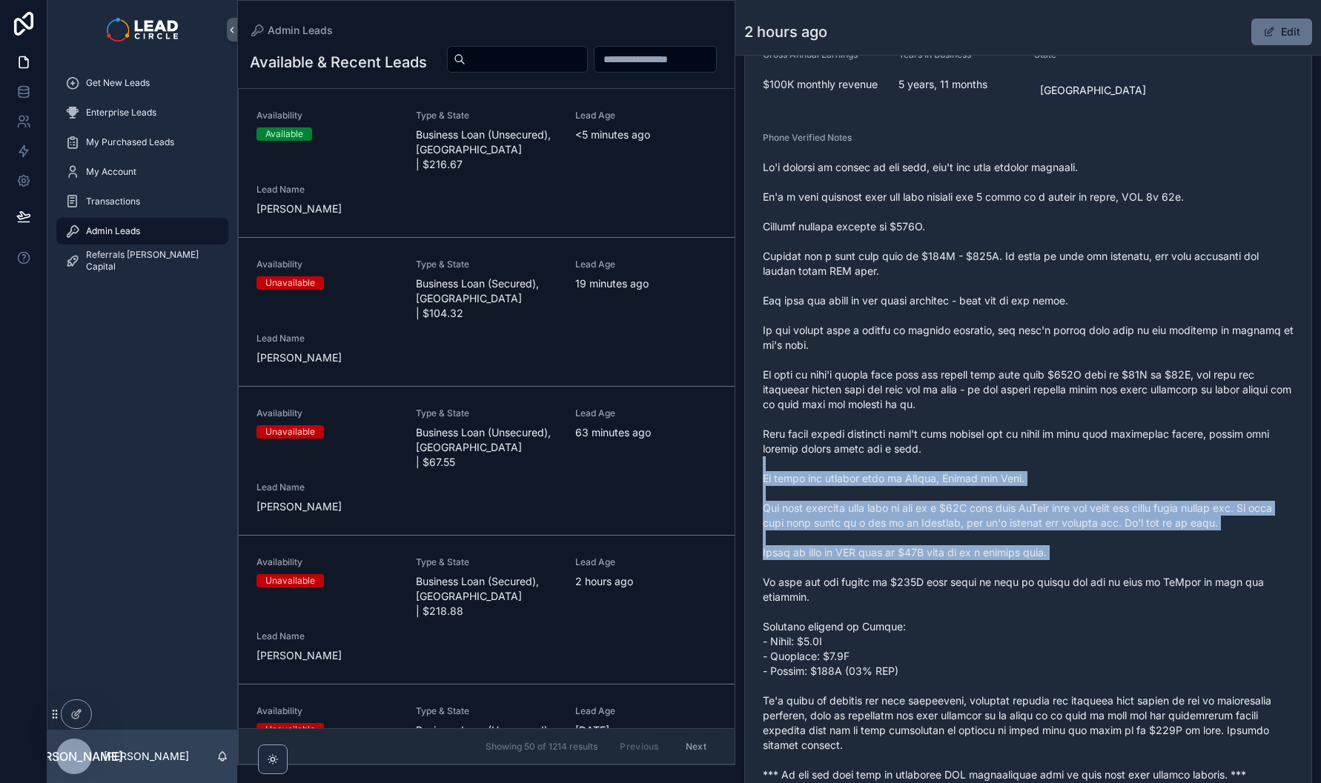
click at [1049, 470] on span "scrollable content" at bounding box center [1028, 471] width 531 height 623
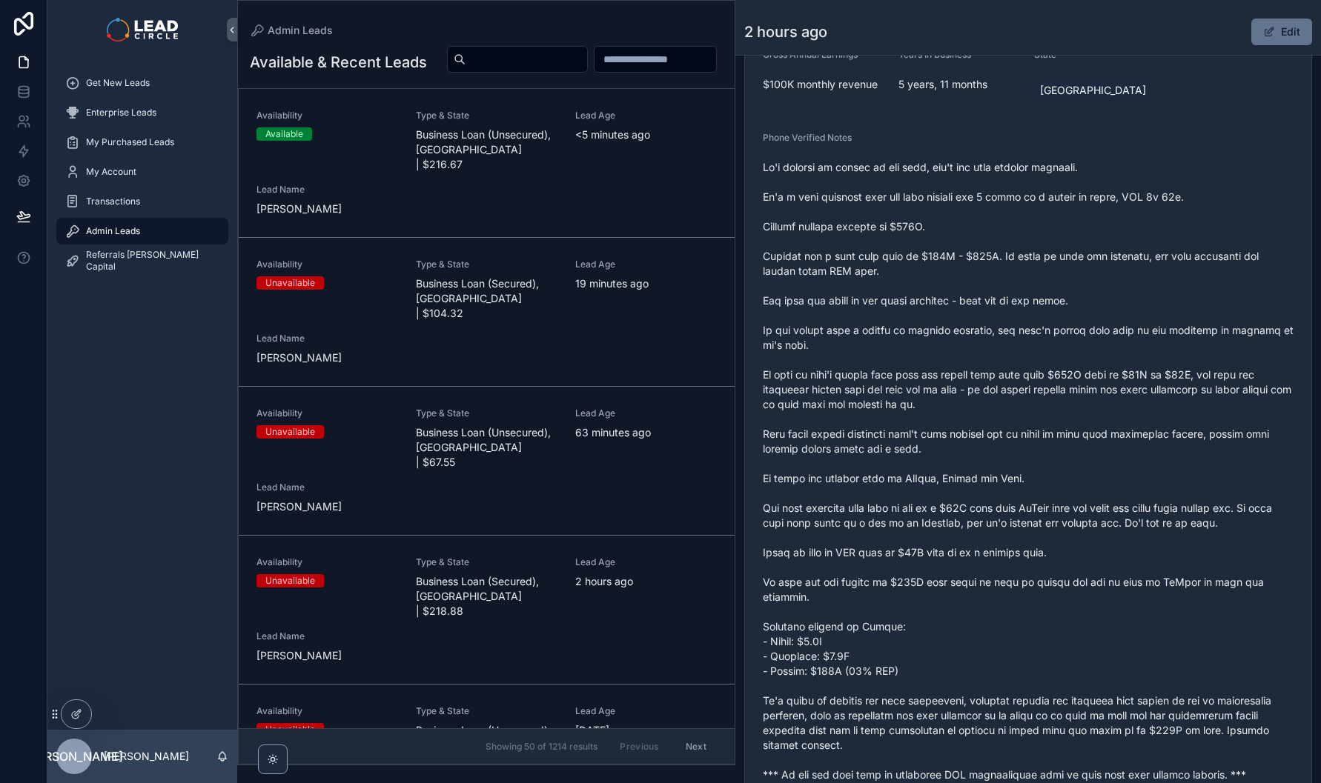
click at [633, 214] on div "Availability Available Type & State Business Loan (Unsecured), [GEOGRAPHIC_DATA…" at bounding box center [486, 163] width 460 height 107
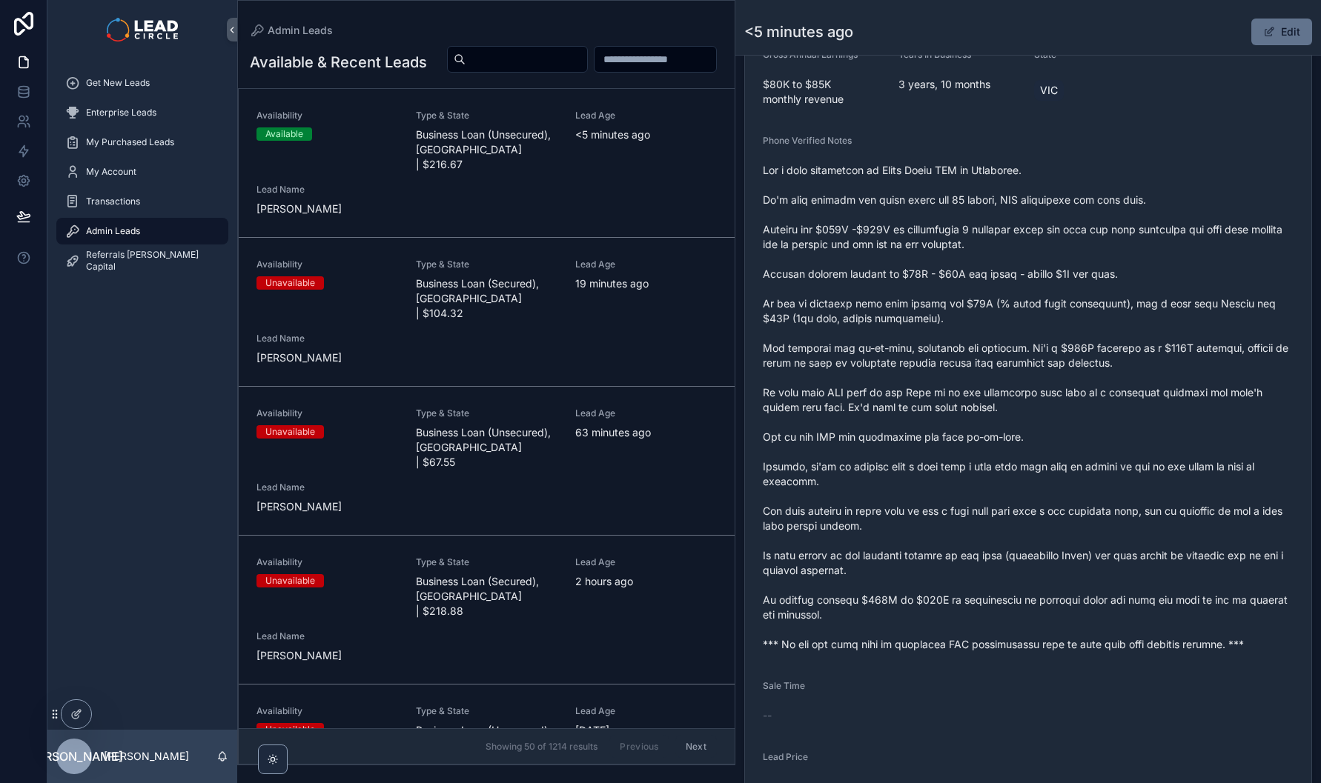
click at [1263, 33] on span "scrollable content" at bounding box center [1269, 32] width 12 height 12
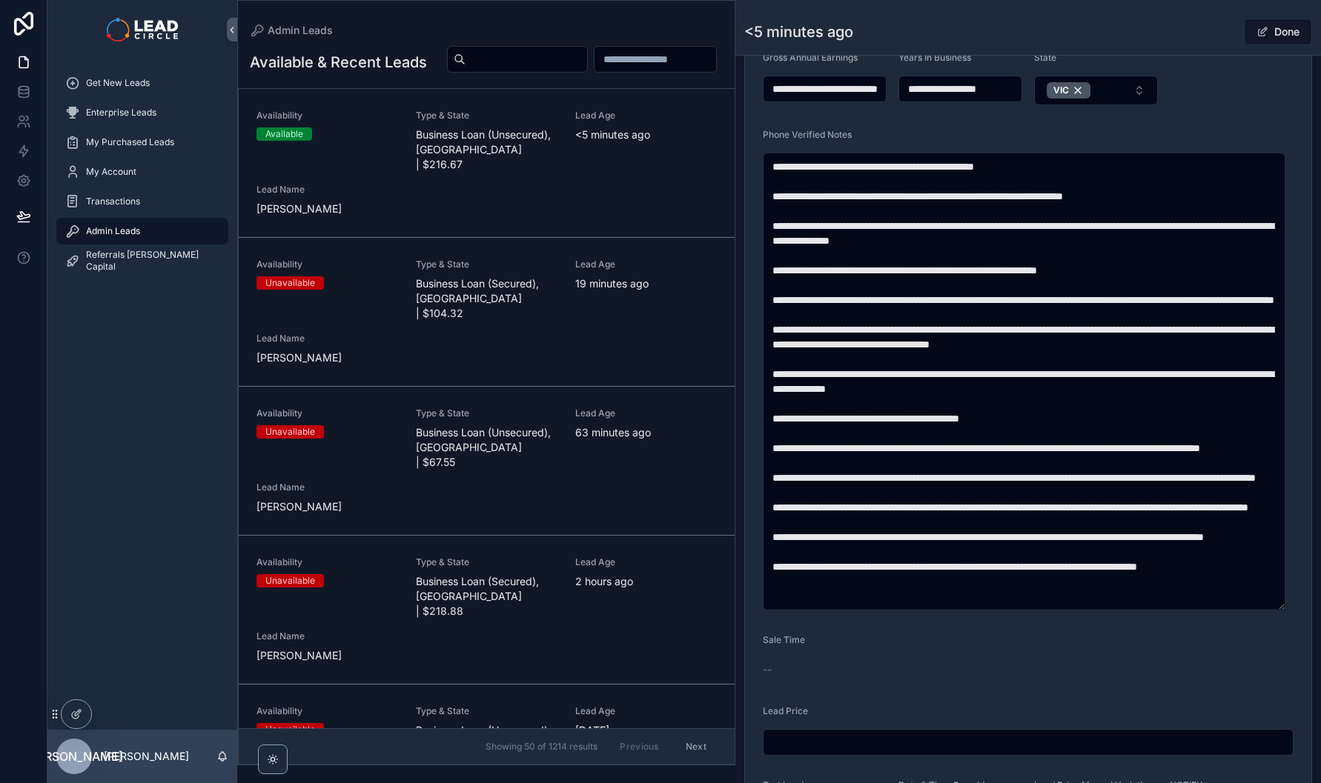
scroll to position [821, 0]
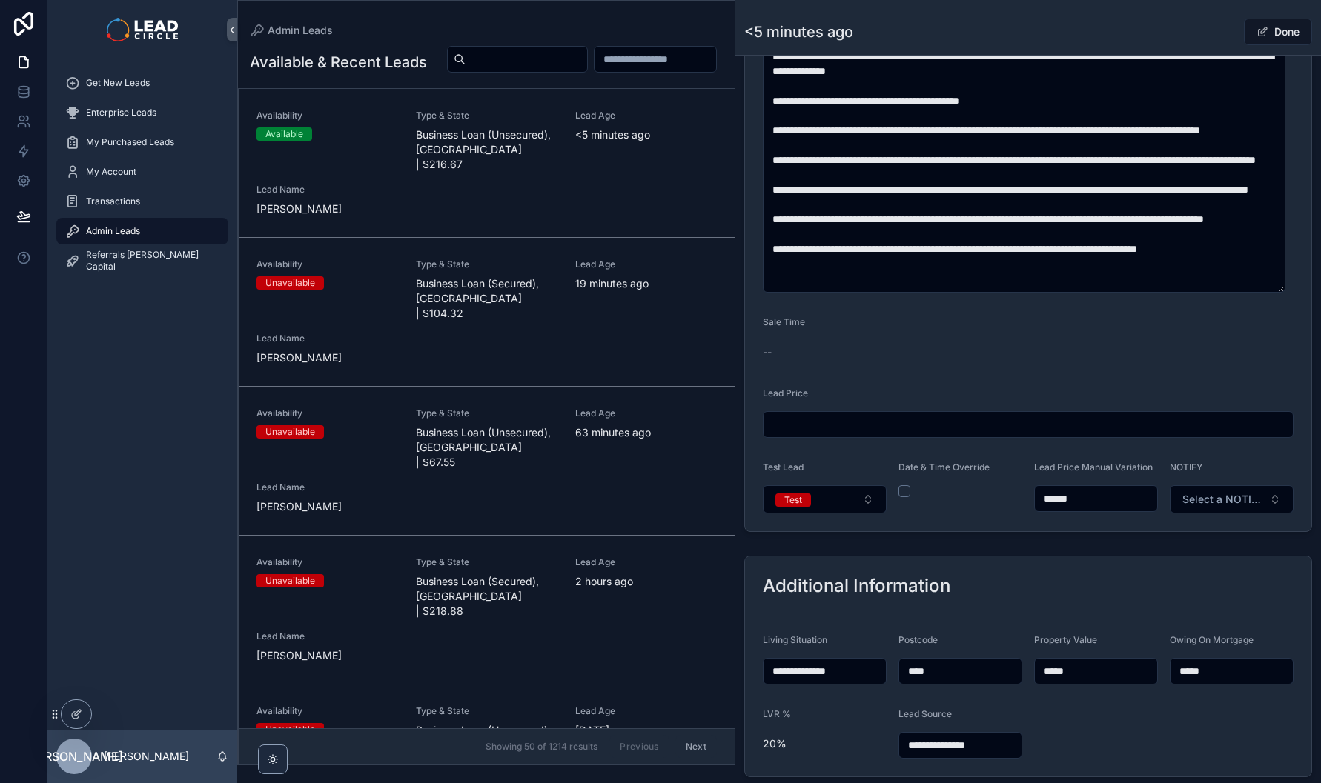
click at [1095, 509] on input "******" at bounding box center [1096, 498] width 122 height 21
click at [1058, 509] on input "******" at bounding box center [1096, 498] width 122 height 21
click at [1086, 568] on div "Additional Information" at bounding box center [1028, 587] width 566 height 60
click at [1058, 508] on input "******" at bounding box center [1096, 498] width 122 height 21
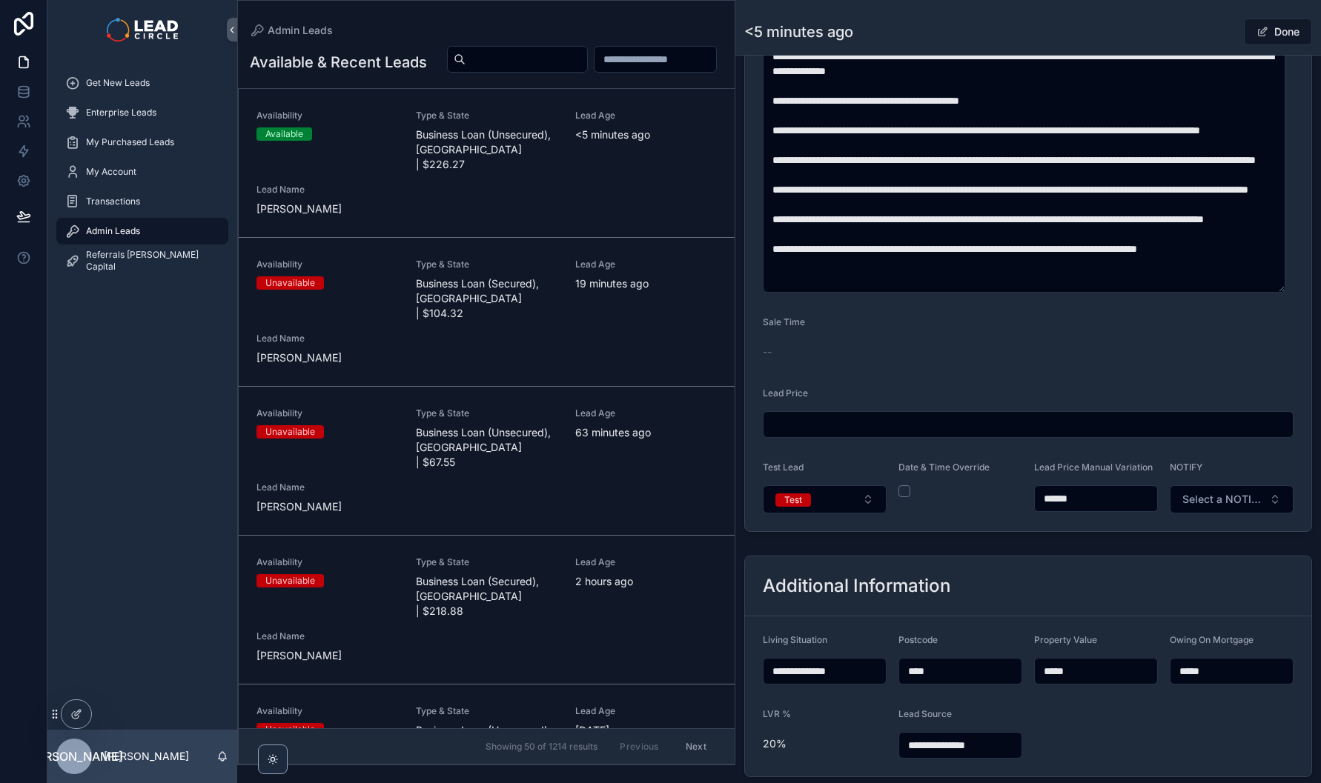
type input "******"
click at [1083, 549] on div "**********" at bounding box center [1027, 137] width 585 height 1771
click at [852, 509] on button "Test" at bounding box center [825, 499] width 124 height 28
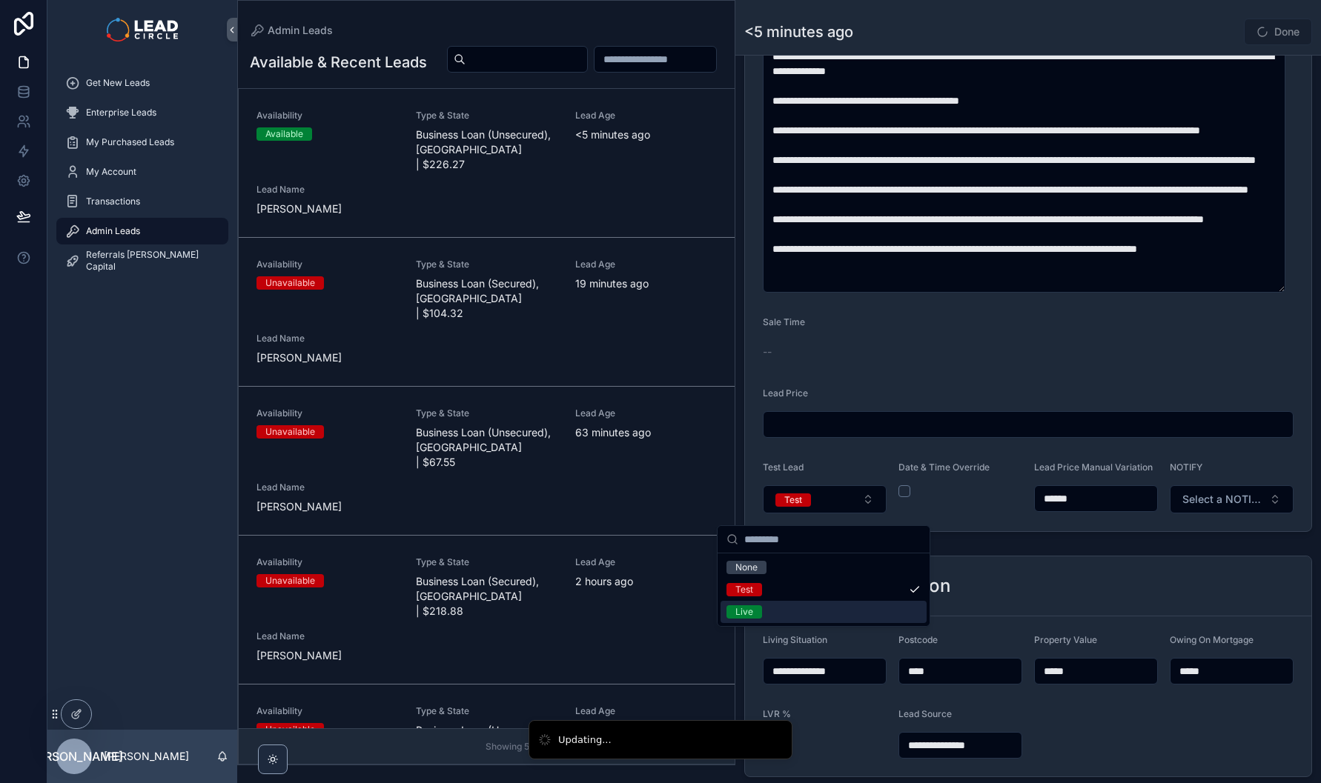
click at [828, 611] on div "Live" at bounding box center [823, 612] width 206 height 22
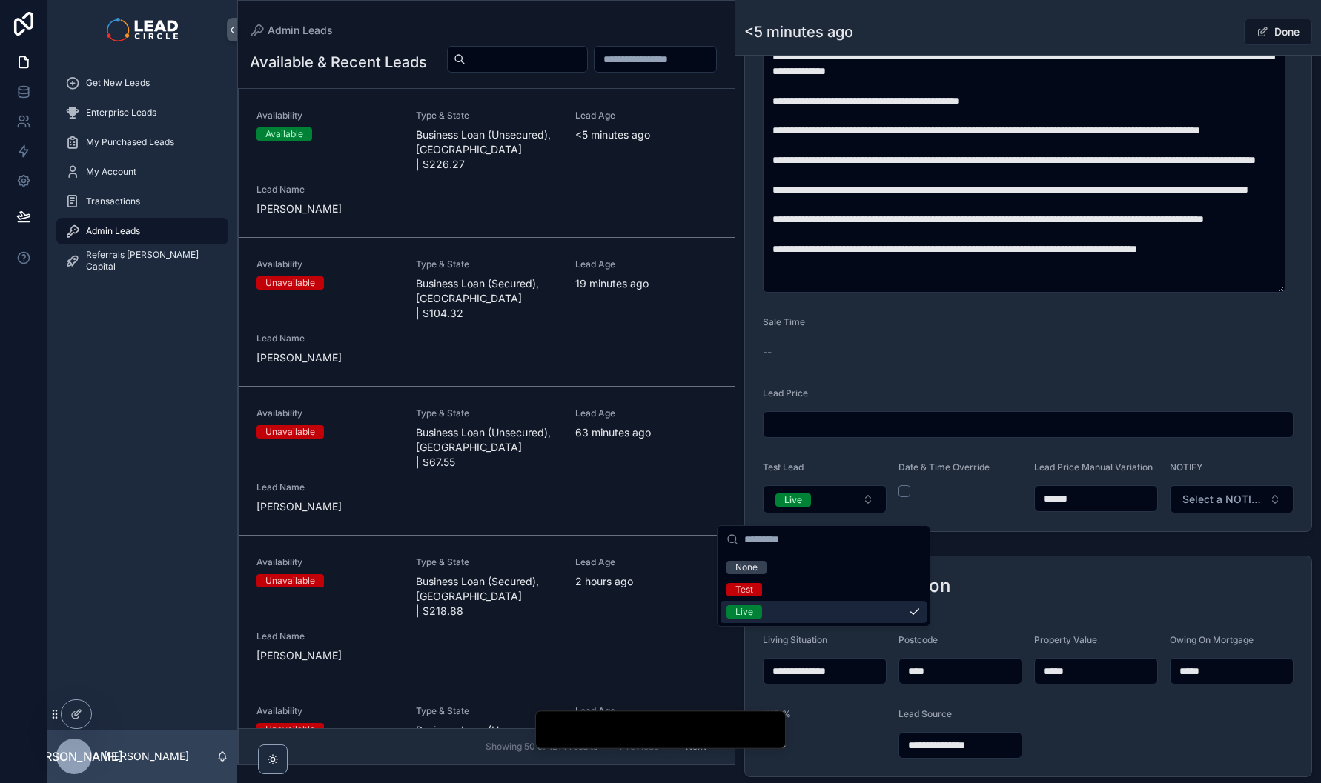
click at [1112, 559] on div "**********" at bounding box center [1027, 666] width 585 height 233
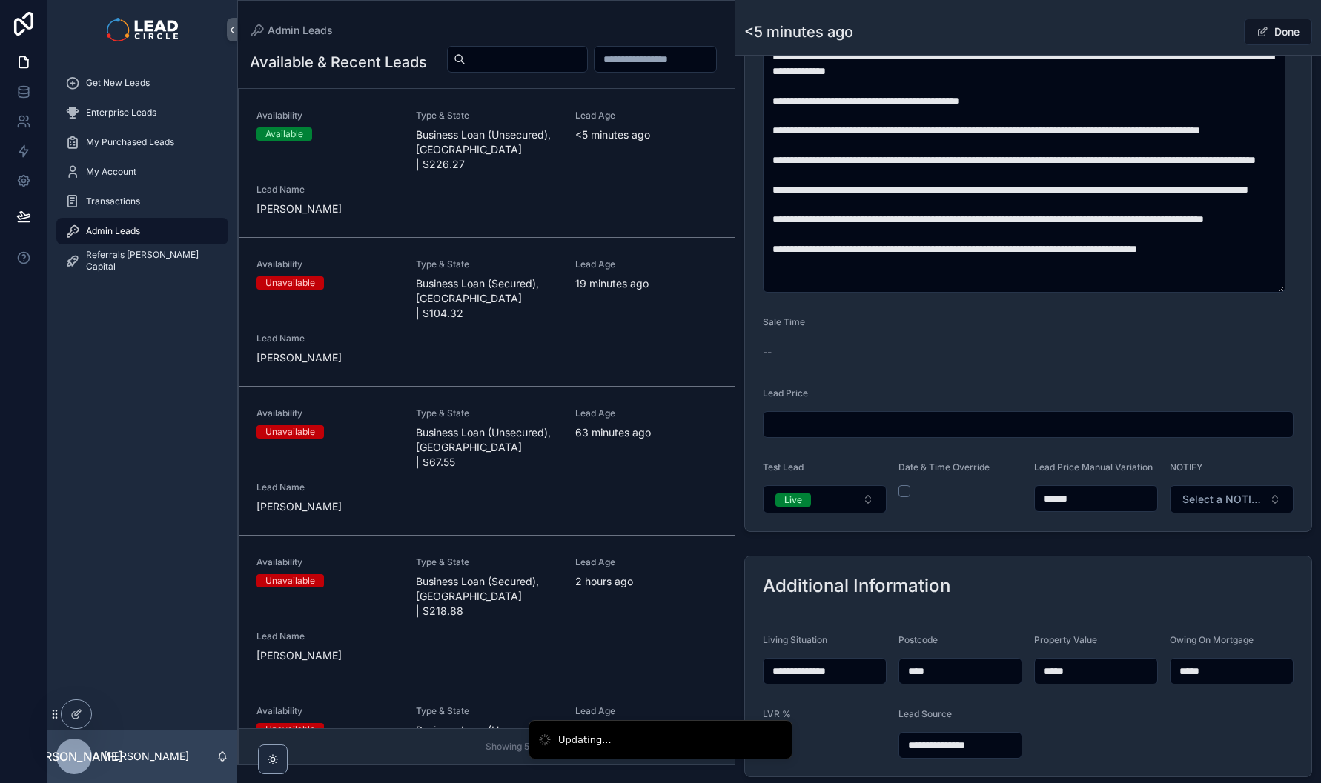
click at [1229, 524] on form "**********" at bounding box center [1028, 11] width 566 height 1039
click at [1228, 507] on span "Select a NOTIFY" at bounding box center [1222, 499] width 81 height 15
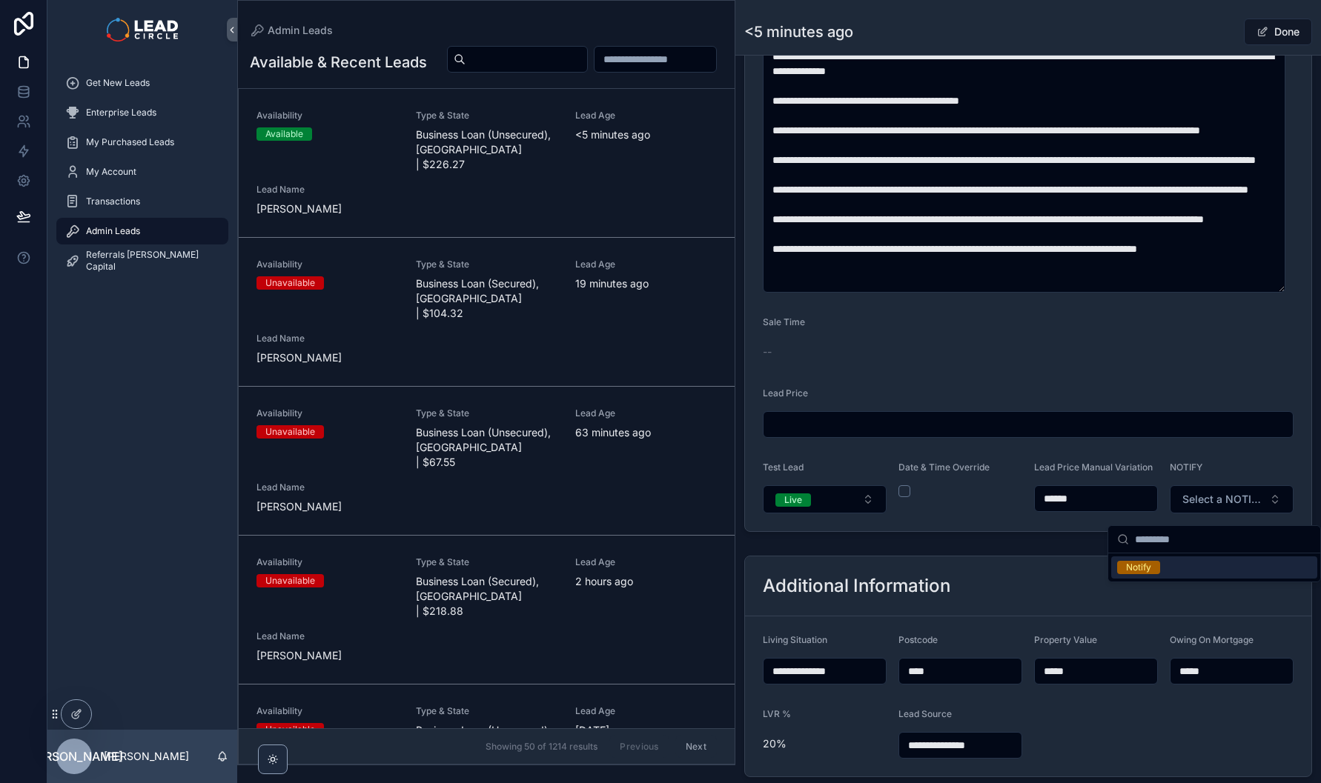
click at [1187, 574] on div "Notify" at bounding box center [1214, 568] width 206 height 22
click at [1230, 45] on div "Done" at bounding box center [1256, 32] width 111 height 28
click at [1271, 32] on button "Done" at bounding box center [1278, 32] width 68 height 27
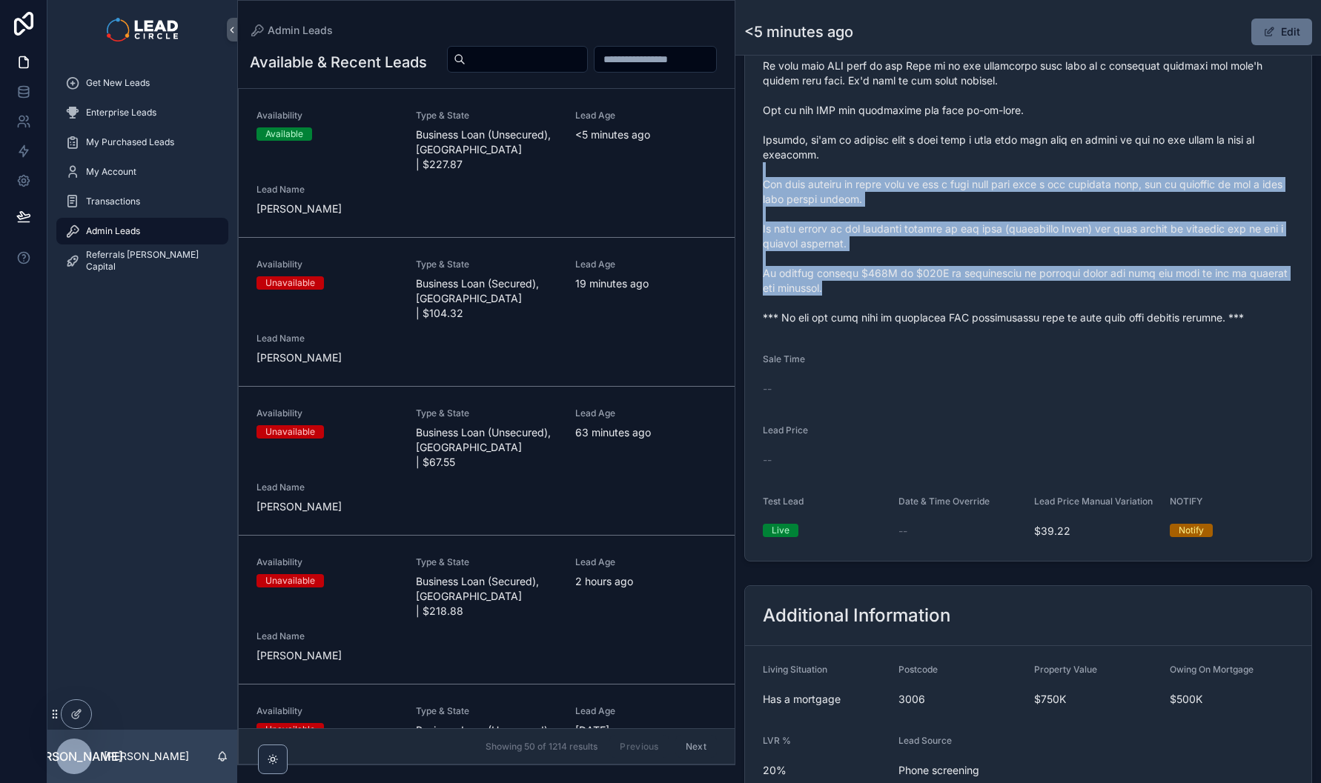
click at [1187, 325] on span "scrollable content" at bounding box center [1028, 80] width 531 height 489
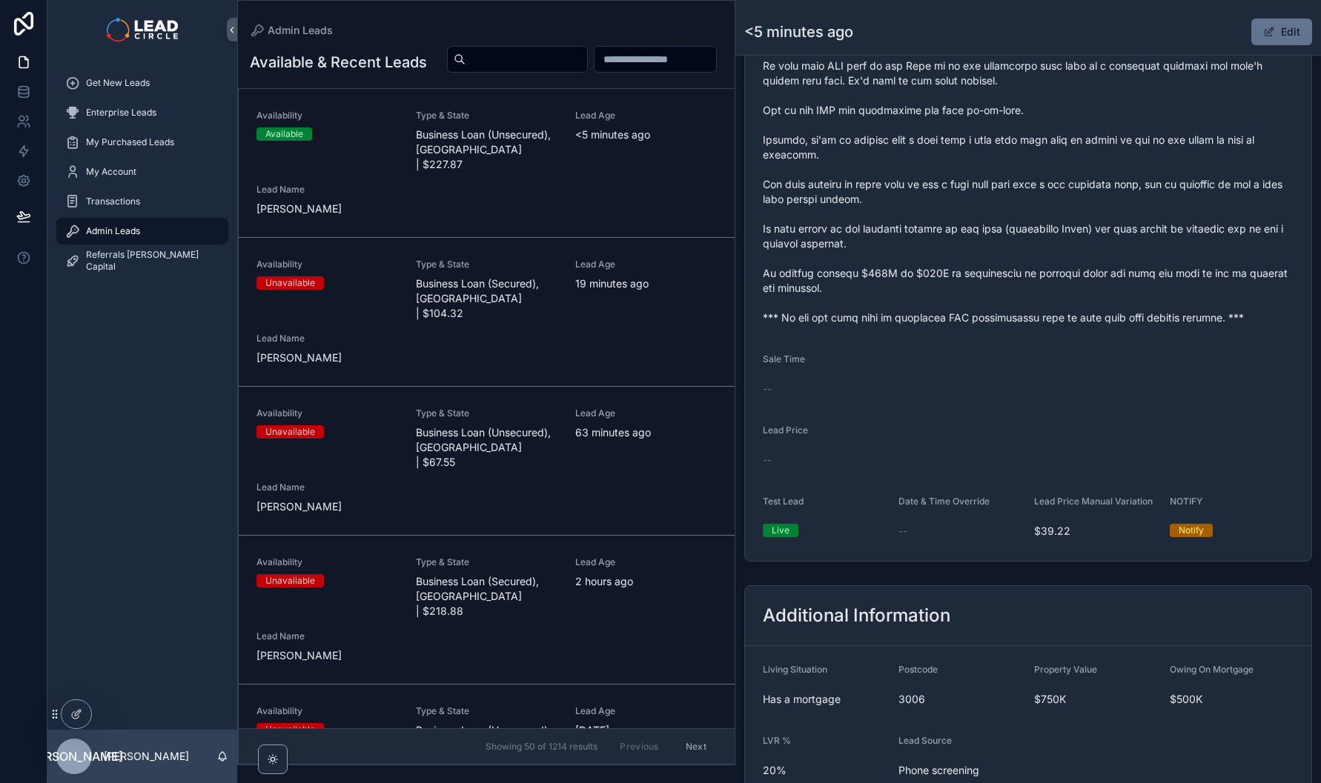
click at [1189, 330] on div "scrollable content" at bounding box center [1028, 81] width 531 height 498
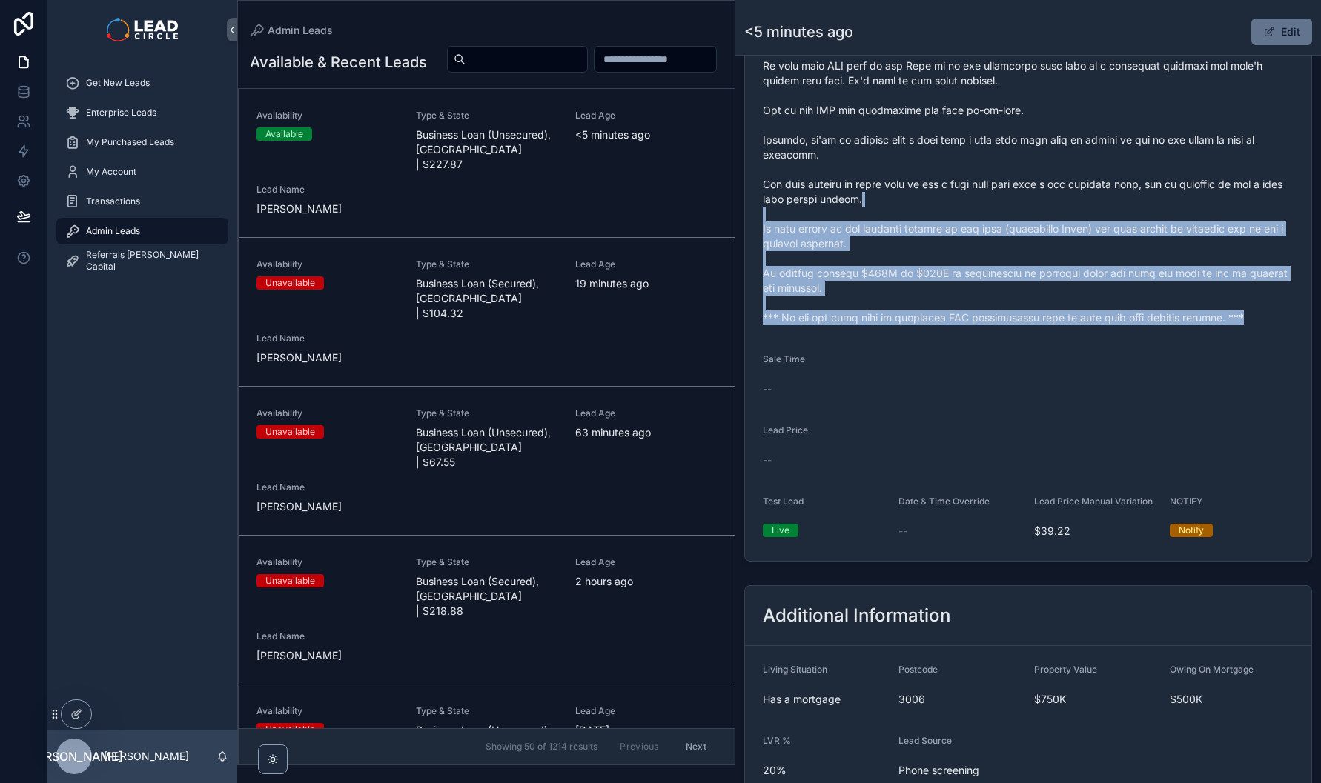
drag, startPoint x: 1213, startPoint y: 342, endPoint x: 1102, endPoint y: 176, distance: 200.4
click at [1108, 187] on form "Availability Available Lead Name Kru***** Lead Email Buy to reveal Lead Phone B…" at bounding box center [1028, 26] width 566 height 1070
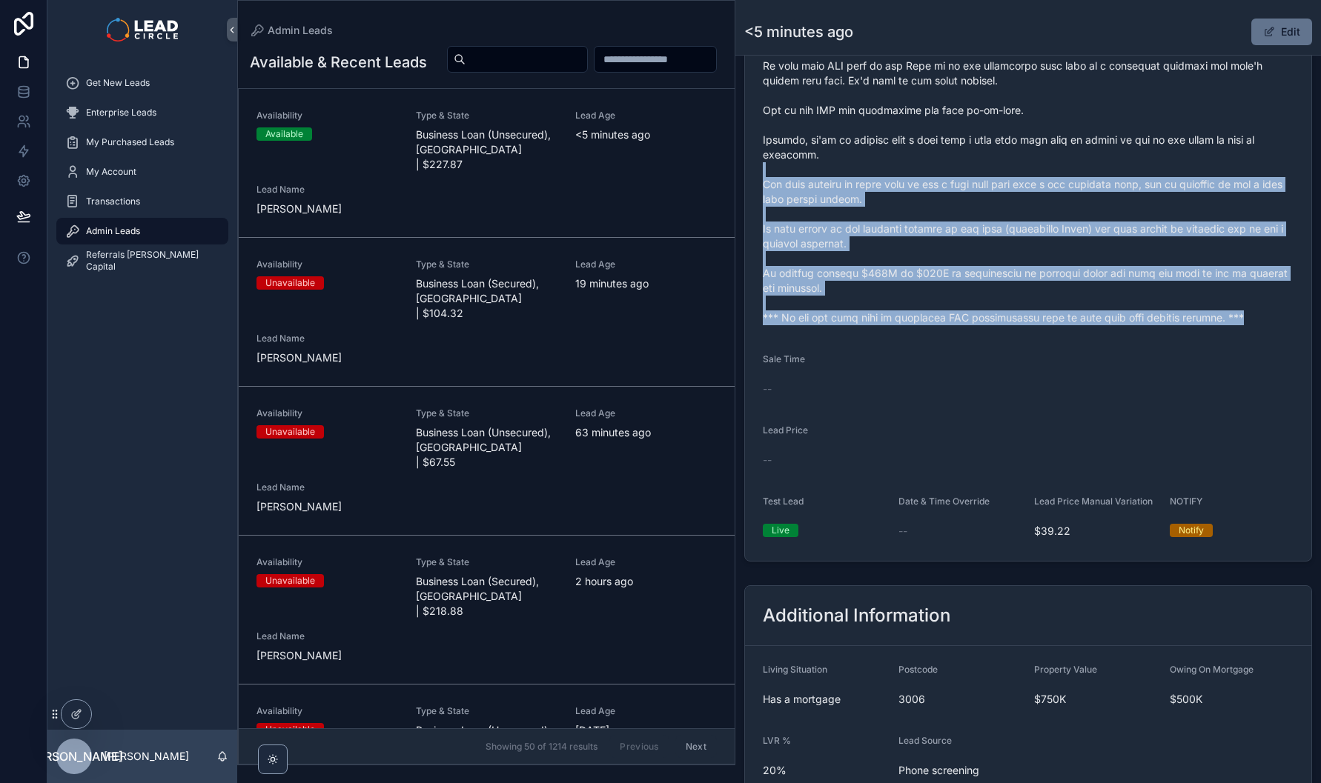
click at [1102, 176] on span "scrollable content" at bounding box center [1028, 80] width 531 height 489
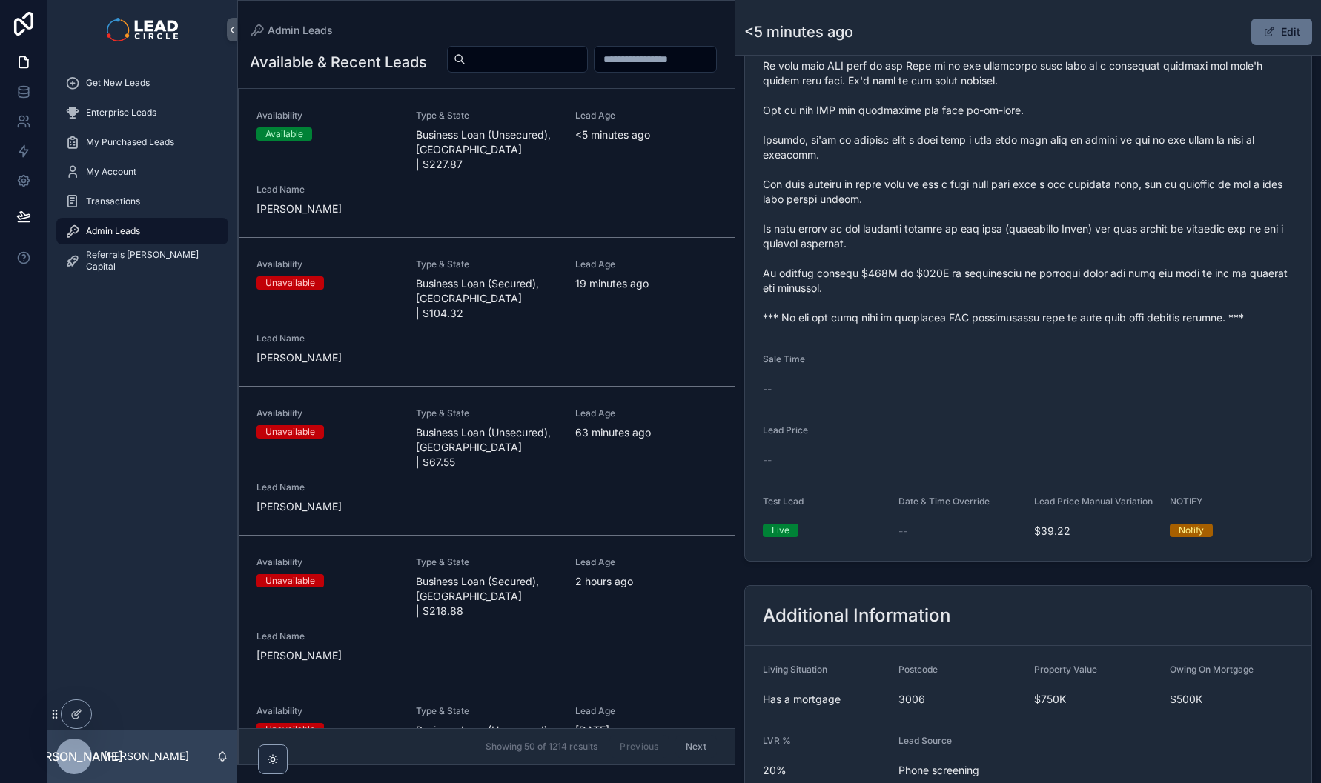
click at [1149, 261] on span "scrollable content" at bounding box center [1028, 80] width 531 height 489
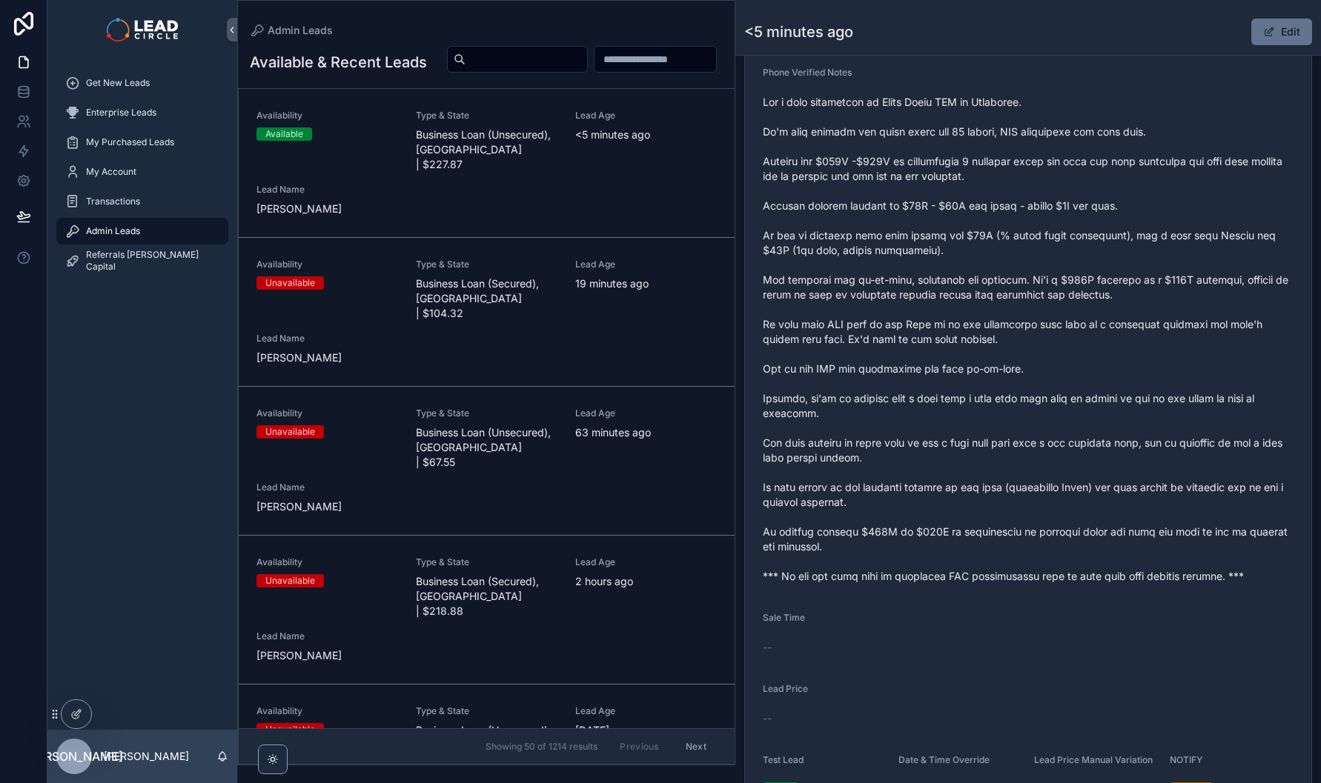
scroll to position [568, 0]
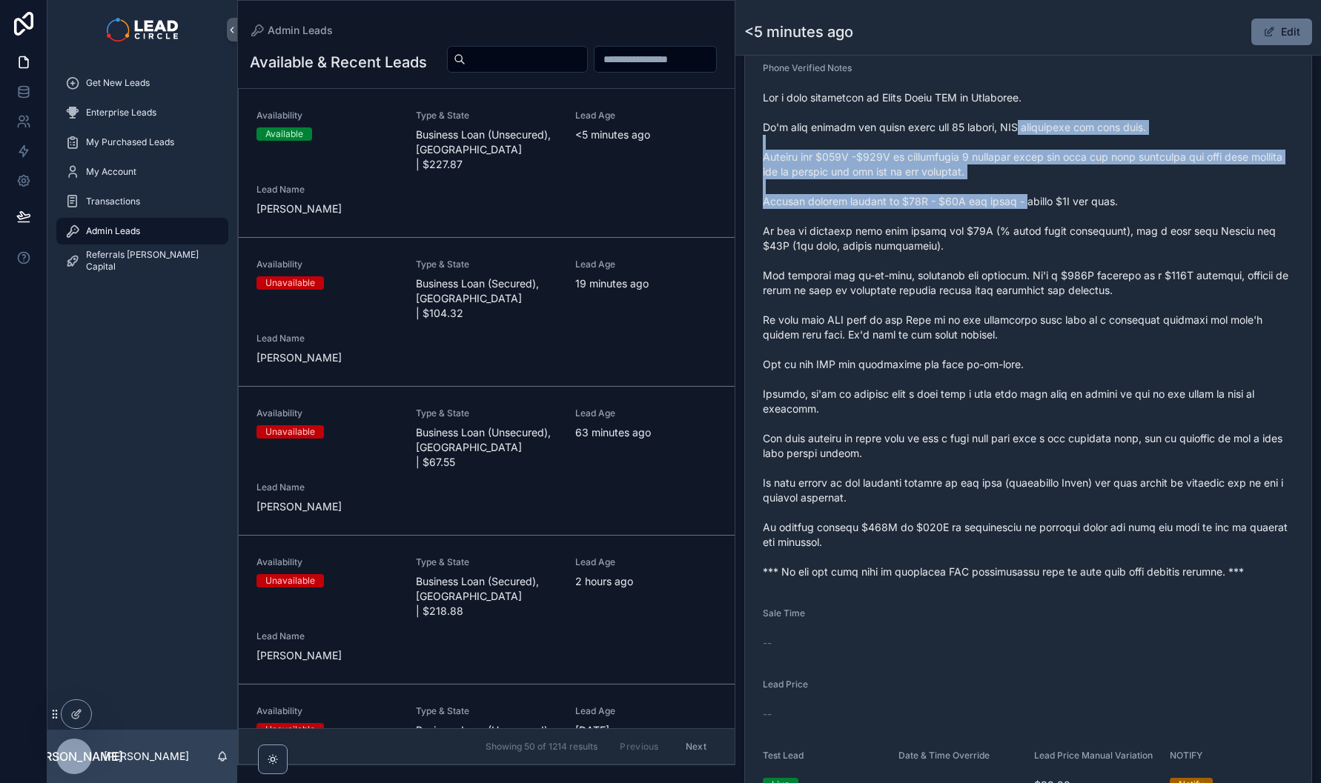
drag, startPoint x: 1022, startPoint y: 190, endPoint x: 1035, endPoint y: 231, distance: 42.7
click at [1035, 230] on span "scrollable content" at bounding box center [1028, 334] width 531 height 489
click at [1035, 232] on span "scrollable content" at bounding box center [1028, 334] width 531 height 489
drag, startPoint x: 1021, startPoint y: 122, endPoint x: 1046, endPoint y: 239, distance: 119.1
click at [1046, 239] on span "scrollable content" at bounding box center [1028, 334] width 531 height 489
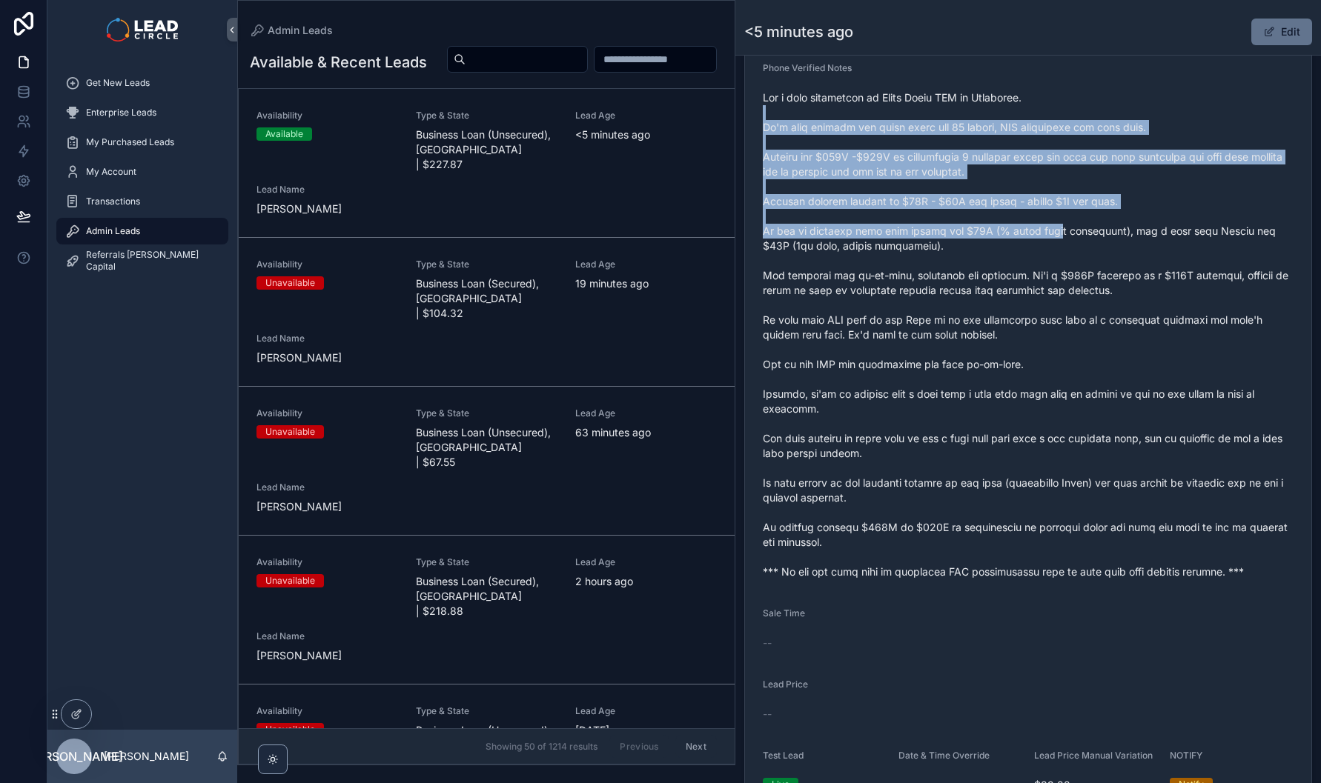
click at [1046, 239] on span "scrollable content" at bounding box center [1028, 334] width 531 height 489
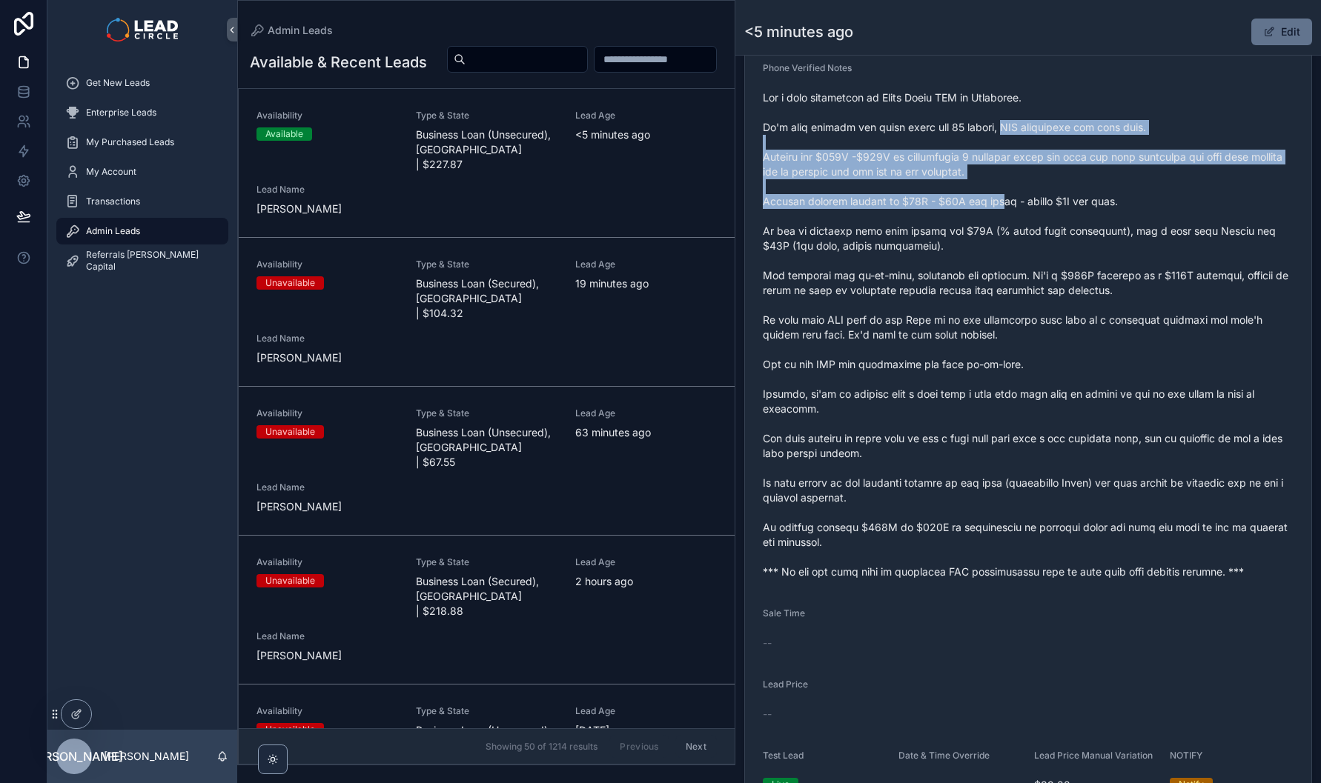
drag, startPoint x: 1001, startPoint y: 137, endPoint x: 1021, endPoint y: 240, distance: 104.9
click at [1021, 240] on span "scrollable content" at bounding box center [1028, 334] width 531 height 489
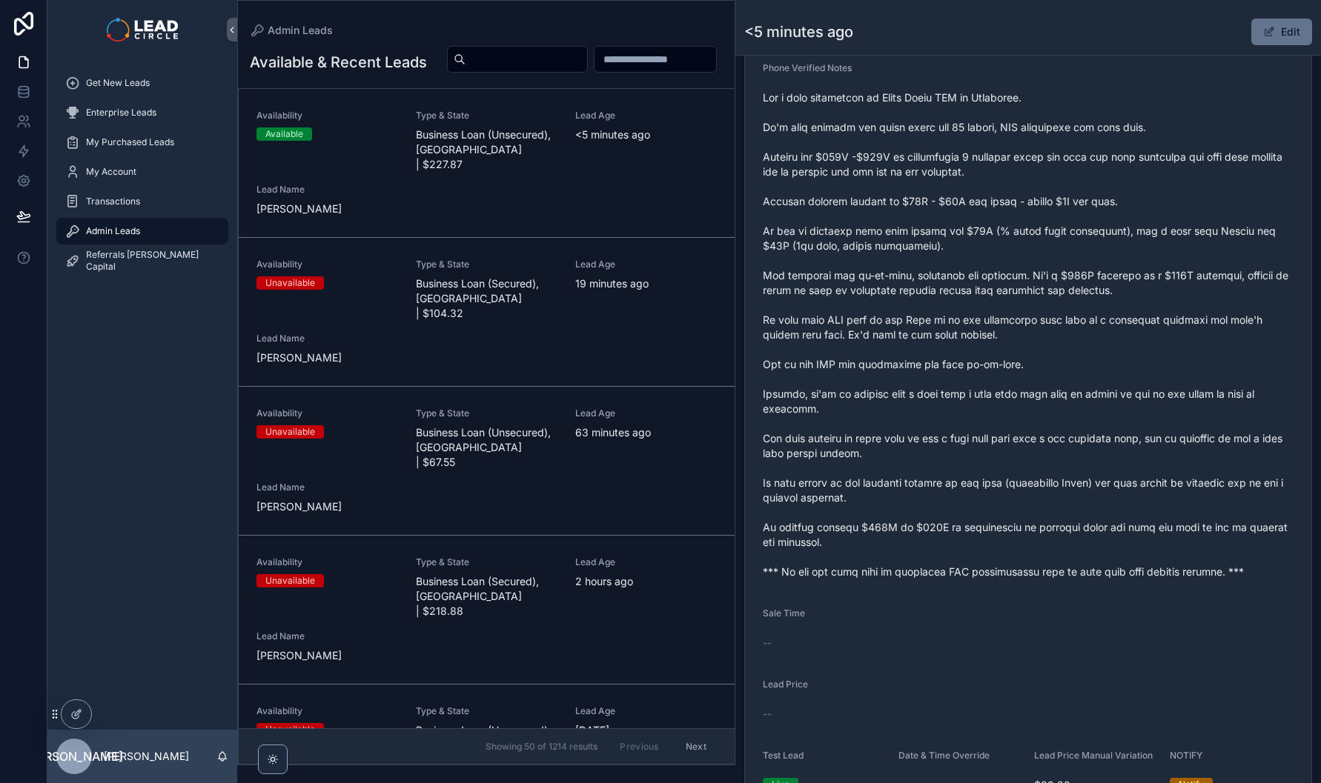
click at [1025, 245] on span "scrollable content" at bounding box center [1028, 334] width 531 height 489
drag, startPoint x: 902, startPoint y: 150, endPoint x: 1075, endPoint y: 145, distance: 172.8
click at [1027, 145] on span "scrollable content" at bounding box center [1028, 334] width 531 height 489
click at [1075, 145] on span "scrollable content" at bounding box center [1028, 334] width 531 height 489
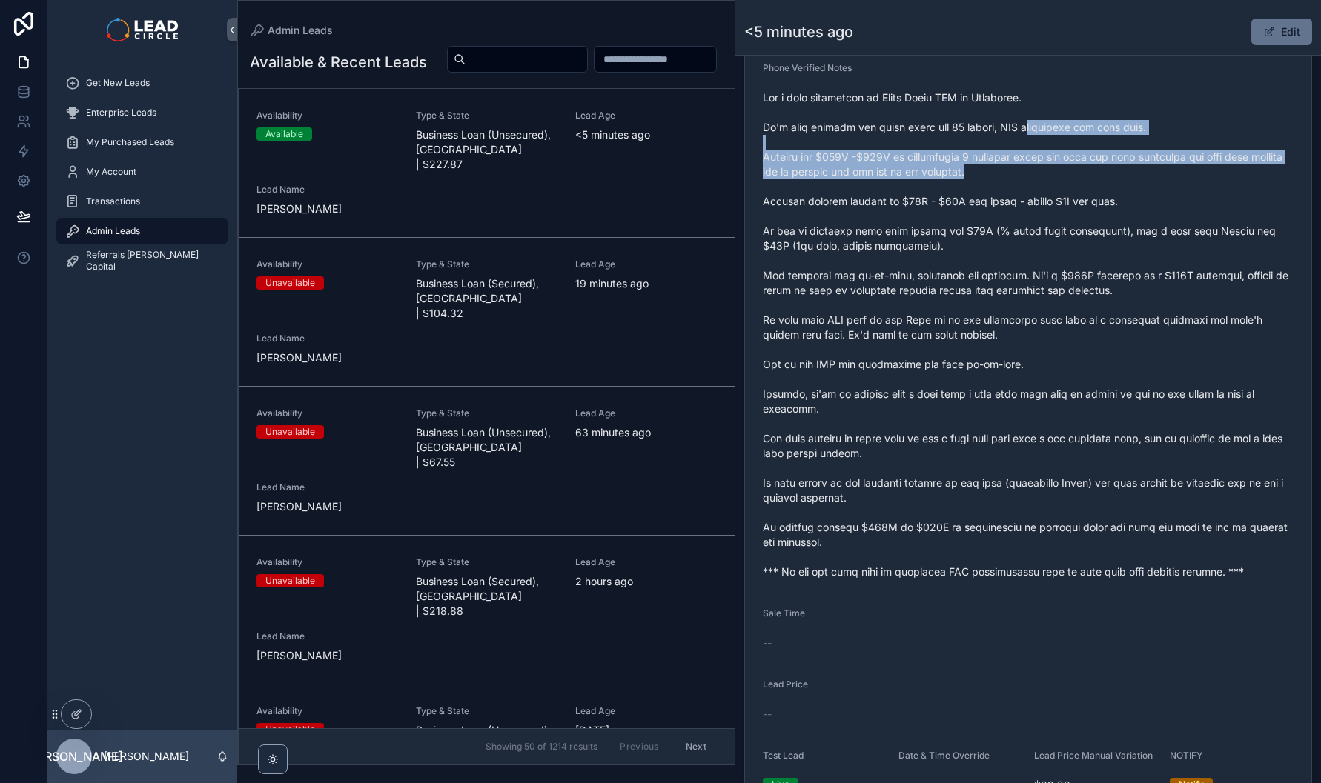
drag, startPoint x: 1041, startPoint y: 175, endPoint x: 1047, endPoint y: 186, distance: 12.6
click at [1047, 186] on span "scrollable content" at bounding box center [1028, 334] width 531 height 489
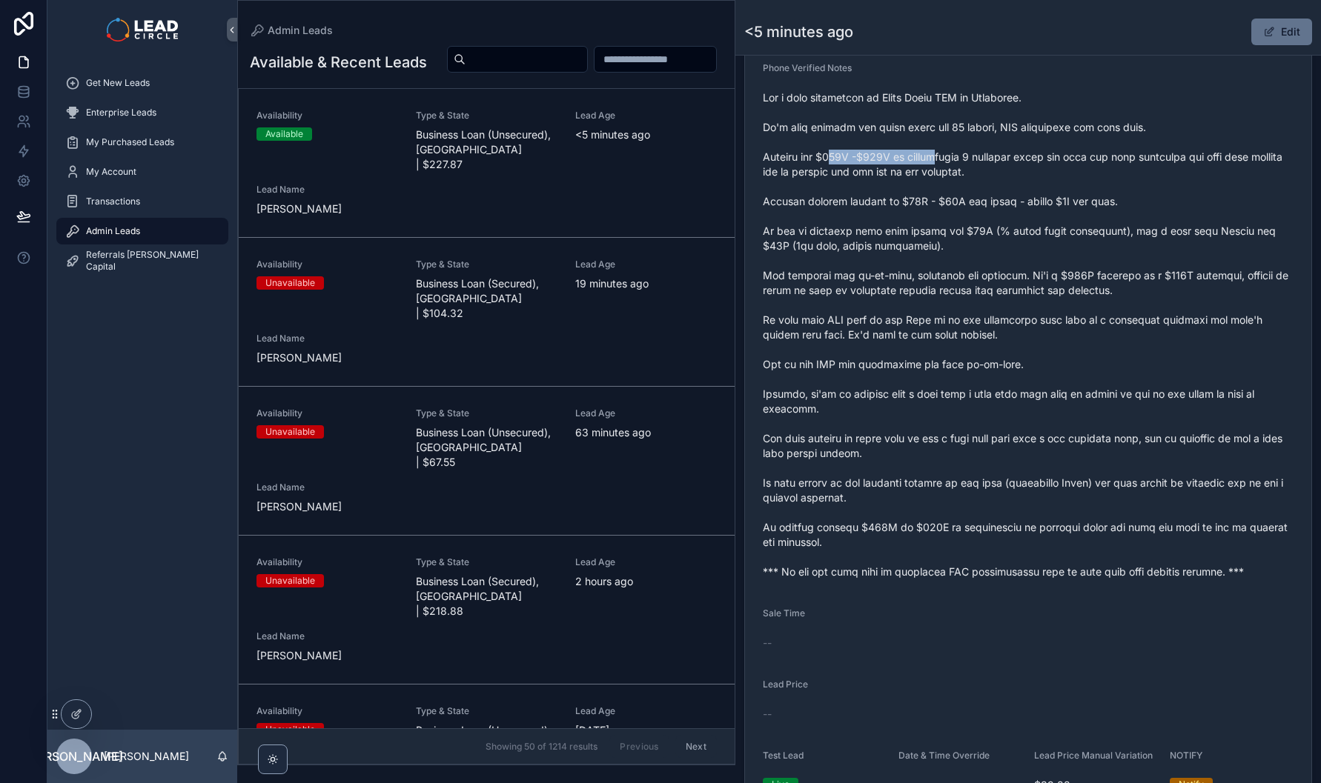
drag, startPoint x: 830, startPoint y: 174, endPoint x: 1010, endPoint y: 180, distance: 180.2
click at [980, 176] on span "scrollable content" at bounding box center [1028, 334] width 531 height 489
click at [1012, 181] on span "scrollable content" at bounding box center [1028, 334] width 531 height 489
drag, startPoint x: 826, startPoint y: 187, endPoint x: 1103, endPoint y: 202, distance: 276.8
click at [1093, 202] on span "scrollable content" at bounding box center [1028, 334] width 531 height 489
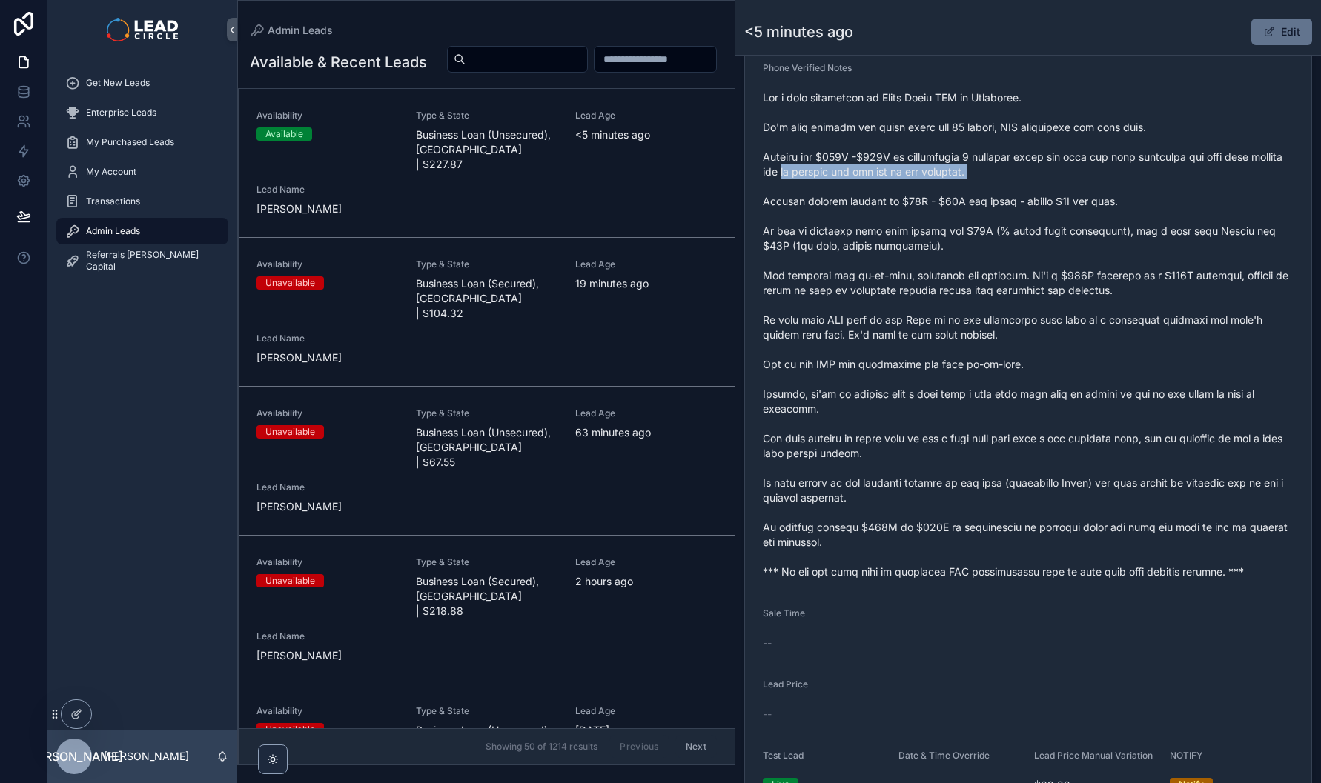
click at [1103, 202] on span "scrollable content" at bounding box center [1028, 334] width 531 height 489
click at [1276, 40] on button "Edit" at bounding box center [1281, 32] width 61 height 27
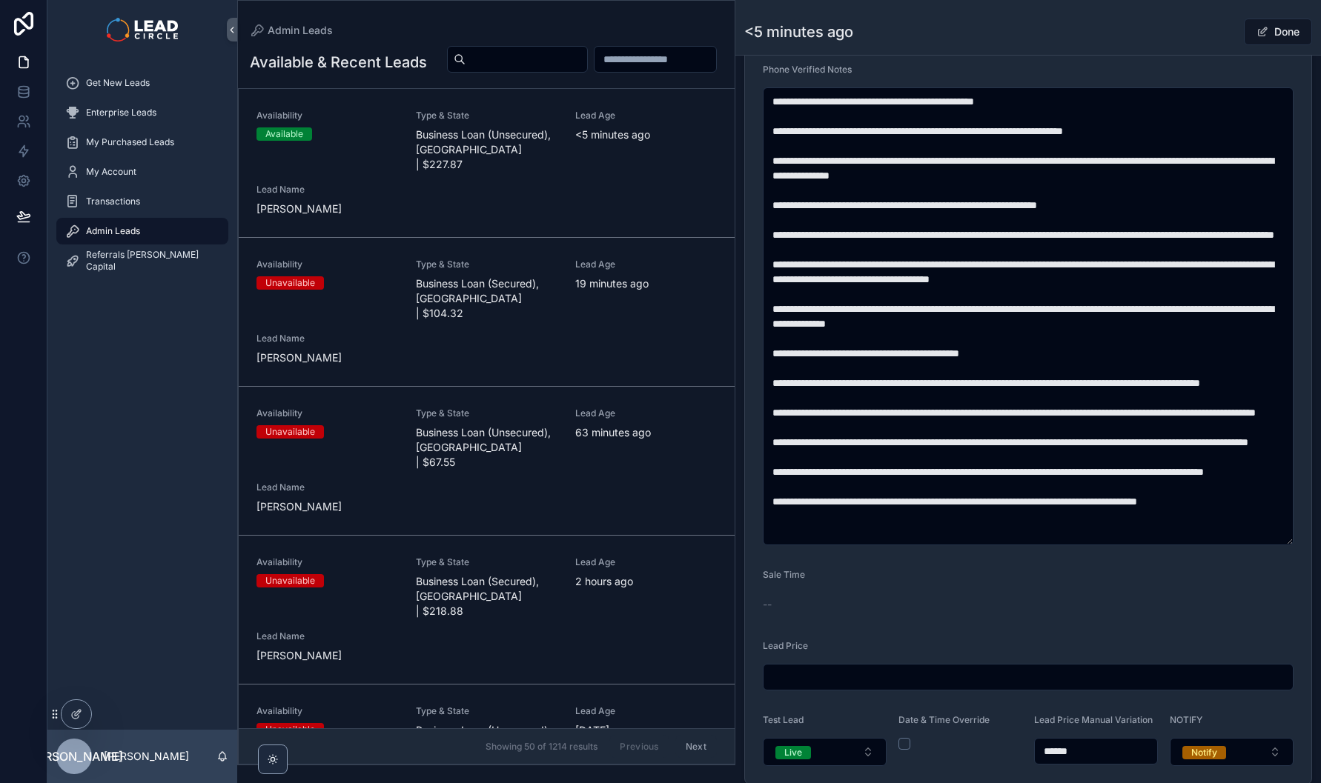
scroll to position [576, 0]
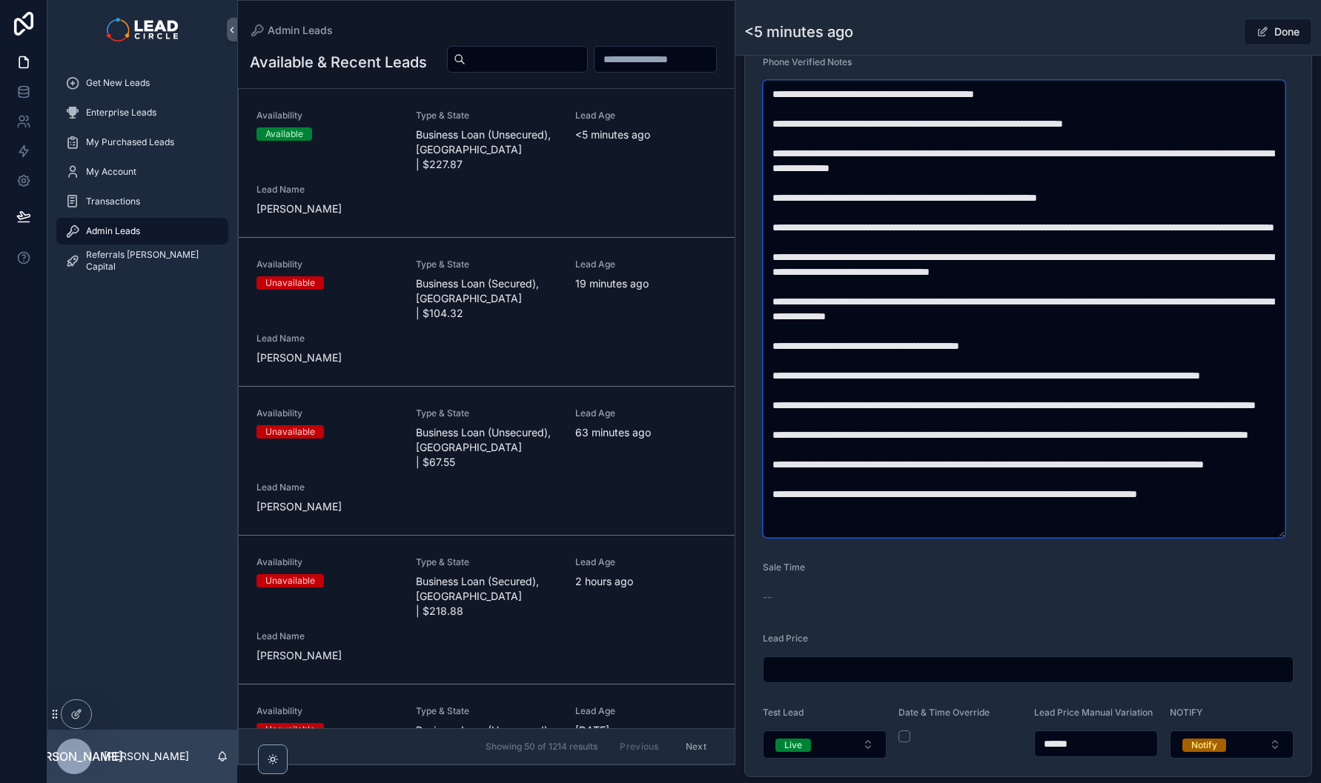
click at [1256, 162] on textarea "scrollable content" at bounding box center [1024, 309] width 522 height 458
click at [816, 173] on textarea "scrollable content" at bounding box center [1024, 309] width 522 height 458
drag, startPoint x: 900, startPoint y: 199, endPoint x: 928, endPoint y: 223, distance: 37.3
click at [928, 223] on textarea "scrollable content" at bounding box center [1024, 309] width 522 height 458
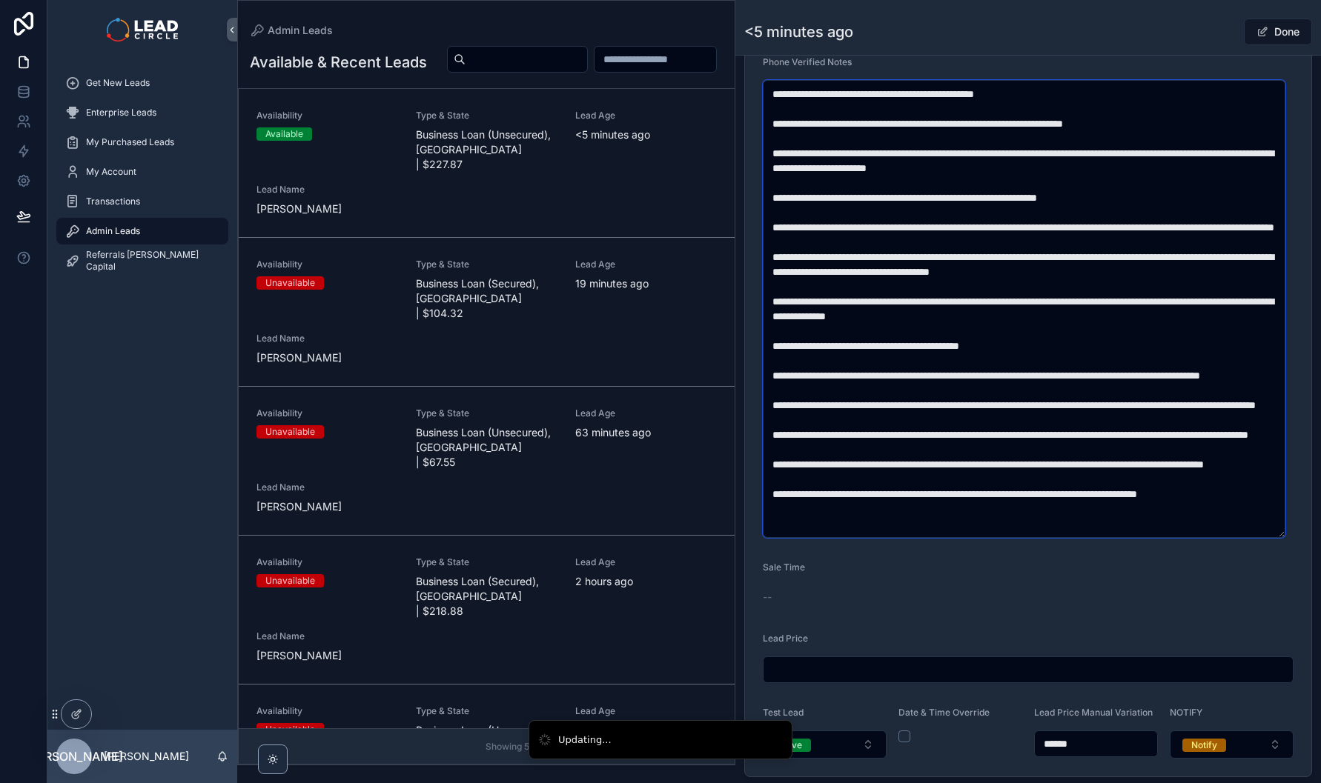
click at [944, 231] on textarea "scrollable content" at bounding box center [1024, 309] width 522 height 458
drag, startPoint x: 958, startPoint y: 177, endPoint x: 1009, endPoint y: 232, distance: 75.5
click at [1007, 231] on textarea "scrollable content" at bounding box center [1024, 309] width 522 height 458
click at [1009, 232] on textarea "scrollable content" at bounding box center [1024, 309] width 522 height 458
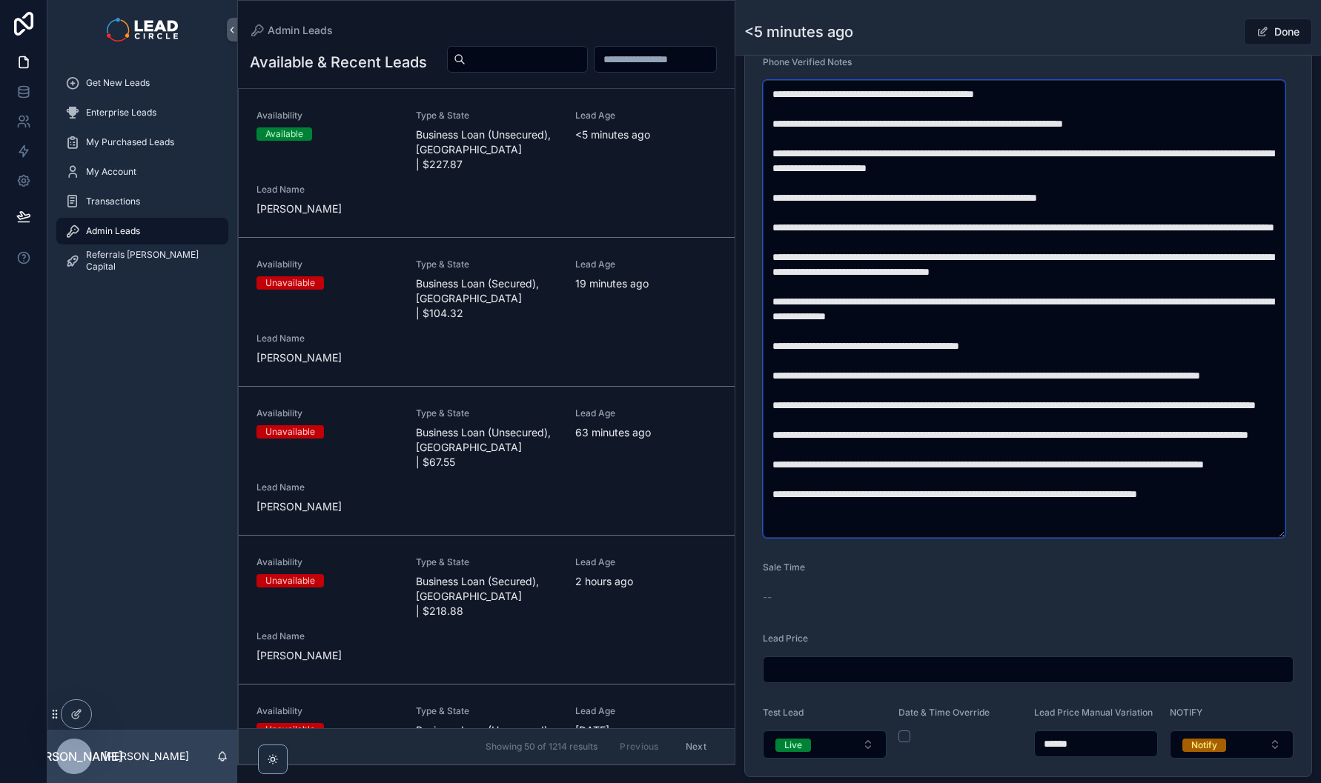
drag, startPoint x: 978, startPoint y: 163, endPoint x: 1026, endPoint y: 163, distance: 48.2
click at [1026, 163] on textarea "scrollable content" at bounding box center [1024, 309] width 522 height 458
click at [1025, 201] on textarea "scrollable content" at bounding box center [1024, 309] width 522 height 458
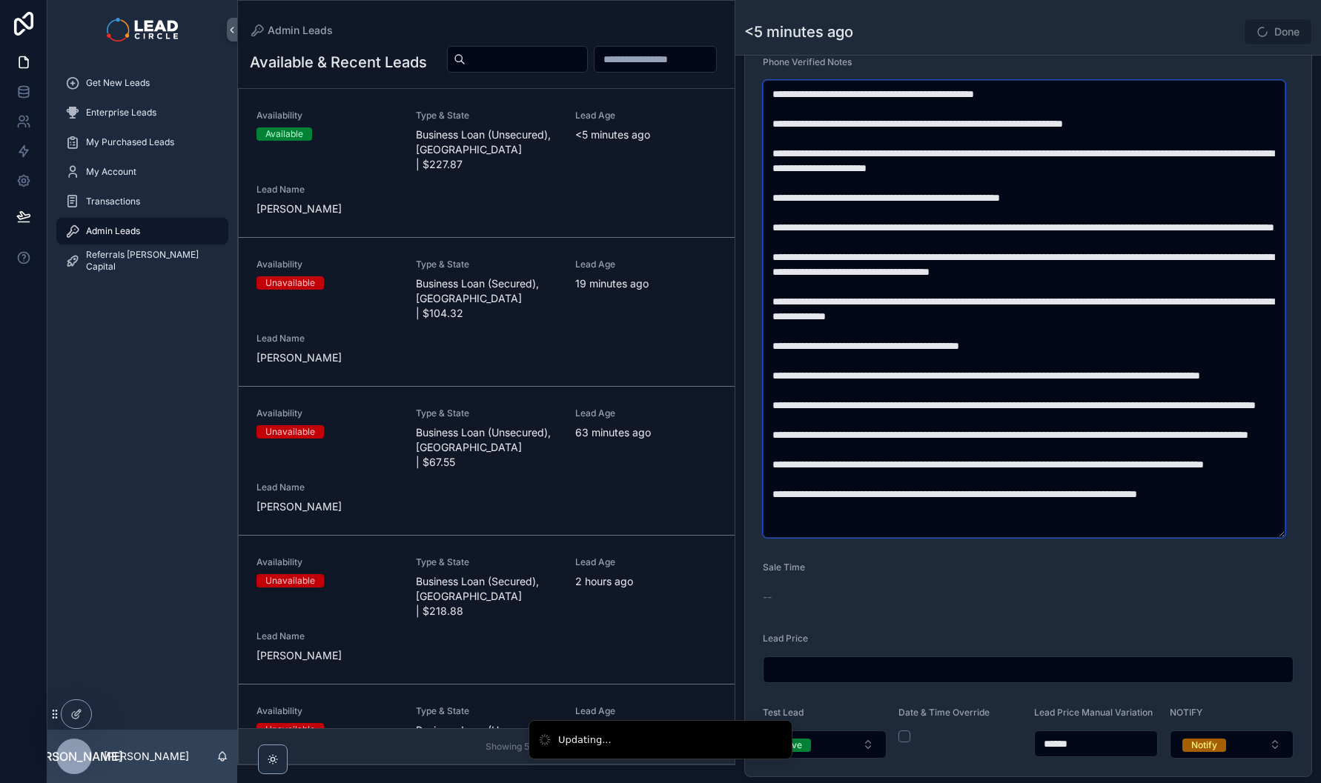
click at [999, 245] on textarea "scrollable content" at bounding box center [1024, 309] width 522 height 458
click at [926, 191] on textarea "scrollable content" at bounding box center [1024, 309] width 522 height 458
click at [918, 190] on textarea "scrollable content" at bounding box center [1024, 309] width 522 height 458
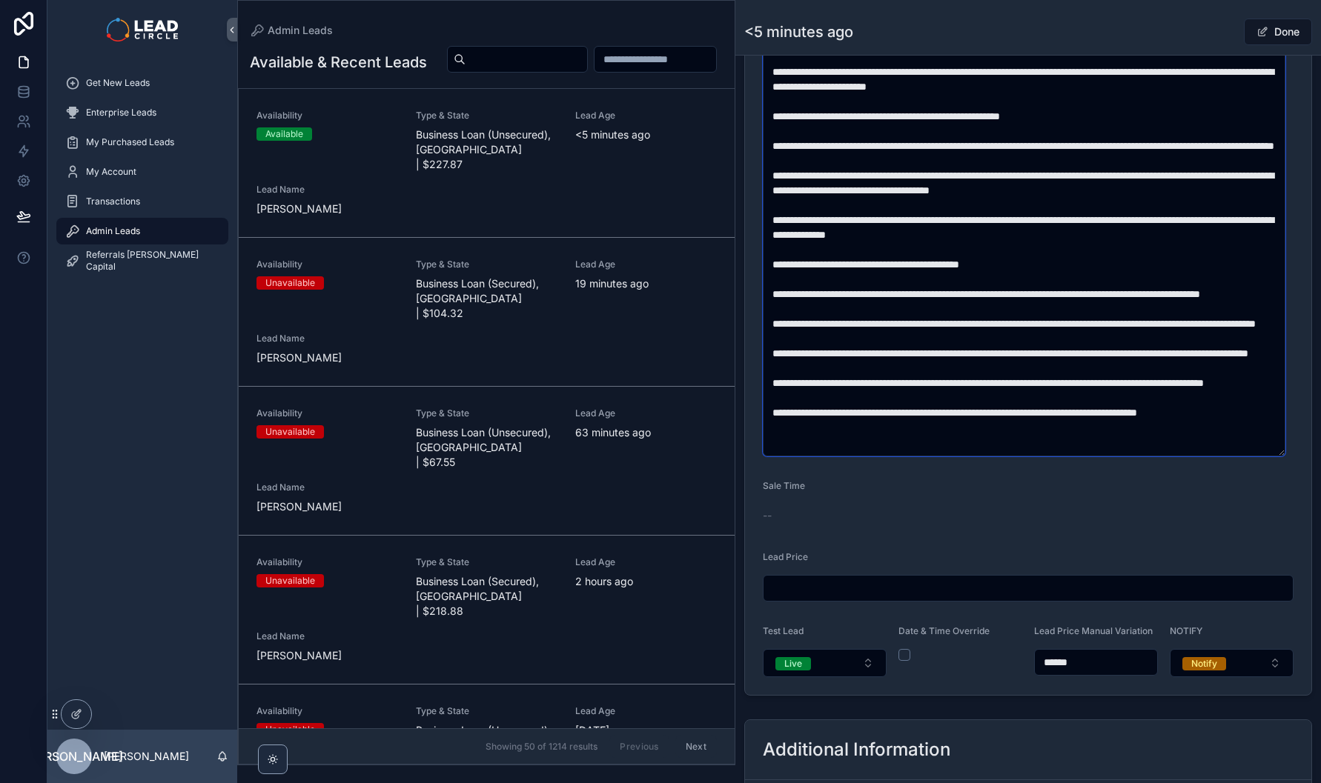
scroll to position [664, 0]
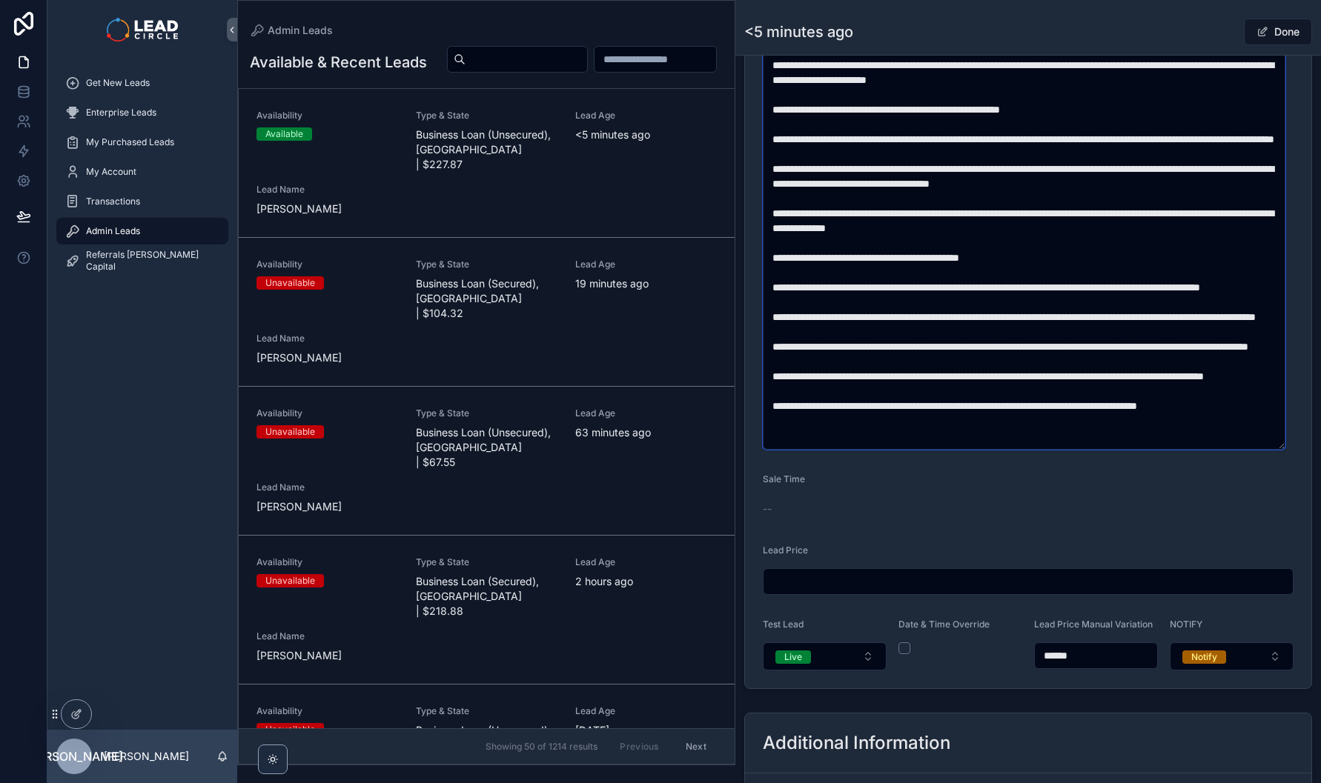
click at [1025, 311] on textarea "scrollable content" at bounding box center [1024, 221] width 522 height 458
click at [1024, 311] on textarea "scrollable content" at bounding box center [1024, 221] width 522 height 458
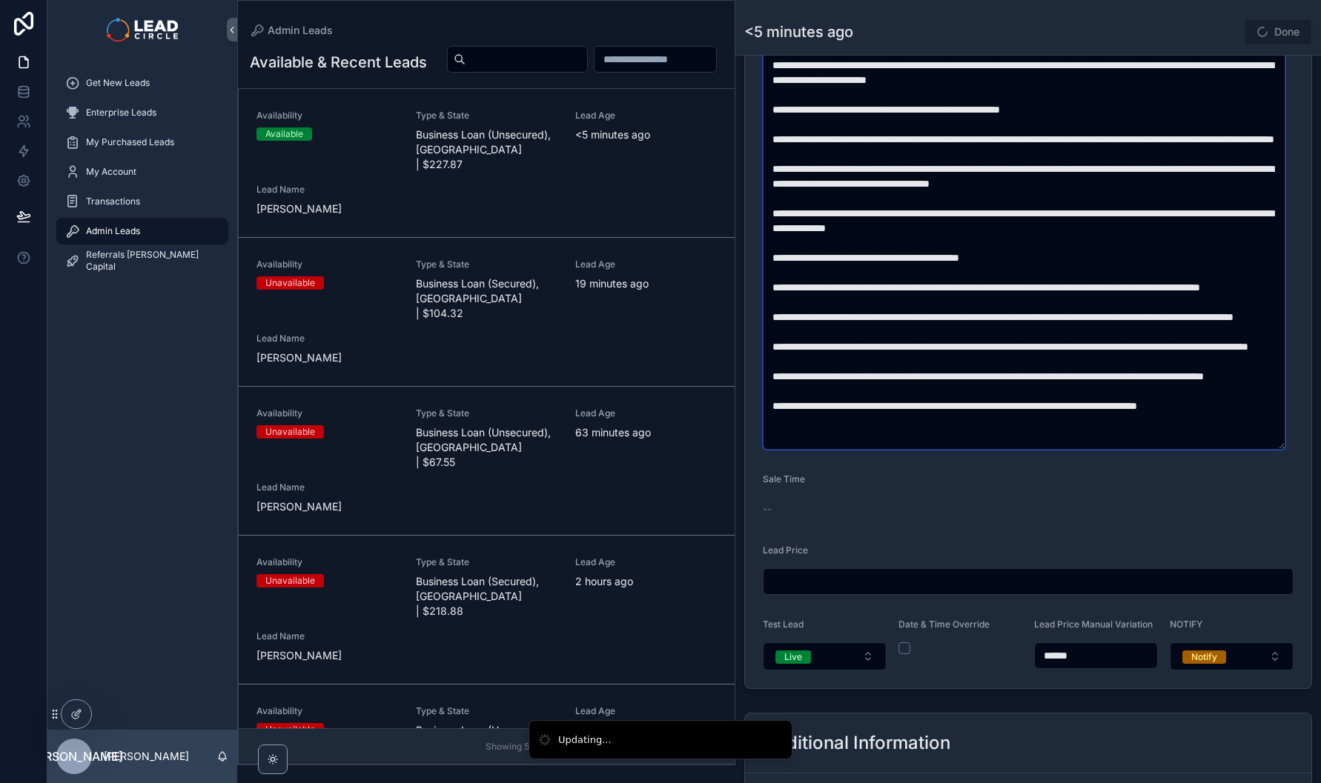
click at [1113, 345] on textarea "scrollable content" at bounding box center [1024, 221] width 522 height 458
click at [1125, 365] on textarea "scrollable content" at bounding box center [1024, 221] width 522 height 458
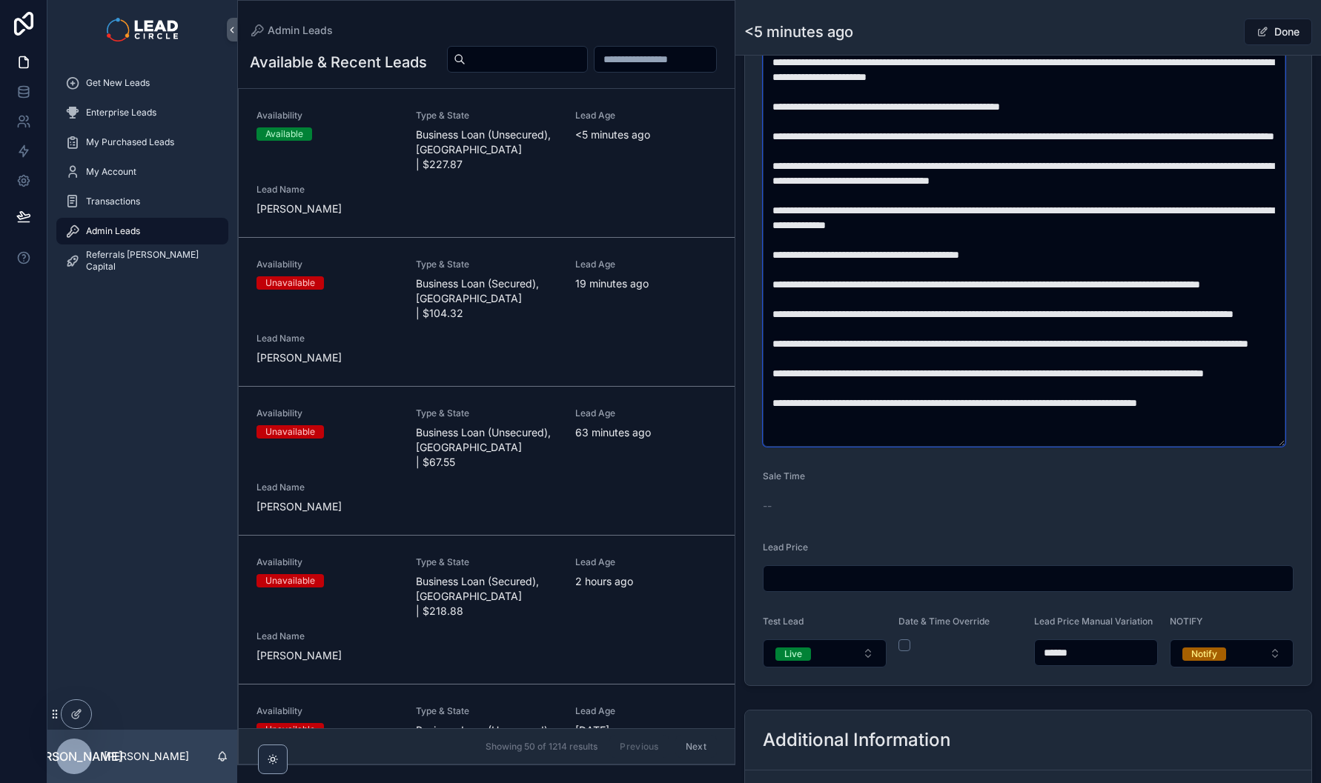
type textarea "**********"
click at [1284, 32] on button "Done" at bounding box center [1278, 32] width 68 height 27
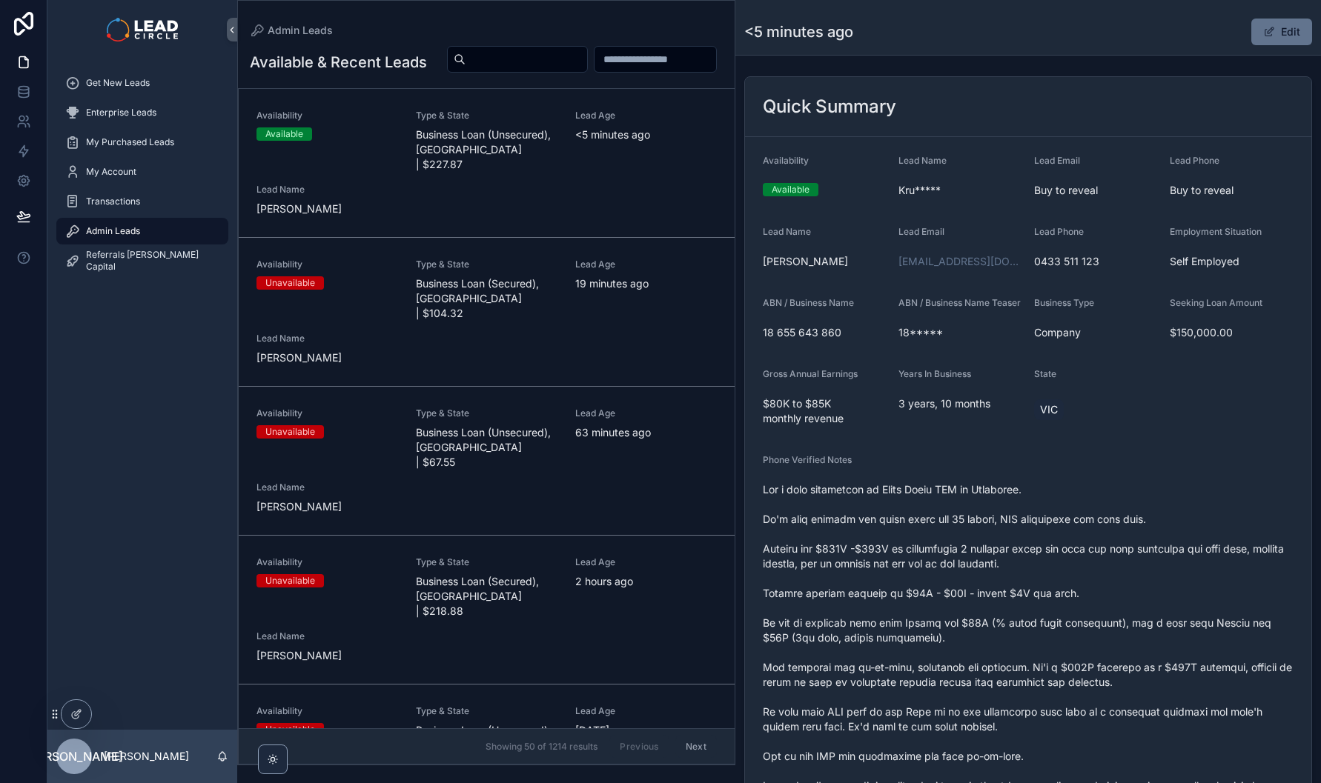
scroll to position [0, 0]
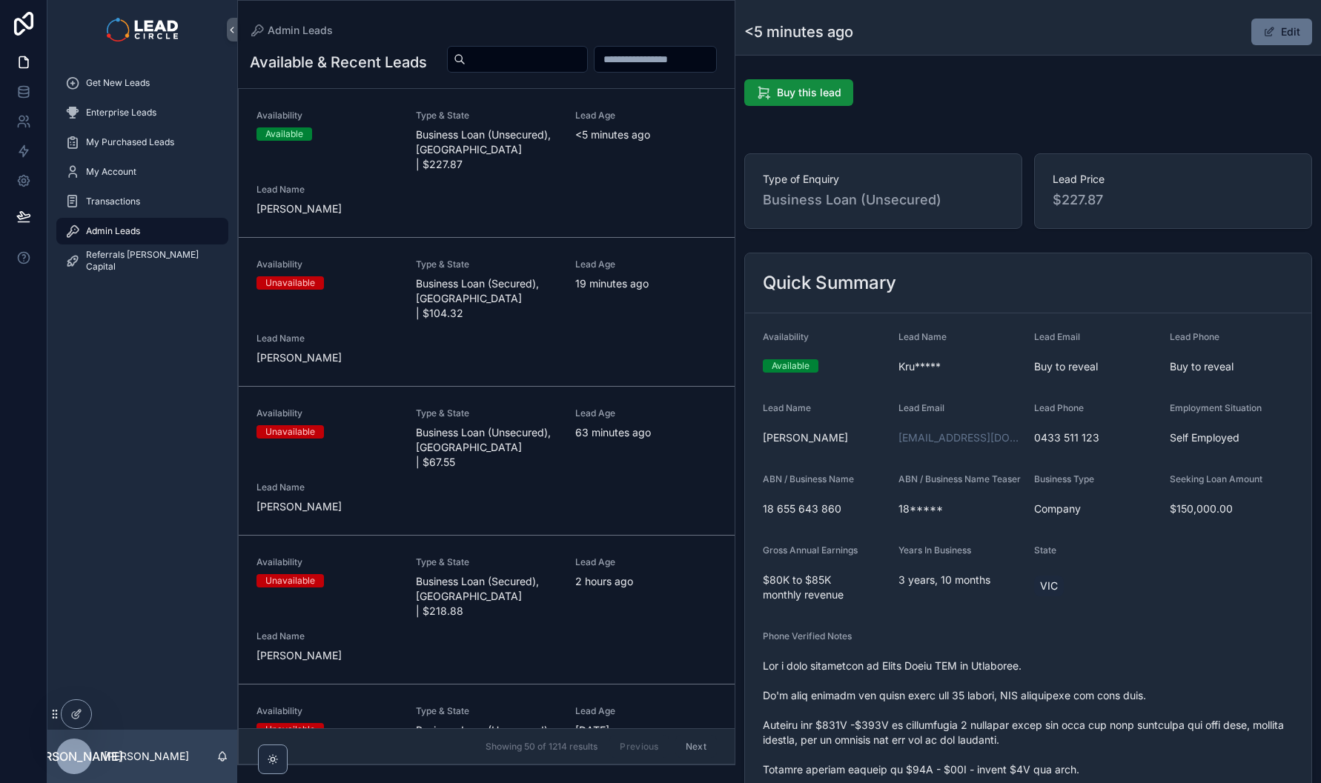
click at [1063, 202] on span "$227.87" at bounding box center [1172, 200] width 241 height 21
click at [995, 178] on span "Type of Enquiry" at bounding box center [883, 179] width 241 height 15
drag, startPoint x: 995, startPoint y: 178, endPoint x: 1107, endPoint y: 212, distance: 117.7
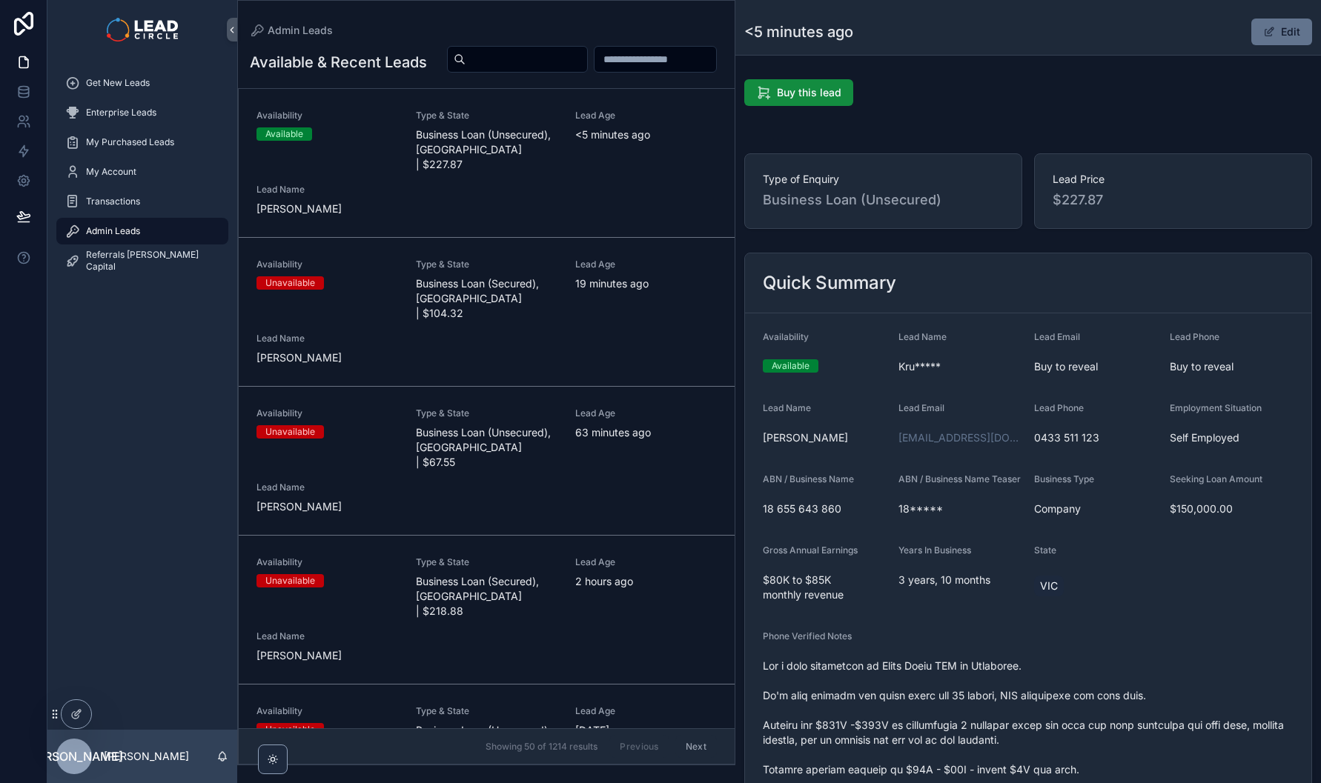
click at [1001, 178] on div "Type of Enquiry Business Loan (Unsecured)" at bounding box center [883, 191] width 278 height 76
click at [1108, 213] on div "Lead Price $227.87" at bounding box center [1173, 191] width 278 height 76
drag, startPoint x: 1109, startPoint y: 213, endPoint x: 893, endPoint y: 188, distance: 217.9
click at [898, 188] on div "Type of Enquiry Business Loan (Unsecured) Lead Price $227.87" at bounding box center [1028, 191] width 568 height 76
click at [893, 188] on div "Type of Enquiry Business Loan (Unsecured)" at bounding box center [883, 191] width 241 height 39
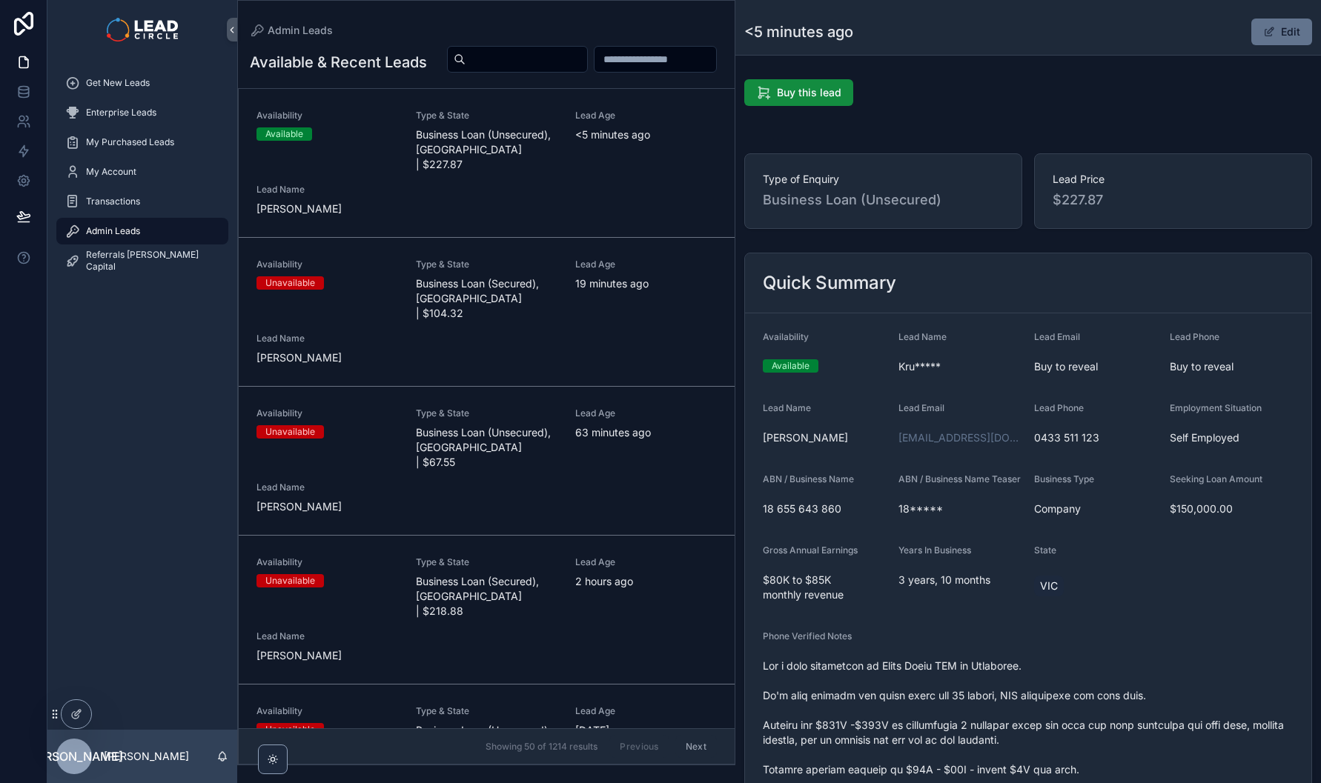
click at [133, 82] on span "Get New Leads" at bounding box center [118, 83] width 64 height 12
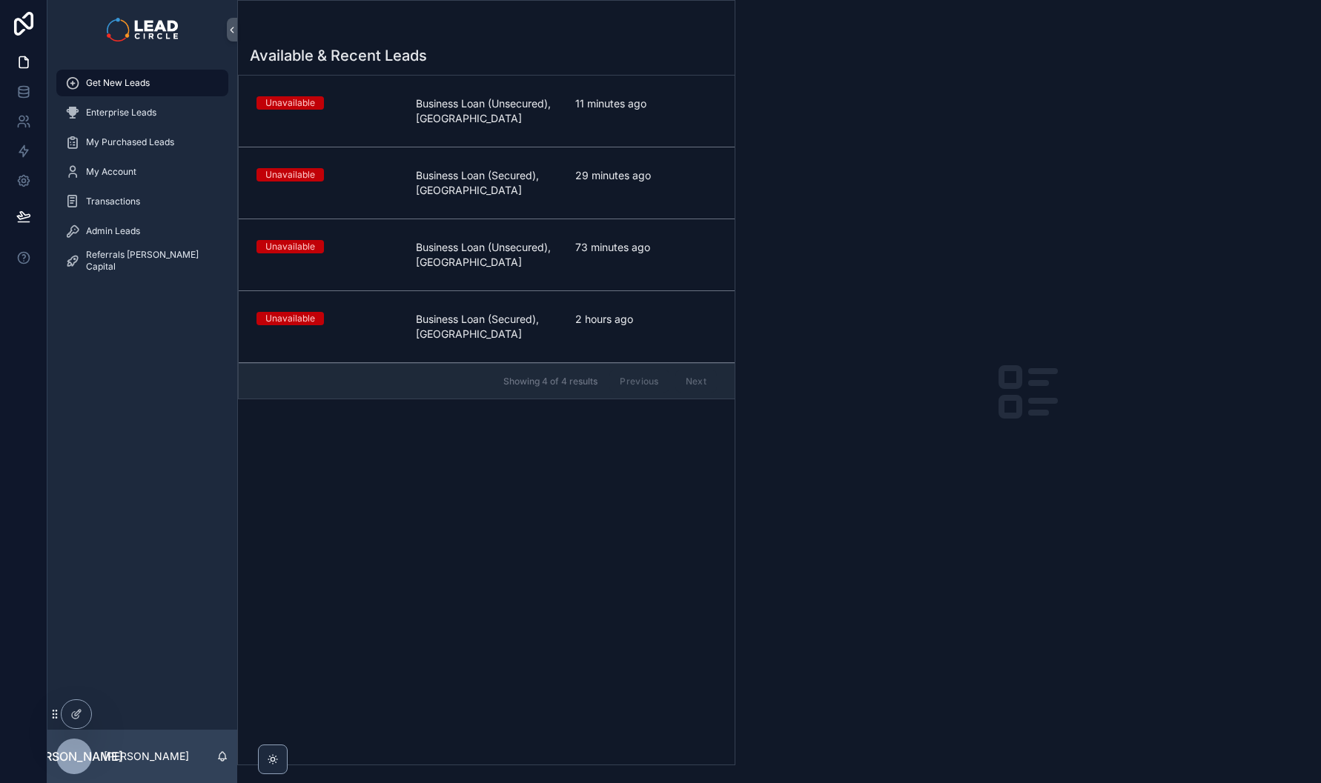
click at [523, 82] on link "Unavailable Business Loan (Unsecured), [GEOGRAPHIC_DATA] 11 minutes ago" at bounding box center [487, 112] width 496 height 72
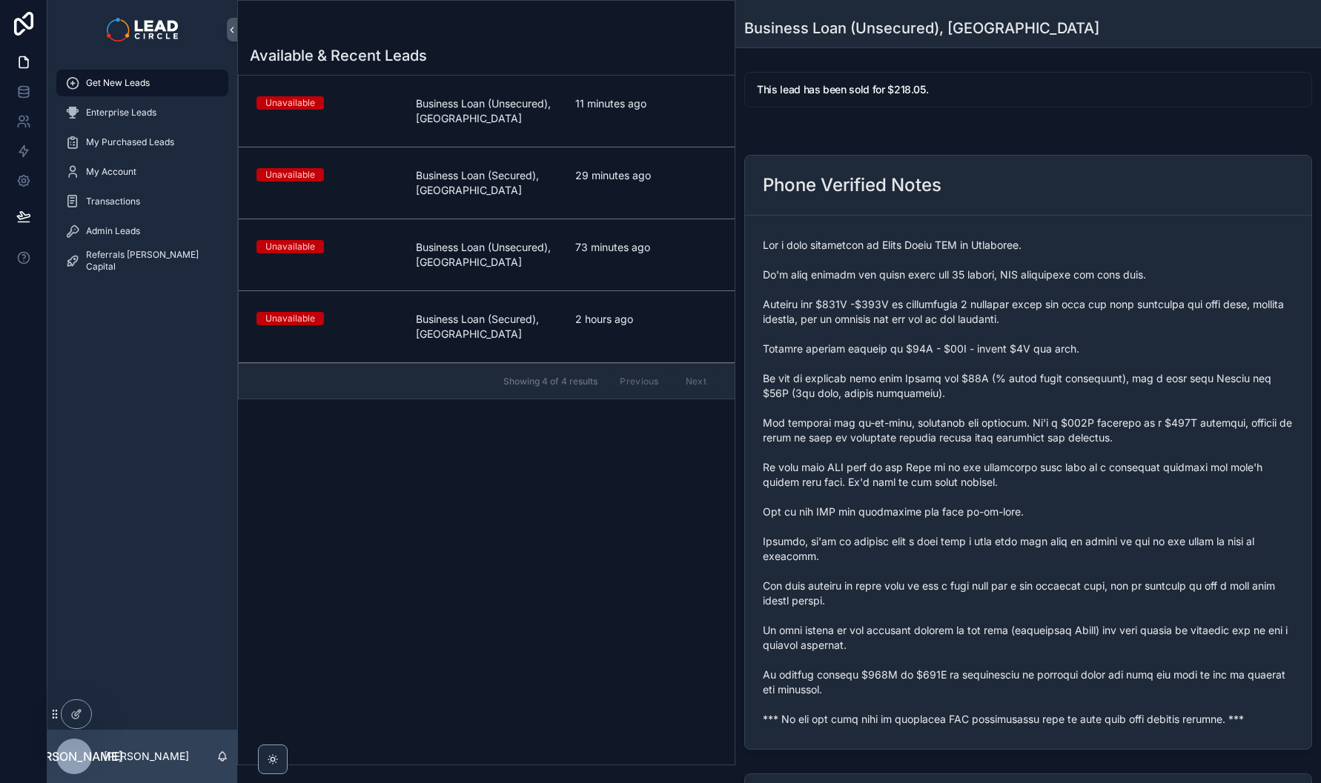
click at [182, 649] on div "Get New Leads Enterprise Leads My Purchased Leads My Account Transactions Admin…" at bounding box center [142, 394] width 190 height 671
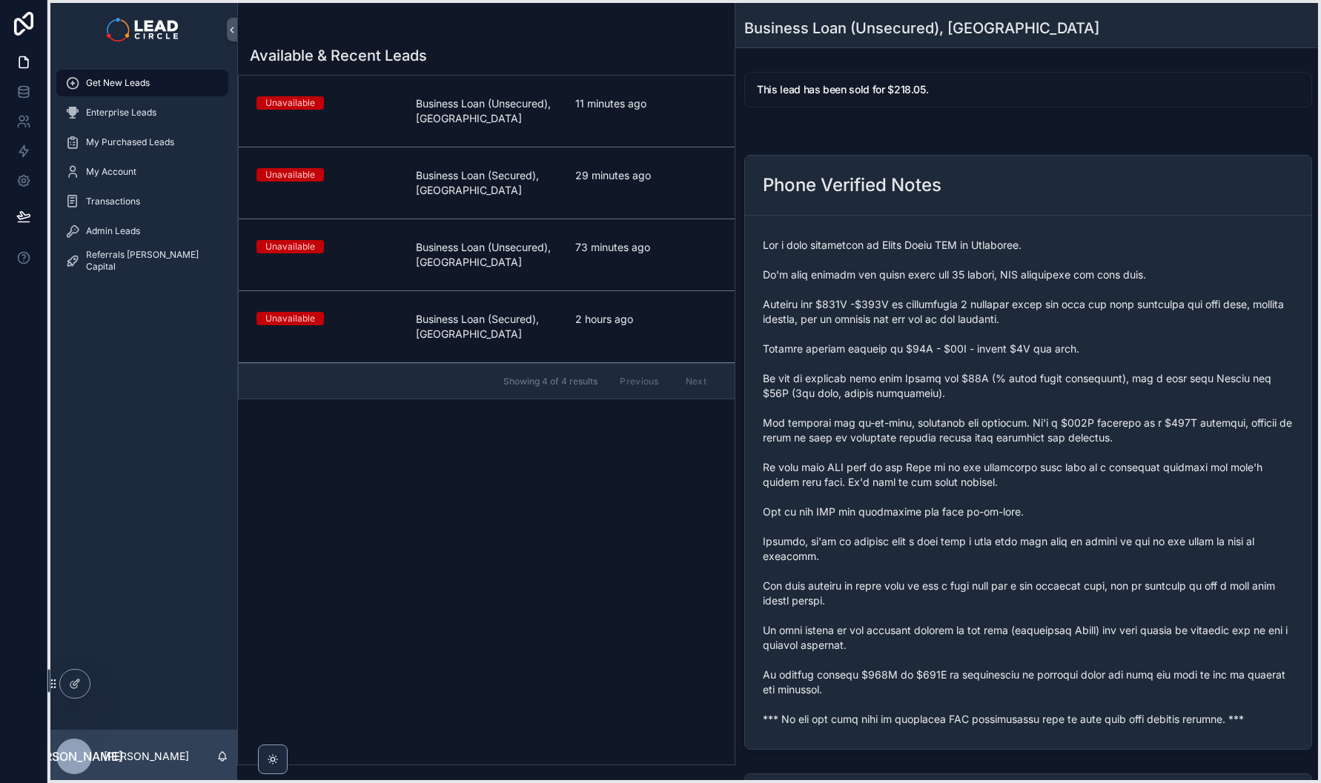
drag, startPoint x: 59, startPoint y: 716, endPoint x: 56, endPoint y: 686, distance: 30.5
click at [56, 686] on icon at bounding box center [53, 684] width 12 height 12
drag, startPoint x: 52, startPoint y: 685, endPoint x: 53, endPoint y: 704, distance: 19.3
click at [53, 704] on icon at bounding box center [54, 703] width 12 height 12
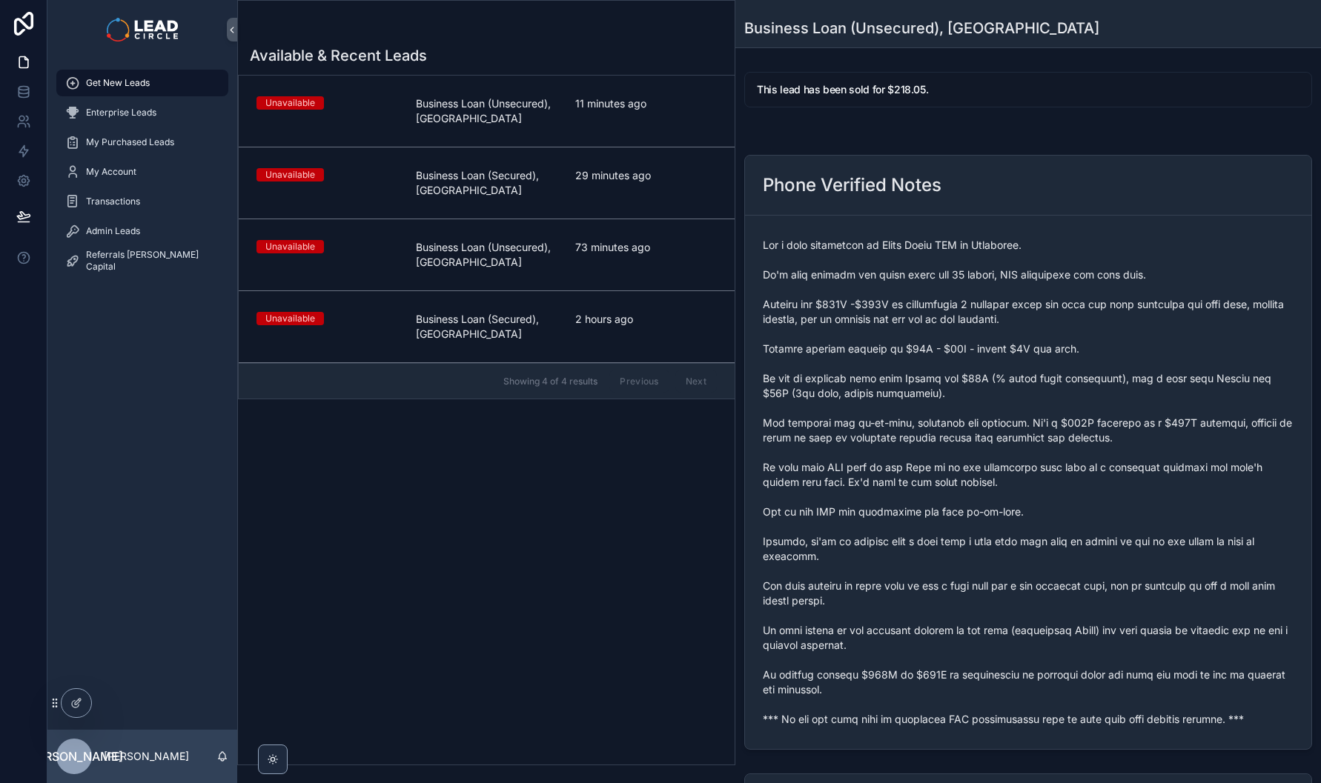
click at [32, 695] on div at bounding box center [23, 391] width 47 height 783
click at [119, 230] on span "Admin Leads" at bounding box center [113, 231] width 54 height 12
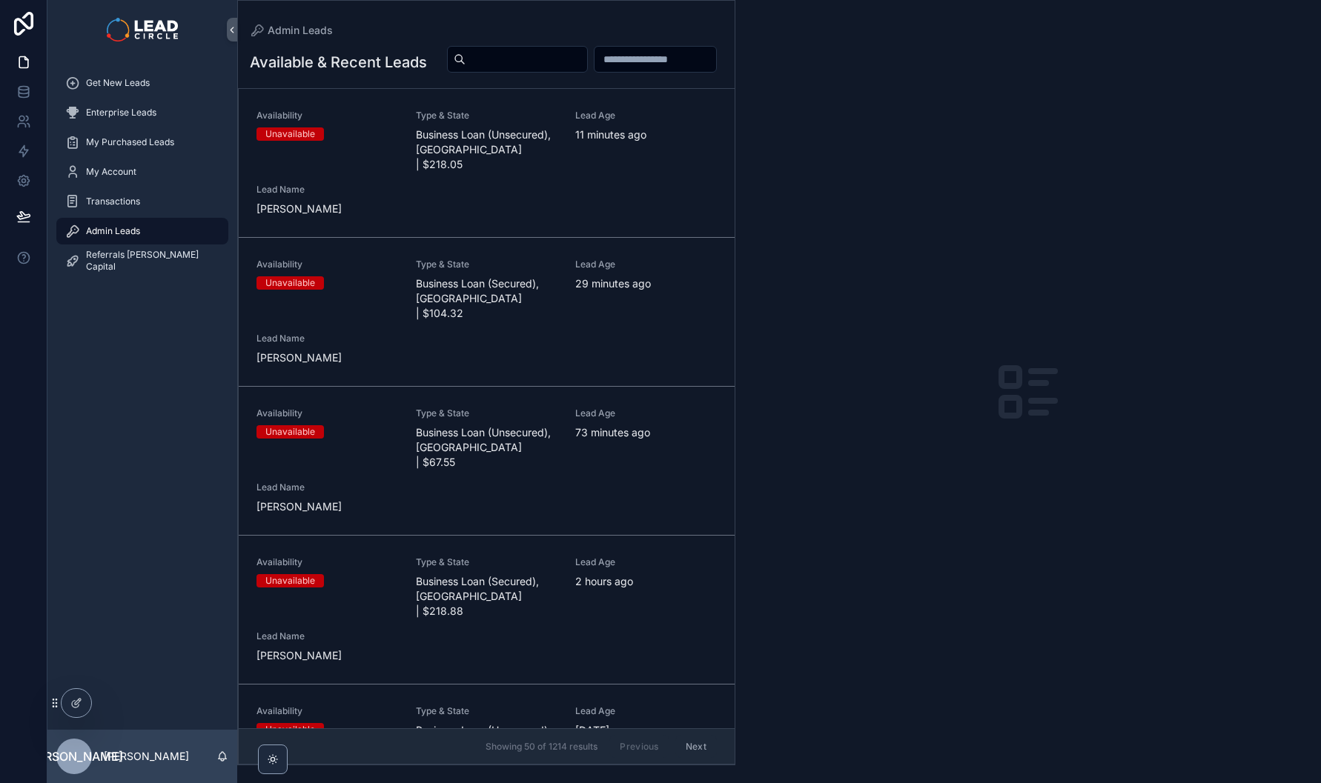
click at [532, 166] on span "Business Loan (Unsecured), [GEOGRAPHIC_DATA] | $218.05" at bounding box center [487, 149] width 142 height 44
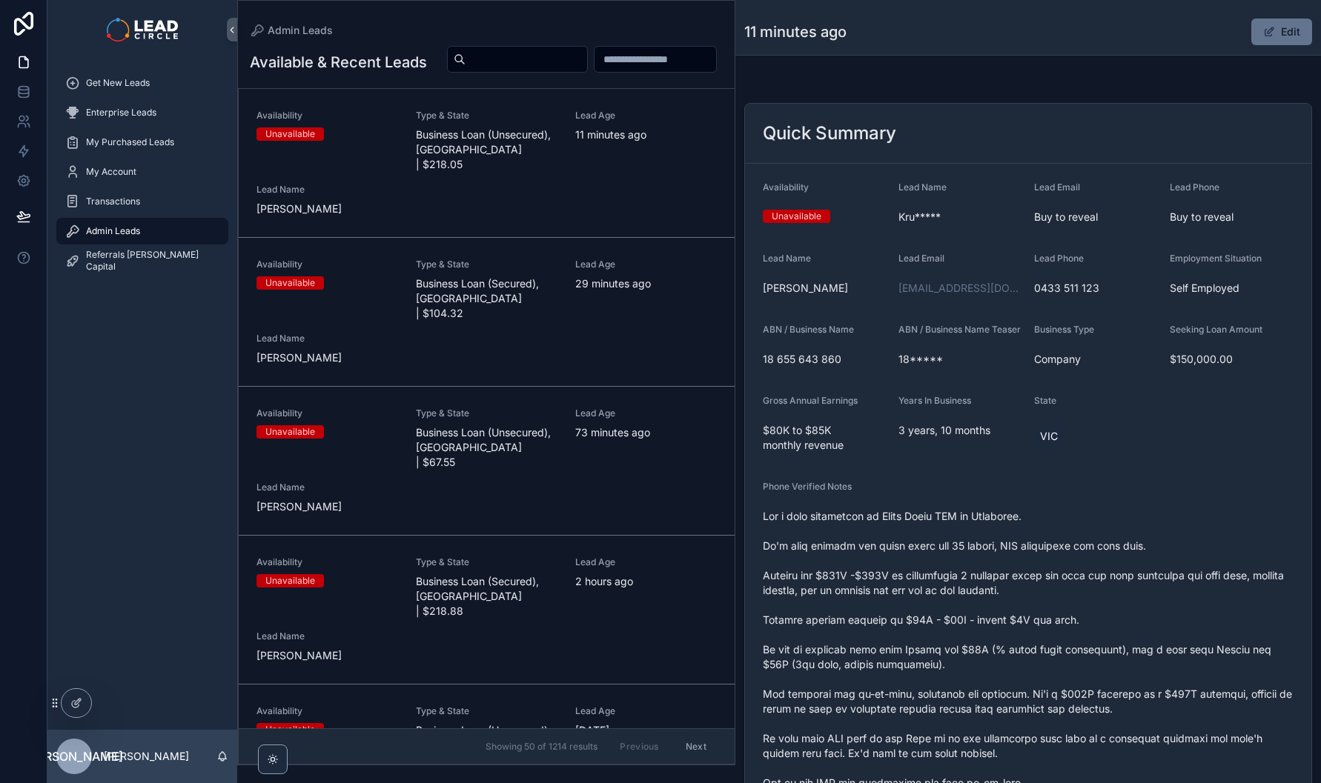
click at [584, 206] on div "Availability Unavailable Type & State Business Loan (Unsecured), [GEOGRAPHIC_DA…" at bounding box center [486, 163] width 460 height 107
click at [1283, 23] on button "Edit" at bounding box center [1281, 32] width 61 height 27
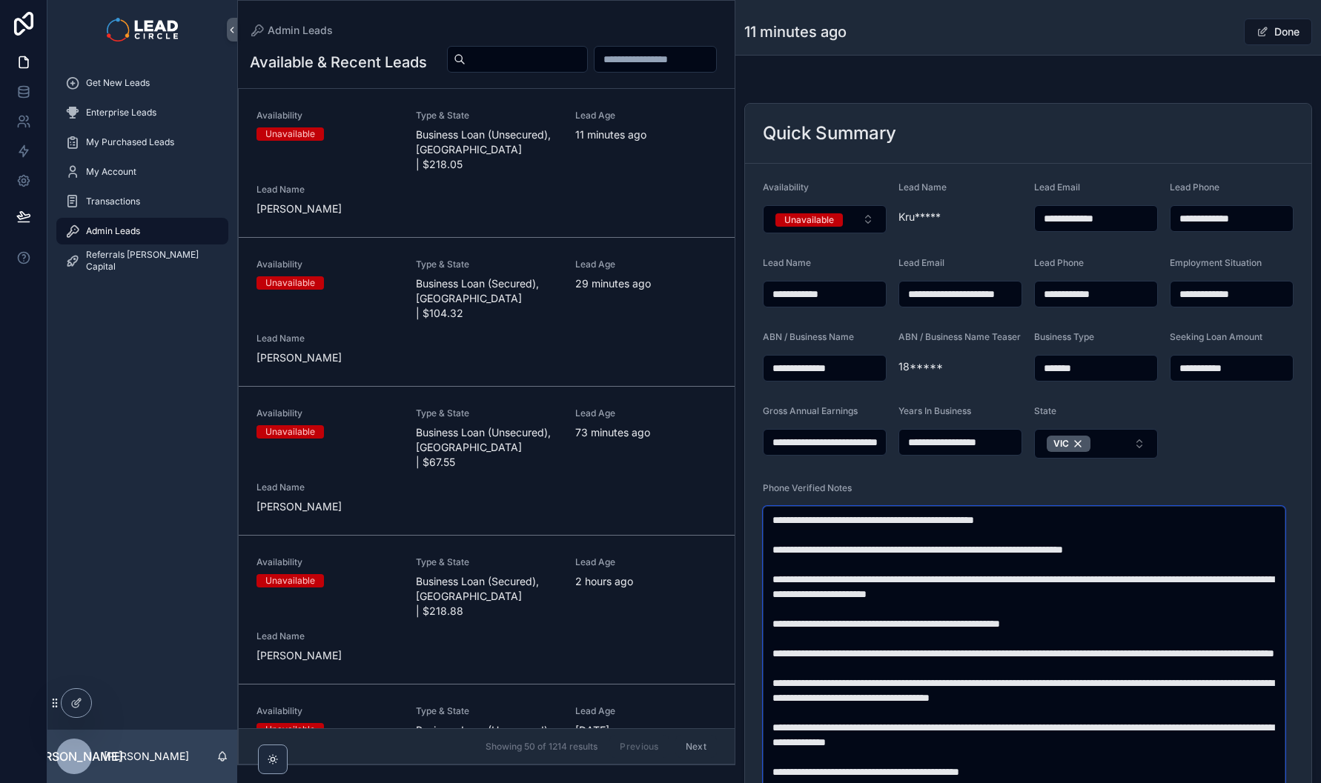
click at [871, 588] on textarea "scrollable content" at bounding box center [1024, 735] width 522 height 458
type textarea "**********"
click at [1276, 36] on button "Done" at bounding box center [1278, 32] width 68 height 27
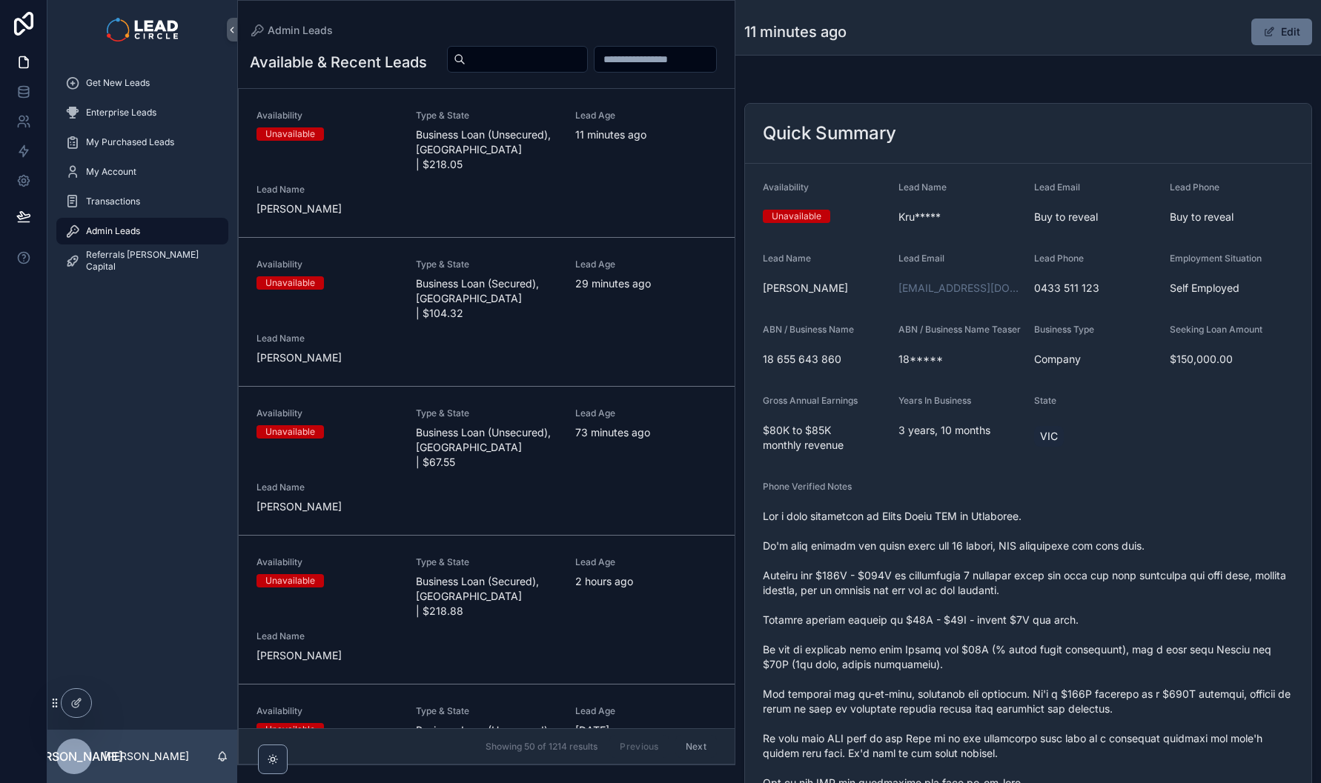
click at [124, 91] on div "Get New Leads" at bounding box center [142, 83] width 154 height 24
